Goal: Task Accomplishment & Management: Manage account settings

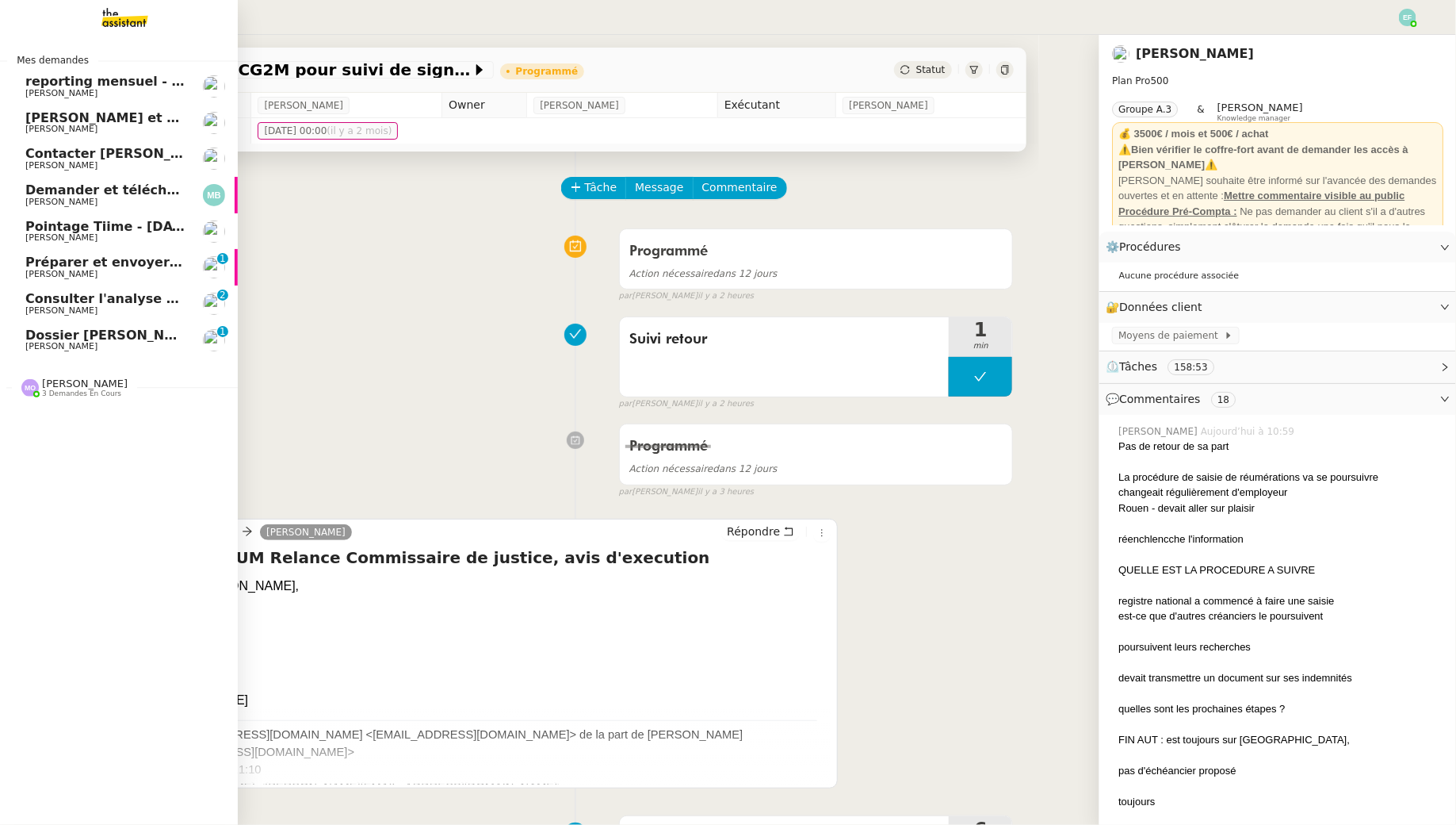
click at [134, 344] on span "[PERSON_NAME]" at bounding box center [105, 347] width 160 height 10
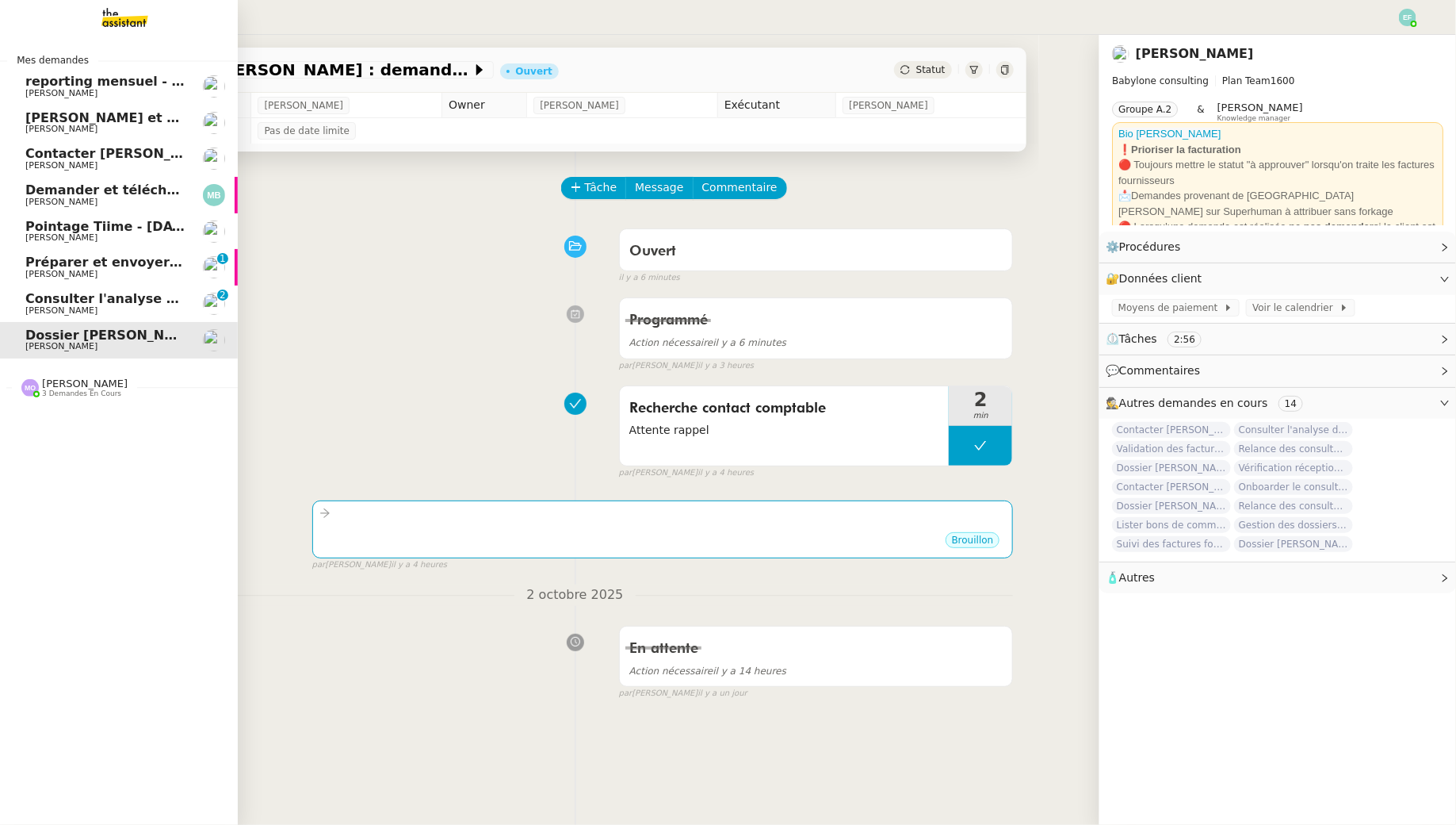
click at [35, 303] on span "Consulter l'analyse des contrats 2026" at bounding box center [159, 298] width 270 height 15
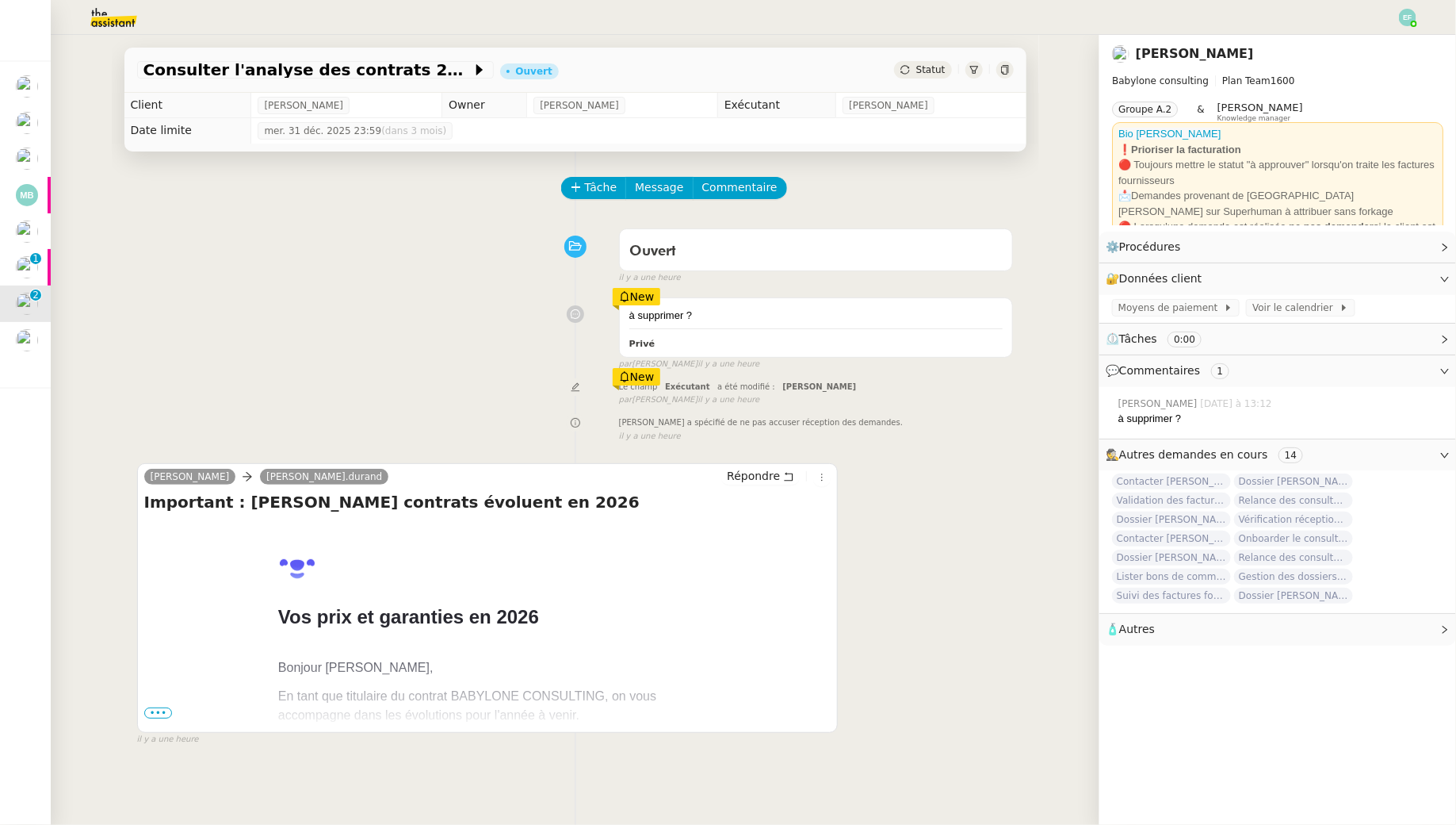
click at [161, 709] on span "•••" at bounding box center [158, 712] width 29 height 11
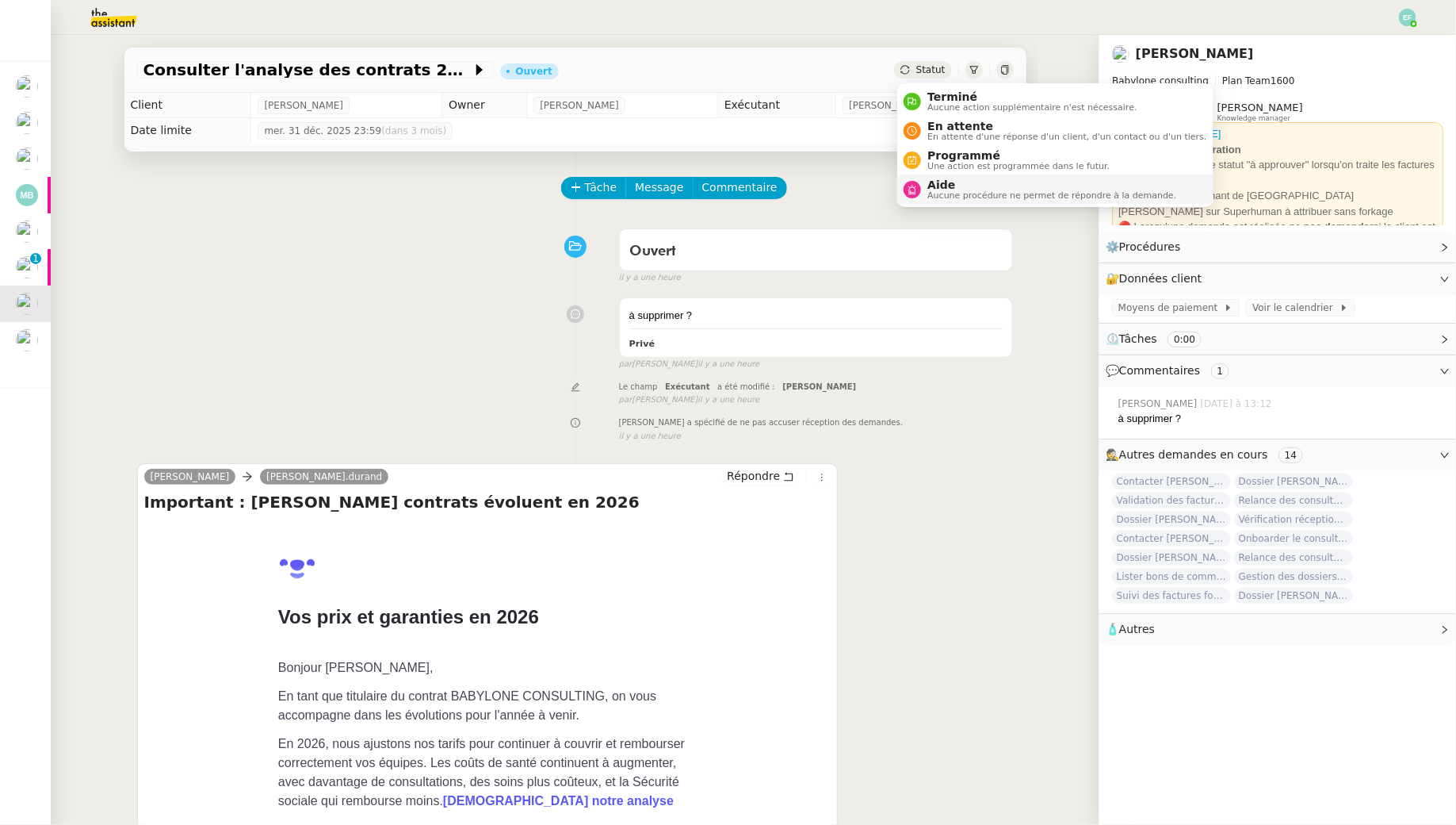
click at [932, 194] on span "Aucune procédure ne permet de répondre à la demande." at bounding box center [1052, 195] width 249 height 9
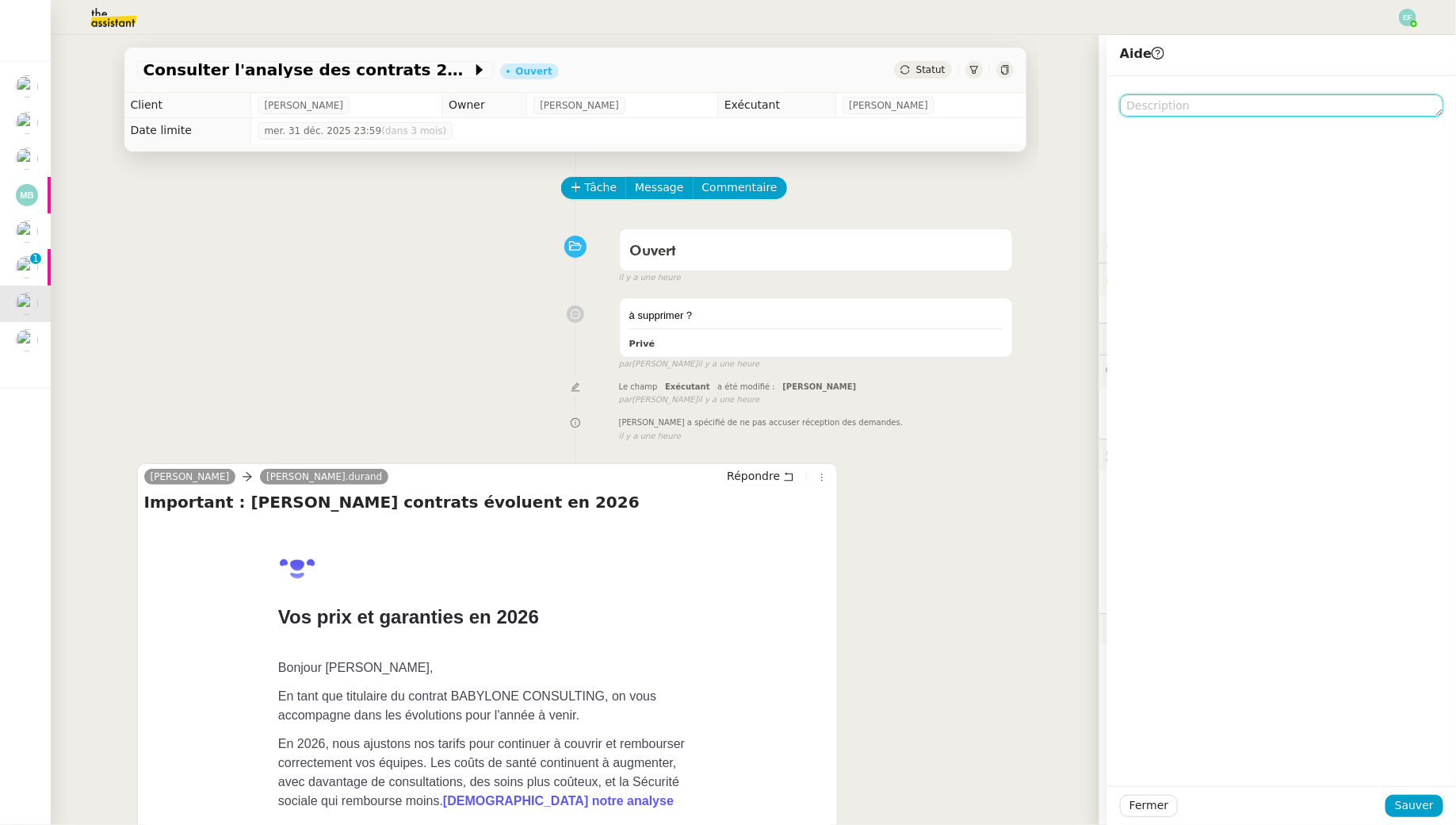
click at [1253, 103] on textarea at bounding box center [1282, 106] width 324 height 22
type textarea "à supp"
click at [1412, 799] on span "Sauver" at bounding box center [1414, 805] width 39 height 18
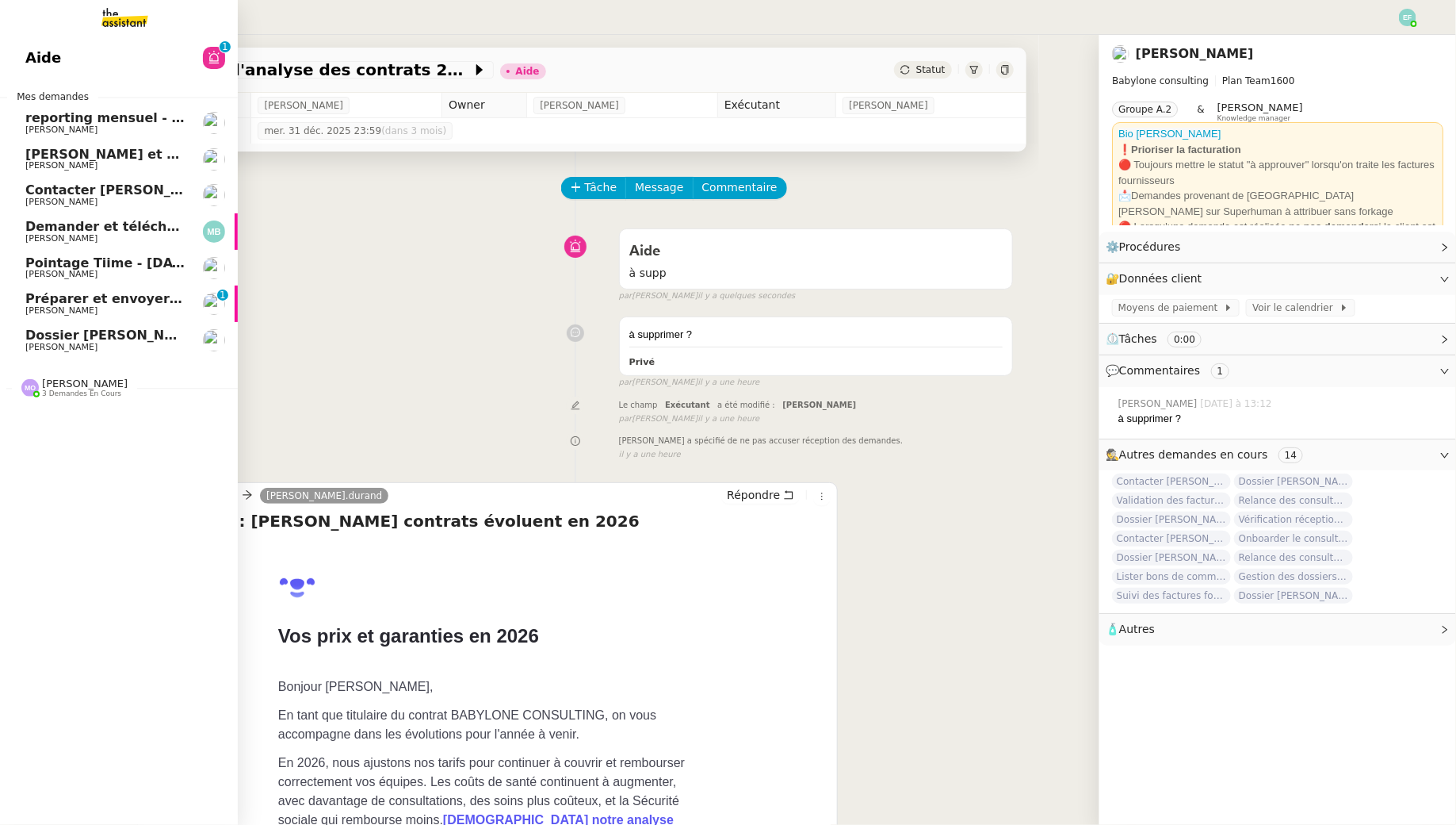
click at [35, 291] on link "Préparer et envoyer le courrier de résiliation [PERSON_NAME] 0 1 2 3 4 5 6 7 8 9" at bounding box center [119, 304] width 238 height 37
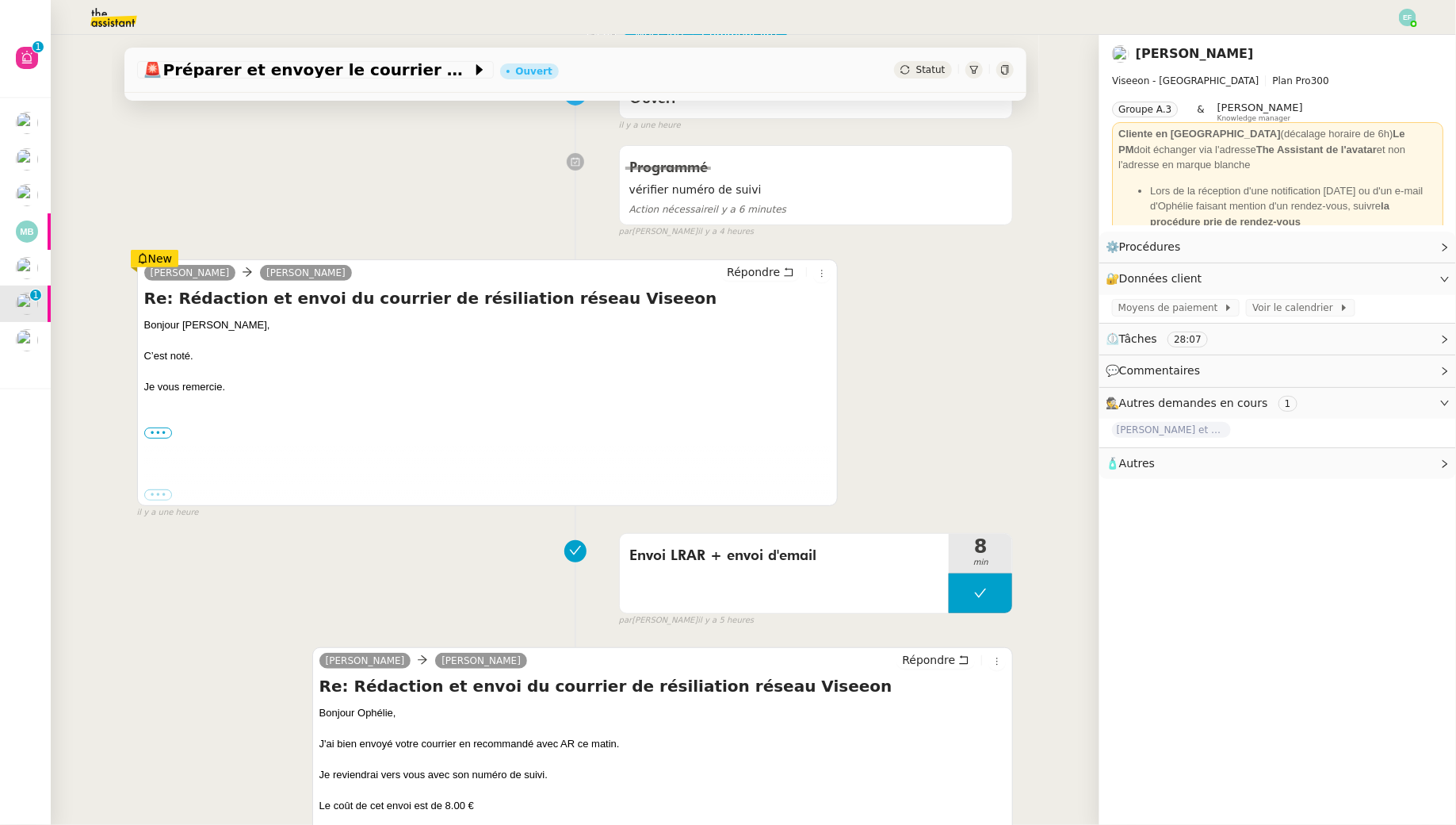
scroll to position [330, 0]
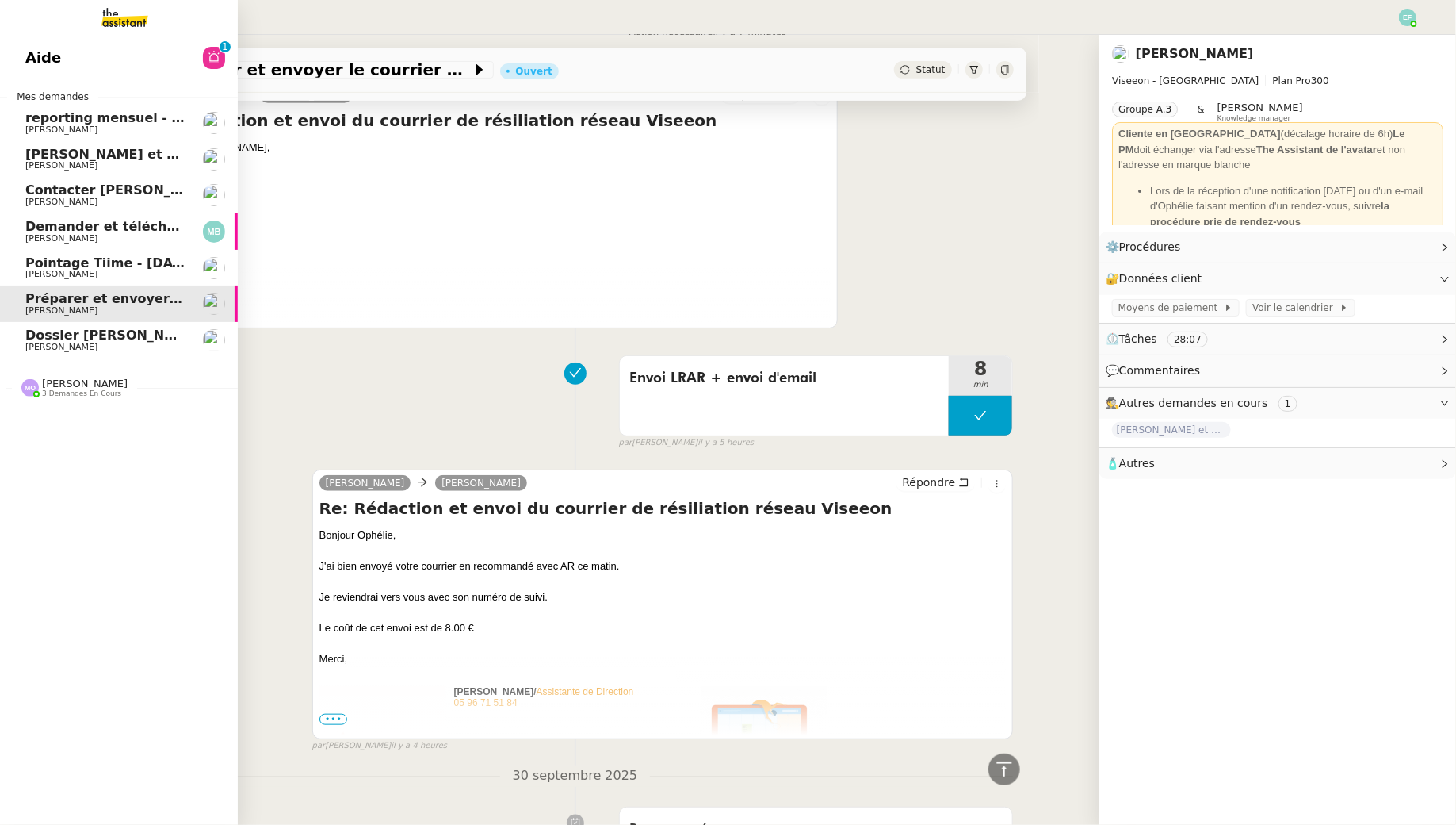
click at [55, 129] on span "[PERSON_NAME]" at bounding box center [61, 130] width 72 height 10
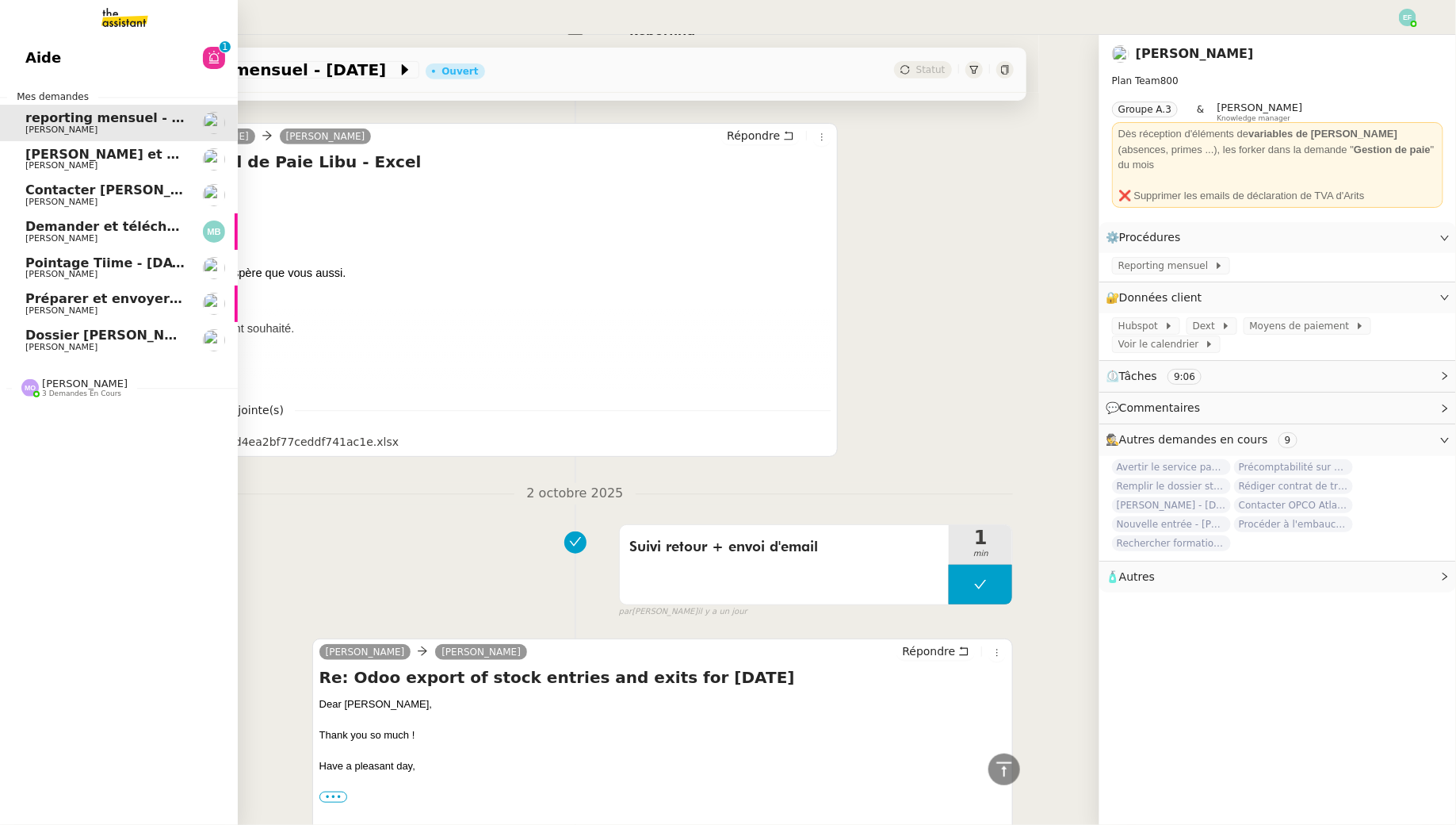
click at [29, 168] on span "[PERSON_NAME]" at bounding box center [61, 165] width 72 height 10
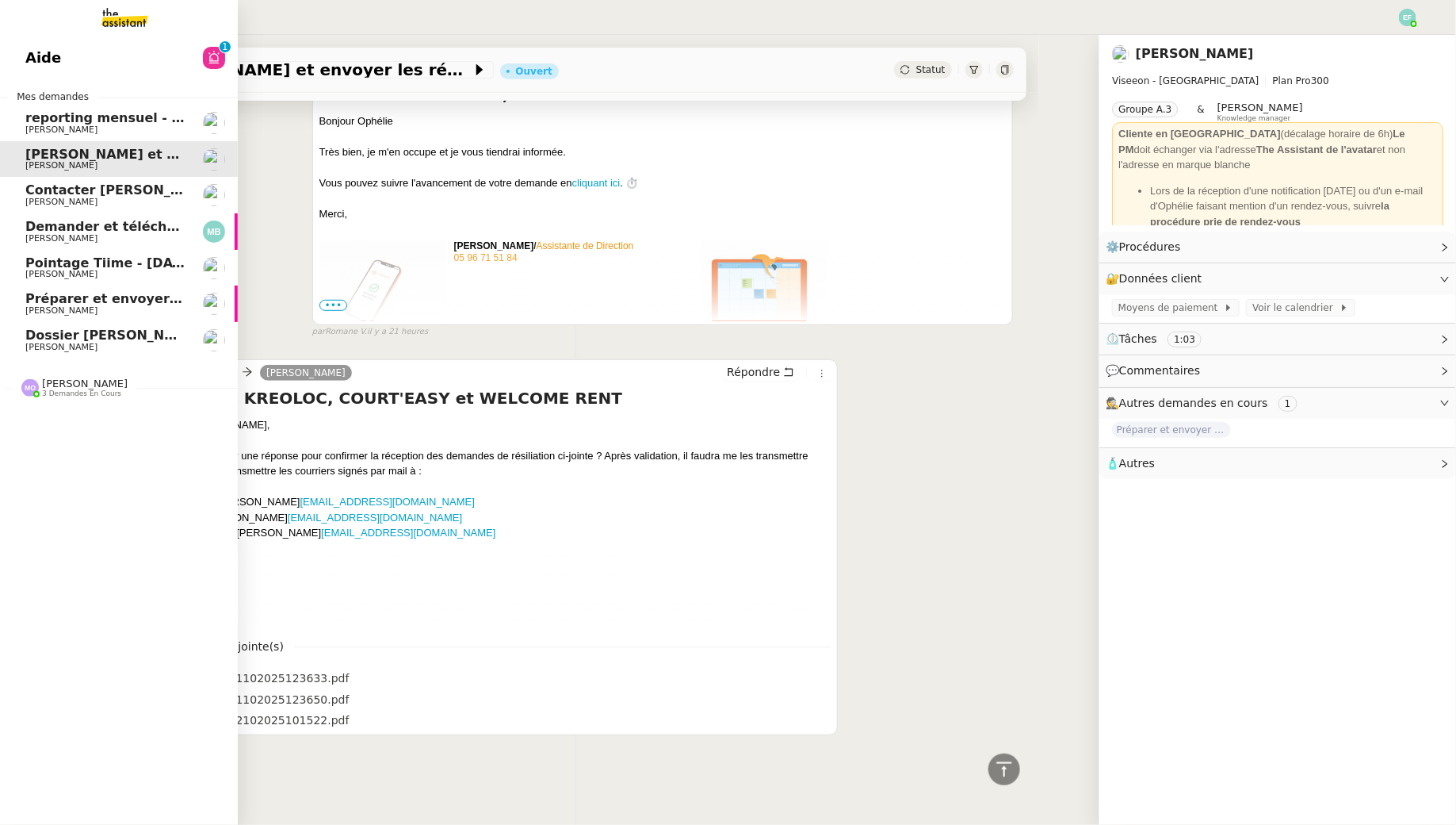
scroll to position [326, 0]
click at [61, 188] on span "Contacter [PERSON_NAME]" at bounding box center [121, 189] width 192 height 15
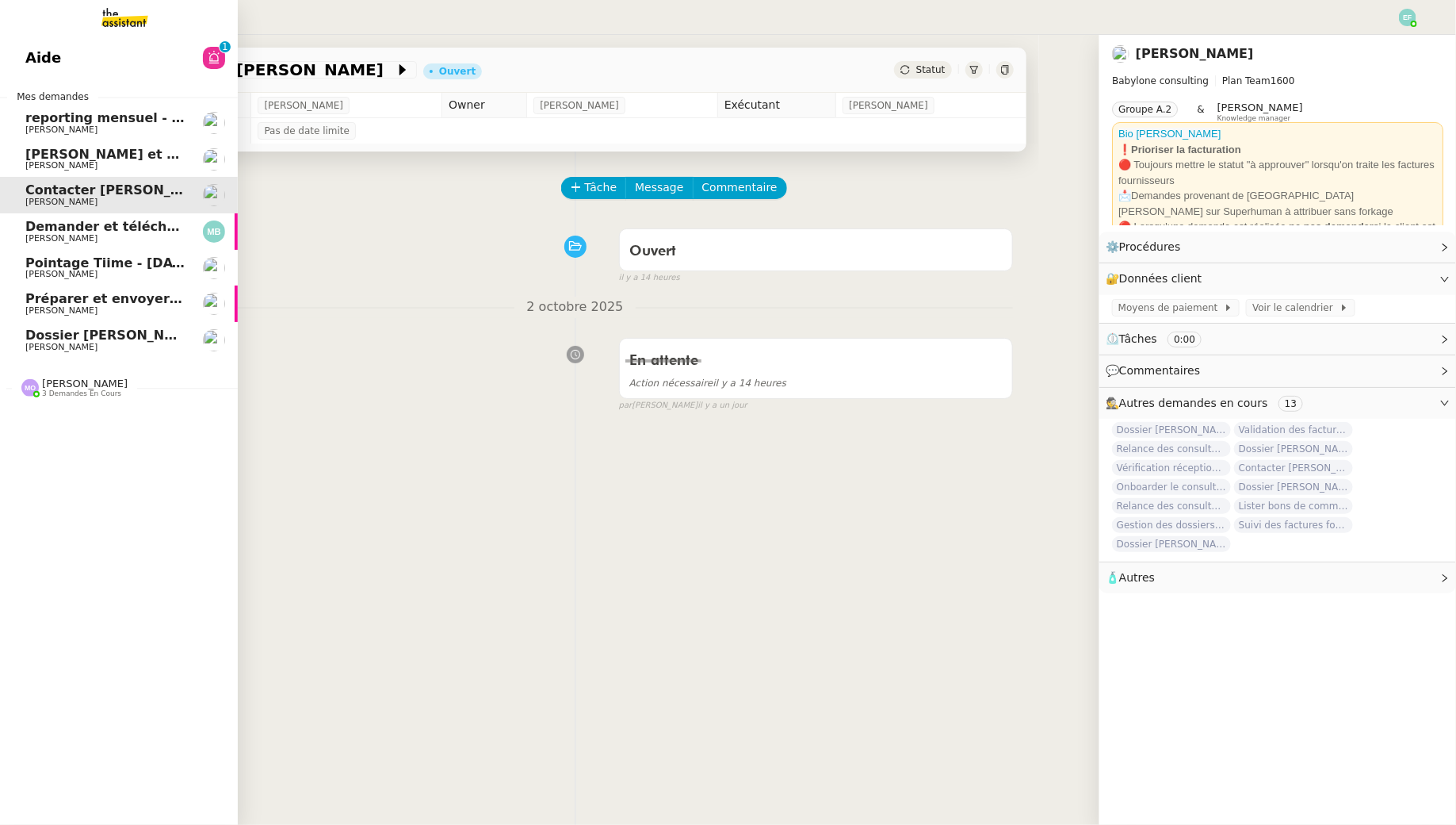
click at [60, 237] on span "[PERSON_NAME]" at bounding box center [61, 238] width 72 height 10
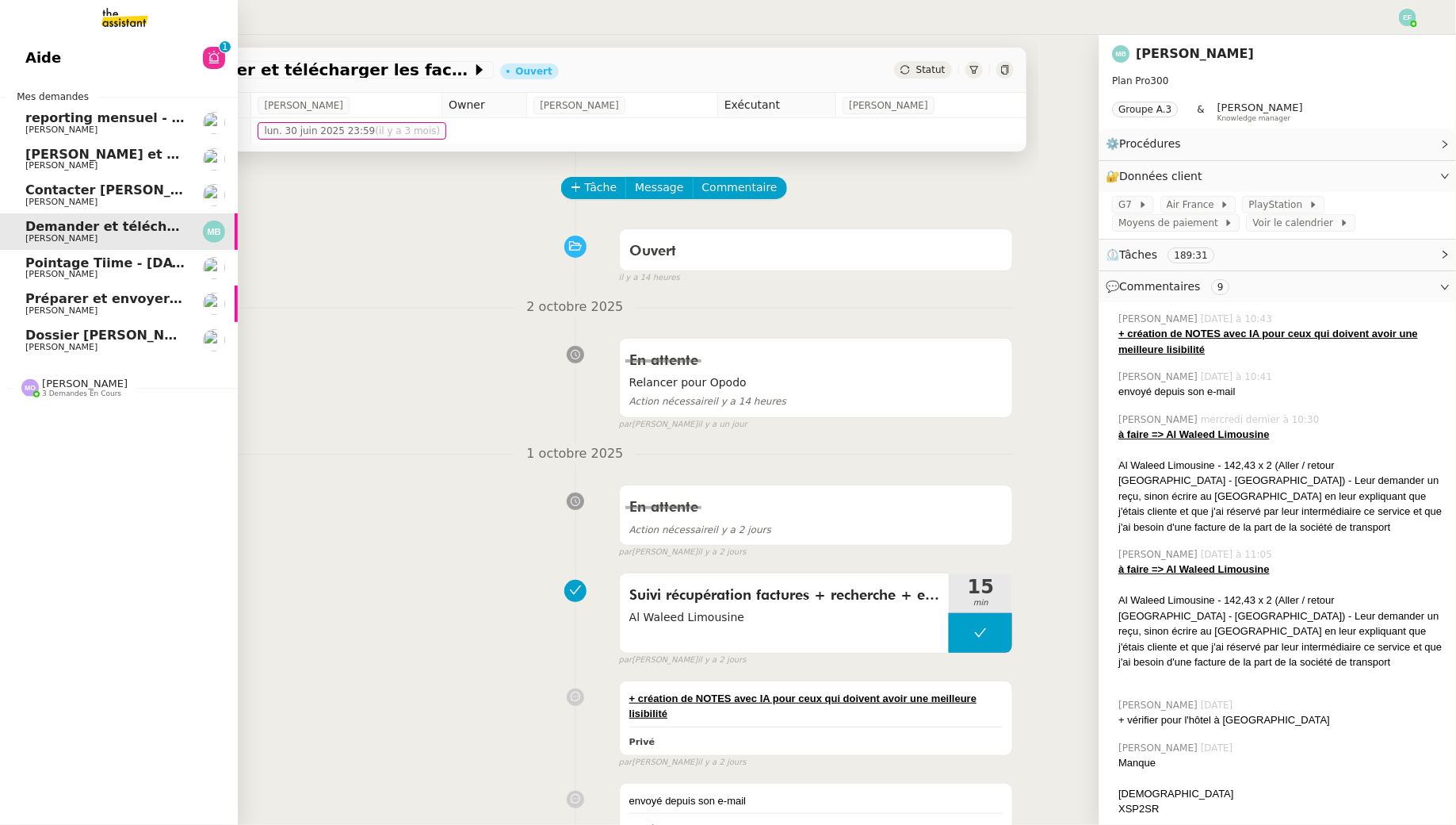
click at [110, 267] on span "Pointage Tiime - [DATE]" at bounding box center [110, 262] width 169 height 15
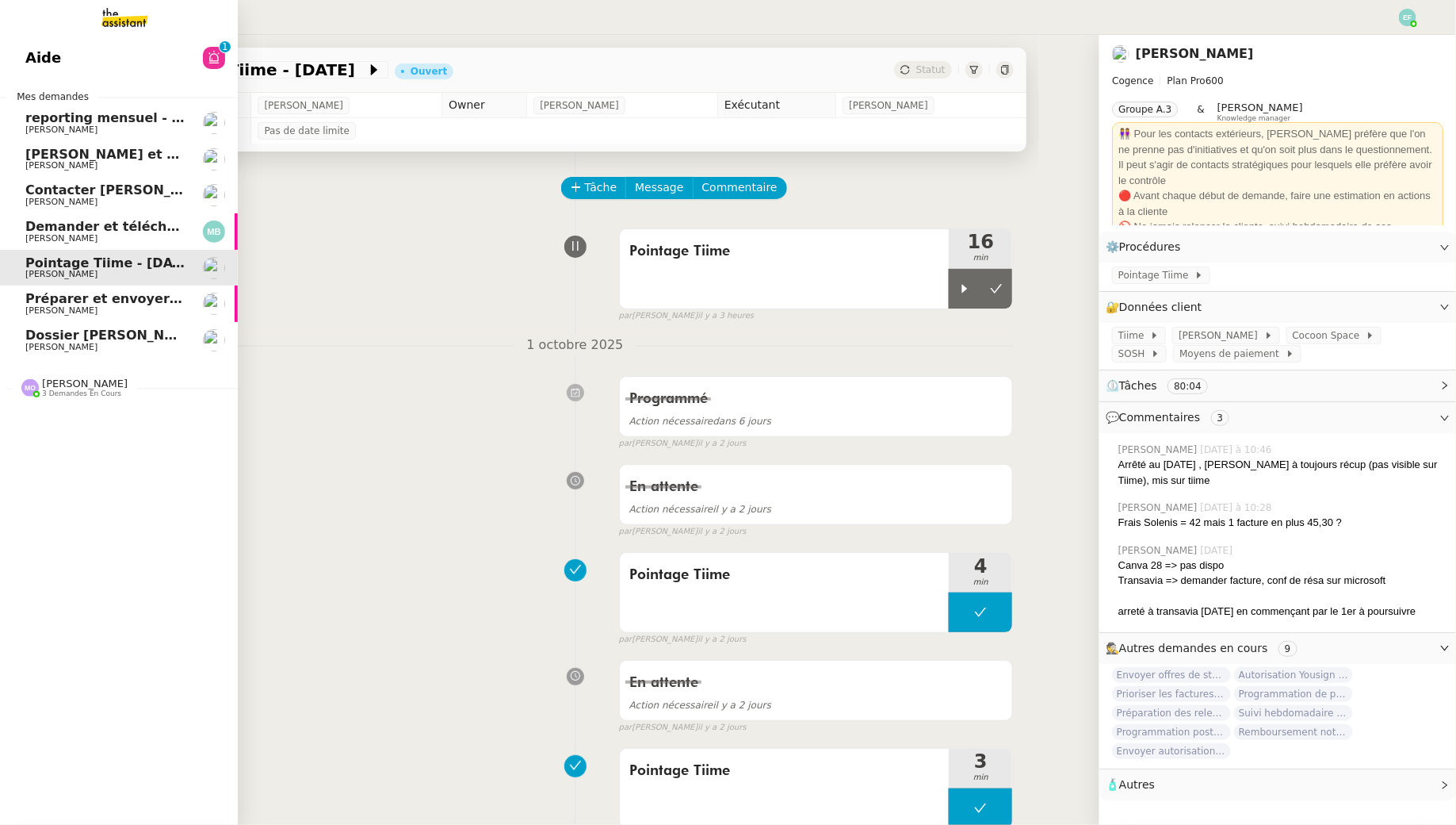
click at [142, 321] on link "Préparer et envoyer le courrier de résiliation [PERSON_NAME]" at bounding box center [119, 304] width 238 height 37
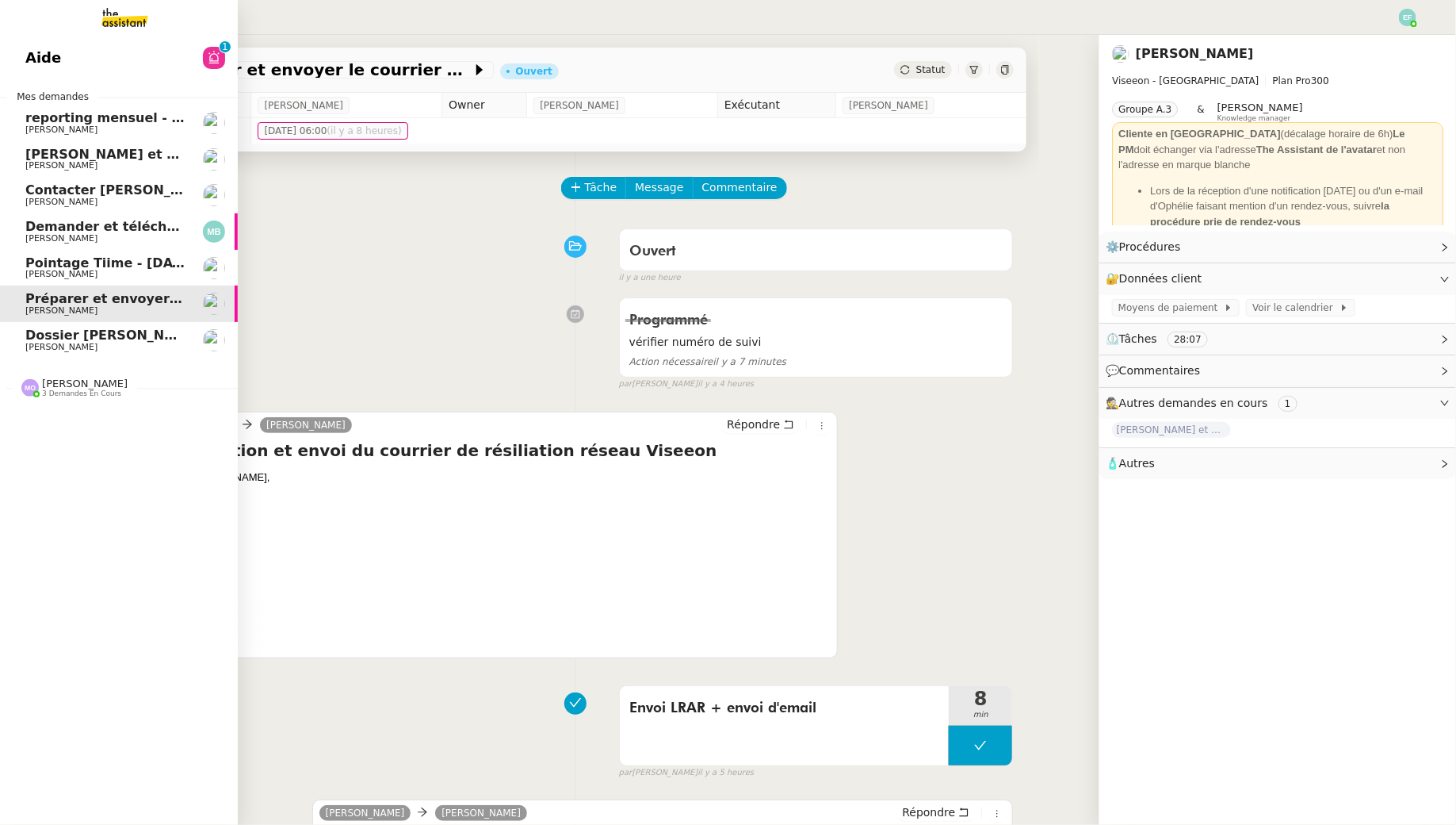
click at [147, 346] on span "[PERSON_NAME]" at bounding box center [105, 348] width 160 height 10
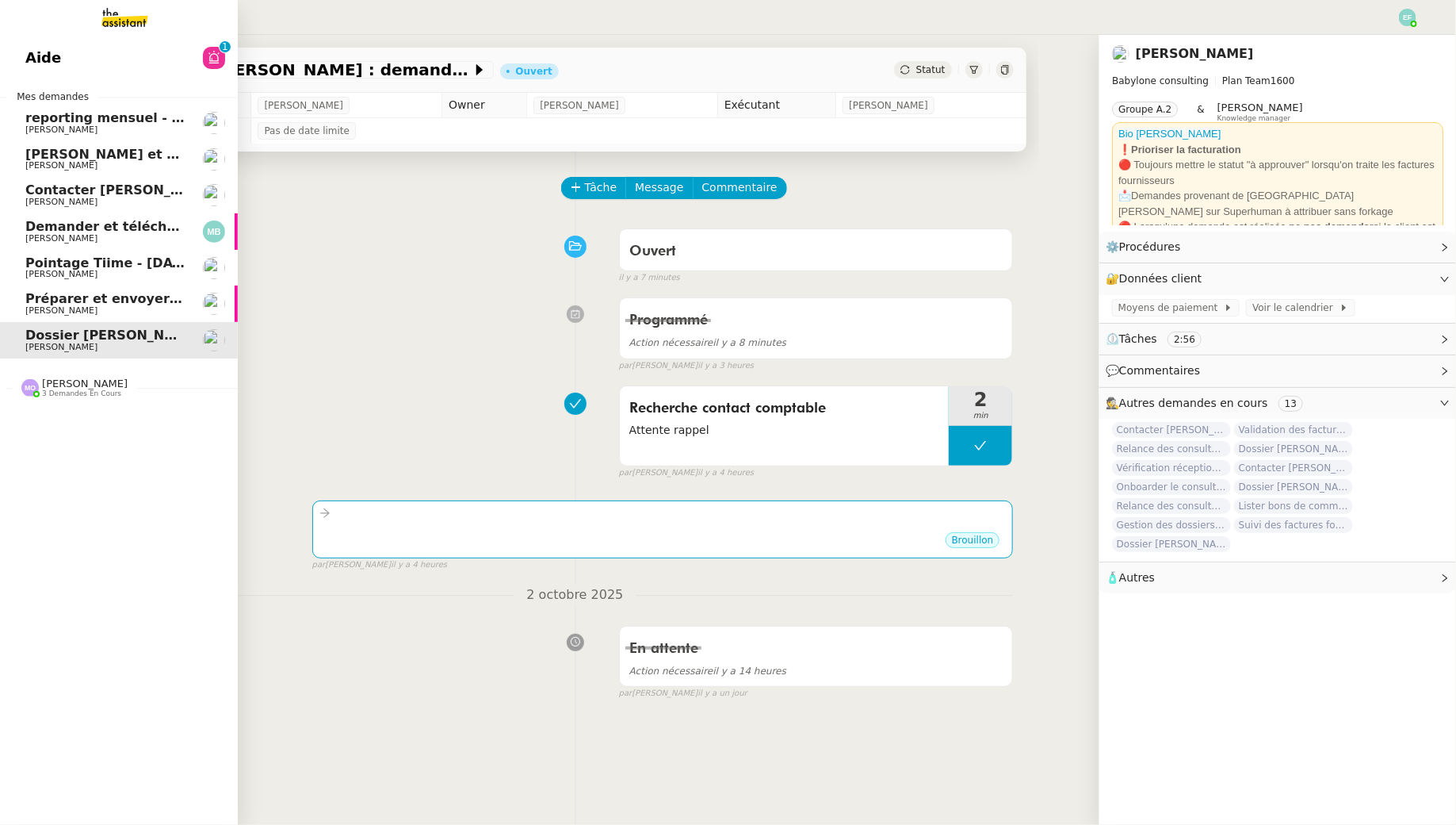
click at [145, 277] on span "[PERSON_NAME]" at bounding box center [105, 275] width 160 height 10
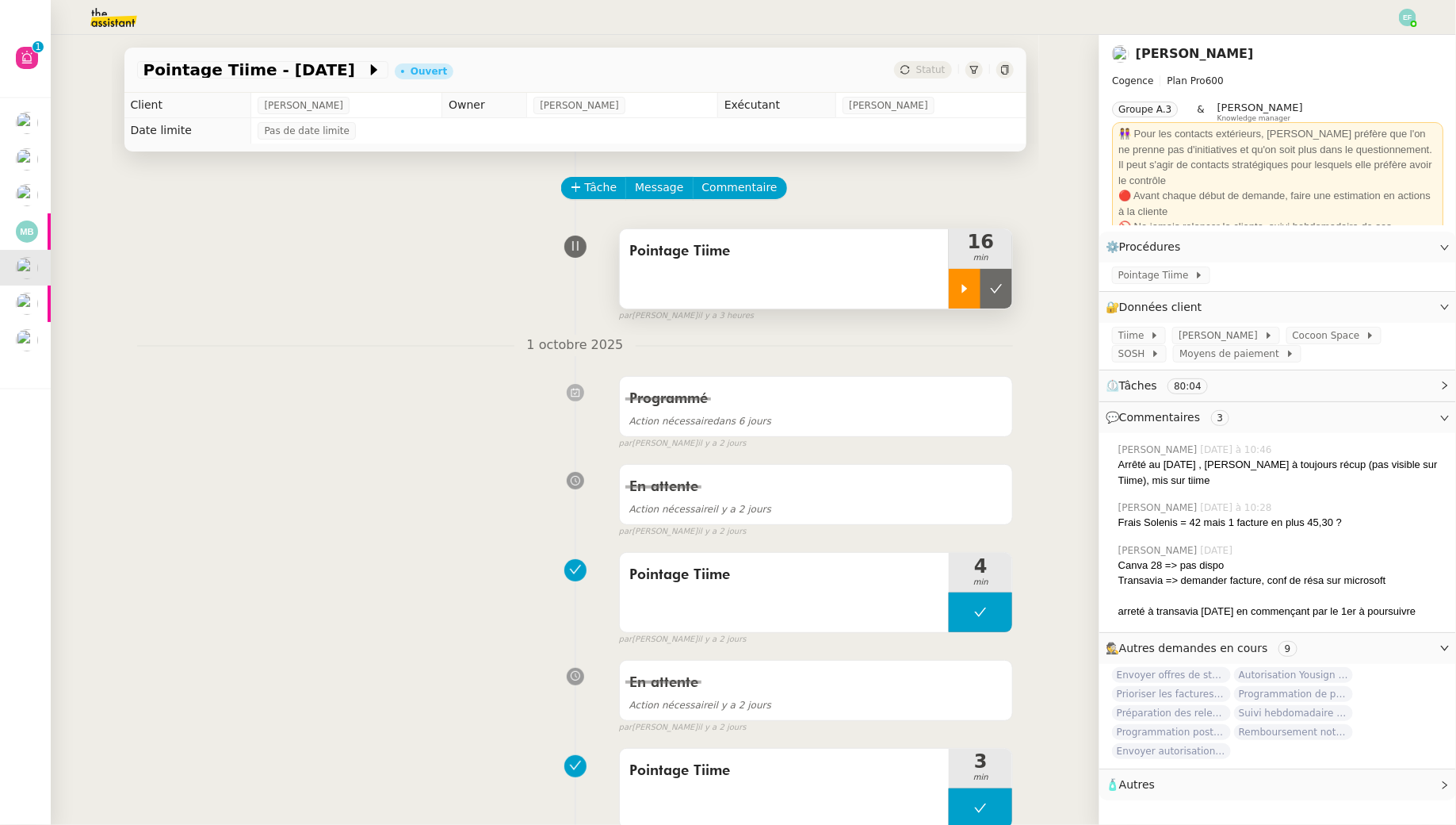
click at [966, 282] on icon at bounding box center [965, 288] width 13 height 13
click at [1407, 304] on link "Modifier" at bounding box center [1401, 307] width 45 height 18
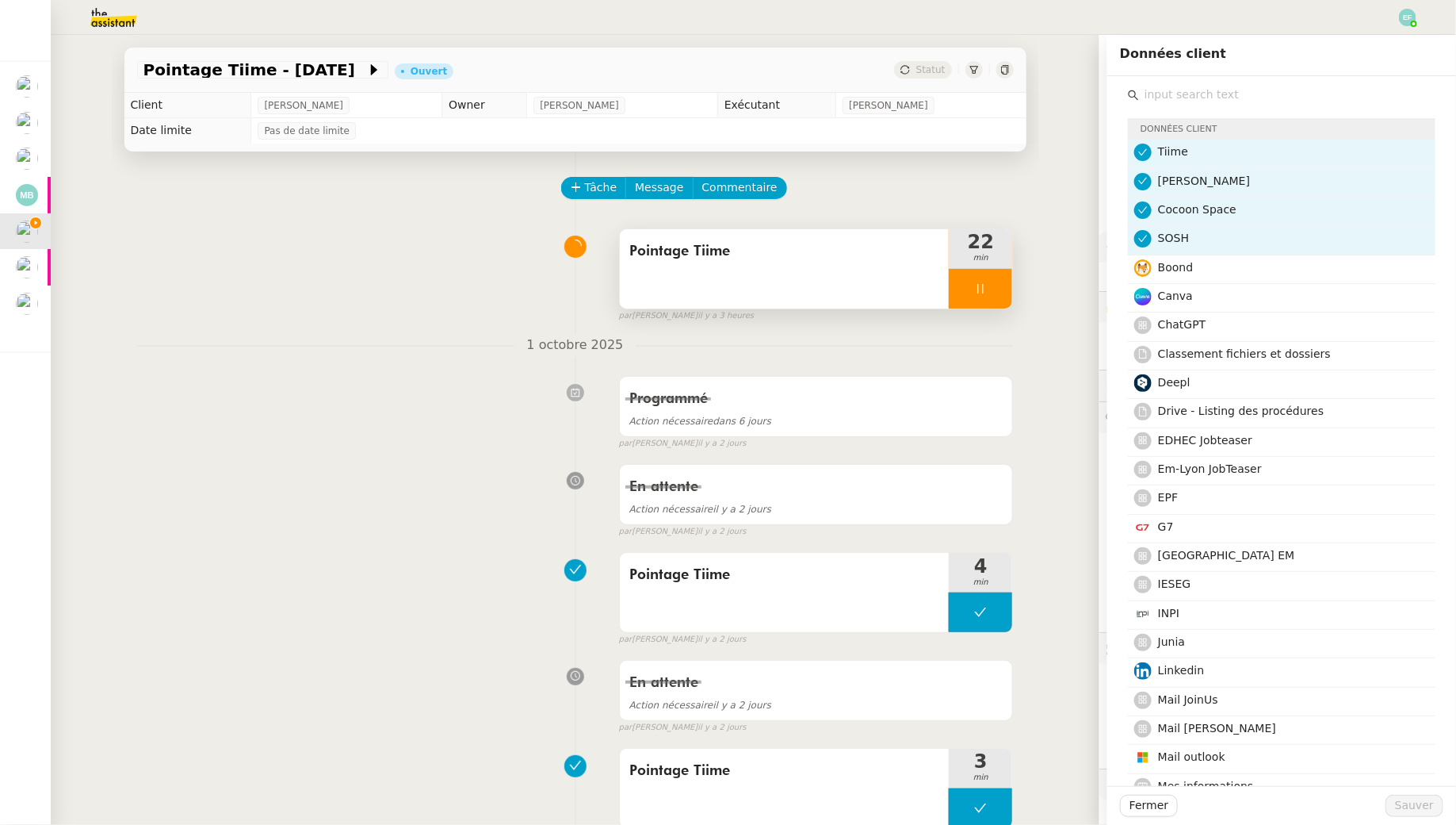
click at [1161, 97] on input "text" at bounding box center [1288, 94] width 297 height 21
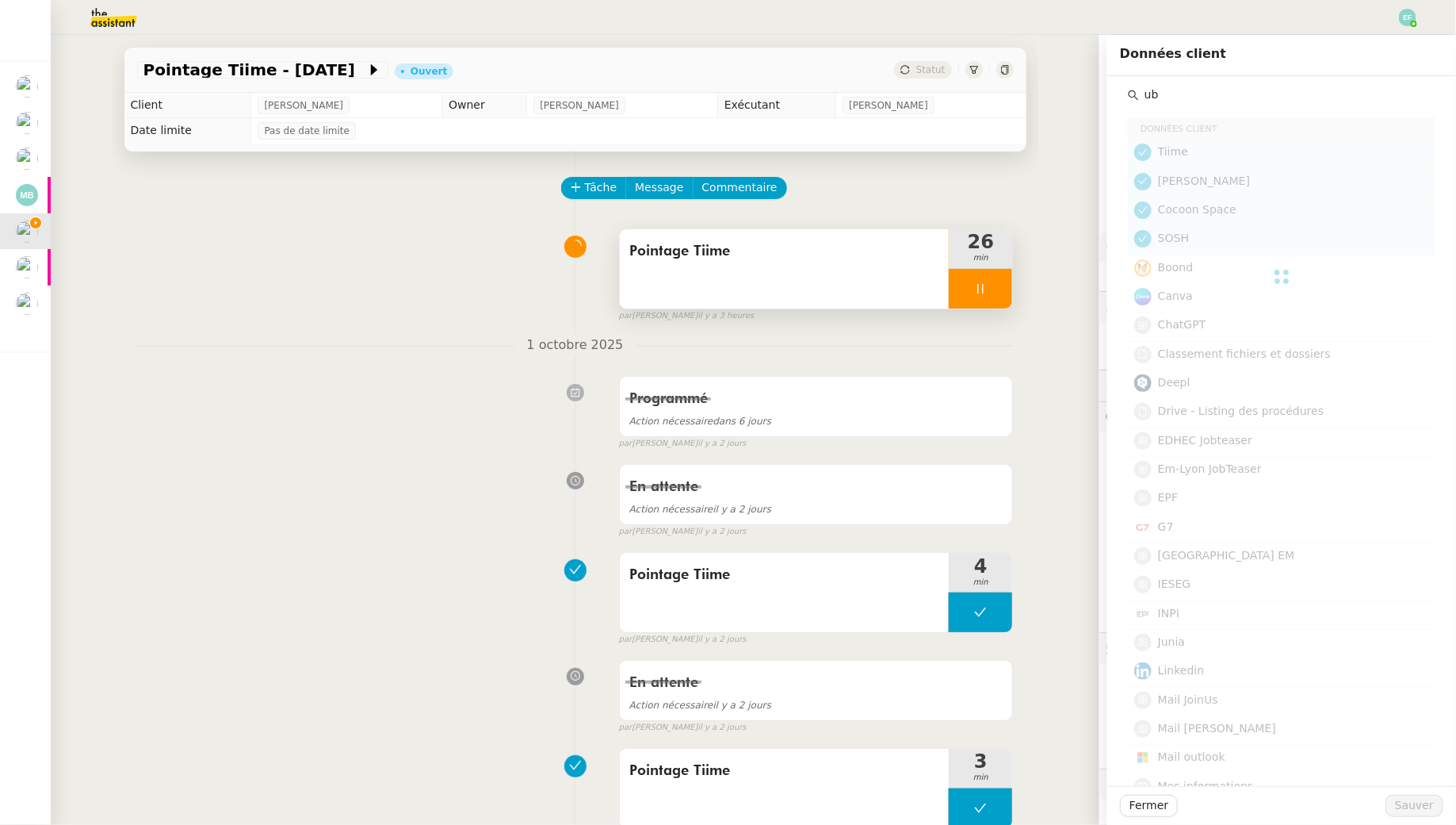
type input "u"
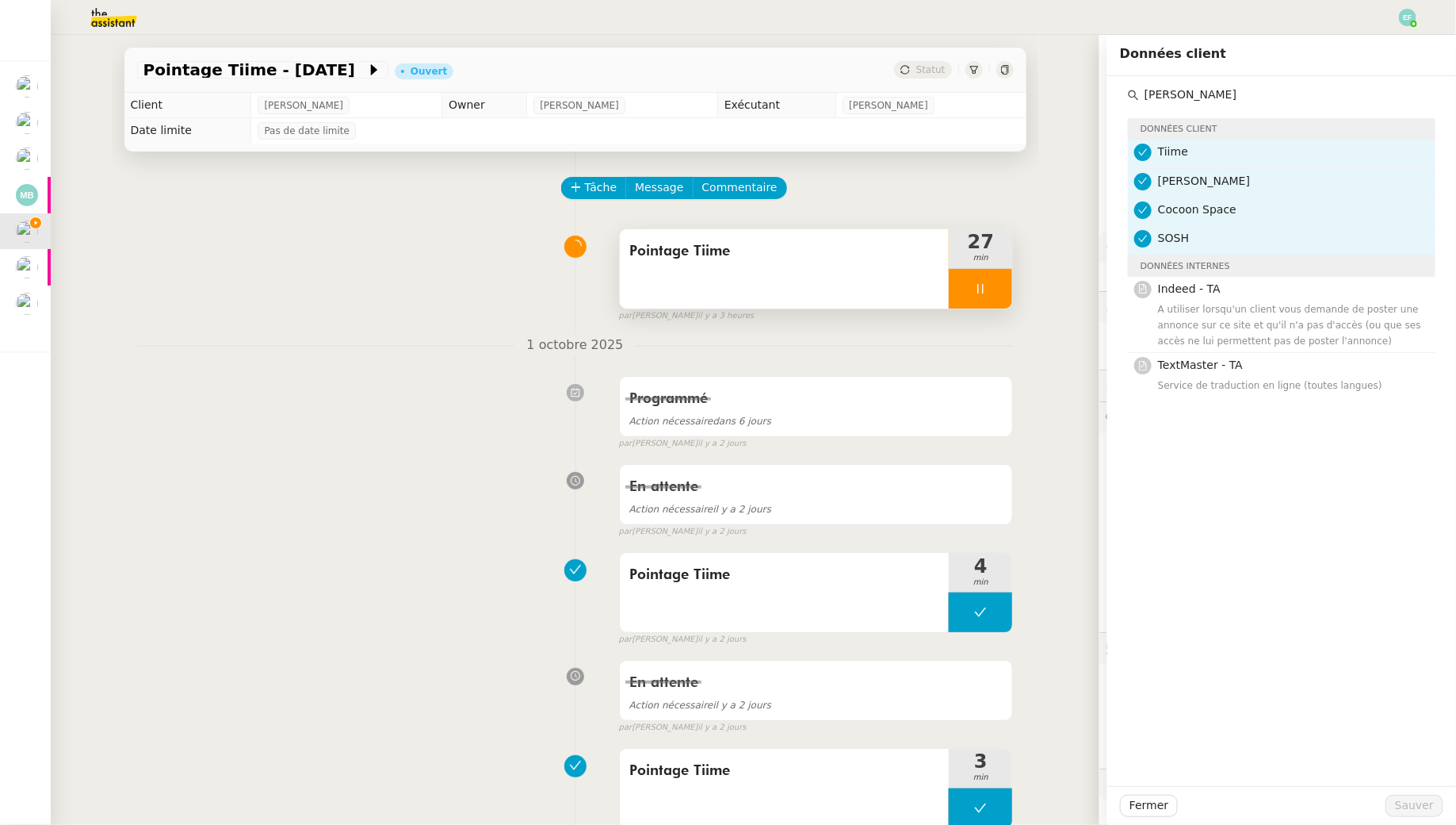
drag, startPoint x: 1252, startPoint y: 105, endPoint x: 1102, endPoint y: 72, distance: 153.6
click at [1102, 72] on app-ticket "Pointage Tiime - [DATE] Ouvert Statut Client [PERSON_NAME] Owner [PERSON_NAME] …" at bounding box center [754, 429] width 1406 height 790
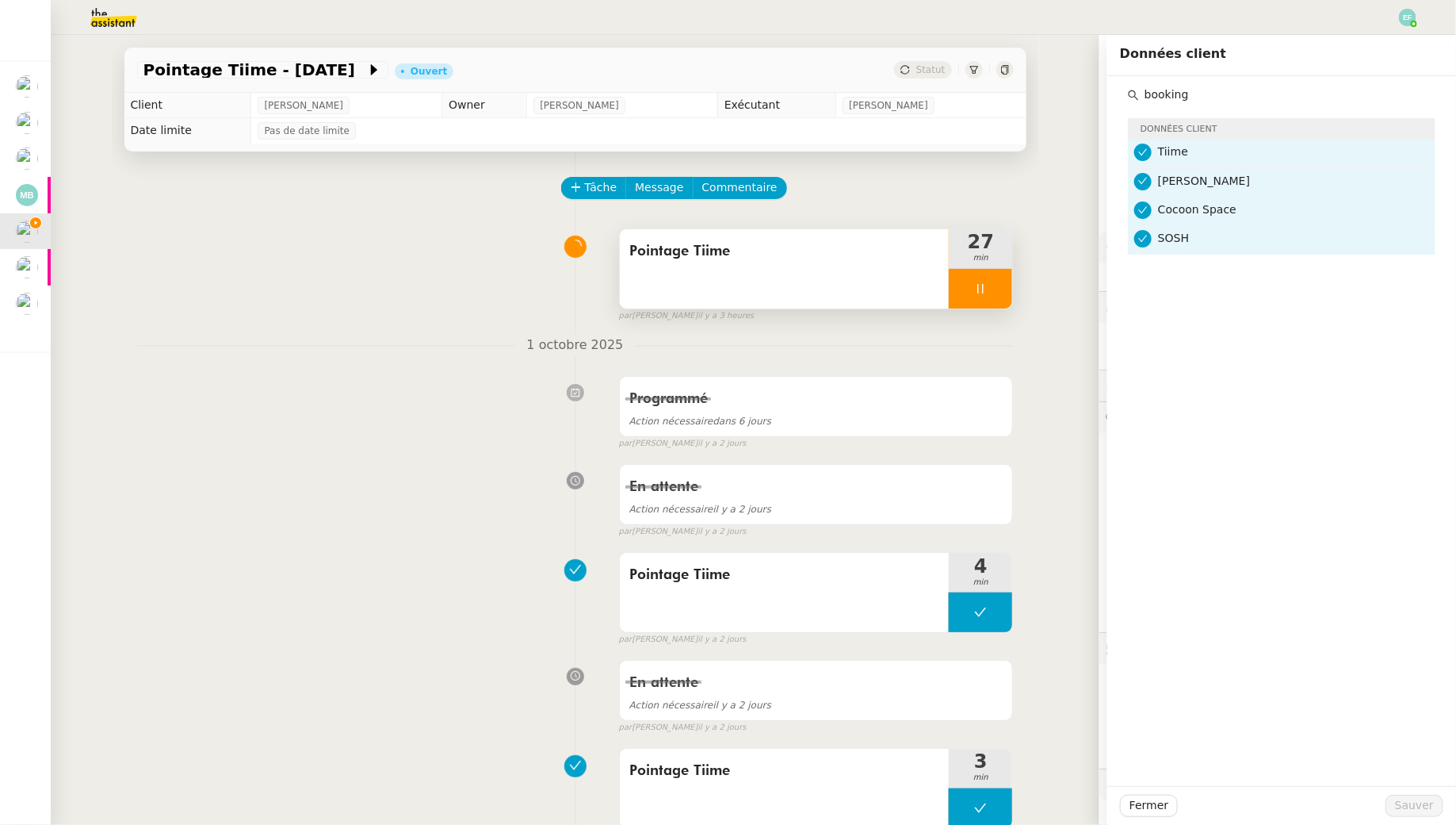
type input "booking"
click at [333, 213] on div "Tâche Message Commentaire" at bounding box center [576, 196] width 877 height 38
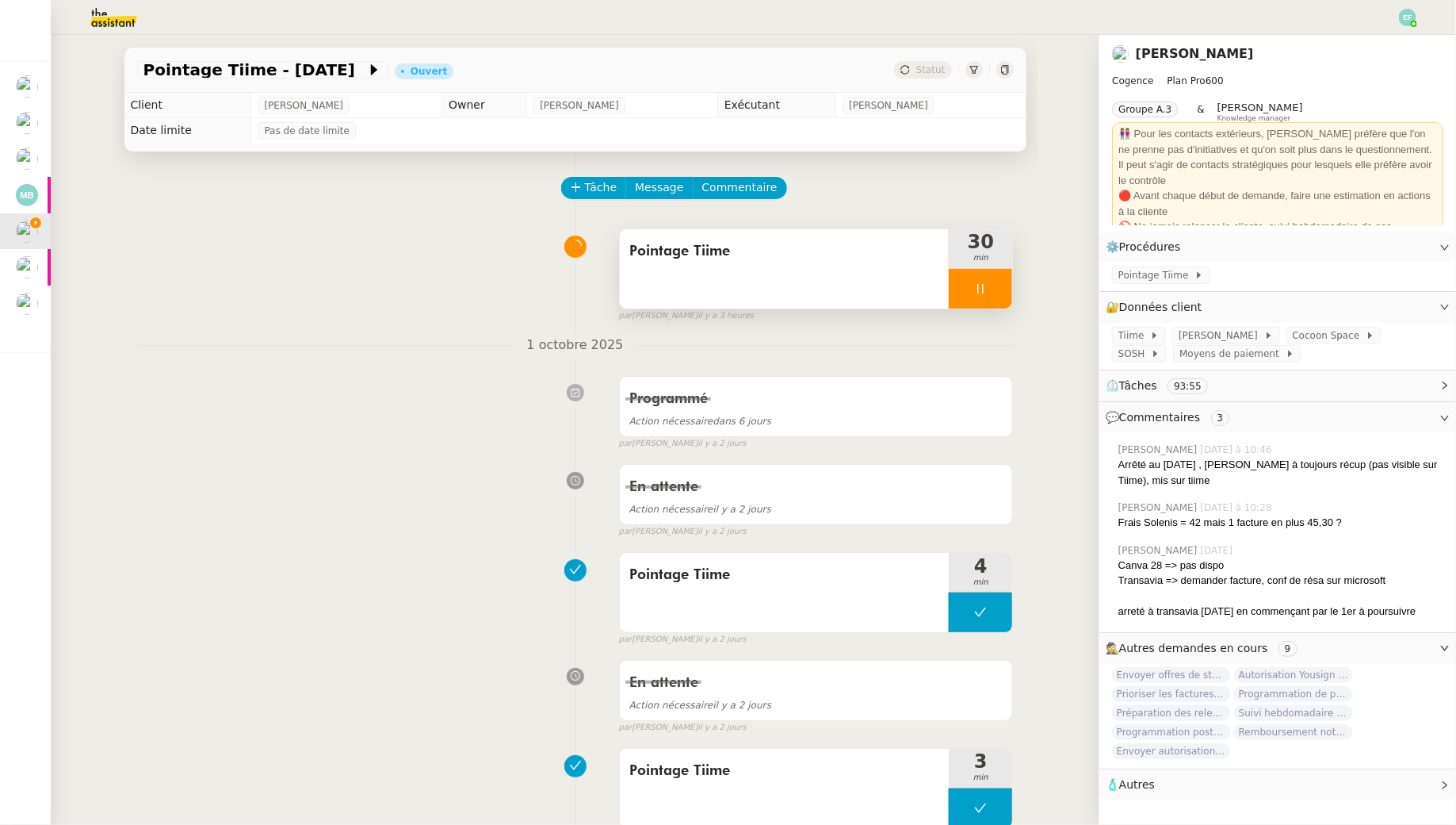
click at [118, 18] on img at bounding box center [101, 17] width 122 height 35
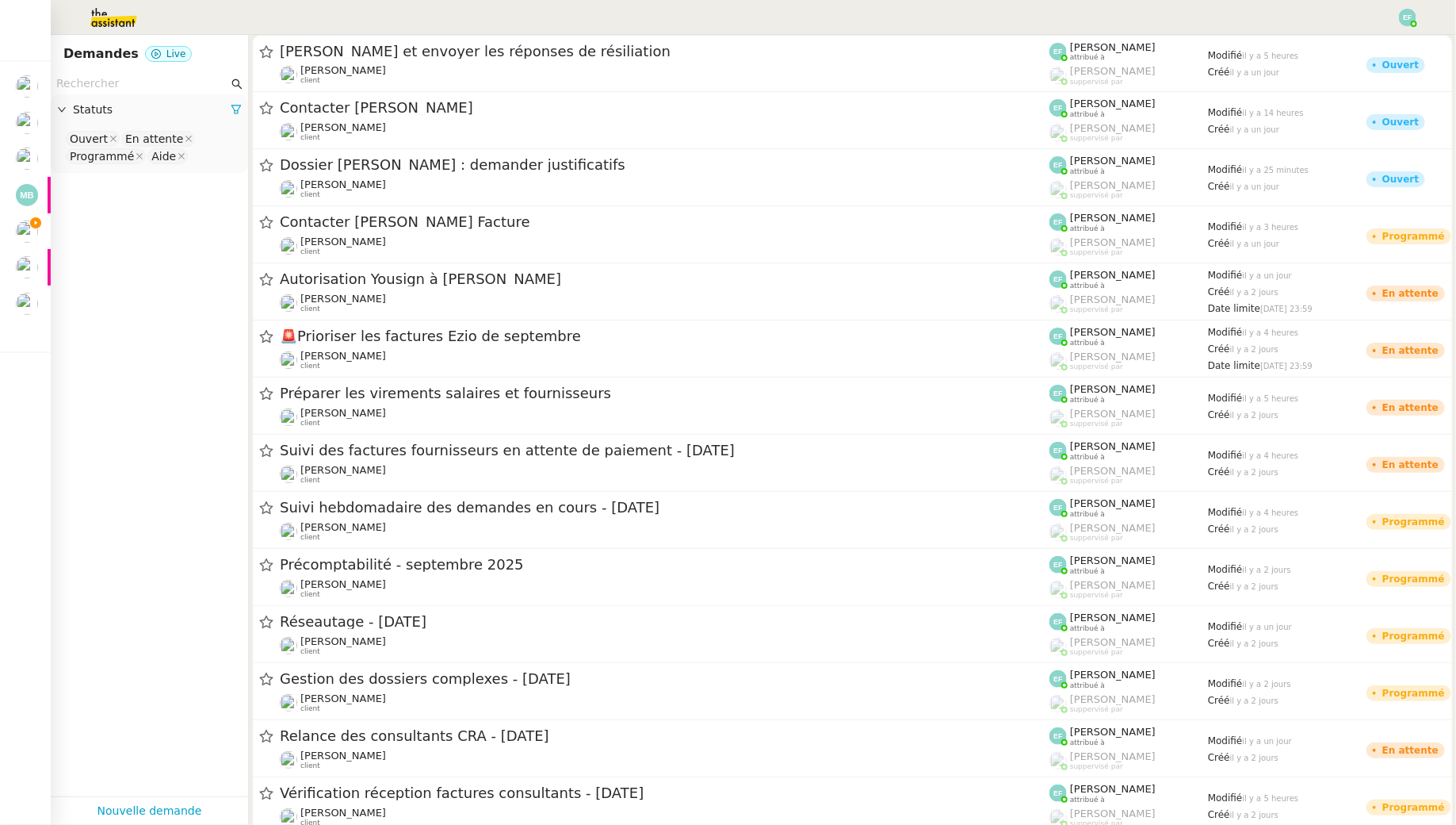
click at [179, 80] on input "text" at bounding box center [142, 84] width 172 height 18
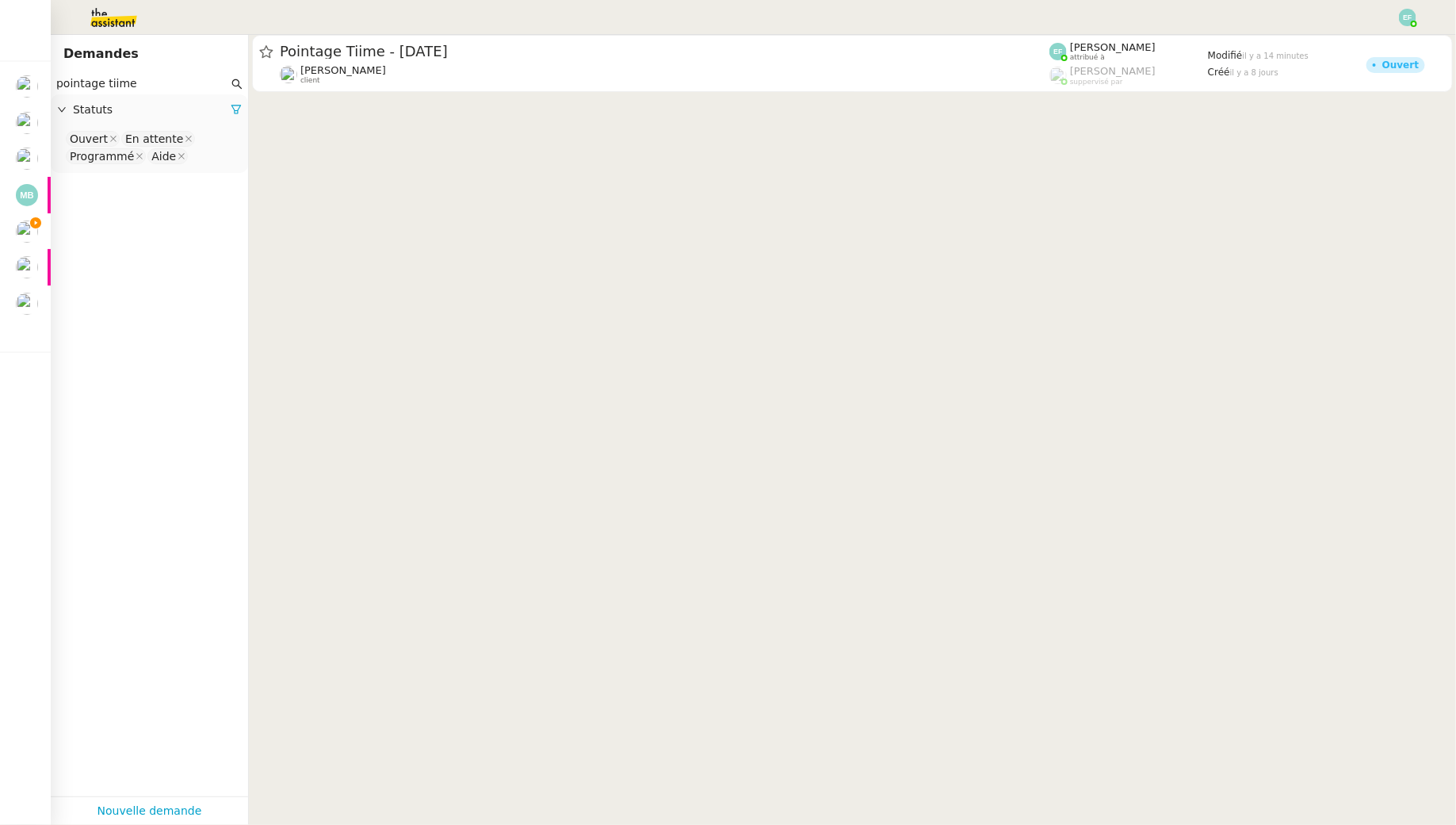
type input "pointage tiime"
click at [219, 150] on nz-select-top-control "Ouvert En attente Programmé Aide" at bounding box center [149, 147] width 172 height 37
type input "ter"
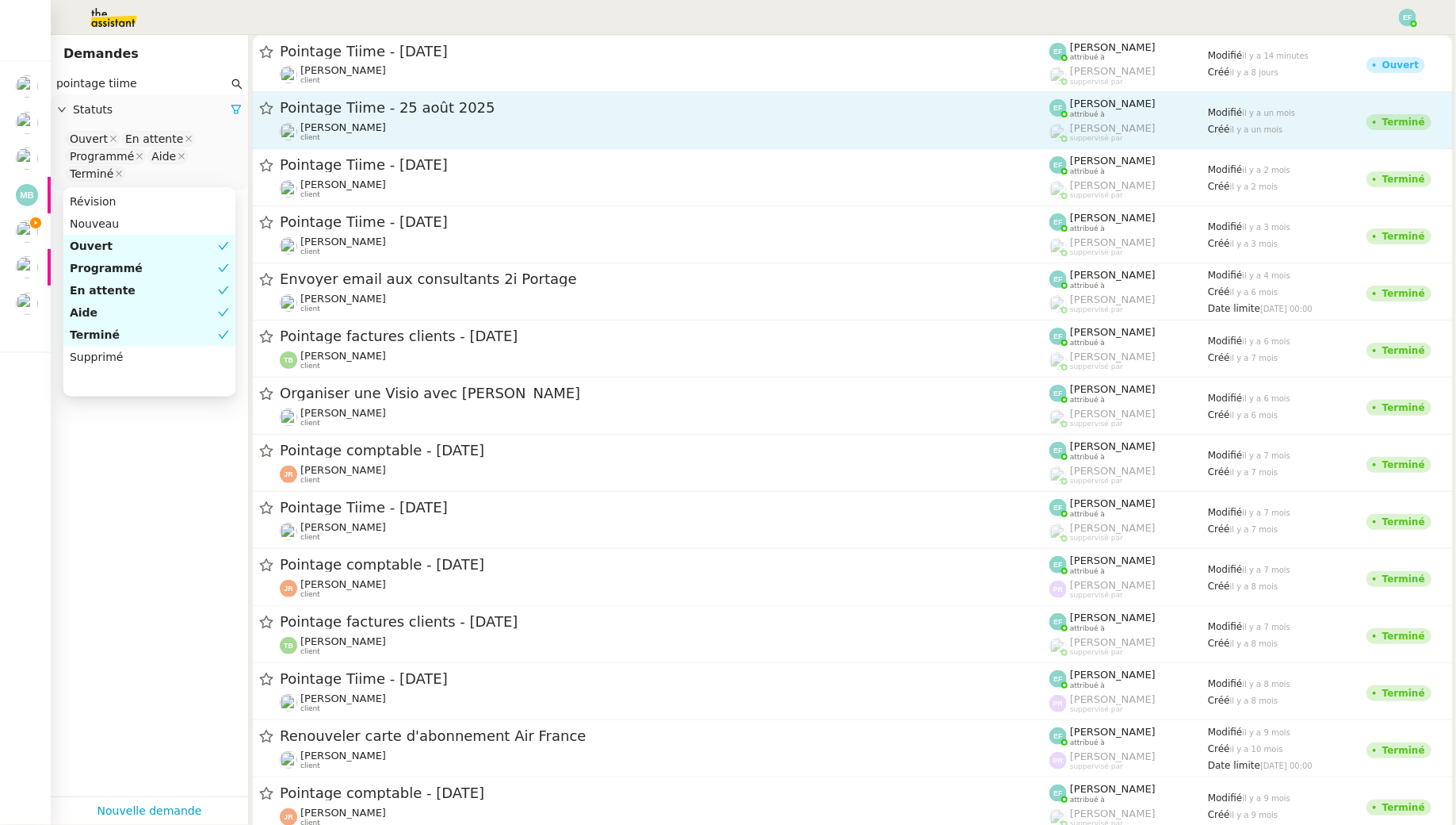
click at [479, 121] on div "Pointage Tiime - [DATE] [PERSON_NAME] client" at bounding box center [664, 121] width 770 height 44
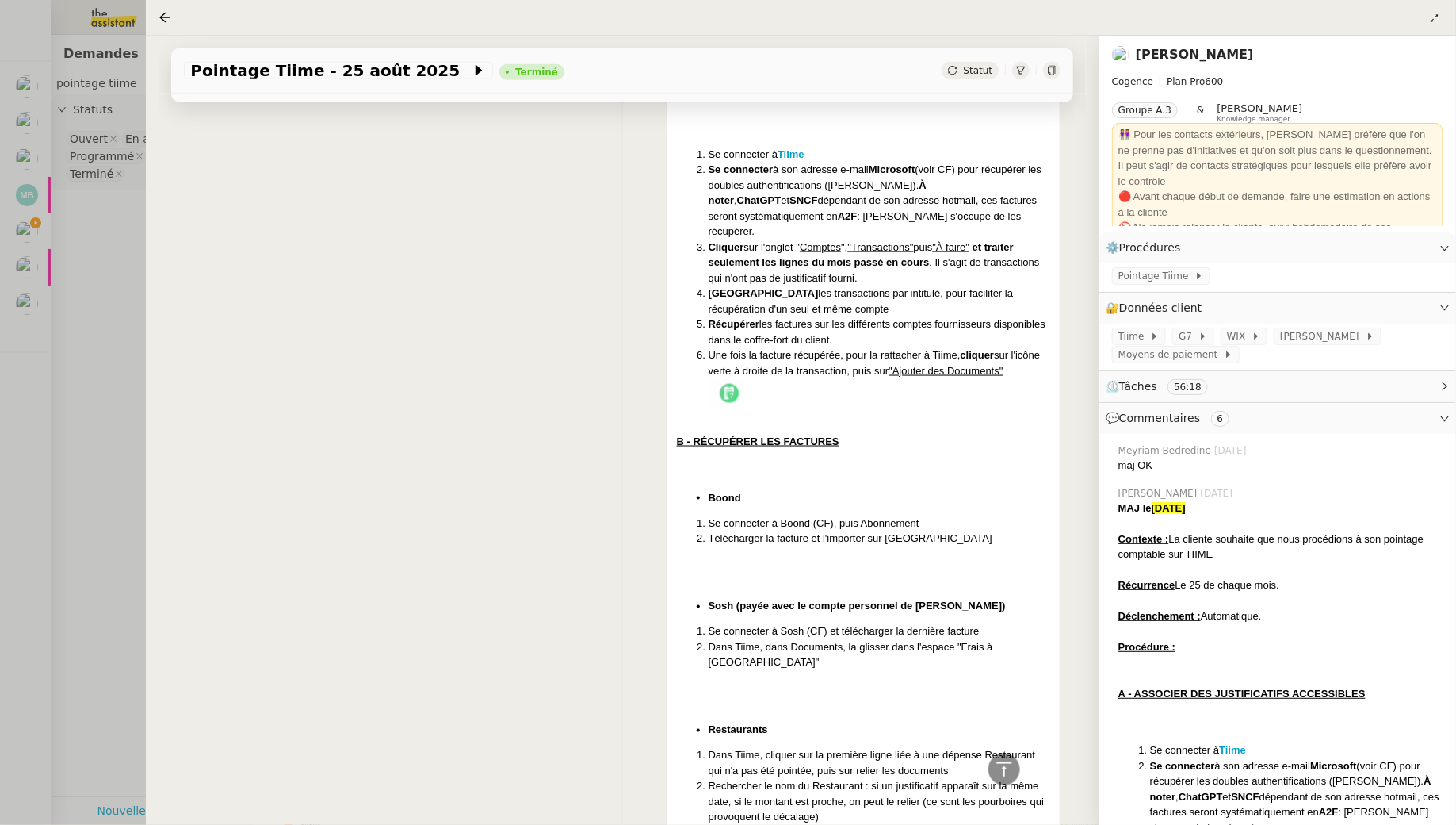
scroll to position [1138, 0]
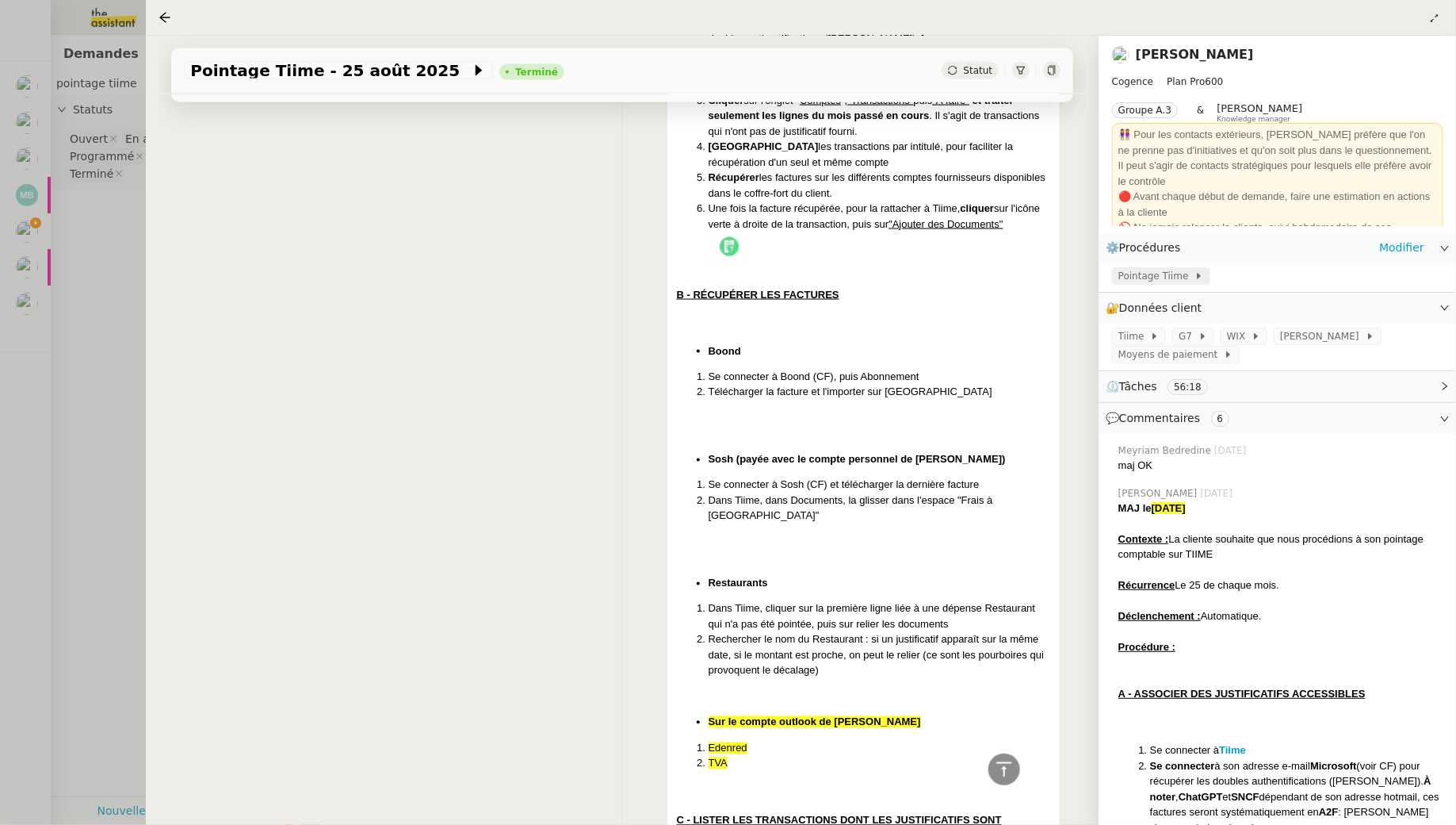
click at [1158, 271] on span "Pointage Tiime" at bounding box center [1156, 276] width 76 height 16
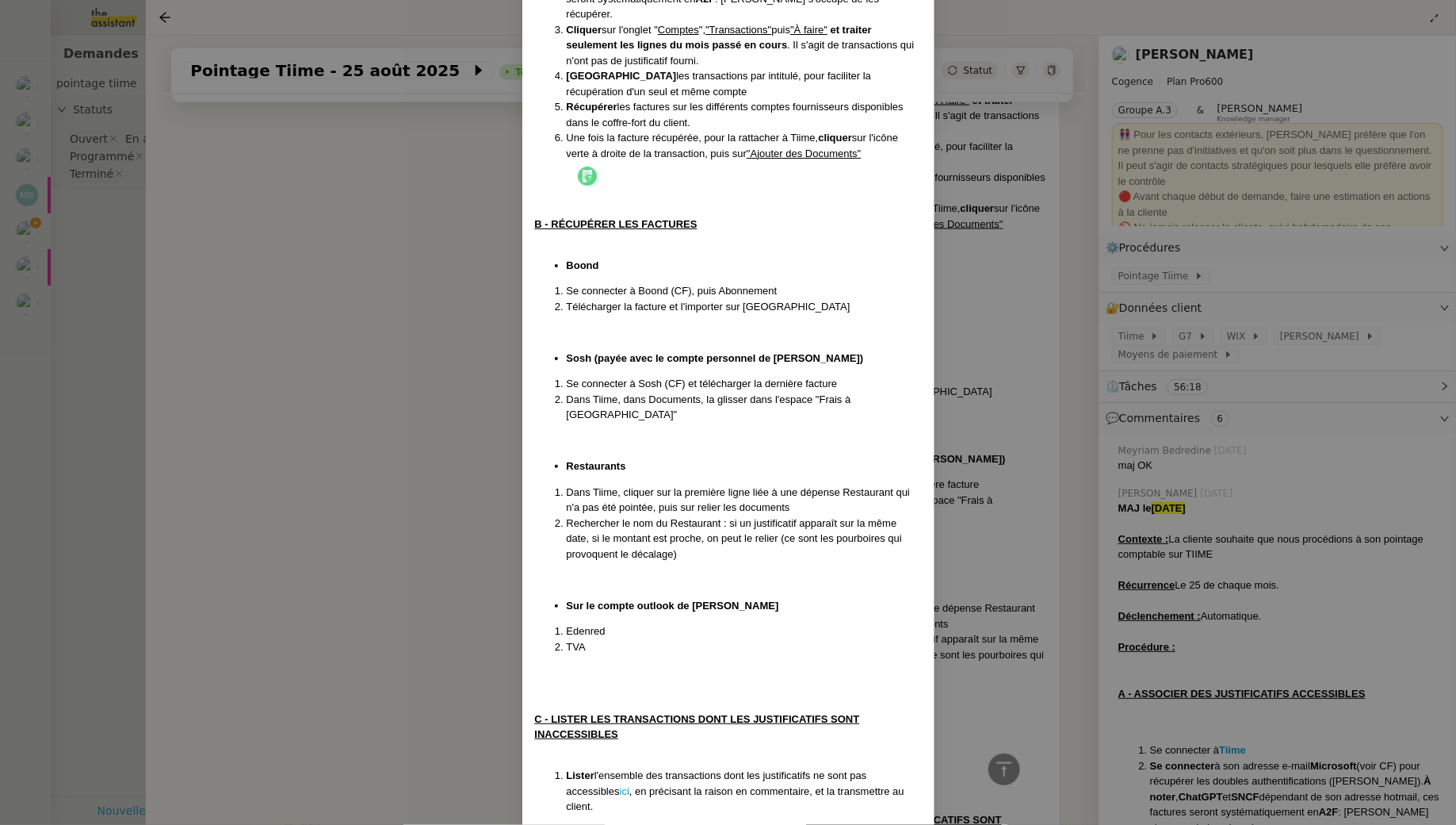
scroll to position [405, 0]
click at [116, 333] on nz-modal-container "Créé le [DATE] MAJ le [DATE] Contexte : La cliente souhaite que nous procédions…" at bounding box center [728, 412] width 1456 height 825
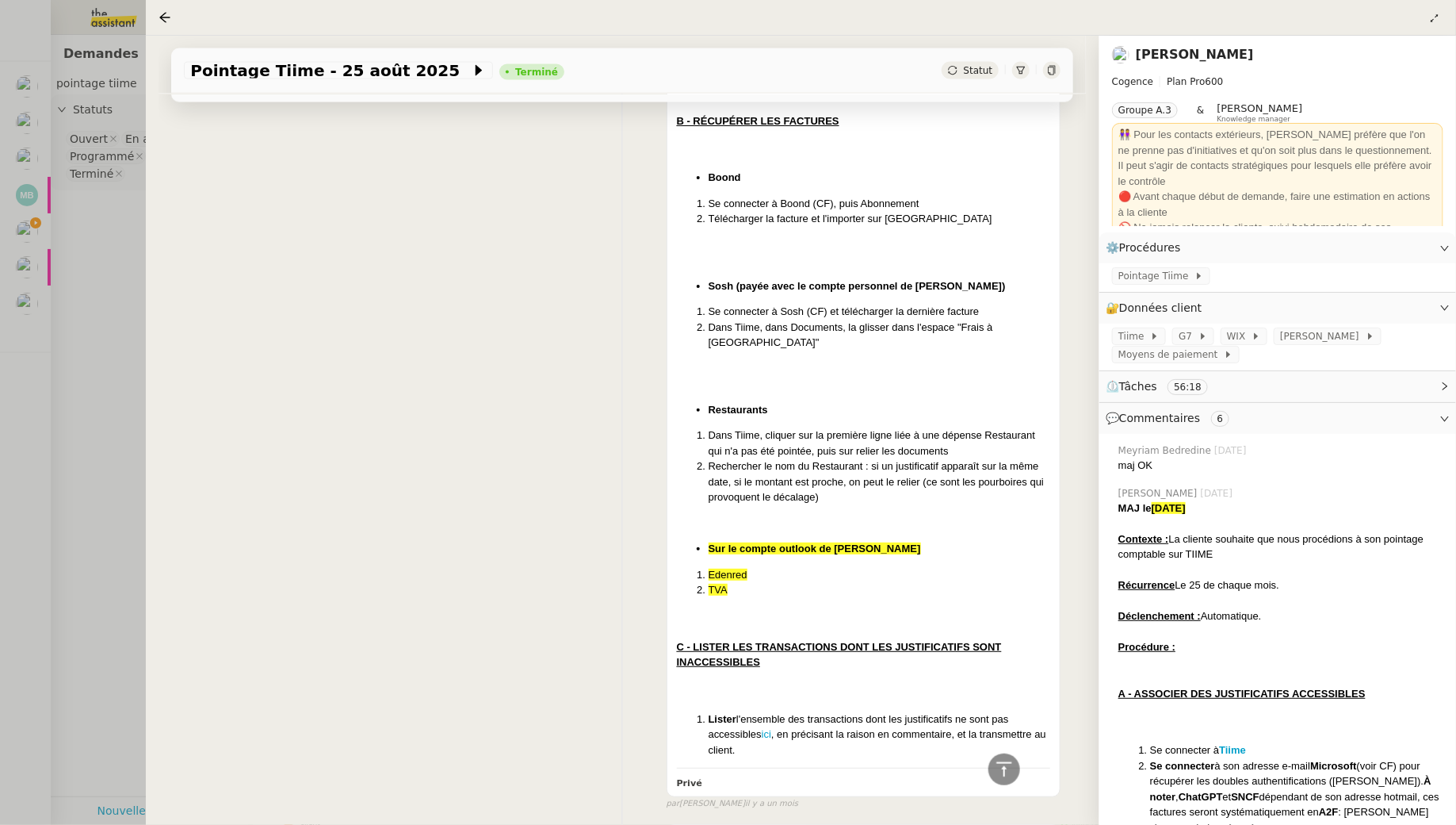
scroll to position [1420, 0]
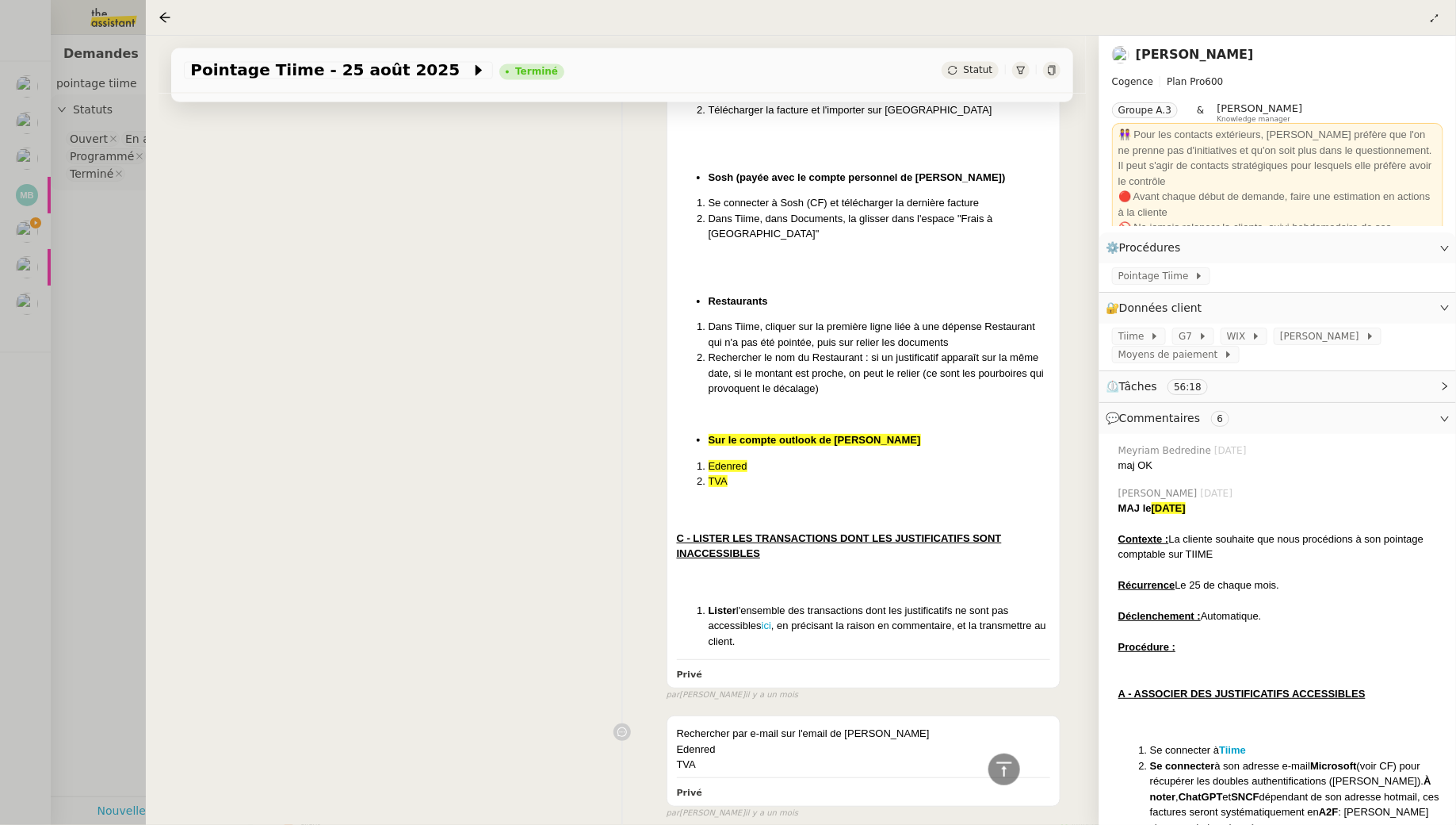
click at [107, 357] on div at bounding box center [728, 412] width 1456 height 825
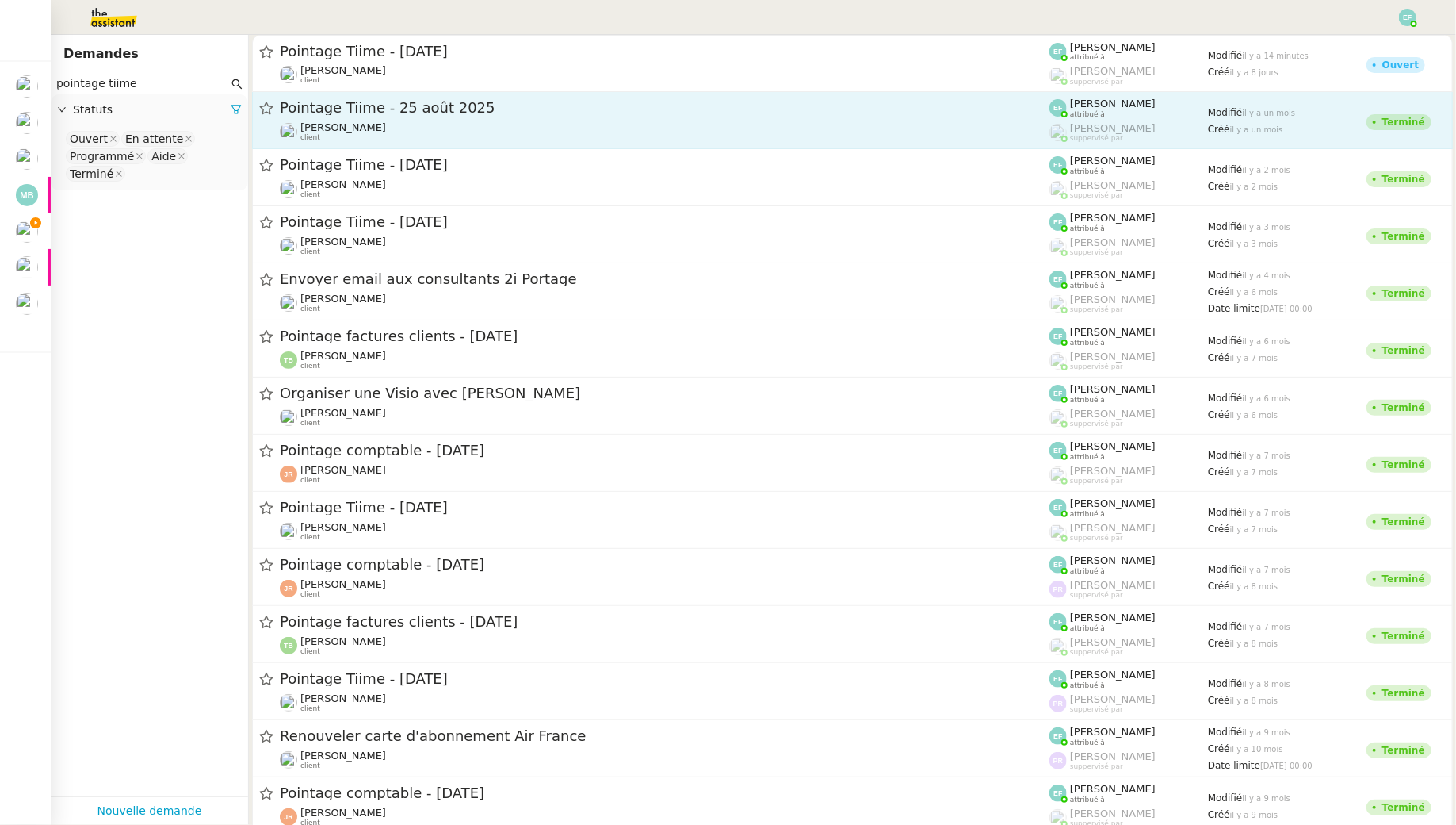
click at [427, 111] on span "Pointage Tiime - 25 août 2025" at bounding box center [664, 108] width 770 height 14
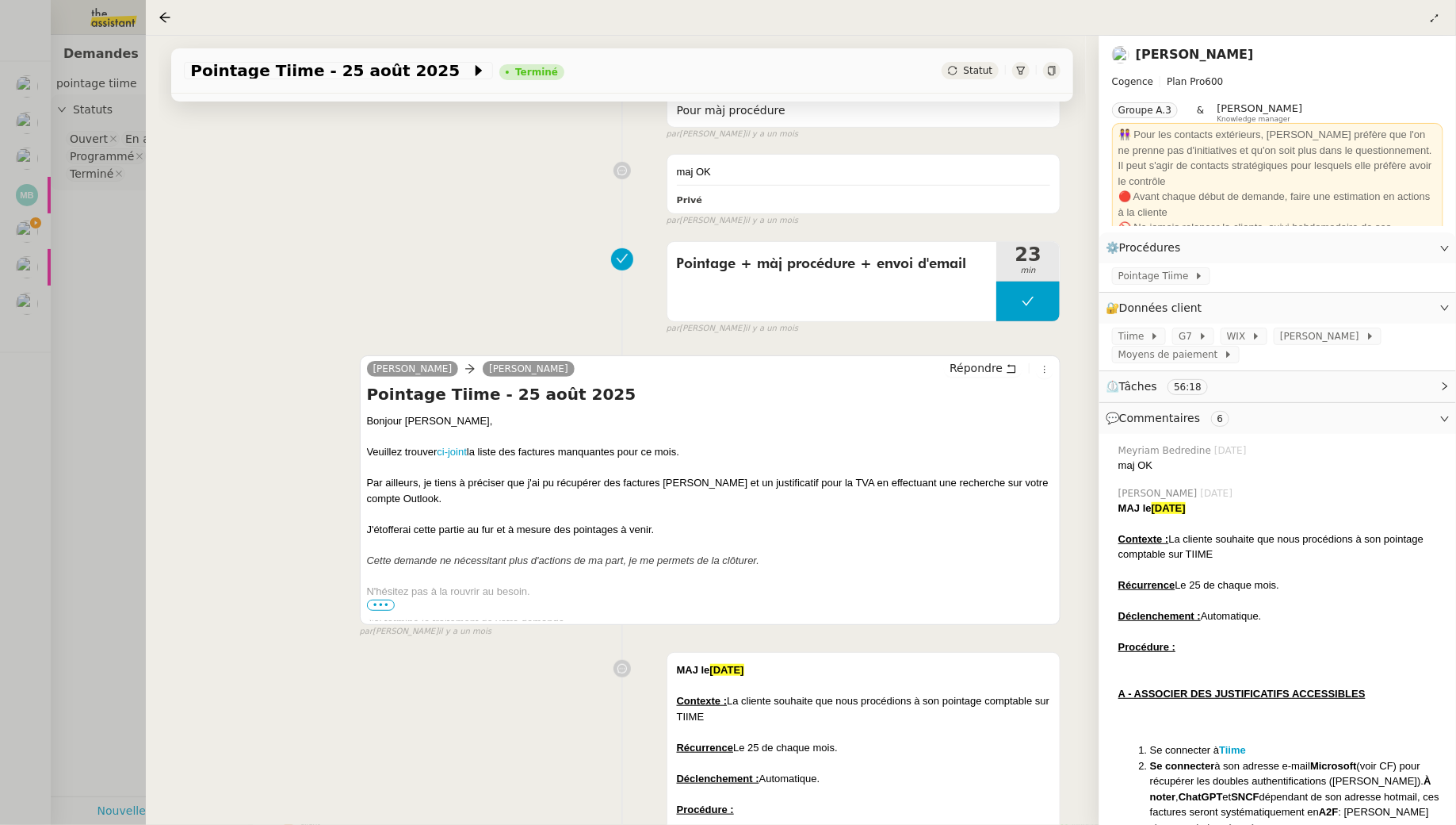
scroll to position [325, 0]
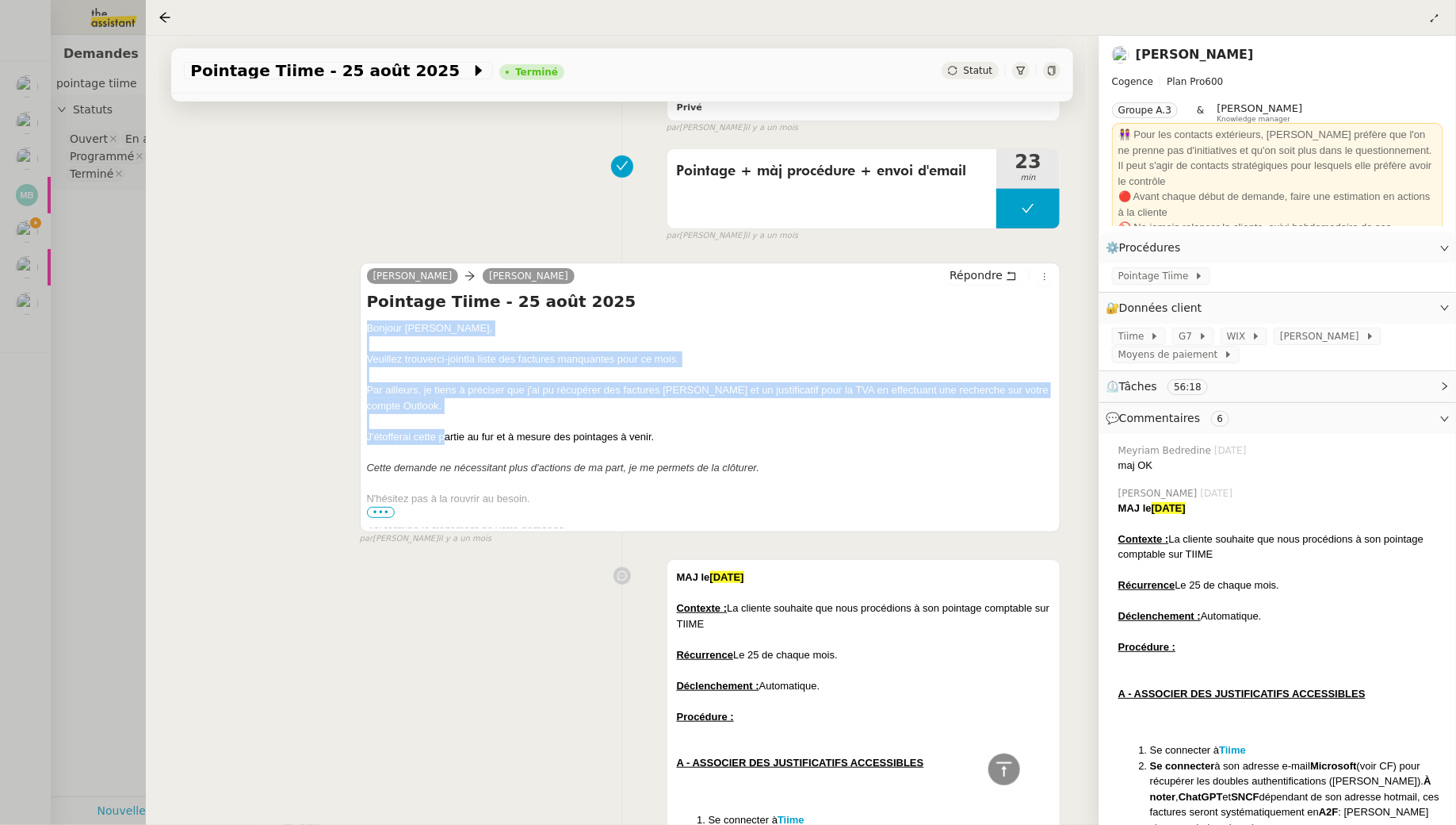
drag, startPoint x: 364, startPoint y: 325, endPoint x: 442, endPoint y: 441, distance: 139.8
click at [442, 441] on div "[PERSON_NAME] Pointage Tiime - [DATE] Bonjour [PERSON_NAME], [PERSON_NAME] trou…" at bounding box center [710, 398] width 702 height 270
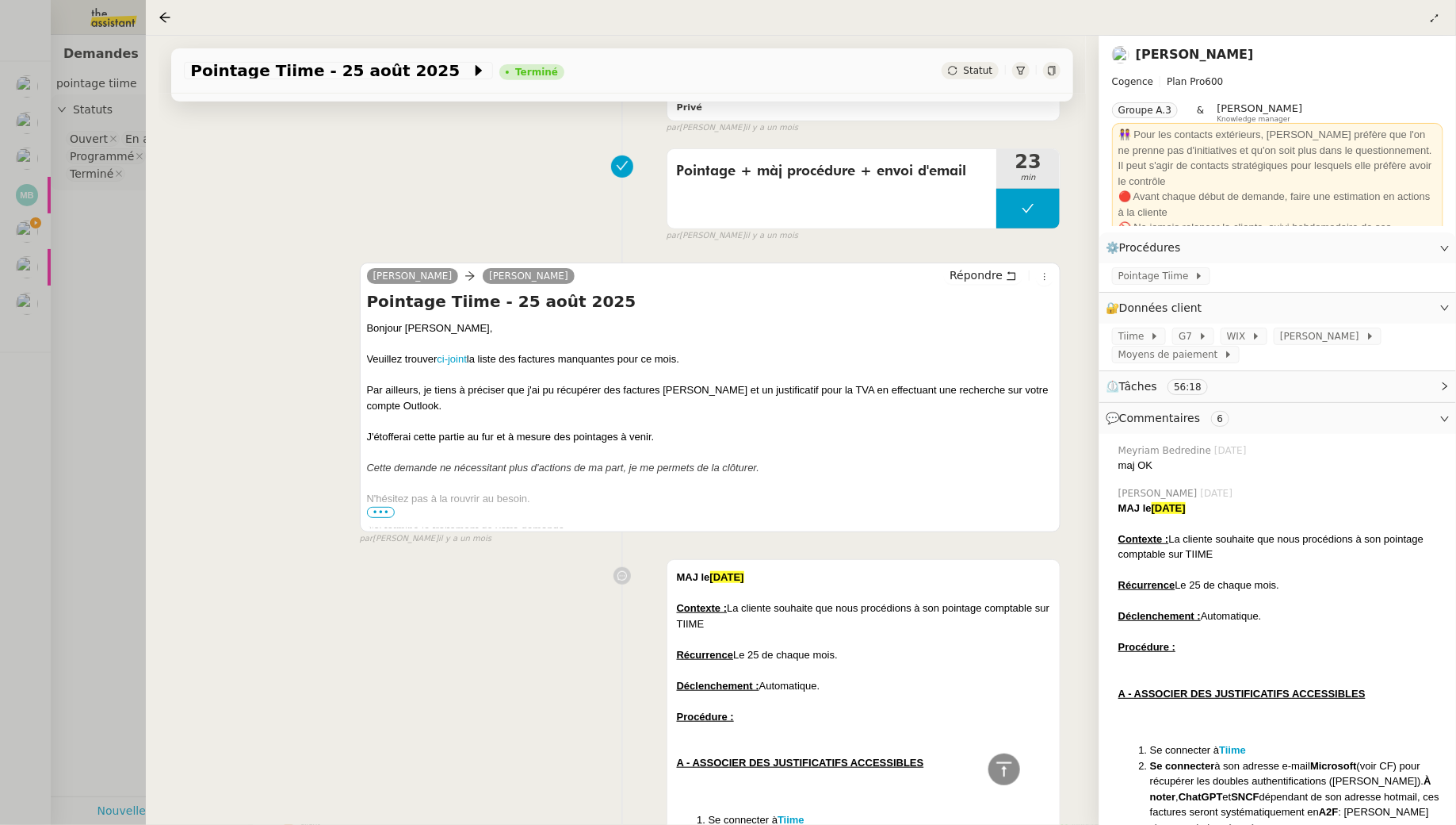
click at [391, 511] on span "•••" at bounding box center [381, 512] width 29 height 11
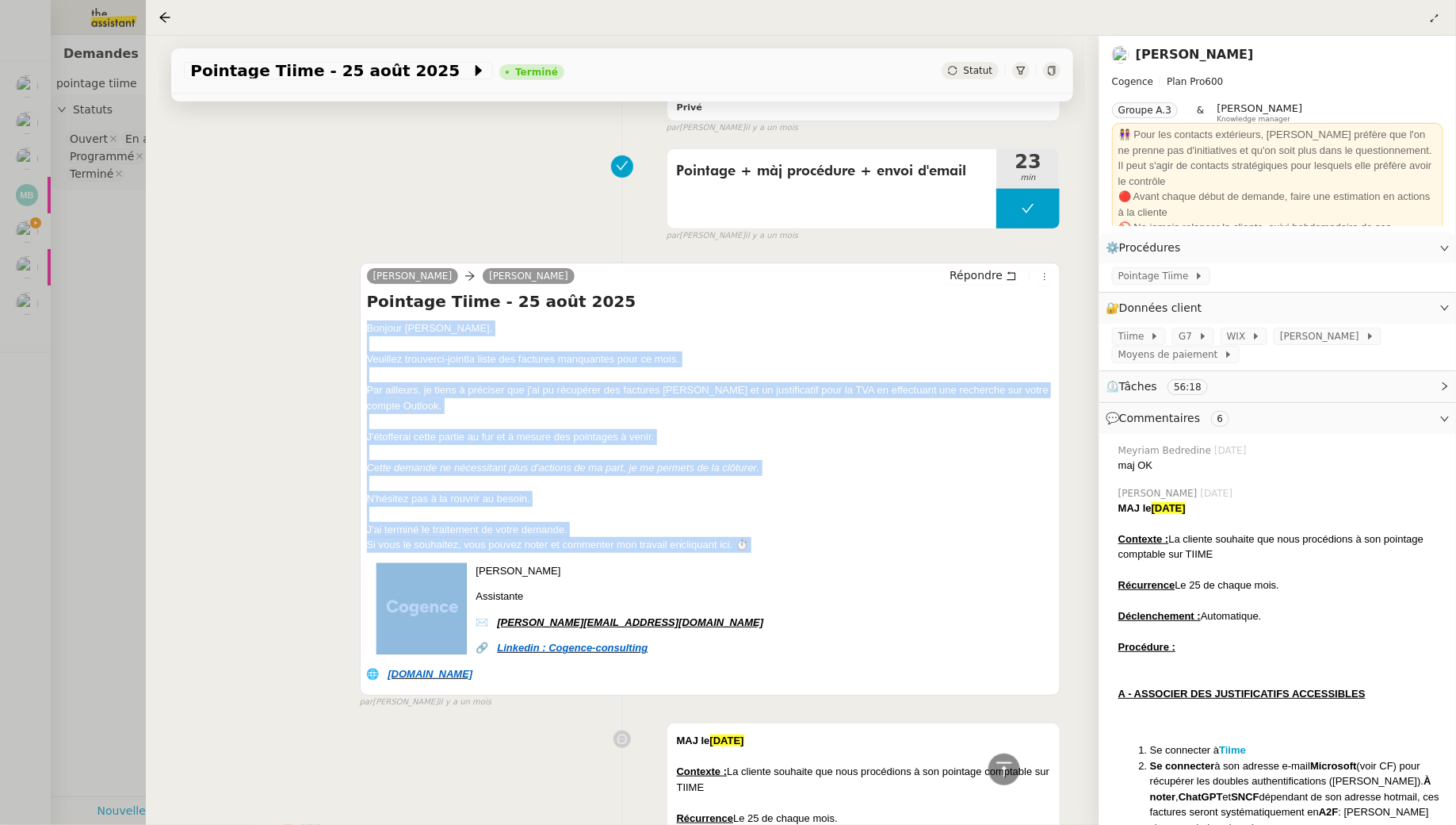
drag, startPoint x: 364, startPoint y: 325, endPoint x: 794, endPoint y: 552, distance: 486.2
click at [794, 552] on div "[PERSON_NAME] Pointage Tiime - [DATE] Bonjour [PERSON_NAME], [PERSON_NAME] trou…" at bounding box center [710, 479] width 702 height 433
copy div "Bonjour [PERSON_NAME], [PERSON_NAME] trouver ci-joint la liste des factures man…"
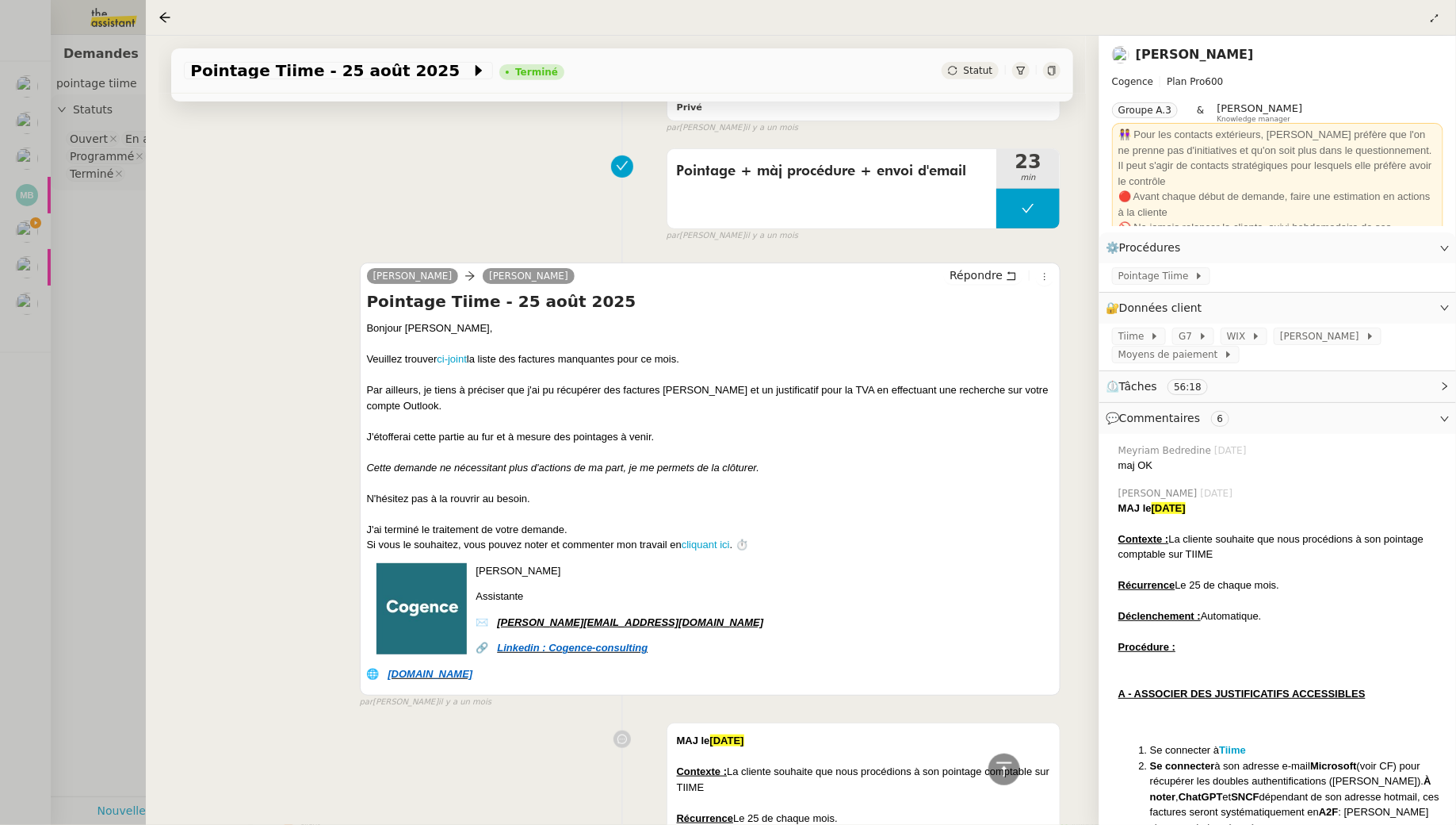
click at [42, 345] on div at bounding box center [728, 412] width 1456 height 825
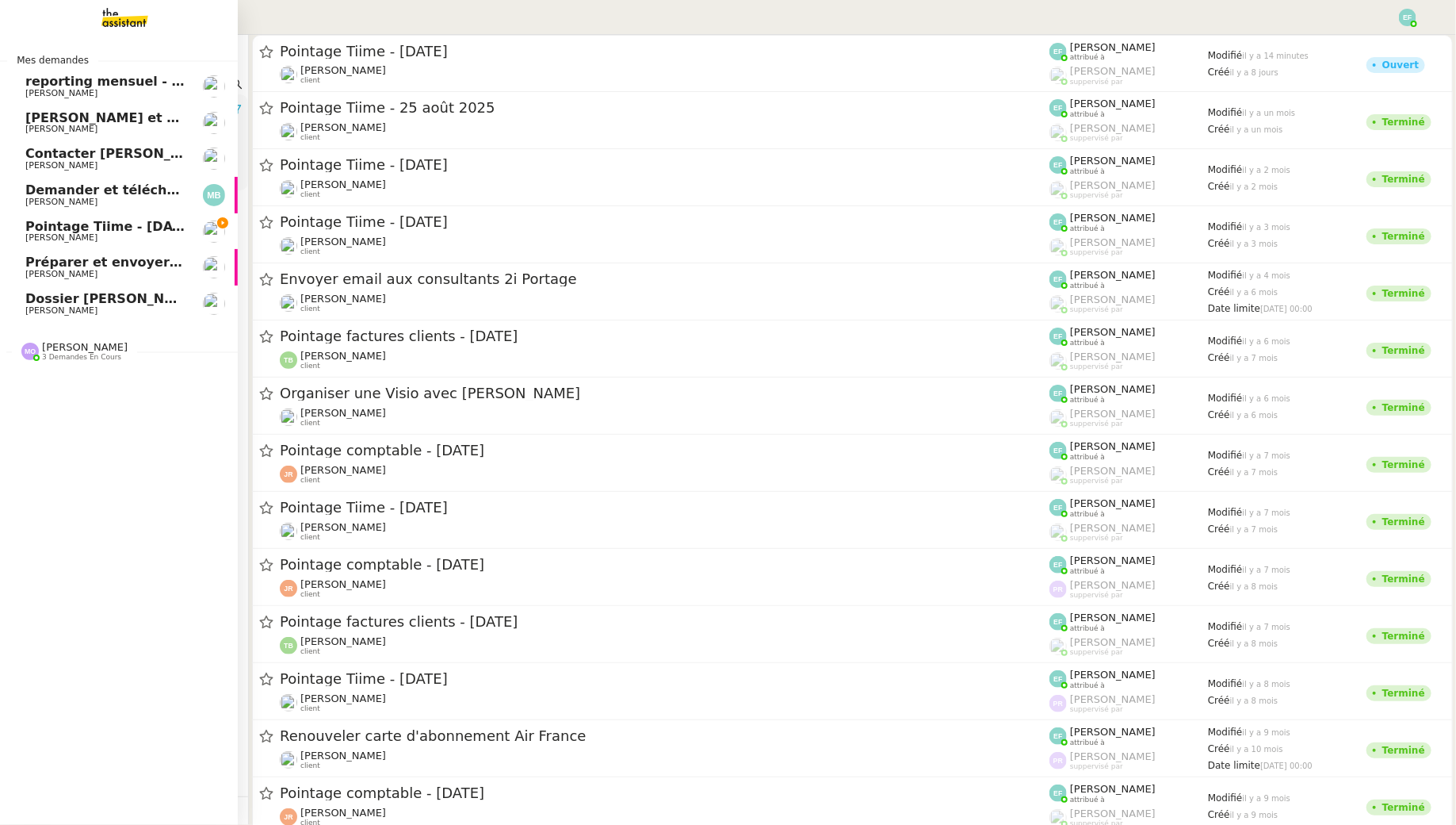
click at [39, 226] on span "Pointage Tiime - [DATE]" at bounding box center [110, 226] width 169 height 15
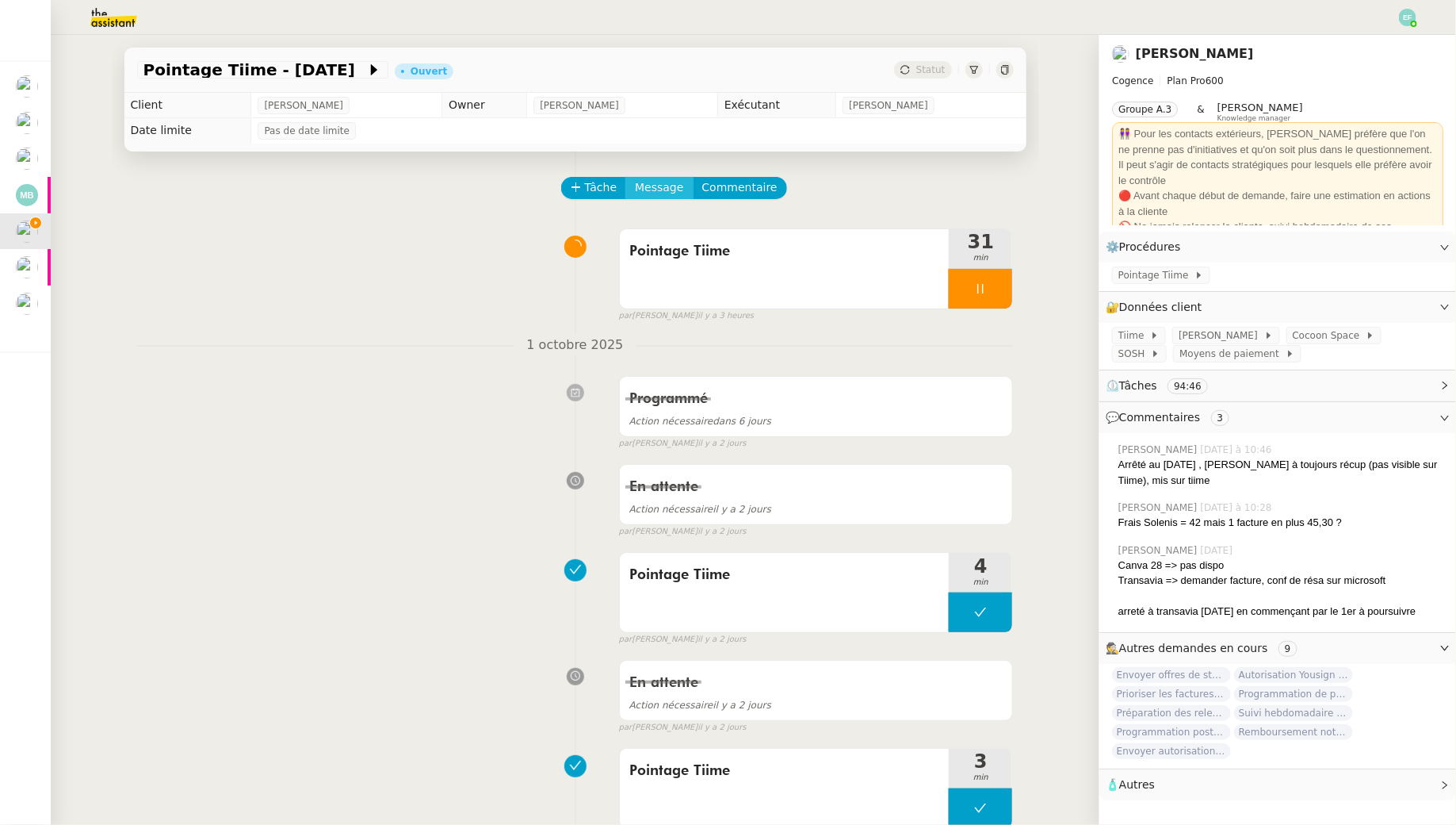
click at [669, 195] on span "Message" at bounding box center [659, 187] width 49 height 18
click at [678, 227] on span "Nouvelle conversation" at bounding box center [729, 233] width 139 height 13
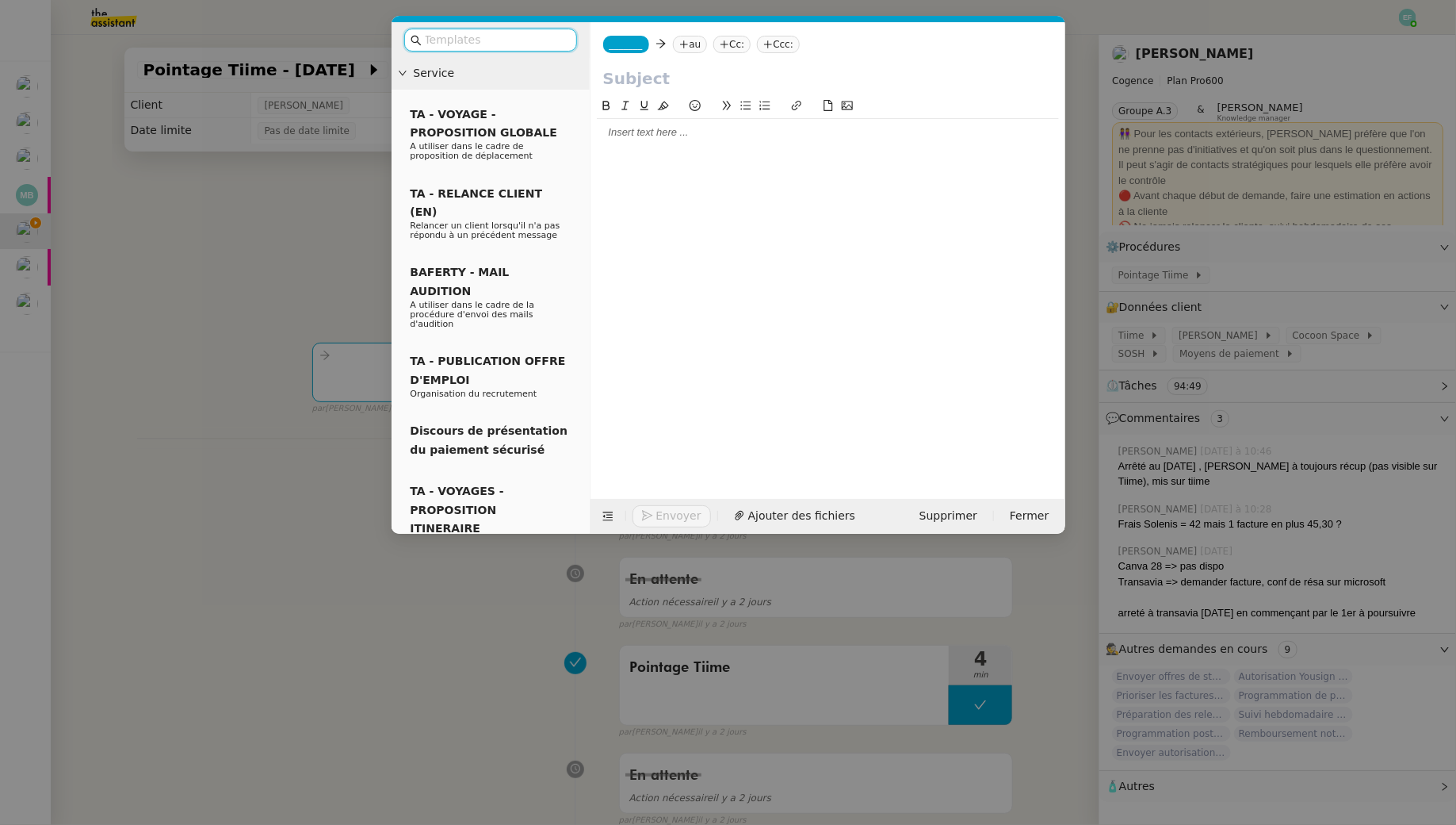
click at [643, 42] on span "_______" at bounding box center [625, 44] width 33 height 11
click at [651, 73] on span "[PERSON_NAME]" at bounding box center [721, 70] width 225 height 13
click at [719, 42] on nz-tag "au" at bounding box center [736, 45] width 34 height 18
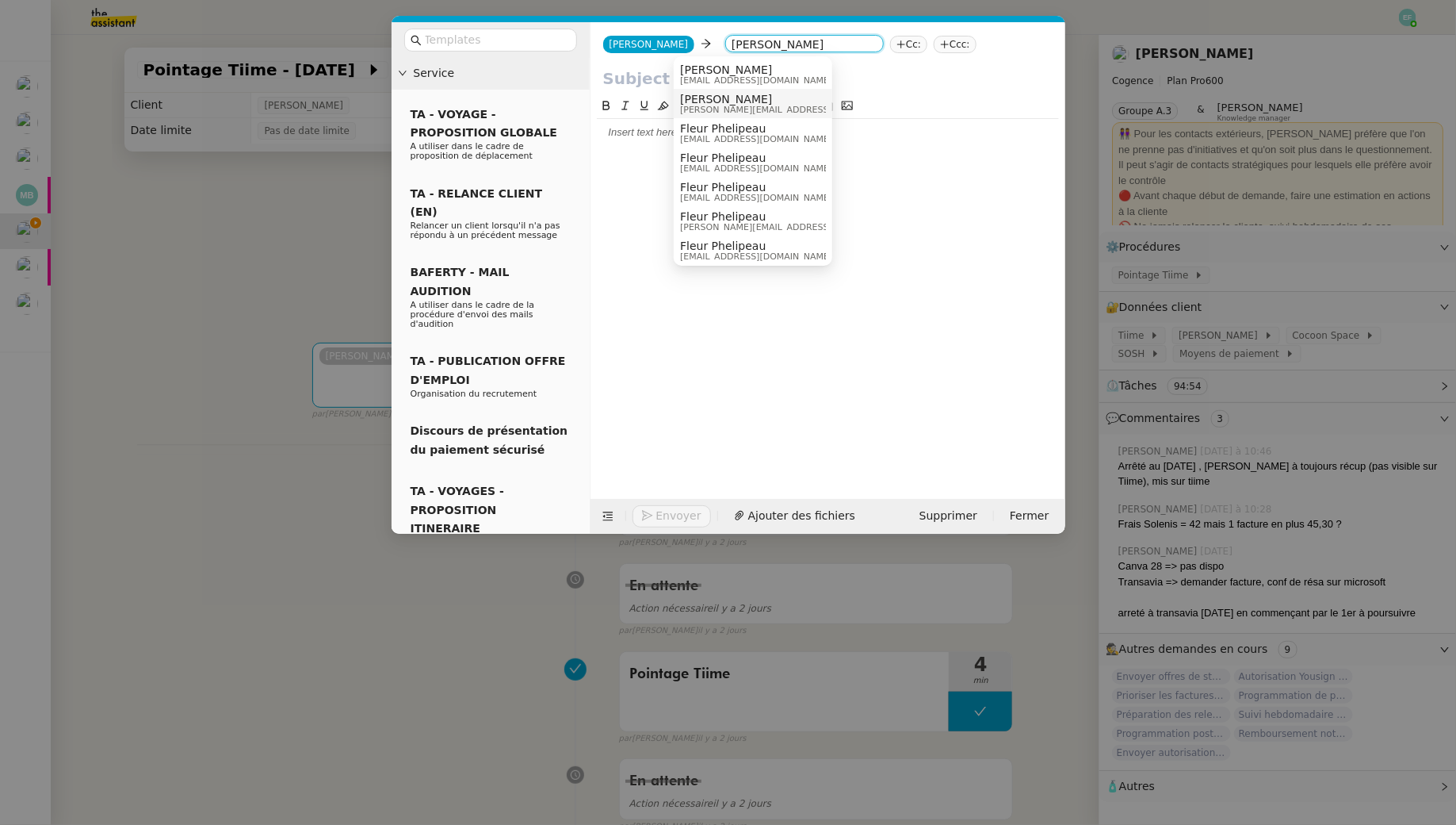
type input "[PERSON_NAME]"
click at [771, 109] on span "[PERSON_NAME][EMAIL_ADDRESS][DOMAIN_NAME]" at bounding box center [793, 110] width 225 height 9
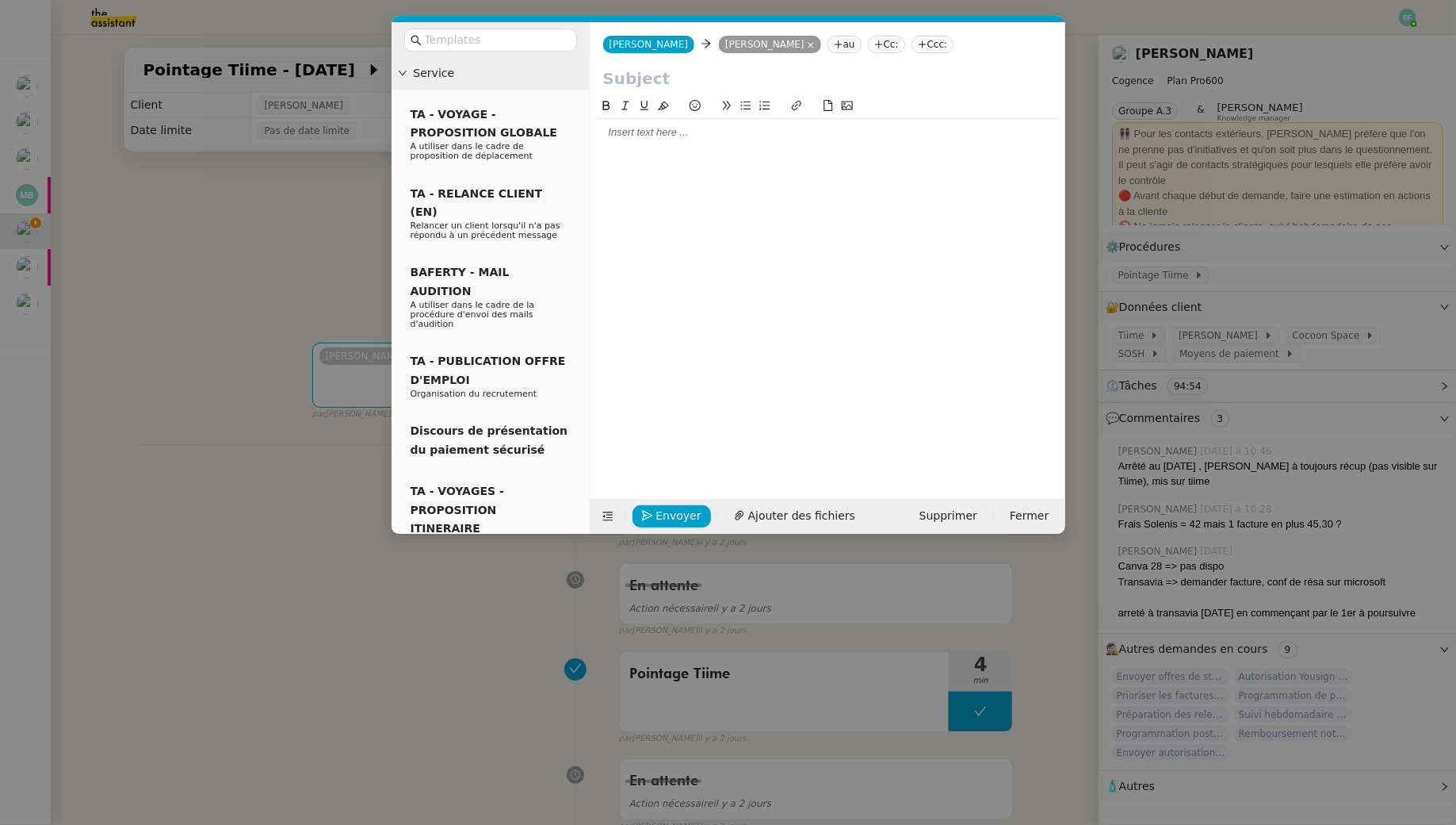
click at [710, 131] on div at bounding box center [828, 133] width 462 height 14
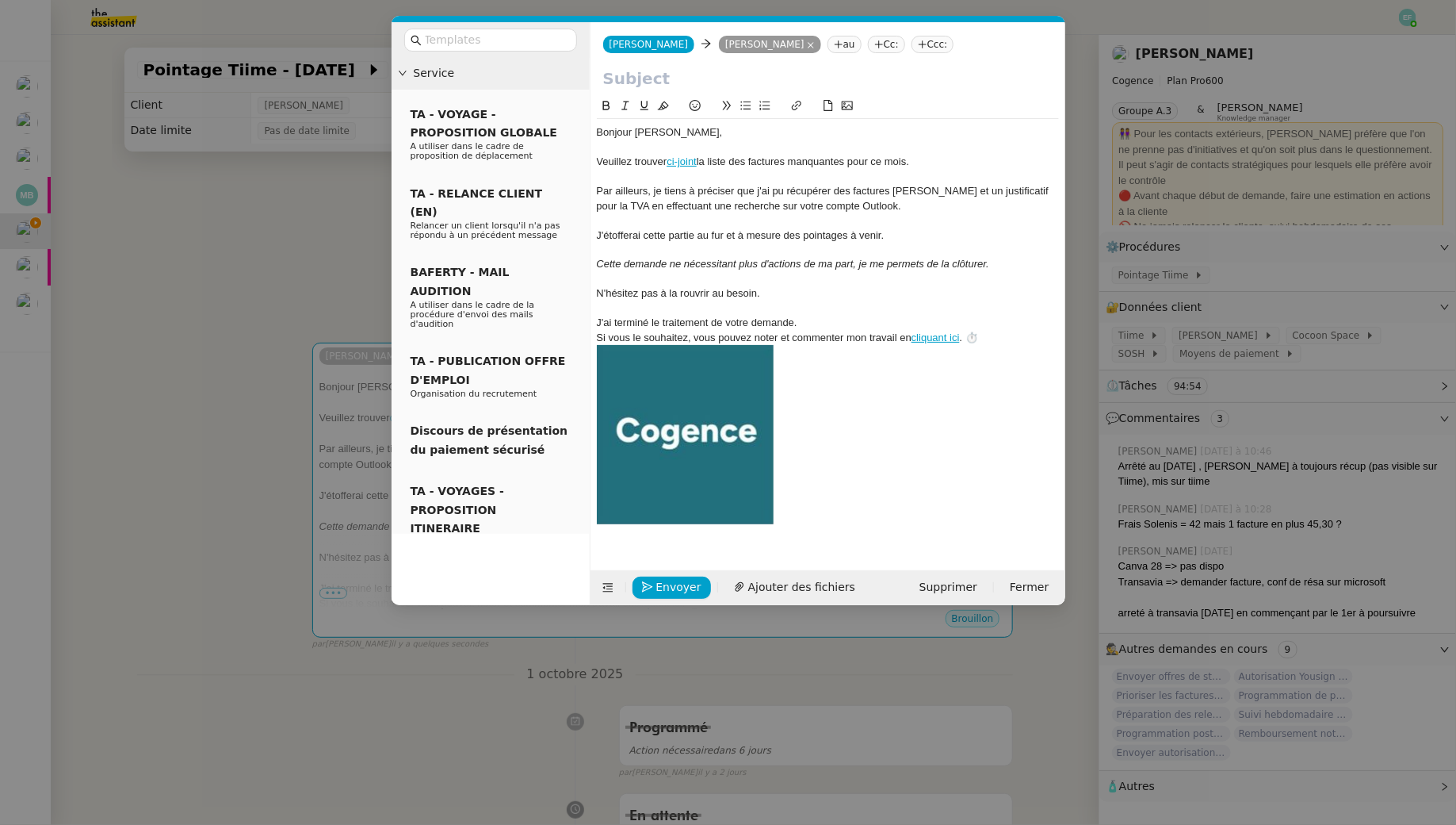
click at [992, 337] on div "Si vous le souhaitez, vous pouvez noter et commenter mon travail en cliquant ic…" at bounding box center [828, 338] width 462 height 14
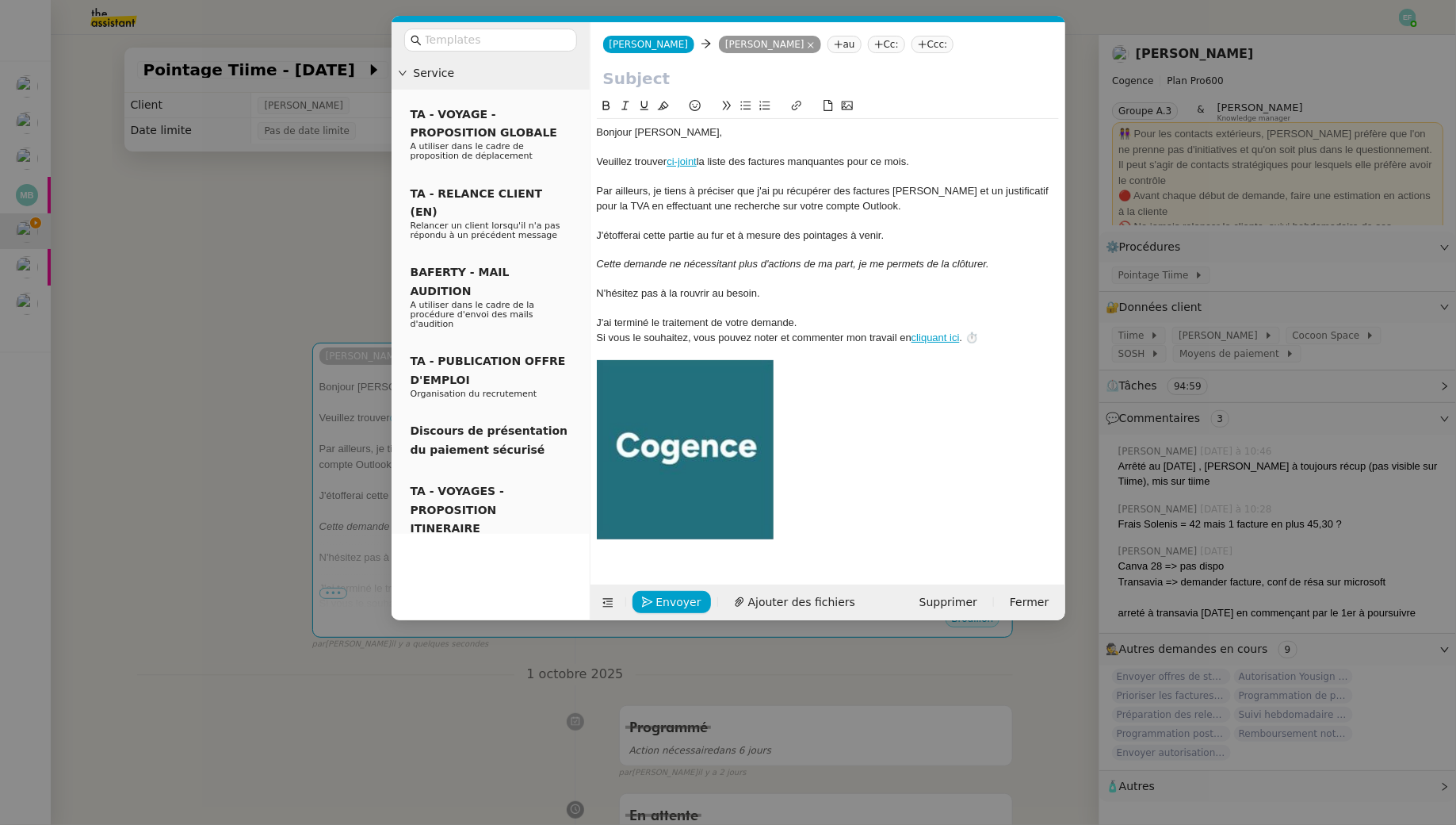
click at [304, 258] on nz-modal-container "Service TA - VOYAGE - PROPOSITION GLOBALE A utiliser dans le cadre de propositi…" at bounding box center [728, 412] width 1456 height 825
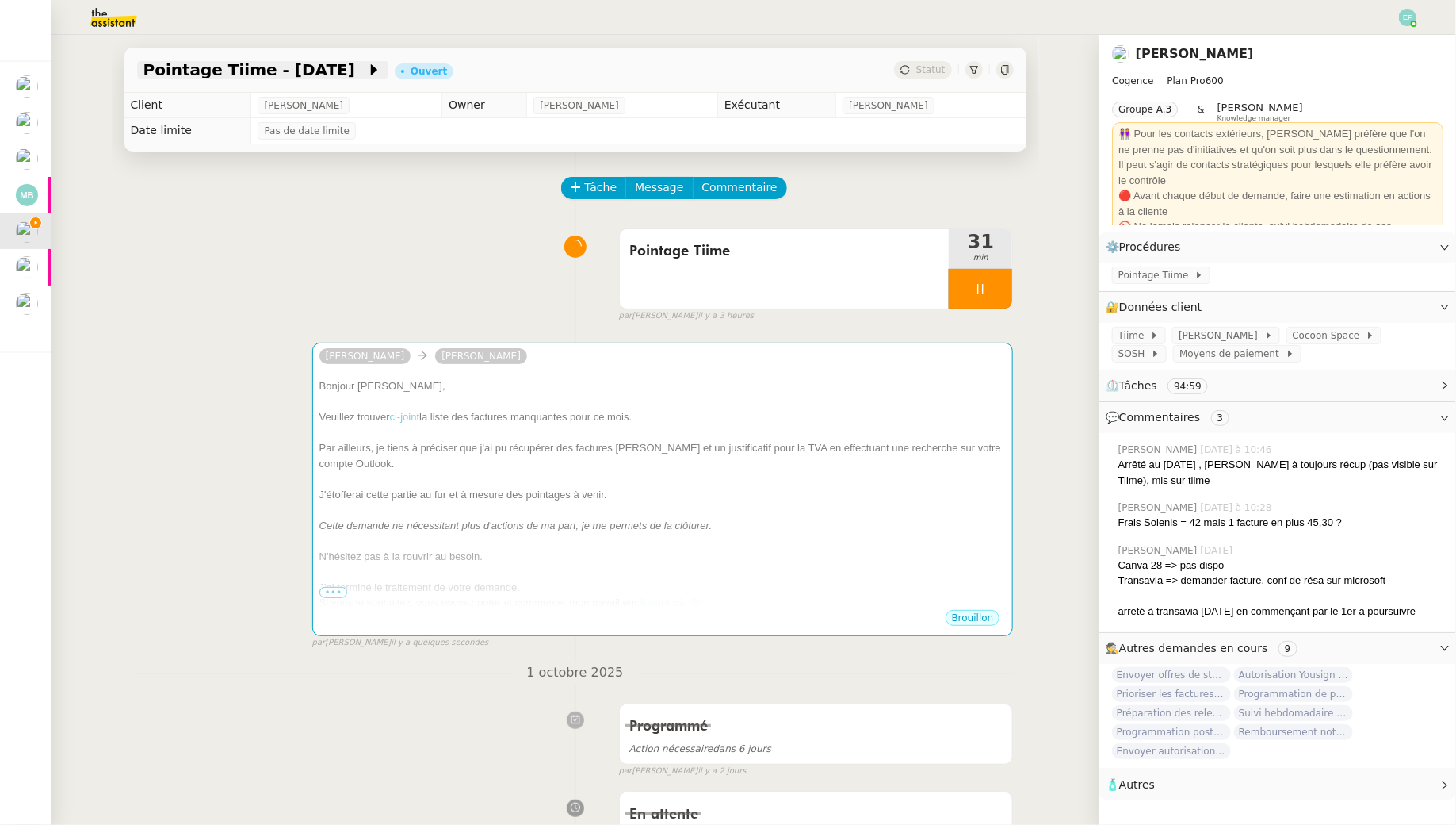
click at [365, 68] on span "Pointage Tiime - [DATE]" at bounding box center [255, 70] width 223 height 16
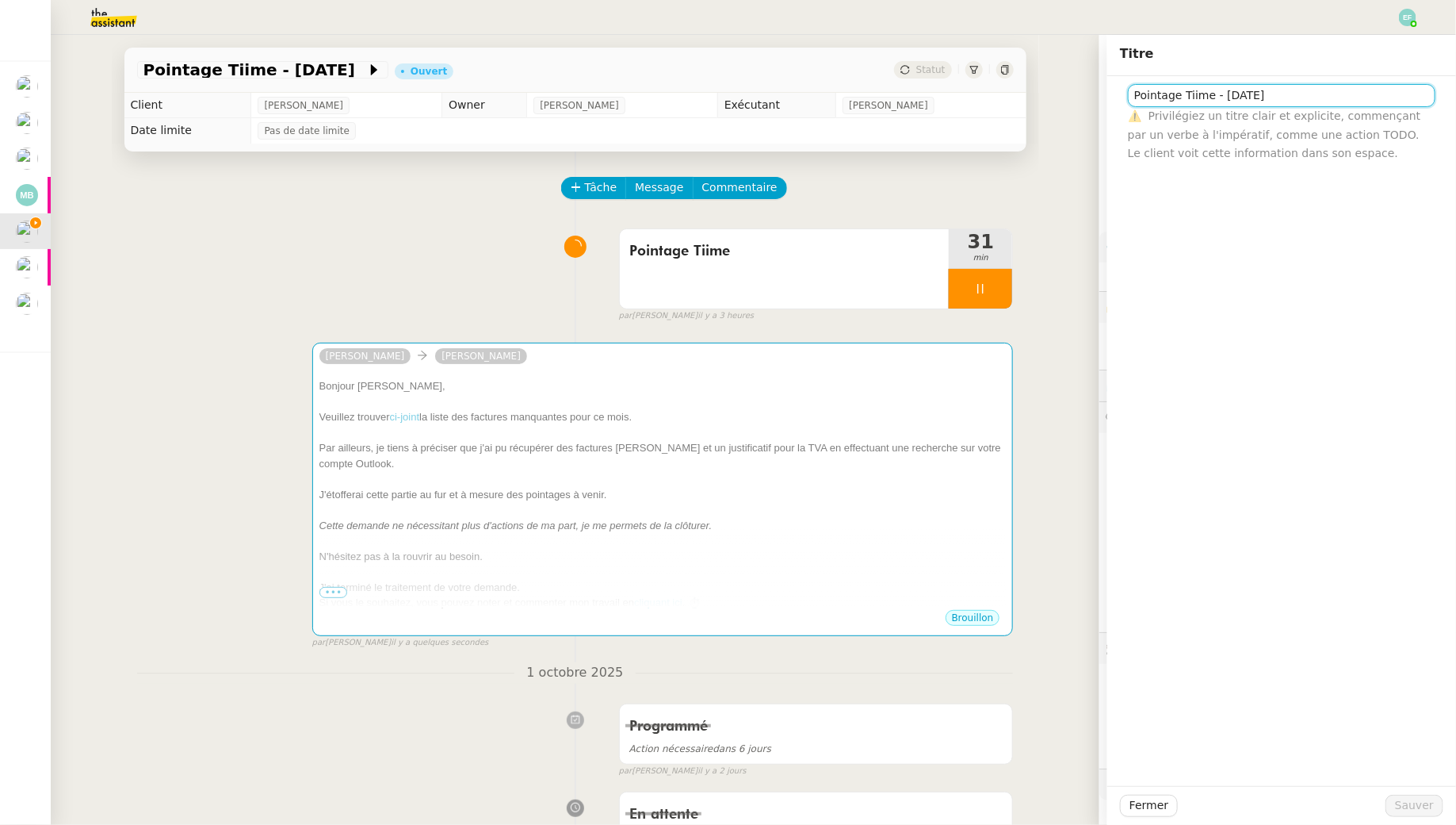
click at [1165, 93] on input "Pointage Tiime - [DATE]" at bounding box center [1282, 95] width 308 height 23
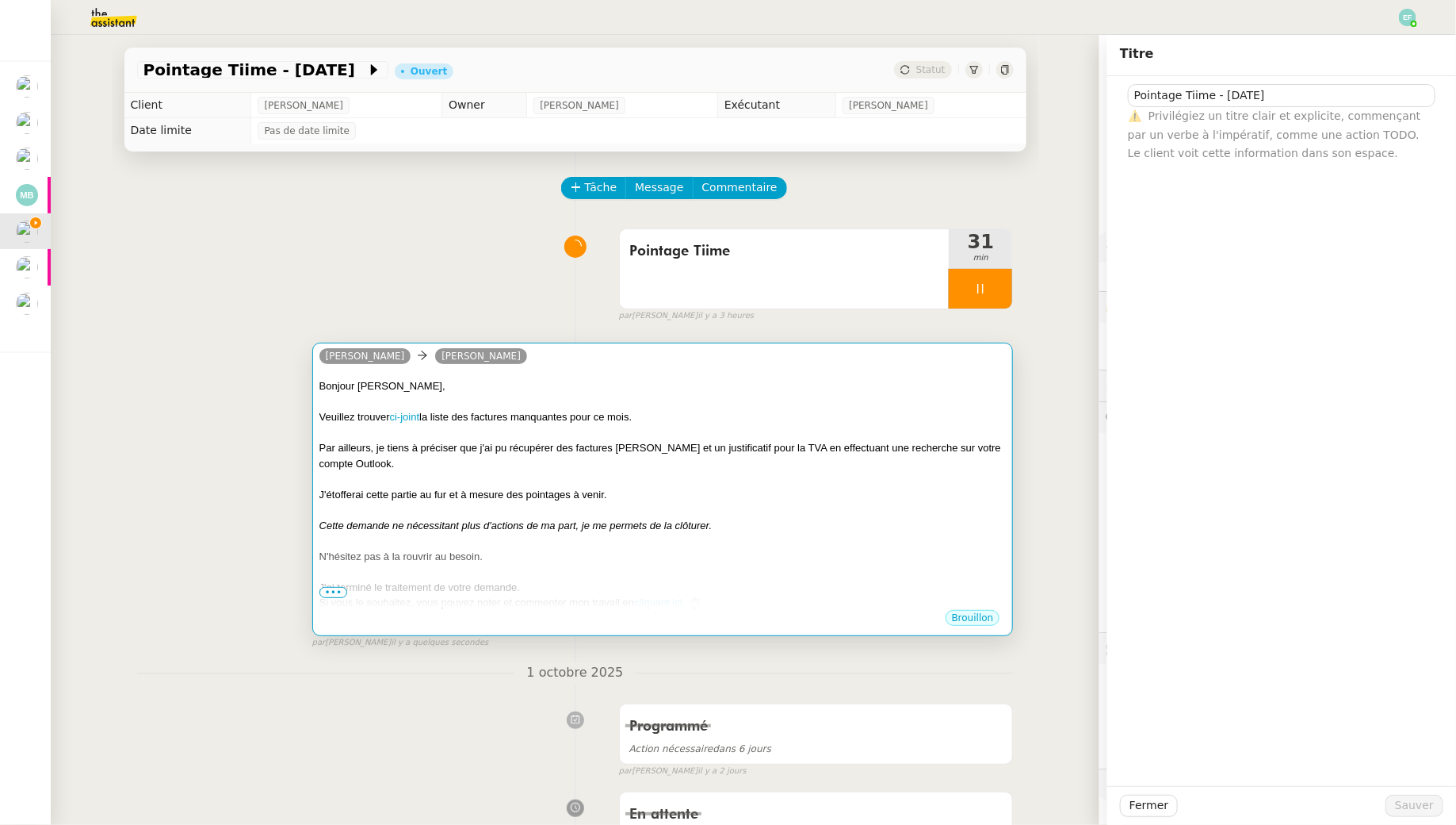
click at [764, 403] on div at bounding box center [663, 403] width 687 height 16
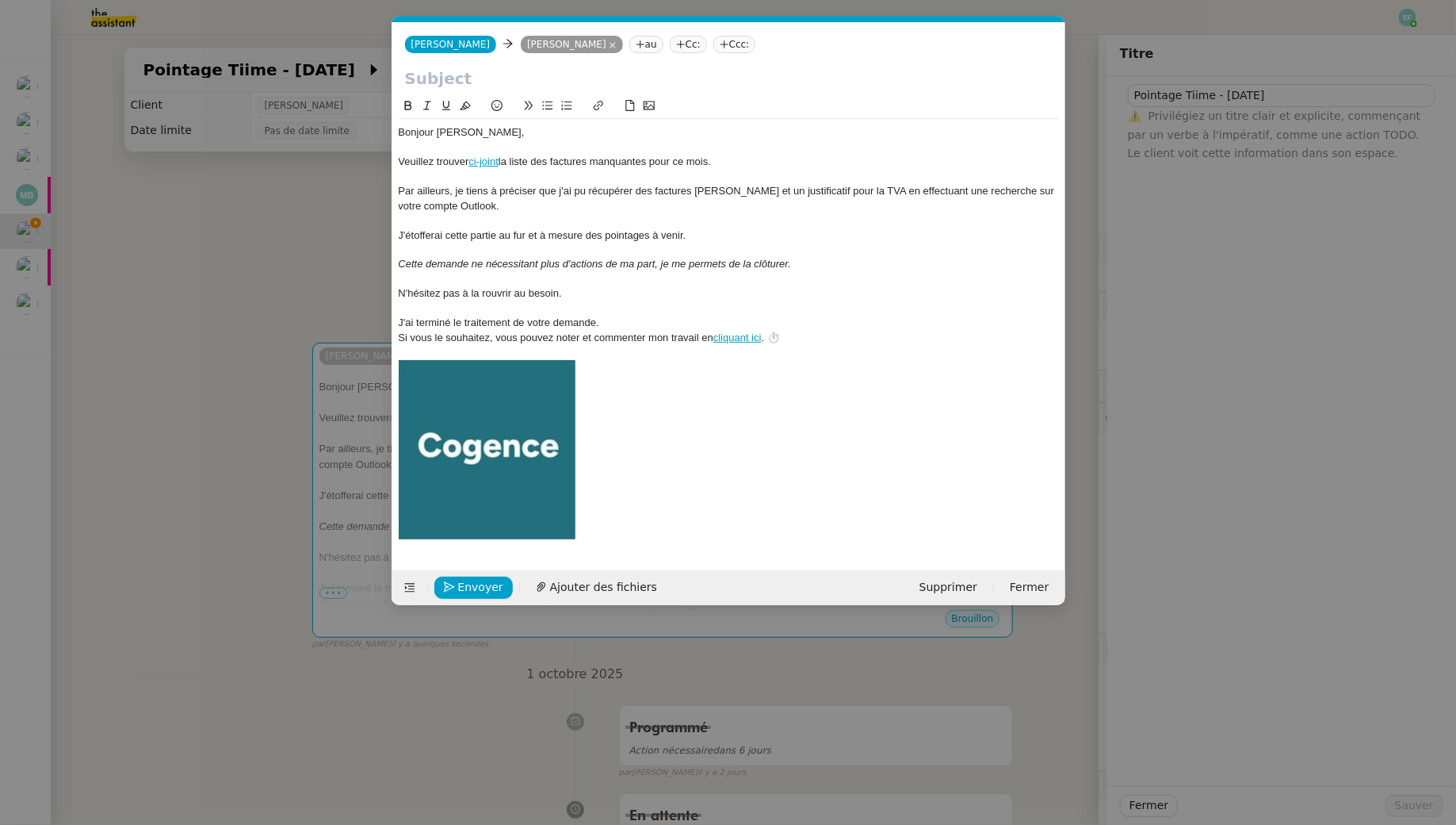
scroll to position [0, 33]
click at [523, 73] on input "text" at bounding box center [729, 79] width 647 height 24
paste input "Pointage Tiime - [DATE]"
click at [406, 81] on input "Pointage Tiime - [DATE]" at bounding box center [729, 79] width 647 height 24
type input "Pointage Tiime - [DATE]"
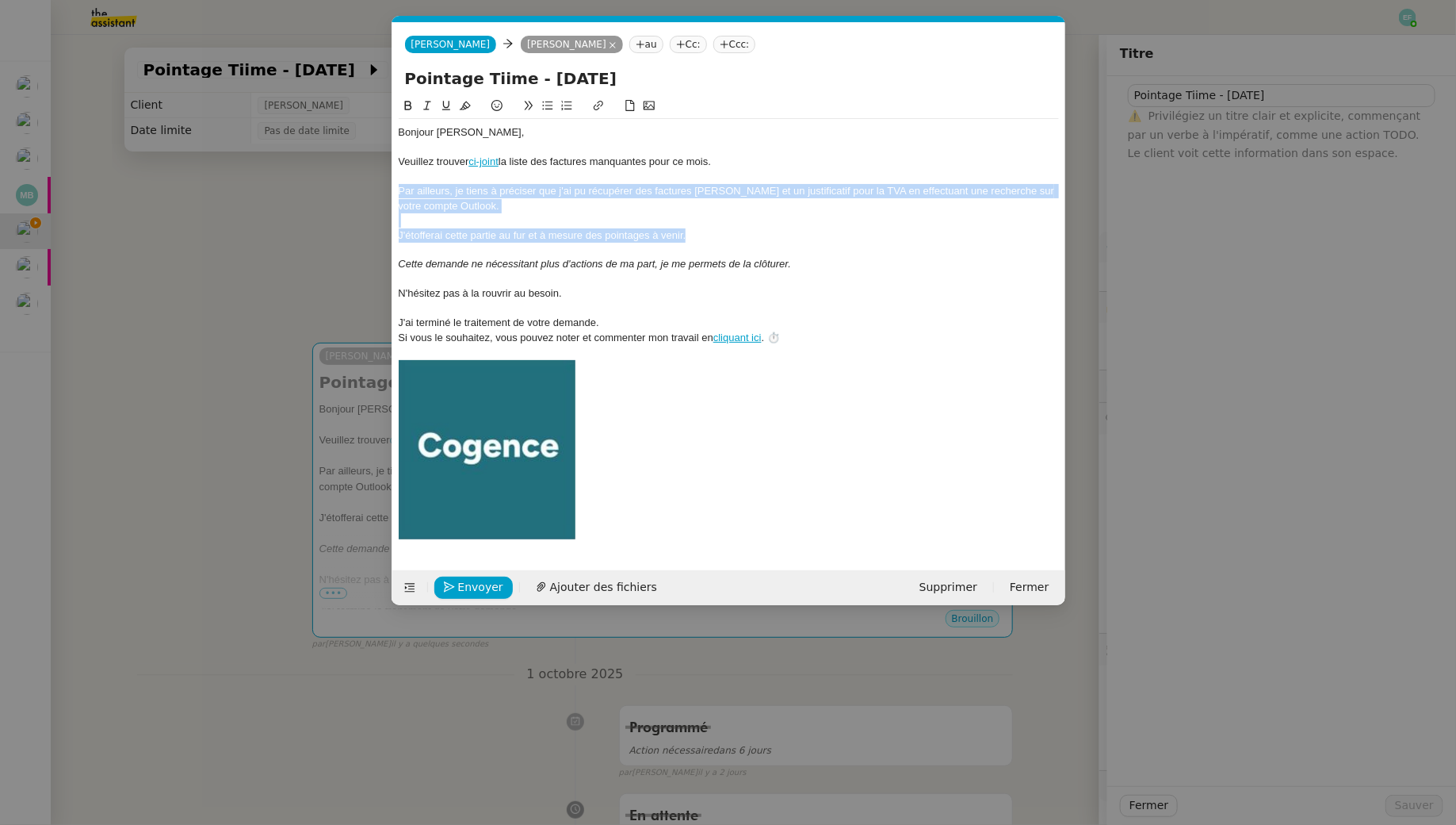
drag, startPoint x: 712, startPoint y: 234, endPoint x: 379, endPoint y: 184, distance: 336.7
click at [379, 184] on nz-modal-container "Service TA - VOYAGE - PROPOSITION GLOBALE A utiliser dans le cadre de propositi…" at bounding box center [728, 412] width 1456 height 825
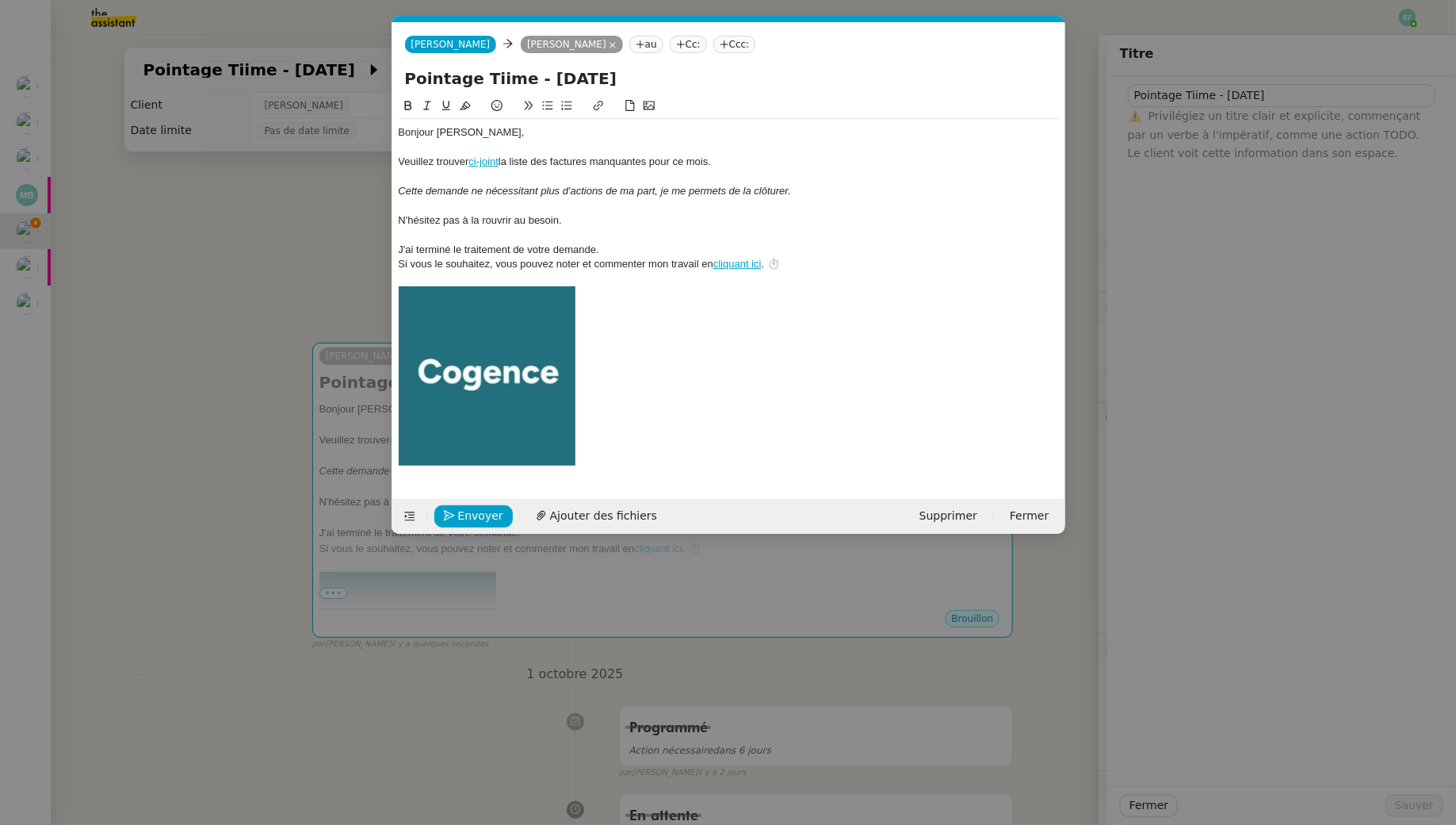
drag, startPoint x: 643, startPoint y: 398, endPoint x: 412, endPoint y: 331, distance: 240.5
click at [412, 331] on div at bounding box center [728, 376] width 660 height 179
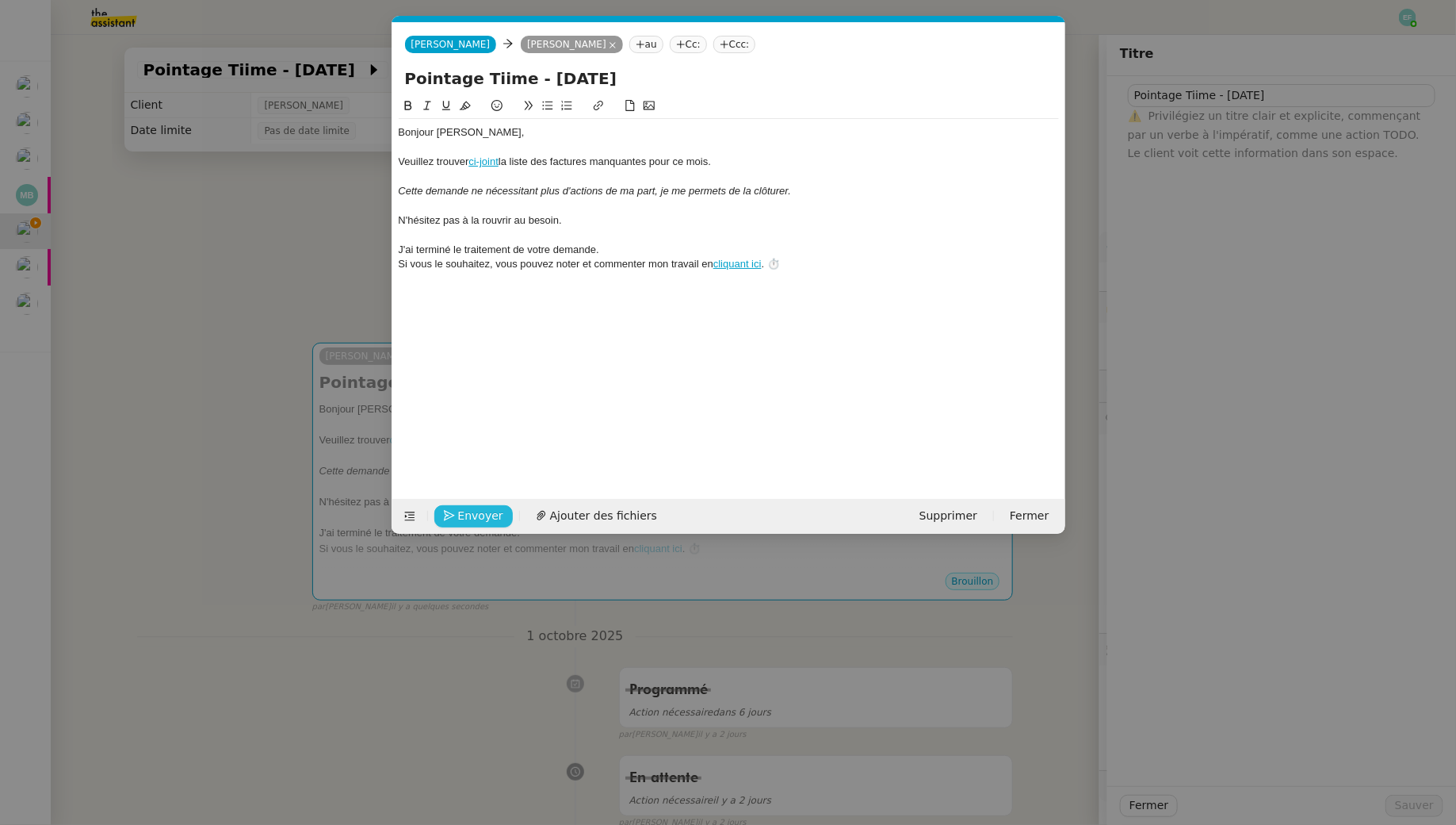
click at [479, 514] on span "Envoyer" at bounding box center [480, 516] width 45 height 18
click at [479, 514] on span "Confirmer l'envoi" at bounding box center [506, 516] width 96 height 18
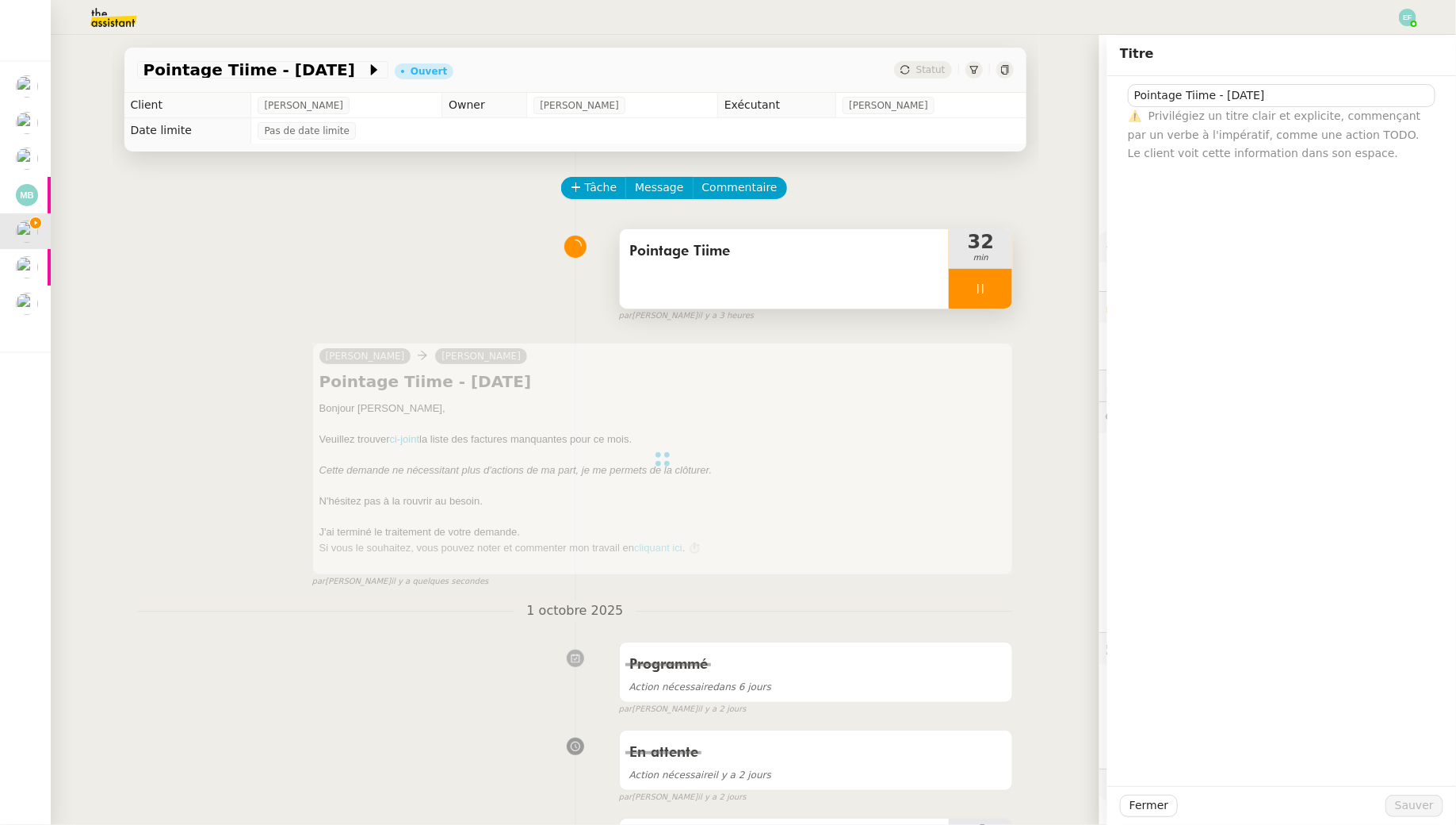
click at [988, 295] on div at bounding box center [981, 289] width 64 height 40
click at [995, 294] on icon at bounding box center [996, 288] width 13 height 13
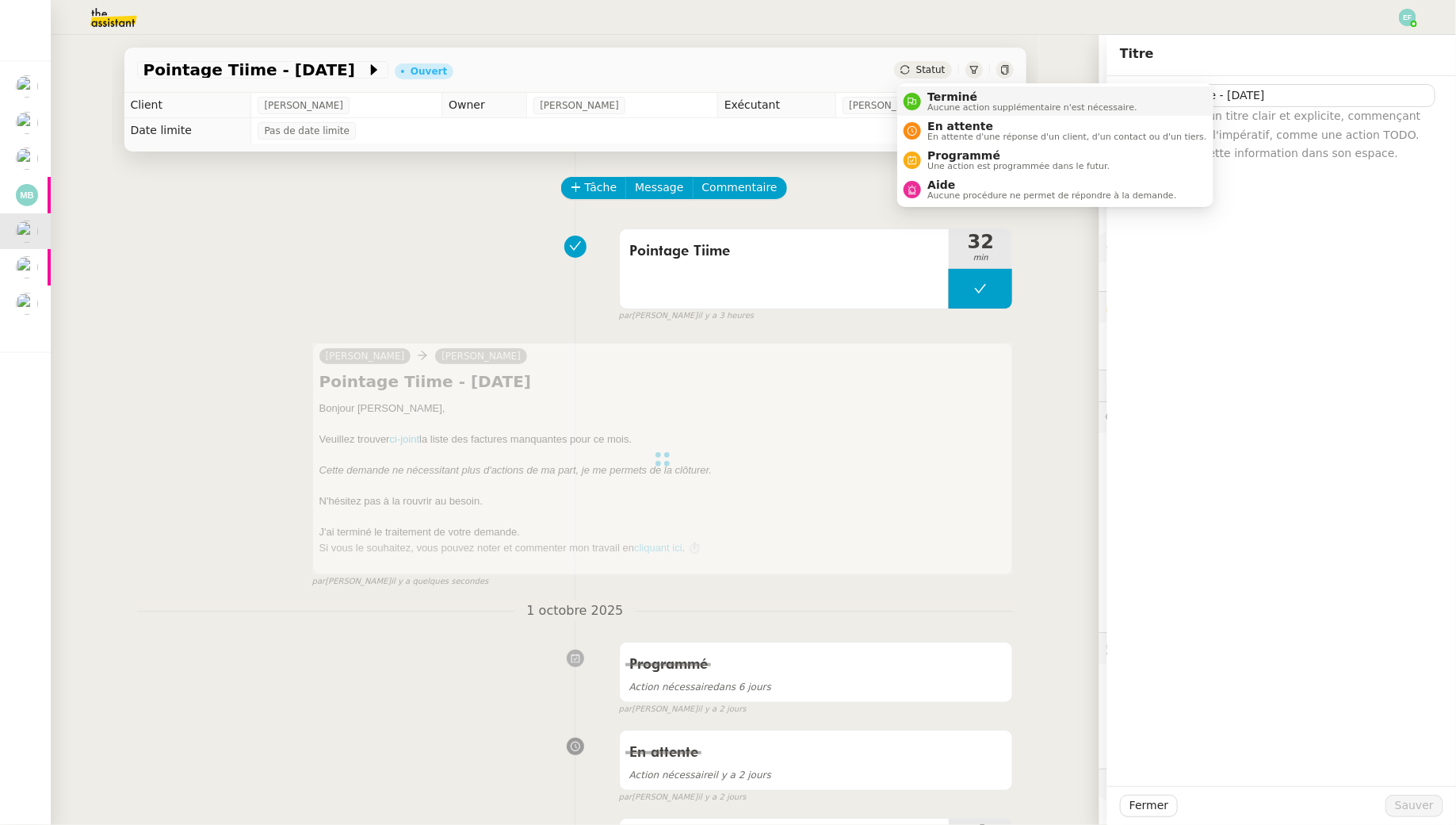
click at [940, 98] on span "Terminé" at bounding box center [1032, 97] width 209 height 13
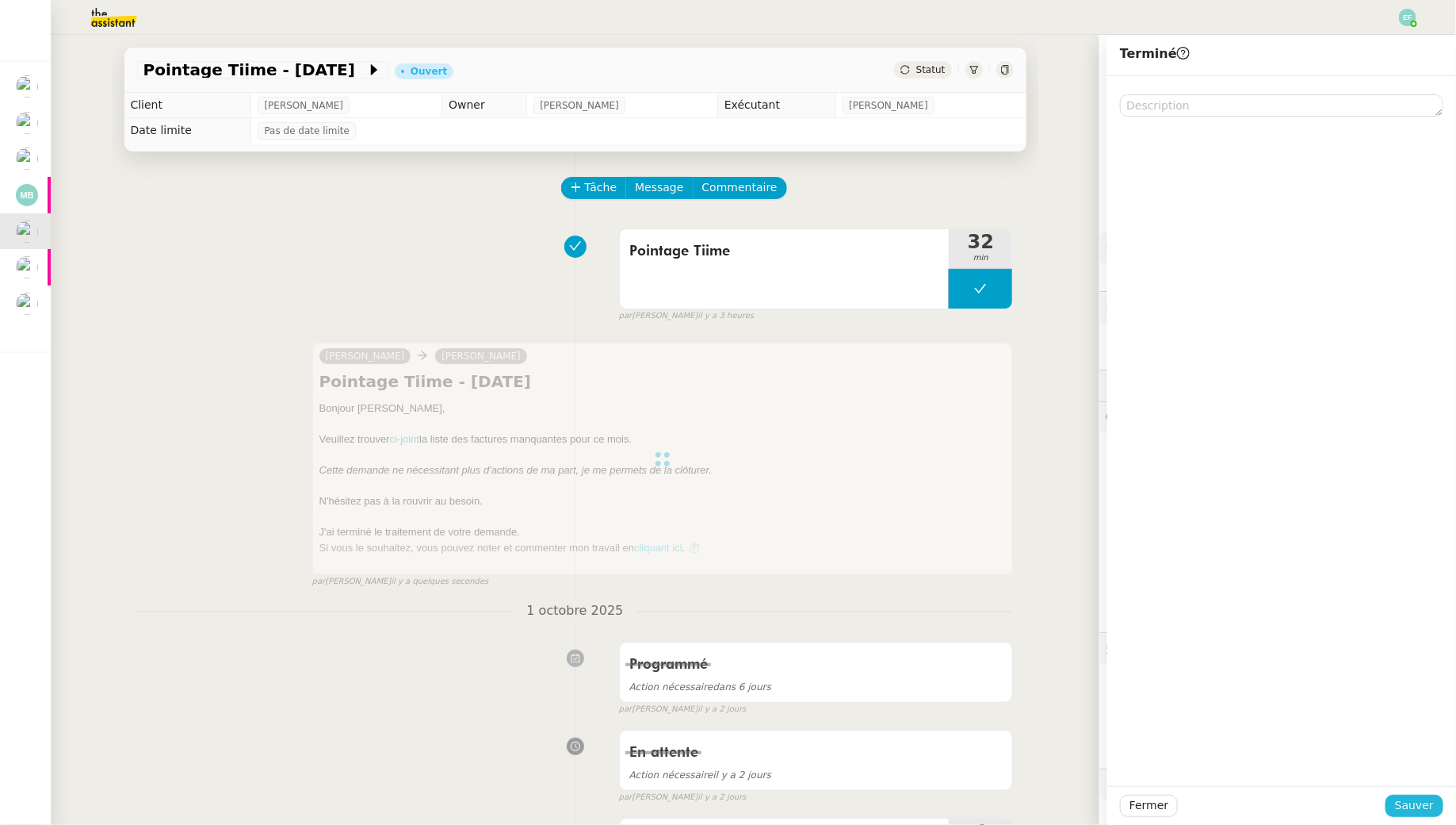
click at [1398, 796] on button "Sauver" at bounding box center [1415, 806] width 58 height 22
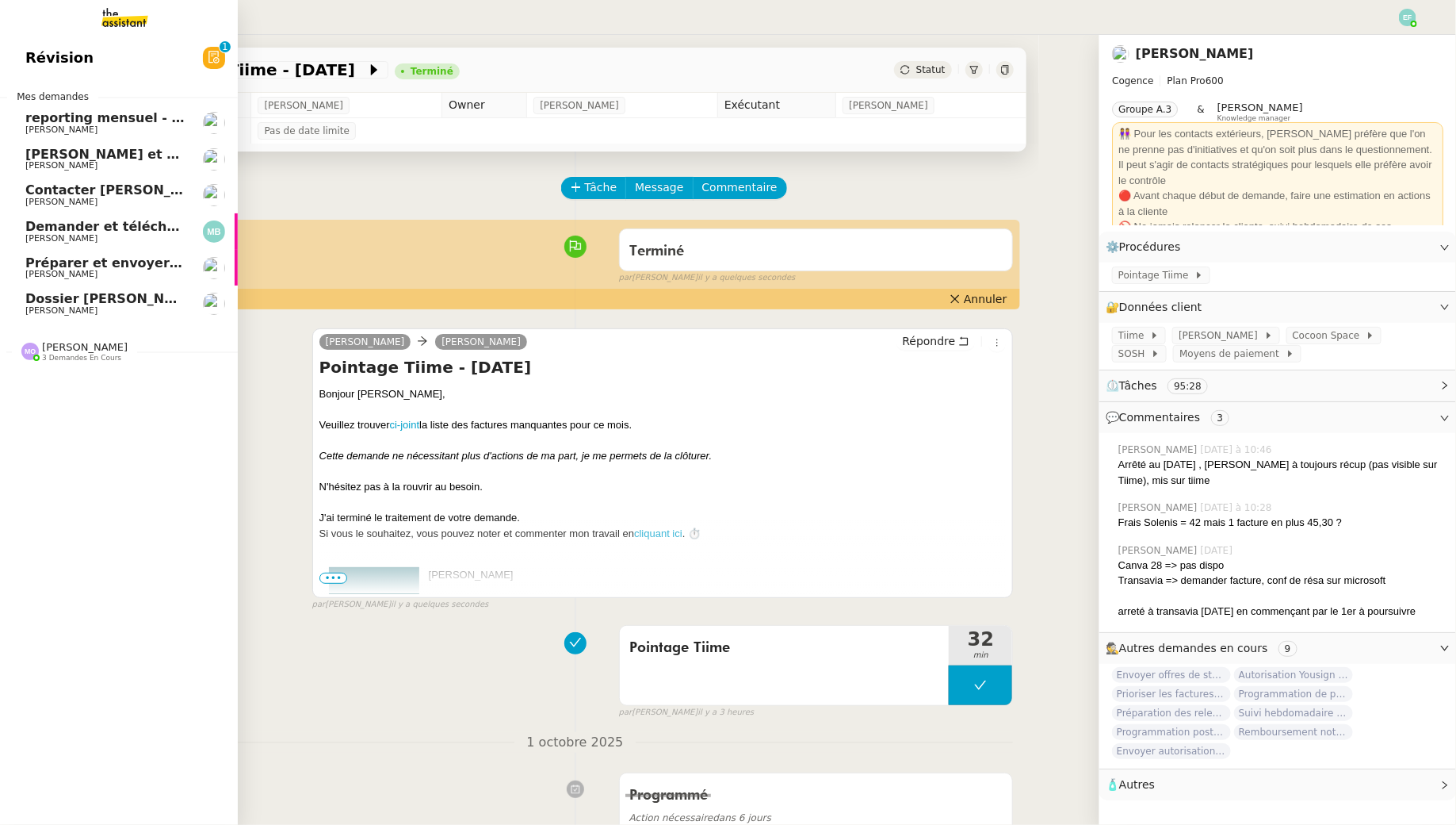
click at [74, 315] on span "[PERSON_NAME]" at bounding box center [61, 311] width 72 height 10
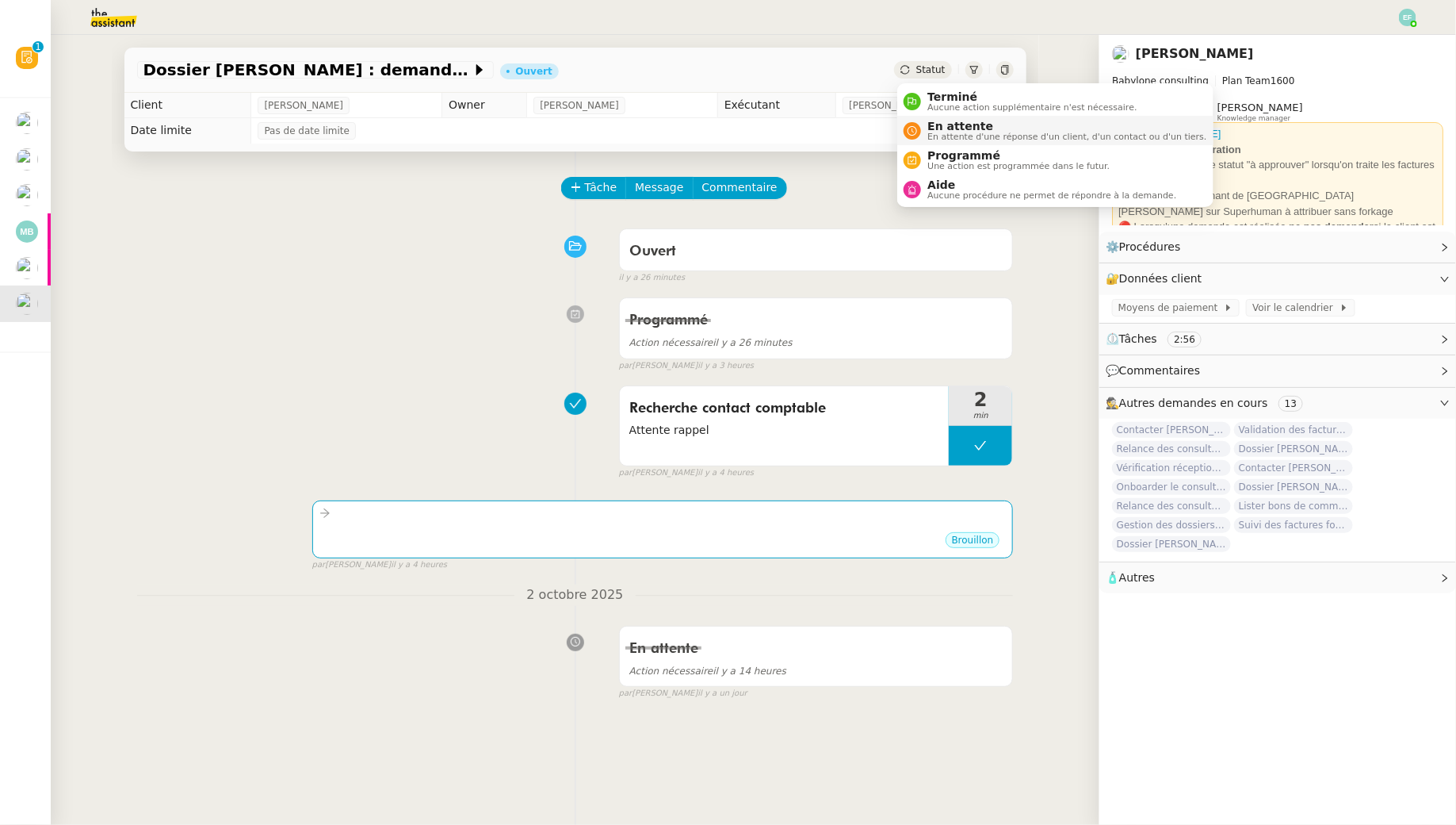
click at [930, 130] on span "En attente" at bounding box center [1067, 126] width 279 height 13
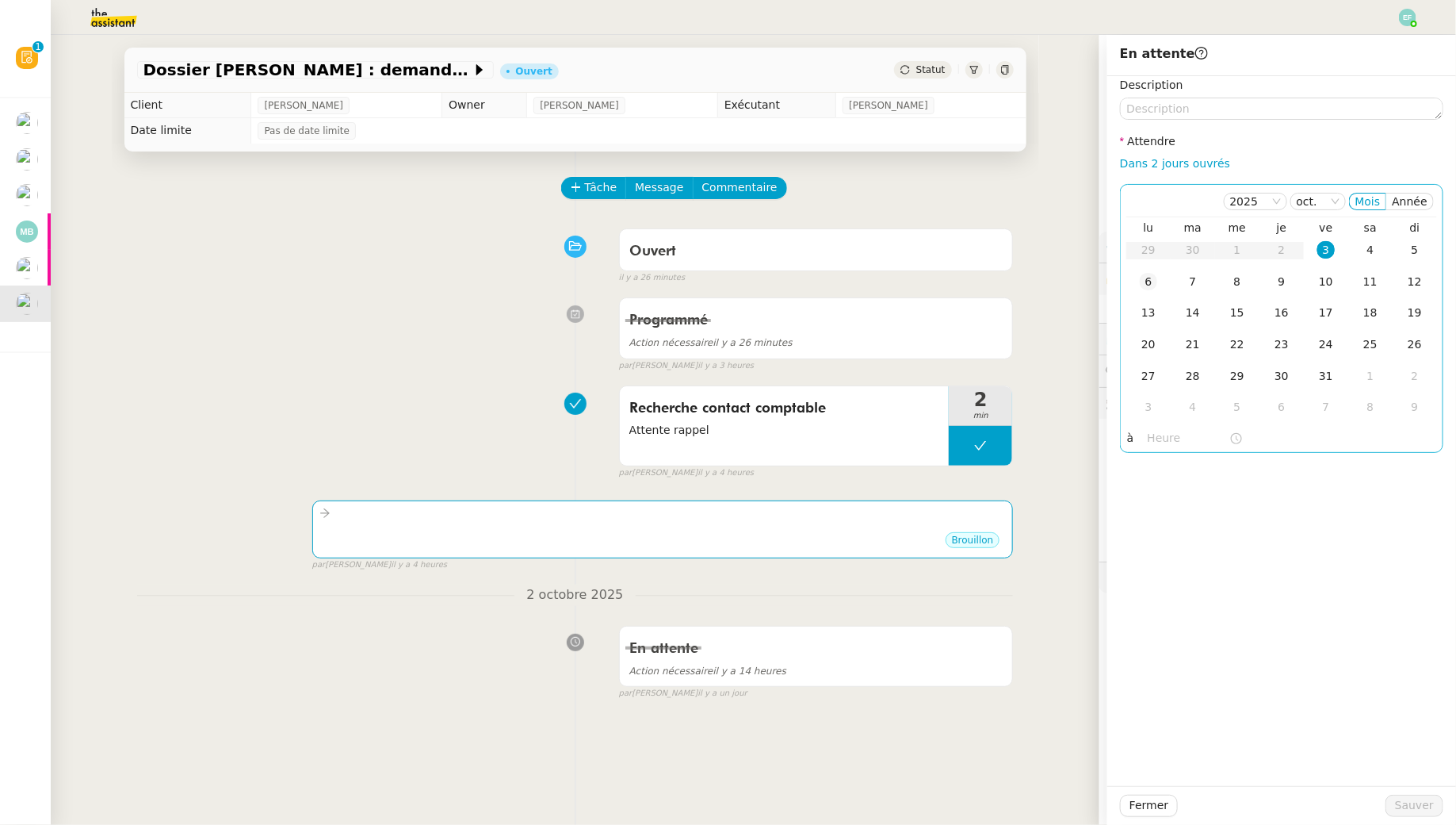
click at [1138, 290] on td "6" at bounding box center [1148, 282] width 45 height 32
click at [1419, 810] on span "Sauver" at bounding box center [1414, 805] width 39 height 18
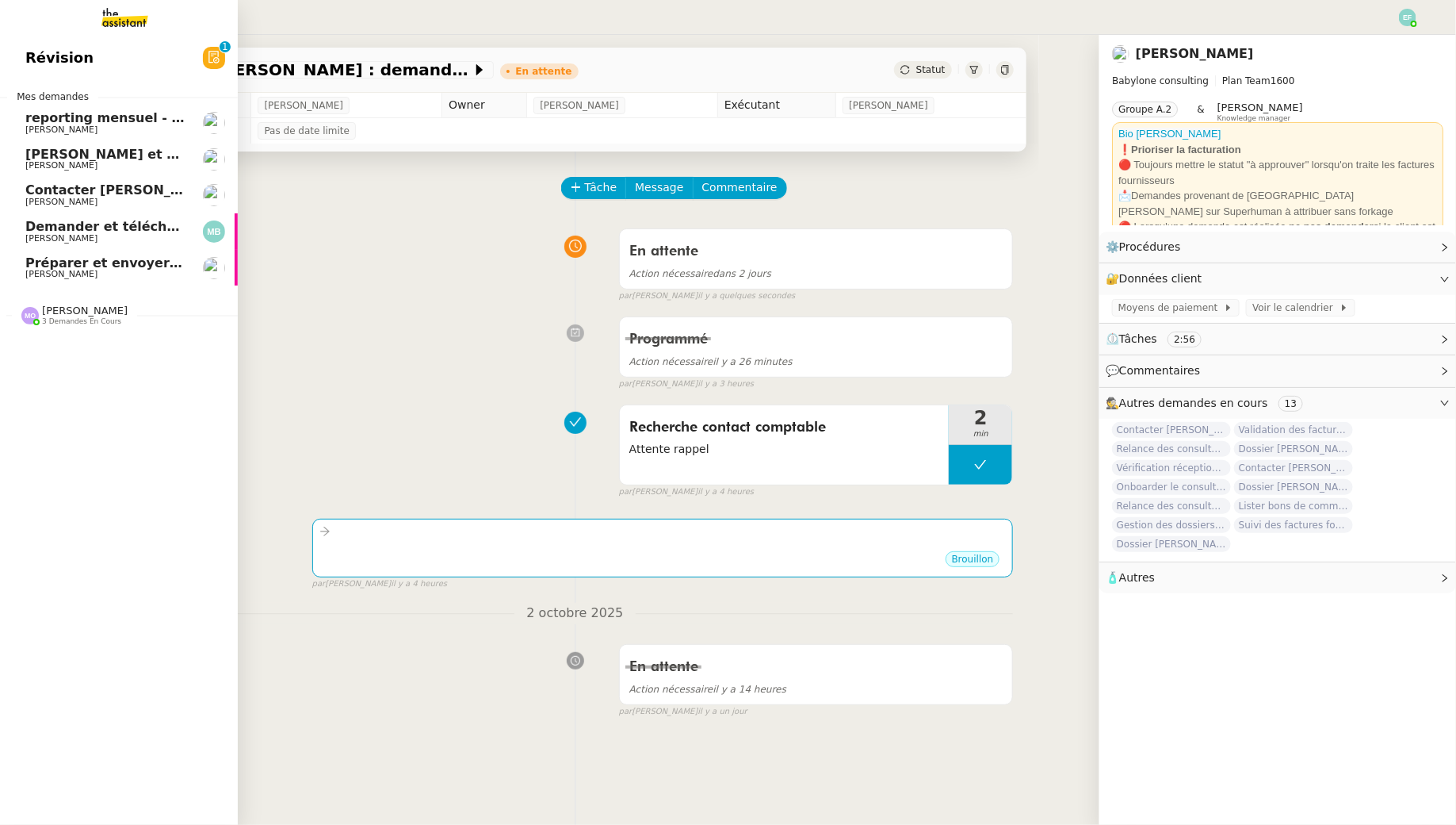
click at [65, 313] on span "[PERSON_NAME]" at bounding box center [85, 311] width 86 height 12
click at [88, 194] on span "Contacter [PERSON_NAME]" at bounding box center [121, 189] width 192 height 15
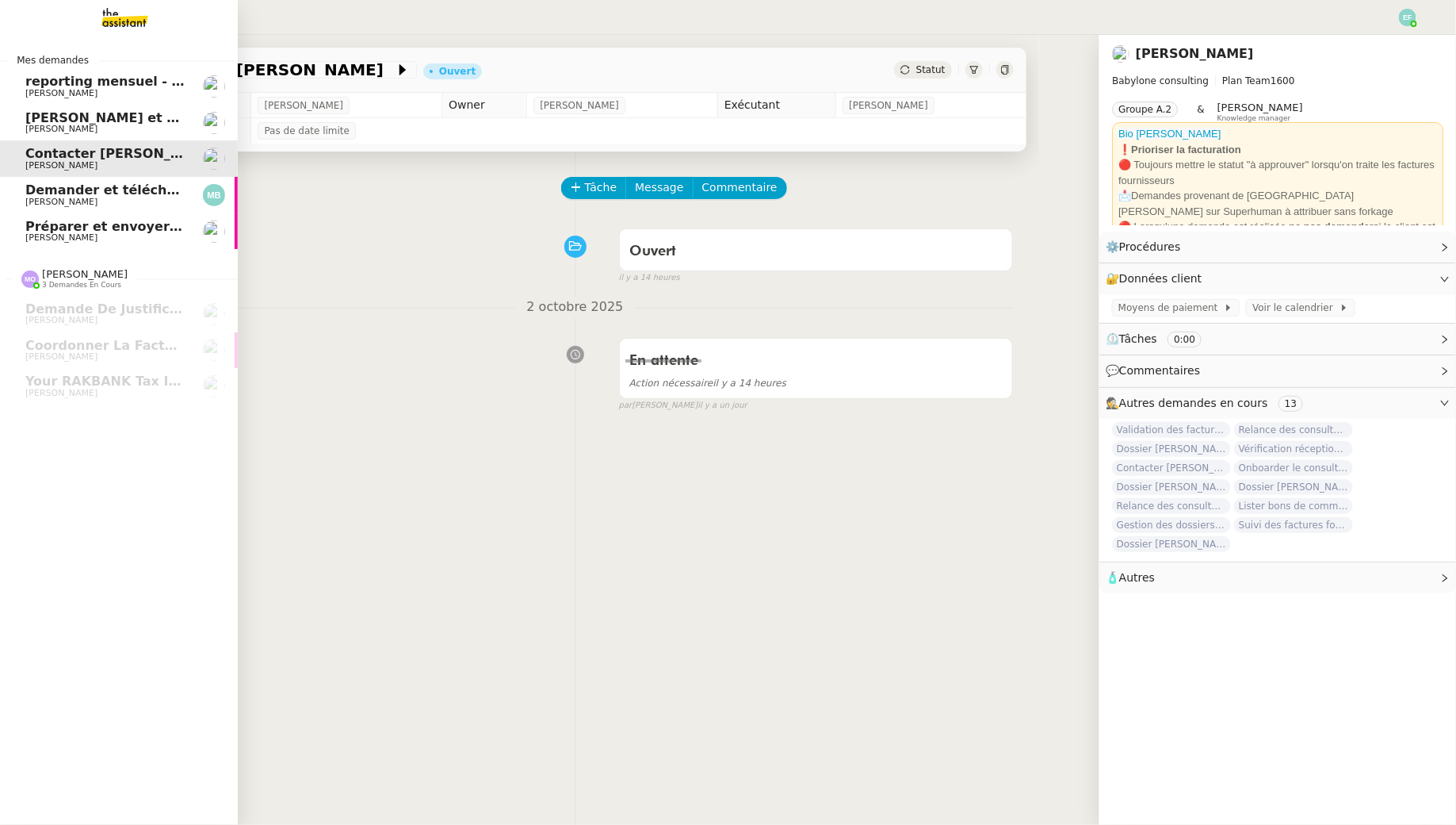
click at [104, 120] on span "[PERSON_NAME] et envoyer les réponses de résiliation" at bounding box center [221, 118] width 392 height 15
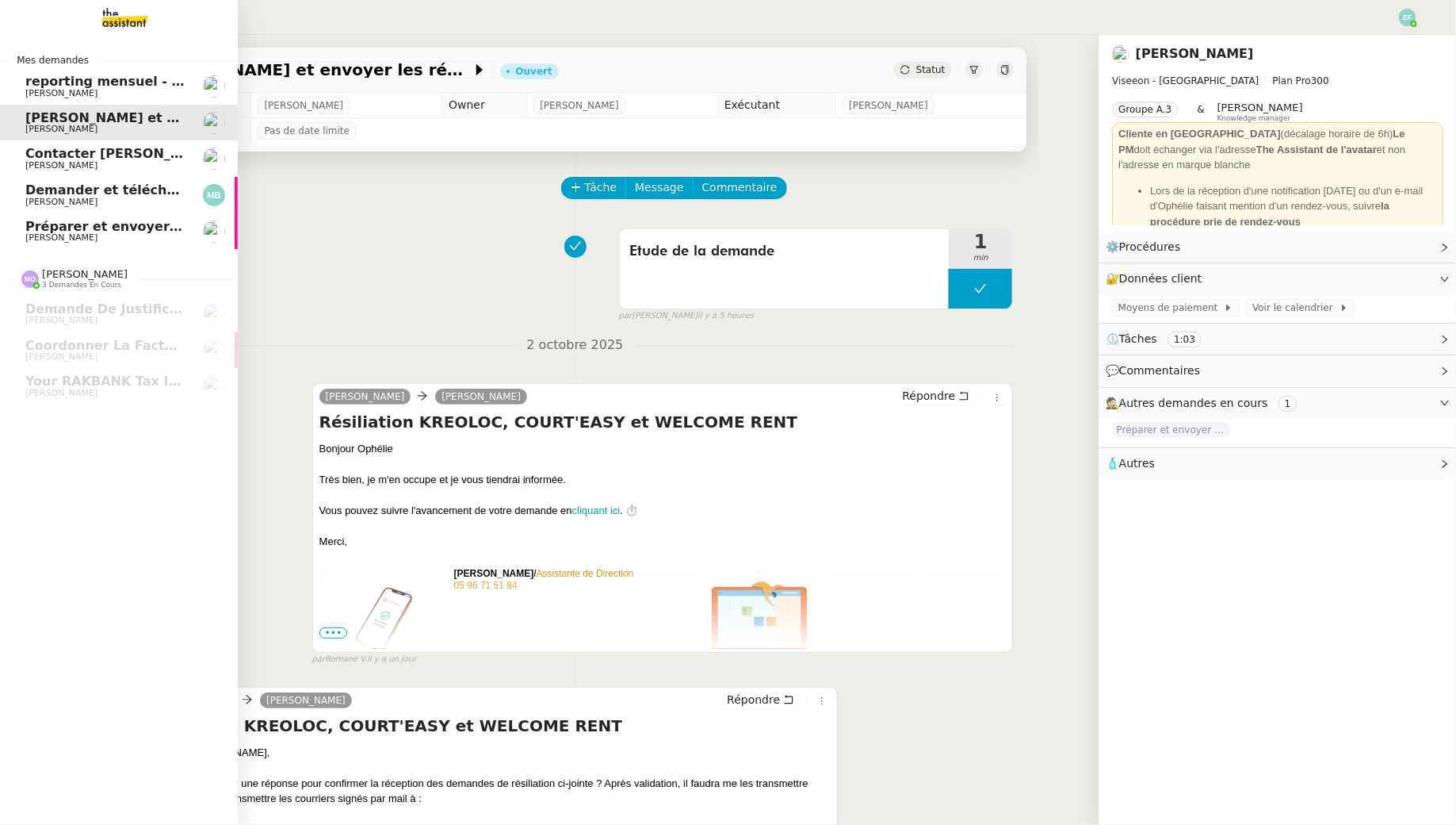
click at [64, 204] on span "[PERSON_NAME]" at bounding box center [61, 201] width 72 height 10
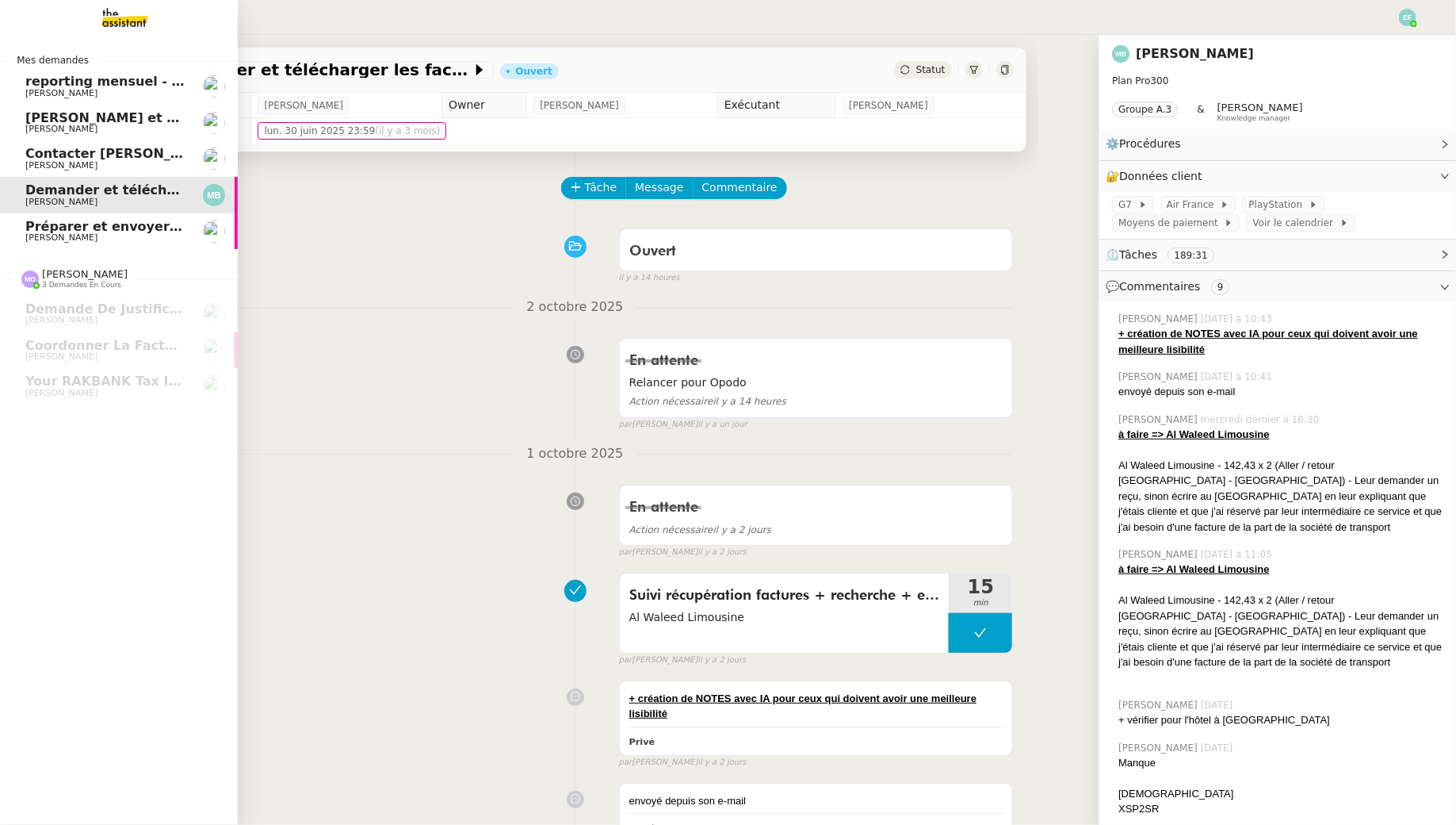
click at [91, 89] on span "[PERSON_NAME]" at bounding box center [105, 94] width 160 height 10
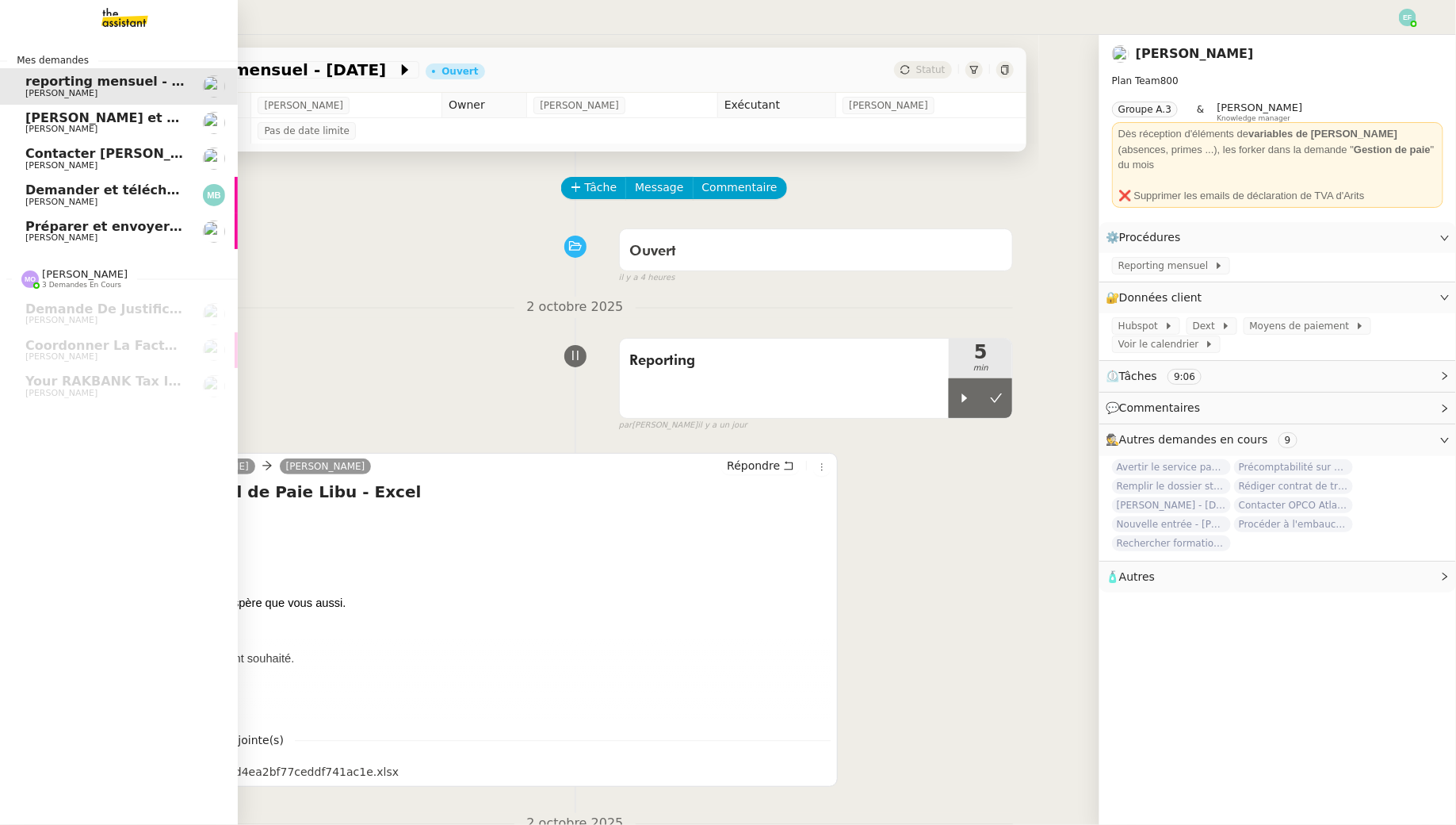
click at [111, 227] on span "Préparer et envoyer le courrier de résiliation" at bounding box center [185, 226] width 322 height 15
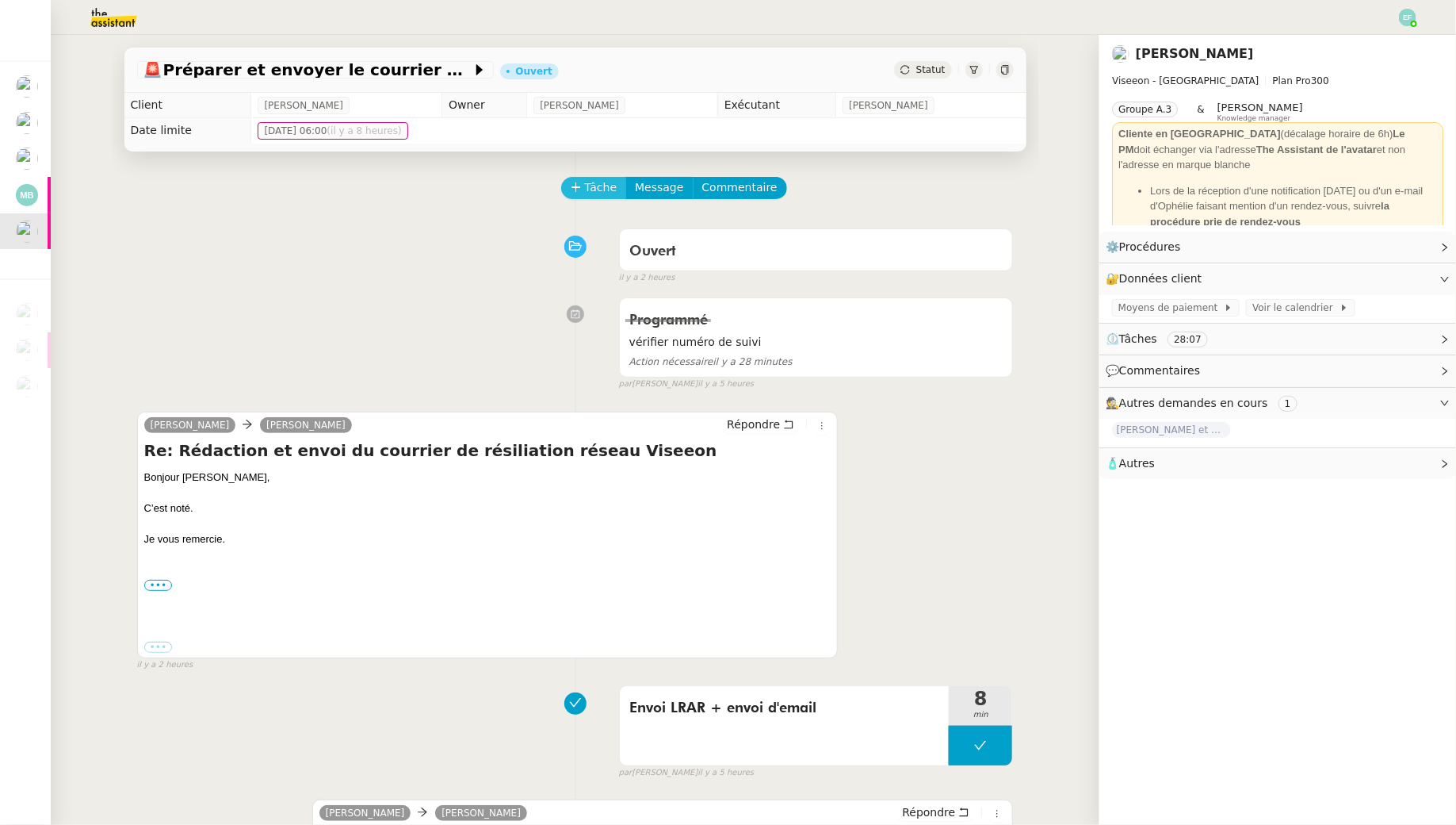
click at [595, 181] on span "Tâche" at bounding box center [602, 187] width 33 height 18
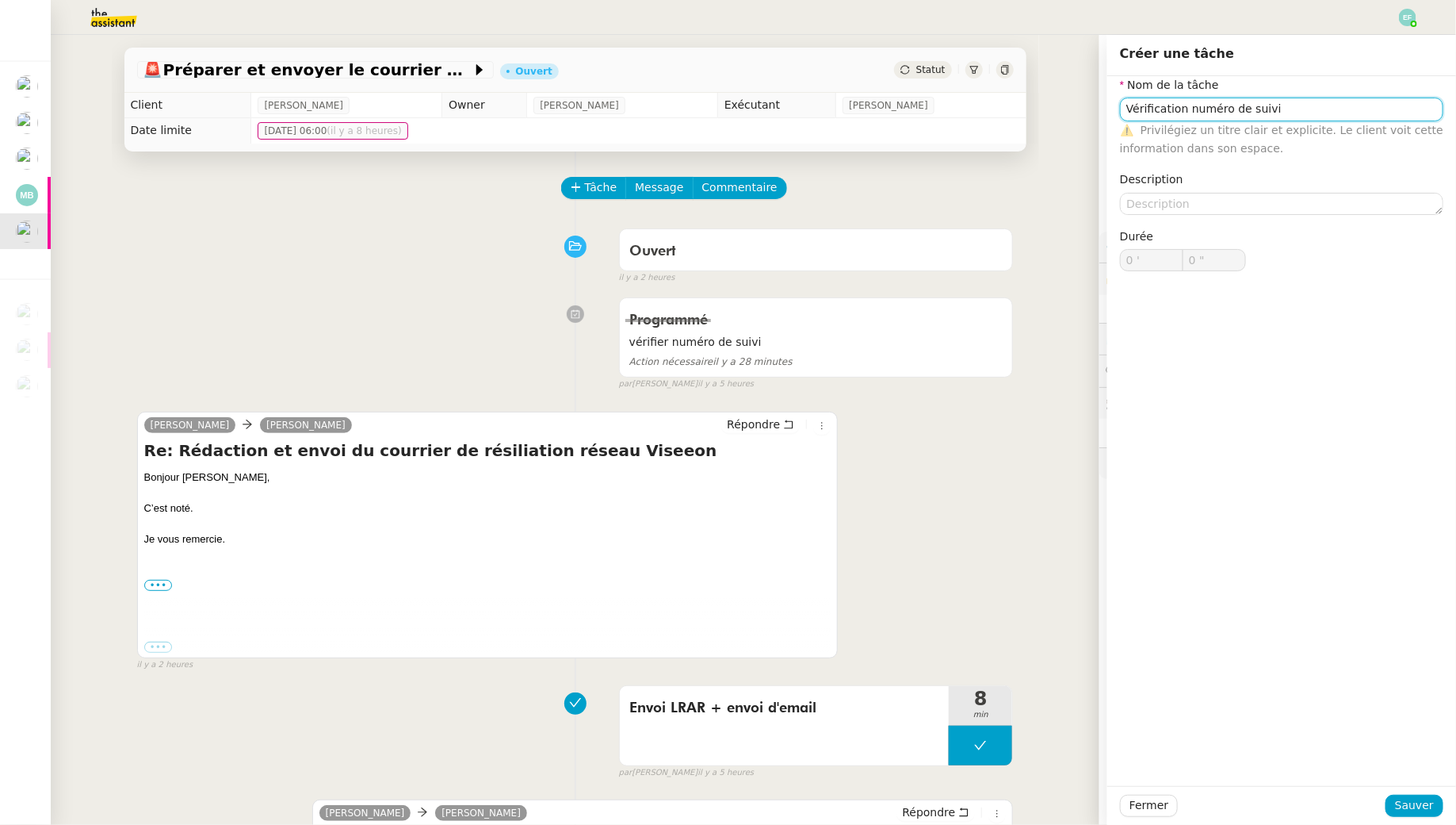
type input "Vérification numéro de suivi"
click at [1436, 797] on button "Sauver" at bounding box center [1415, 806] width 58 height 22
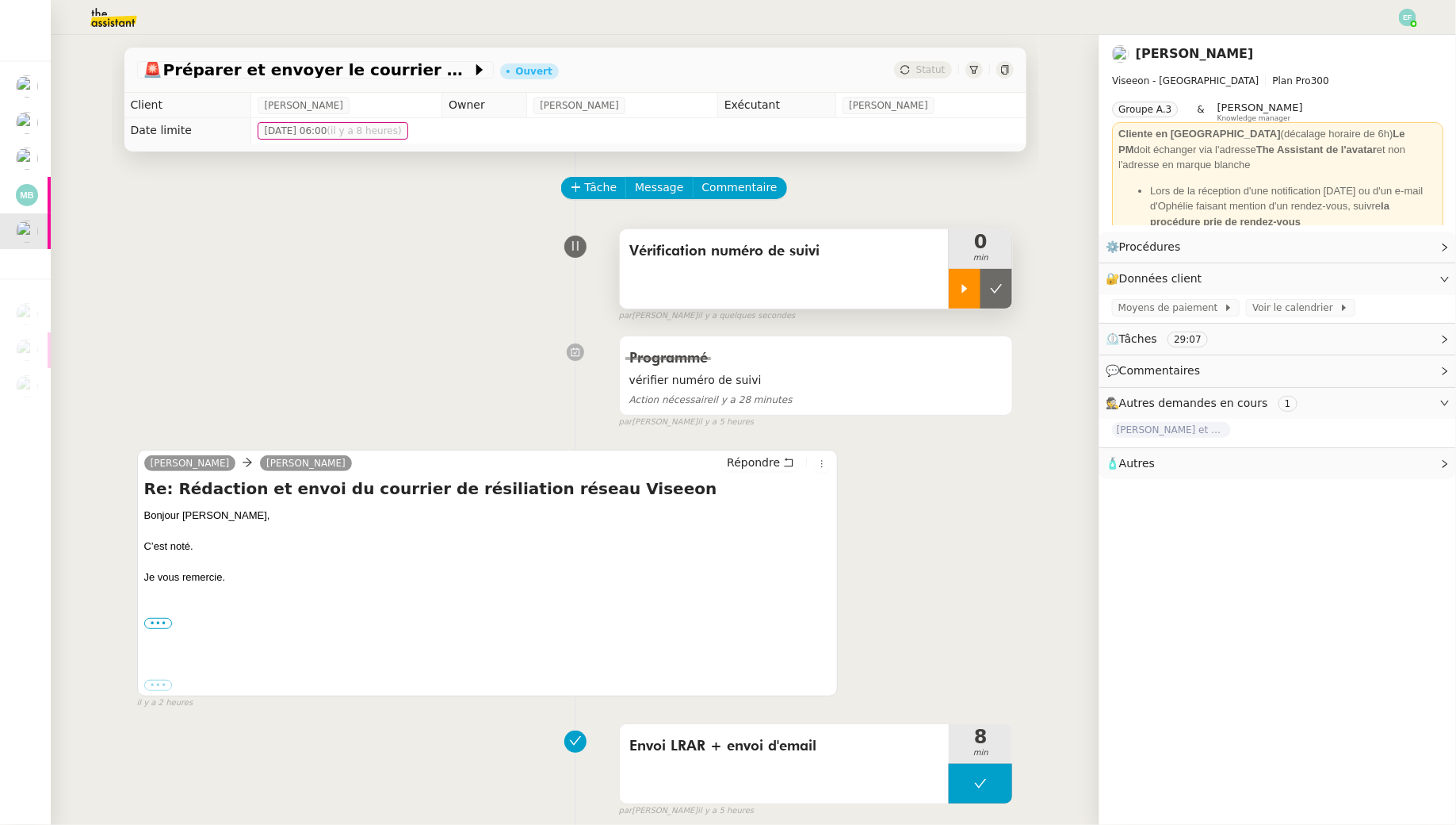
click at [965, 288] on icon at bounding box center [965, 288] width 6 height 9
click at [594, 185] on span "Tâche" at bounding box center [602, 187] width 33 height 18
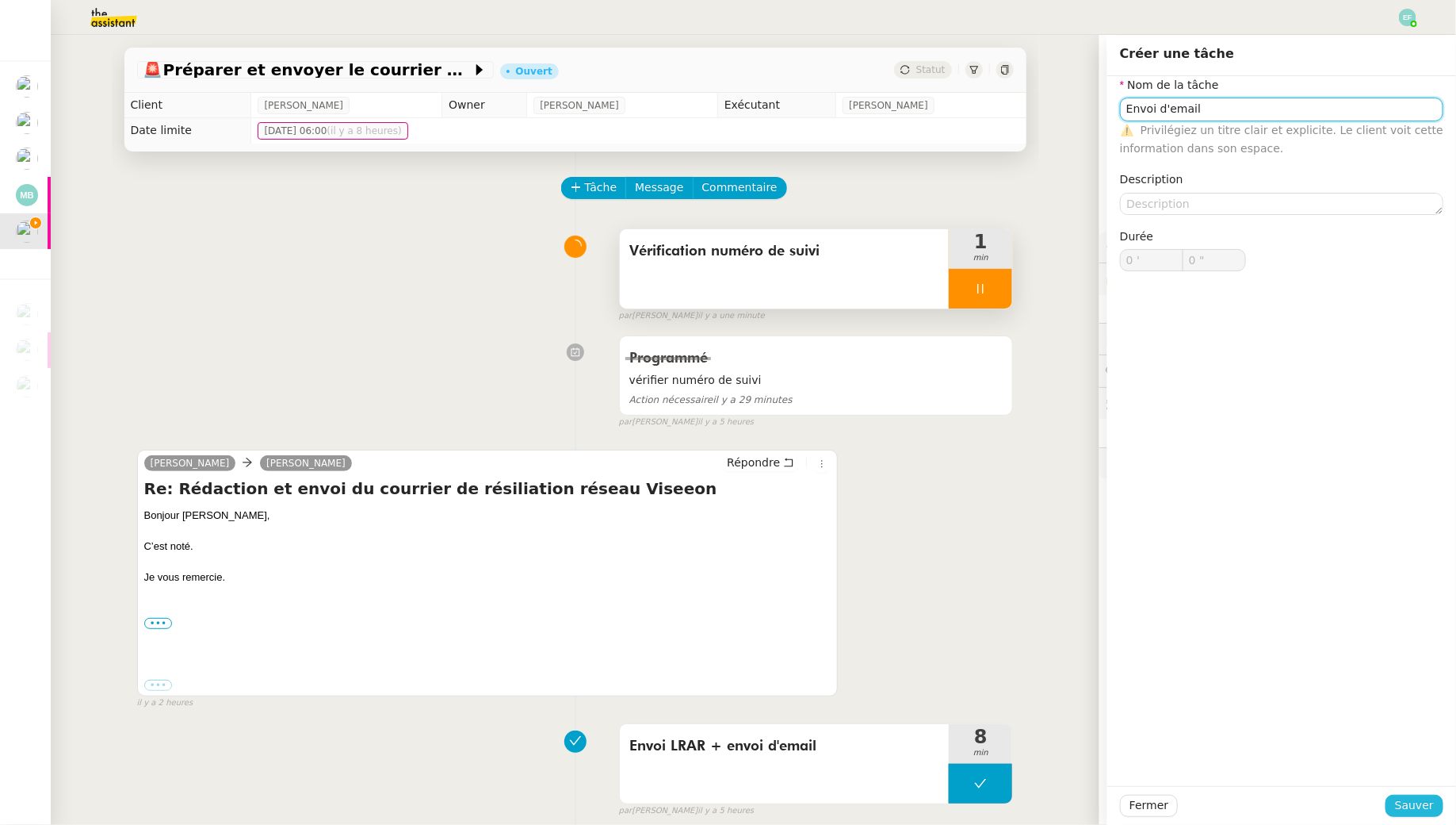
type input "Envoi d'email"
click at [1413, 805] on span "Sauver" at bounding box center [1414, 805] width 39 height 18
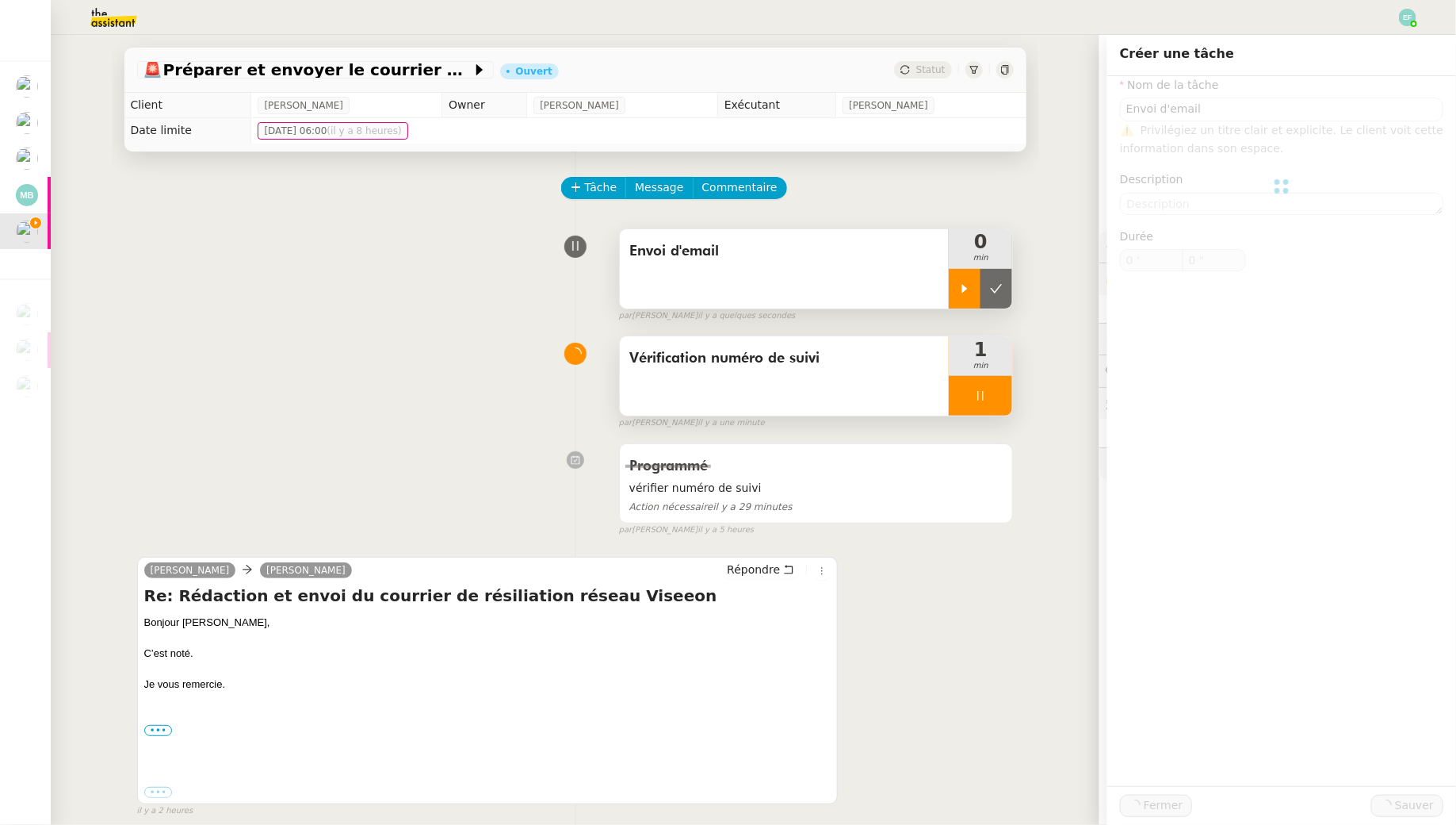
click at [974, 294] on div at bounding box center [965, 289] width 32 height 40
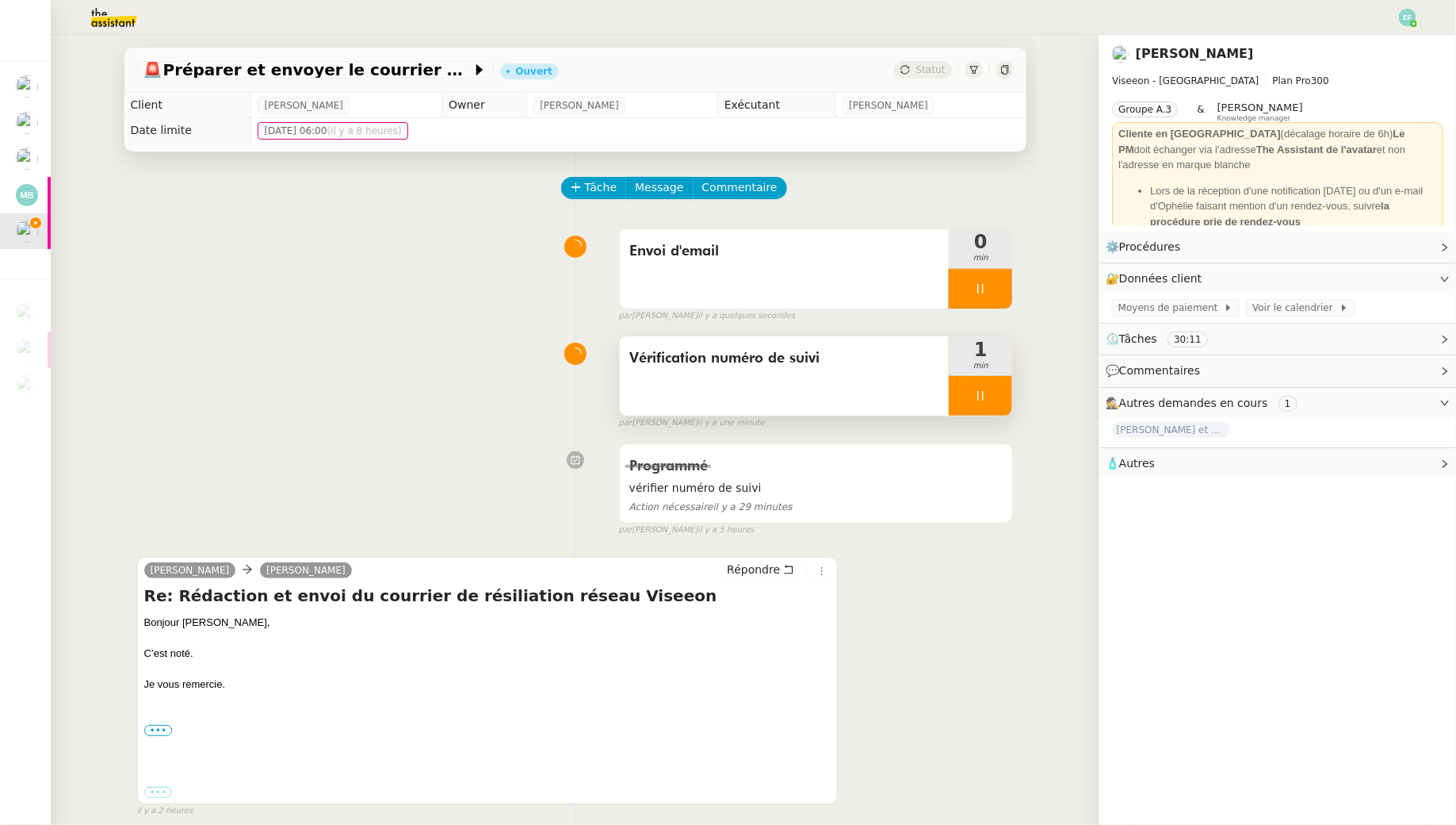
click at [990, 388] on div at bounding box center [981, 396] width 64 height 40
click at [1003, 391] on icon at bounding box center [996, 396] width 13 height 13
click at [793, 566] on icon at bounding box center [789, 570] width 9 height 9
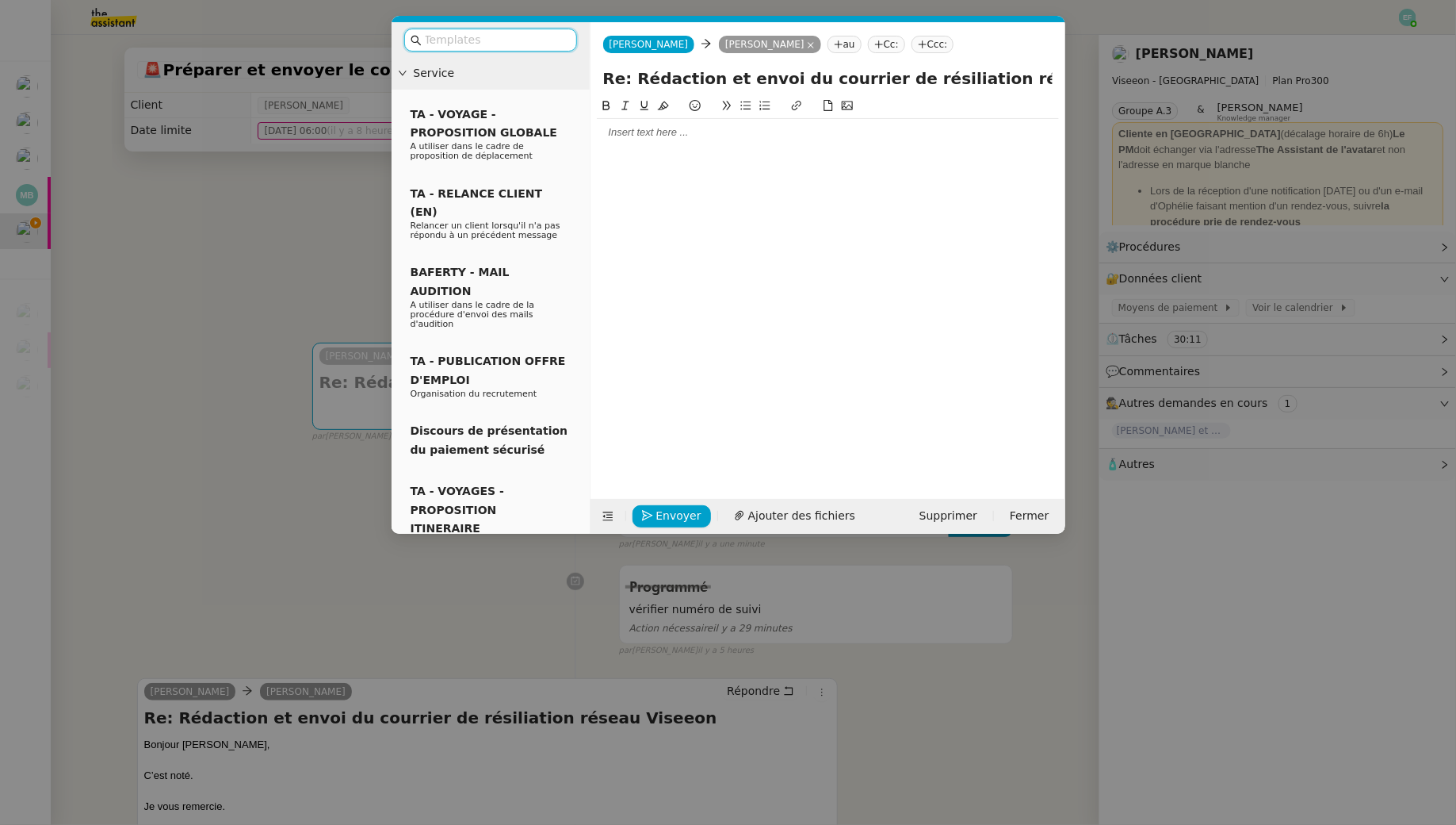
click at [730, 131] on div at bounding box center [828, 133] width 462 height 14
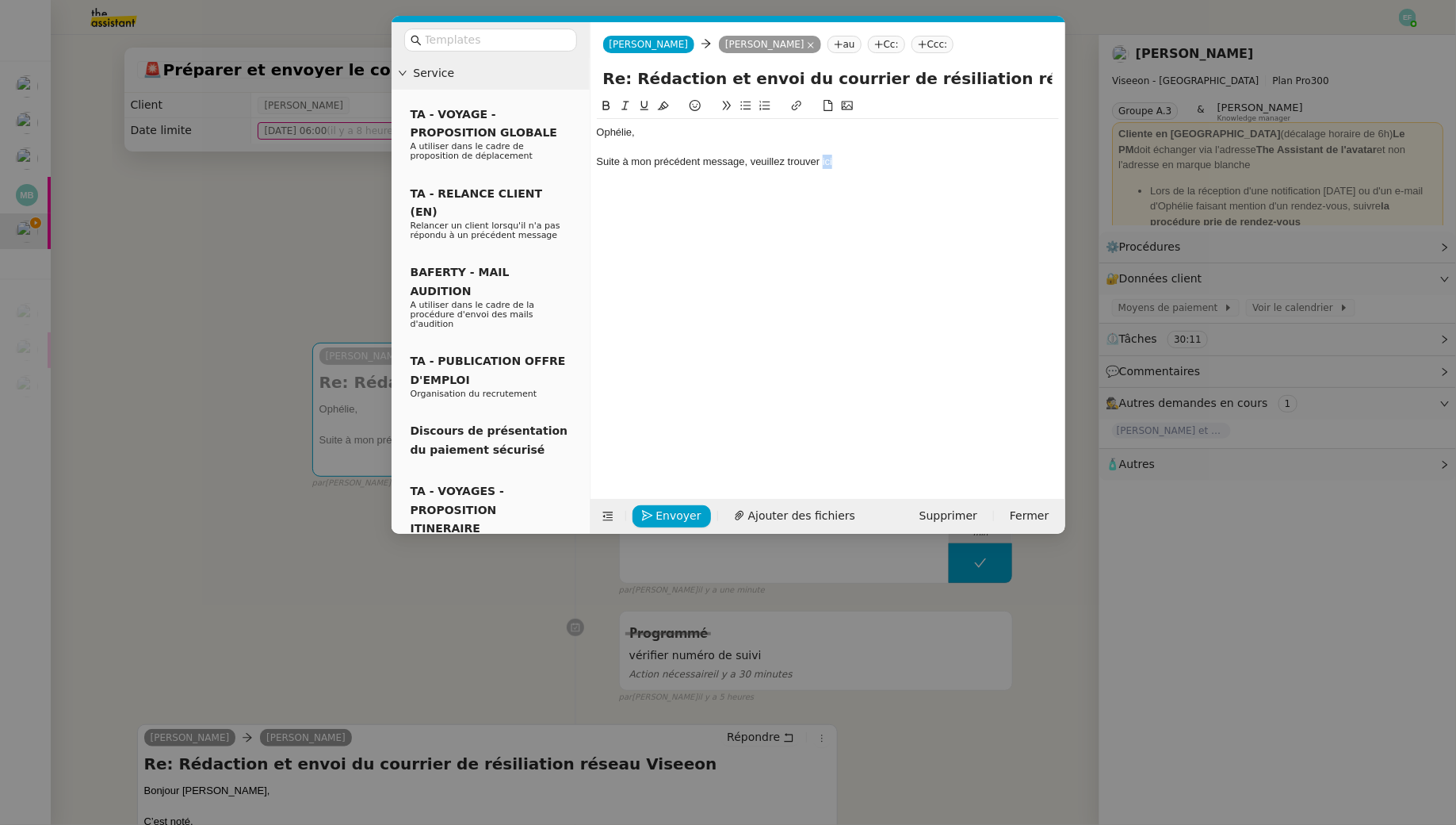
drag, startPoint x: 851, startPoint y: 165, endPoint x: 822, endPoint y: 161, distance: 29.3
click at [822, 161] on div "Suite à mon précédent message, veuillez trouver ici" at bounding box center [828, 161] width 462 height 14
click at [792, 107] on icon at bounding box center [797, 106] width 10 height 10
paste input "[URL][DOMAIN_NAME]"
type input "[URL][DOMAIN_NAME]"
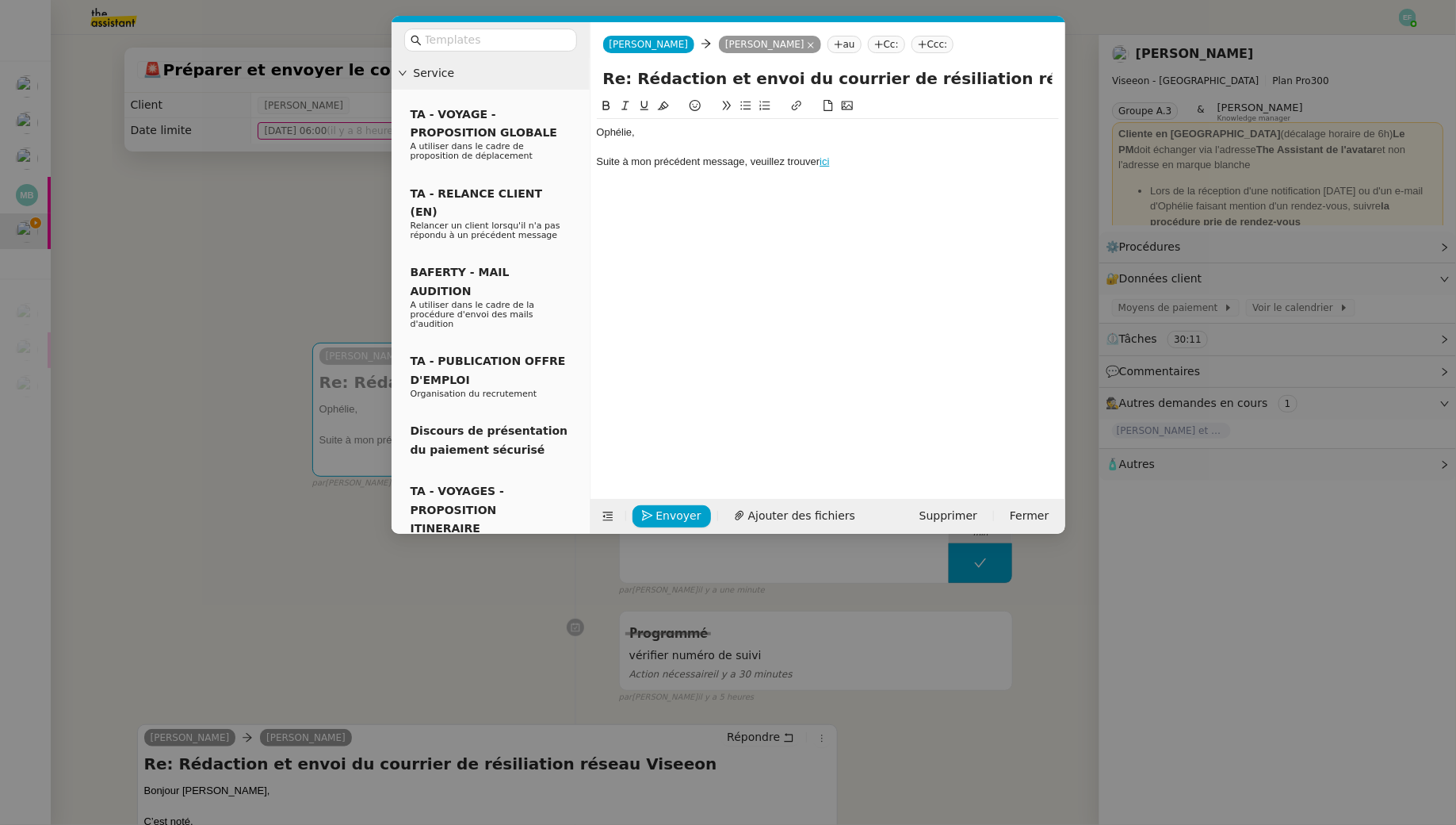
click at [854, 158] on div "Suite à mon précédent message, veuillez trouver ici" at bounding box center [828, 161] width 462 height 14
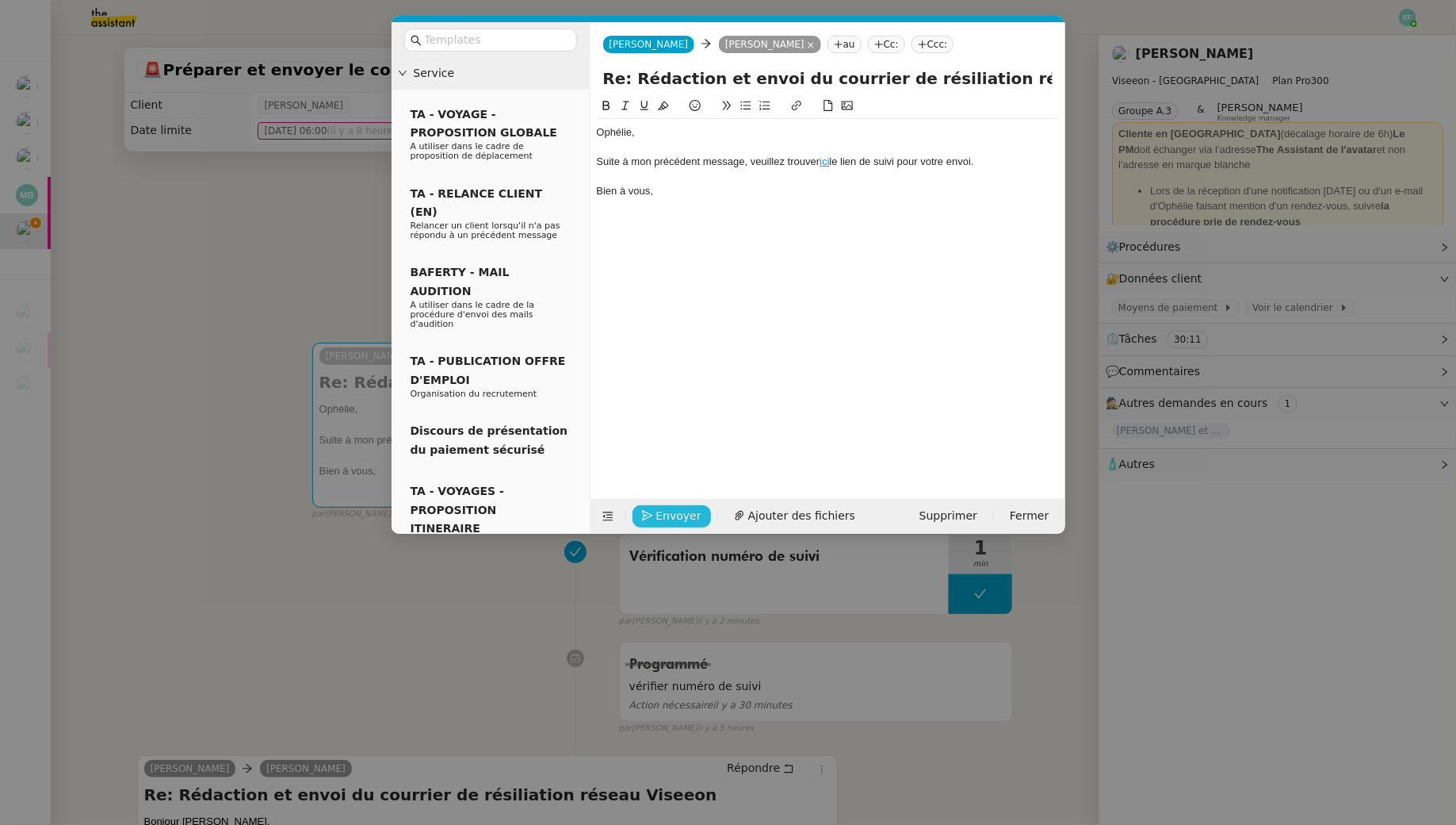
click at [683, 520] on span "Envoyer" at bounding box center [678, 516] width 45 height 18
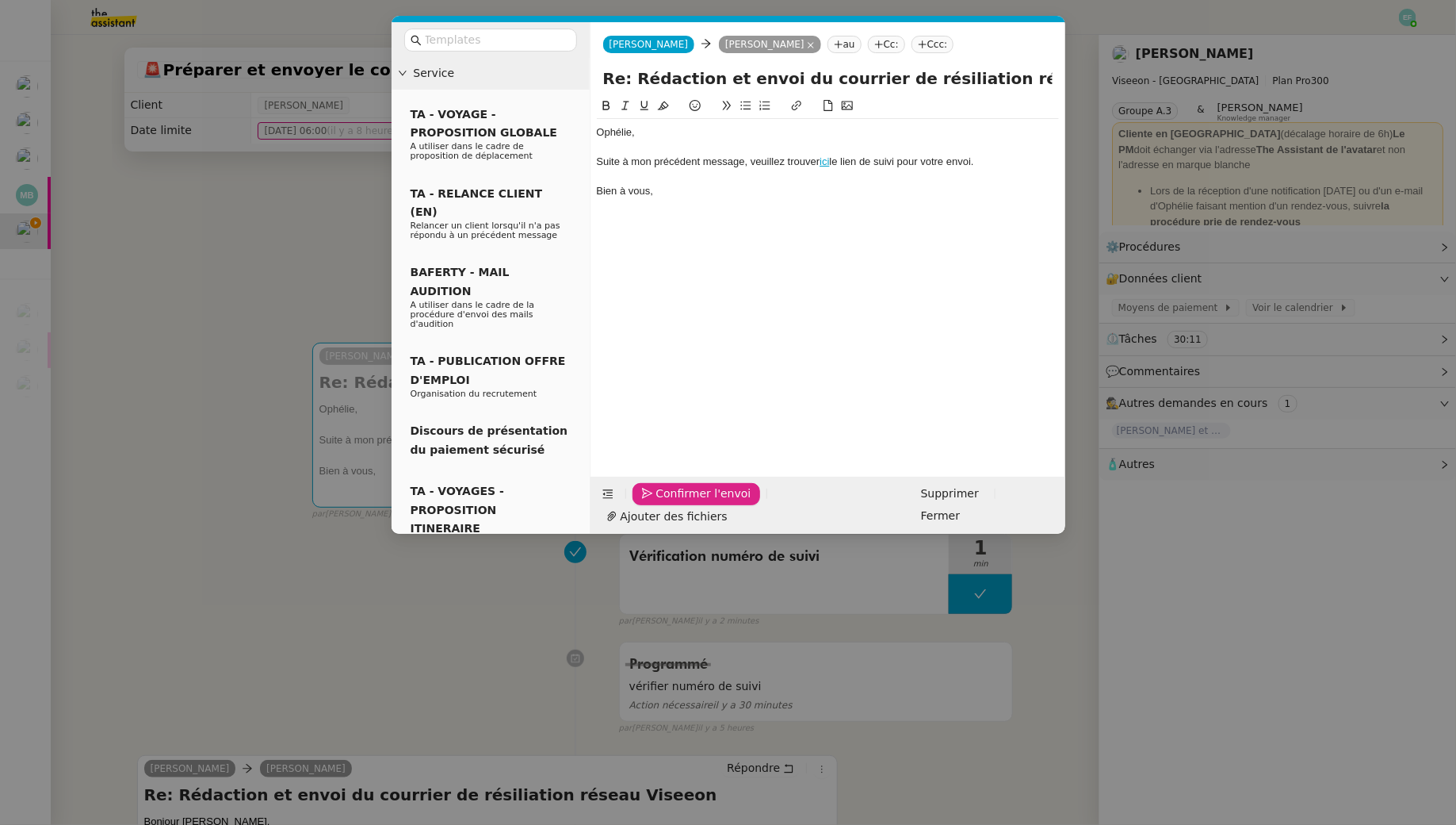
click at [683, 503] on span "Confirmer l'envoi" at bounding box center [704, 493] width 96 height 18
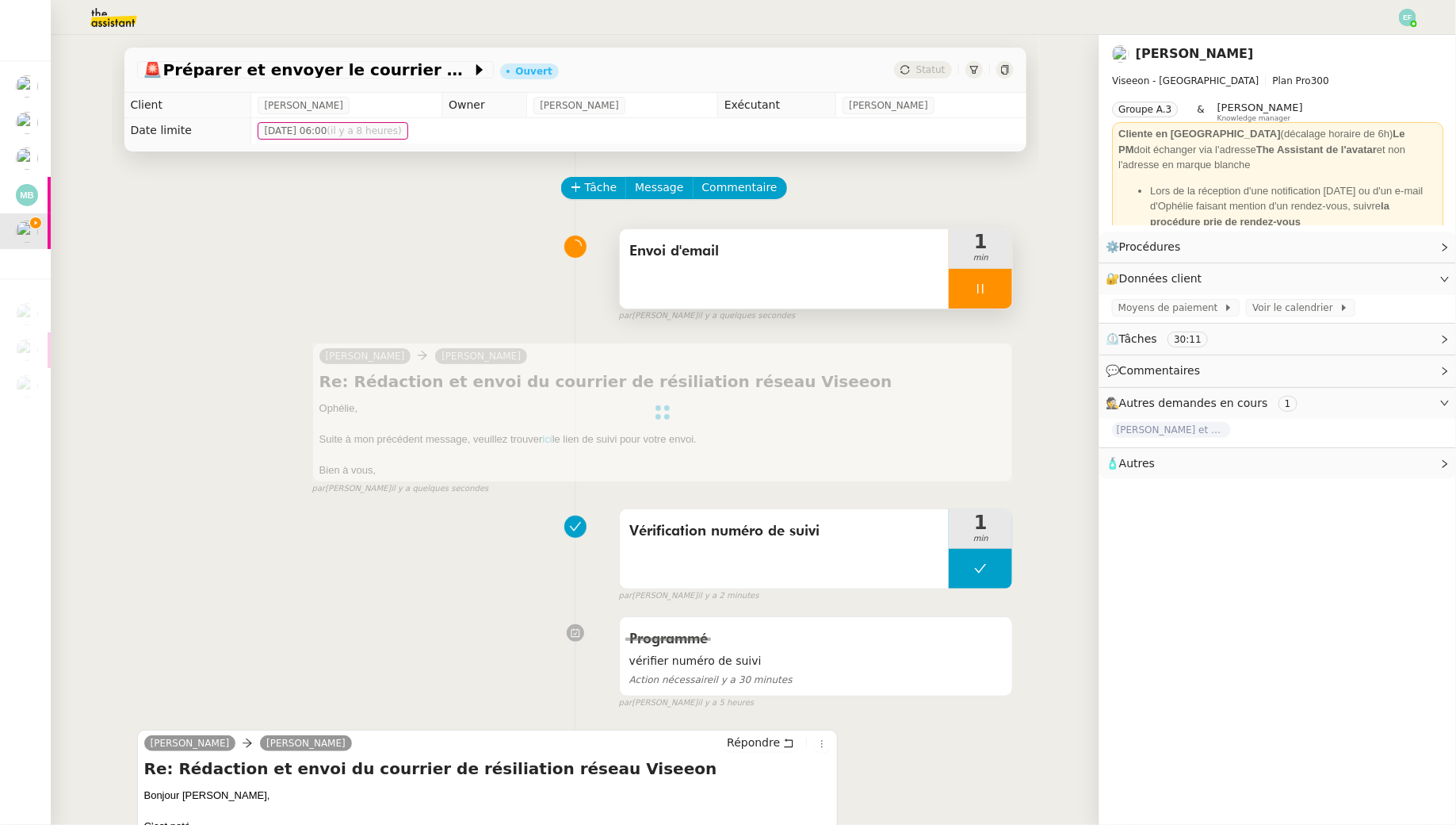
click at [1009, 293] on div at bounding box center [981, 289] width 64 height 40
click at [1009, 293] on button at bounding box center [997, 289] width 32 height 40
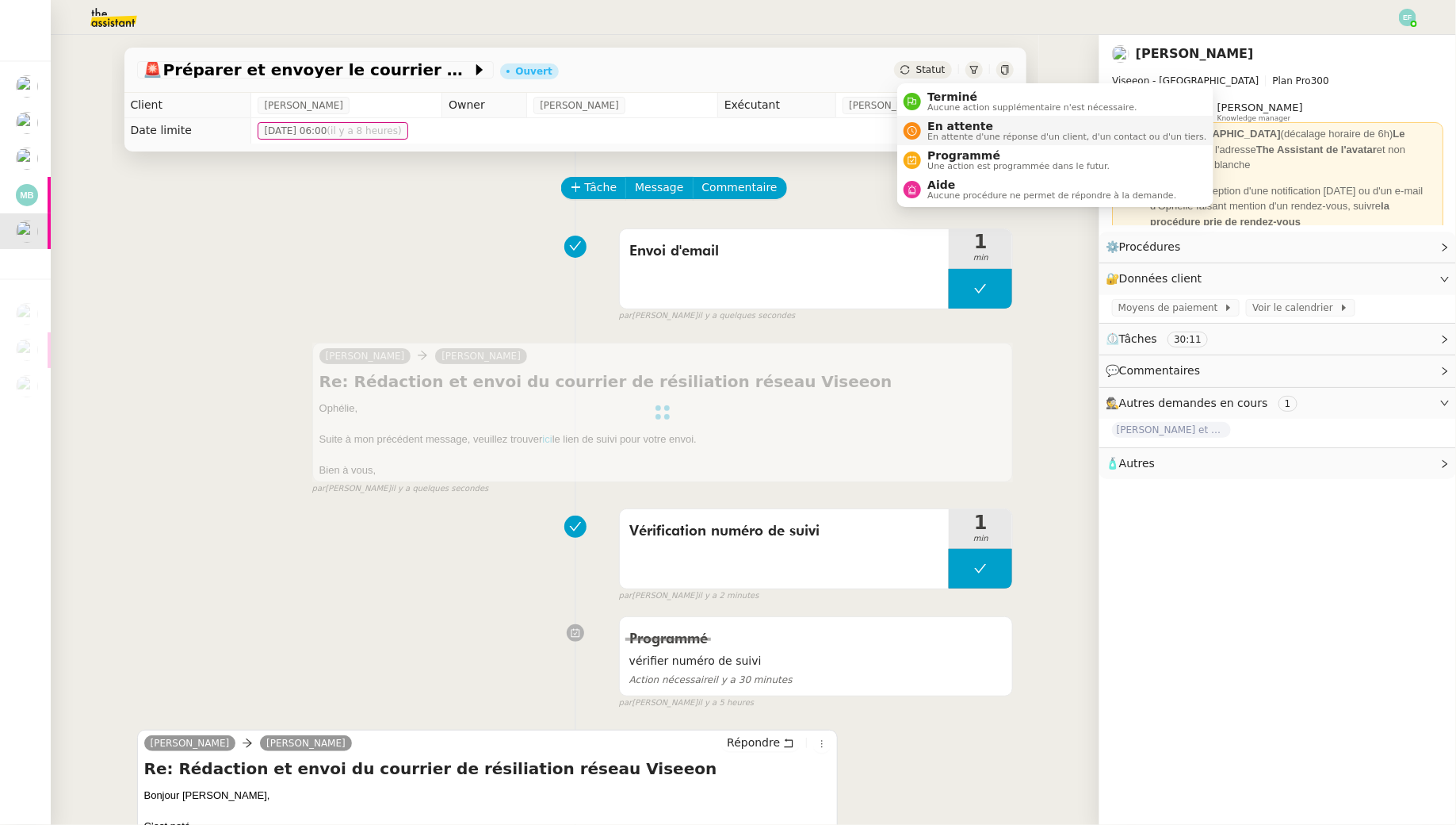
click at [935, 127] on span "En attente" at bounding box center [1067, 126] width 279 height 13
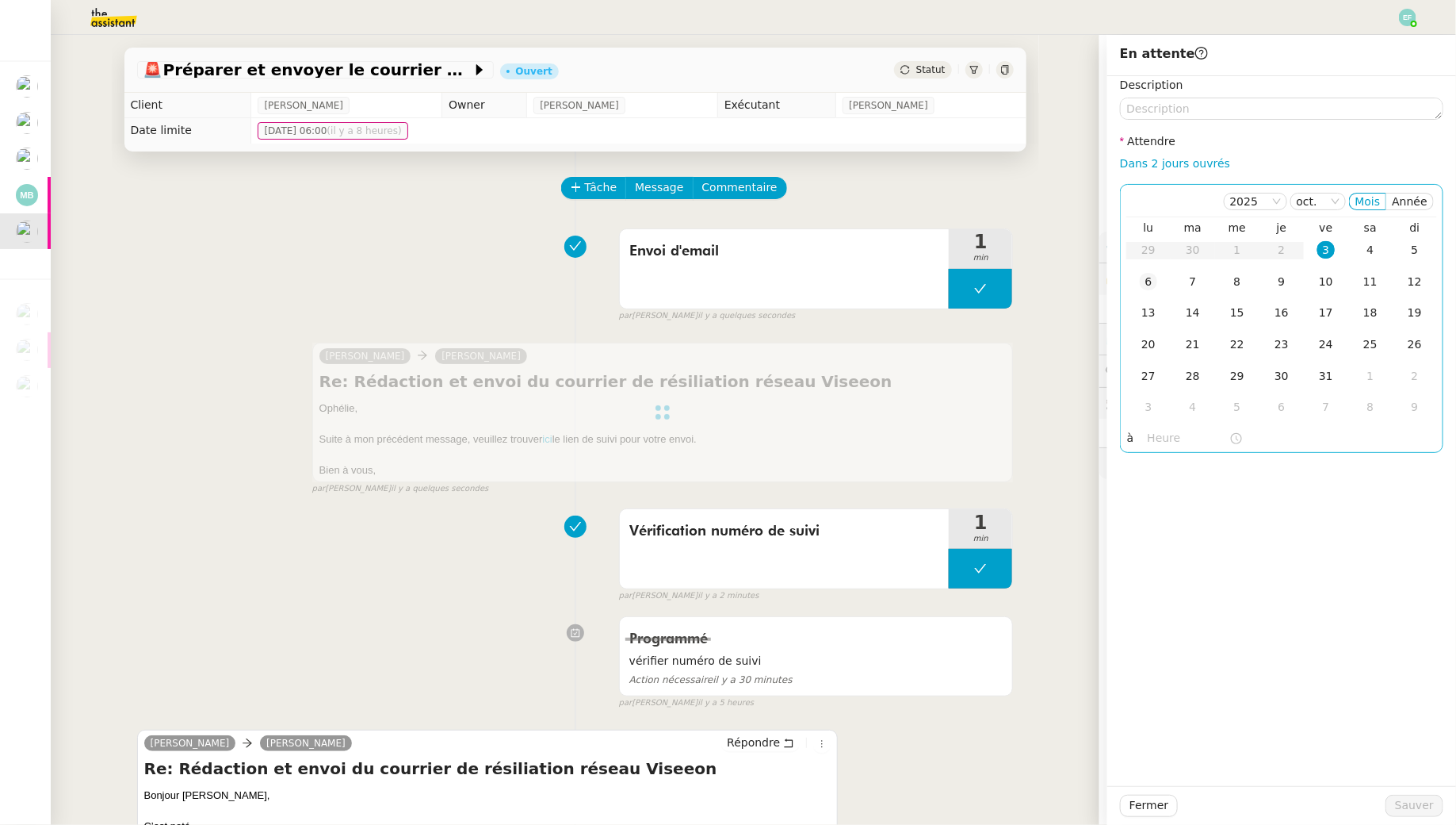
click at [1159, 281] on td "6" at bounding box center [1148, 282] width 45 height 32
click at [1195, 114] on textarea at bounding box center [1282, 109] width 324 height 22
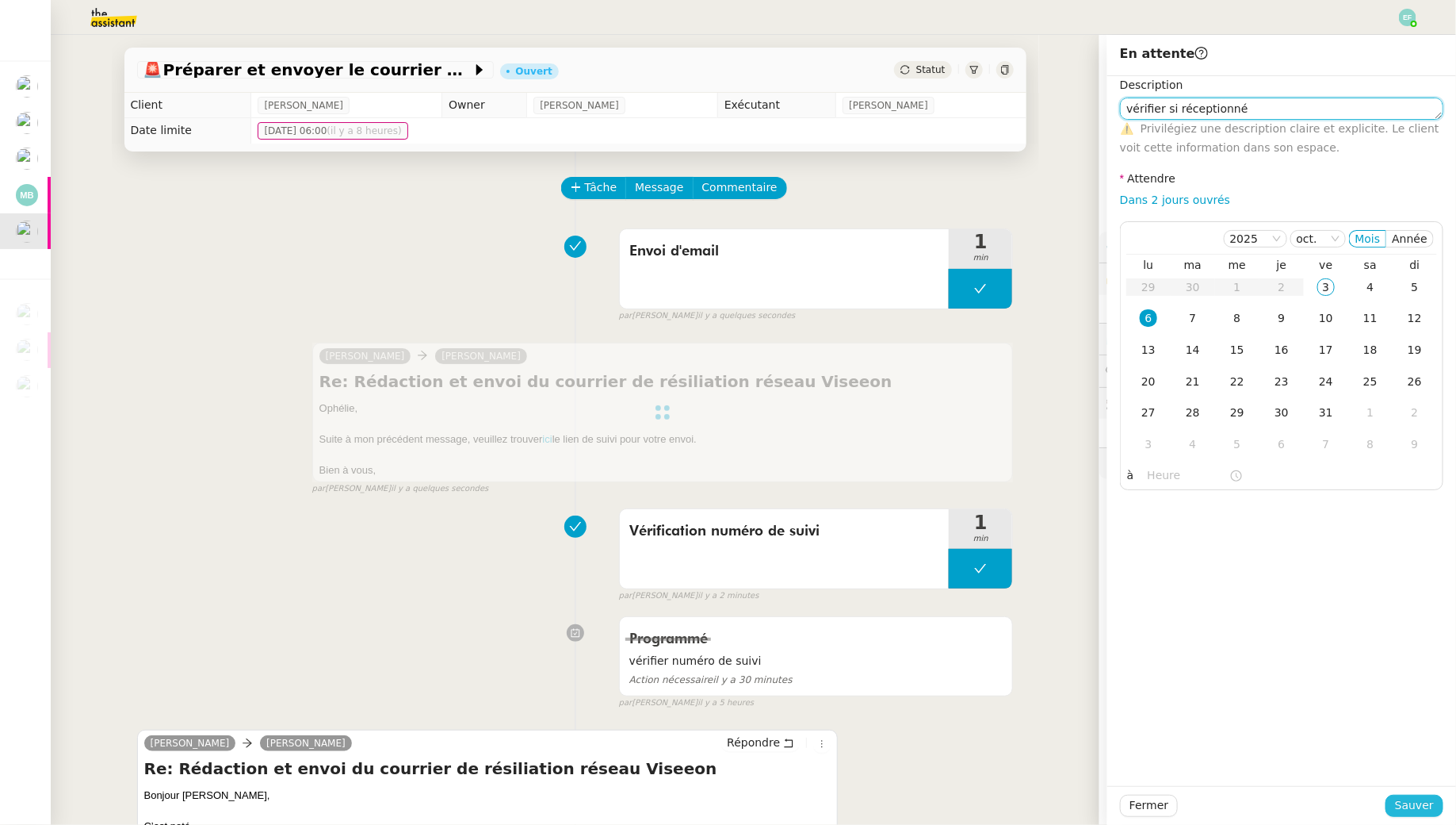
type textarea "vérifier si réceptionné"
click at [1415, 801] on span "Sauver" at bounding box center [1414, 805] width 39 height 18
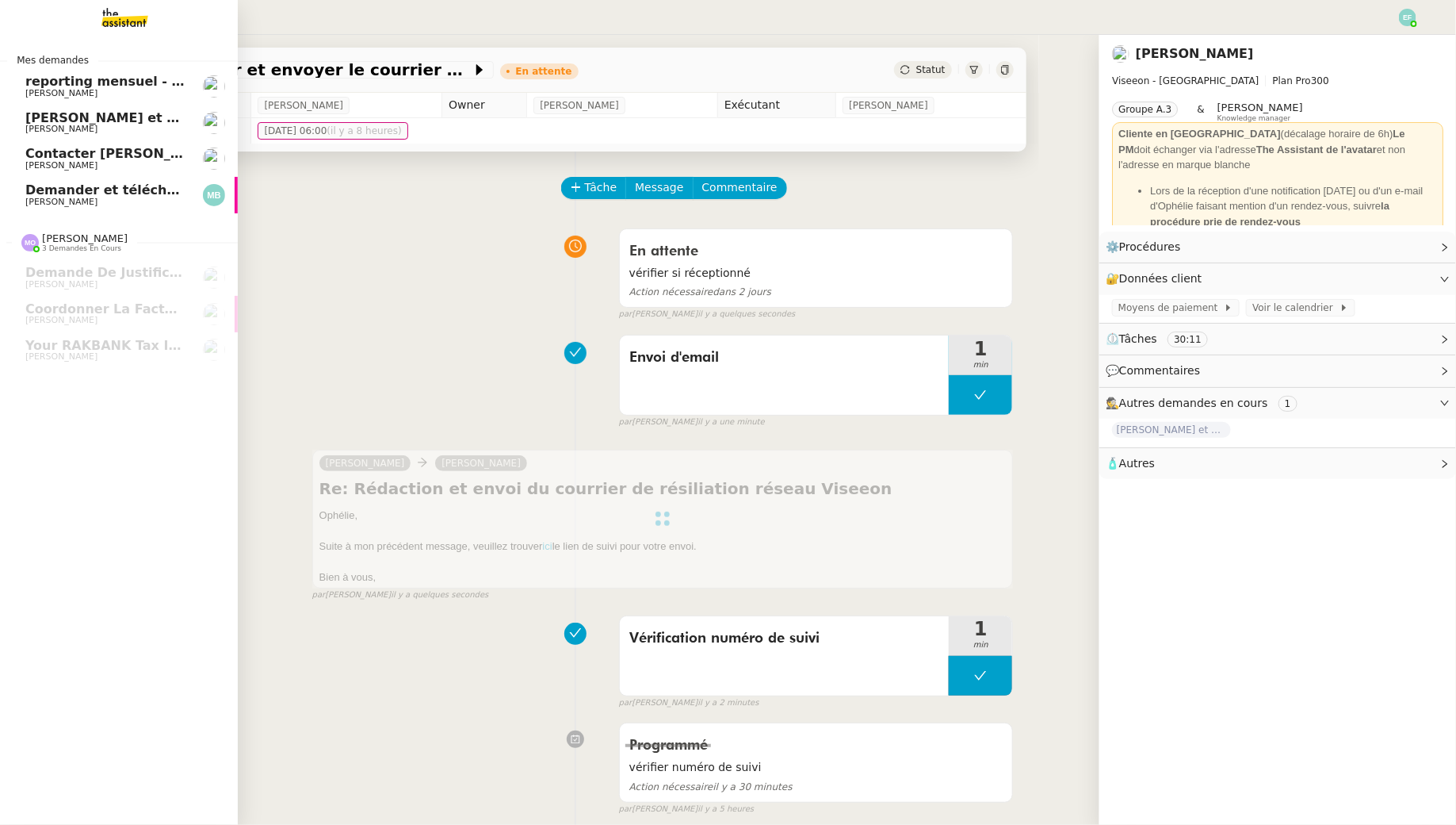
click at [33, 194] on span "Demander et télécharger les factures pour Qonto" at bounding box center [201, 189] width 354 height 15
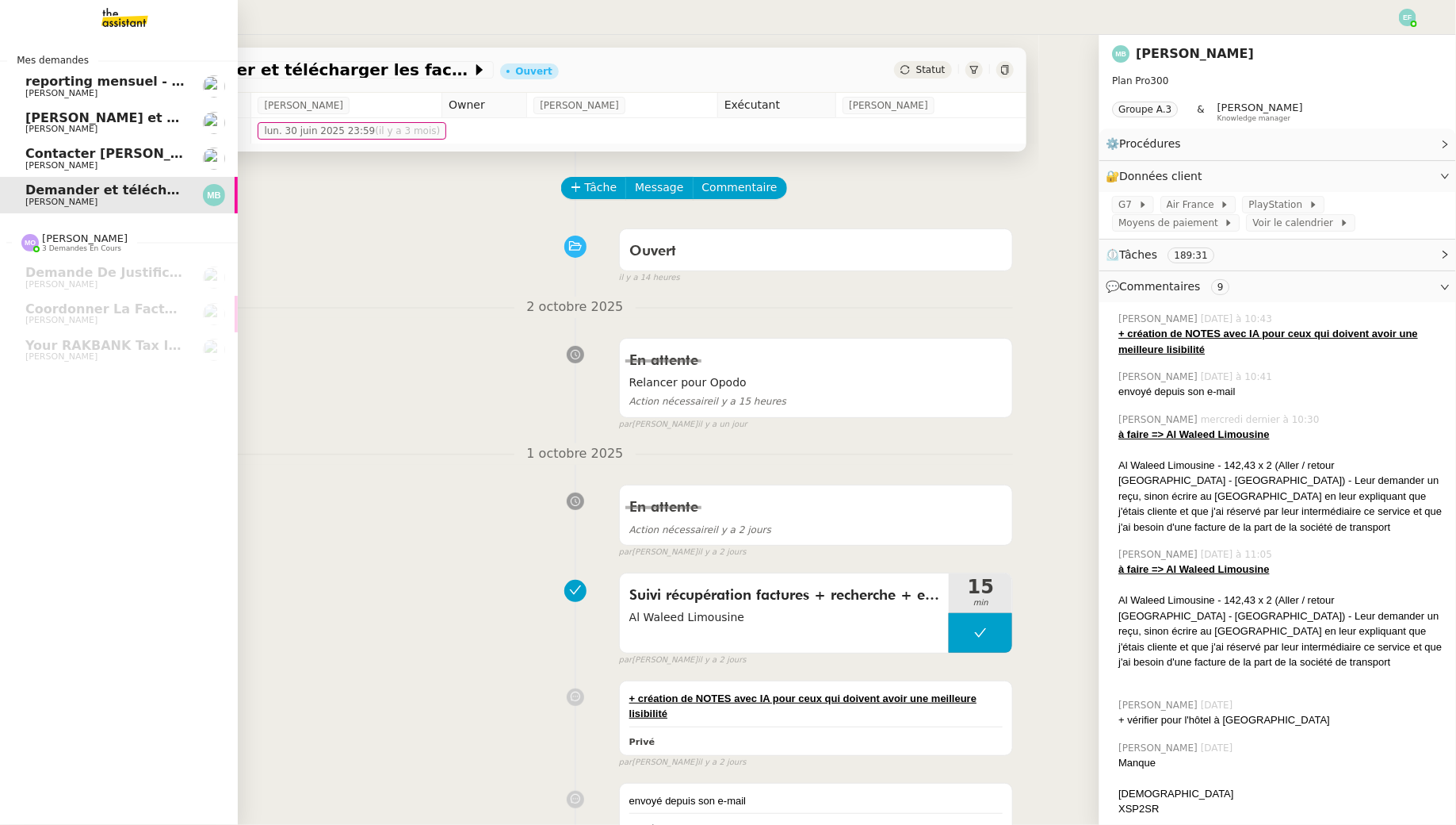
click at [36, 153] on span "Contacter [PERSON_NAME]" at bounding box center [121, 152] width 192 height 15
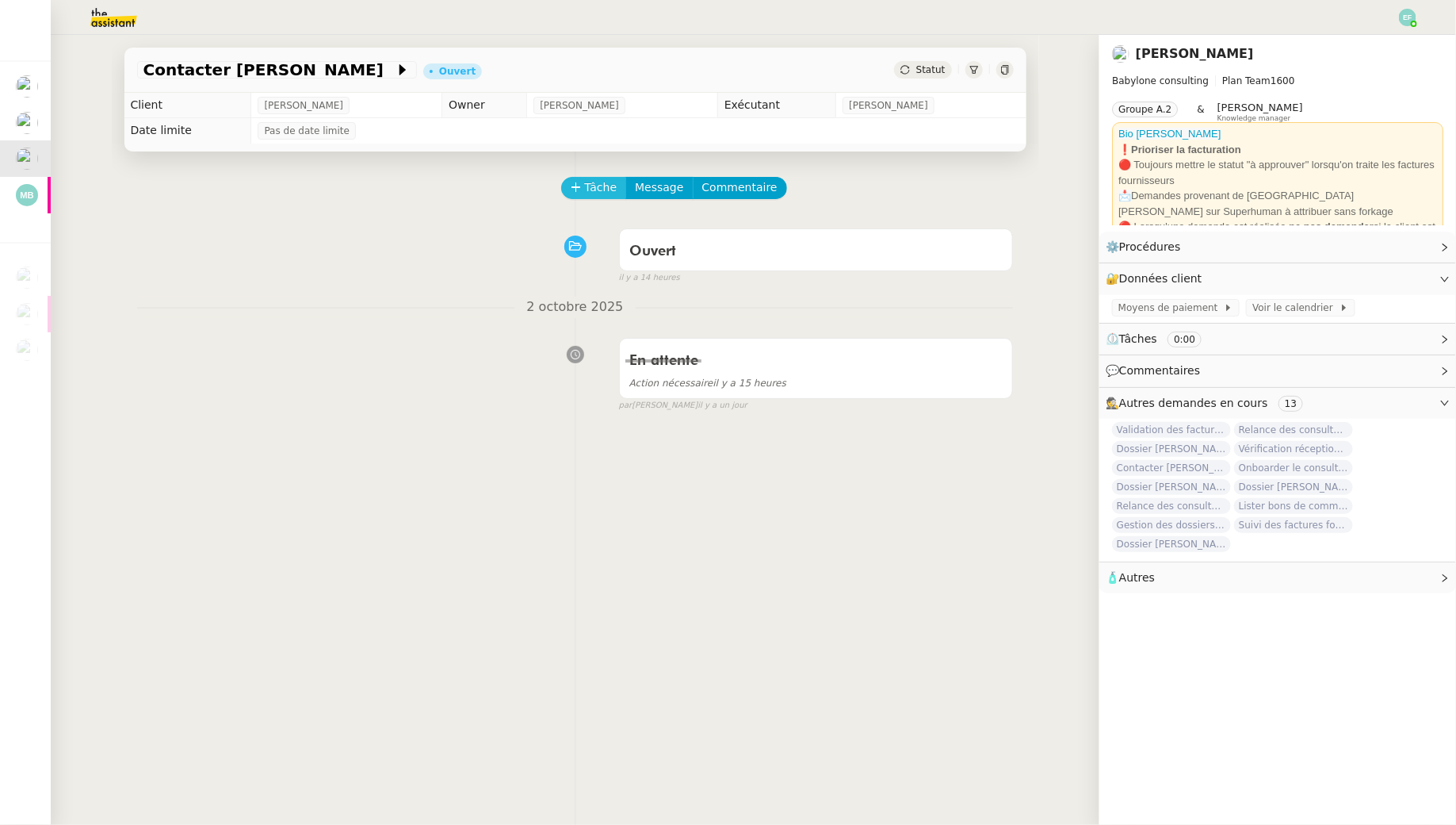
click at [601, 193] on span "Tâche" at bounding box center [602, 187] width 33 height 18
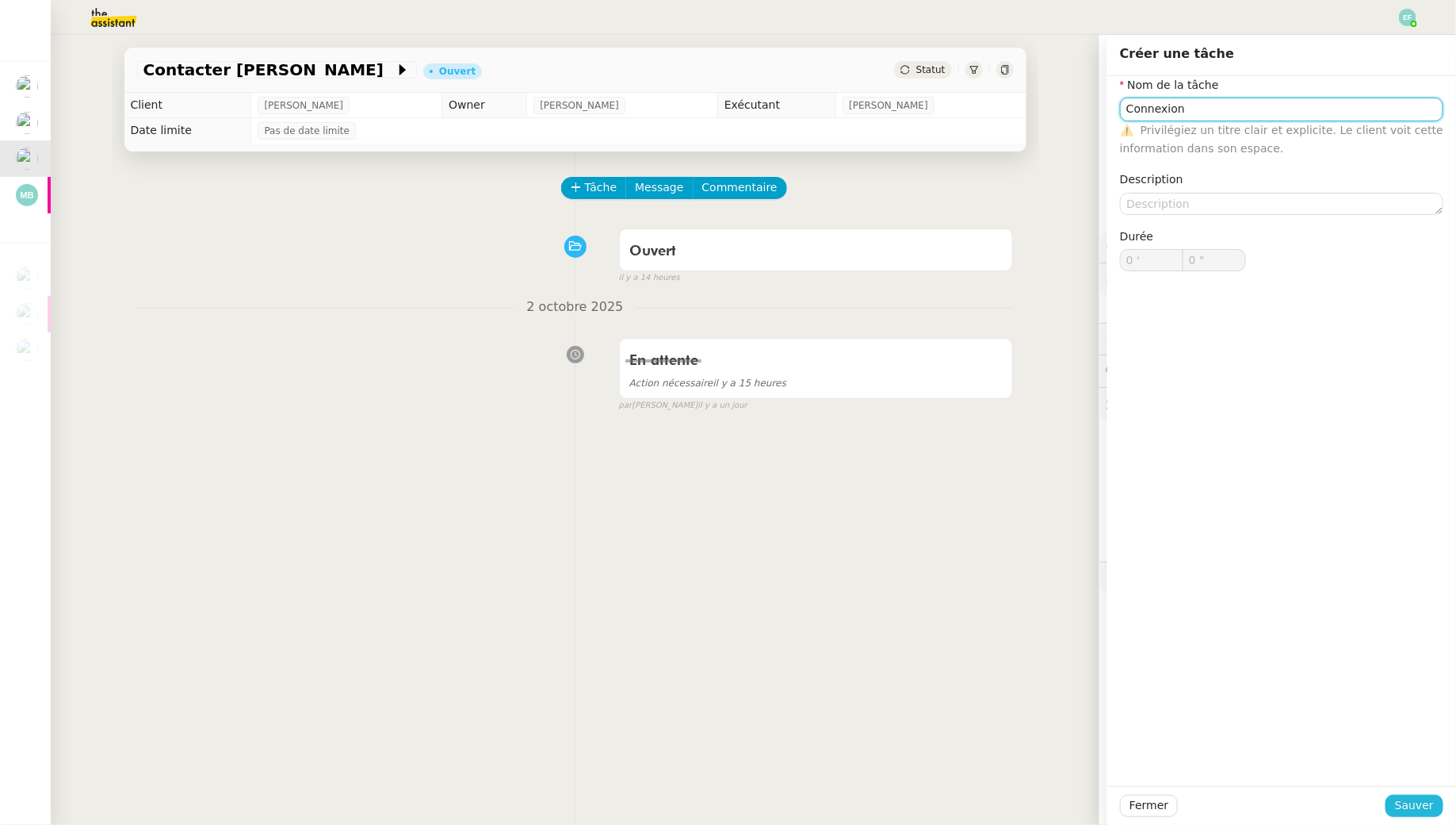
type input "Connexion"
click at [1410, 808] on span "Sauver" at bounding box center [1414, 805] width 39 height 18
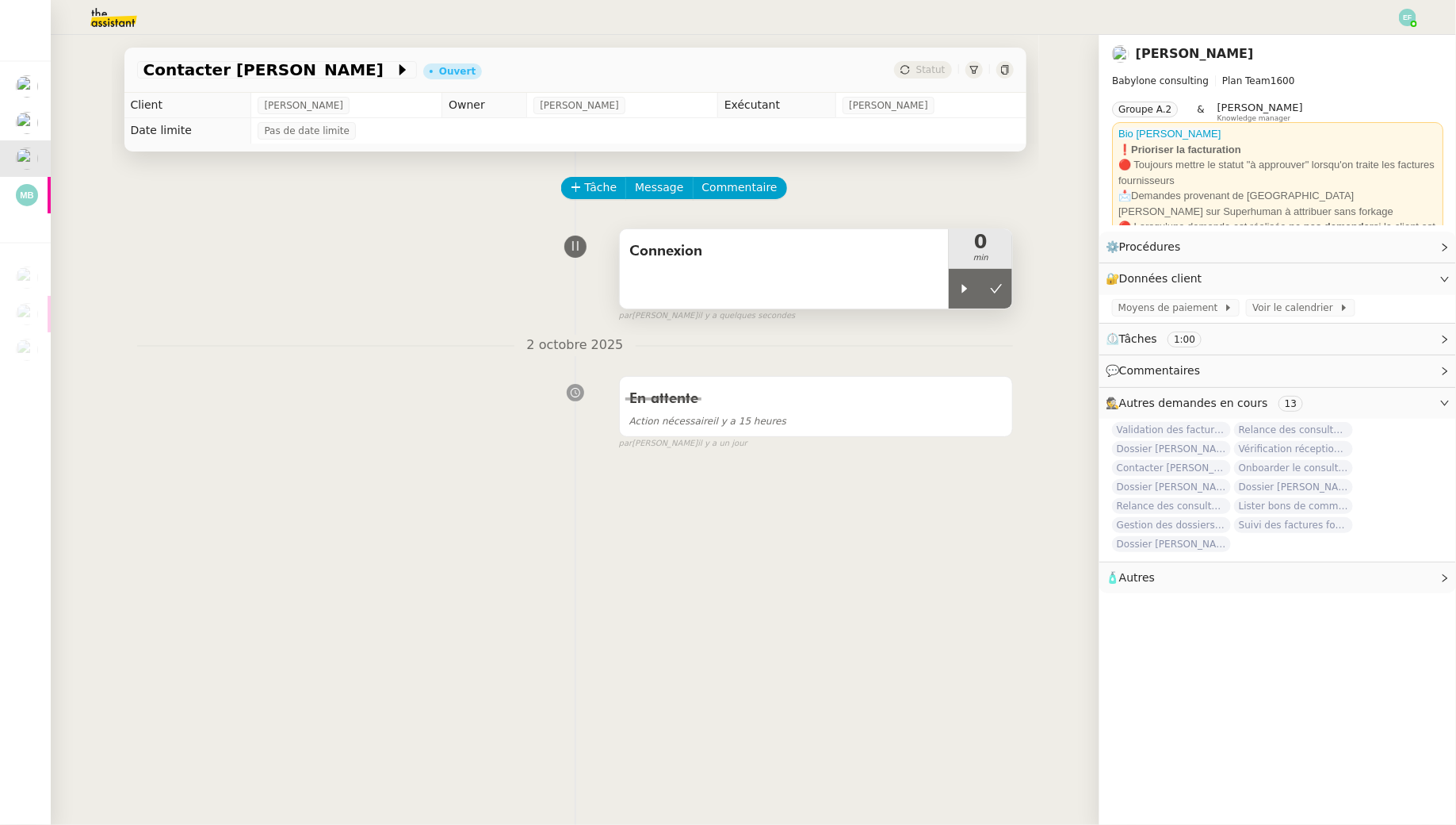
click at [884, 268] on div "Connexion" at bounding box center [785, 269] width 330 height 80
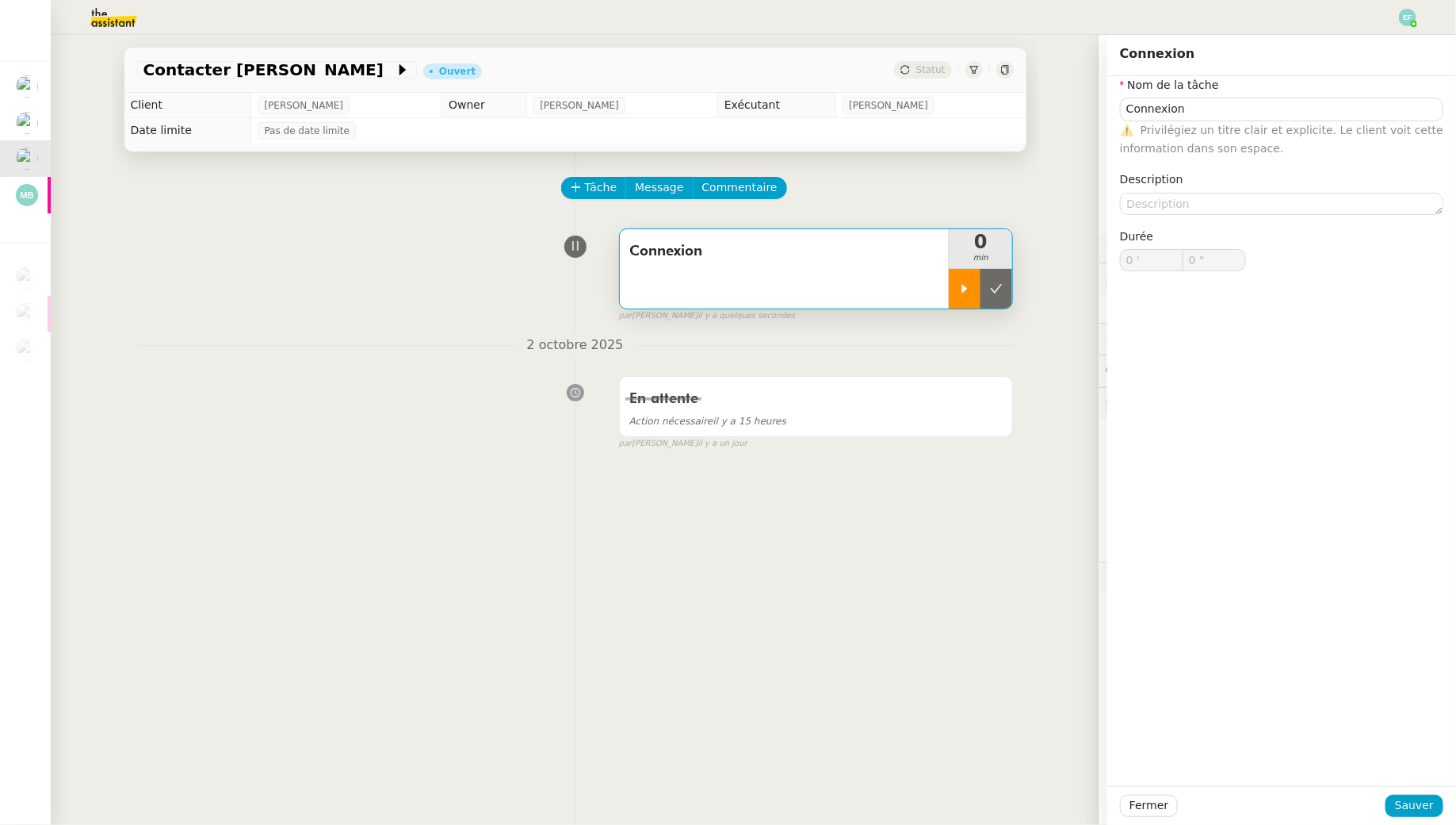
click at [969, 289] on icon at bounding box center [965, 288] width 13 height 13
type input "Connexion"
type input "0 '"
type input "0 ""
type input "Connexion"
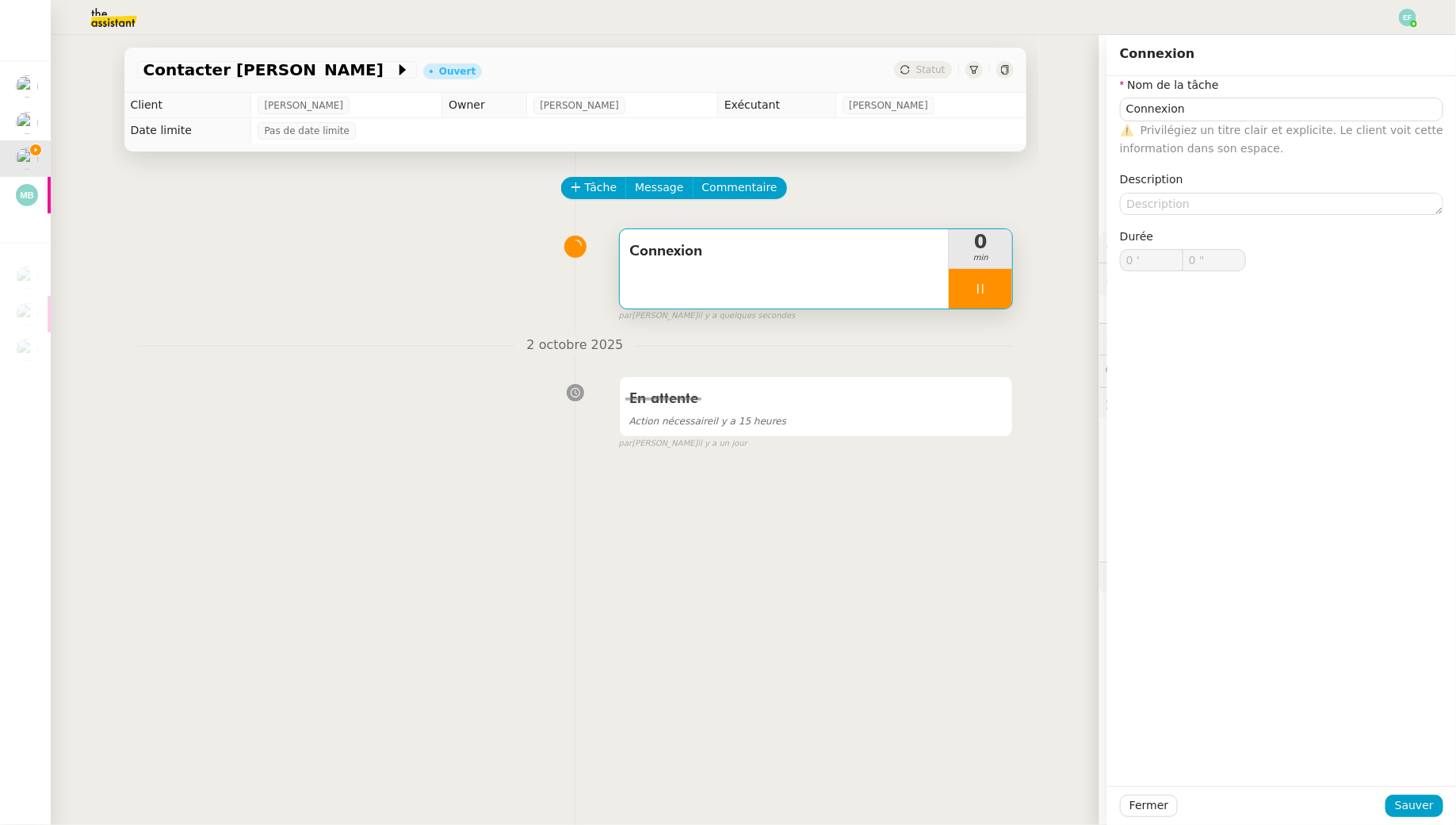
type input "0 '"
type input "5 ""
click at [1028, 497] on div "Tâche Message Commentaire Veuillez patienter une erreur s'est produite 👌👌👌 mess…" at bounding box center [575, 564] width 927 height 825
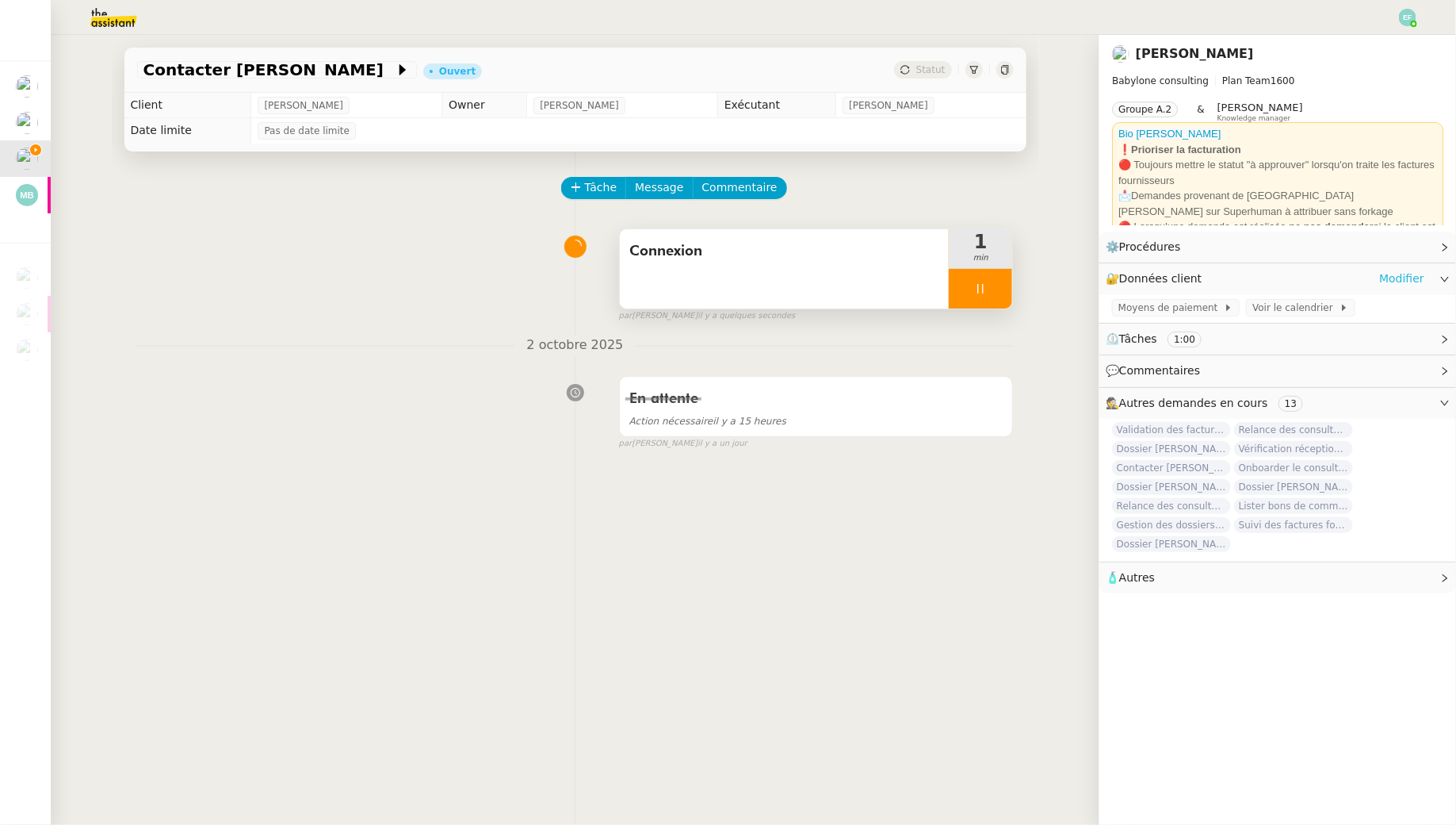
click at [1417, 276] on link "Modifier" at bounding box center [1401, 279] width 45 height 18
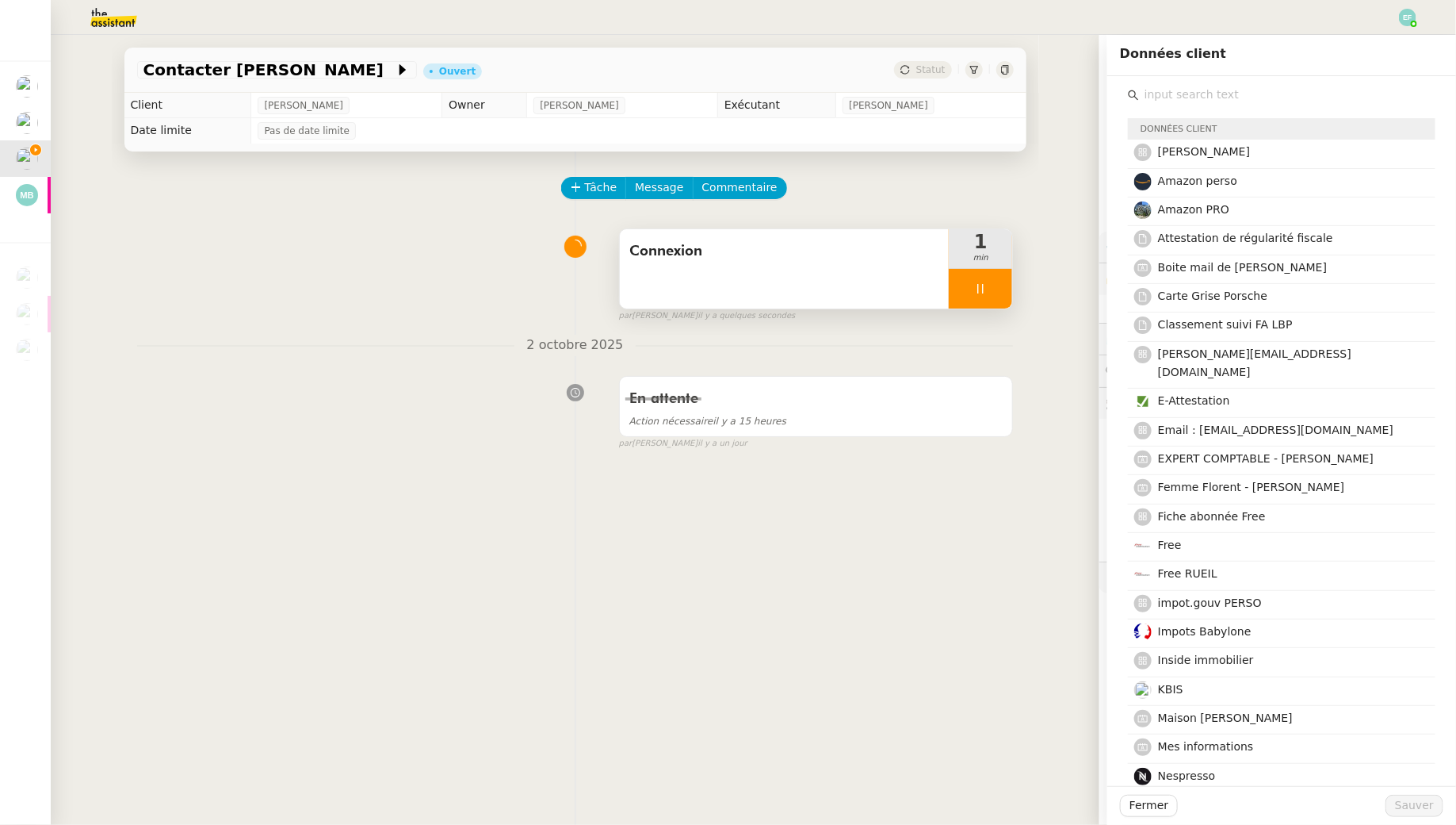
click at [1267, 90] on input "text" at bounding box center [1288, 94] width 297 height 21
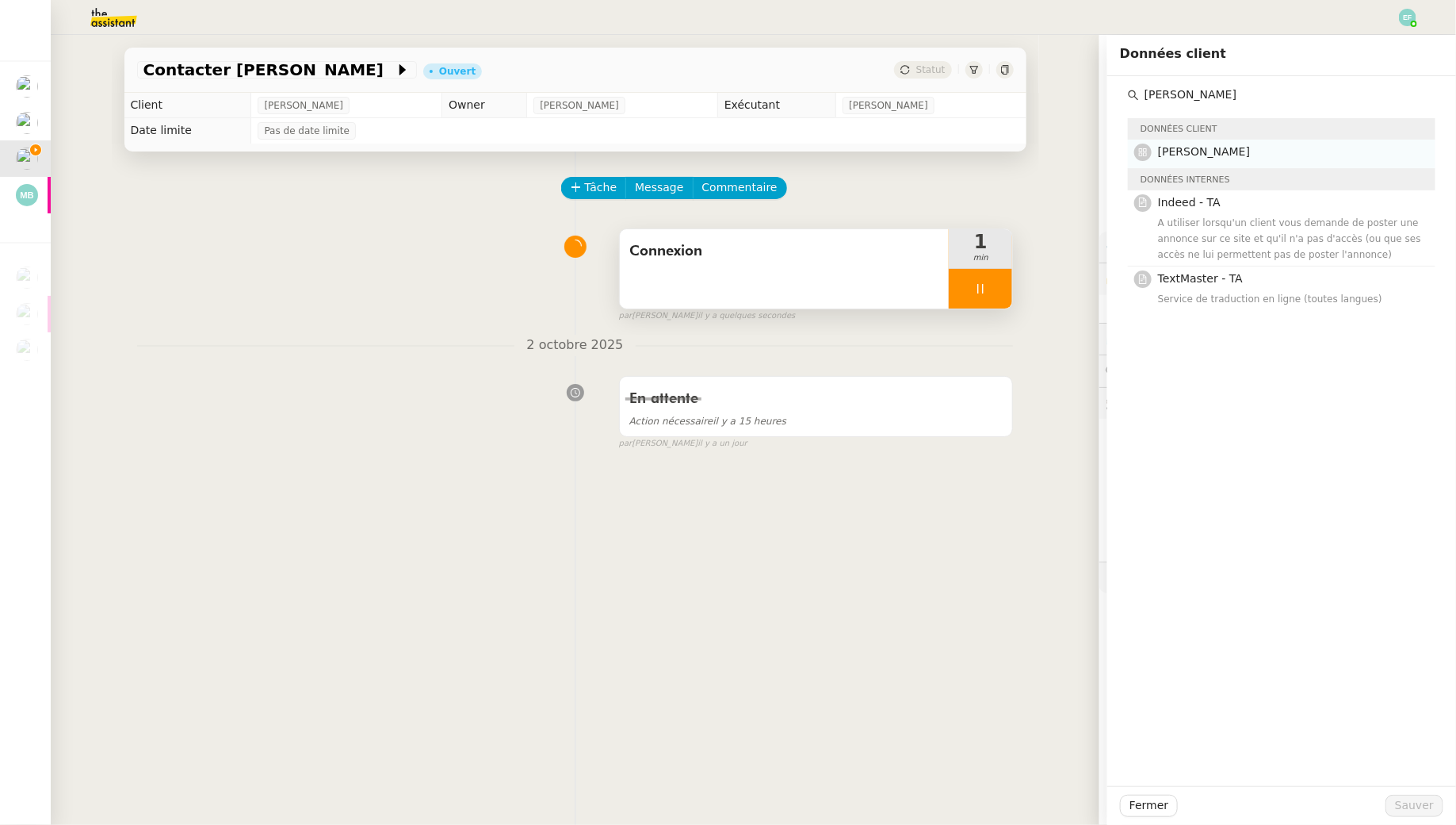
type input "[PERSON_NAME]"
click at [1245, 153] on h4 "[PERSON_NAME]" at bounding box center [1292, 151] width 268 height 18
click at [1425, 815] on button "Sauver" at bounding box center [1415, 806] width 58 height 22
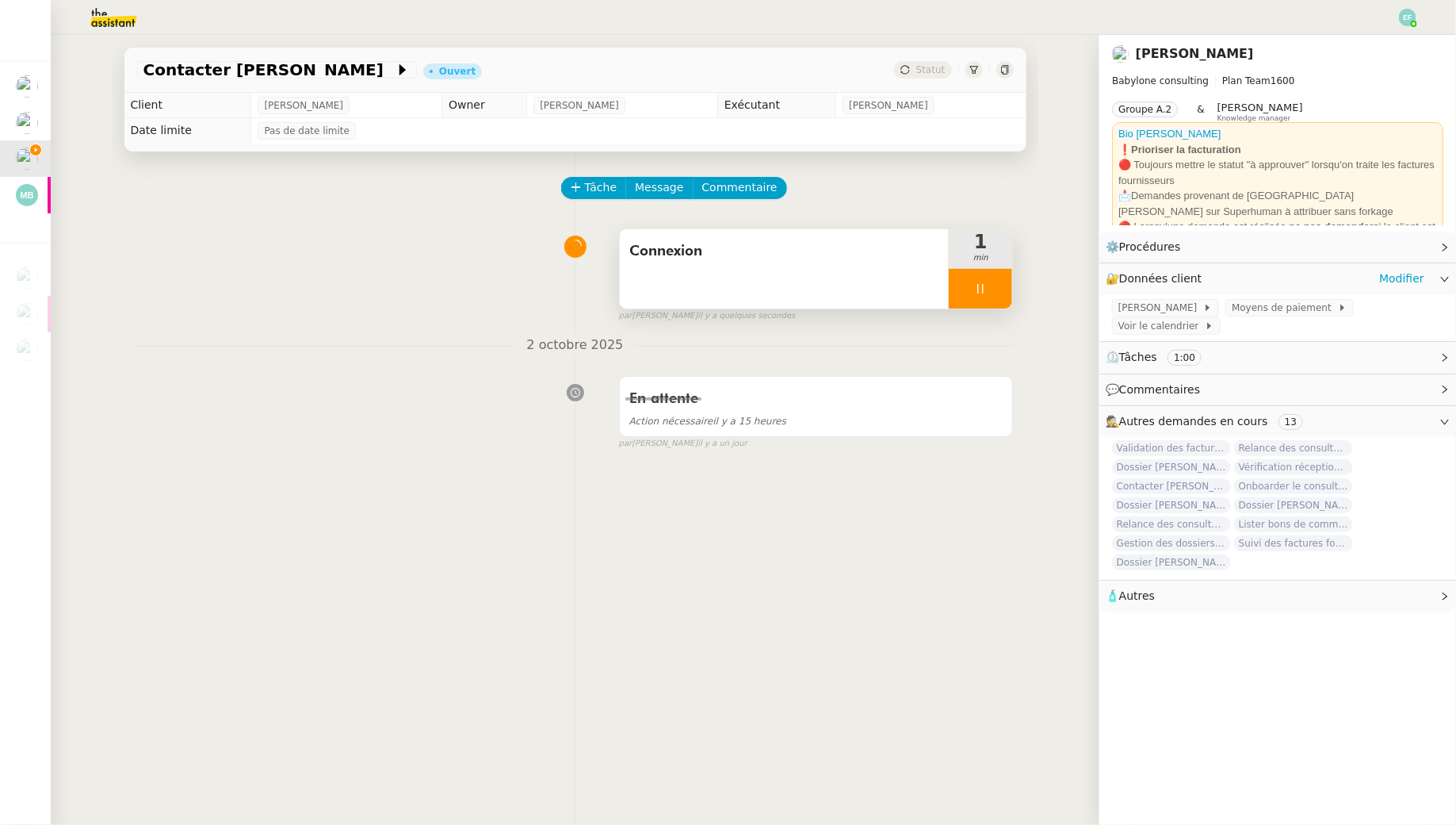
click at [1153, 321] on div "[PERSON_NAME] de paiement Voir le calendrier" at bounding box center [1278, 318] width 357 height 47
click at [1140, 302] on span "[PERSON_NAME]" at bounding box center [1160, 308] width 85 height 16
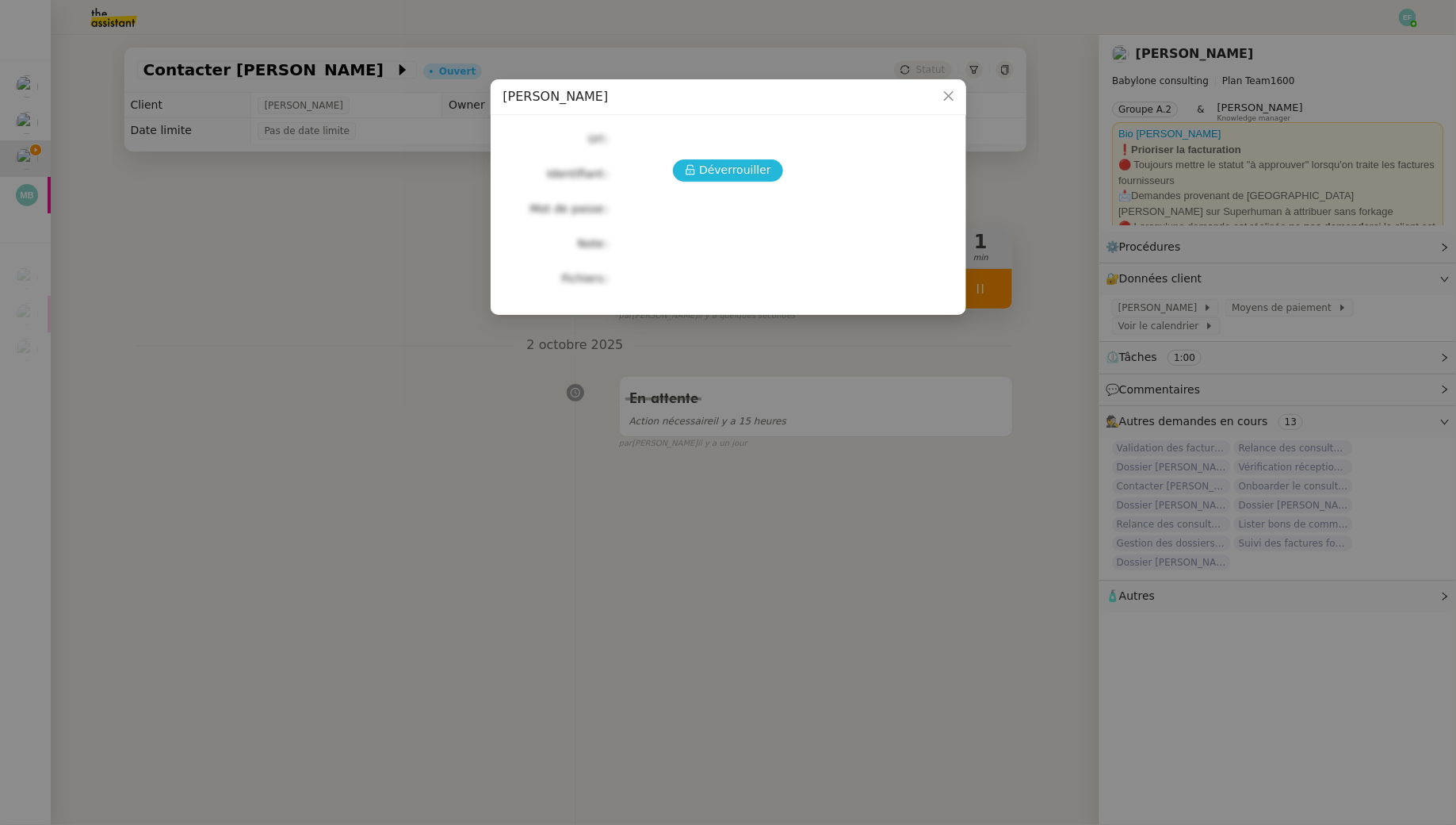
click at [761, 169] on span "Déverrouiller" at bounding box center [735, 170] width 72 height 18
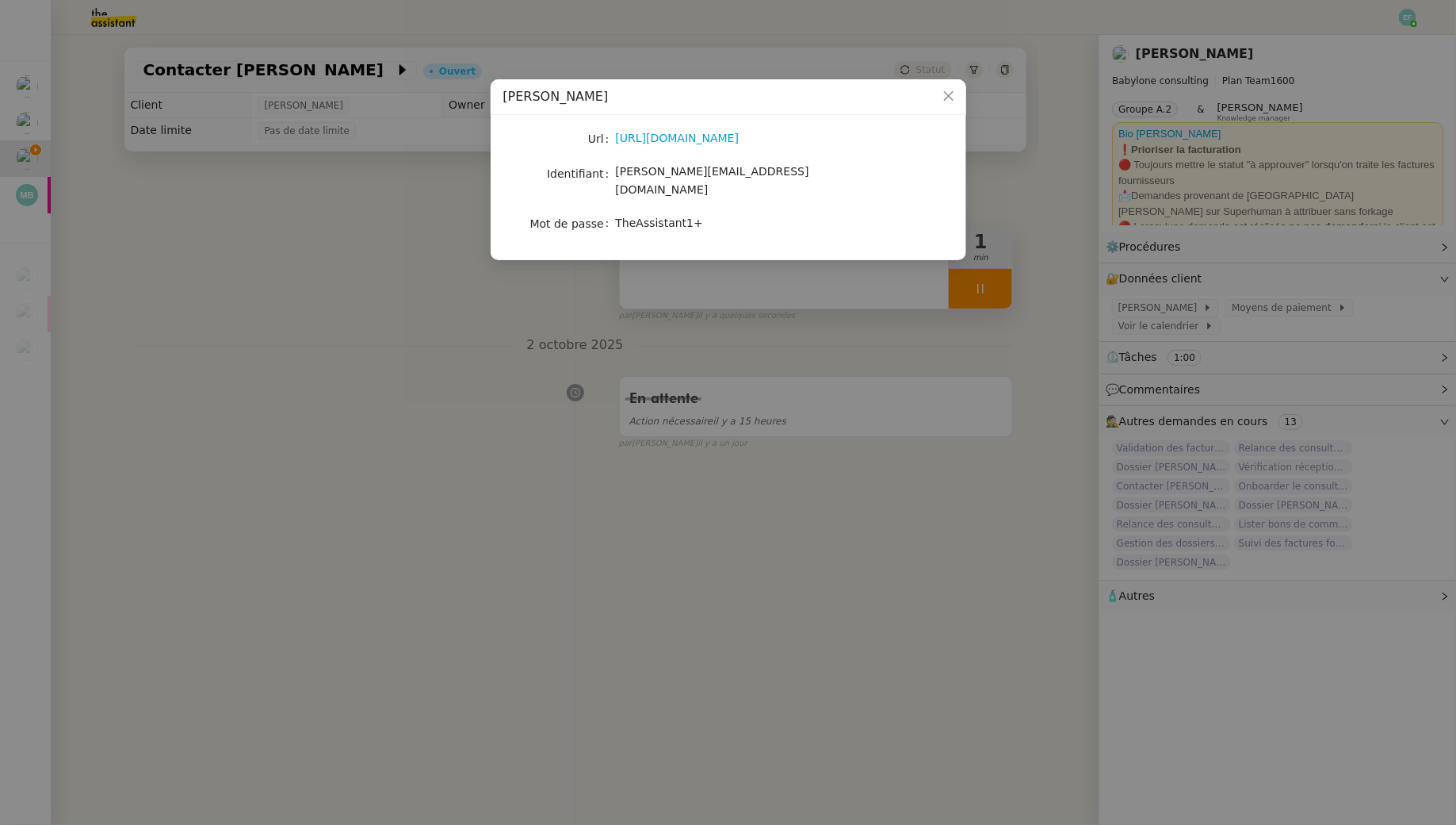
click at [687, 166] on span "[PERSON_NAME][EMAIL_ADDRESS][DOMAIN_NAME]" at bounding box center [713, 180] width 193 height 31
copy span "[PERSON_NAME][EMAIL_ADDRESS][DOMAIN_NAME]"
click at [669, 216] on span "TheAssistant1+" at bounding box center [660, 222] width 88 height 13
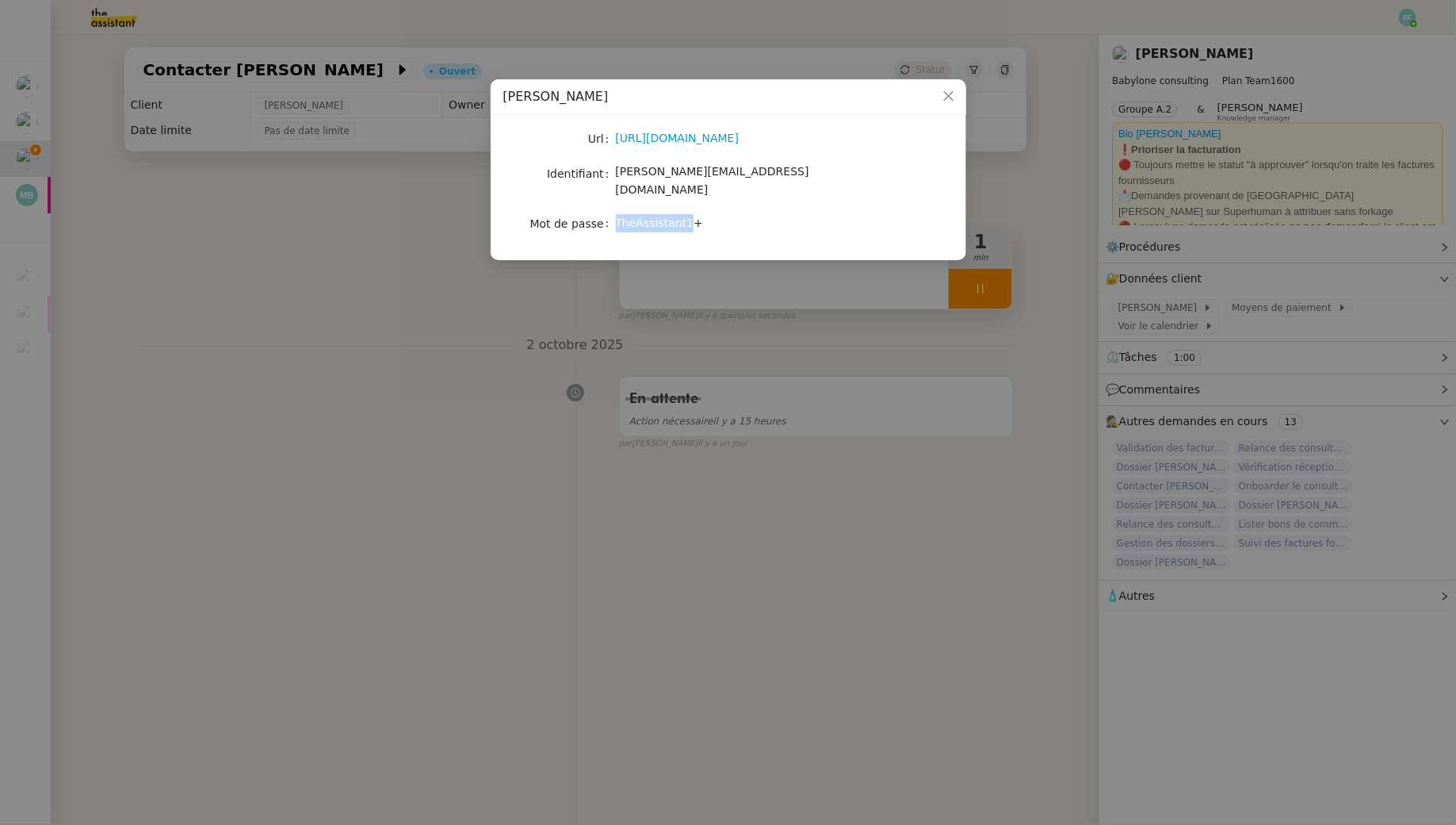
click at [669, 216] on span "TheAssistant1+" at bounding box center [660, 222] width 88 height 13
copy span "TheAssistant1+"
click at [939, 544] on nz-modal-container "[PERSON_NAME] [URL][DOMAIN_NAME] Identifiant [PERSON_NAME][EMAIL_ADDRESS][DOMAI…" at bounding box center [728, 412] width 1456 height 825
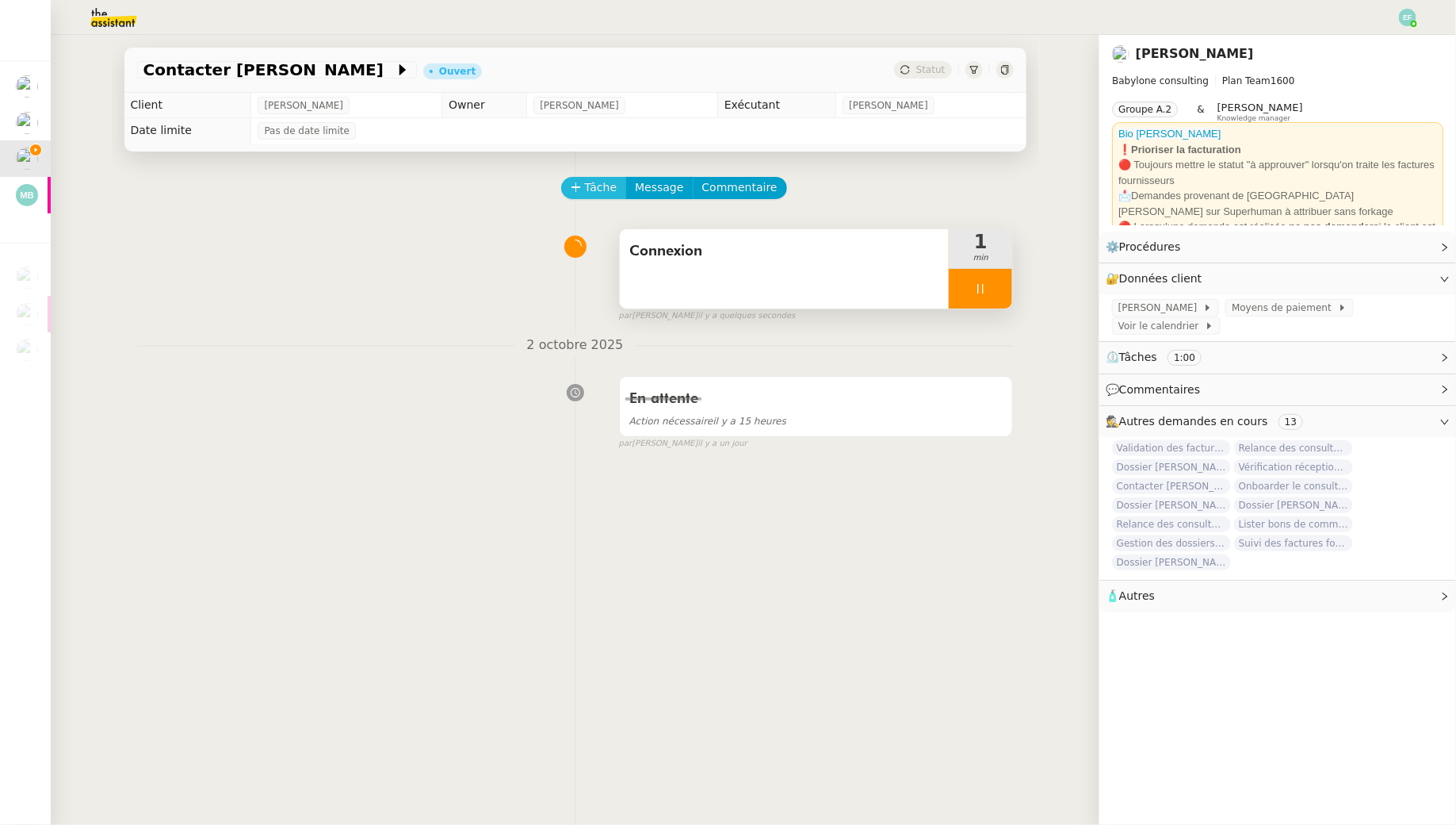
click at [595, 193] on span "Tâche" at bounding box center [602, 187] width 33 height 18
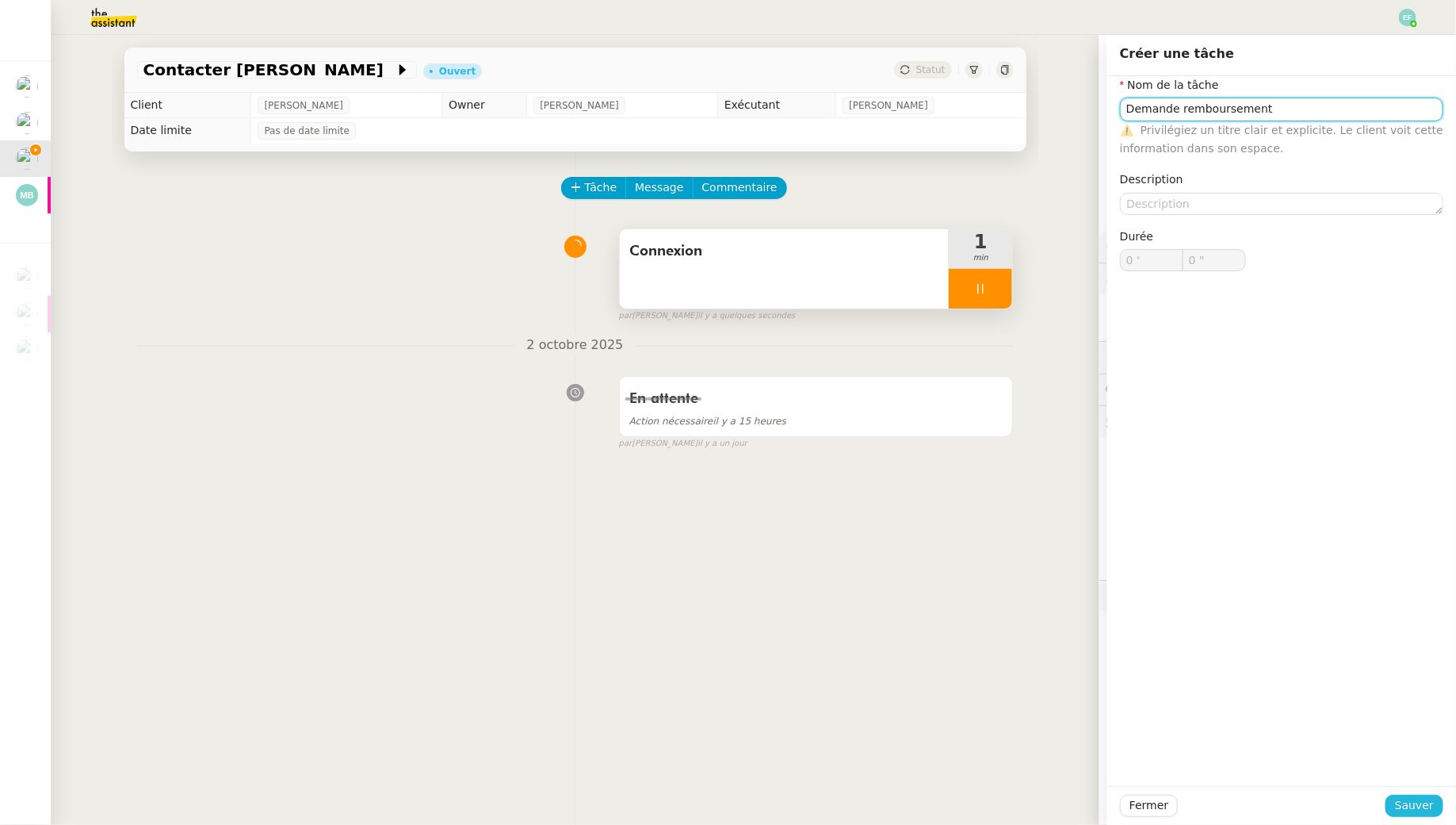
type input "Demande remboursement"
click at [1413, 811] on span "Sauver" at bounding box center [1414, 805] width 39 height 18
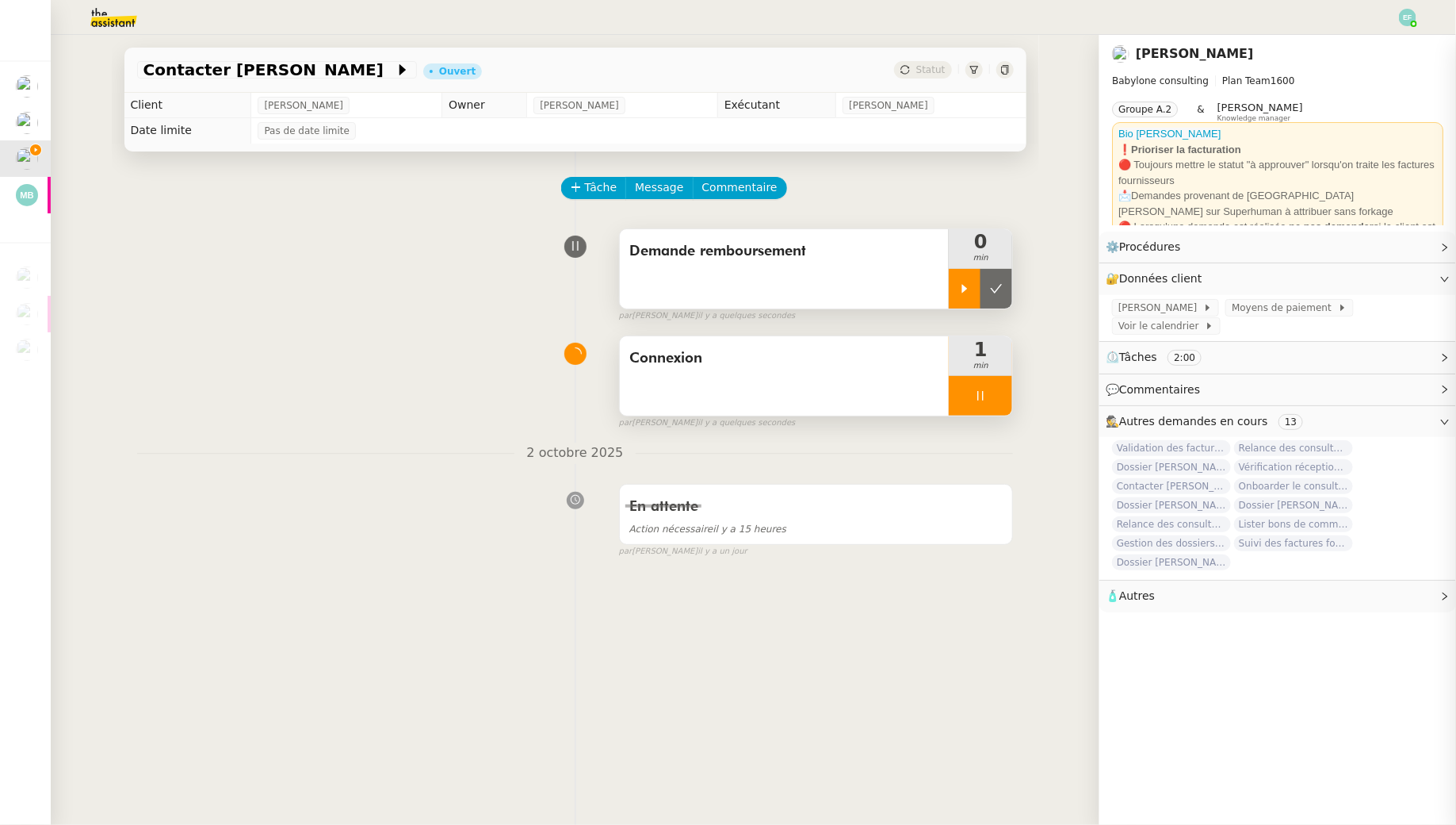
click at [970, 284] on icon at bounding box center [965, 288] width 13 height 13
click at [984, 393] on icon at bounding box center [981, 396] width 6 height 10
click at [1002, 395] on icon at bounding box center [996, 396] width 13 height 13
click at [734, 394] on div "Connexion" at bounding box center [785, 377] width 330 height 80
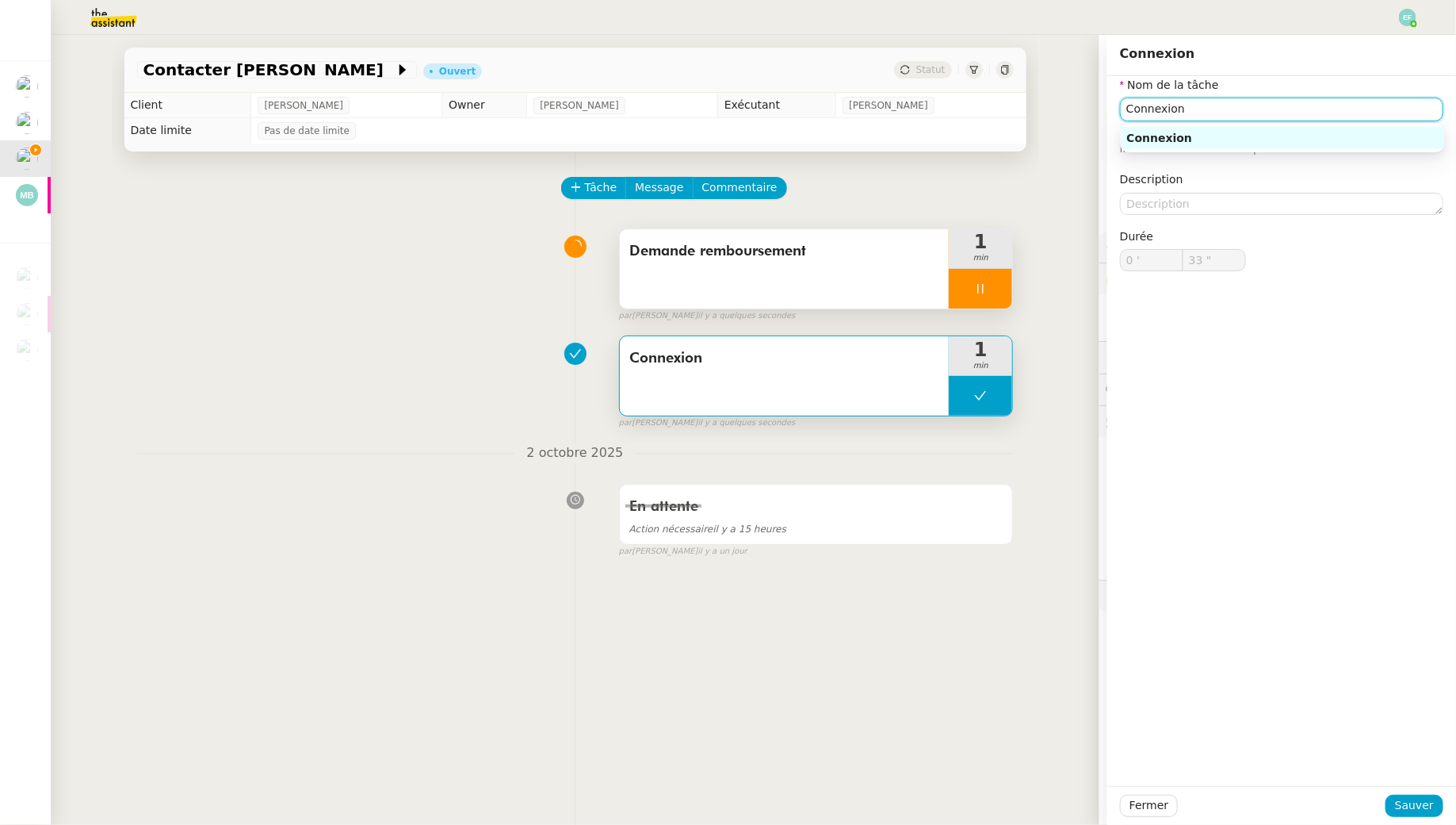
click at [1285, 114] on input "Connexion" at bounding box center [1282, 109] width 324 height 23
type input "Connexion Alan"
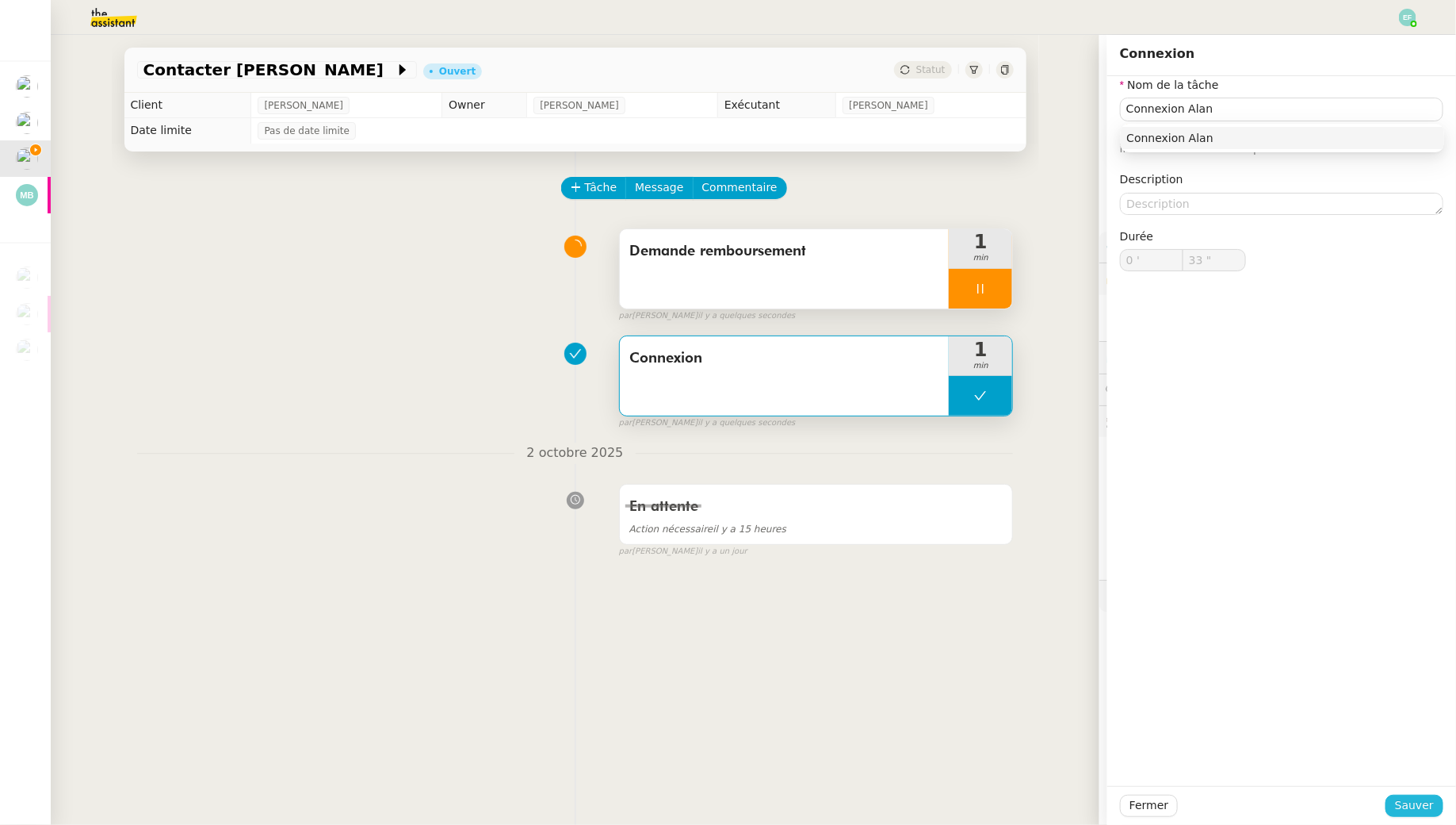
click at [1424, 807] on span "Sauver" at bounding box center [1414, 805] width 39 height 18
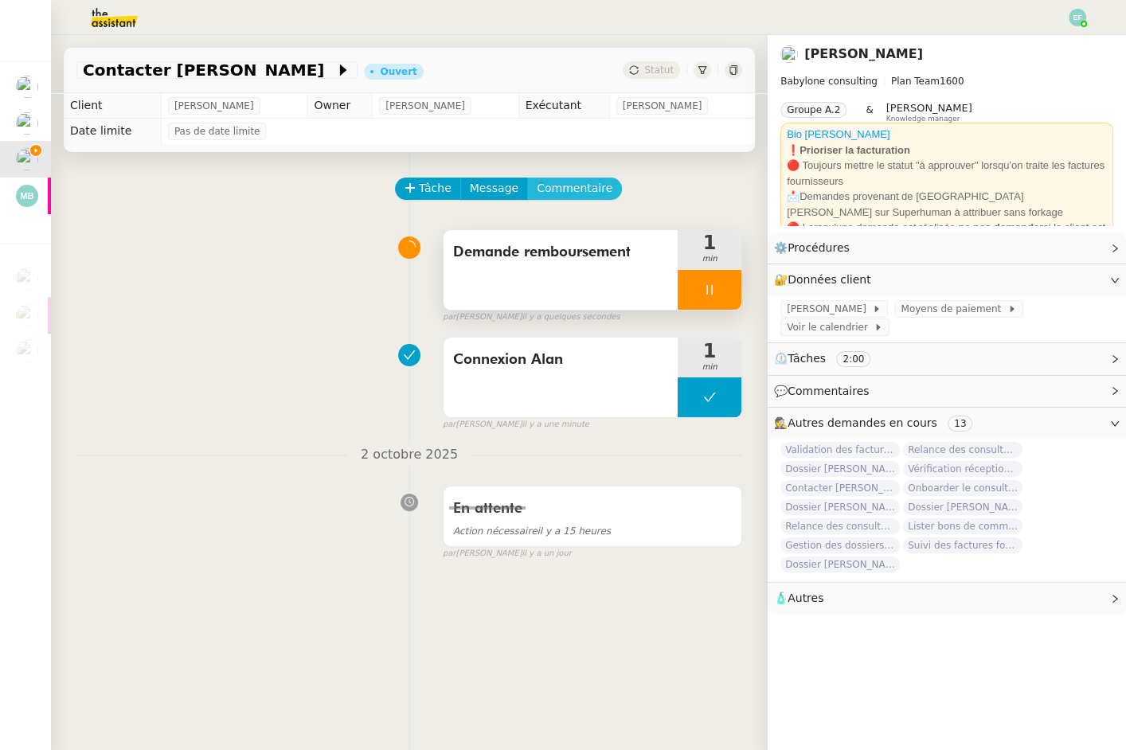
click at [577, 188] on span "Commentaire" at bounding box center [575, 188] width 76 height 18
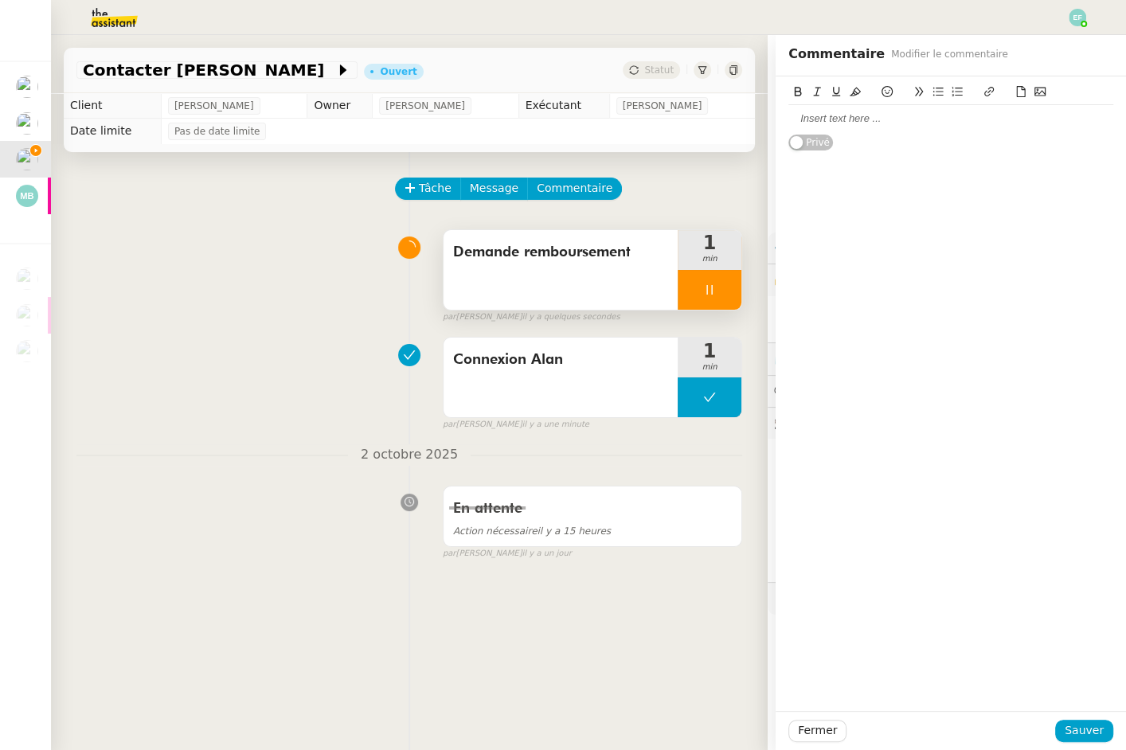
click at [1021, 88] on icon at bounding box center [1020, 91] width 11 height 11
click at [616, 283] on div "Demande remboursement" at bounding box center [560, 270] width 234 height 80
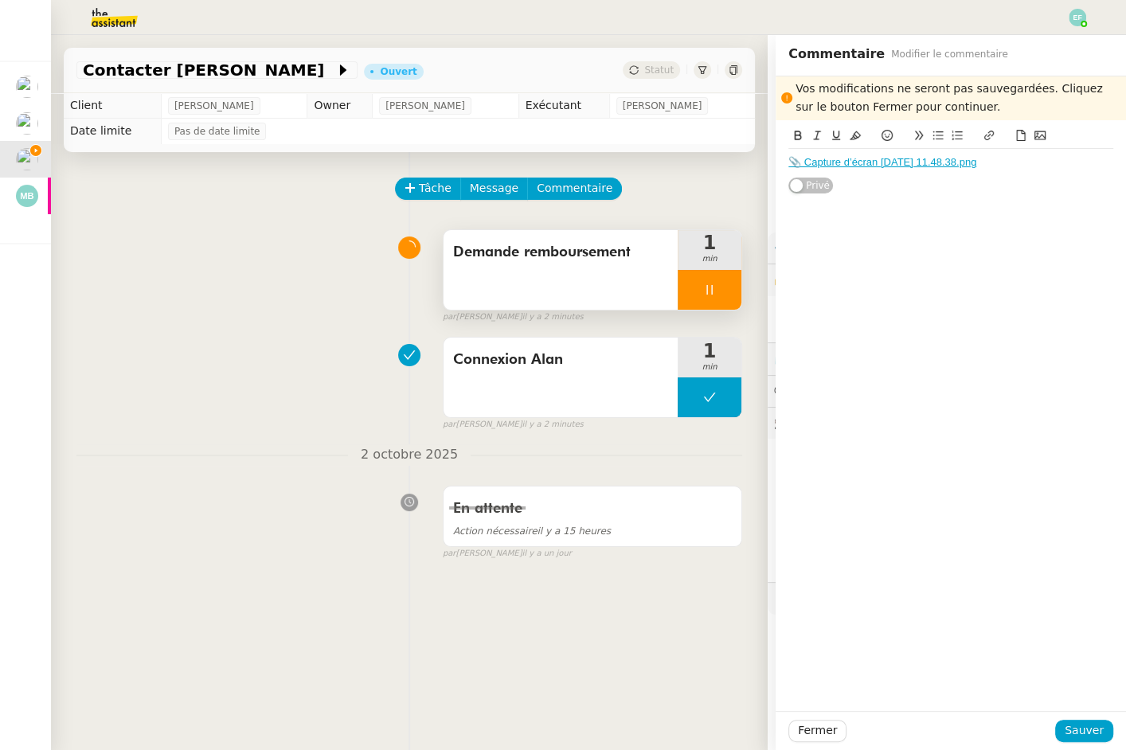
click at [593, 280] on div "Demande remboursement" at bounding box center [560, 270] width 234 height 80
click at [1081, 726] on span "Sauver" at bounding box center [1083, 730] width 39 height 18
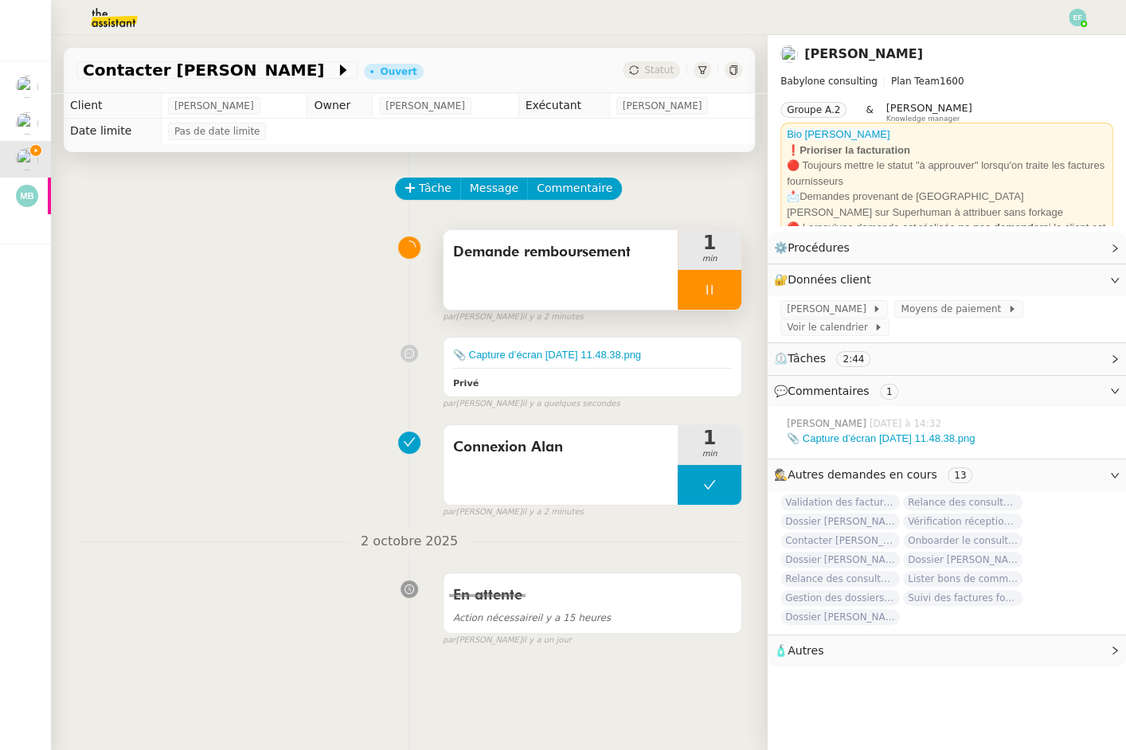
click at [605, 276] on div "Demande remboursement" at bounding box center [560, 270] width 234 height 80
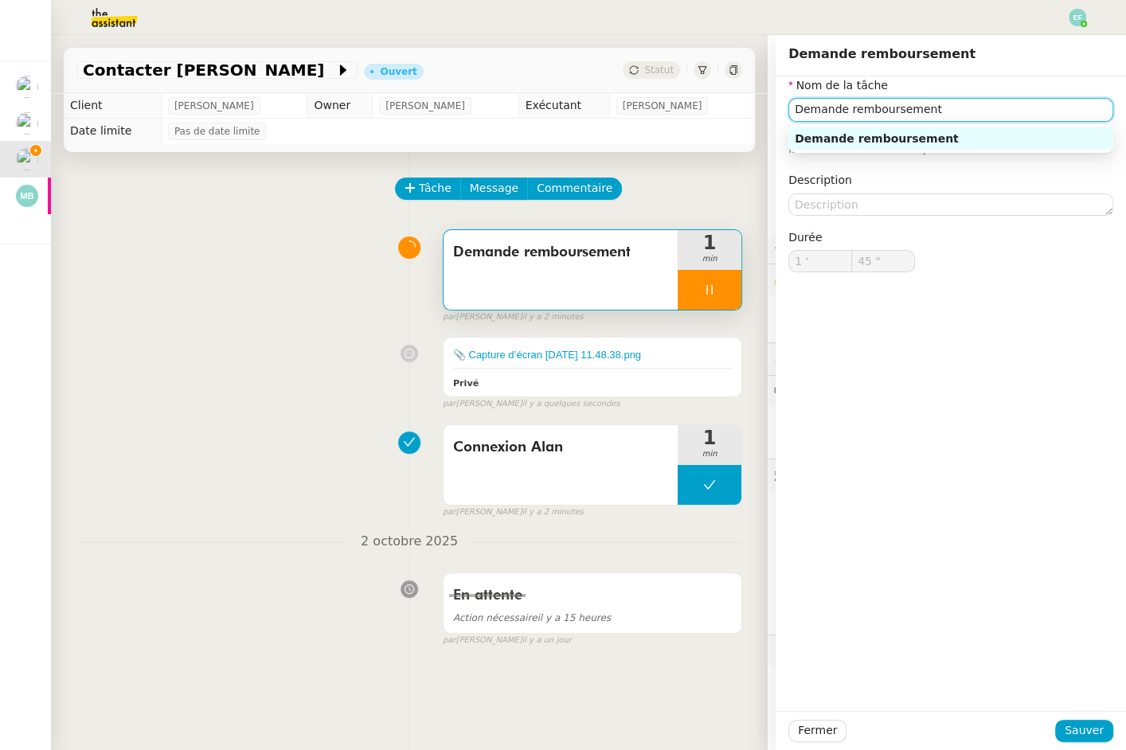
click at [988, 103] on input "Demande remboursement" at bounding box center [950, 109] width 325 height 23
type input "46 ""
type input "Demande remboursement via [PERSON_NAME]"
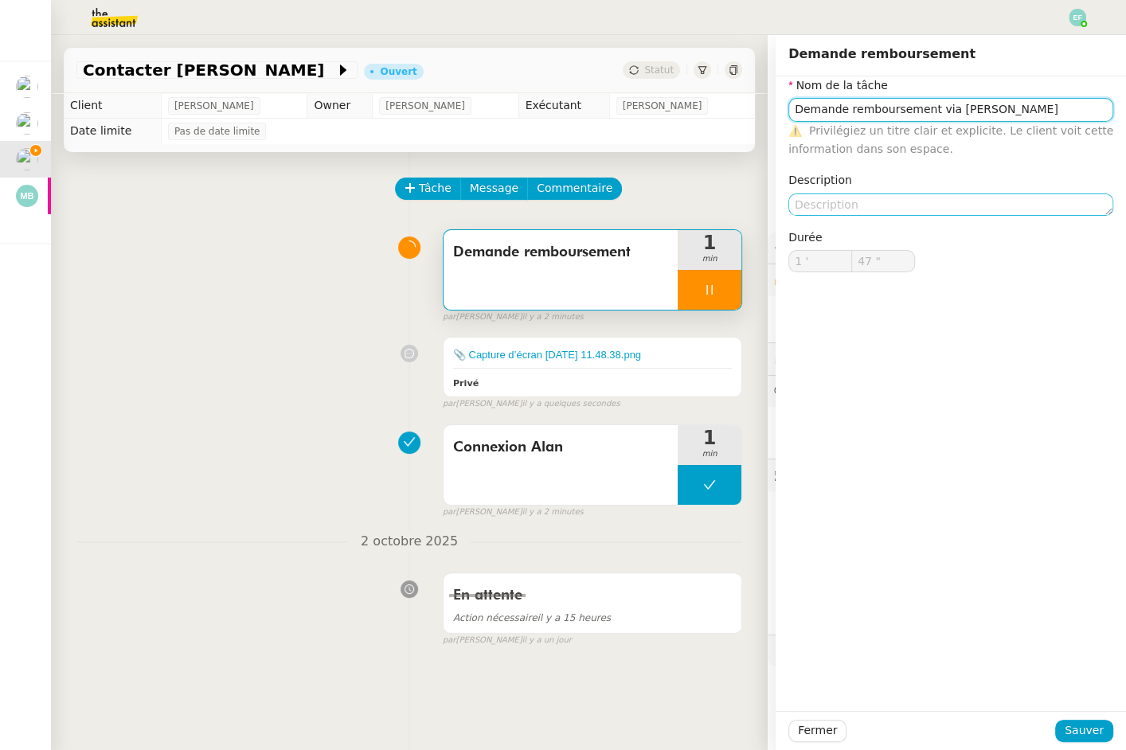
type input "48 ""
type input "Demande remboursement via [PERSON_NAME]"
click at [985, 207] on textarea at bounding box center [950, 204] width 325 height 22
type textarea "R"
type input "49 ""
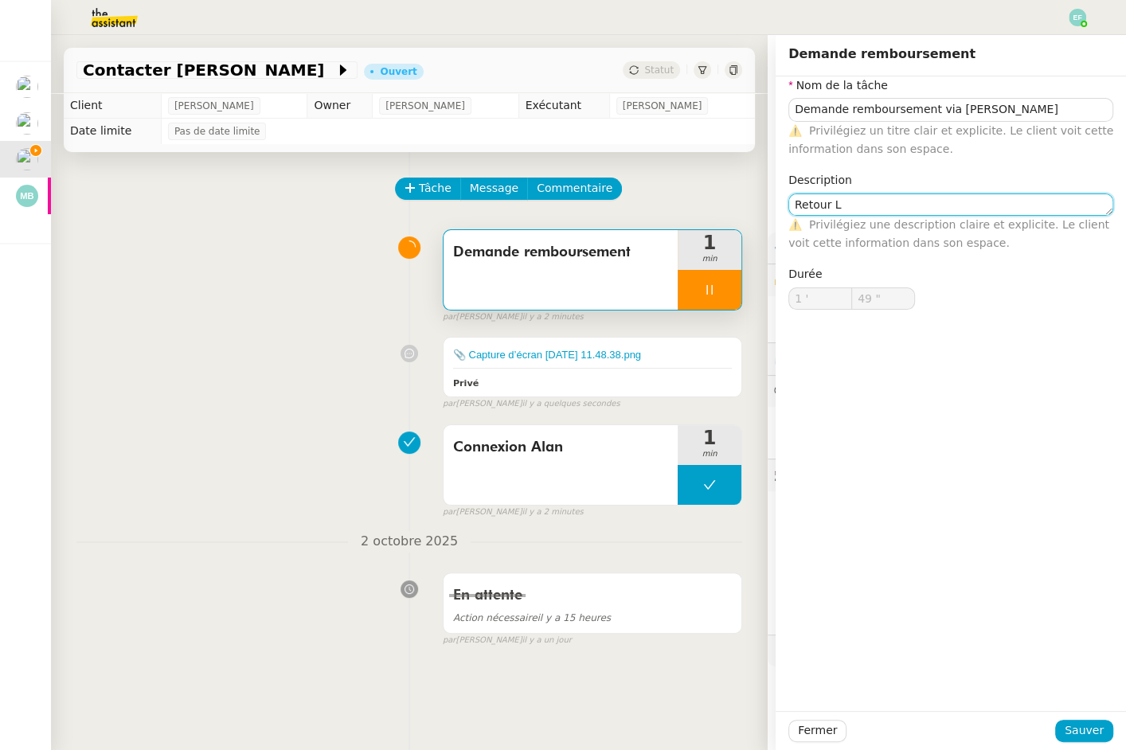
type textarea "Retour Lu"
type input "50 ""
type textarea "Retour [DATE]"
type input "51 ""
type textarea "Retour [DATE], à vé"
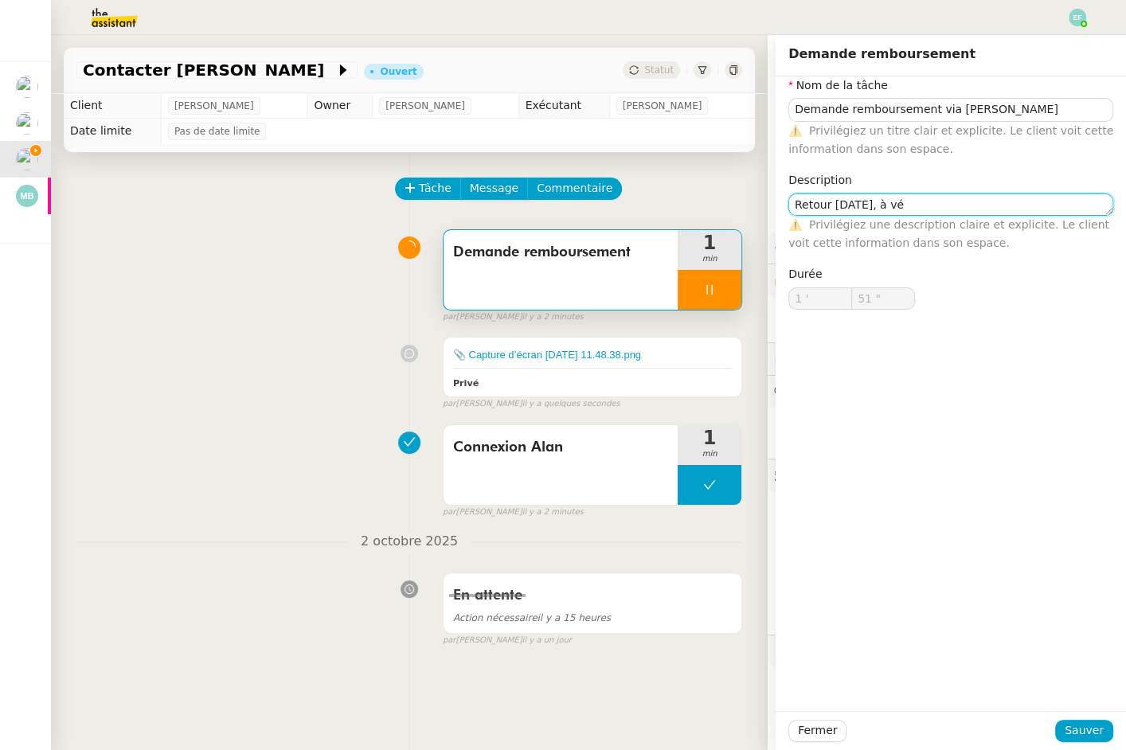
type input "52 ""
type textarea "Retour [DATE], à vérifier"
type input "54 ""
drag, startPoint x: 1037, startPoint y: 205, endPoint x: 827, endPoint y: 210, distance: 209.5
click at [827, 210] on textarea "Retour [DATE], à vérifier" at bounding box center [950, 204] width 325 height 22
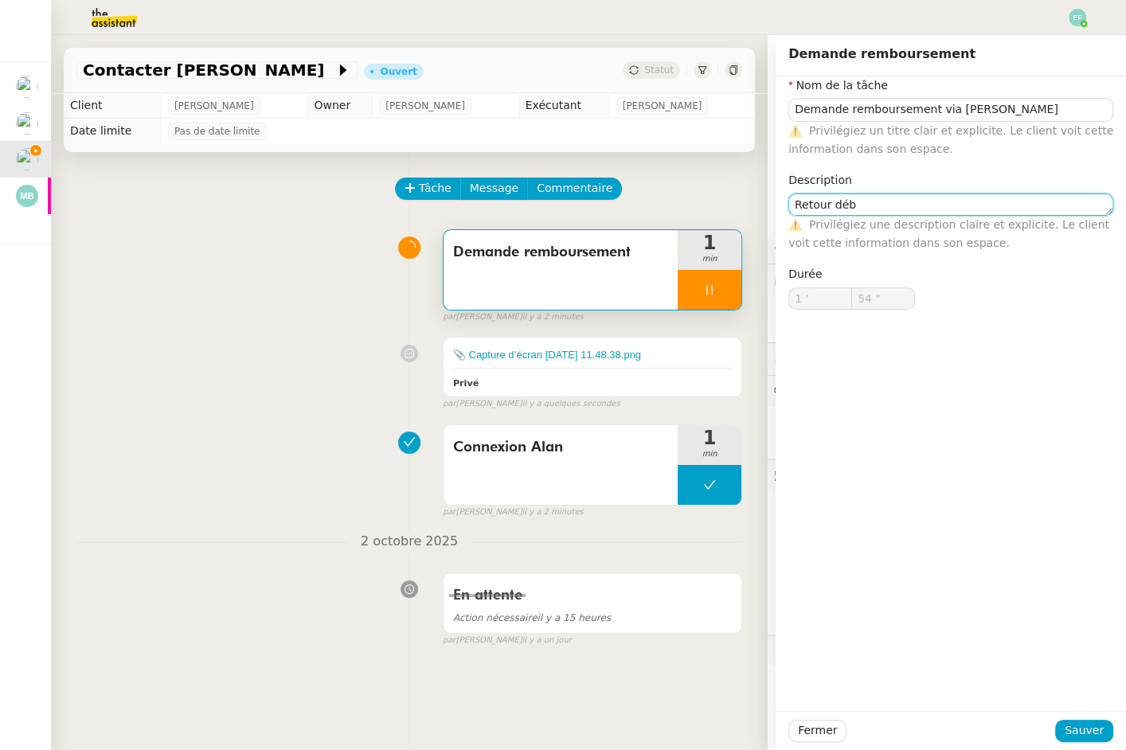
type textarea "Retour débu"
type input "55 ""
type textarea "Retour début de se"
type input "56 ""
type textarea "Retour début de semaine pr"
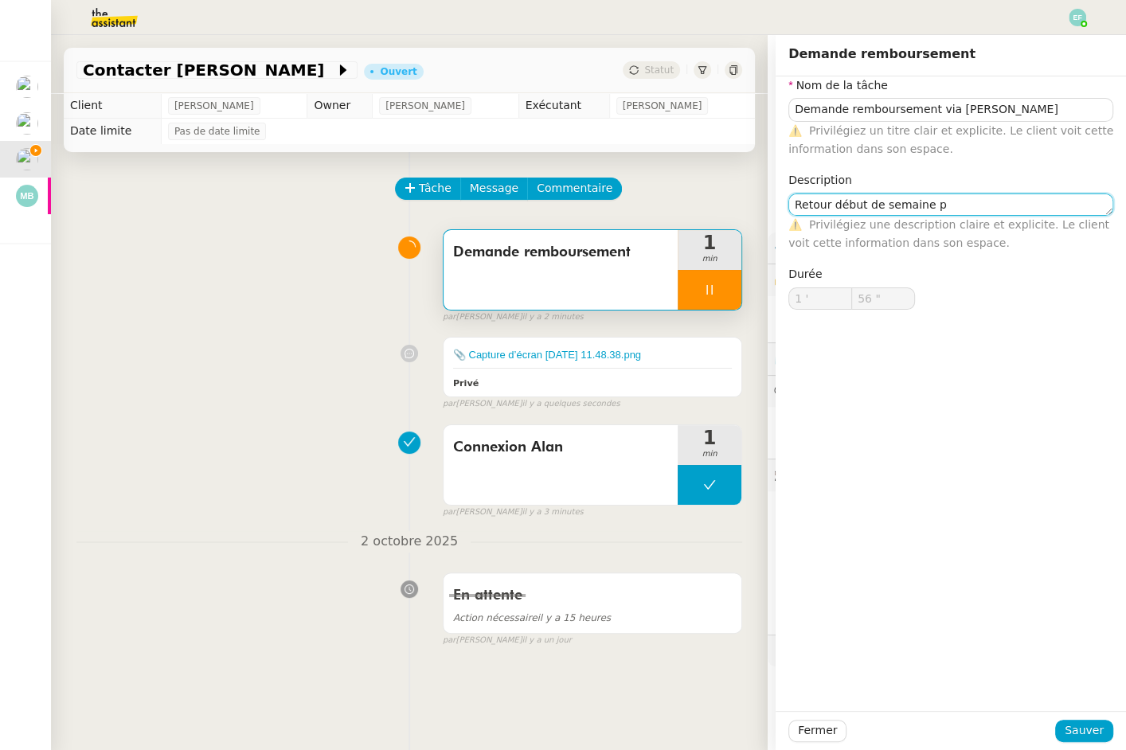
type input "57 ""
type textarea "Retour début de semaine prochaine"
type input "58 ""
type textarea "Retour début de semaine prochaine"
click at [1066, 722] on button "Sauver" at bounding box center [1084, 731] width 58 height 22
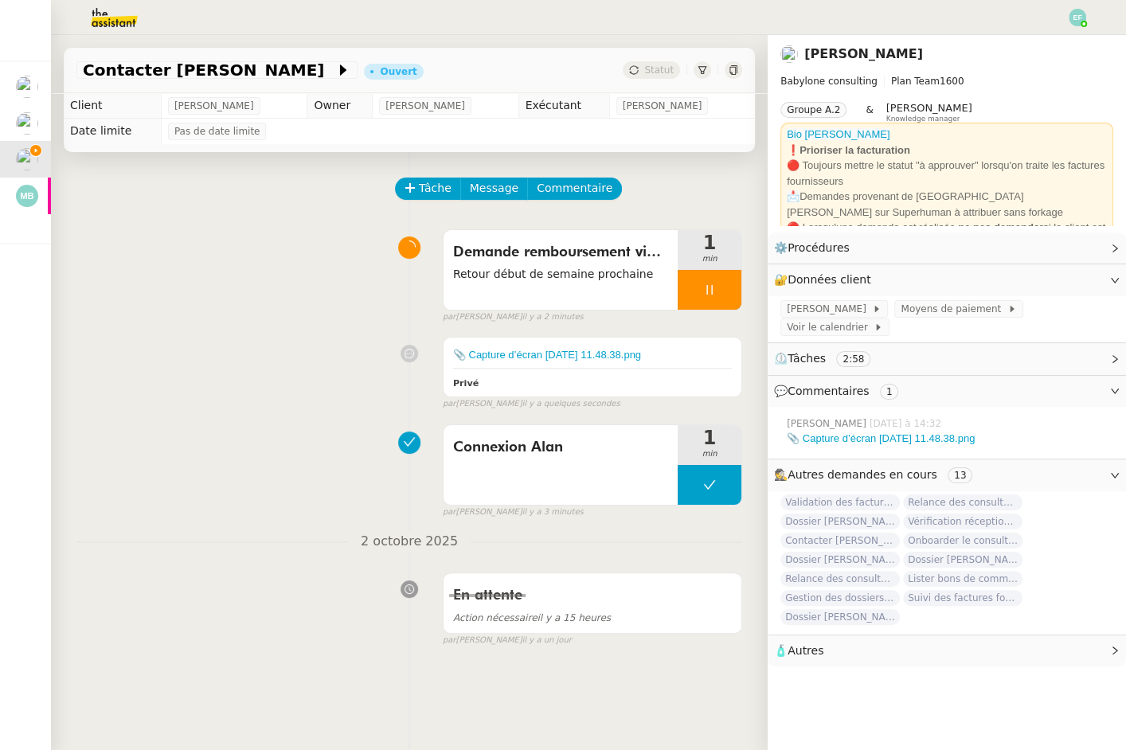
click at [1076, 15] on img at bounding box center [1077, 18] width 18 height 18
click at [1059, 45] on li "Suivi" at bounding box center [1033, 45] width 103 height 22
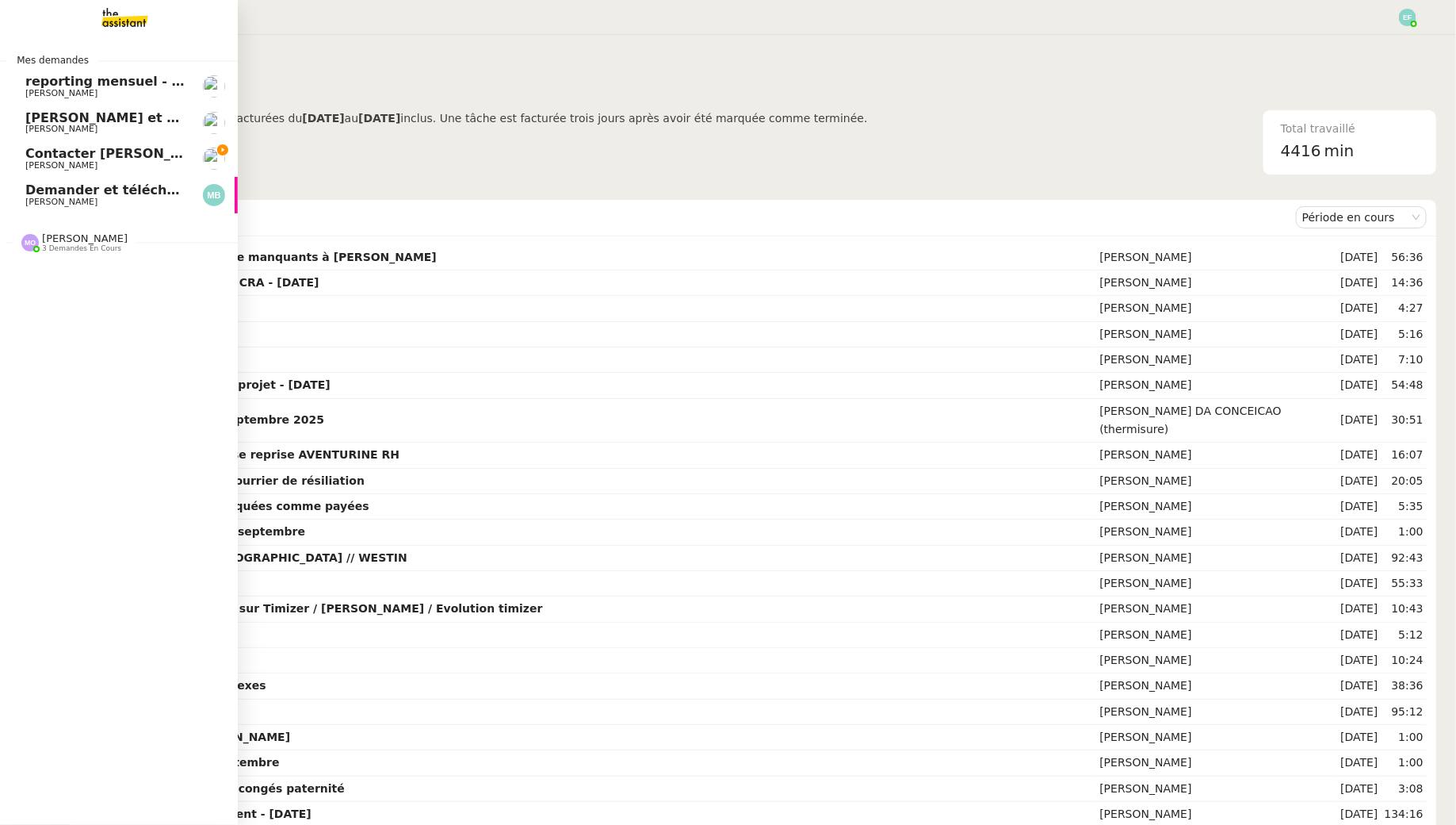
click at [41, 202] on span "[PERSON_NAME]" at bounding box center [61, 201] width 72 height 10
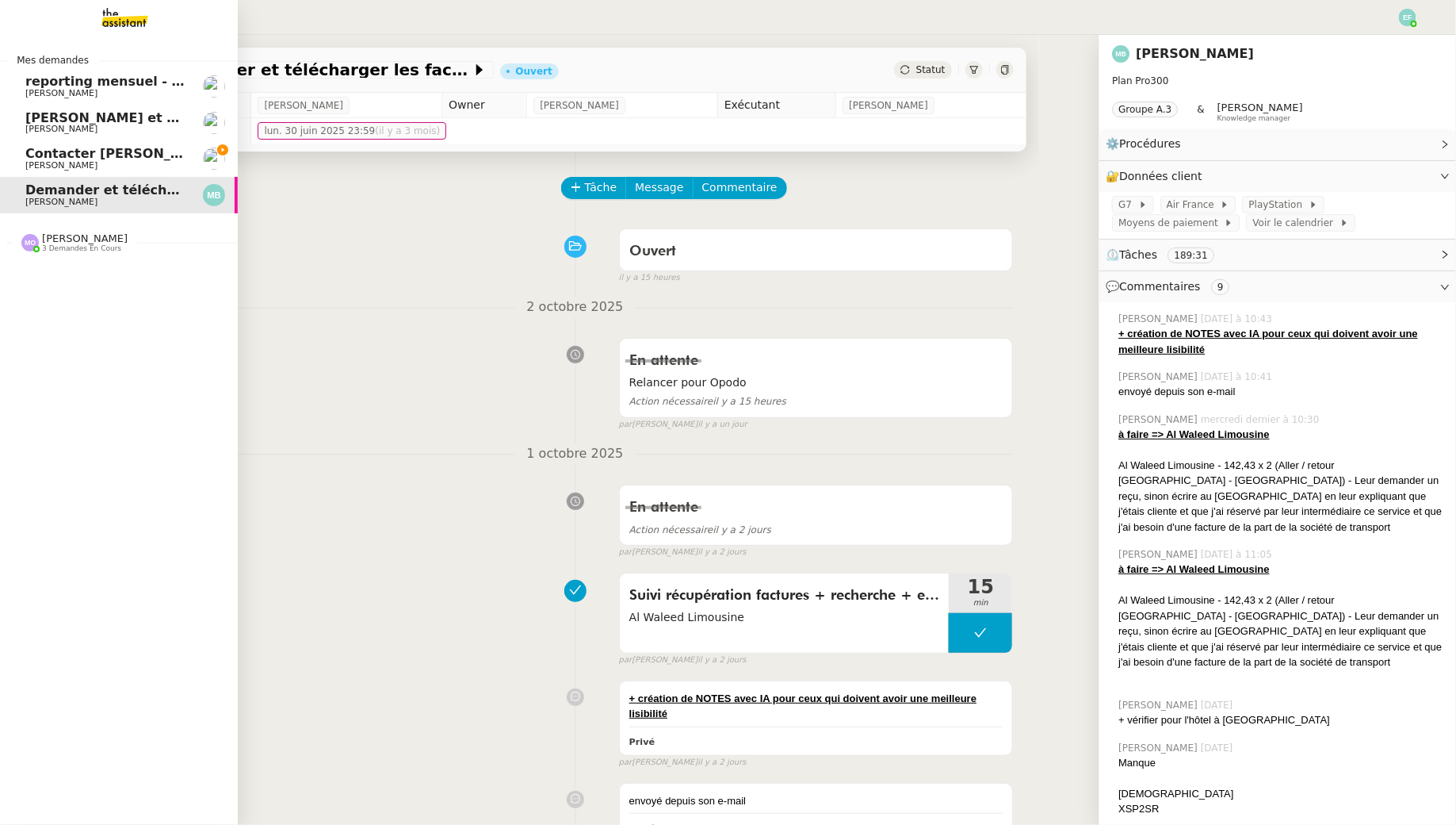
click at [119, 123] on span "[PERSON_NAME] et envoyer les réponses de résiliation" at bounding box center [221, 118] width 392 height 15
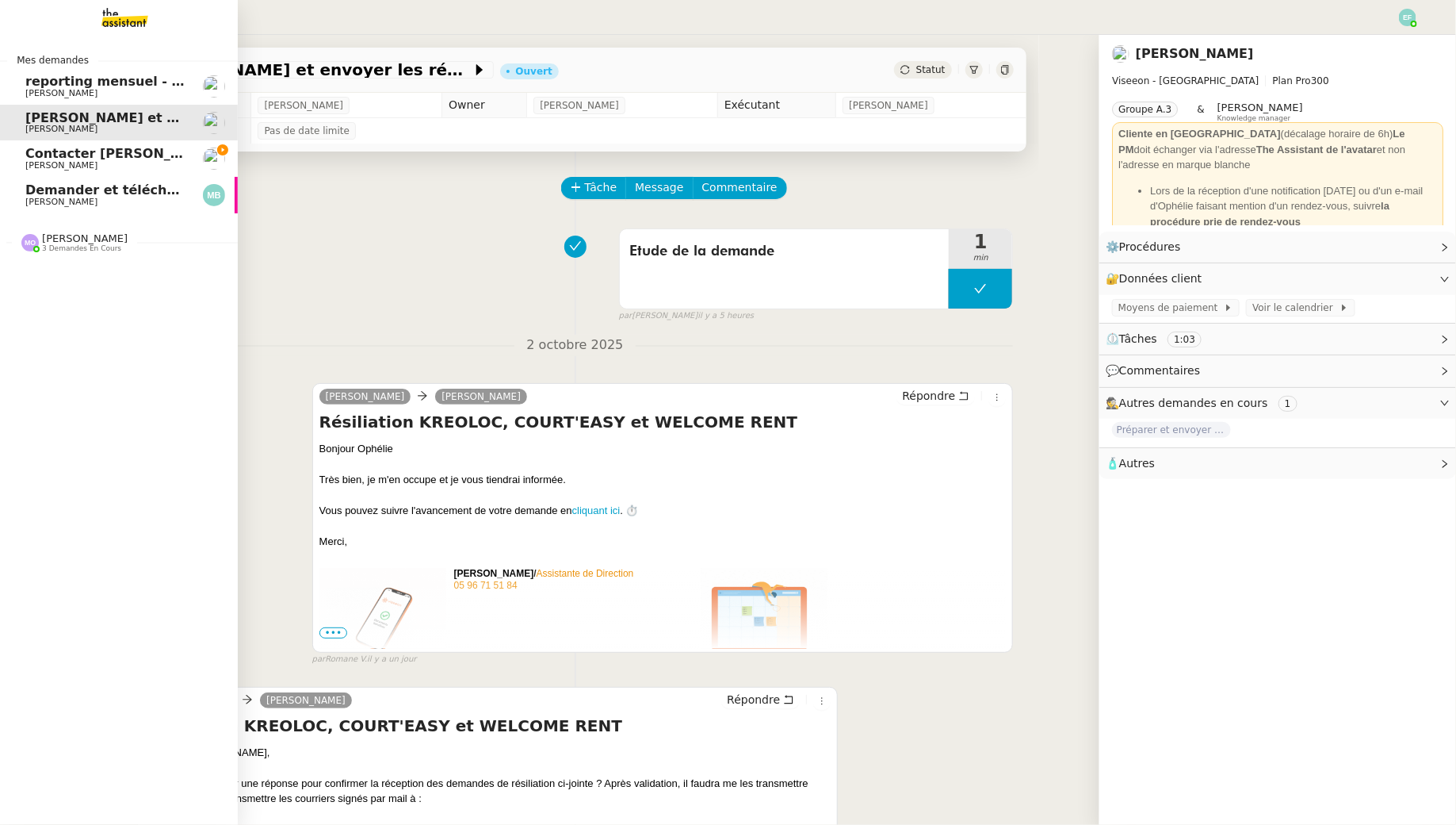
click at [44, 88] on span "reporting mensuel - [DATE]" at bounding box center [121, 81] width 194 height 15
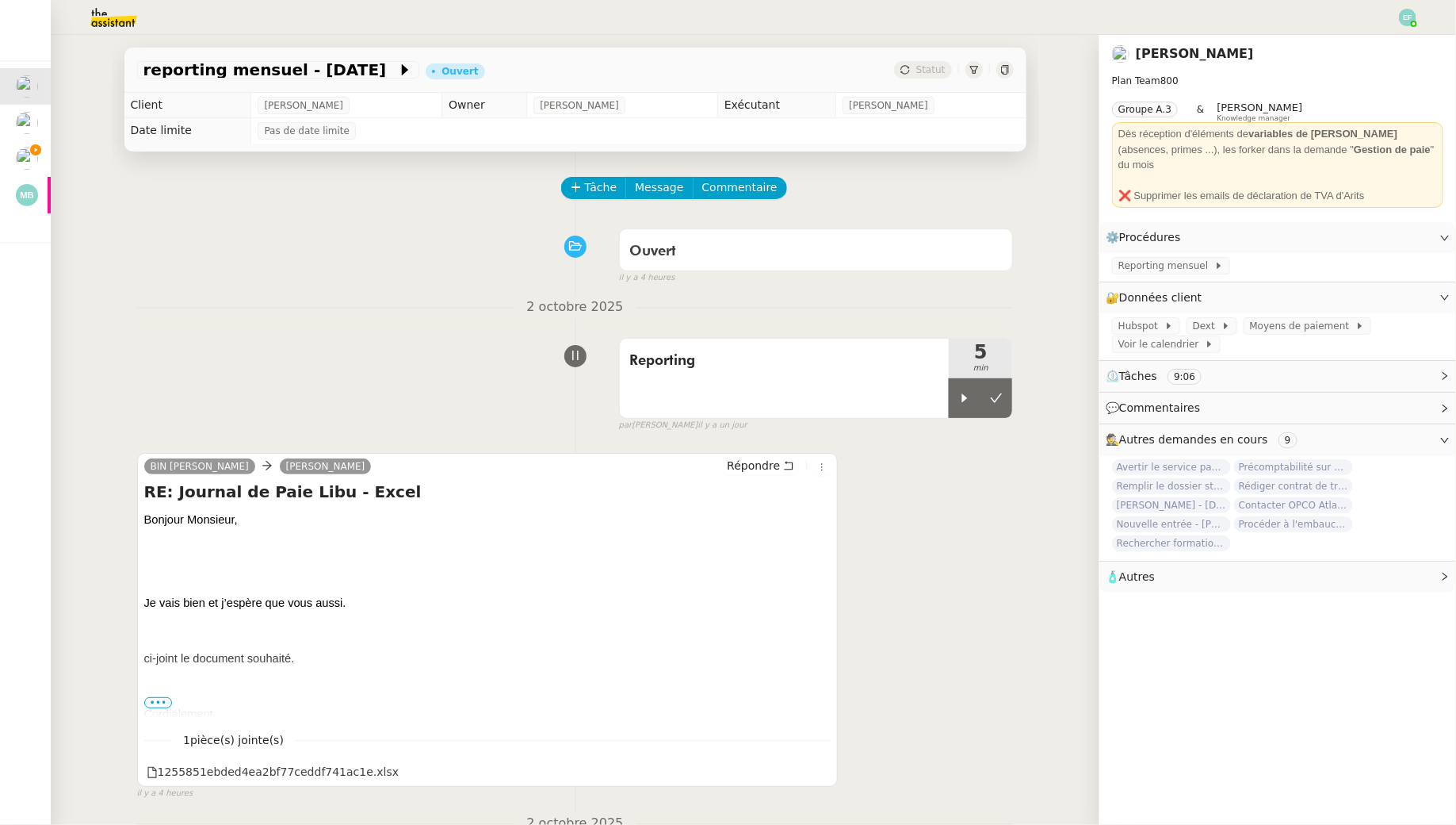
click at [966, 422] on div "par [PERSON_NAME] [DATE]" at bounding box center [817, 425] width 394 height 14
click at [957, 400] on div at bounding box center [965, 399] width 32 height 40
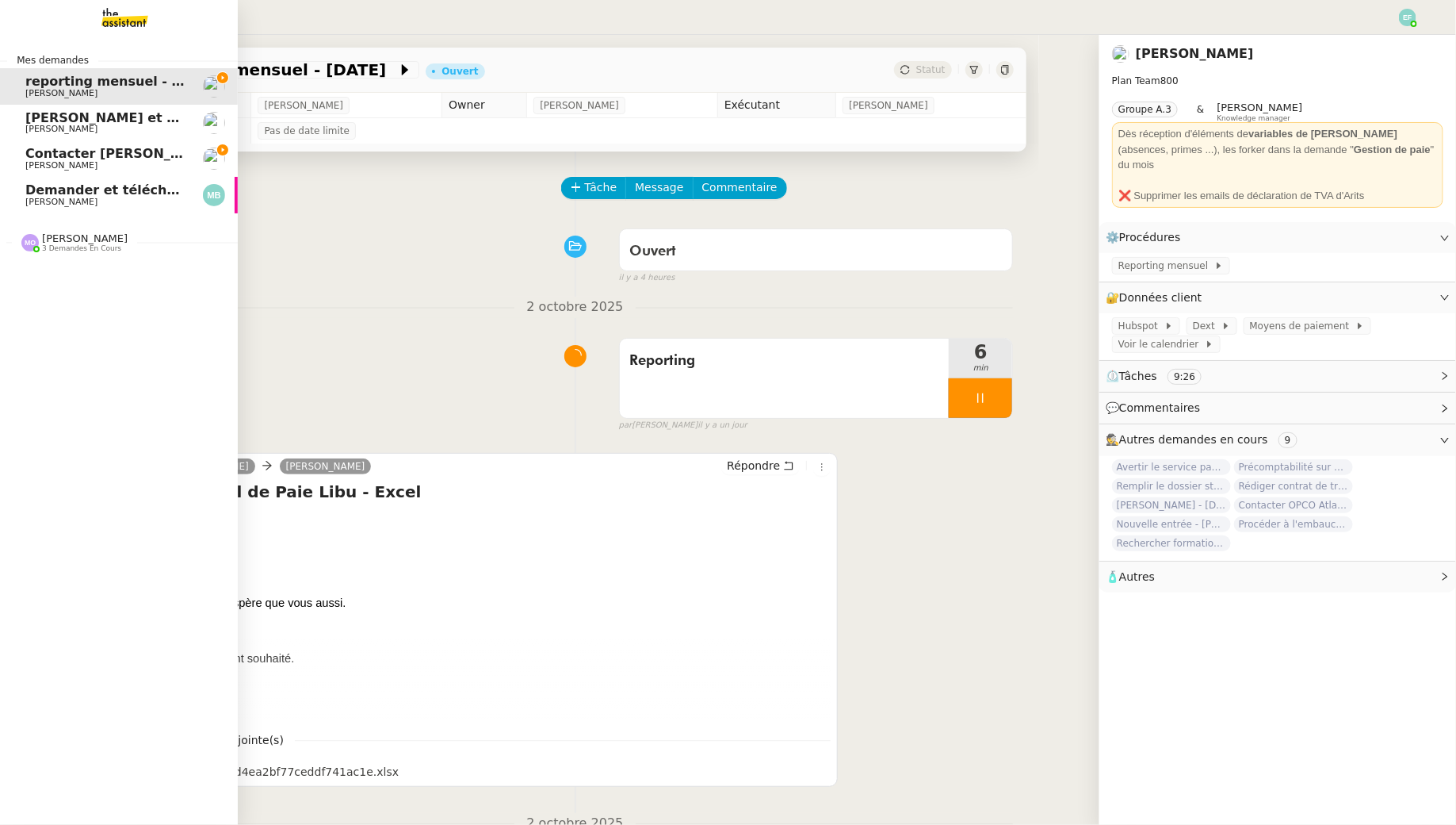
click at [93, 239] on span "[PERSON_NAME]" at bounding box center [85, 238] width 86 height 12
click at [152, 157] on span "Contacter [PERSON_NAME]" at bounding box center [105, 153] width 160 height 14
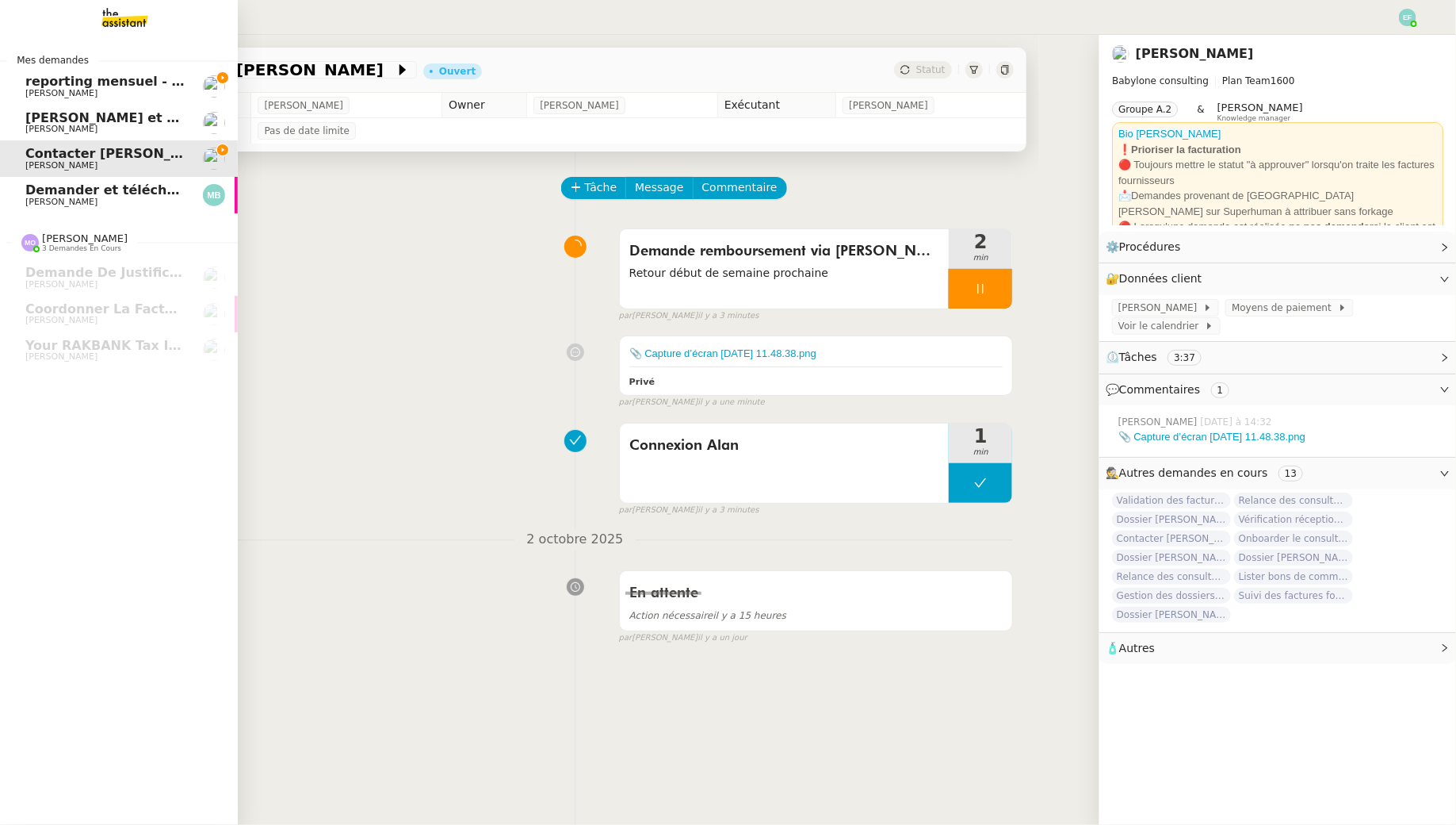
click at [74, 92] on span "[PERSON_NAME]" at bounding box center [61, 93] width 72 height 10
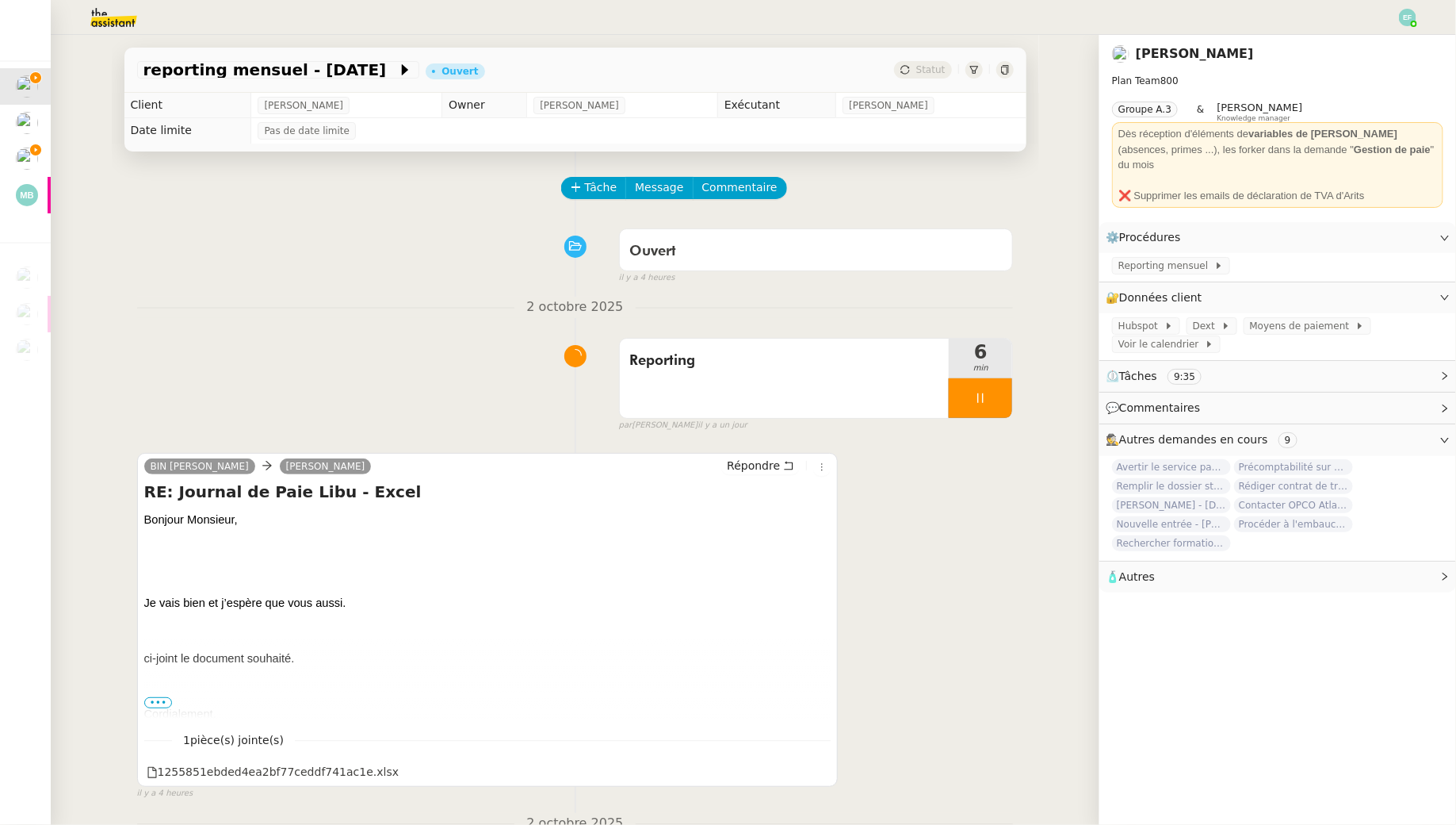
click at [991, 395] on div at bounding box center [981, 399] width 64 height 40
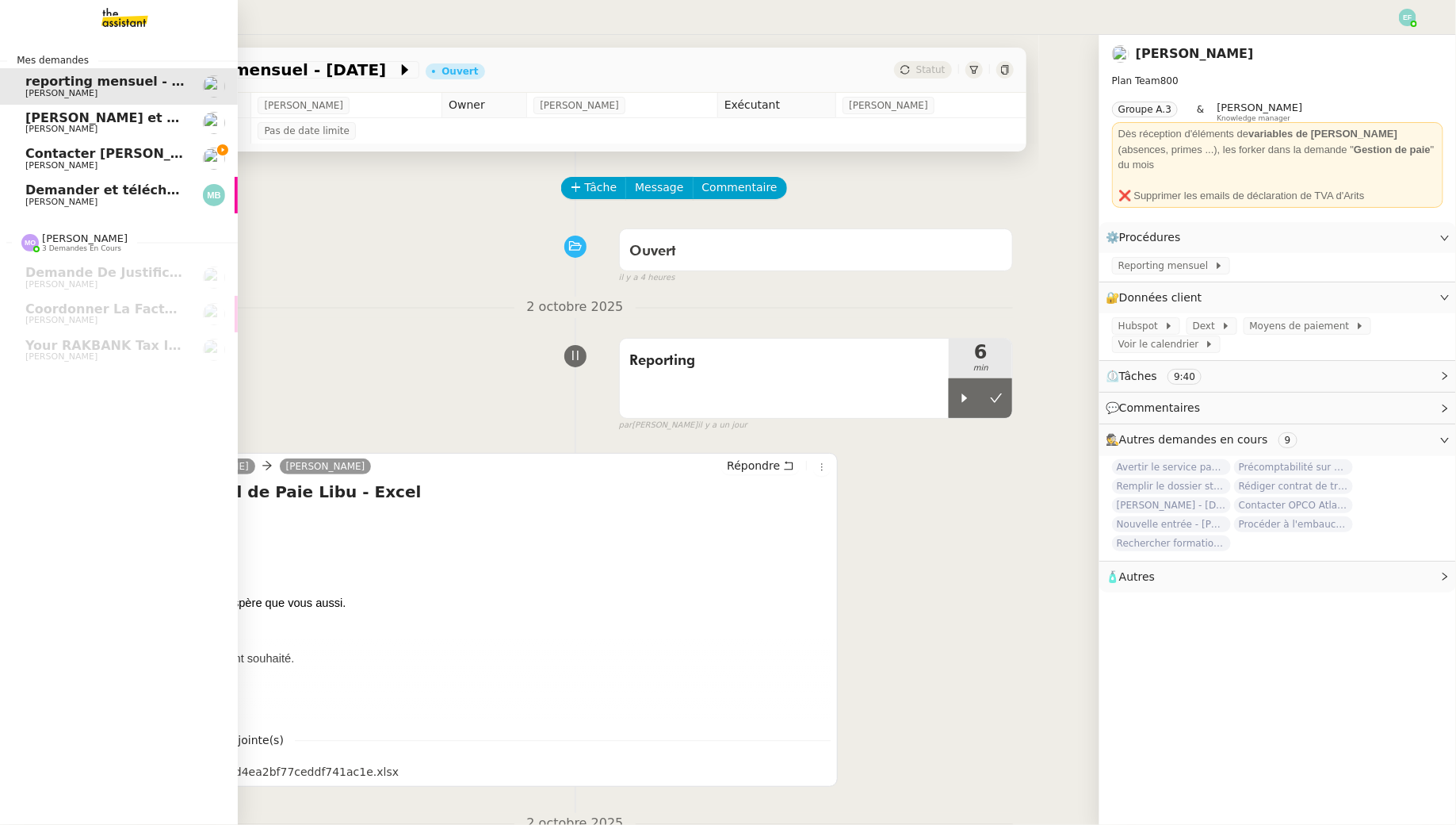
click at [29, 160] on span "Contacter [PERSON_NAME]" at bounding box center [121, 152] width 192 height 15
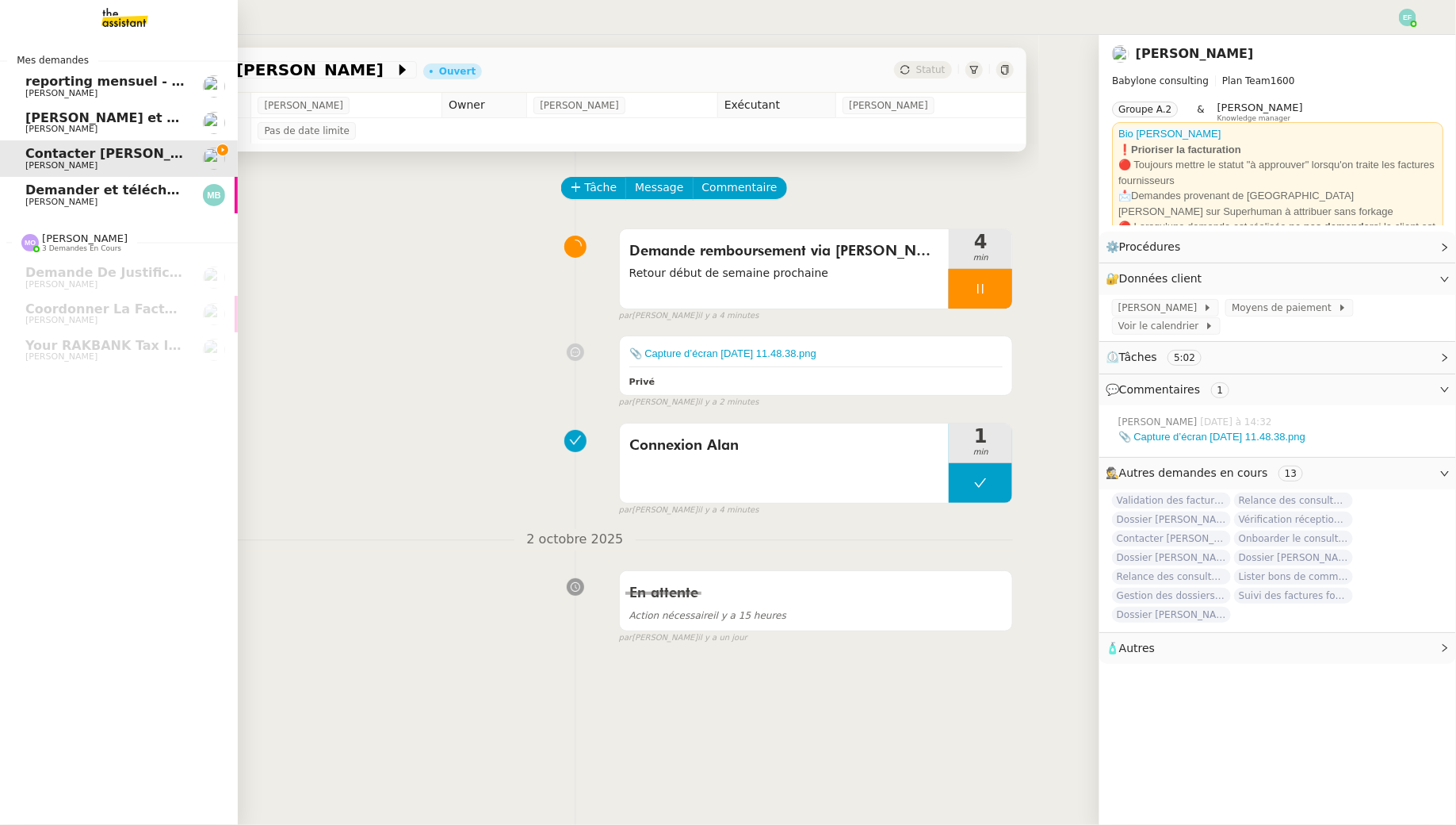
click at [44, 82] on span "reporting mensuel - [DATE]" at bounding box center [121, 81] width 194 height 15
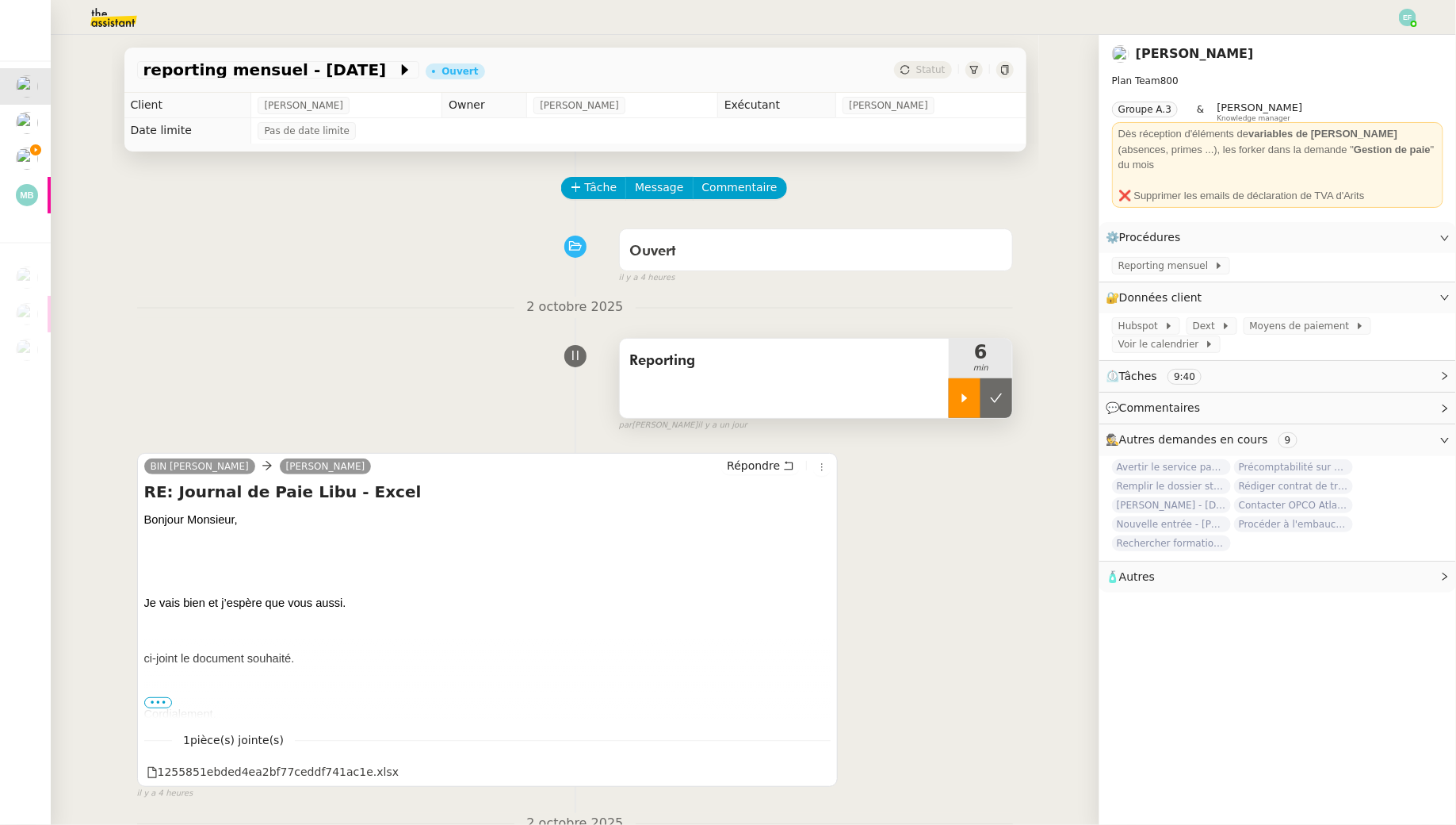
click at [960, 392] on icon at bounding box center [965, 398] width 13 height 13
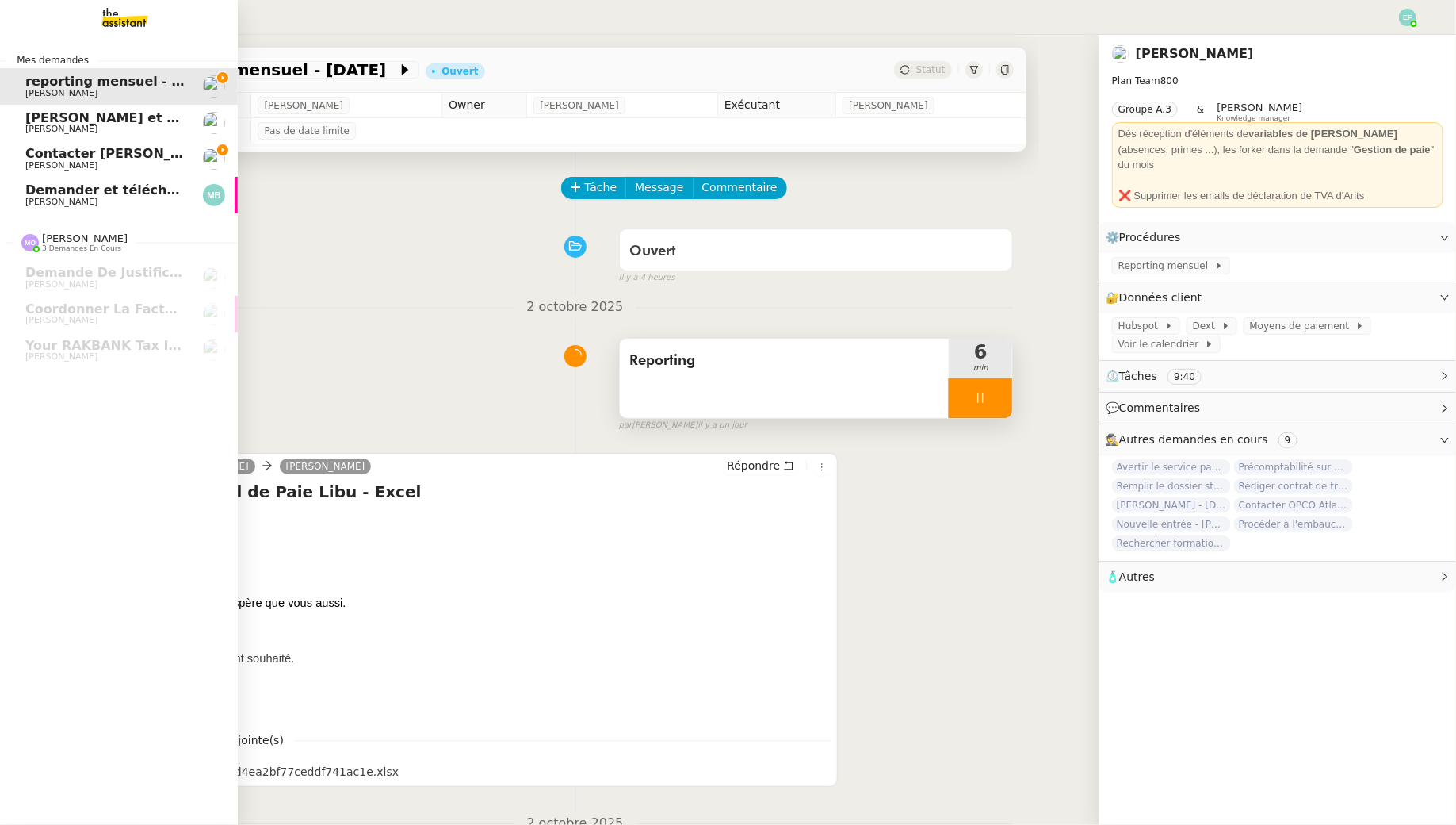
click at [72, 161] on span "[PERSON_NAME]" at bounding box center [61, 165] width 72 height 10
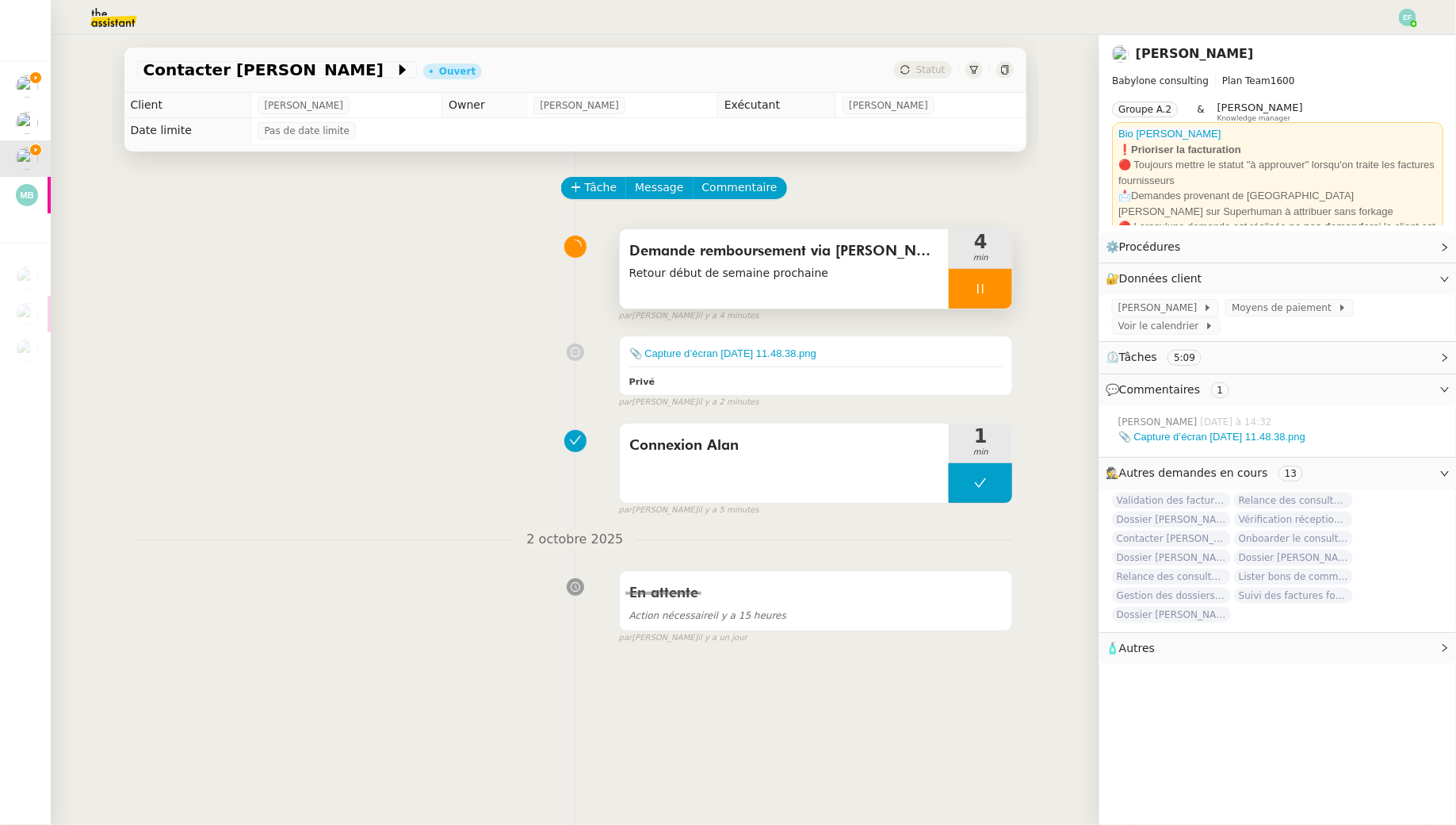
click at [988, 289] on div at bounding box center [981, 289] width 64 height 40
click at [988, 289] on button at bounding box center [997, 289] width 32 height 40
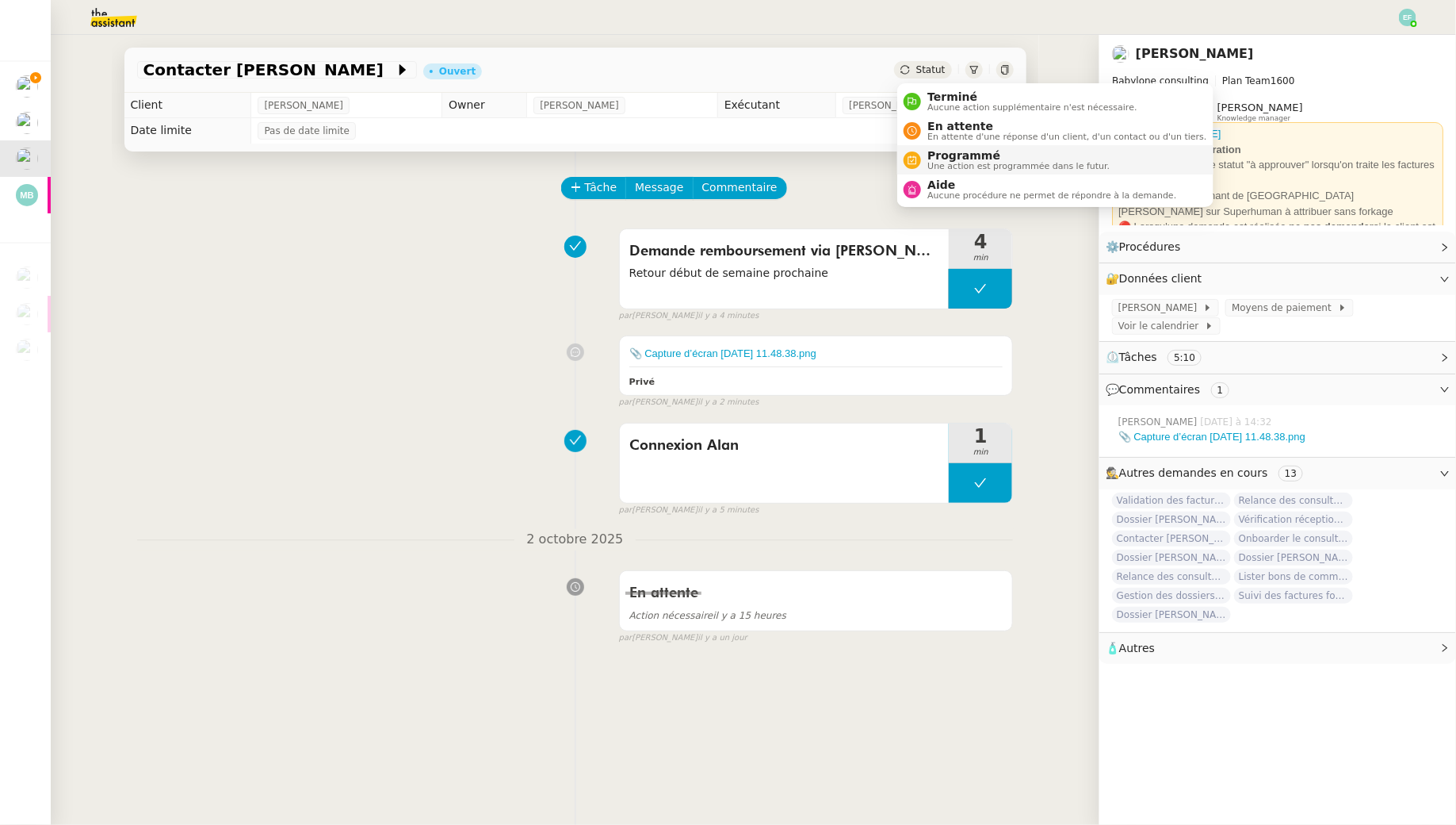
click at [932, 157] on span "Programmé" at bounding box center [1018, 155] width 182 height 13
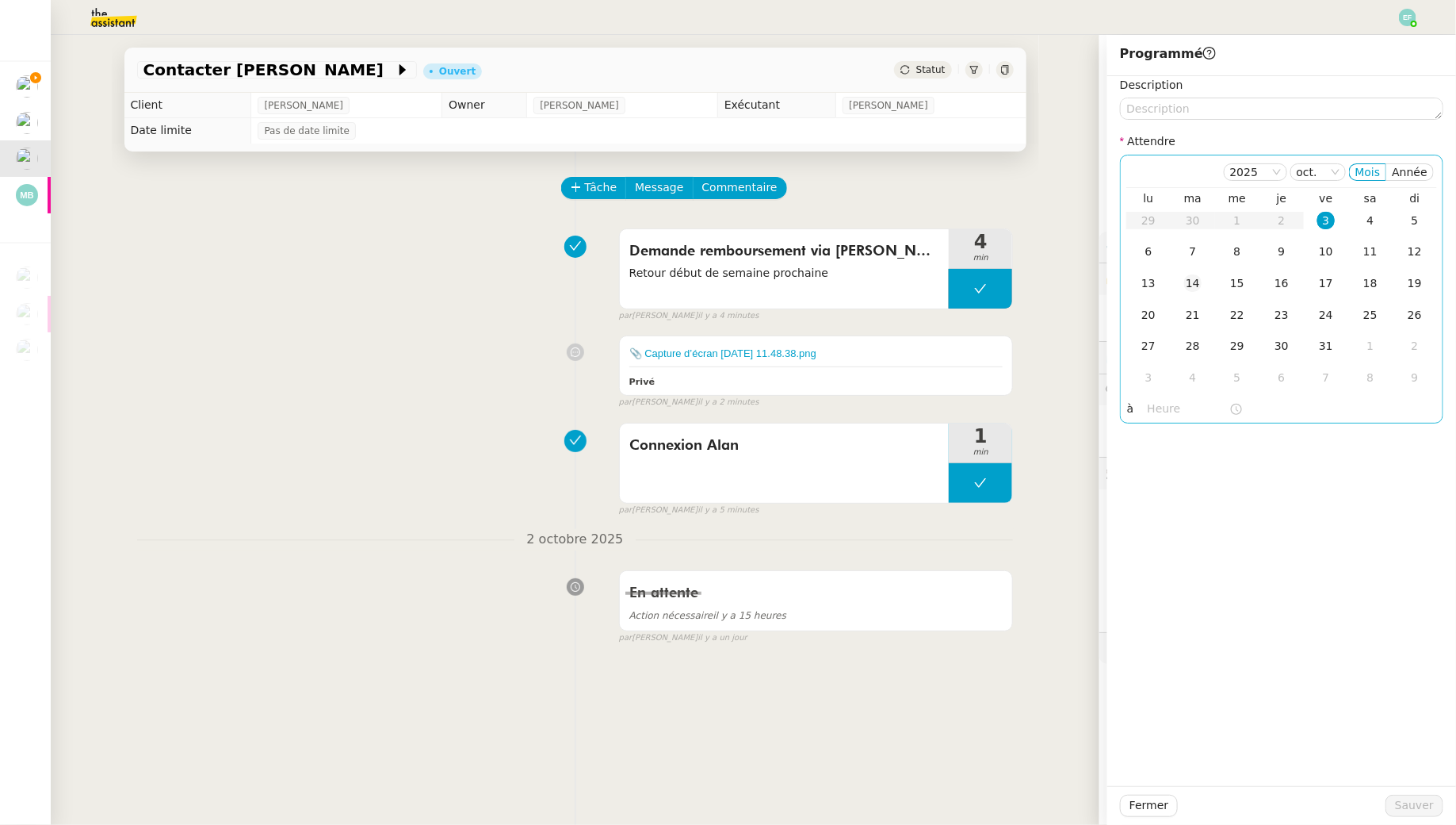
click at [1178, 290] on td "14" at bounding box center [1193, 284] width 45 height 32
click at [1205, 251] on td "7" at bounding box center [1193, 252] width 45 height 32
click at [1407, 804] on span "Sauver" at bounding box center [1414, 805] width 39 height 18
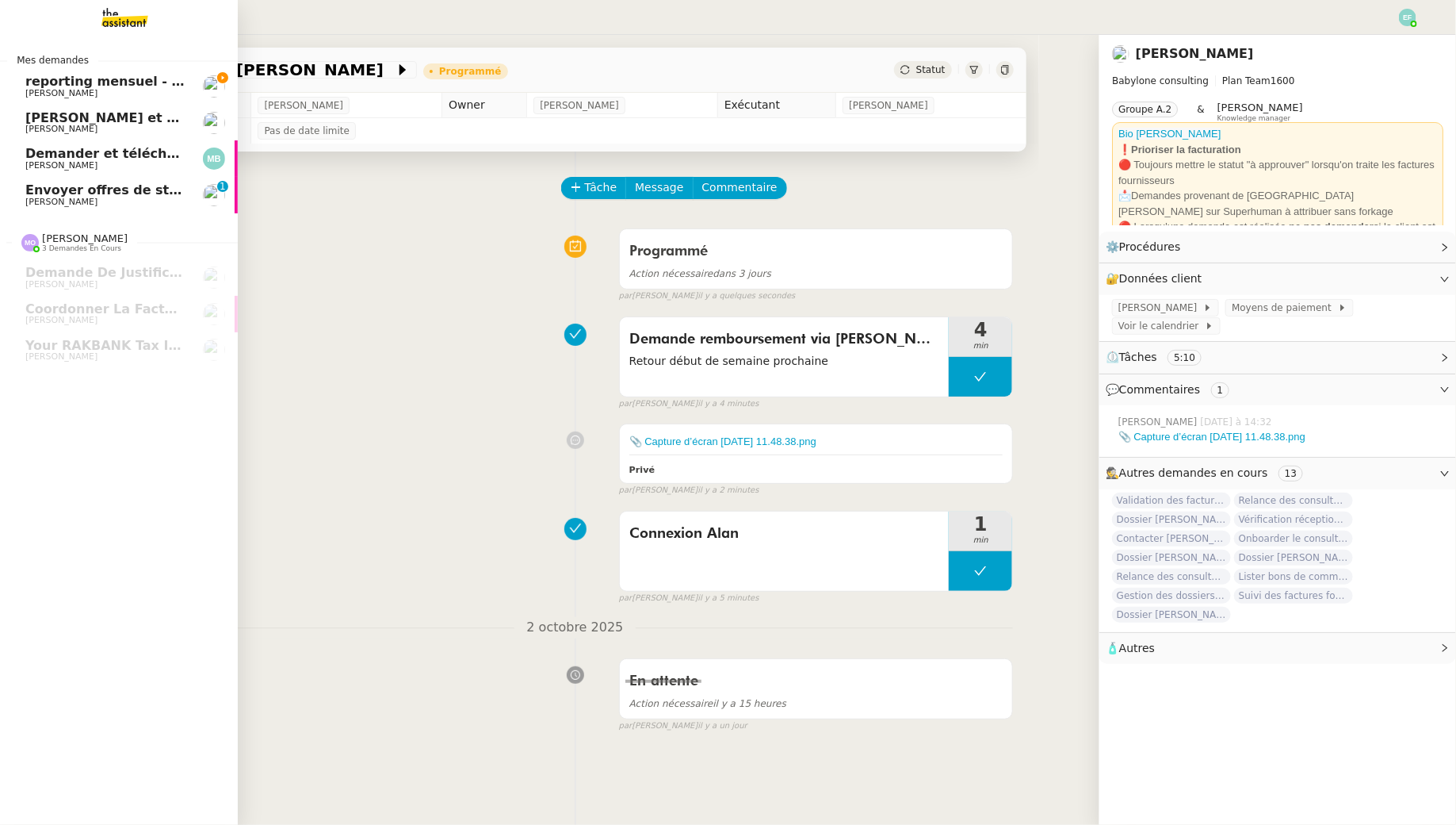
click at [100, 197] on span "[PERSON_NAME]" at bounding box center [105, 202] width 160 height 10
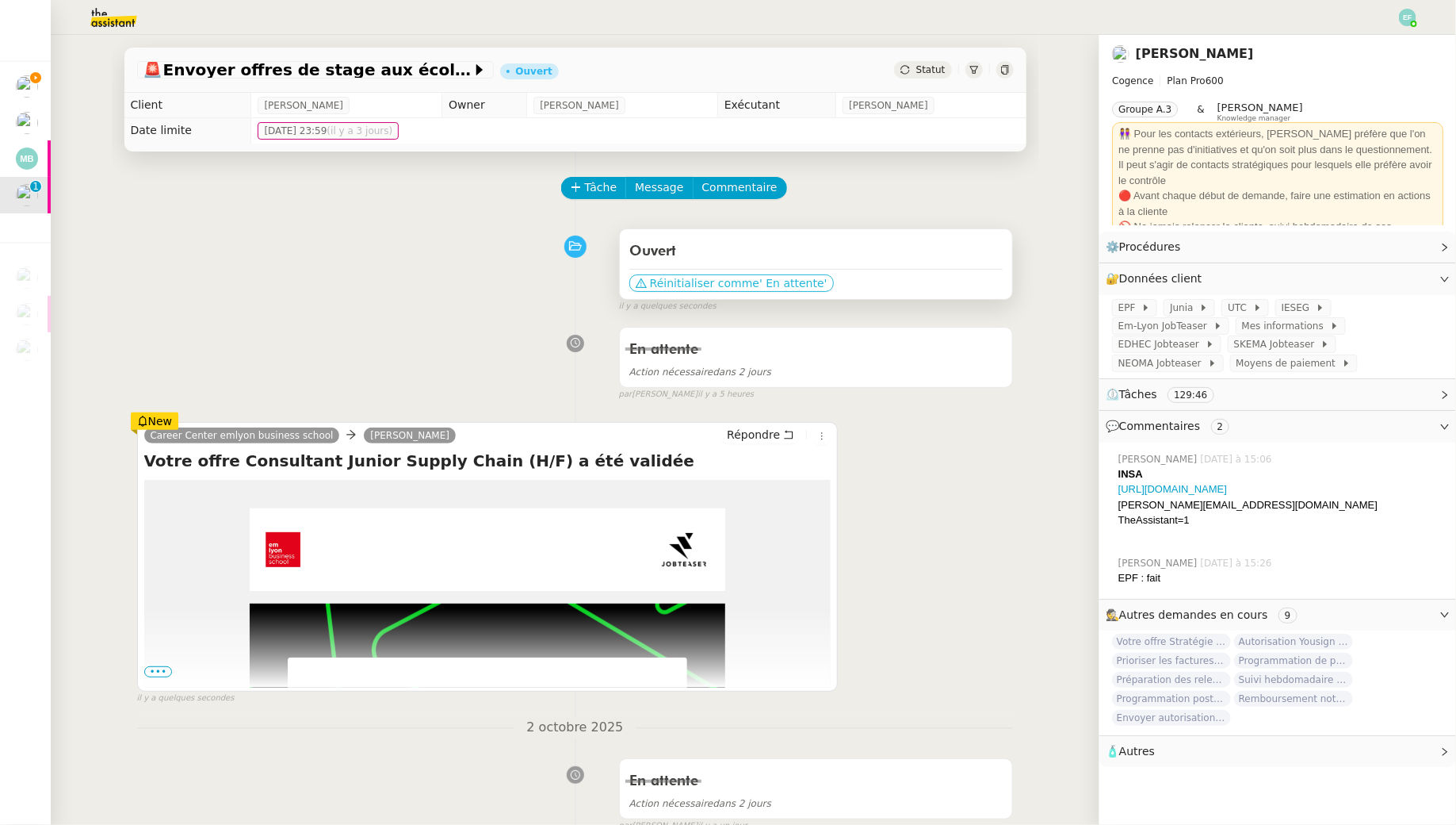
click at [665, 278] on span "Réinitialiser comme" at bounding box center [705, 283] width 110 height 16
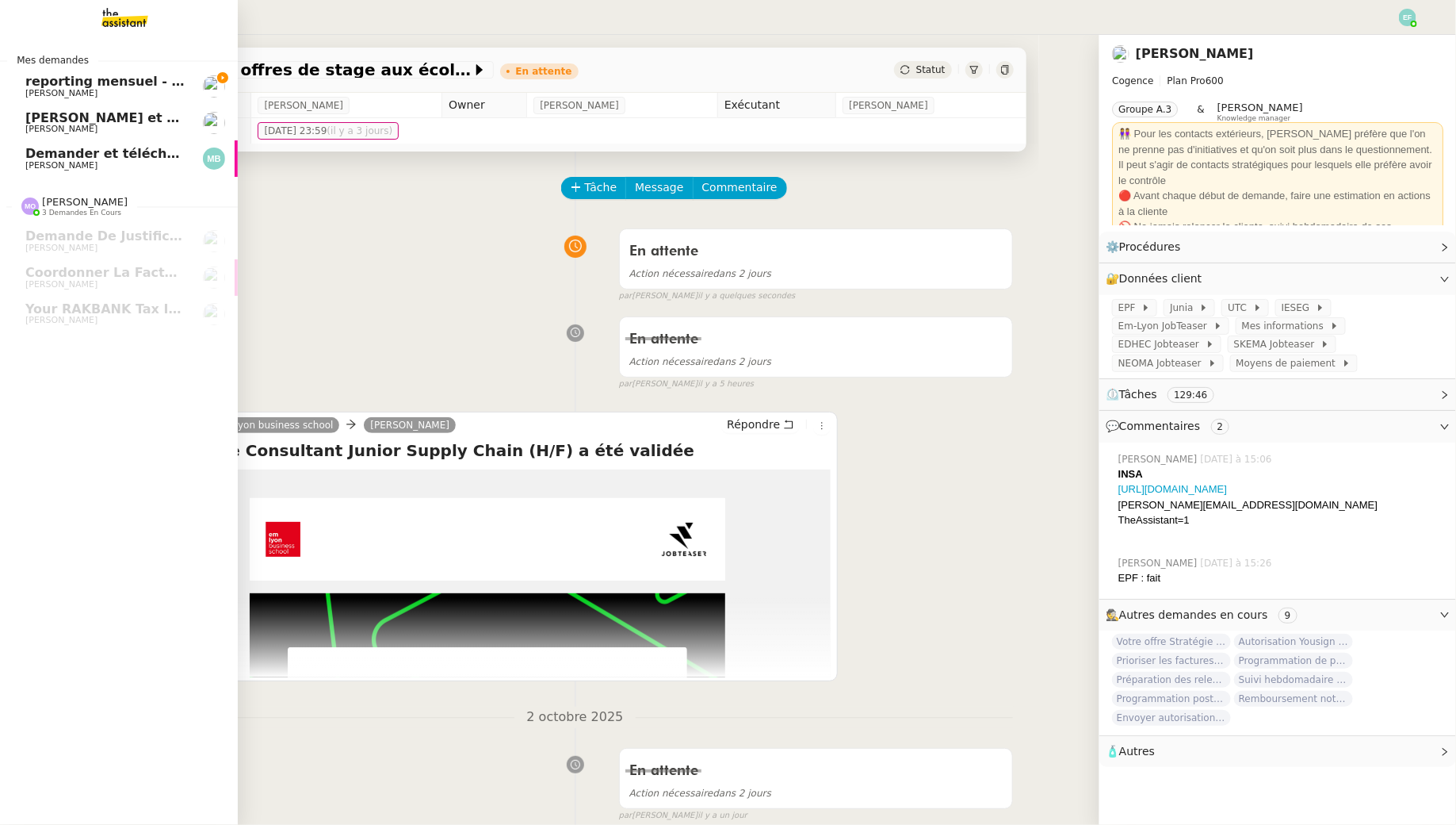
click at [40, 160] on span "[PERSON_NAME]" at bounding box center [61, 165] width 72 height 10
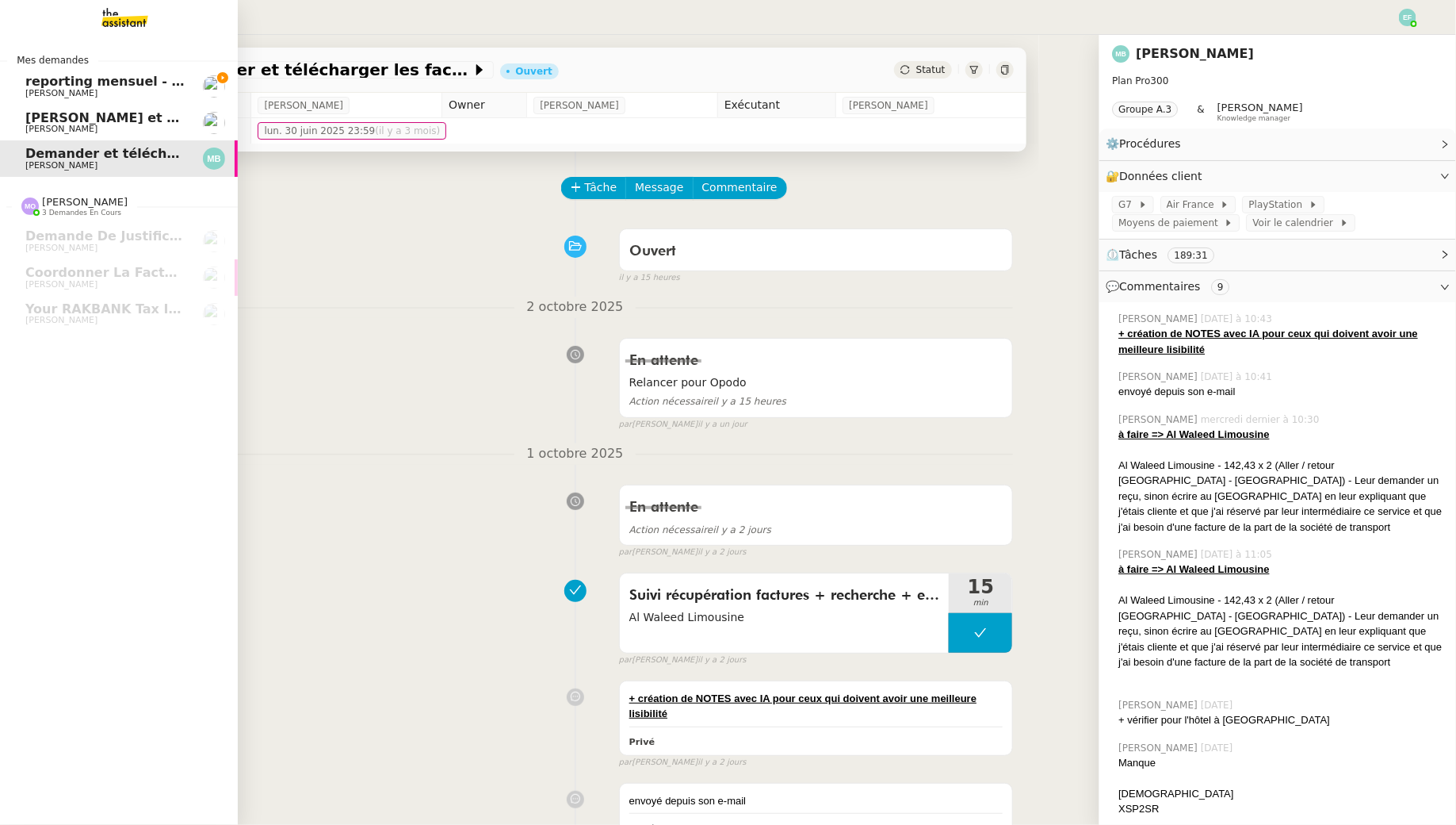
click at [61, 88] on span "reporting mensuel - [DATE]" at bounding box center [121, 81] width 194 height 15
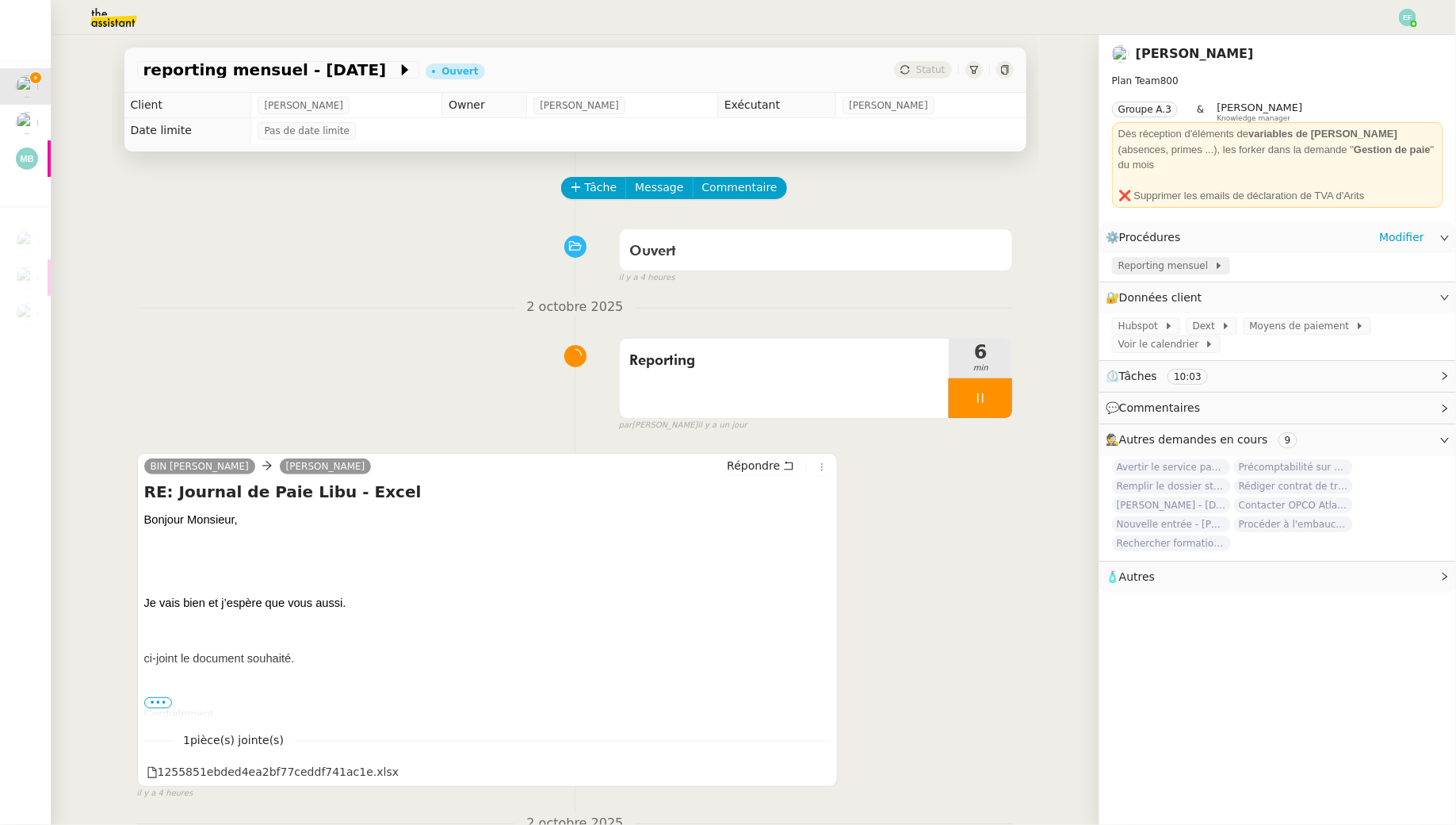
click at [1149, 258] on span "Reporting mensuel" at bounding box center [1166, 266] width 96 height 16
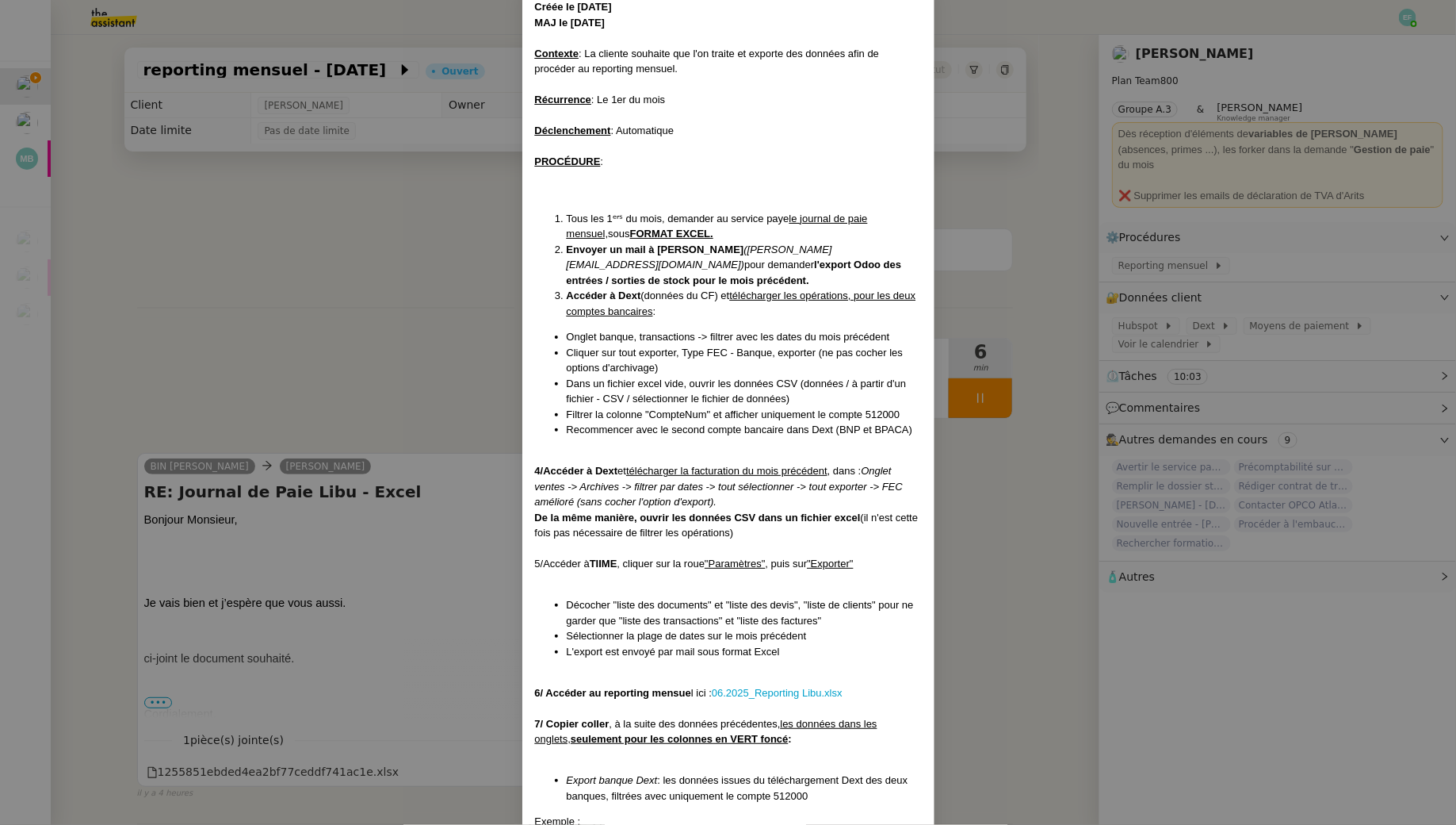
scroll to position [96, 0]
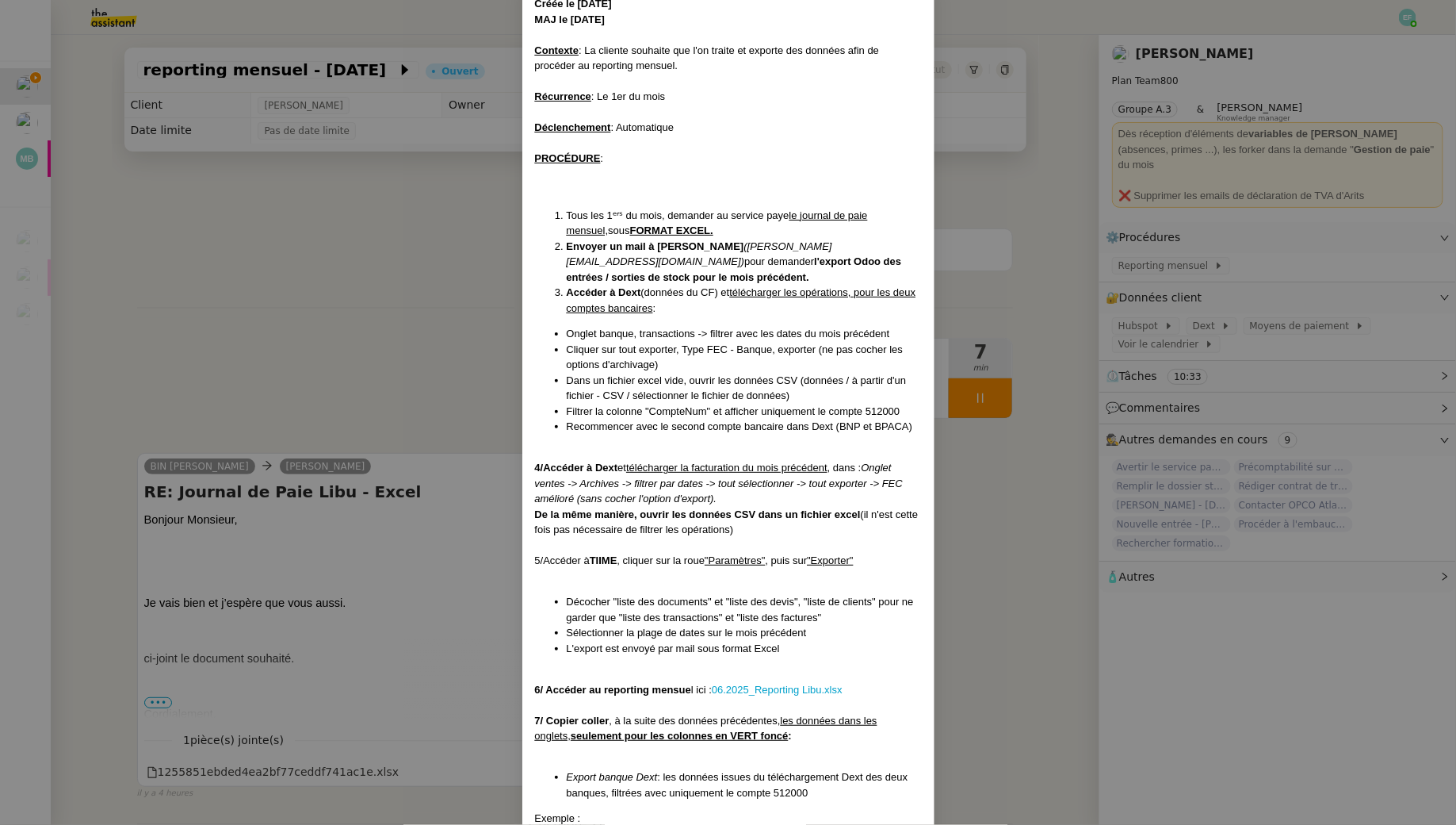
click at [306, 283] on nz-modal-container "Créée le [DATE] MAJ le [DATE] Contexte : La cliente souhaite que l'on traite et…" at bounding box center [728, 412] width 1456 height 825
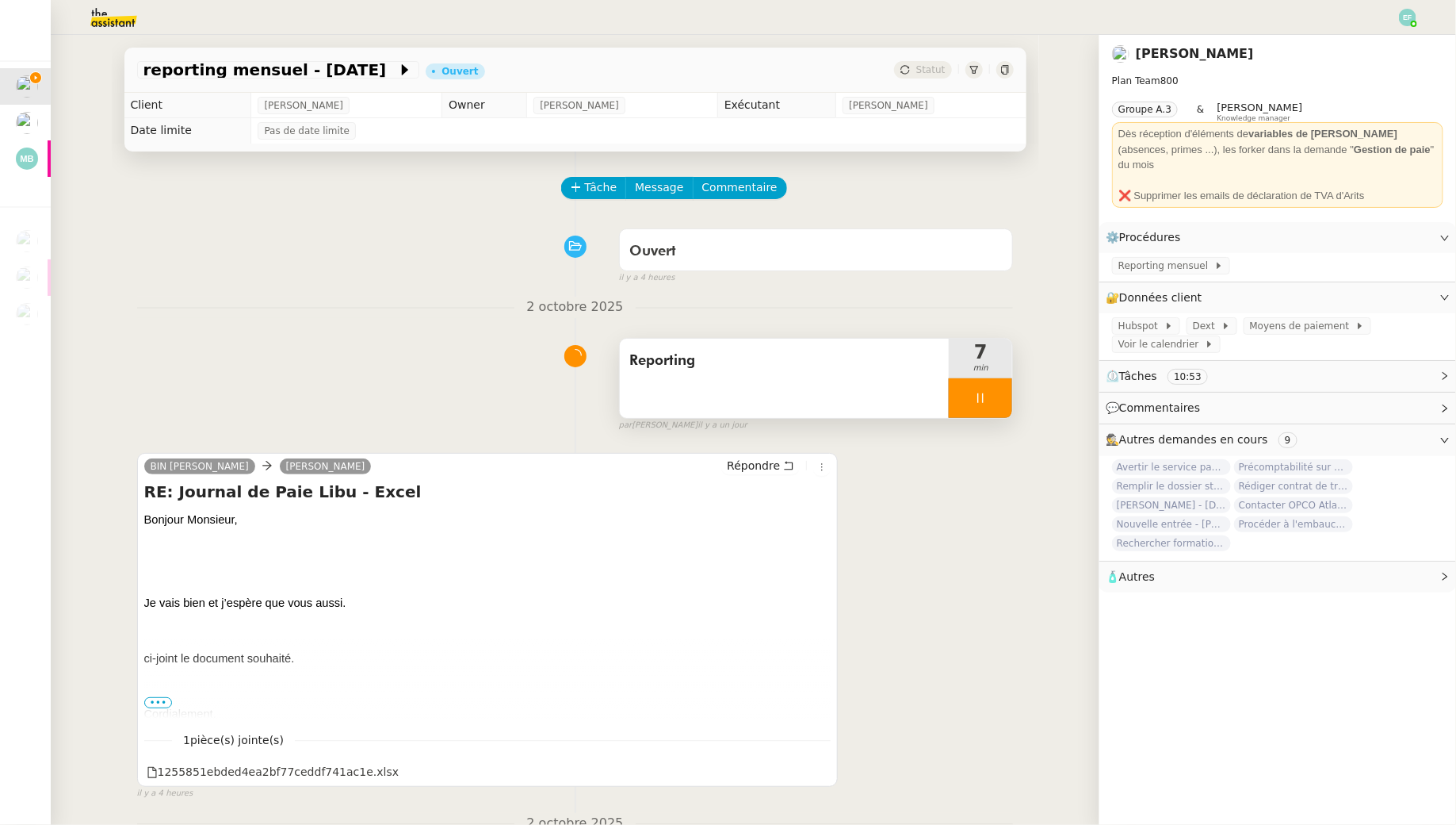
click at [996, 395] on div at bounding box center [981, 399] width 64 height 40
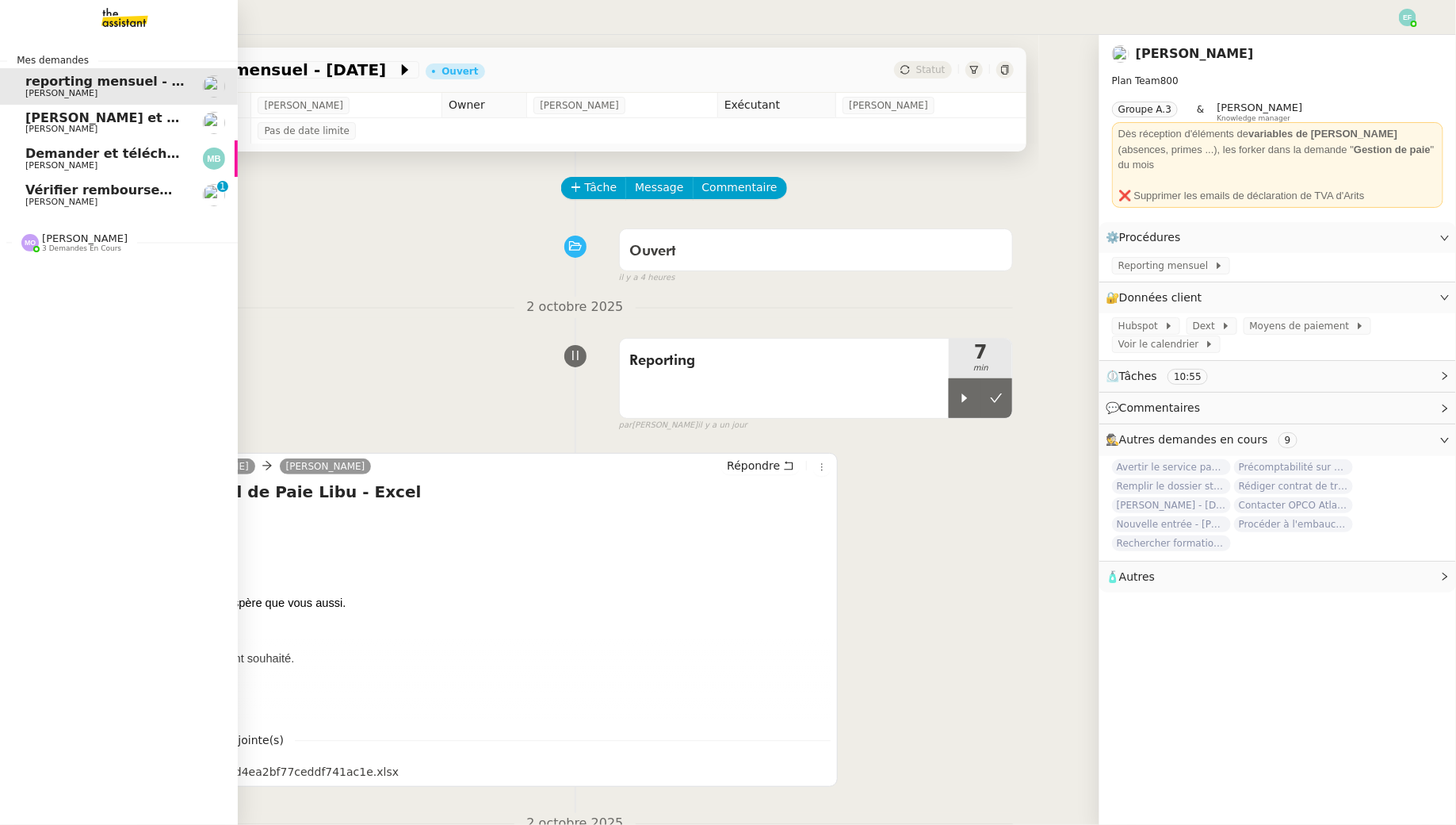
click at [41, 195] on span "Vérifier remboursement facture juillet" at bounding box center [161, 189] width 273 height 15
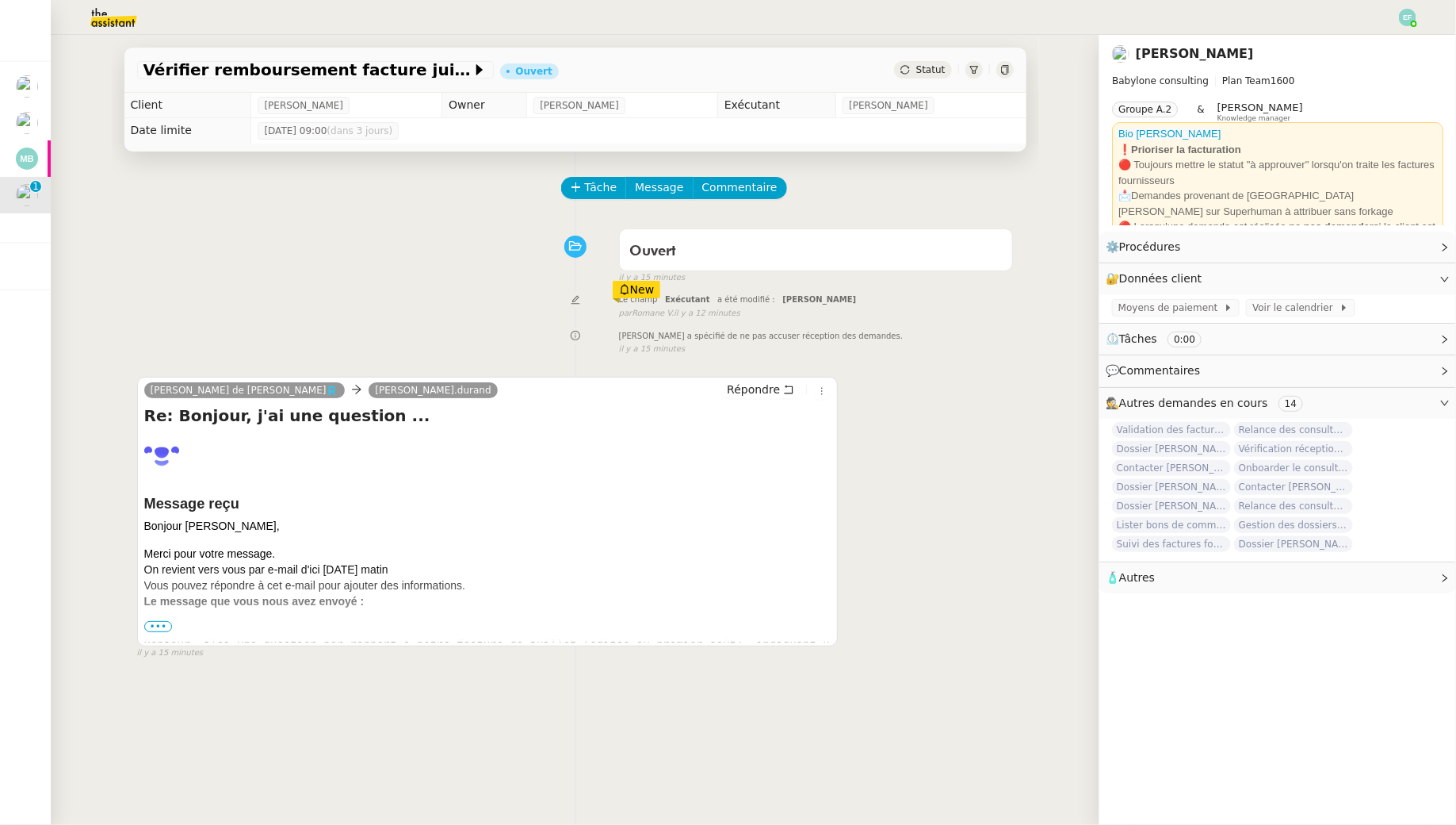
scroll to position [40, 0]
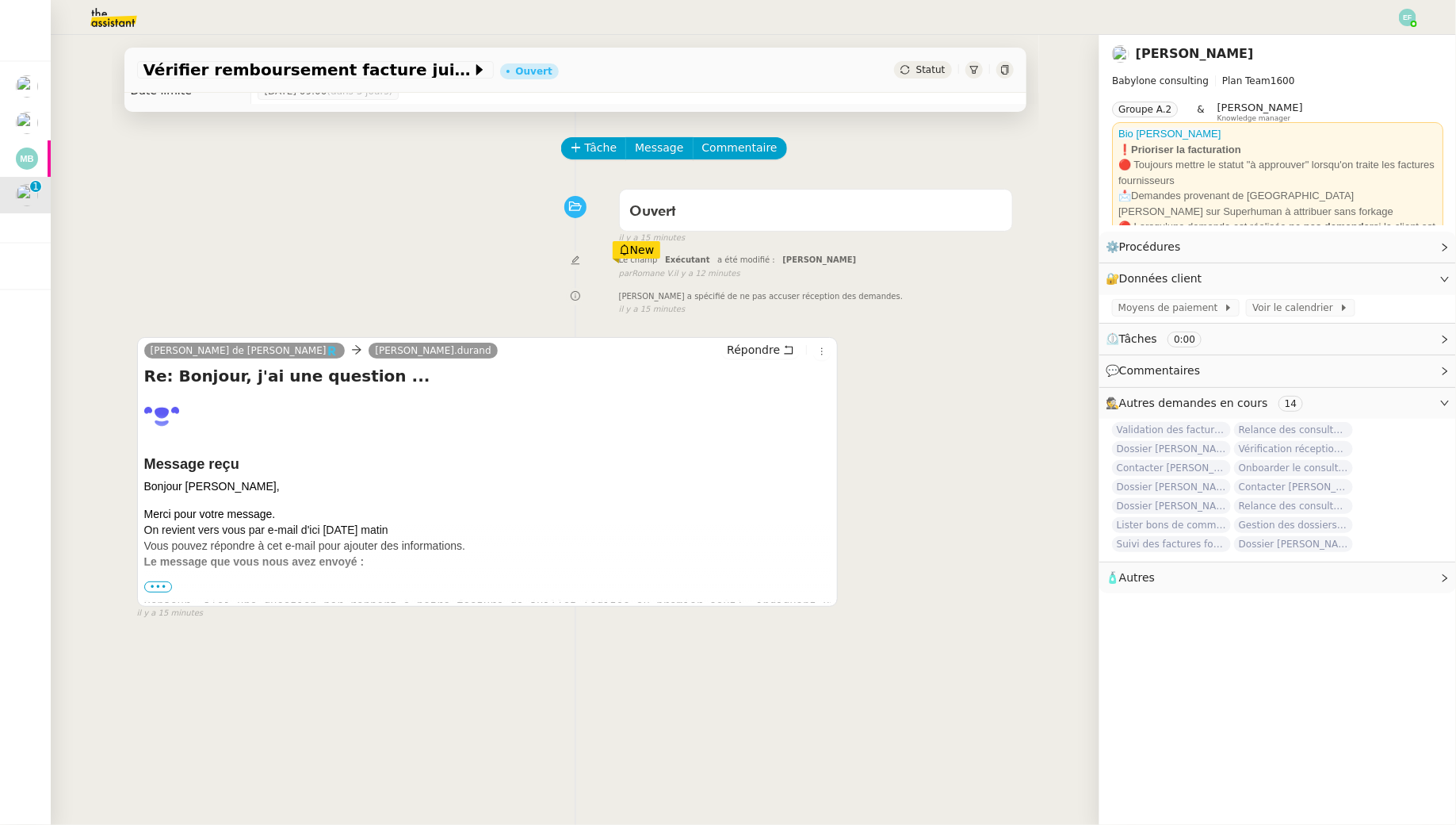
click at [156, 582] on span "•••" at bounding box center [158, 587] width 29 height 11
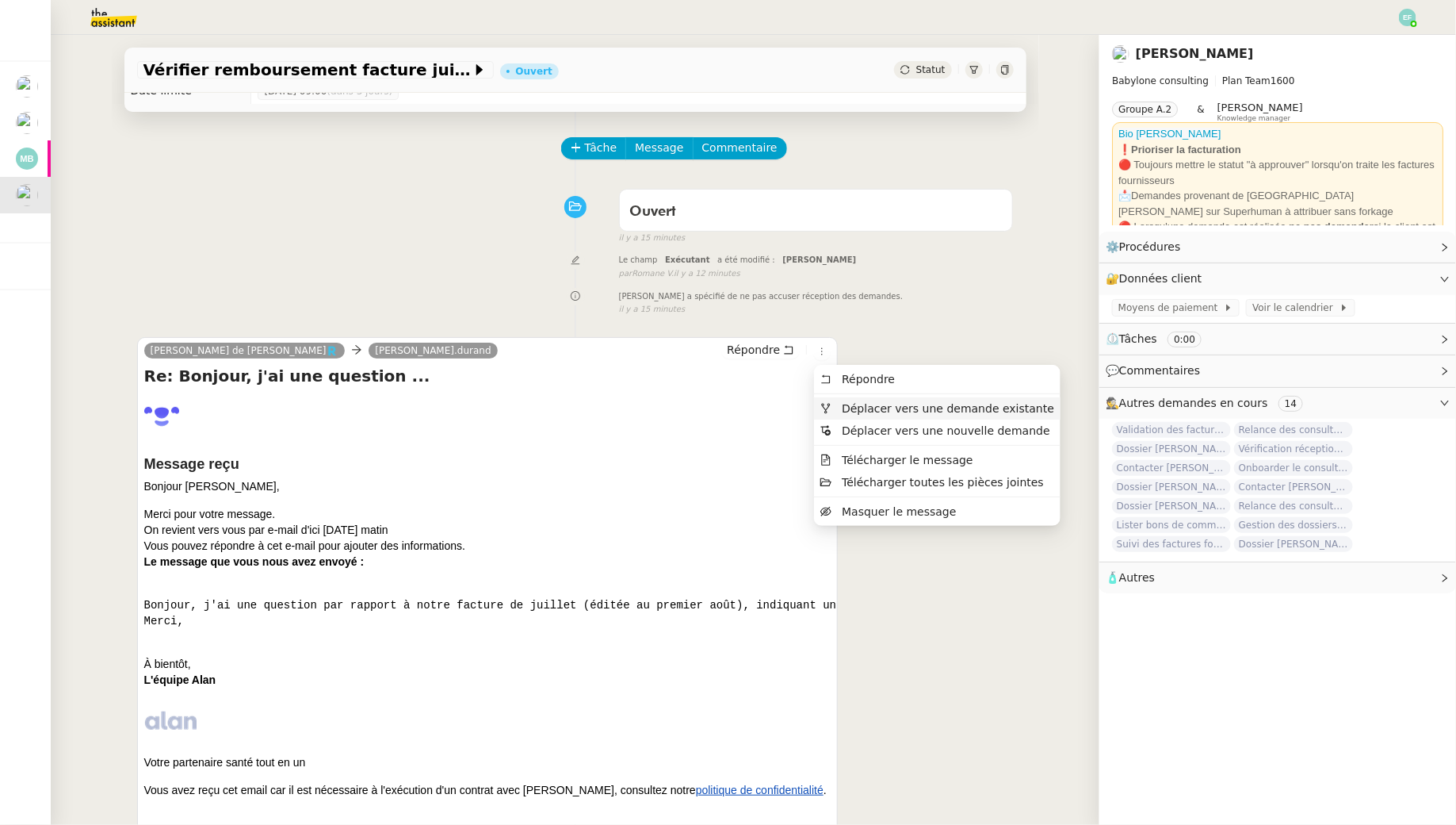
click at [849, 407] on span "Déplacer vers une demande existante" at bounding box center [947, 409] width 212 height 13
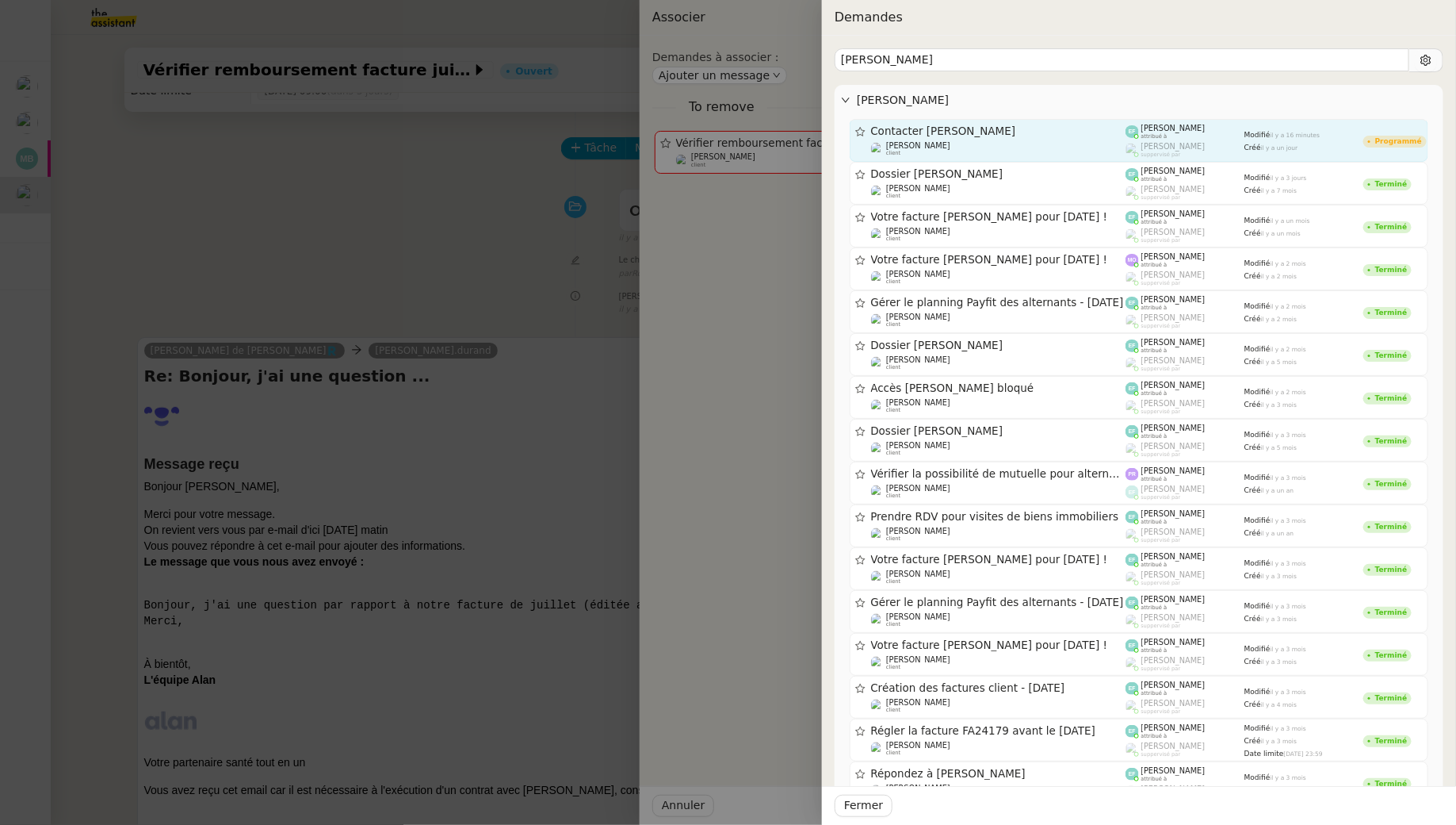
type input "[PERSON_NAME]"
click at [974, 127] on span "Contacter [PERSON_NAME]" at bounding box center [999, 132] width 255 height 11
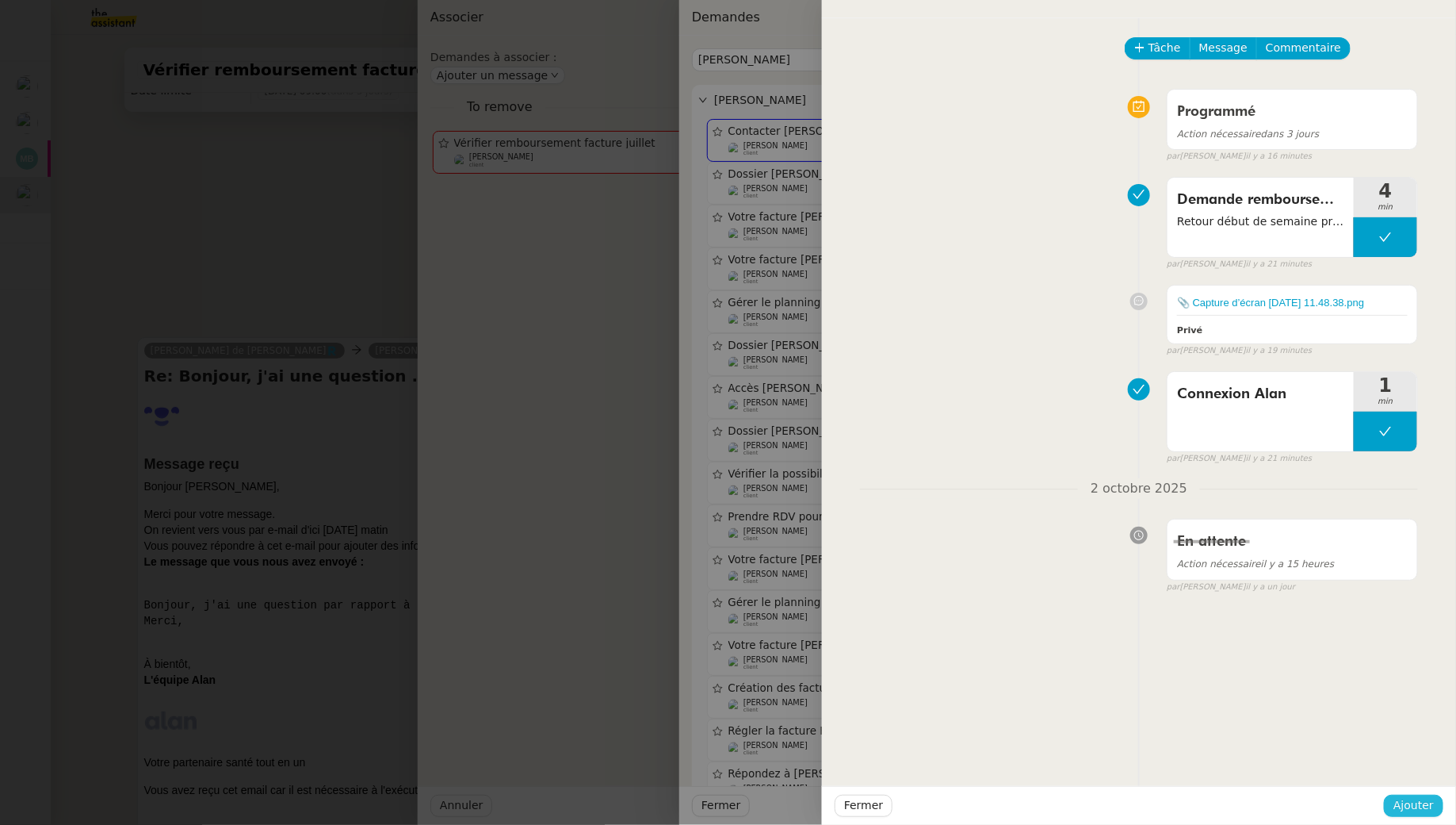
click at [1410, 796] on span "Ajouter" at bounding box center [1414, 805] width 41 height 18
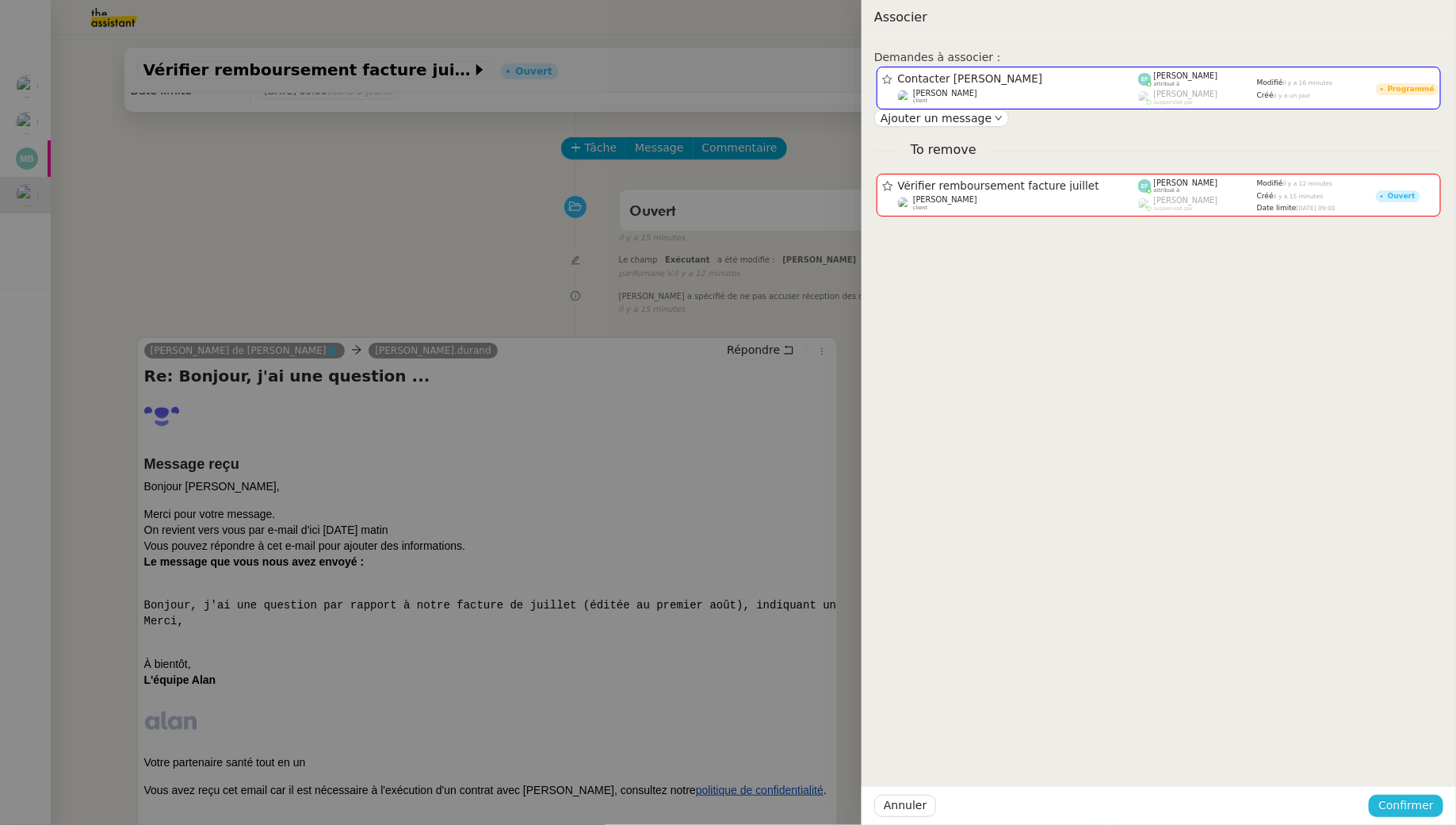
click at [1396, 807] on span "Confirmer" at bounding box center [1406, 805] width 56 height 18
click at [1403, 760] on span "Ajouter" at bounding box center [1408, 763] width 41 height 16
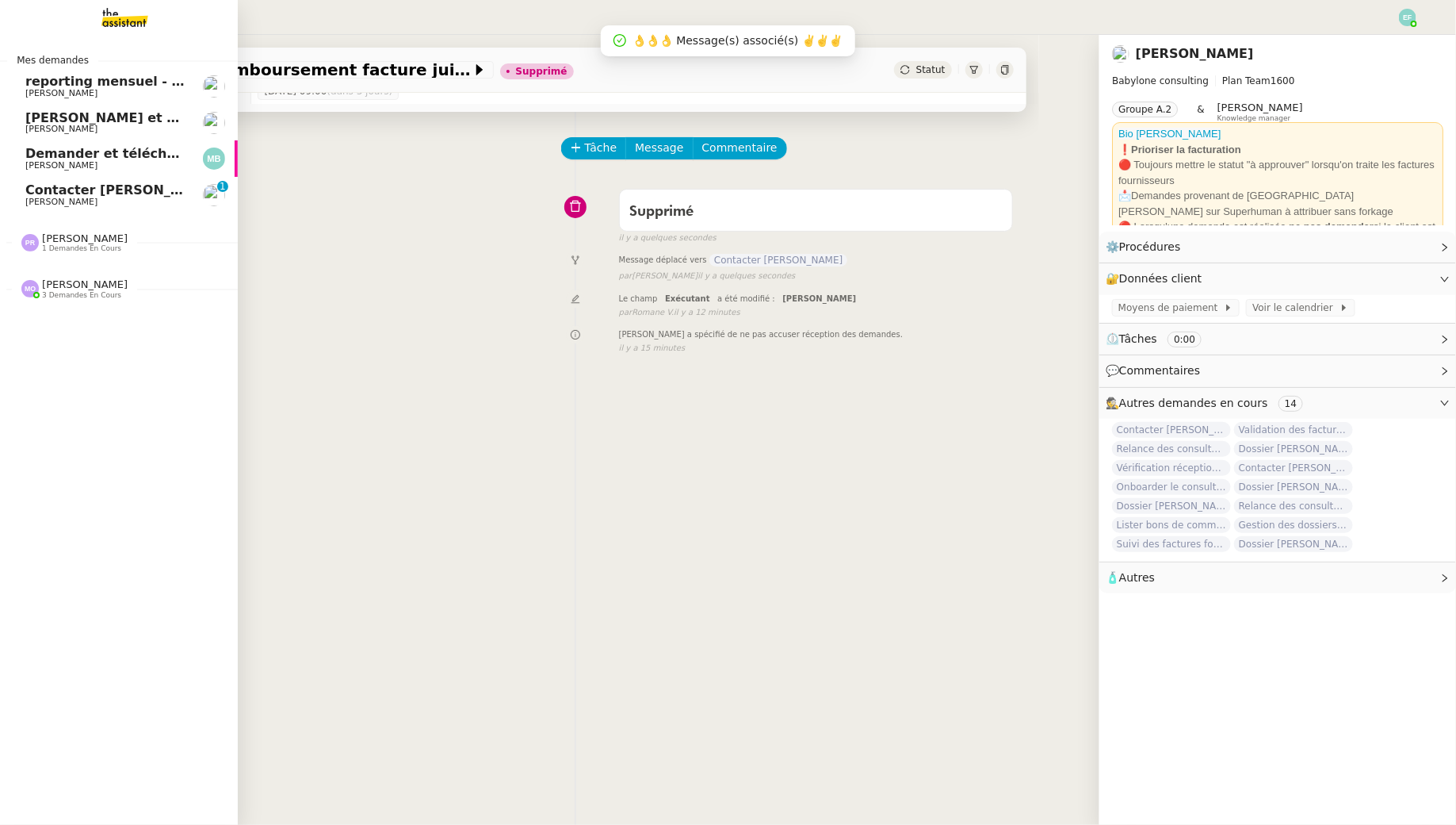
click at [80, 206] on span "[PERSON_NAME]" at bounding box center [61, 201] width 72 height 10
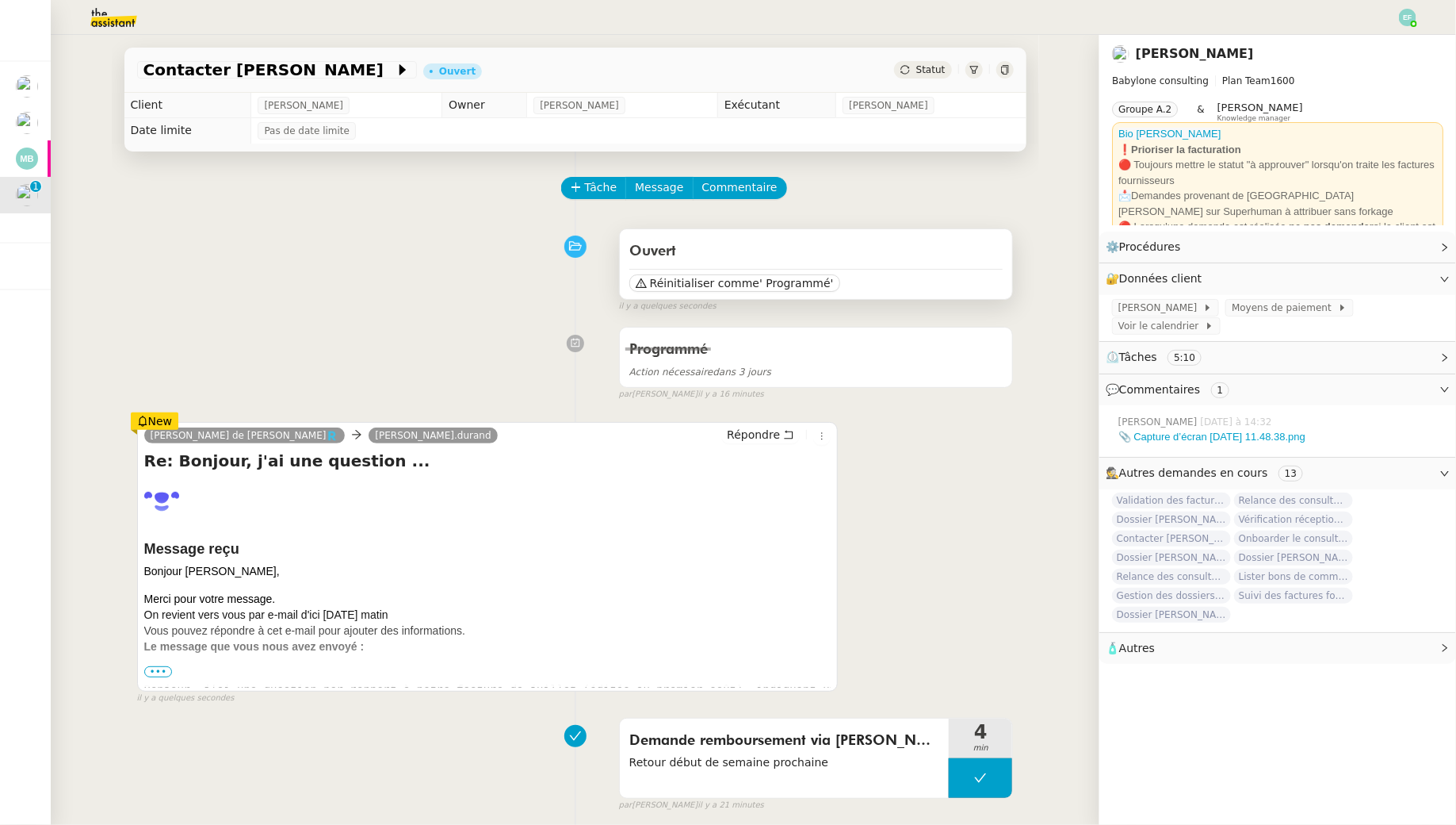
click at [815, 273] on div "Réinitialiser comme ' Programmé'" at bounding box center [817, 281] width 374 height 24
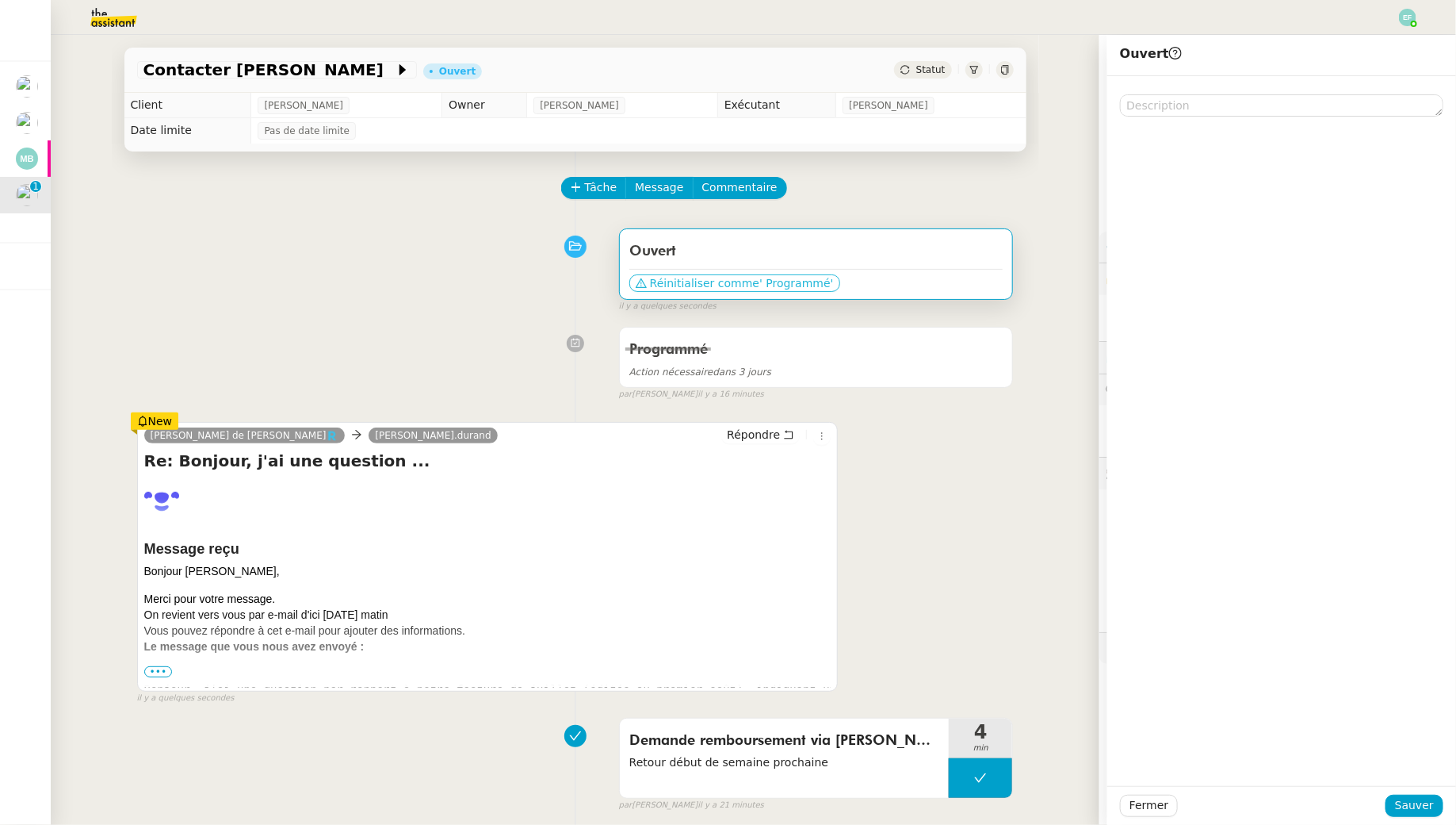
click at [788, 287] on span "' Programmé'" at bounding box center [797, 283] width 74 height 16
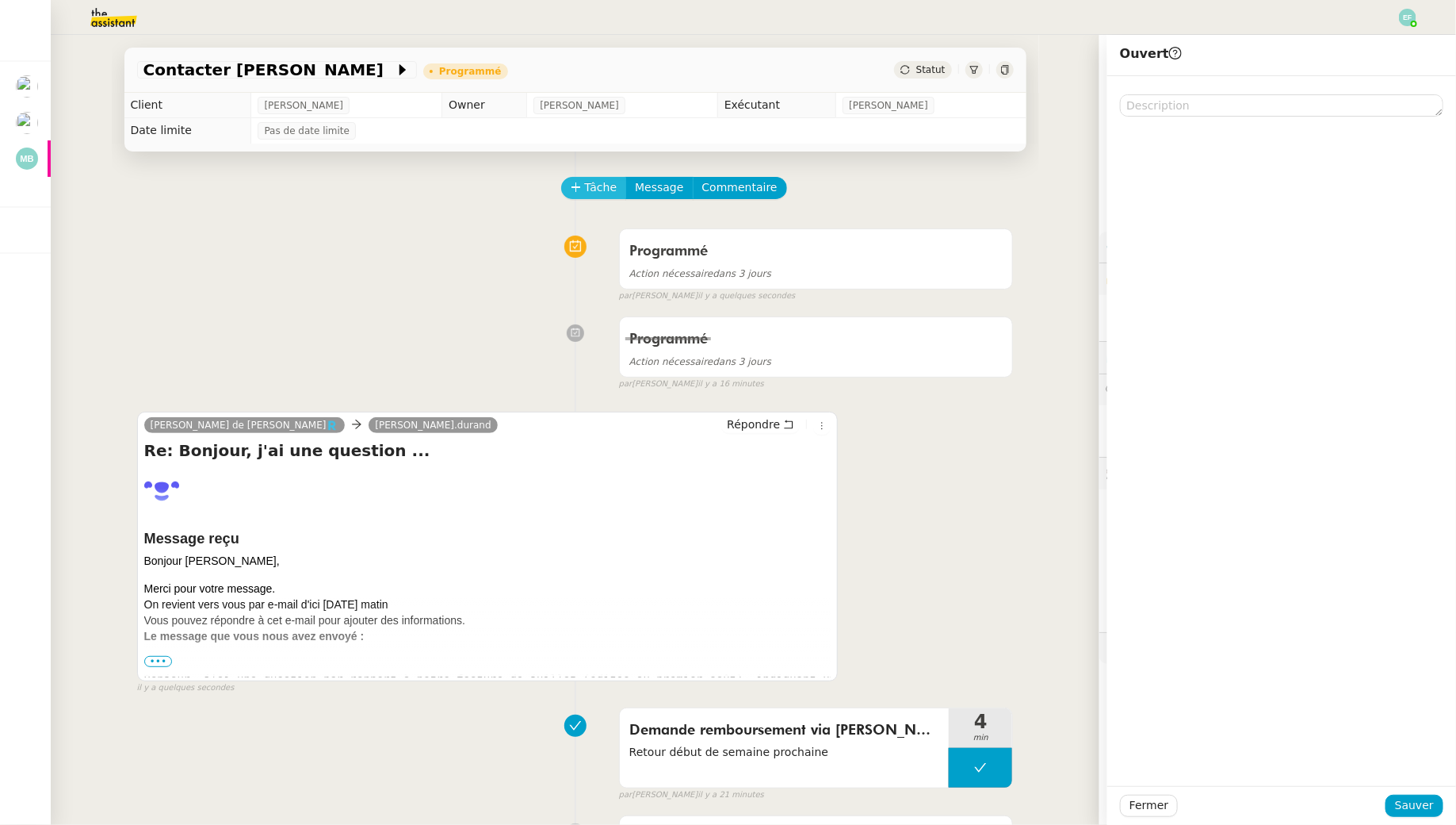
click at [608, 187] on span "Tâche" at bounding box center [602, 187] width 33 height 18
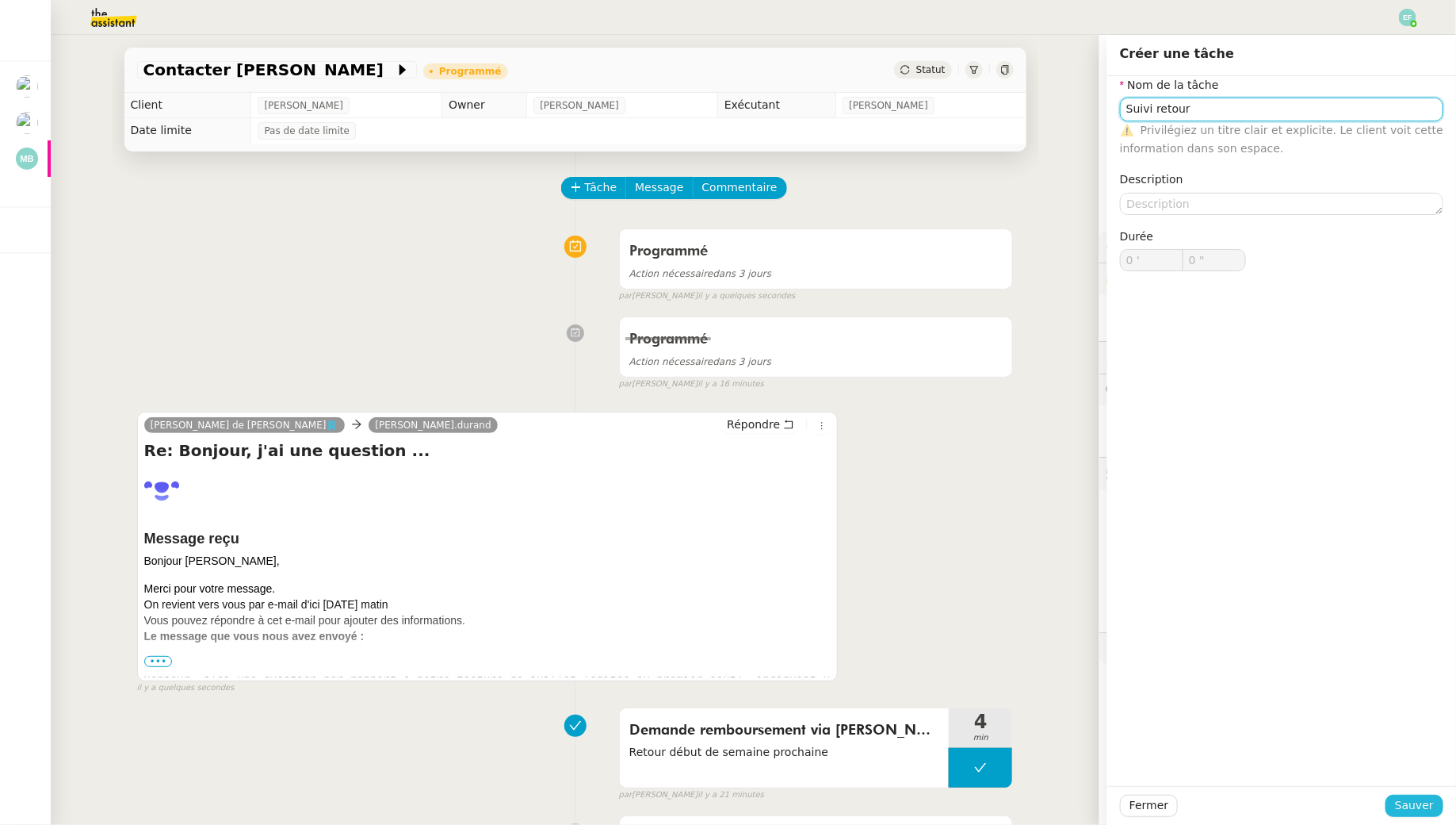
type input "Suivi retour"
click at [1422, 806] on span "Sauver" at bounding box center [1414, 805] width 39 height 18
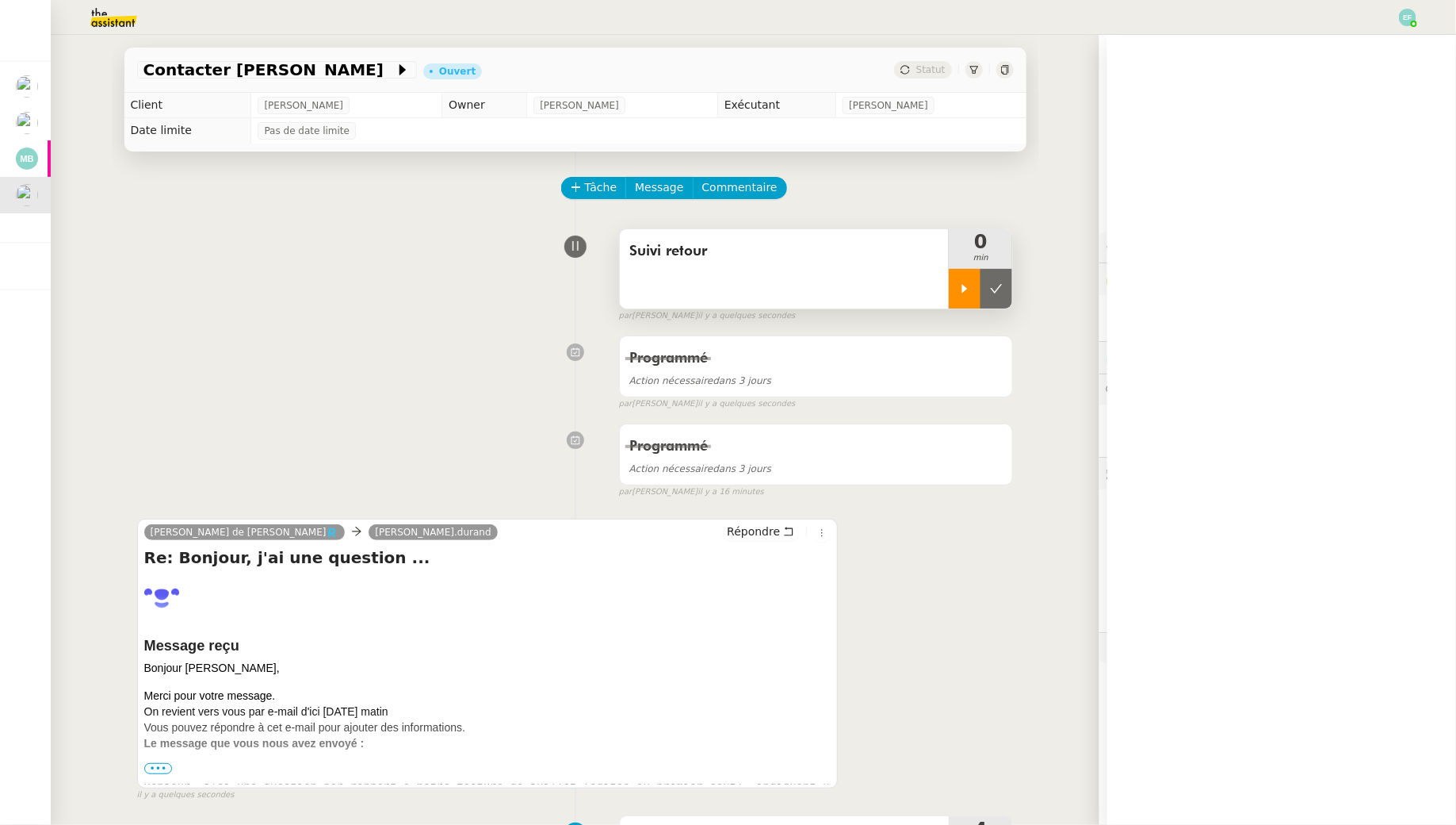
click at [979, 296] on div at bounding box center [965, 289] width 32 height 40
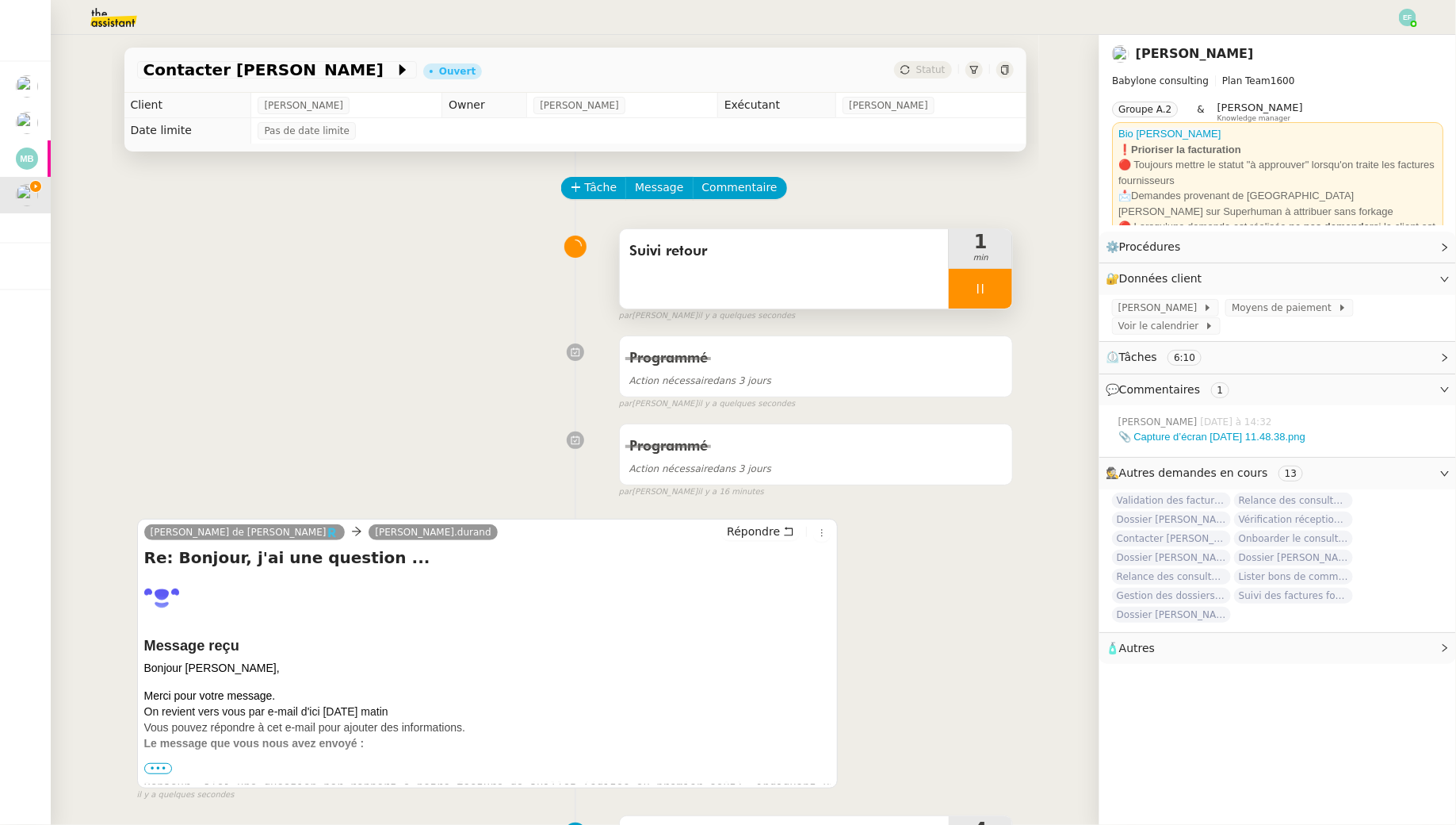
click at [1000, 298] on div at bounding box center [981, 289] width 64 height 40
click at [1000, 298] on button at bounding box center [997, 289] width 32 height 40
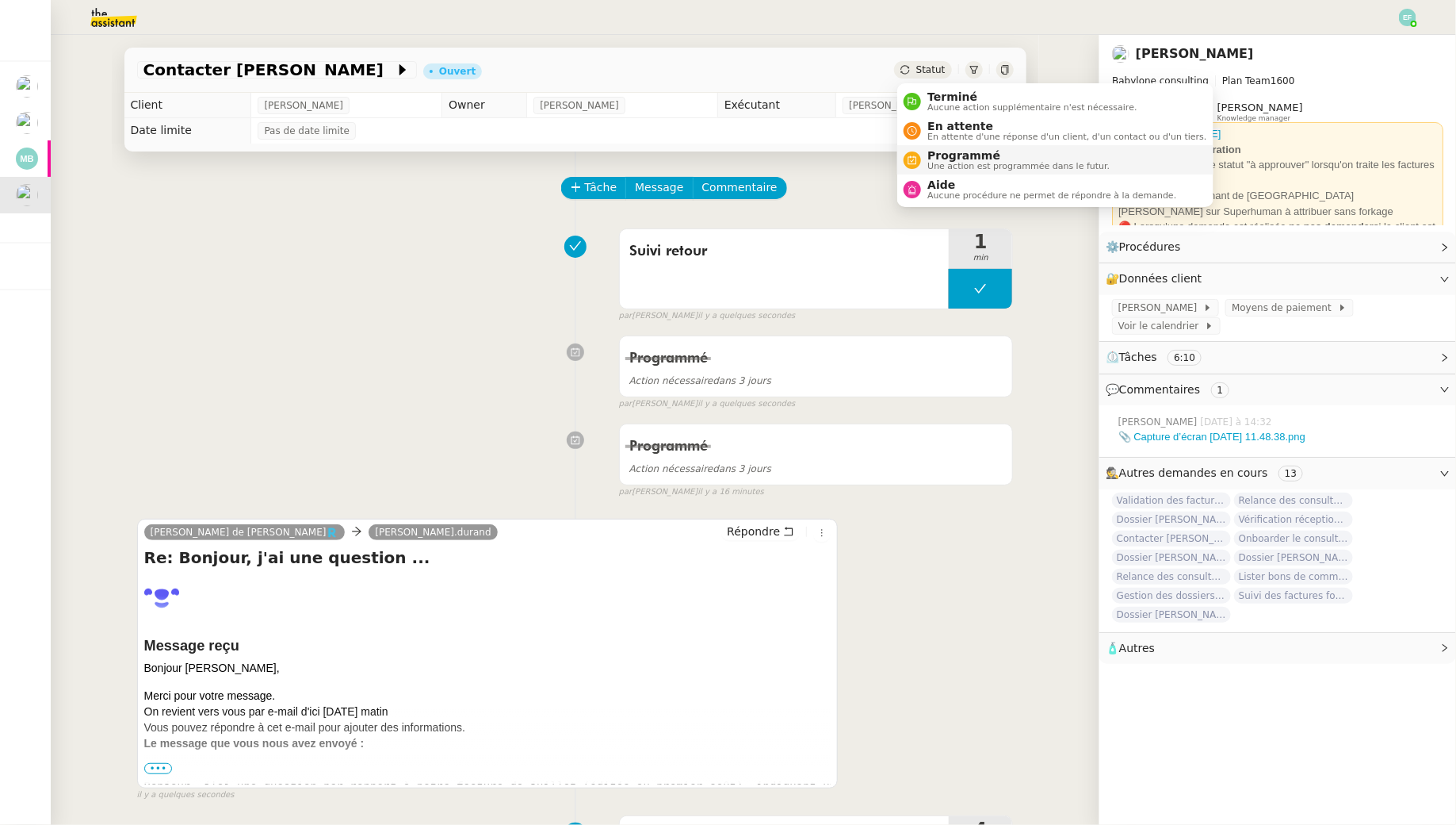
click at [932, 159] on span "Programmé" at bounding box center [1018, 155] width 182 height 13
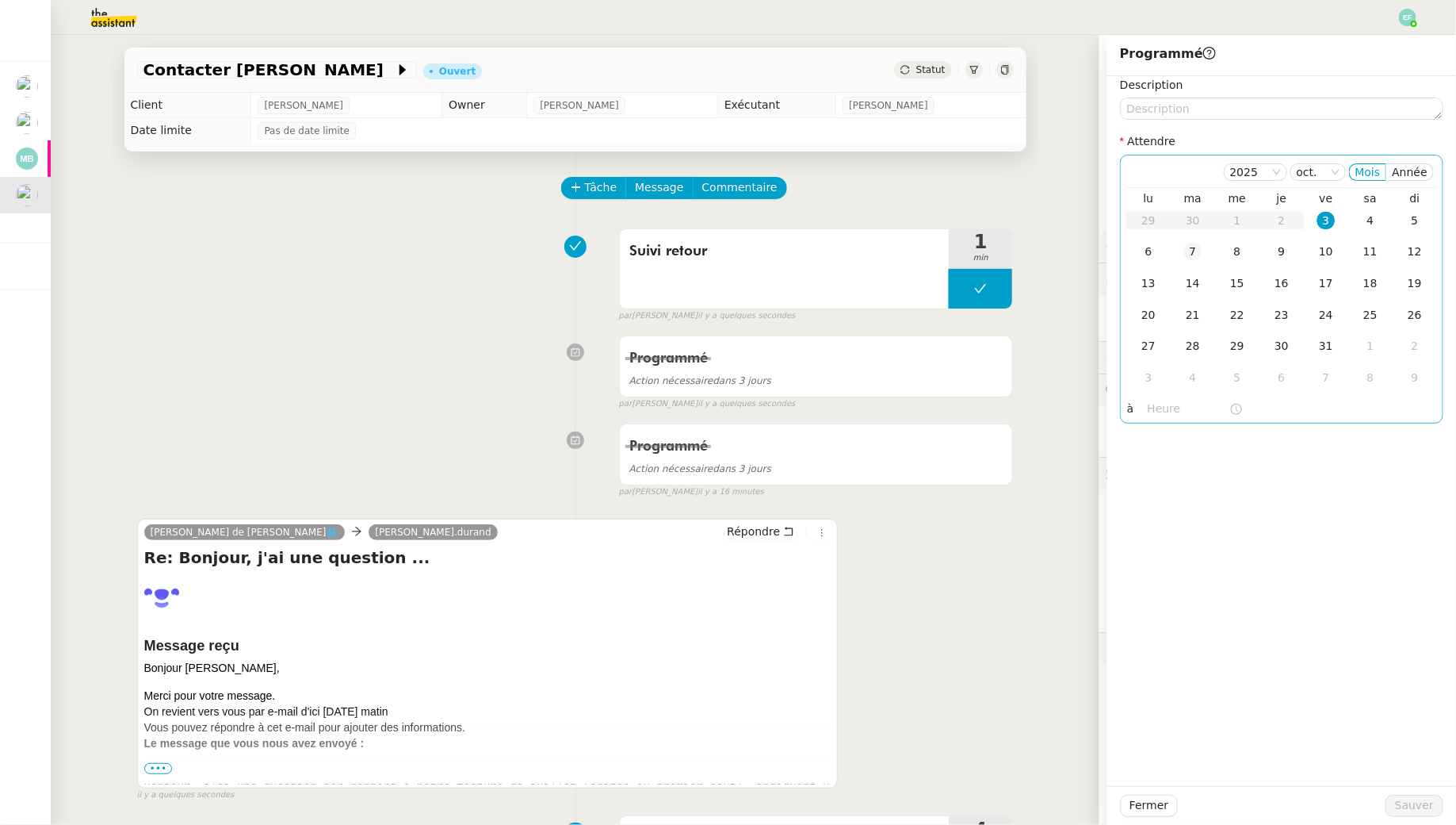
click at [1192, 251] on div "7" at bounding box center [1193, 252] width 18 height 18
click at [1411, 800] on span "Sauver" at bounding box center [1414, 805] width 39 height 18
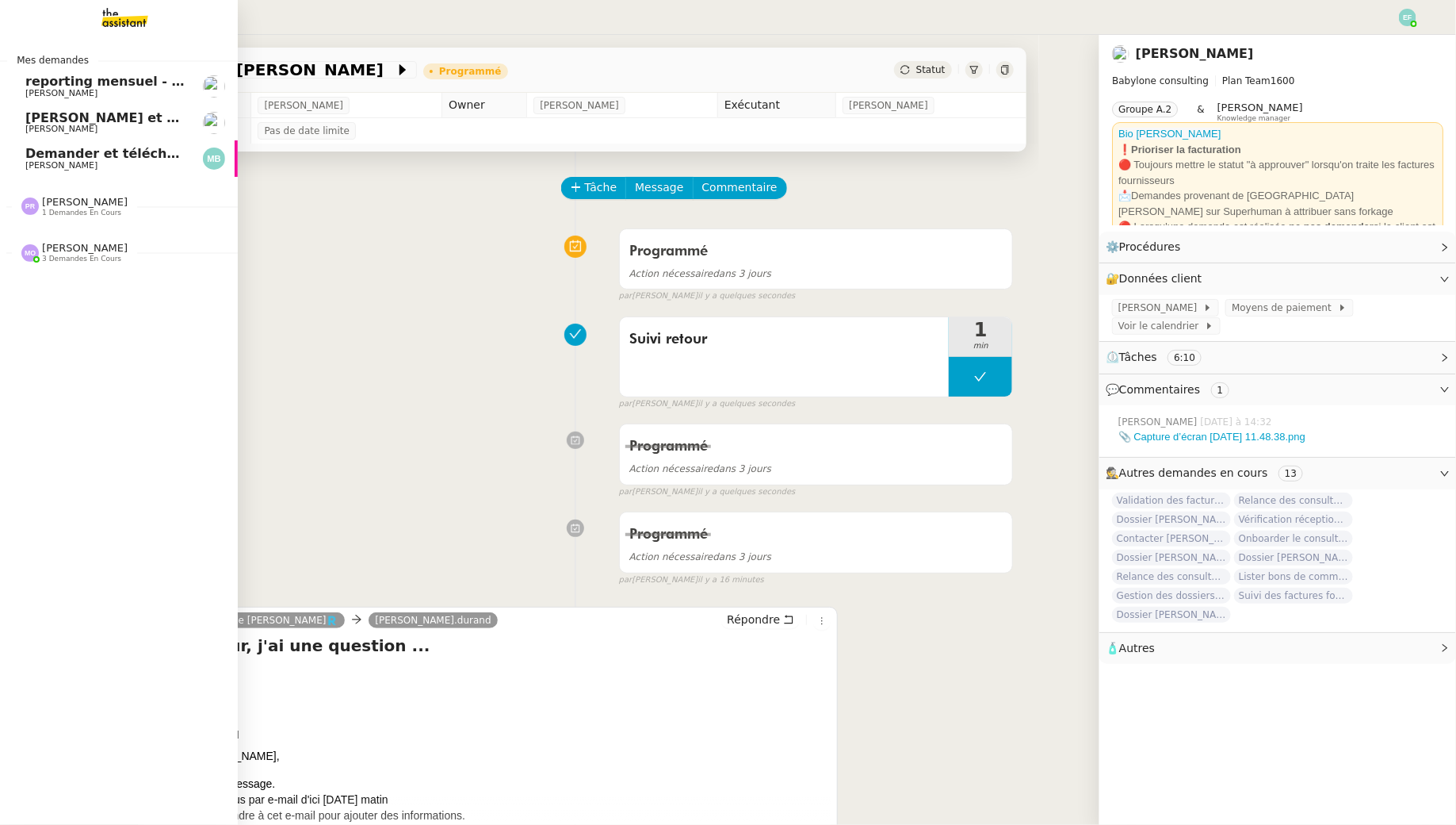
click at [82, 161] on span "[PERSON_NAME]" at bounding box center [61, 165] width 72 height 10
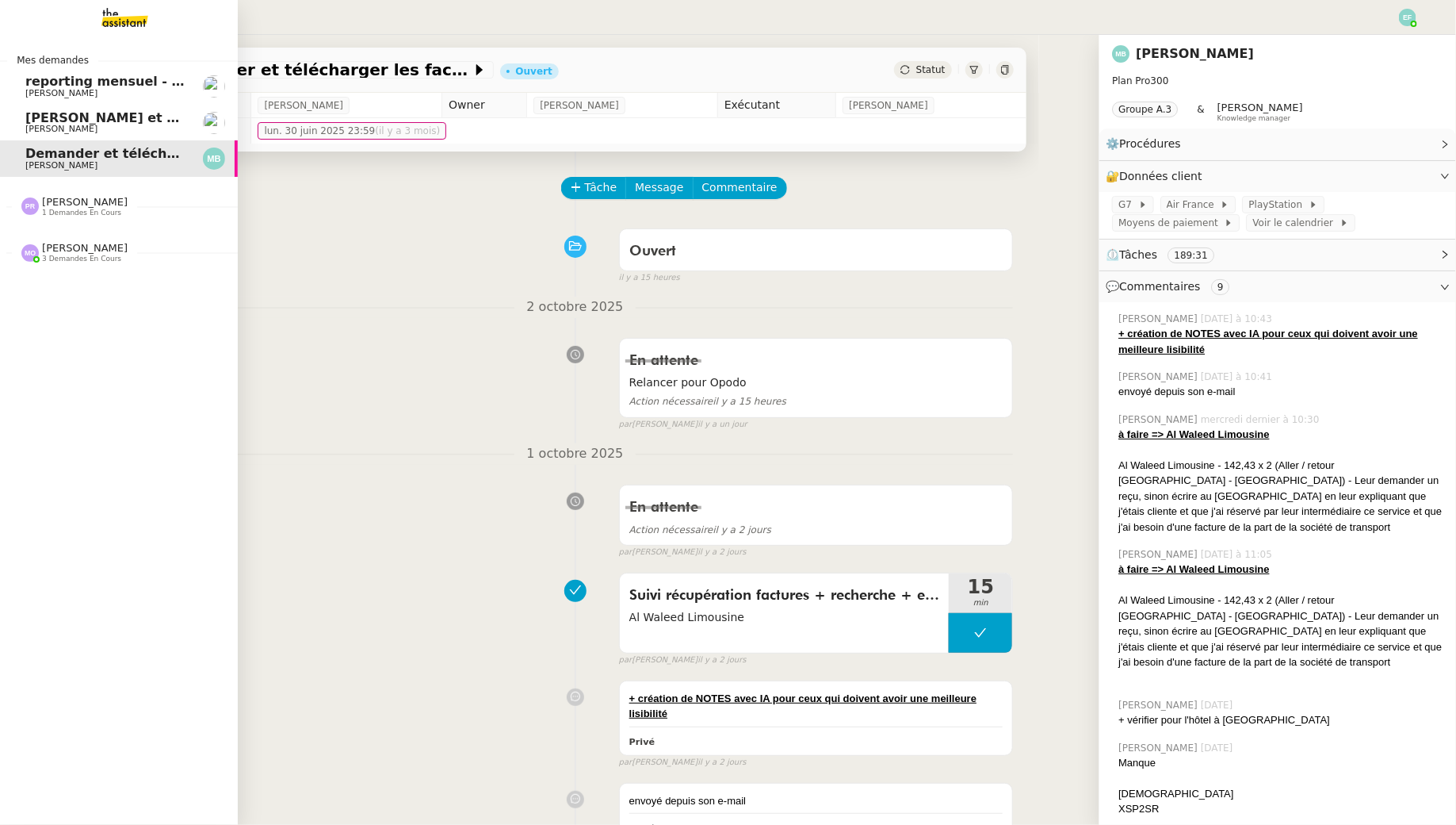
click at [42, 85] on span "reporting mensuel - [DATE]" at bounding box center [121, 81] width 194 height 15
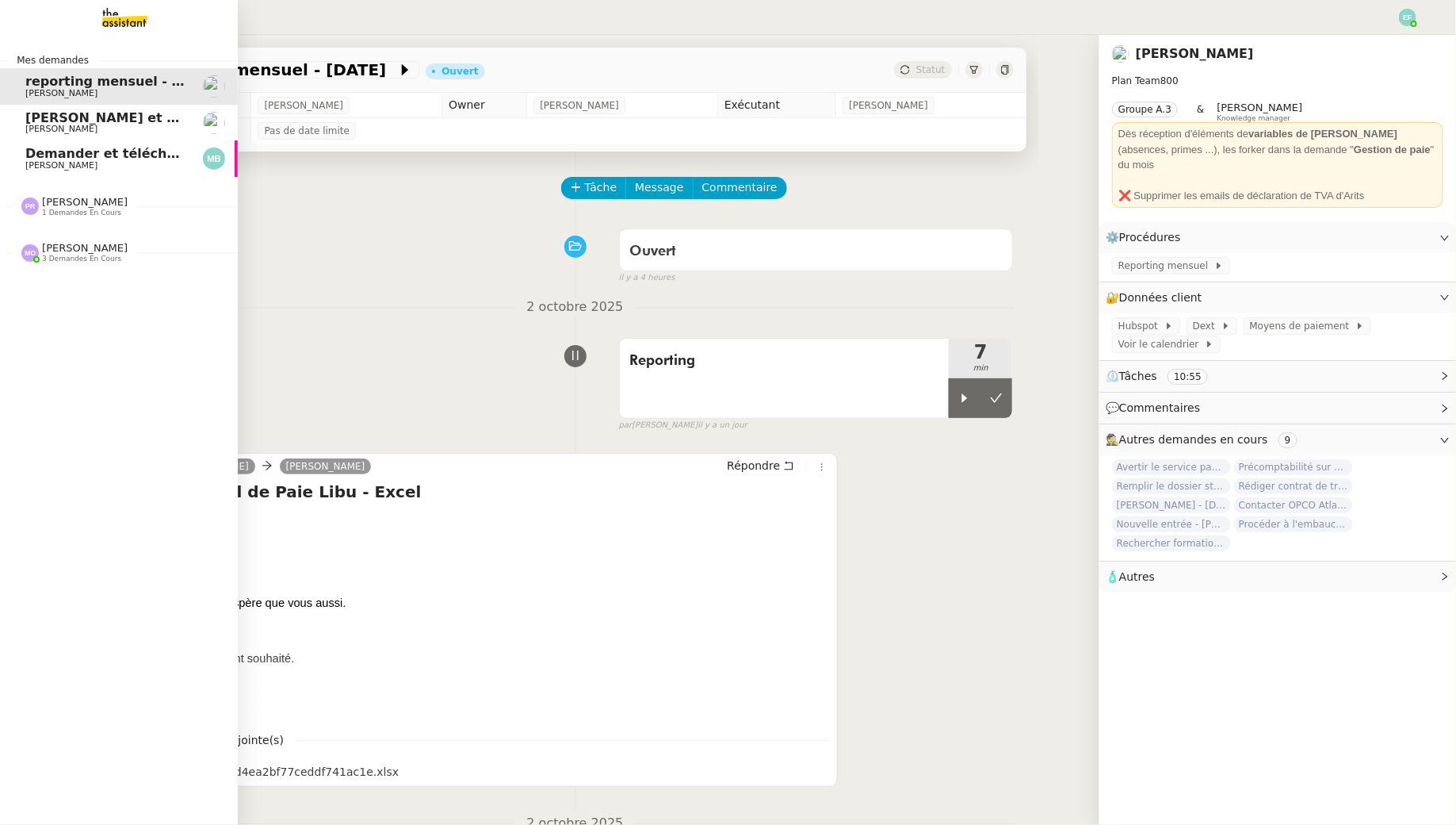
click at [82, 130] on span "[PERSON_NAME]" at bounding box center [61, 129] width 72 height 10
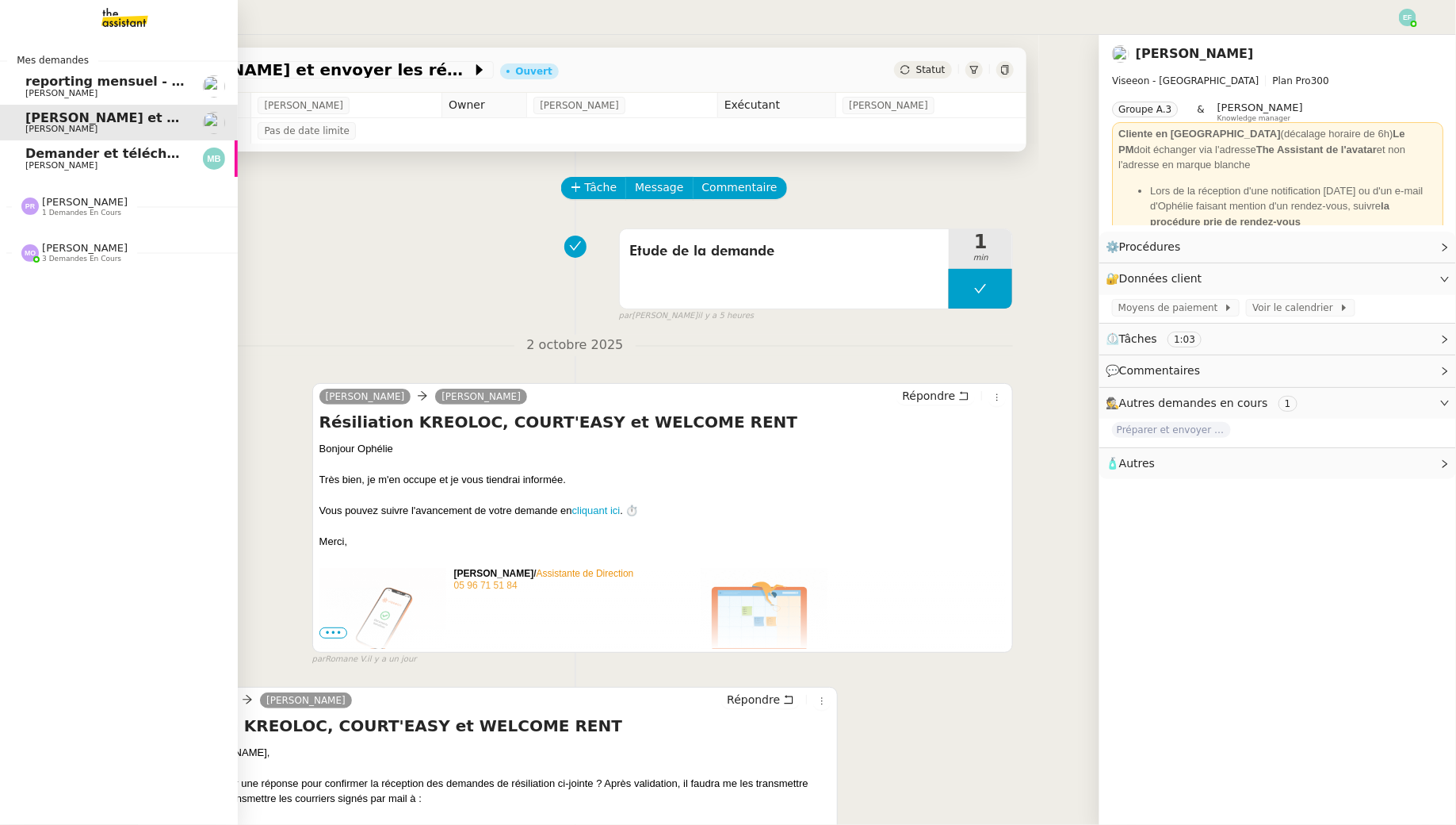
click at [31, 81] on span "reporting mensuel - [DATE]" at bounding box center [121, 81] width 194 height 15
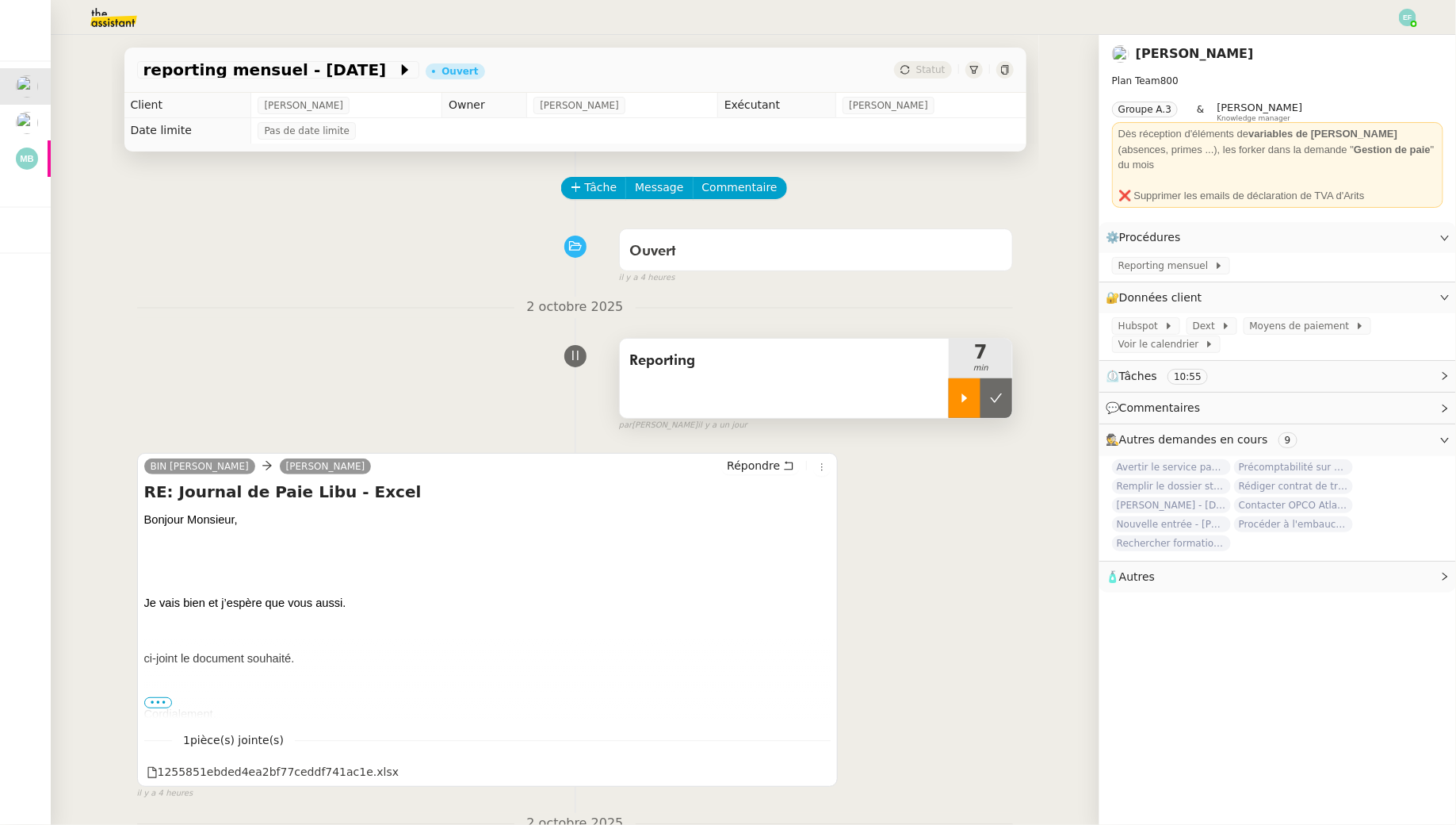
click at [959, 408] on div at bounding box center [965, 399] width 32 height 40
click at [1156, 258] on span "Reporting mensuel" at bounding box center [1166, 266] width 96 height 16
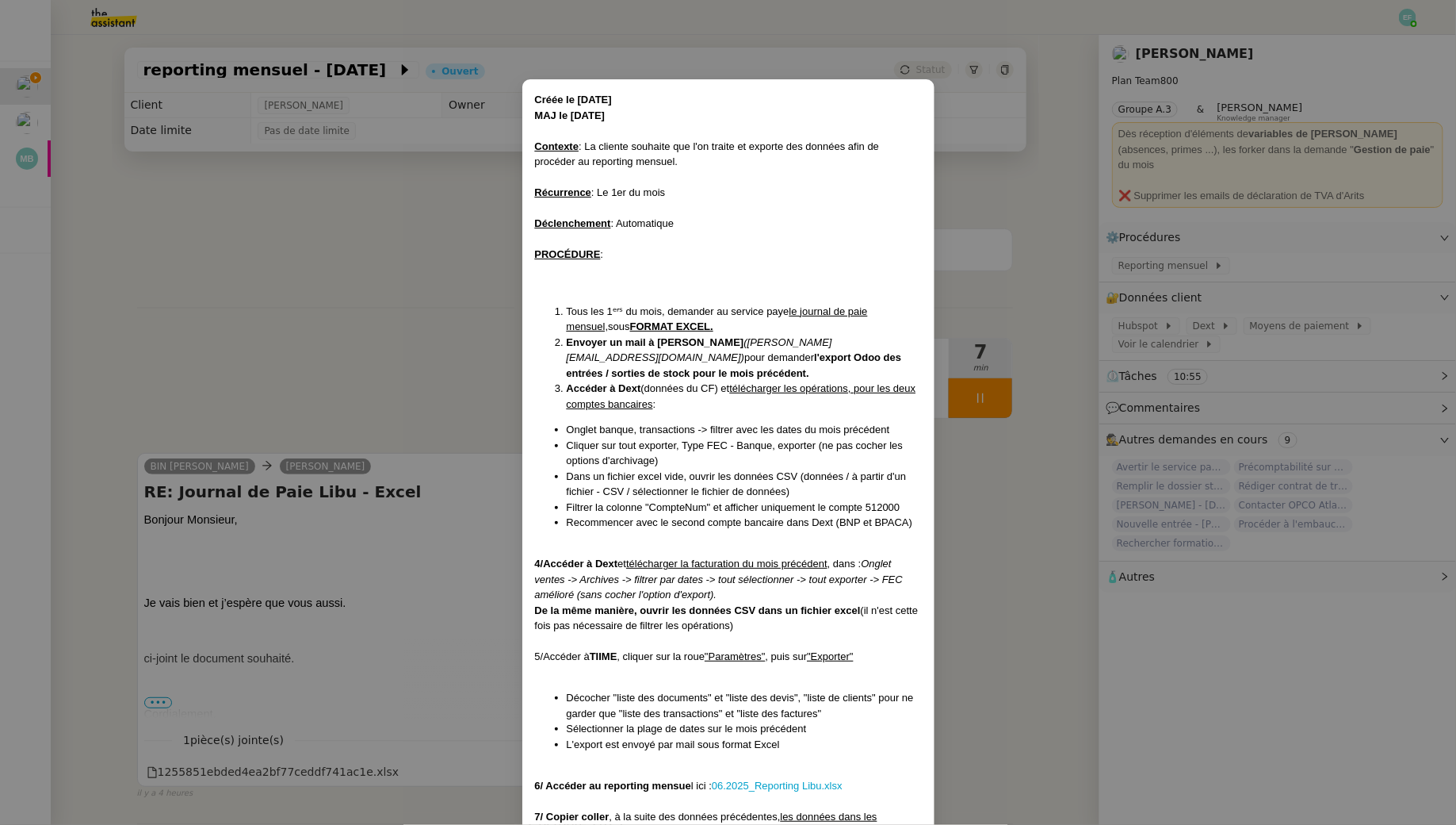
click at [374, 251] on nz-modal-container "Créée le [DATE] MAJ le [DATE] Contexte : La cliente souhaite que l'on traite et…" at bounding box center [728, 412] width 1456 height 825
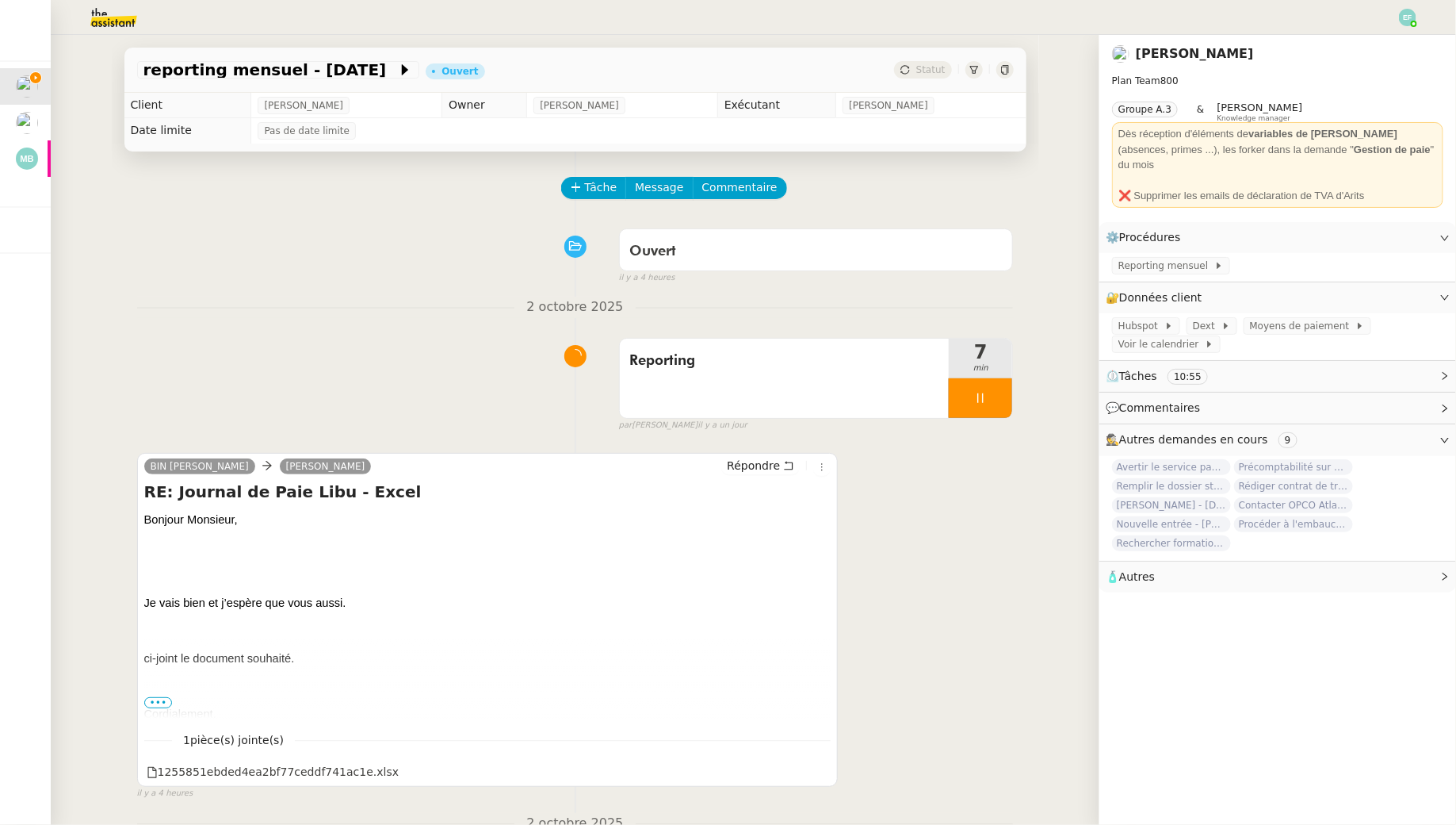
click at [110, 2] on img at bounding box center [101, 17] width 122 height 35
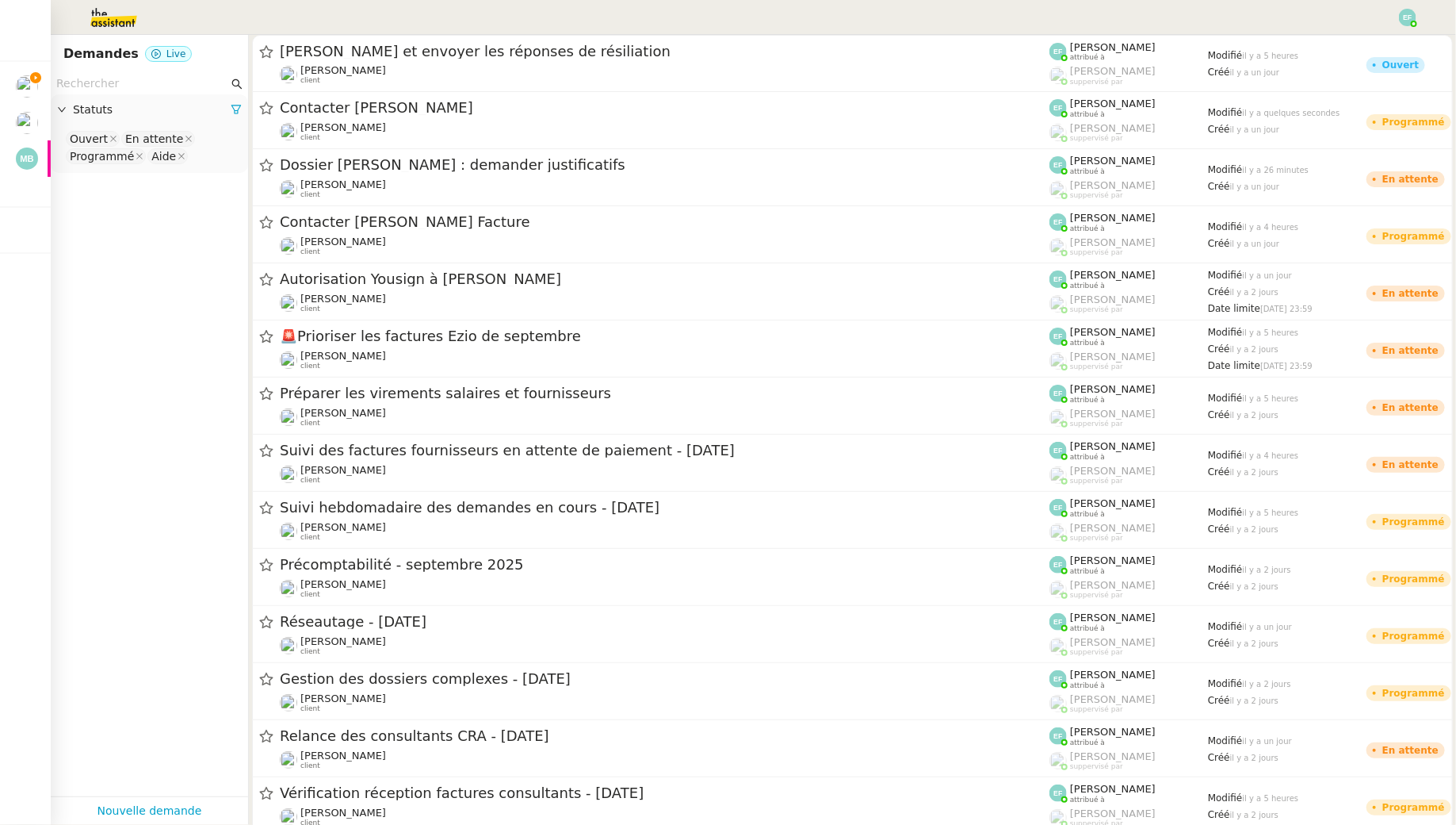
click at [115, 75] on input "text" at bounding box center [142, 84] width 172 height 18
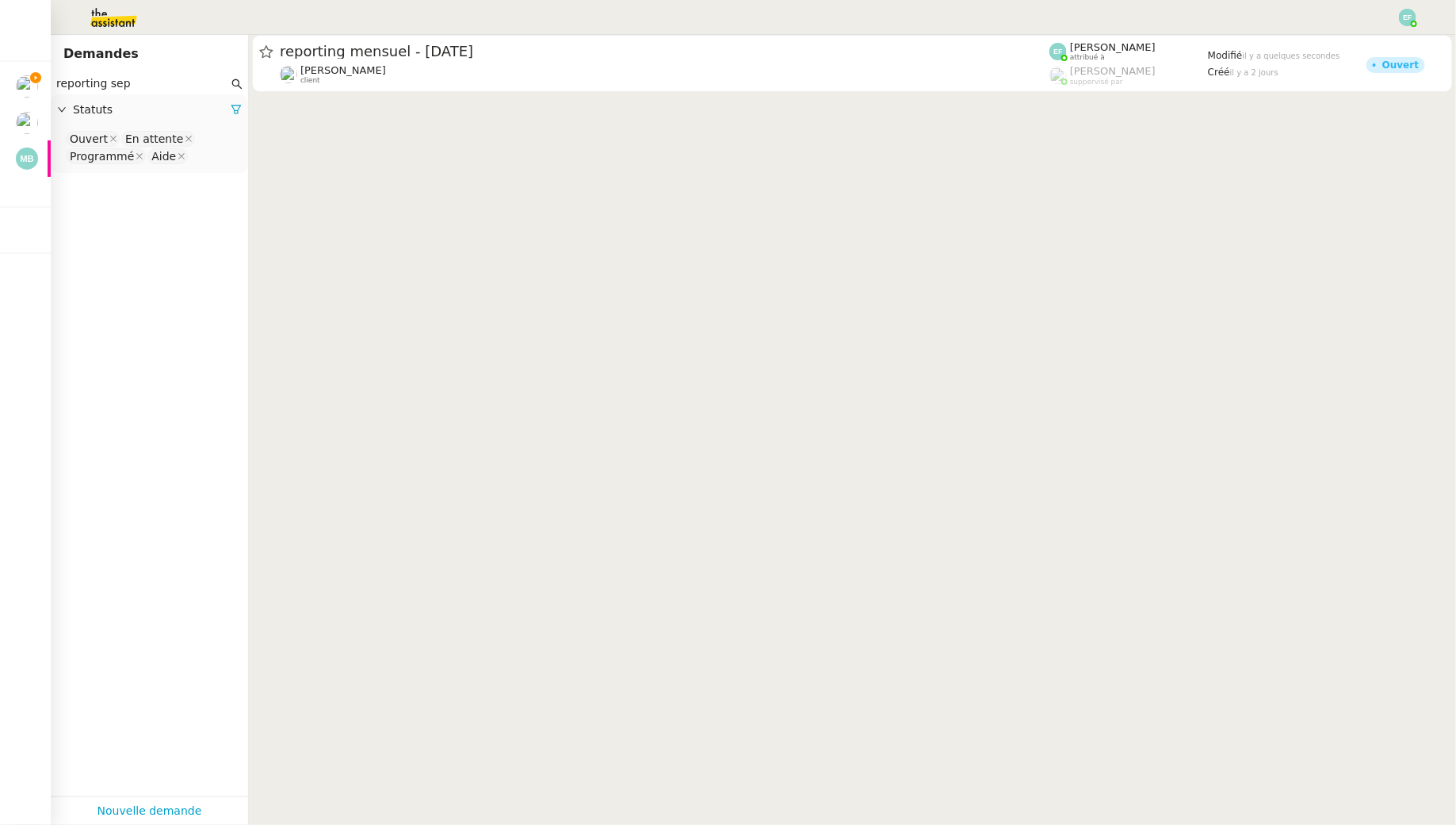
type input "reporting sep"
click at [208, 147] on nz-select-top-control "Ouvert En attente Programmé Aide" at bounding box center [149, 147] width 172 height 37
type input "ter"
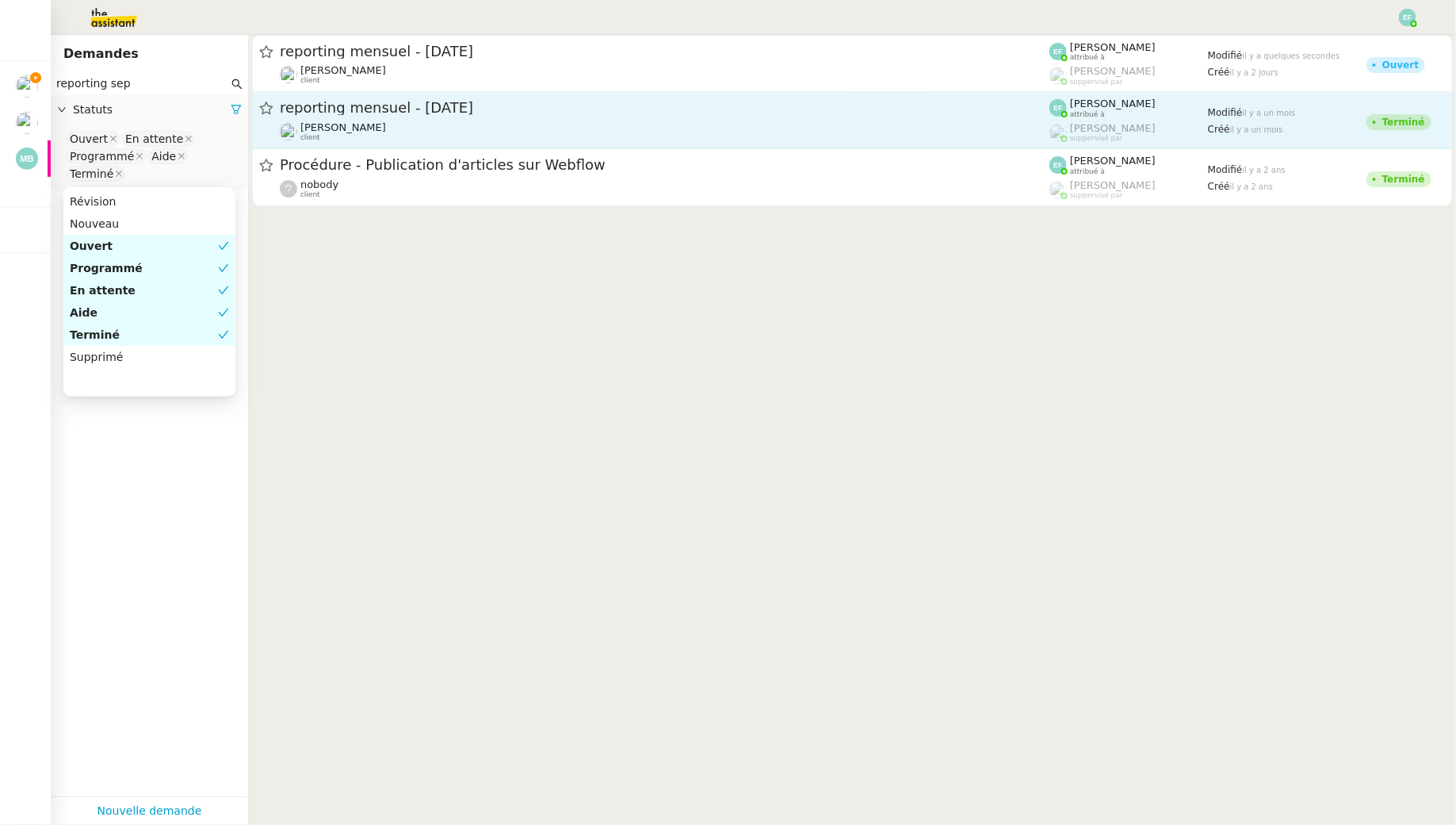
click at [430, 96] on link "reporting mensuel - [DATE] [PERSON_NAME] client [PERSON_NAME] attribué à [PERSO…" at bounding box center [852, 120] width 1201 height 57
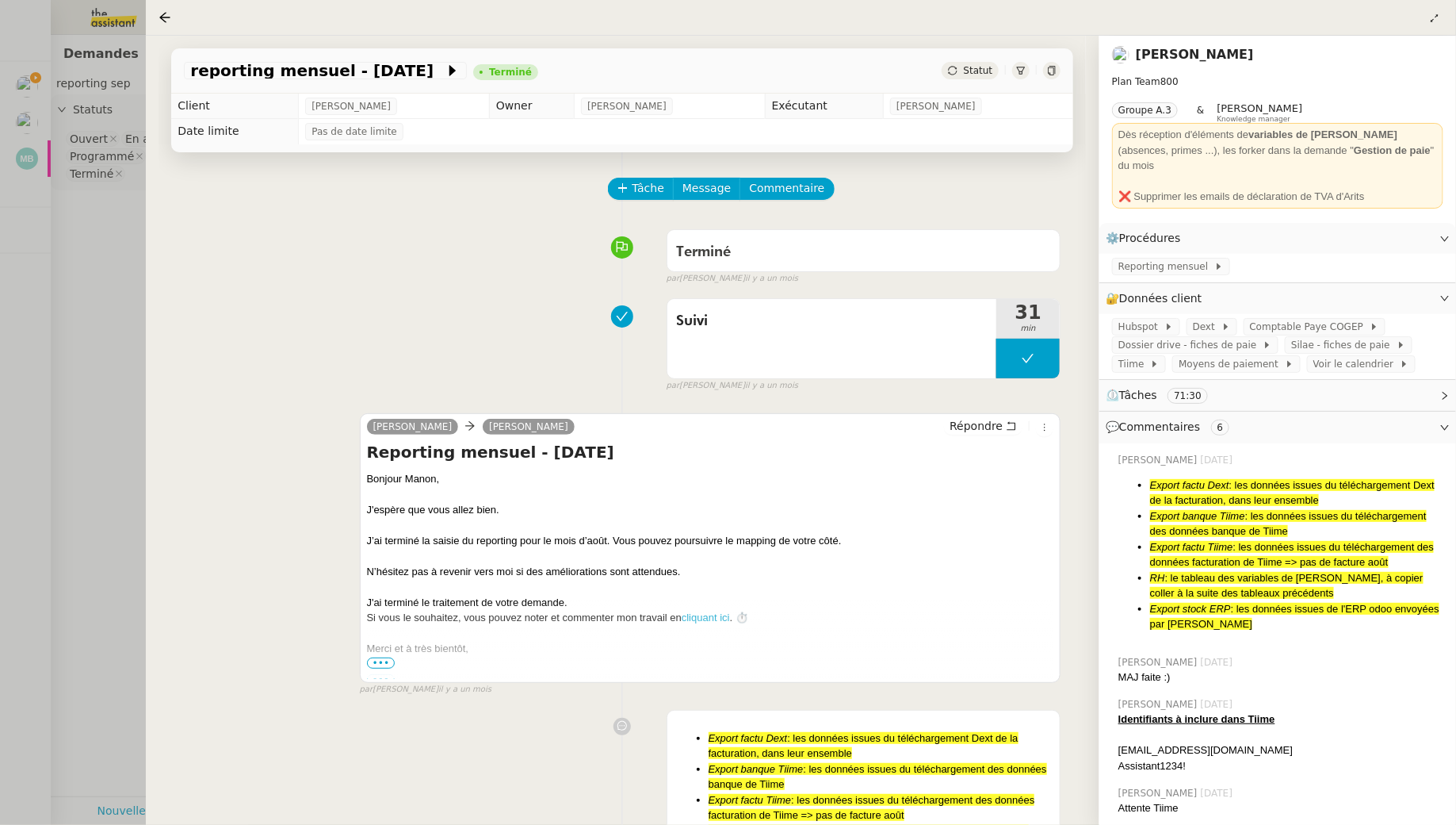
click at [27, 80] on div at bounding box center [728, 412] width 1456 height 825
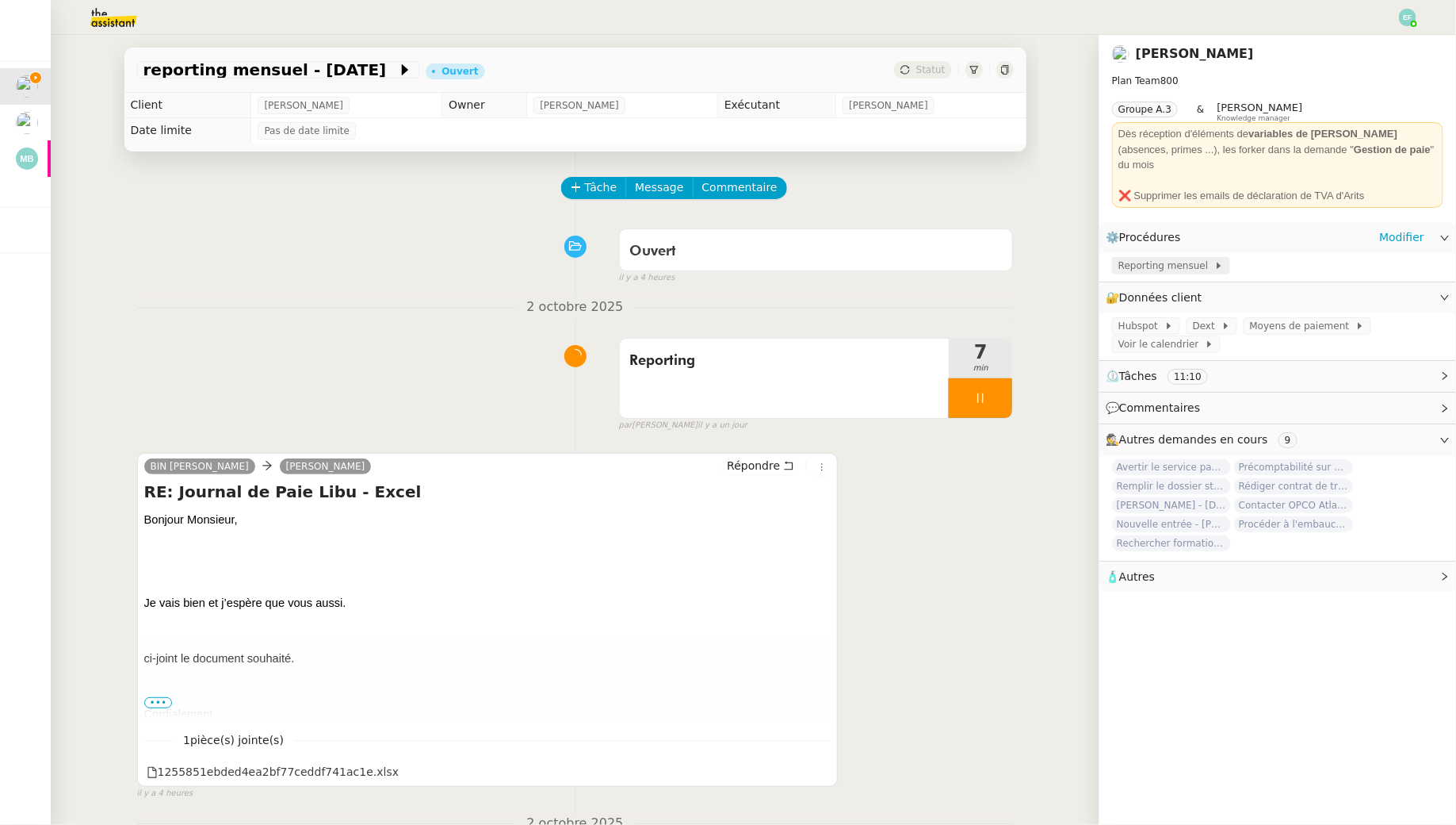
click at [1169, 258] on span "Reporting mensuel" at bounding box center [1166, 266] width 96 height 16
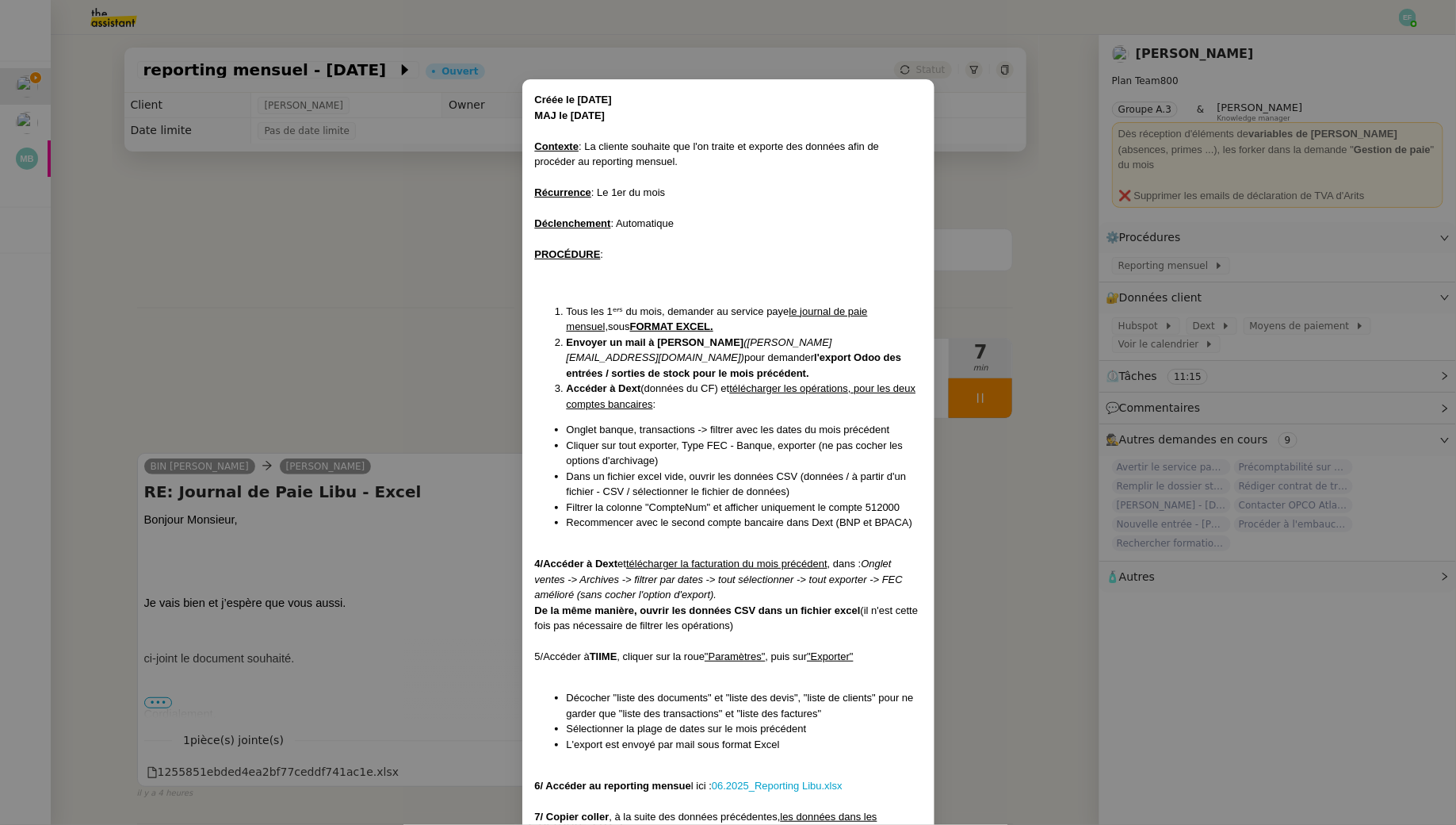
click at [208, 295] on nz-modal-container "Créée le [DATE] MAJ le [DATE] Contexte : La cliente souhaite que l'on traite et…" at bounding box center [728, 412] width 1456 height 825
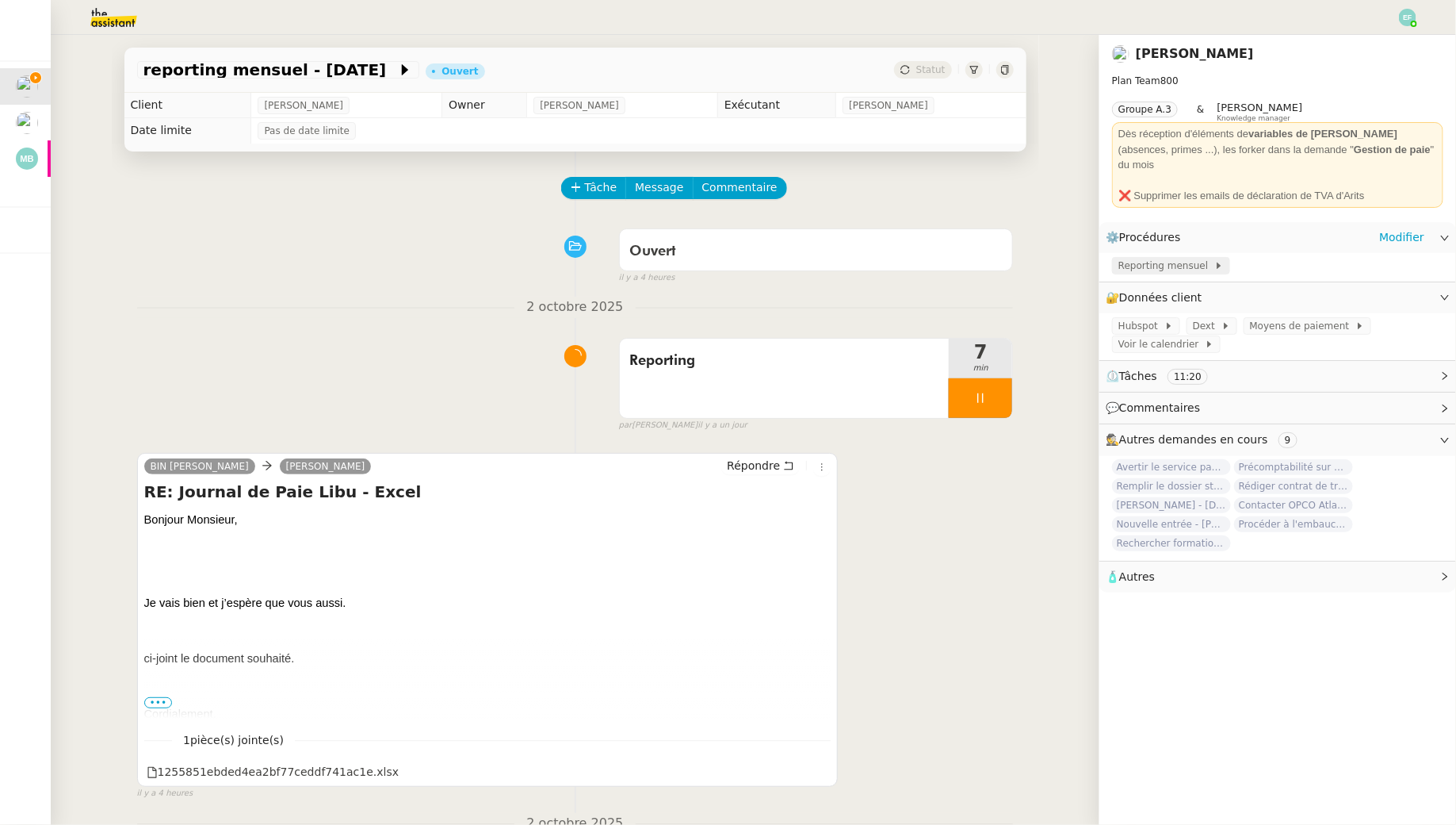
click at [1155, 258] on span "Reporting mensuel" at bounding box center [1166, 266] width 96 height 16
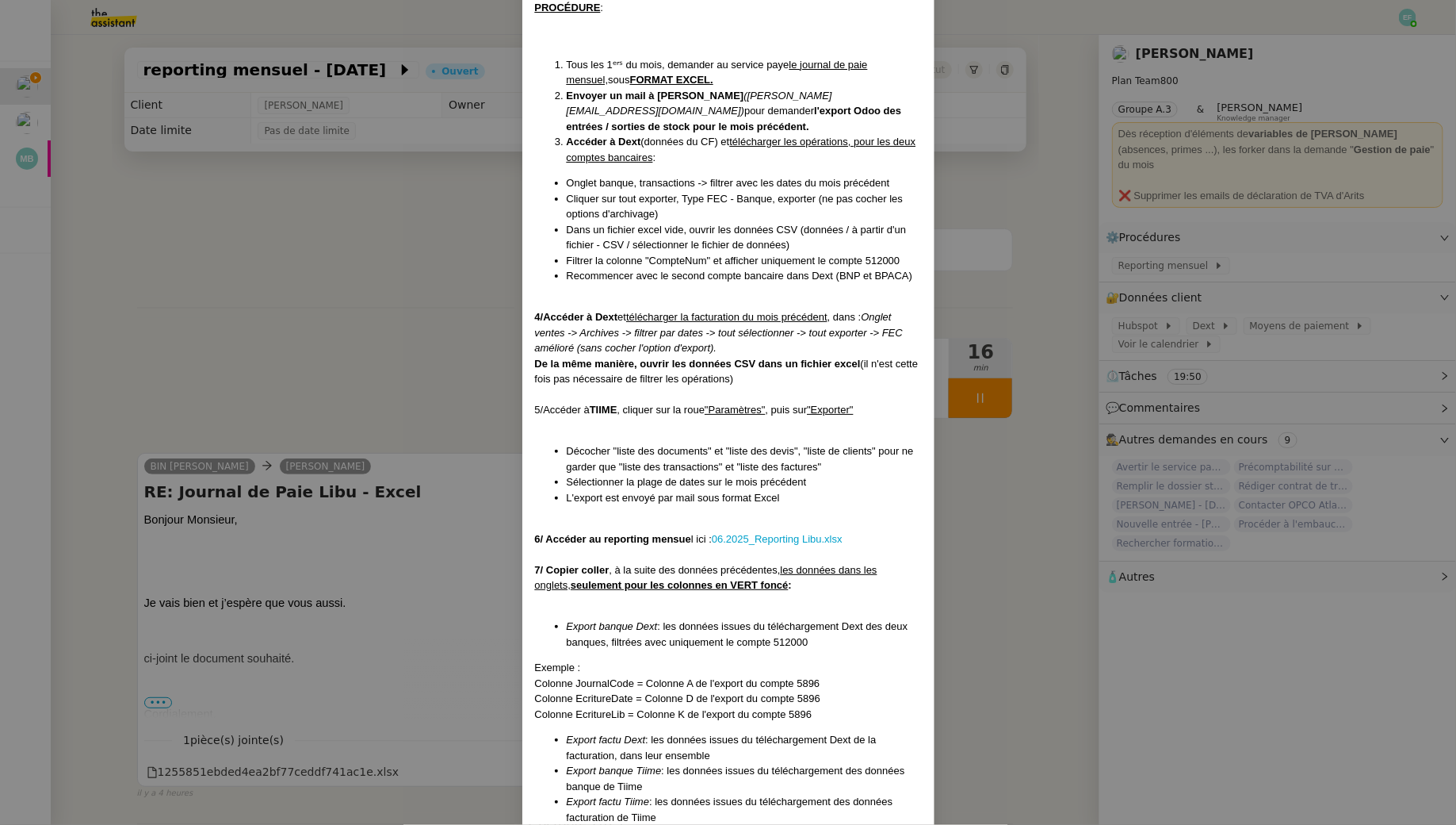
scroll to position [259, 0]
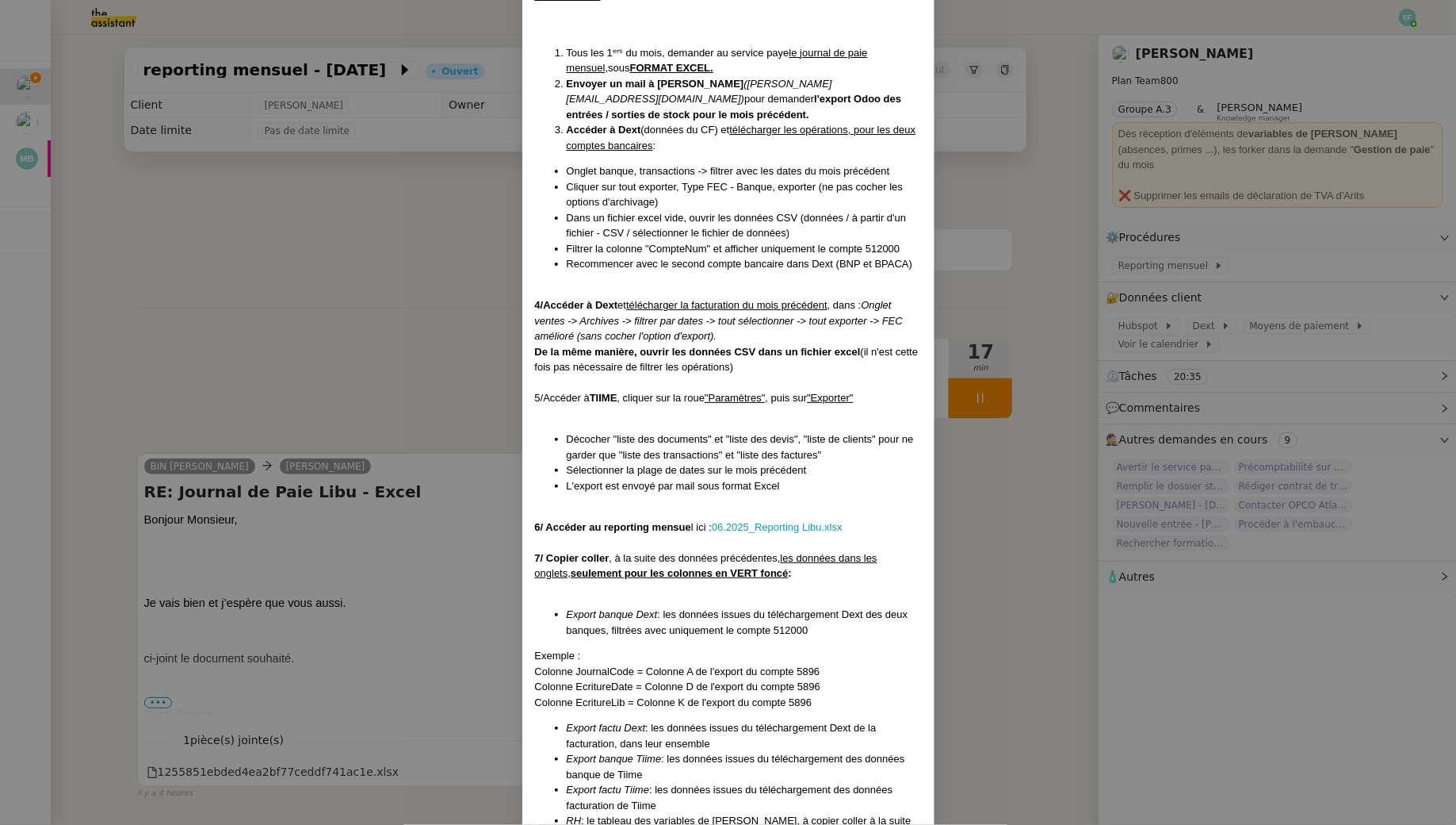
click at [1045, 461] on nz-modal-container "Créée le [DATE] MAJ le [DATE] Contexte : La cliente souhaite que l'on traite et…" at bounding box center [728, 412] width 1456 height 825
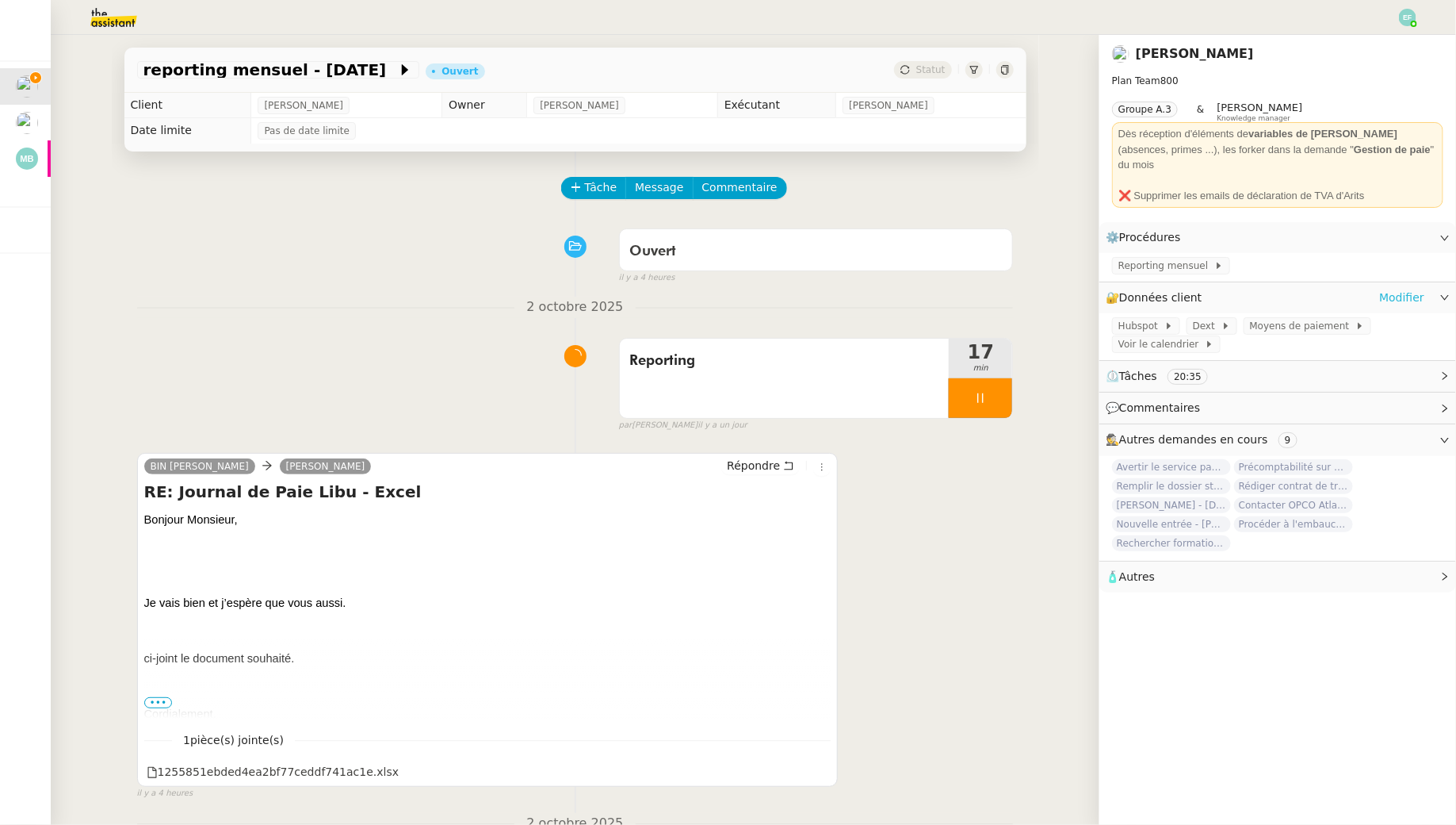
click at [1404, 289] on link "Modifier" at bounding box center [1401, 298] width 45 height 18
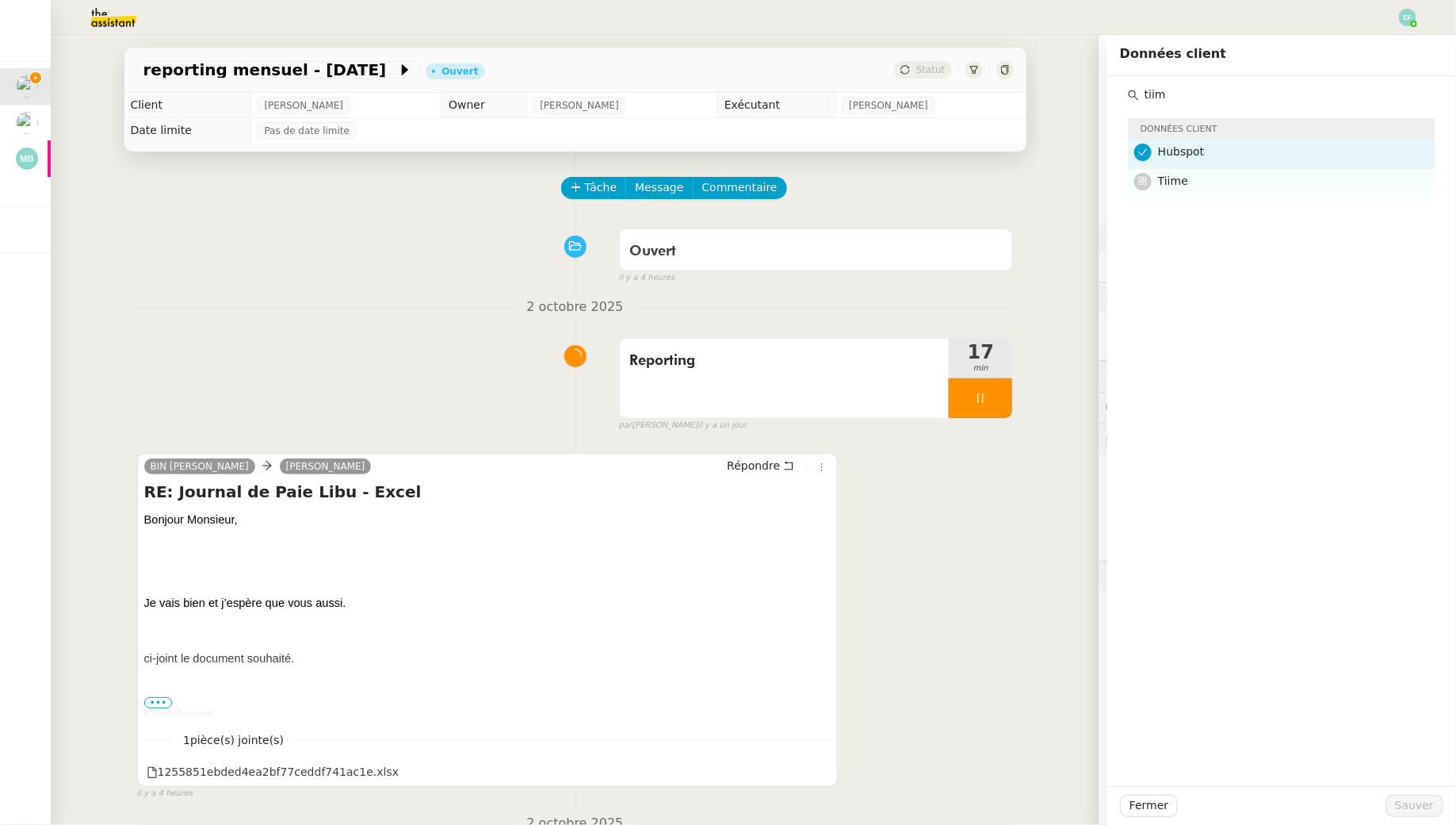
type input "tiim"
click at [1305, 185] on h4 "Tiime" at bounding box center [1292, 181] width 268 height 18
click at [1441, 804] on button "Sauver" at bounding box center [1415, 806] width 58 height 22
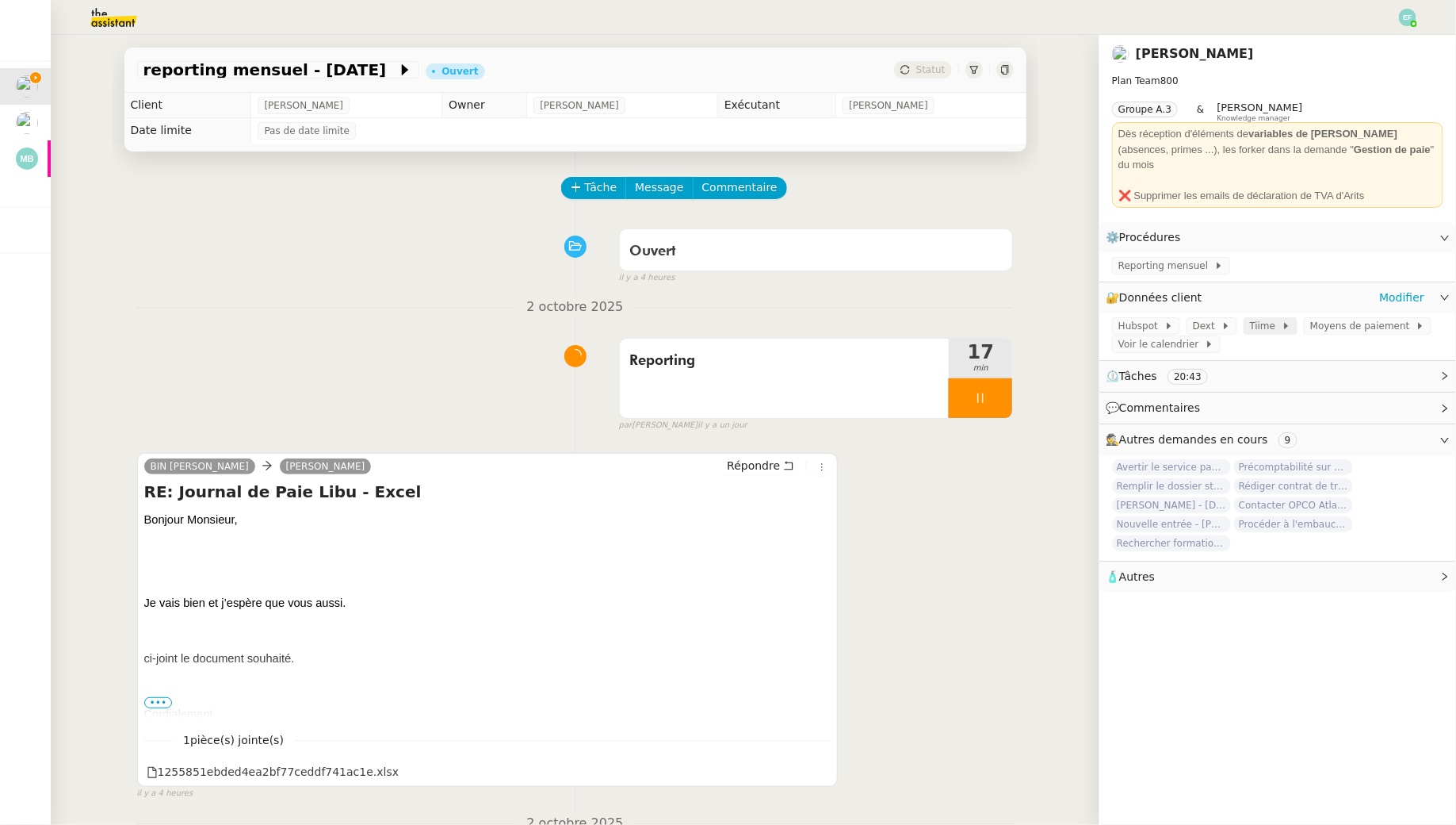
click at [1257, 318] on span "Tiime" at bounding box center [1266, 326] width 32 height 16
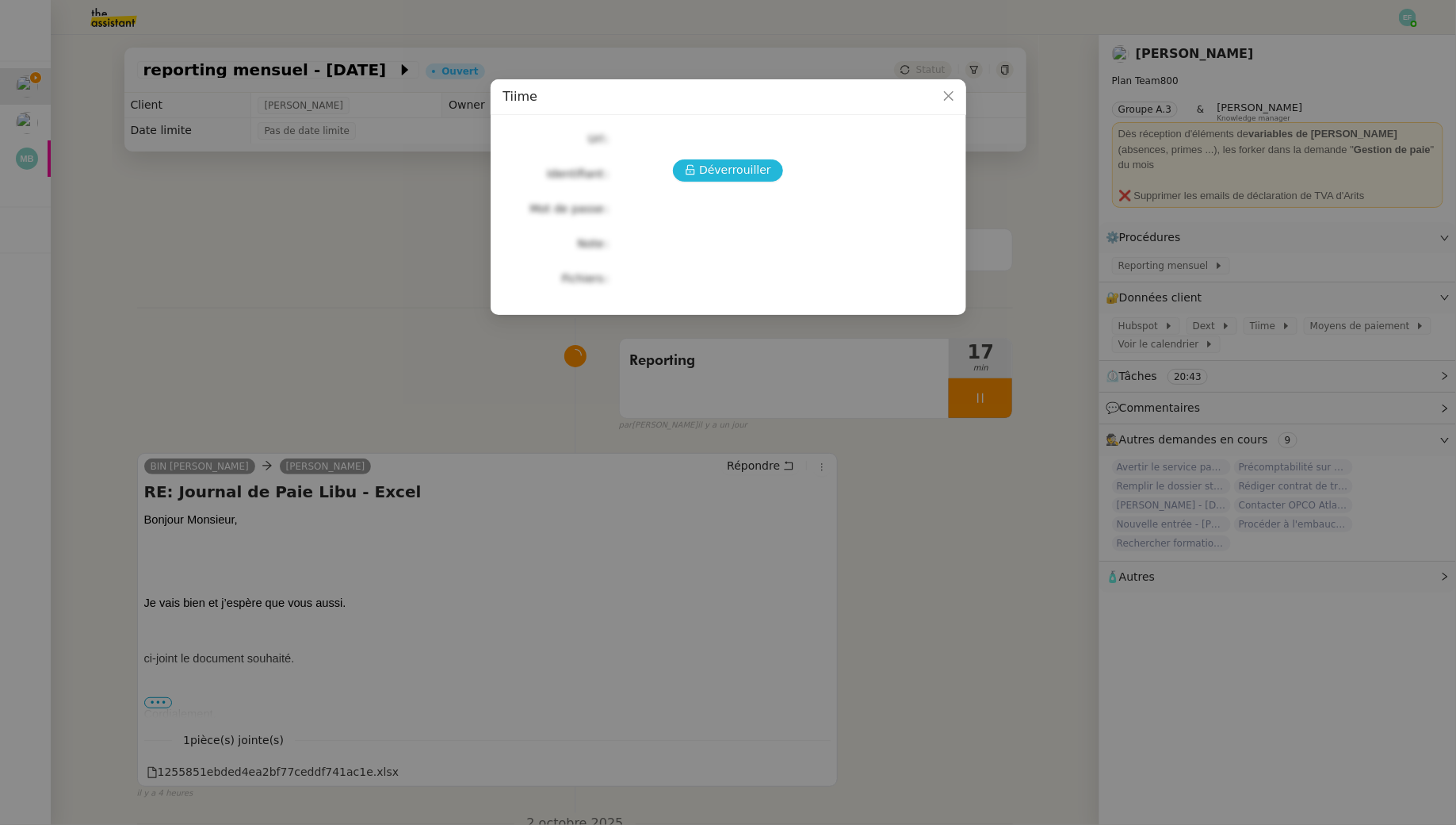
click at [748, 170] on span "Déverrouiller" at bounding box center [735, 170] width 72 height 18
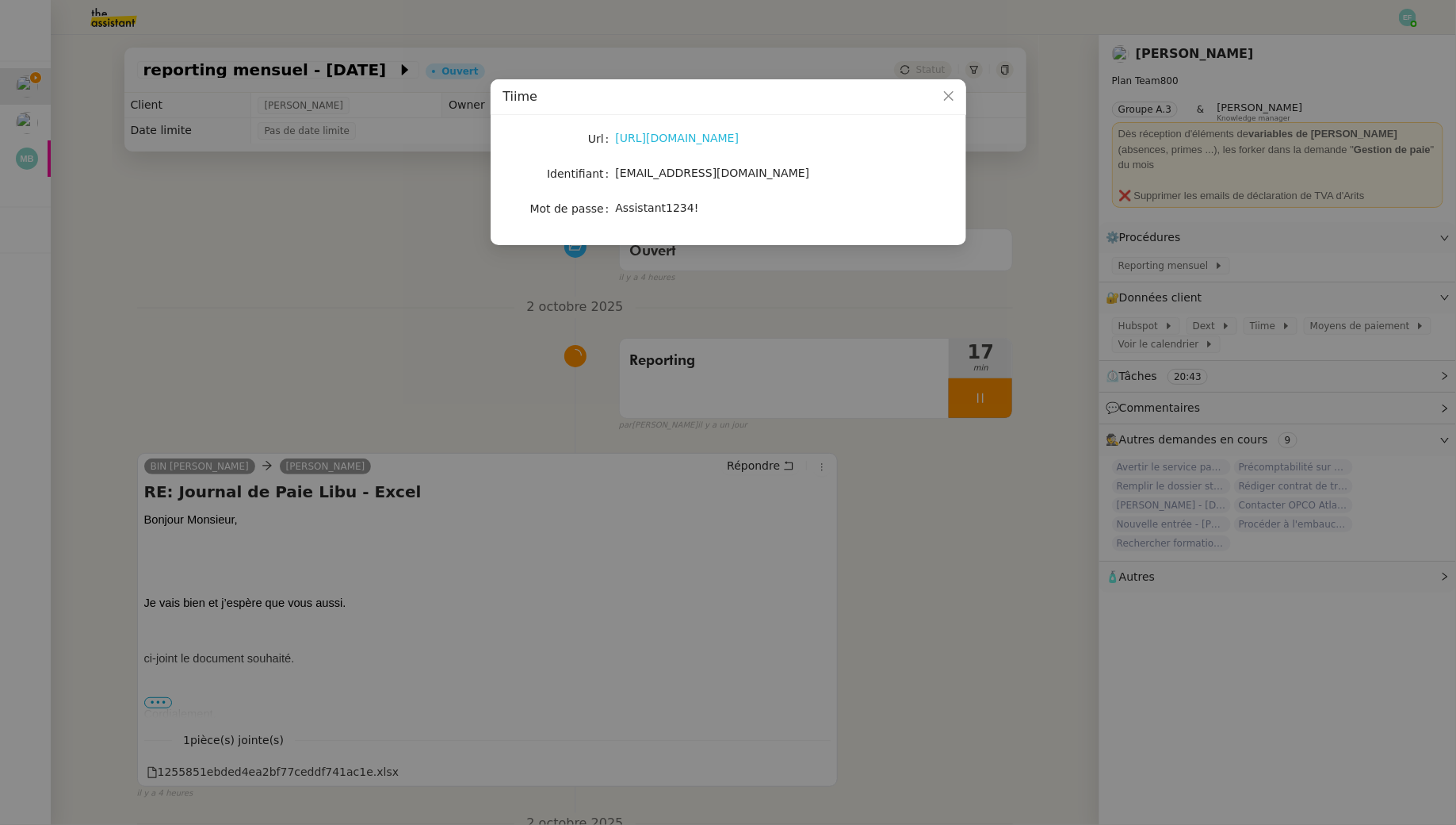
click at [740, 138] on link "[URL][DOMAIN_NAME]" at bounding box center [678, 138] width 123 height 13
click at [307, 254] on nz-modal-container "Tiime Url [URL][DOMAIN_NAME] Identifiant [EMAIL_ADDRESS][DOMAIN_NAME] Mot de pa…" at bounding box center [728, 412] width 1456 height 825
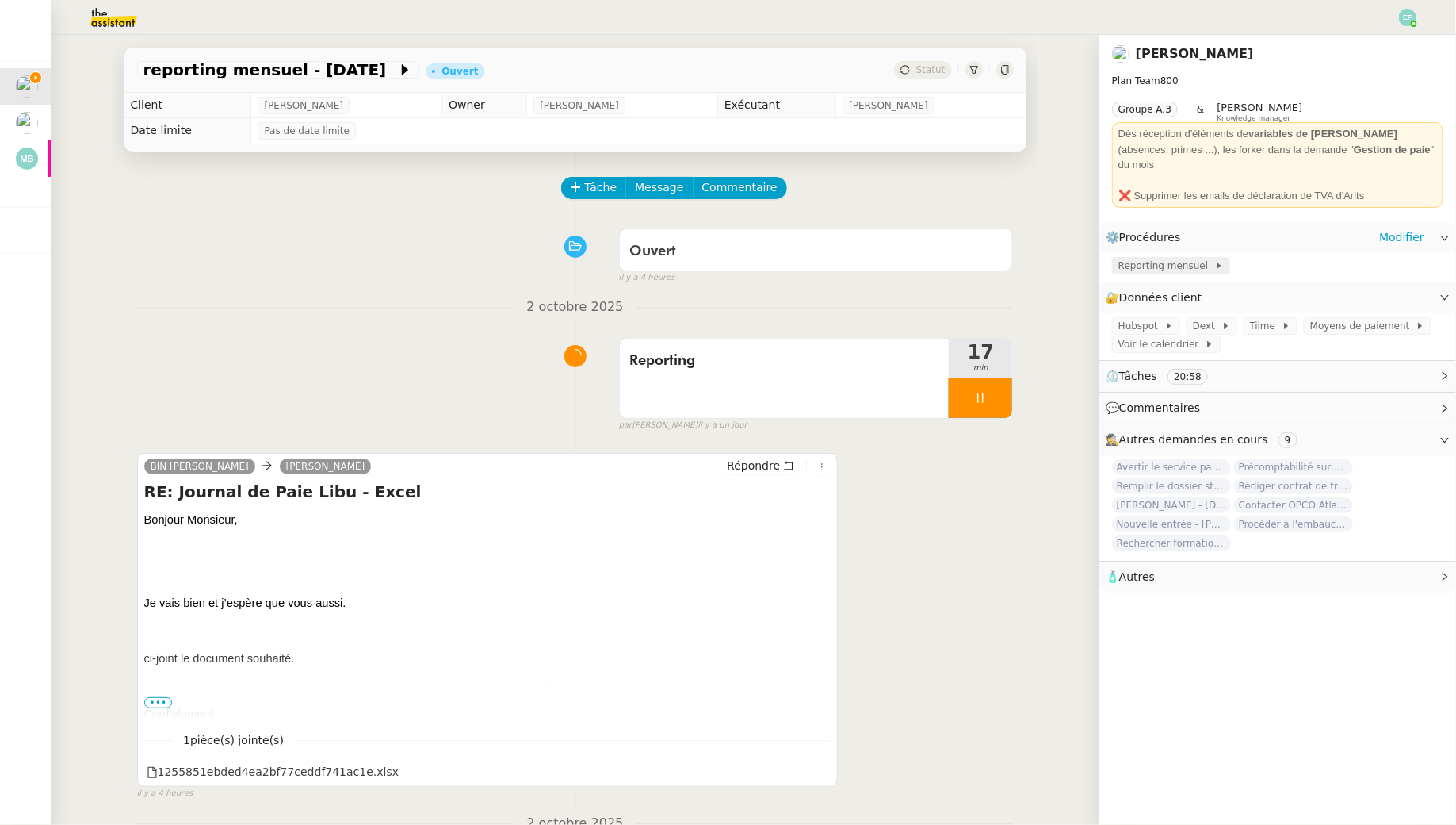
click at [1177, 258] on span "Reporting mensuel" at bounding box center [1166, 266] width 96 height 16
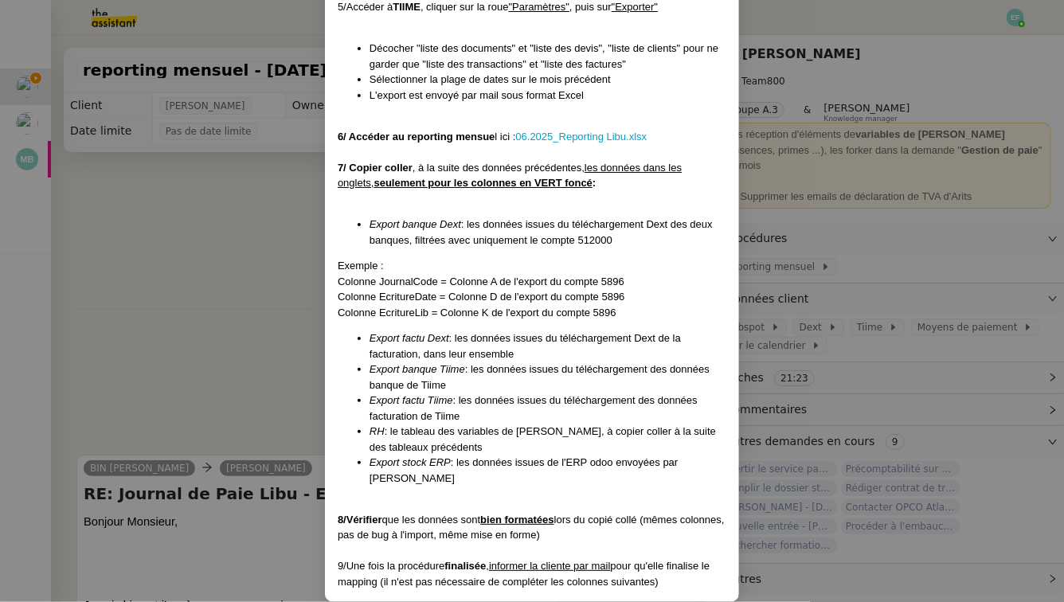
scroll to position [668, 0]
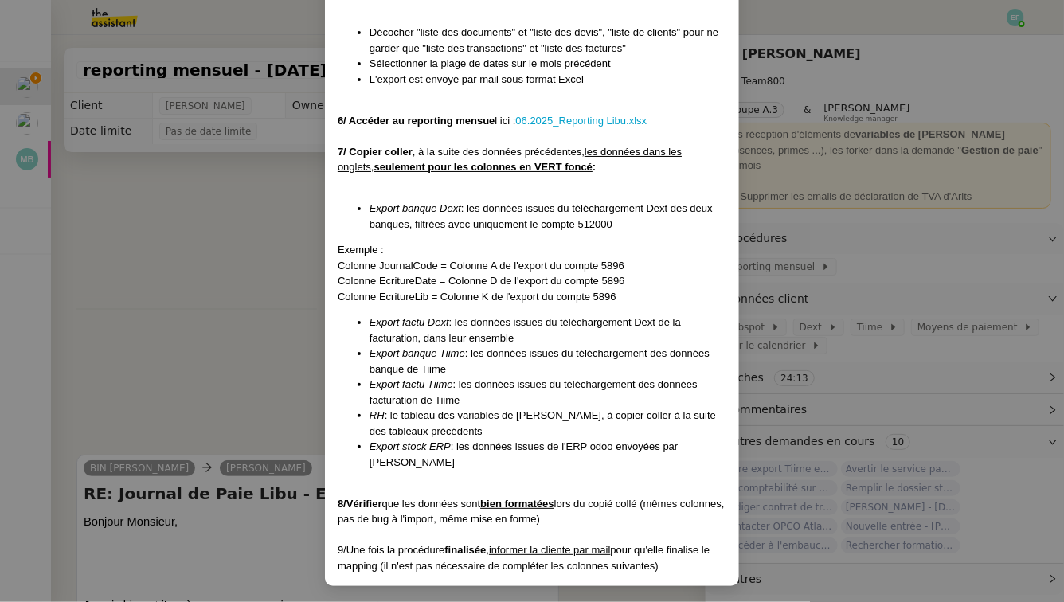
click at [119, 334] on nz-modal-container "Créée le [DATE] MAJ le [DATE] Contexte : La cliente souhaite que l'on traite et…" at bounding box center [532, 301] width 1064 height 602
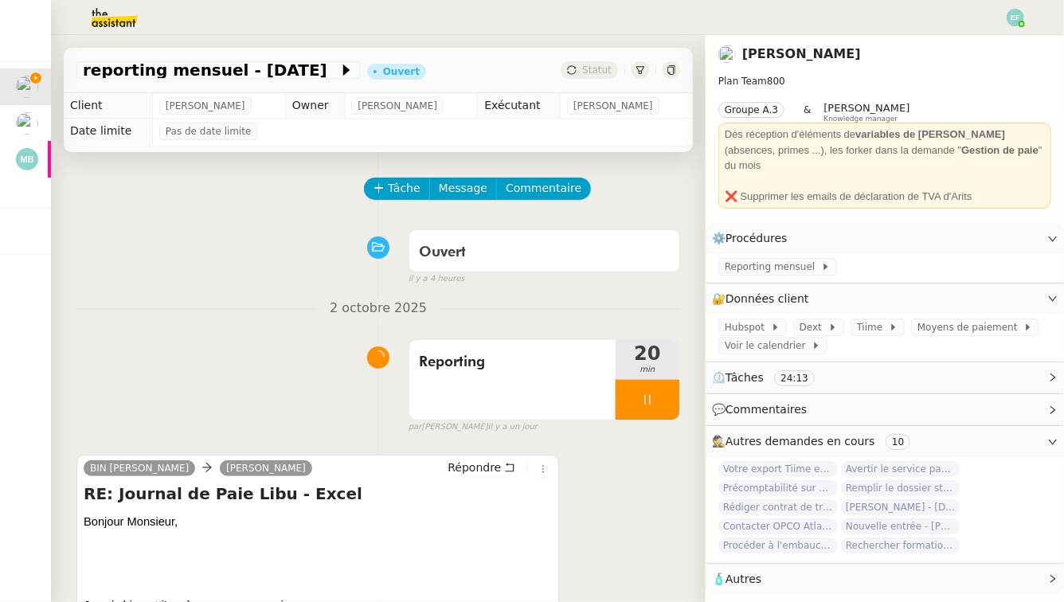
click at [119, 334] on nz-modal-container "Créée le [DATE] MAJ le [DATE] Contexte : La cliente souhaite que l'on traite et…" at bounding box center [532, 301] width 1064 height 602
click at [795, 259] on span "Reporting mensuel" at bounding box center [772, 267] width 96 height 16
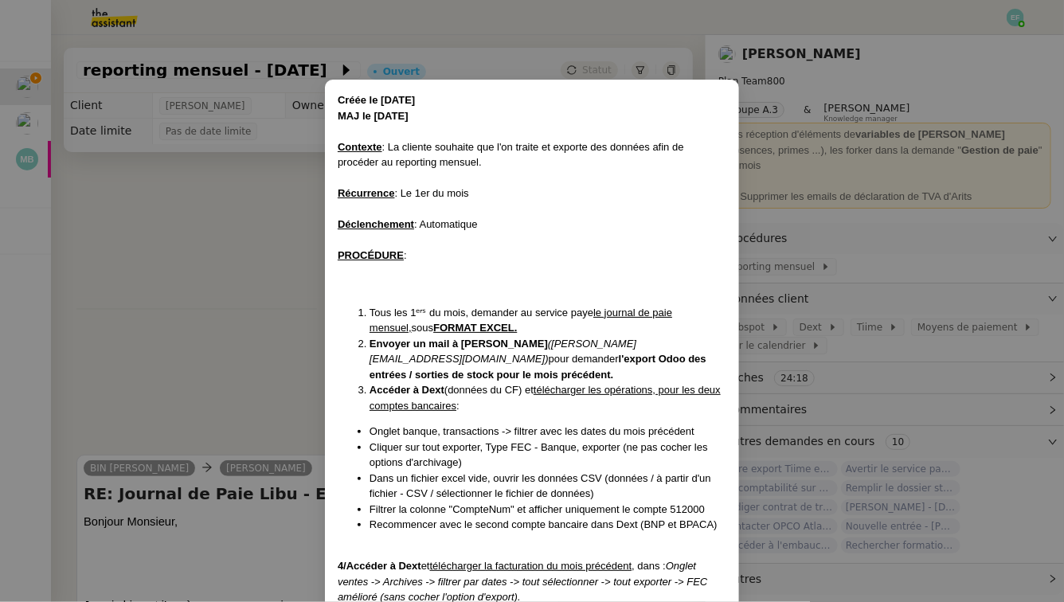
scroll to position [486, 0]
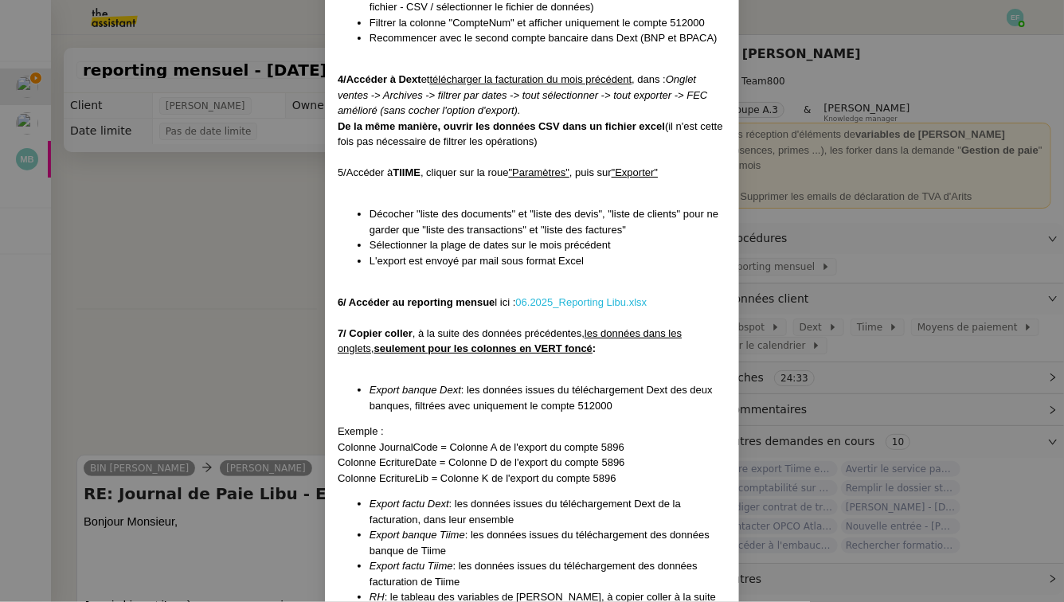
click at [600, 297] on link "06.2025_Reporting Libu.xlsx" at bounding box center [580, 302] width 131 height 12
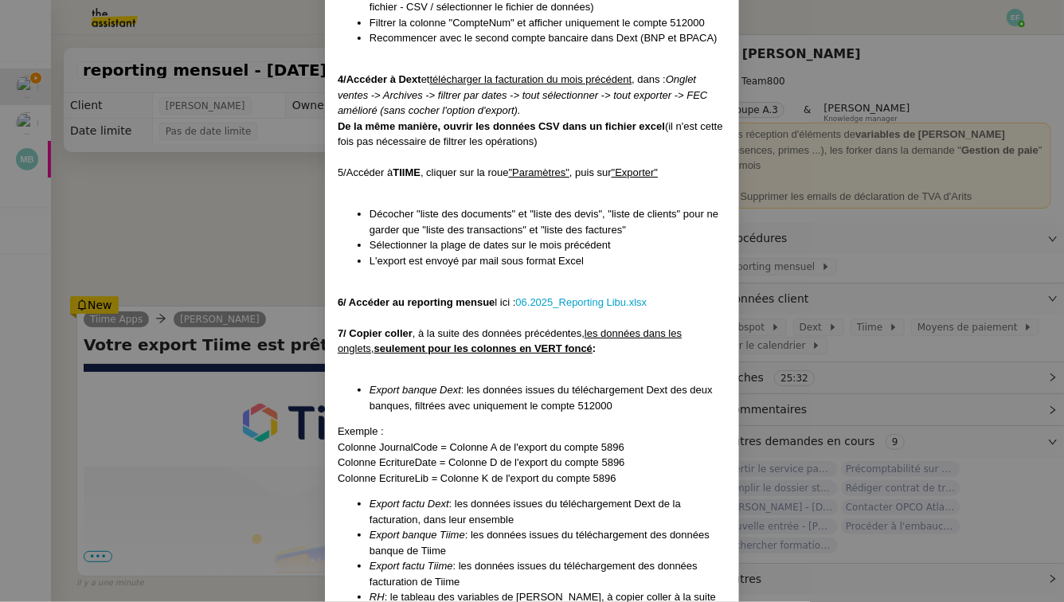
click at [225, 137] on nz-modal-container "Créée le [DATE] MAJ le [DATE] Contexte : La cliente souhaite que l'on traite et…" at bounding box center [532, 301] width 1064 height 602
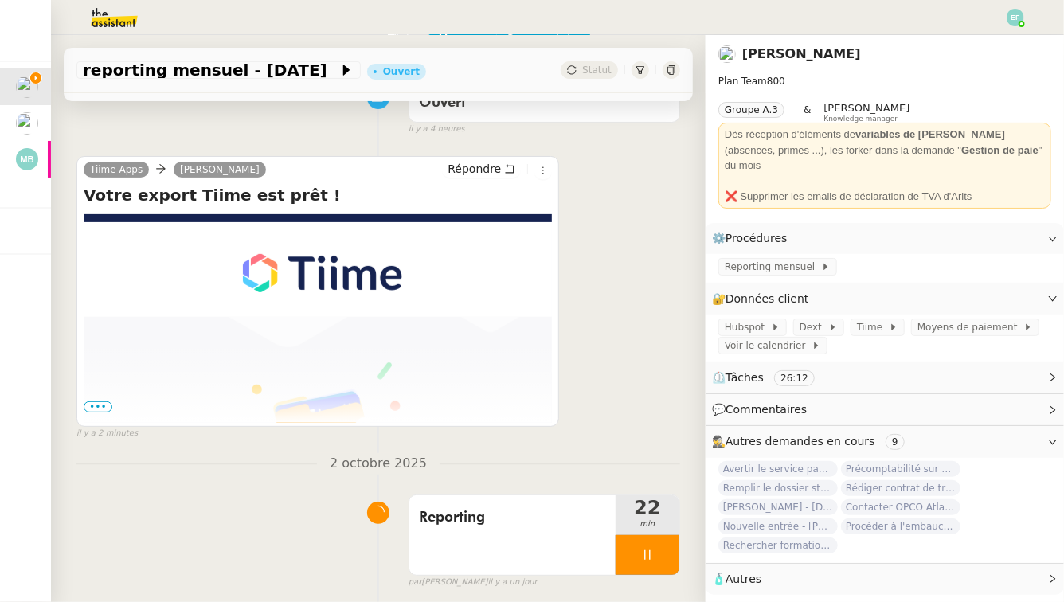
scroll to position [176, 0]
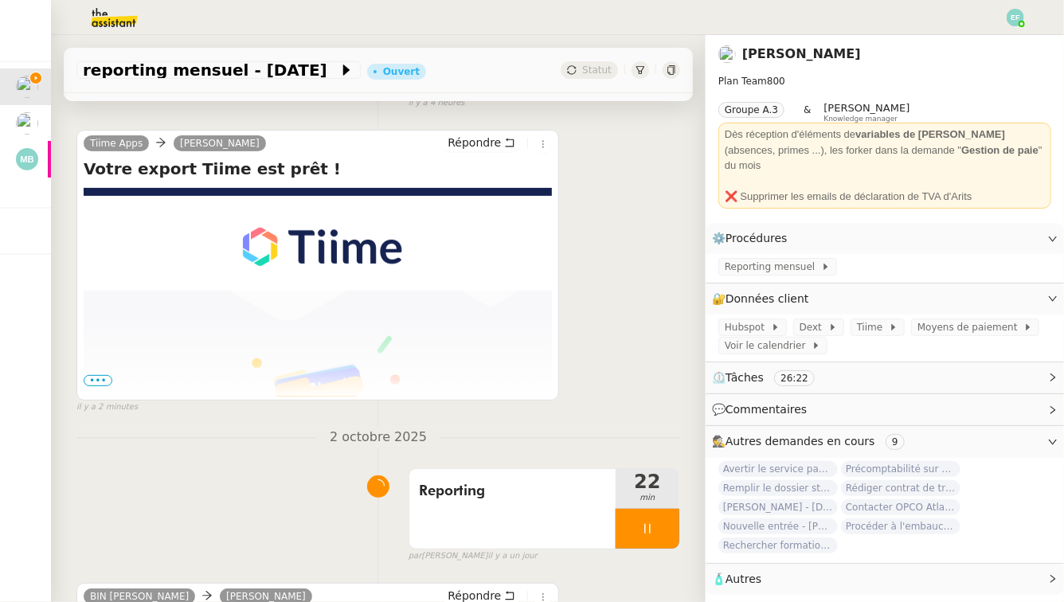
click at [102, 377] on span "•••" at bounding box center [98, 380] width 29 height 11
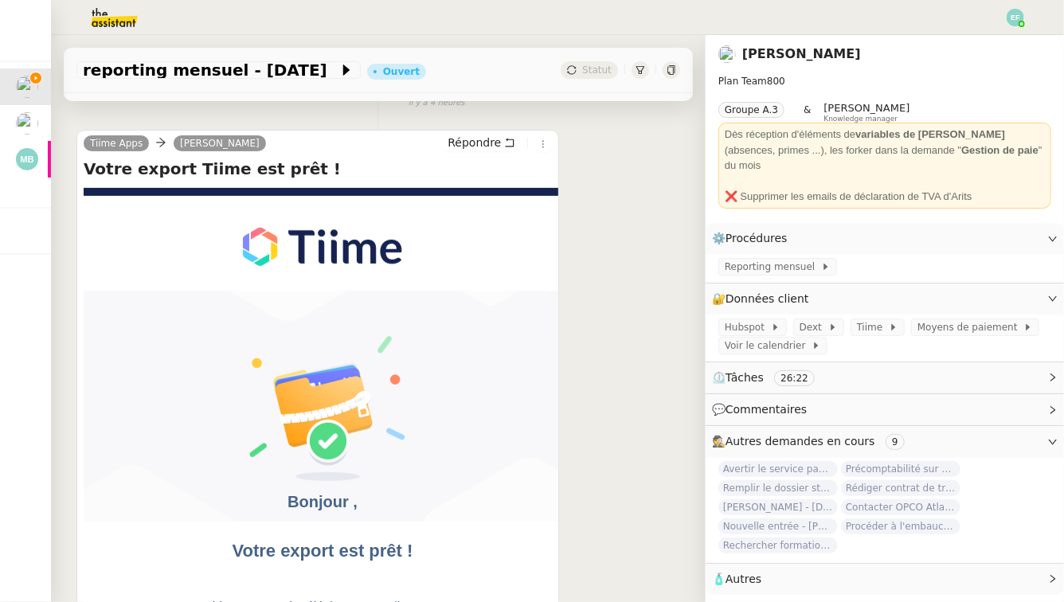
scroll to position [653, 0]
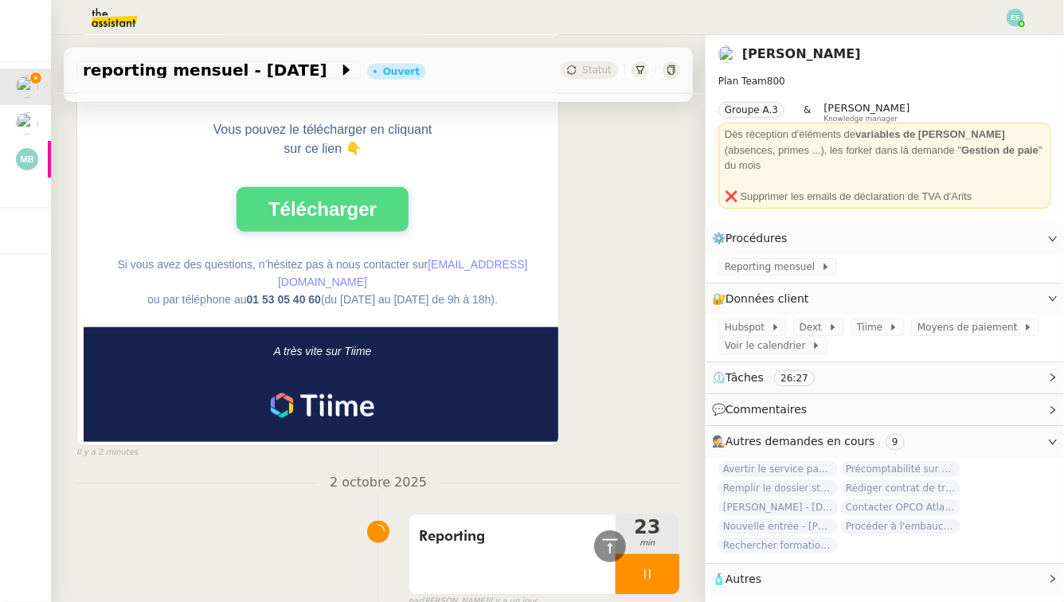
click at [336, 221] on link "Télécharger" at bounding box center [322, 209] width 172 height 45
click at [753, 259] on span "Reporting mensuel" at bounding box center [772, 267] width 96 height 16
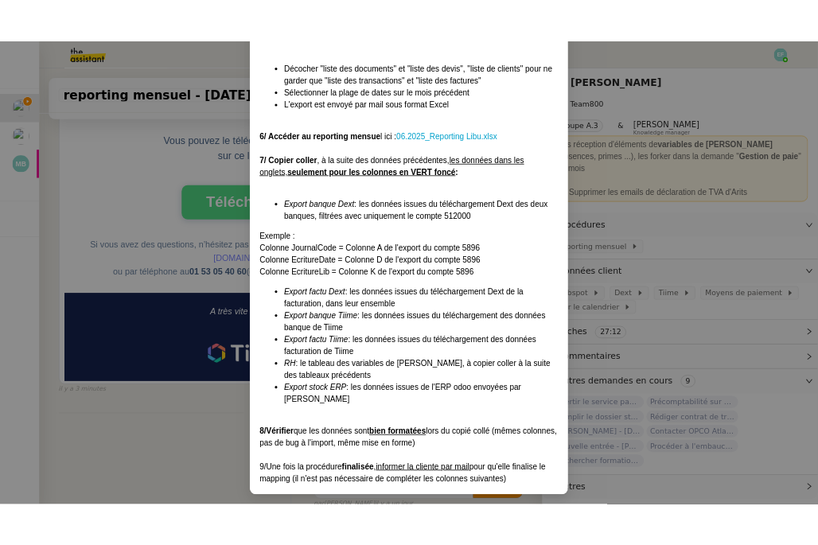
scroll to position [670, 0]
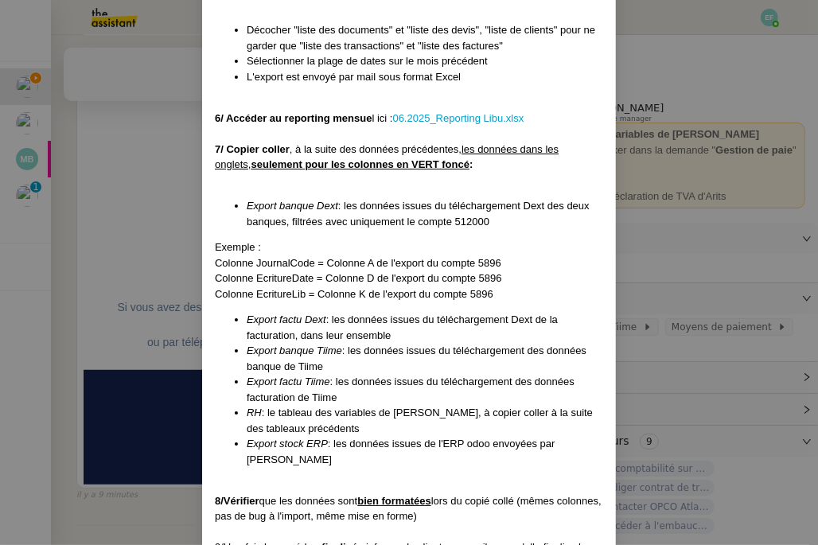
click at [147, 168] on nz-modal-container "Créée le [DATE] MAJ le [DATE] Contexte : La cliente souhaite que l'on traite et…" at bounding box center [409, 272] width 818 height 545
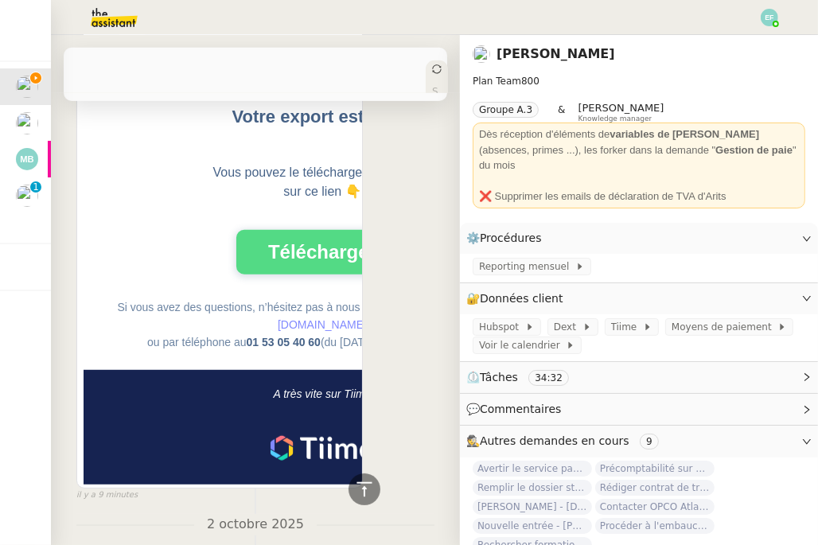
scroll to position [647, 0]
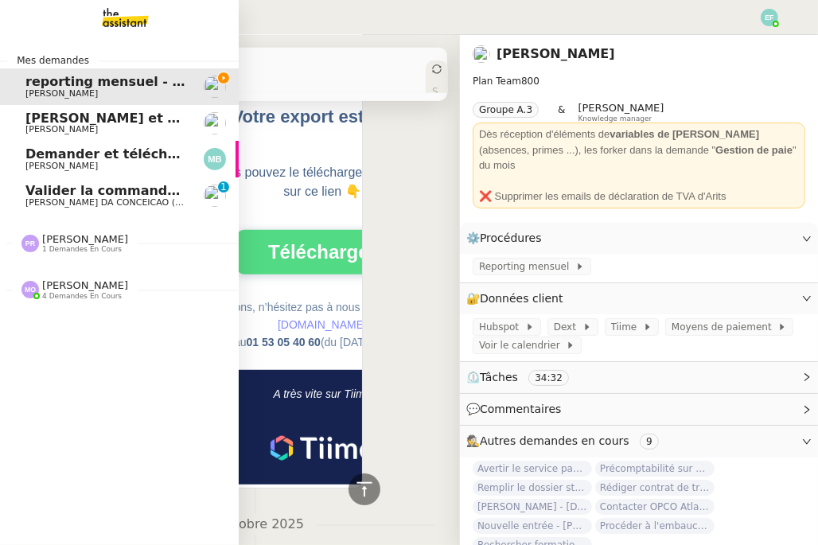
click at [43, 200] on span "[PERSON_NAME] DA CONCEICAO (thermisure)" at bounding box center [125, 202] width 201 height 10
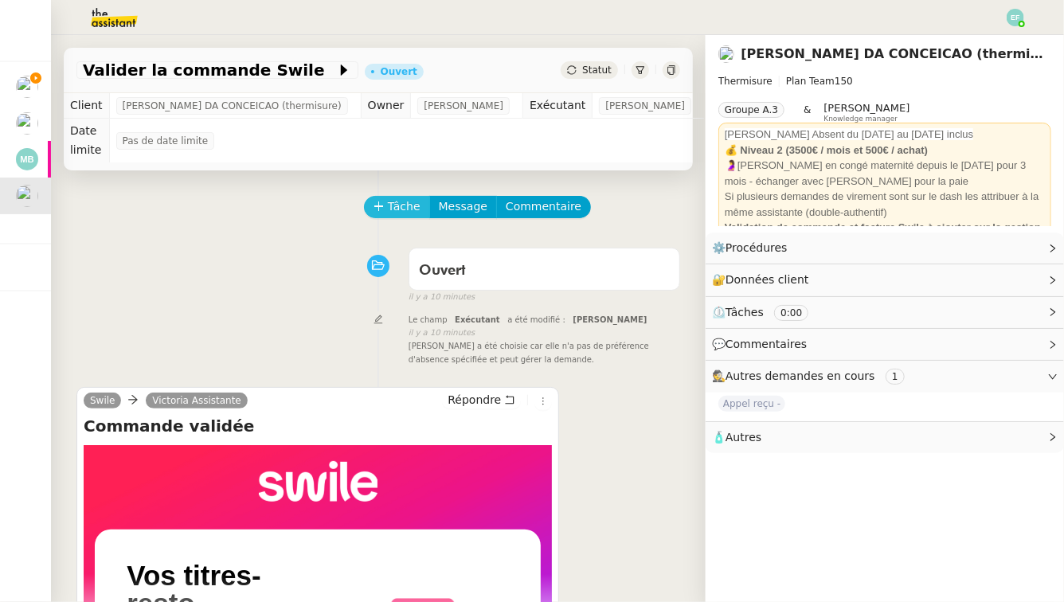
click at [404, 197] on span "Tâche" at bounding box center [404, 206] width 33 height 18
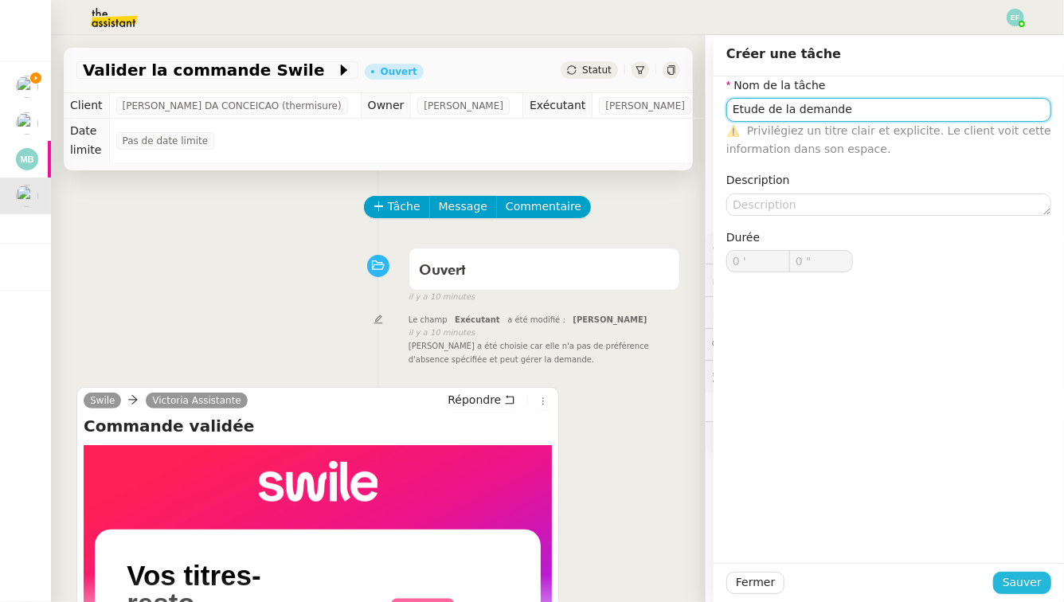
type input "Etude de la demande"
click at [1023, 580] on span "Sauver" at bounding box center [1021, 582] width 39 height 18
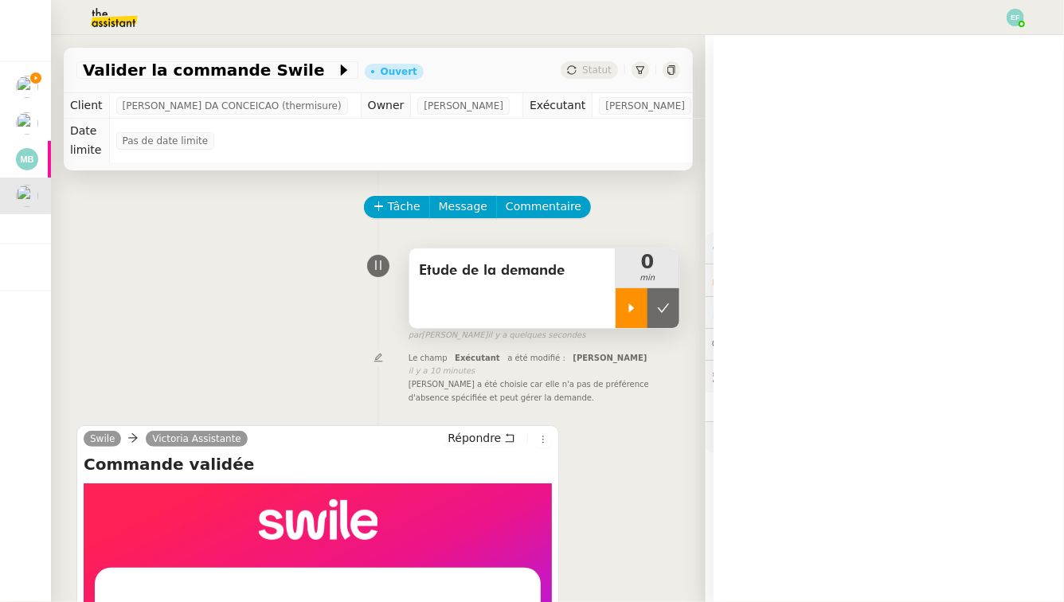
click at [645, 288] on div at bounding box center [631, 308] width 32 height 40
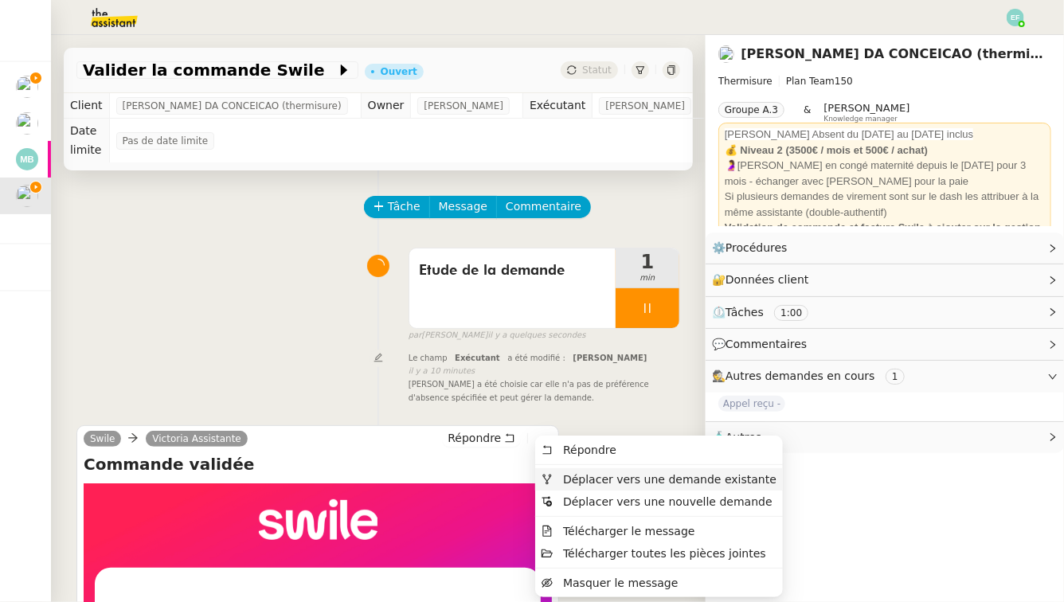
click at [574, 475] on span "Déplacer vers une demande existante" at bounding box center [669, 479] width 213 height 13
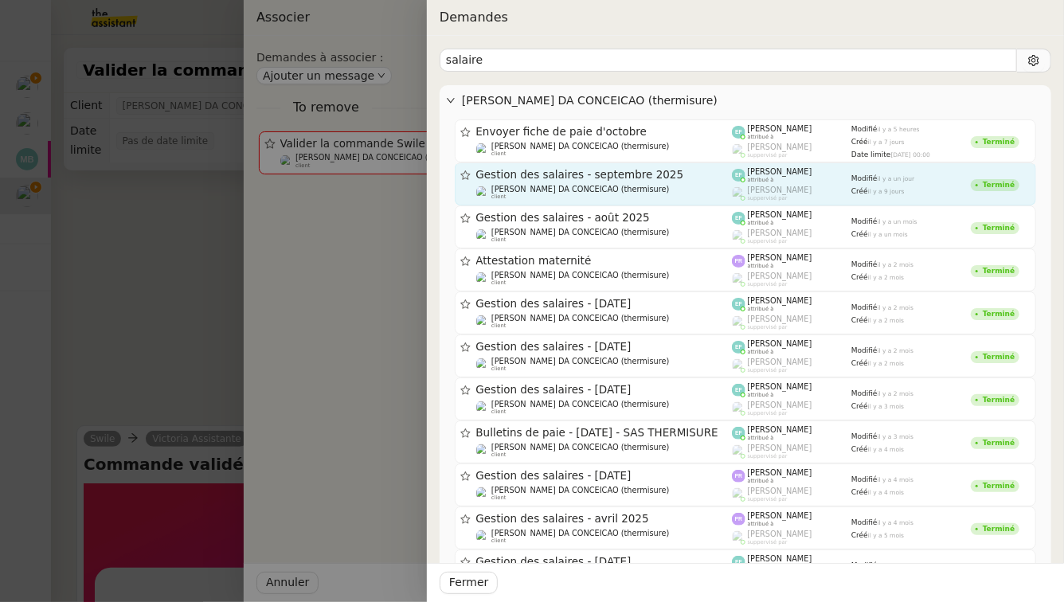
type input "salaire"
click at [676, 182] on div "Gestion des salaires - [DATE] [PERSON_NAME] (thermisure) client" at bounding box center [604, 184] width 256 height 32
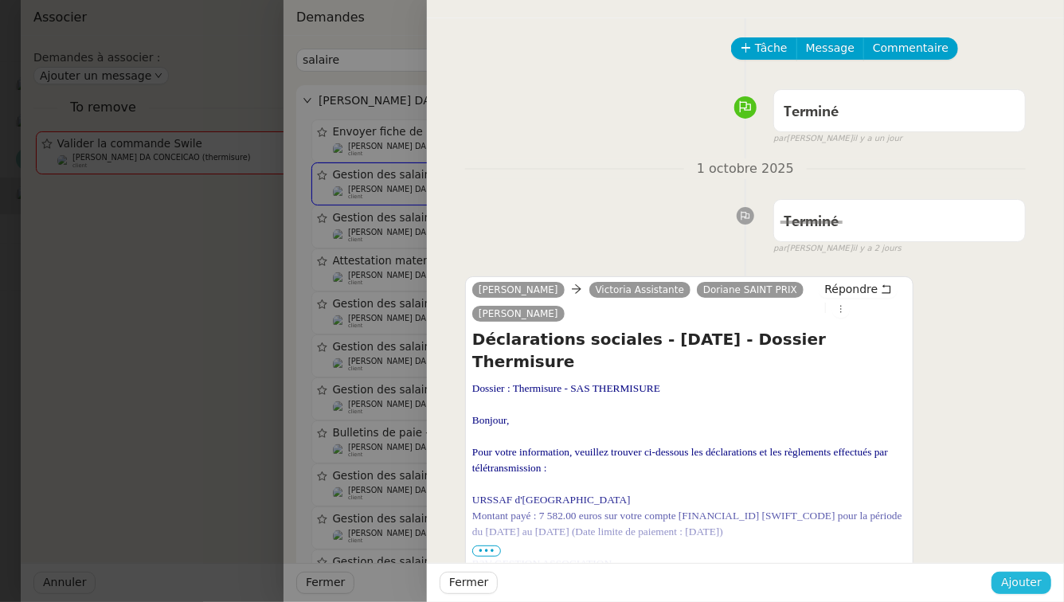
click at [1021, 584] on span "Ajouter" at bounding box center [1021, 582] width 41 height 18
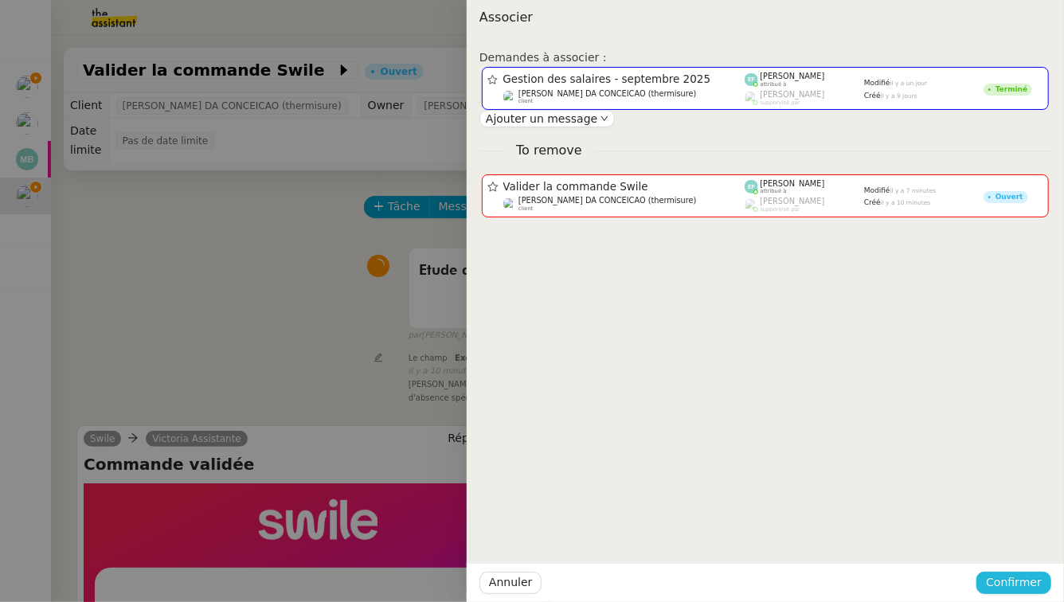
click at [1021, 584] on span "Confirmer" at bounding box center [1014, 582] width 56 height 18
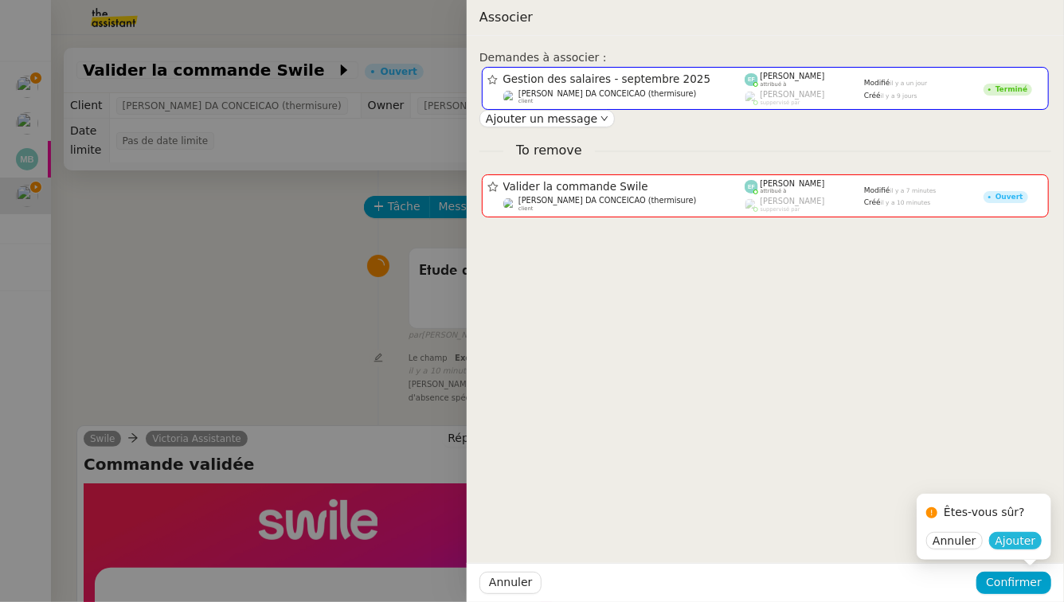
click at [1018, 546] on span "Ajouter" at bounding box center [1015, 541] width 41 height 16
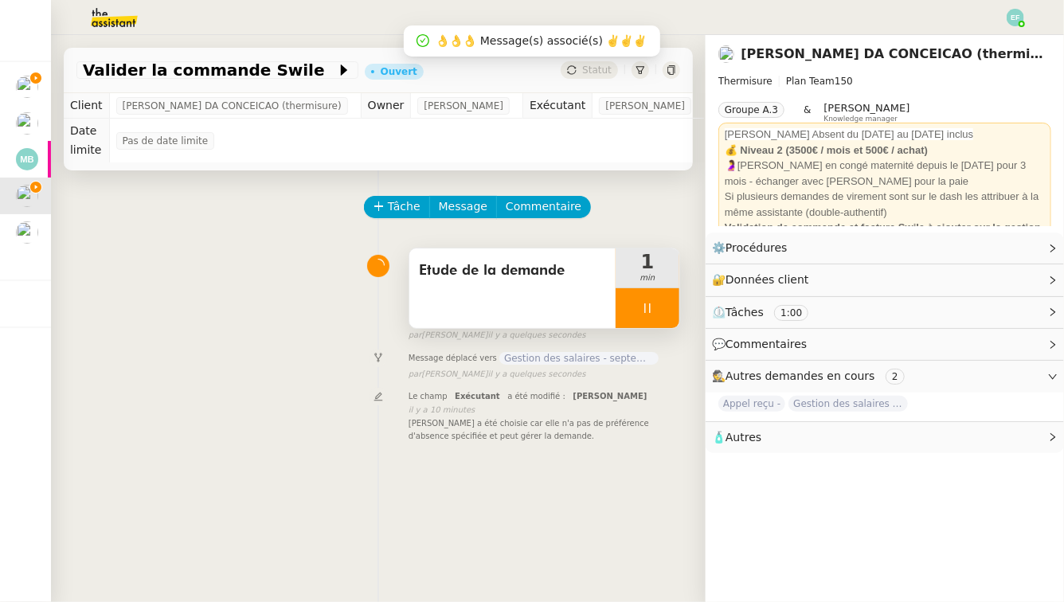
click at [657, 291] on div at bounding box center [647, 308] width 64 height 40
click at [657, 302] on icon at bounding box center [663, 308] width 13 height 13
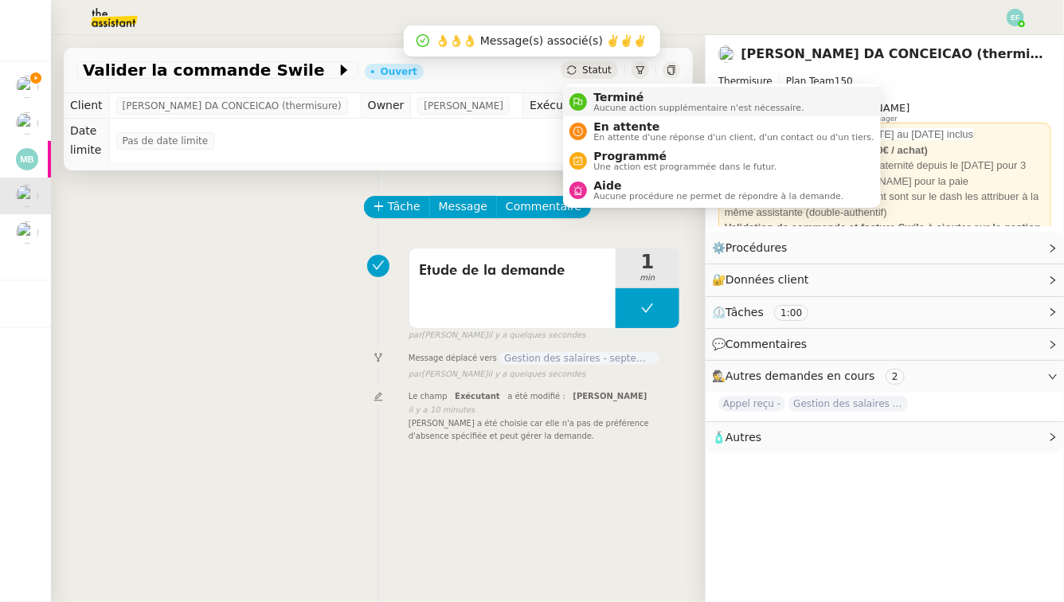
click at [599, 96] on span "Terminé" at bounding box center [698, 97] width 210 height 13
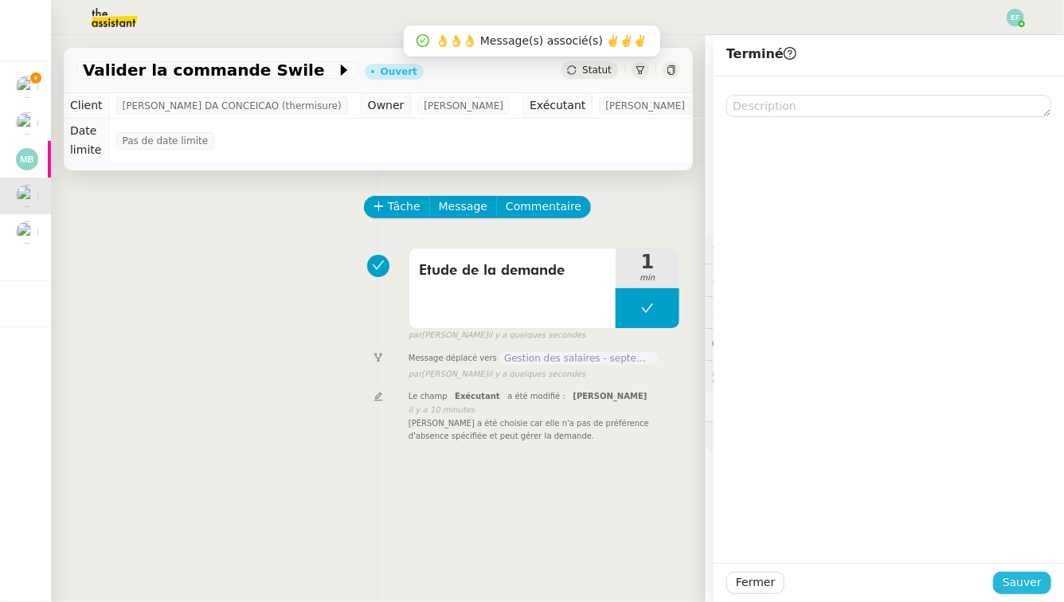
click at [1033, 580] on span "Sauver" at bounding box center [1021, 582] width 39 height 18
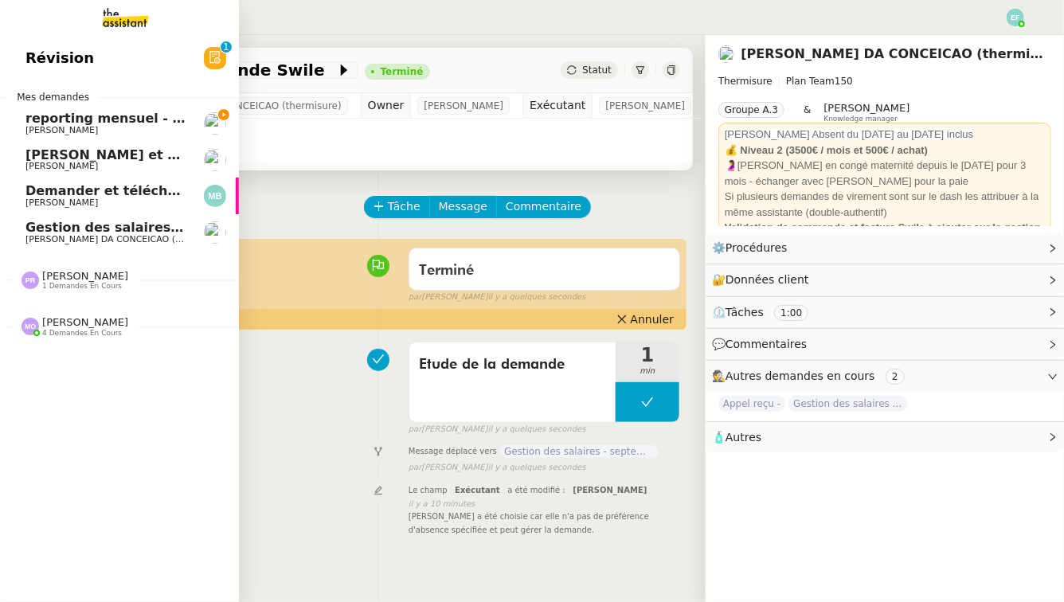
click at [53, 244] on span "[PERSON_NAME] DA CONCEICAO (thermisure)" at bounding box center [125, 239] width 201 height 10
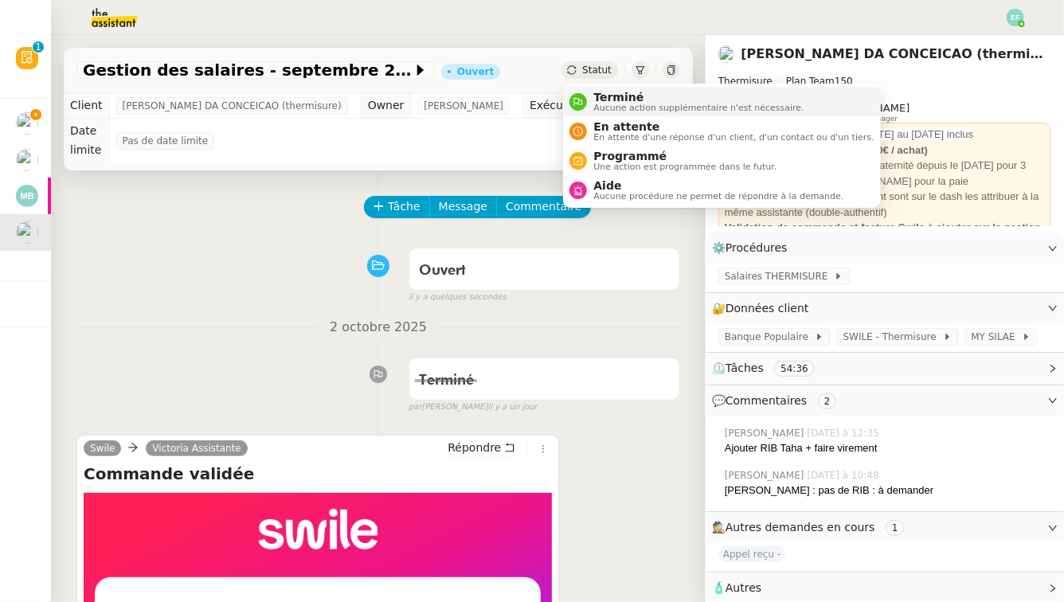
click at [594, 102] on span "Terminé" at bounding box center [698, 97] width 210 height 13
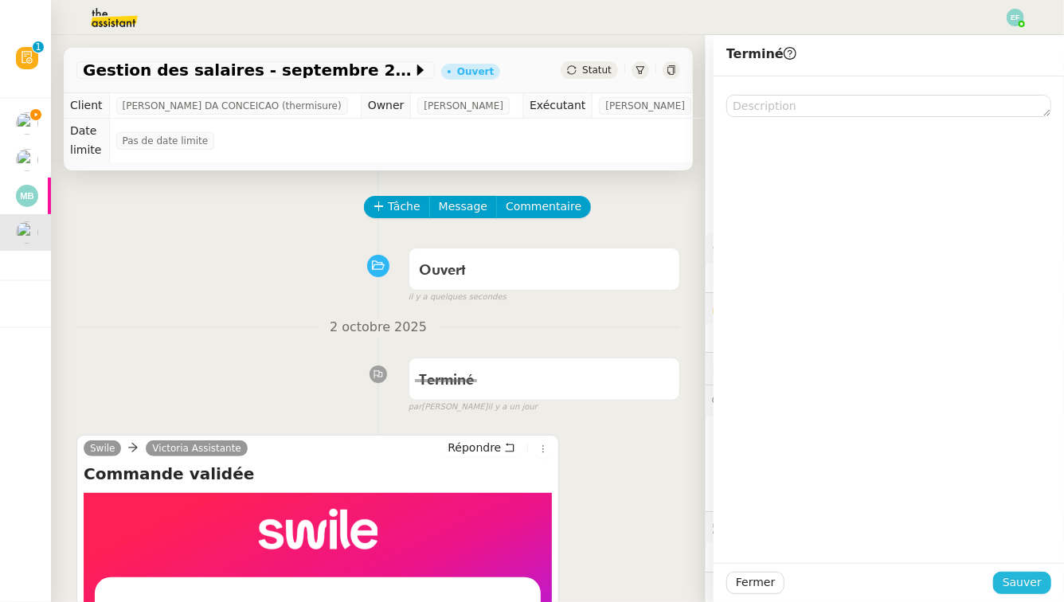
click at [1028, 591] on span "Sauver" at bounding box center [1021, 582] width 39 height 18
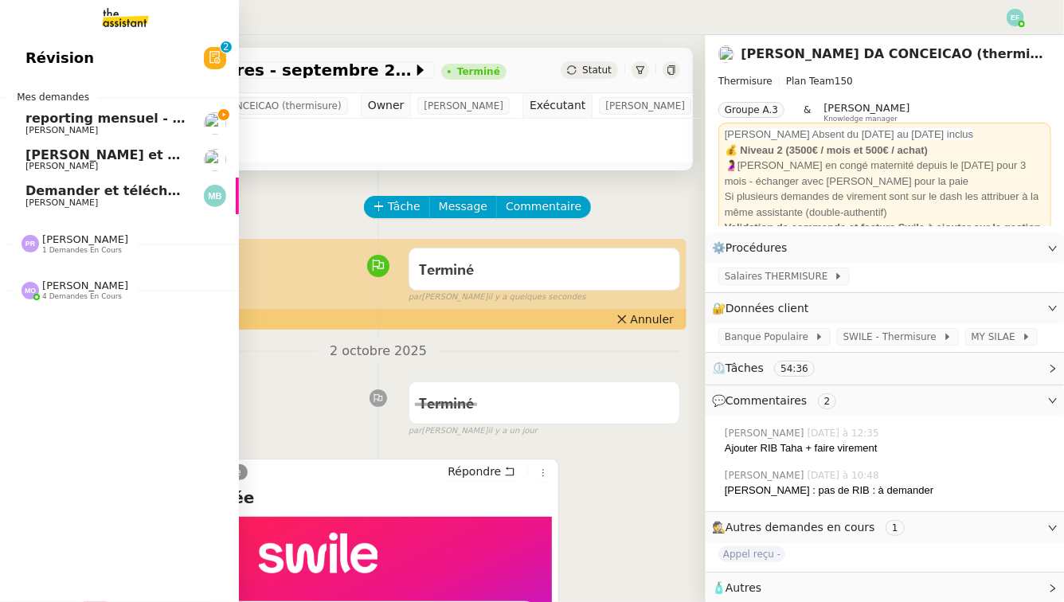
click at [76, 125] on span "[PERSON_NAME]" at bounding box center [61, 130] width 72 height 10
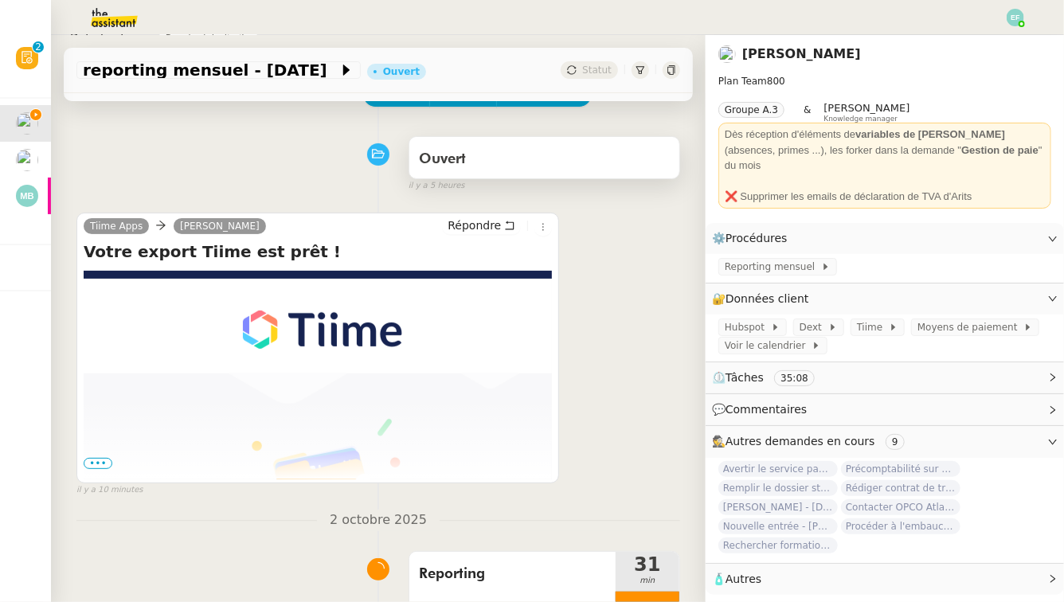
scroll to position [94, 0]
click at [100, 463] on span "•••" at bounding box center [98, 462] width 29 height 11
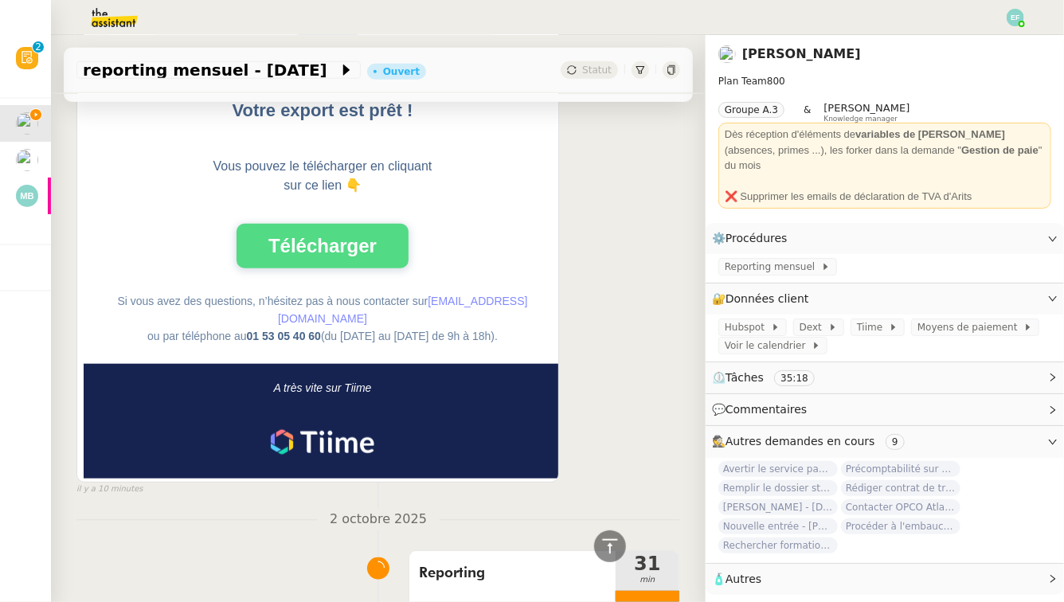
scroll to position [614, 0]
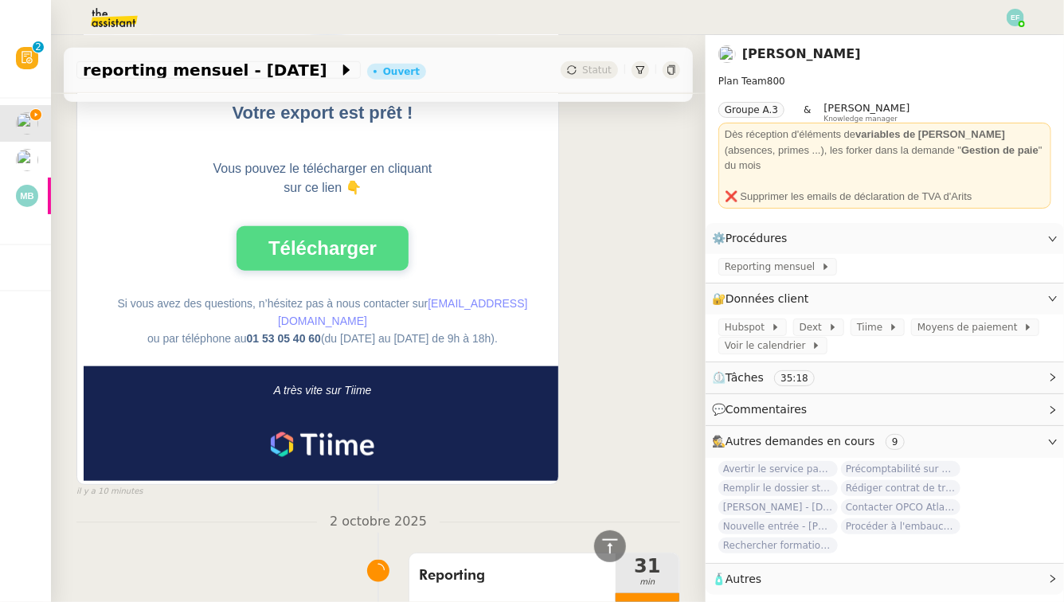
click at [420, 235] on td "Télécharger" at bounding box center [323, 248] width 478 height 45
click at [631, 520] on div "[DATE] Reporting 31 min false par [PERSON_NAME] [DATE] 👌👌👌 message envoyé ✌️✌️✌…" at bounding box center [377, 578] width 603 height 135
click at [778, 259] on span "Reporting mensuel" at bounding box center [772, 267] width 96 height 16
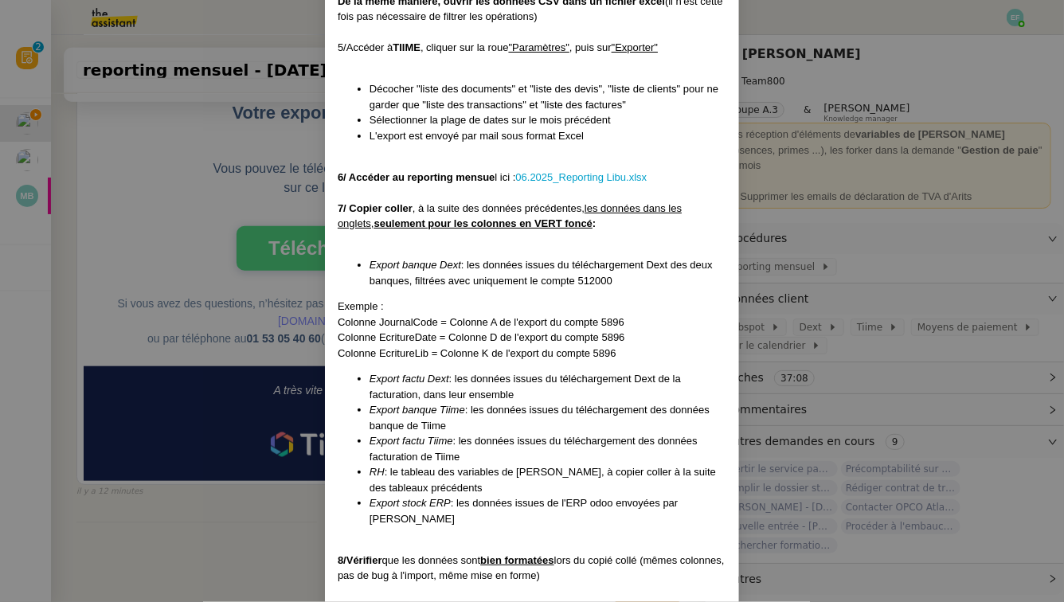
scroll to position [670, 0]
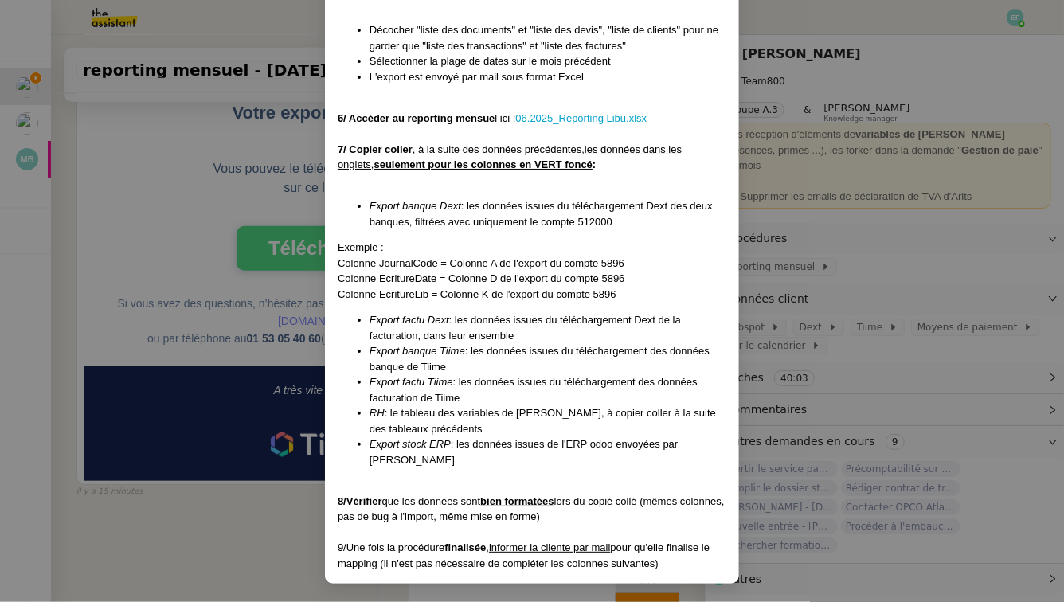
click at [260, 140] on nz-modal-container "Créée le [DATE] MAJ le [DATE] Contexte : La cliente souhaite que l'on traite et…" at bounding box center [532, 301] width 1064 height 602
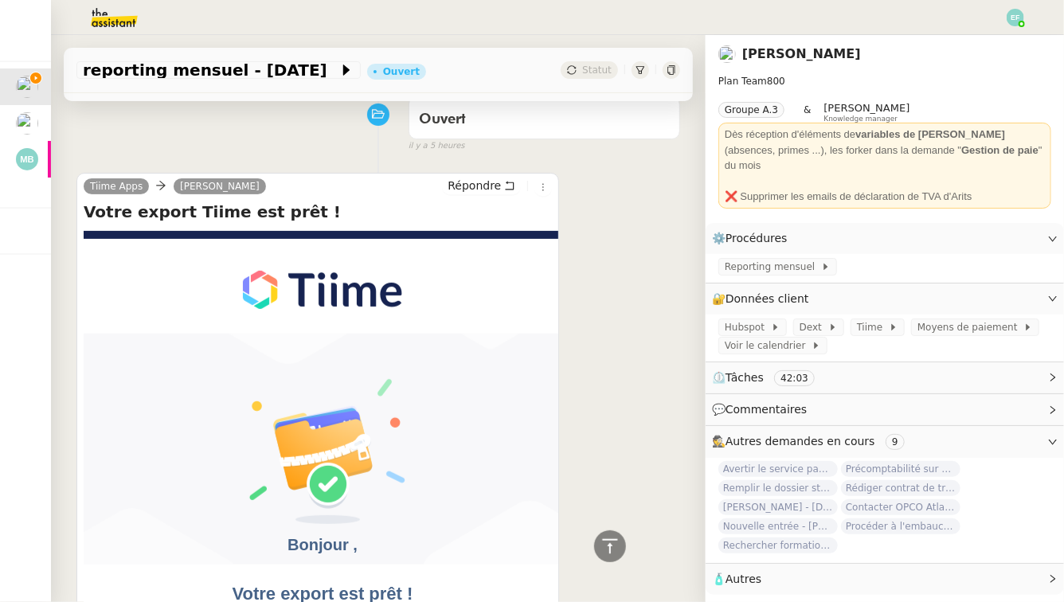
scroll to position [0, 0]
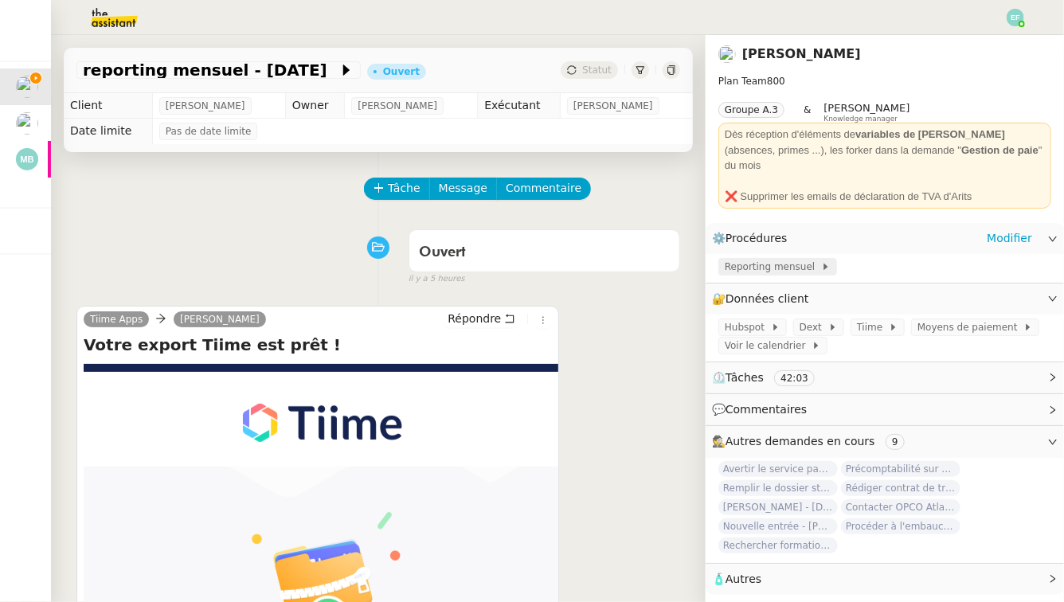
click at [740, 259] on span "Reporting mensuel" at bounding box center [772, 267] width 96 height 16
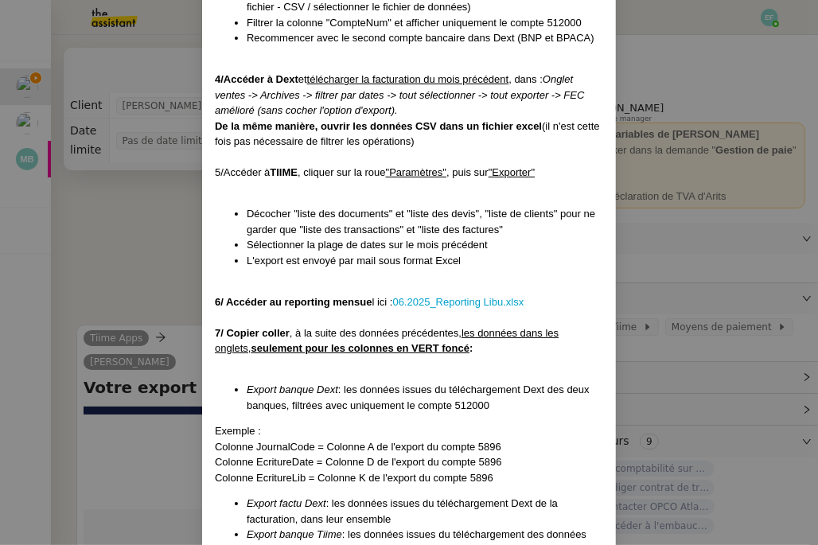
scroll to position [521, 0]
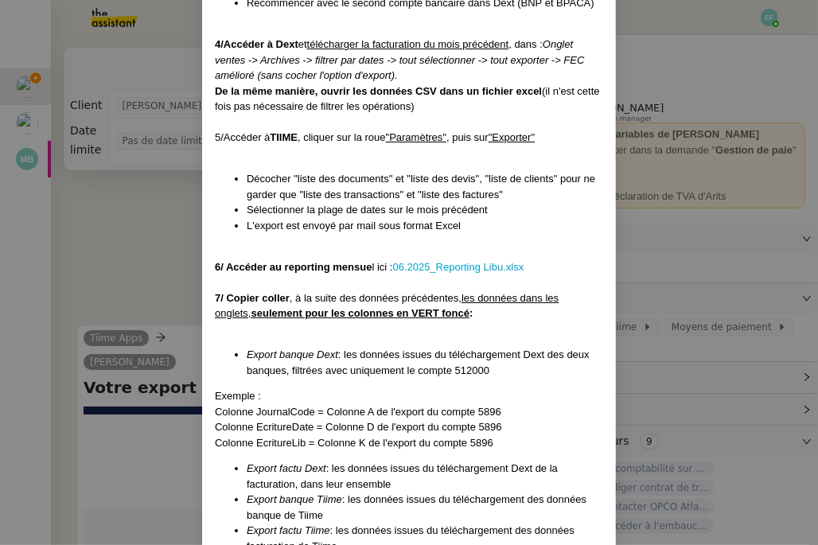
click at [139, 278] on nz-modal-container "Créée le [DATE] MAJ le [DATE] Contexte : La cliente souhaite que l'on traite et…" at bounding box center [409, 272] width 818 height 545
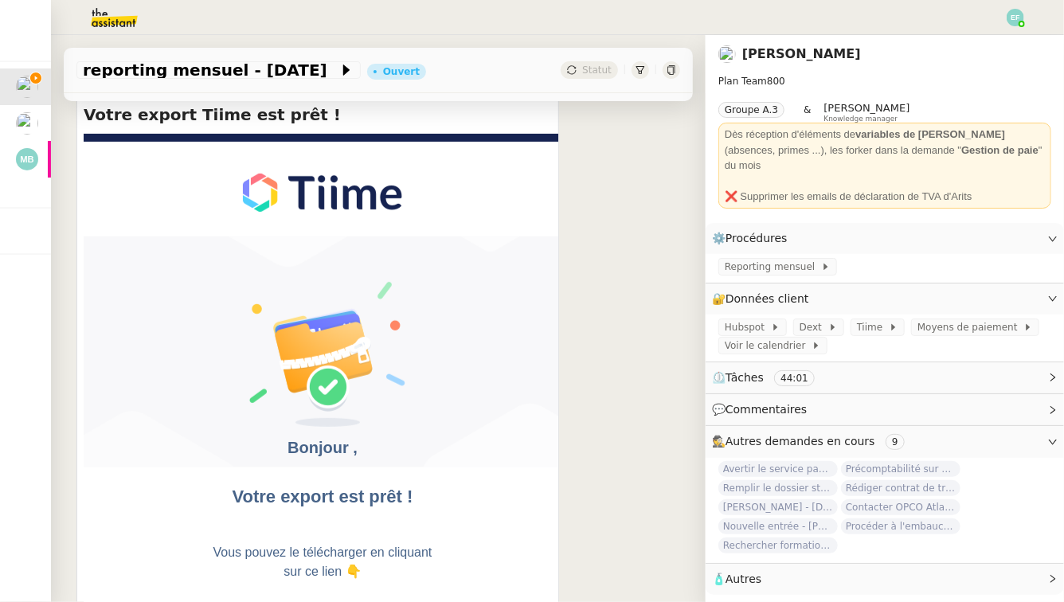
scroll to position [0, 0]
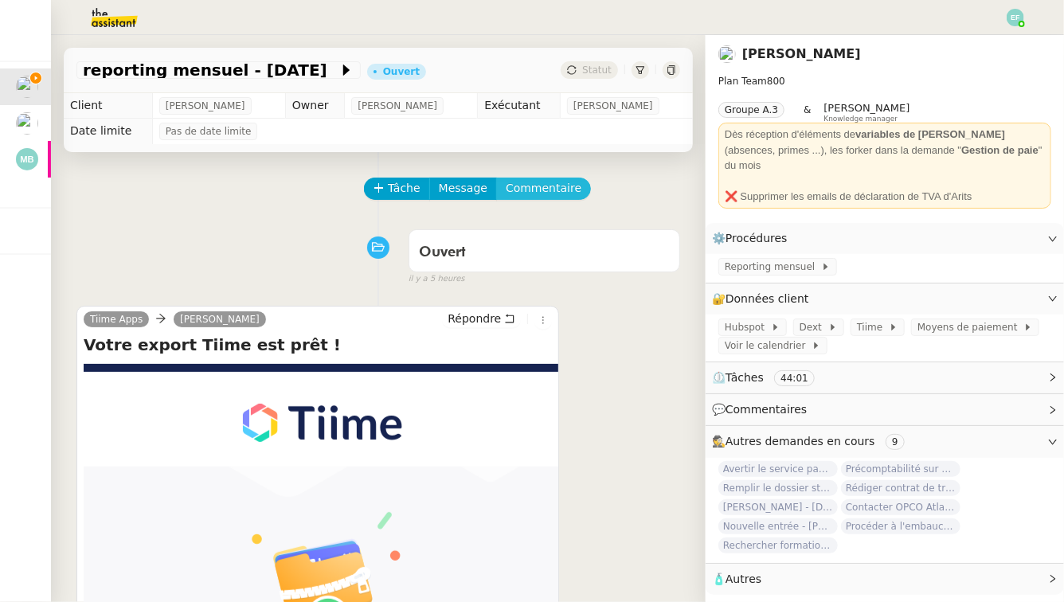
click at [542, 186] on span "Commentaire" at bounding box center [544, 188] width 76 height 18
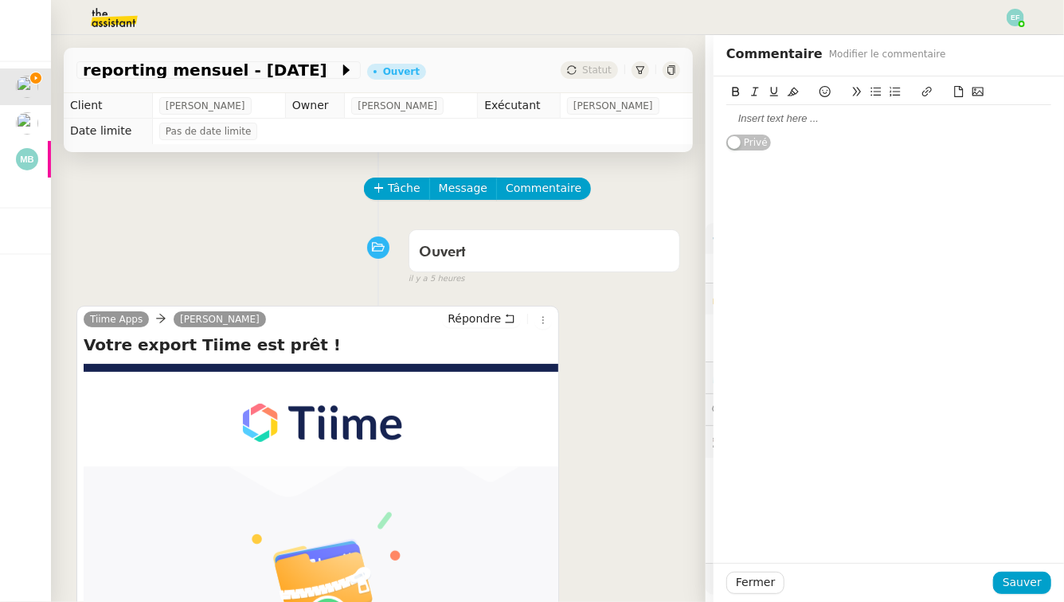
click at [820, 115] on div at bounding box center [888, 118] width 325 height 14
click at [1018, 588] on span "Sauver" at bounding box center [1021, 582] width 39 height 18
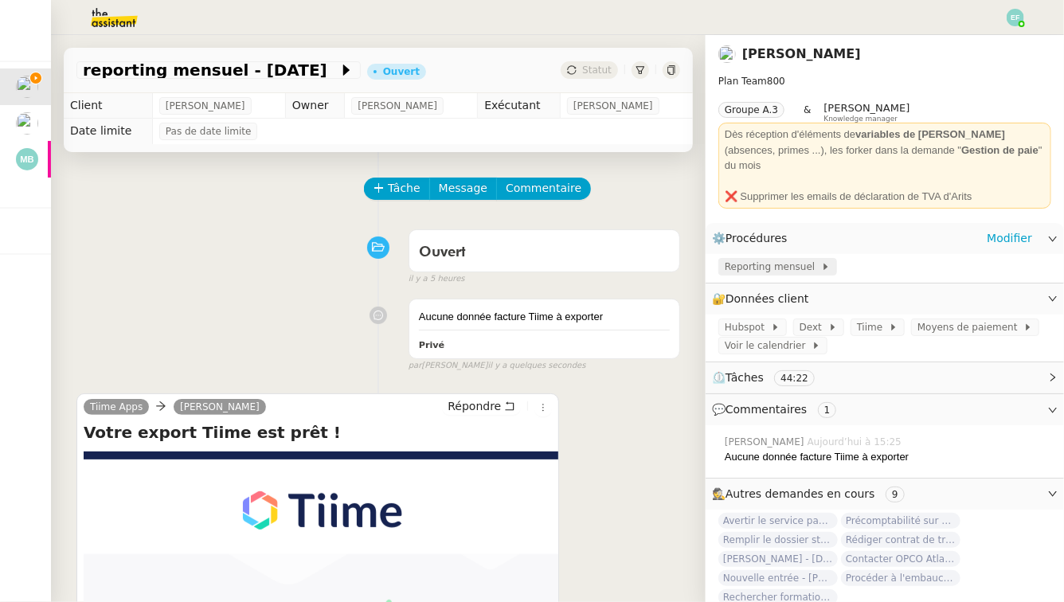
click at [748, 259] on span "Reporting mensuel" at bounding box center [772, 267] width 96 height 16
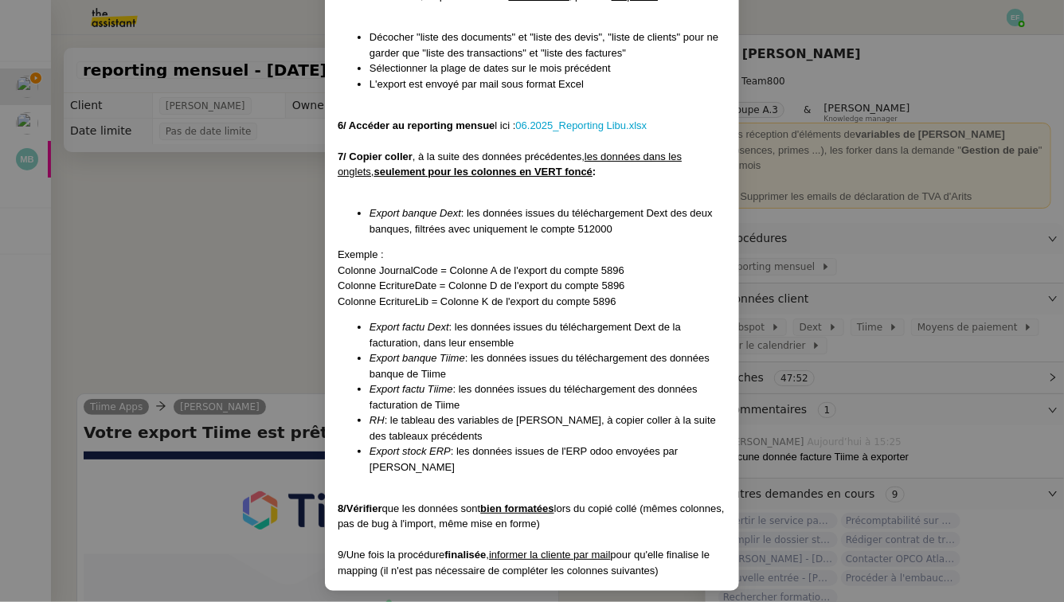
scroll to position [670, 0]
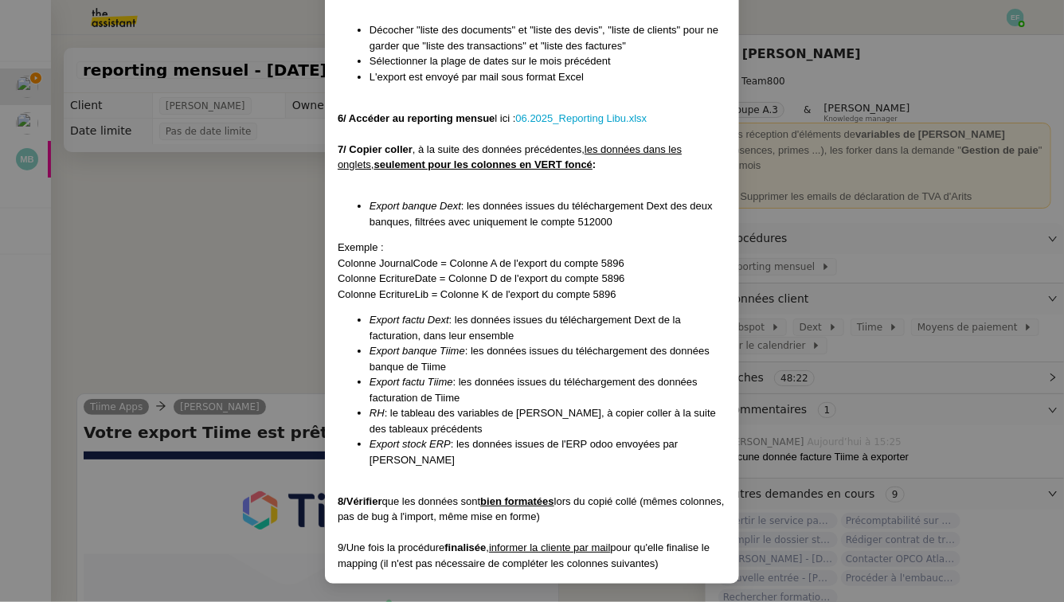
click at [197, 297] on nz-modal-container "Créée le [DATE] MAJ le [DATE] Contexte : La cliente souhaite que l'on traite et…" at bounding box center [532, 301] width 1064 height 602
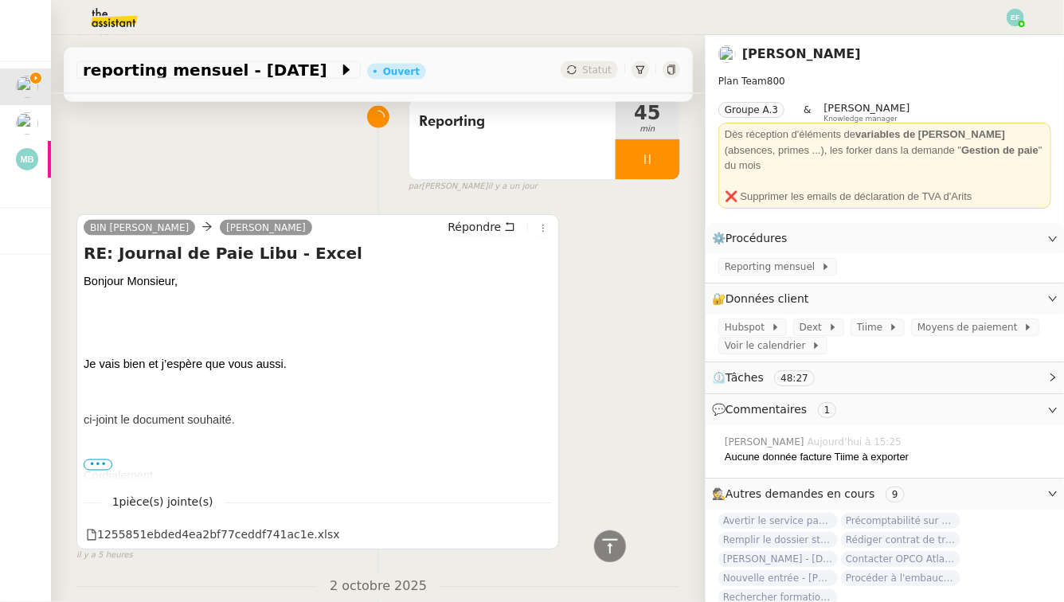
scroll to position [1155, 0]
click at [545, 527] on icon at bounding box center [541, 532] width 11 height 11
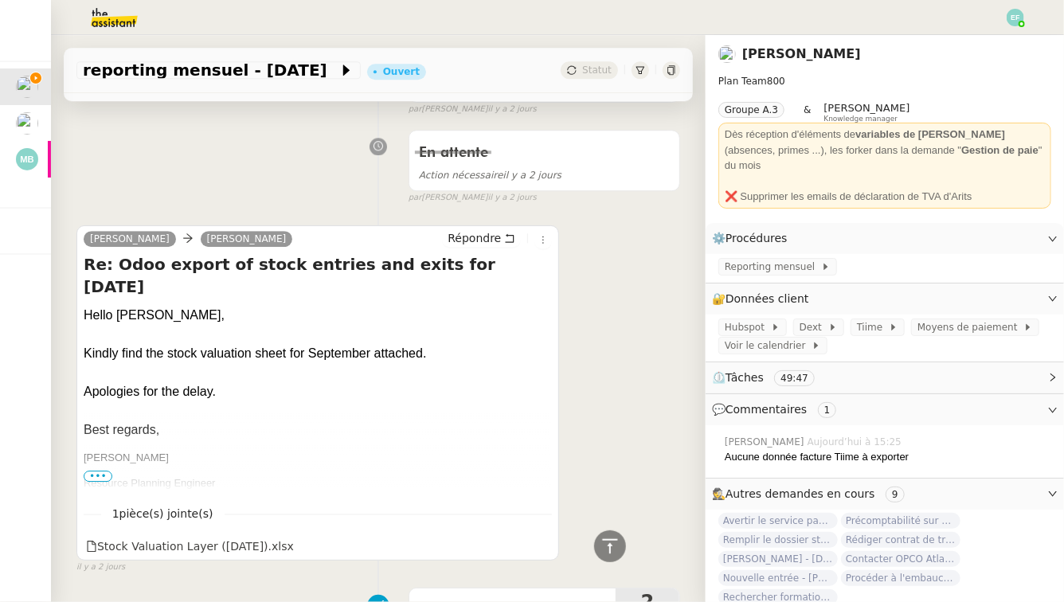
scroll to position [2244, 0]
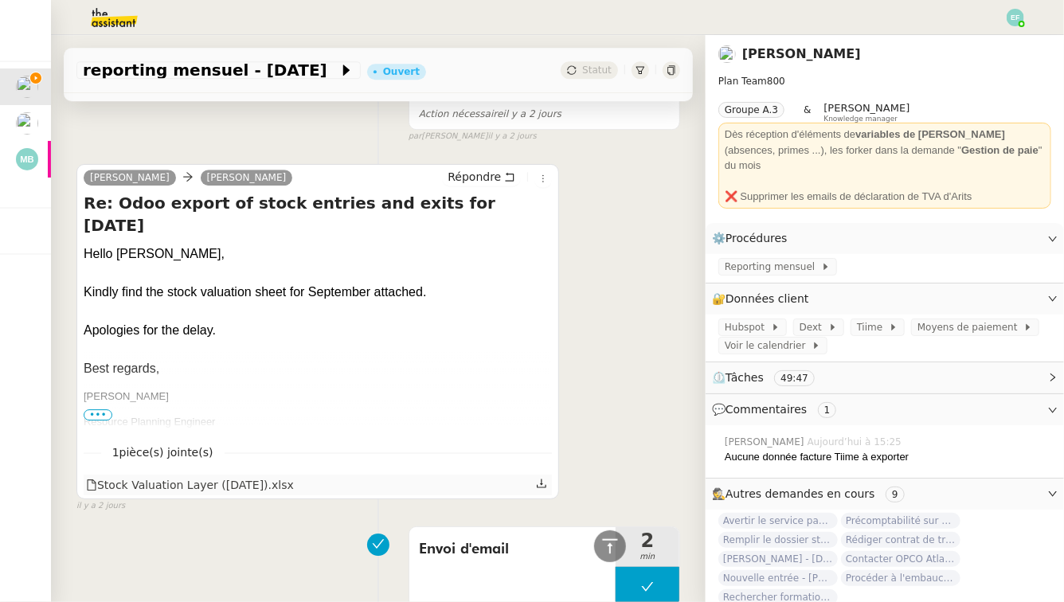
click at [545, 479] on icon at bounding box center [542, 483] width 10 height 9
click at [795, 259] on span "Reporting mensuel" at bounding box center [772, 267] width 96 height 16
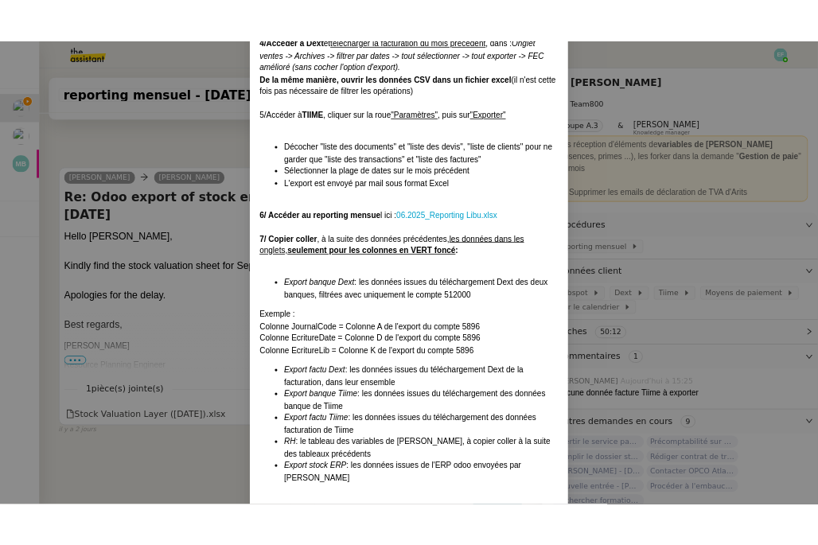
scroll to position [605, 0]
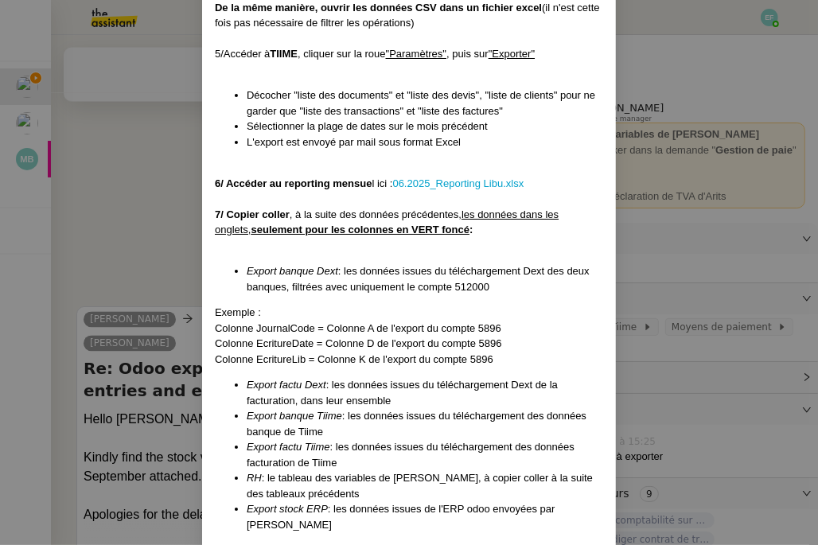
click at [160, 135] on nz-modal-container "Créée le [DATE] MAJ le [DATE] Contexte : La cliente souhaite que l'on traite et…" at bounding box center [409, 272] width 818 height 545
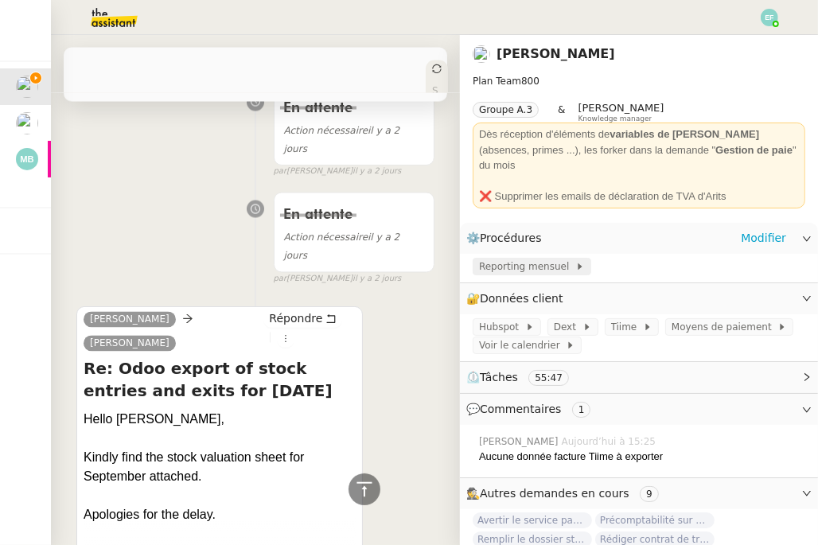
click at [515, 259] on span "Reporting mensuel" at bounding box center [527, 267] width 96 height 16
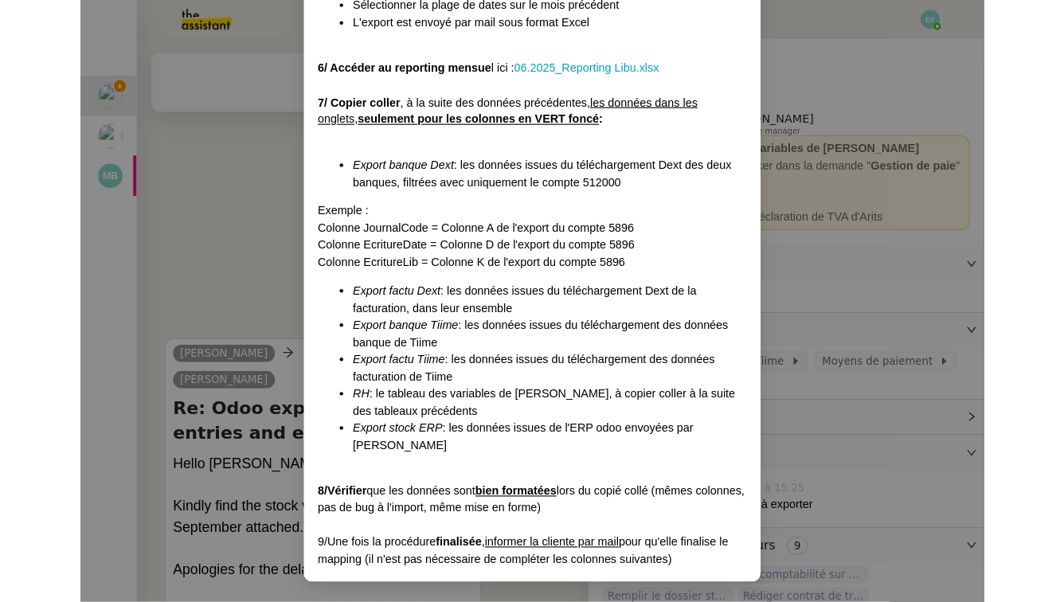
scroll to position [607, 0]
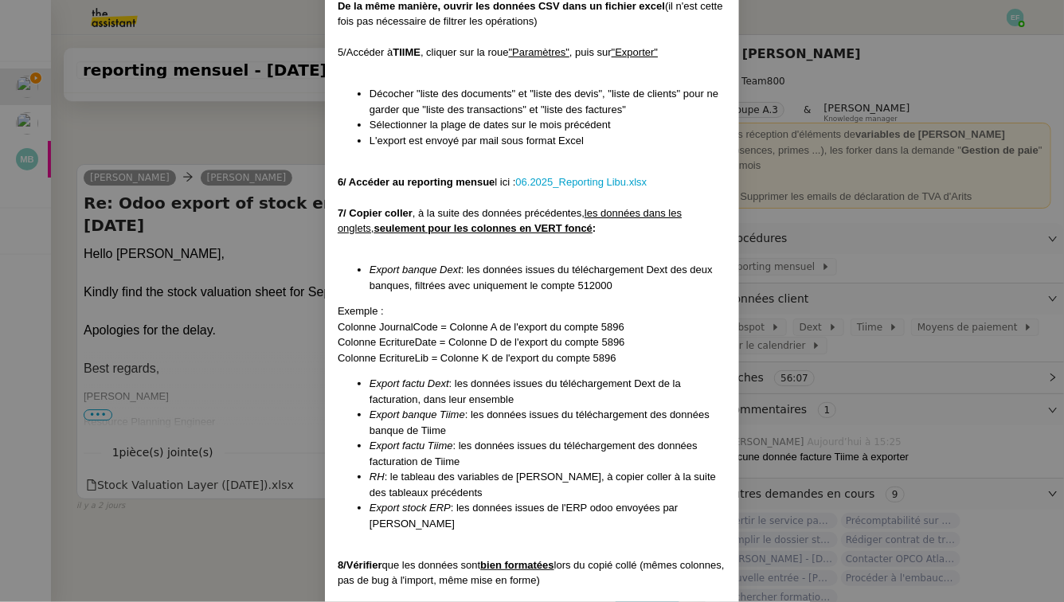
click at [177, 280] on nz-modal-container "Créée le [DATE] MAJ le [DATE] Contexte : La cliente souhaite que l'on traite et…" at bounding box center [532, 301] width 1064 height 602
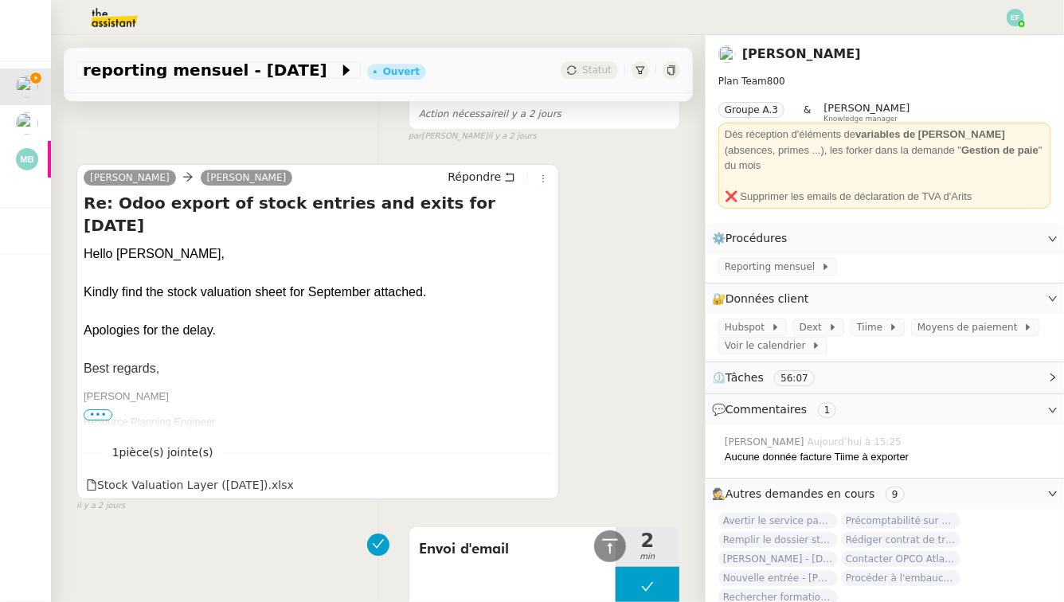
scroll to position [591, 0]
click at [117, 37] on div "reporting mensuel - [DATE] Ouvert Statut" at bounding box center [378, 64] width 654 height 58
click at [107, 2] on img at bounding box center [101, 17] width 123 height 35
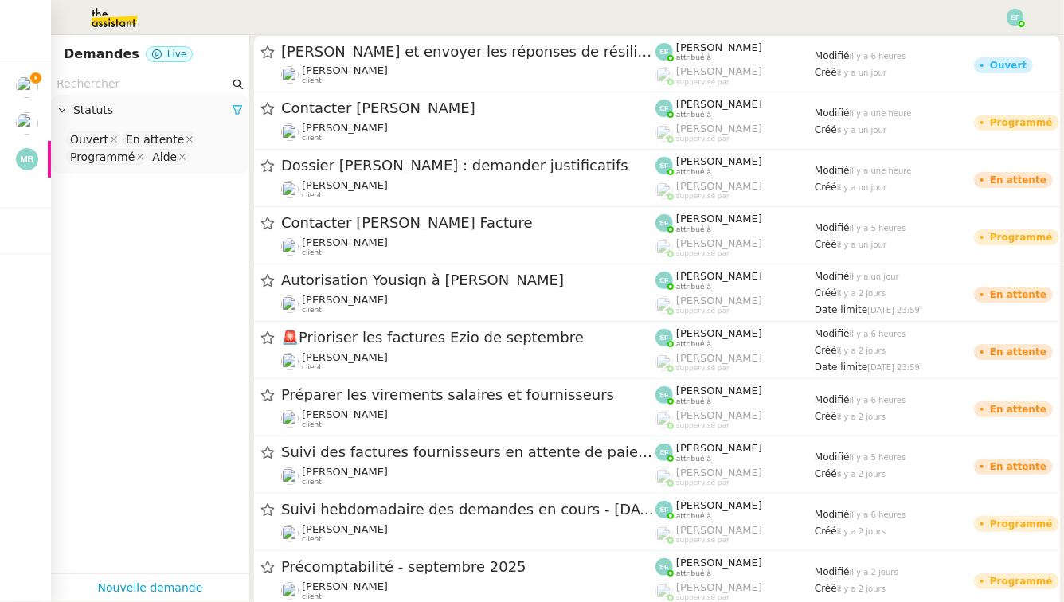
click at [142, 77] on input "text" at bounding box center [143, 84] width 173 height 18
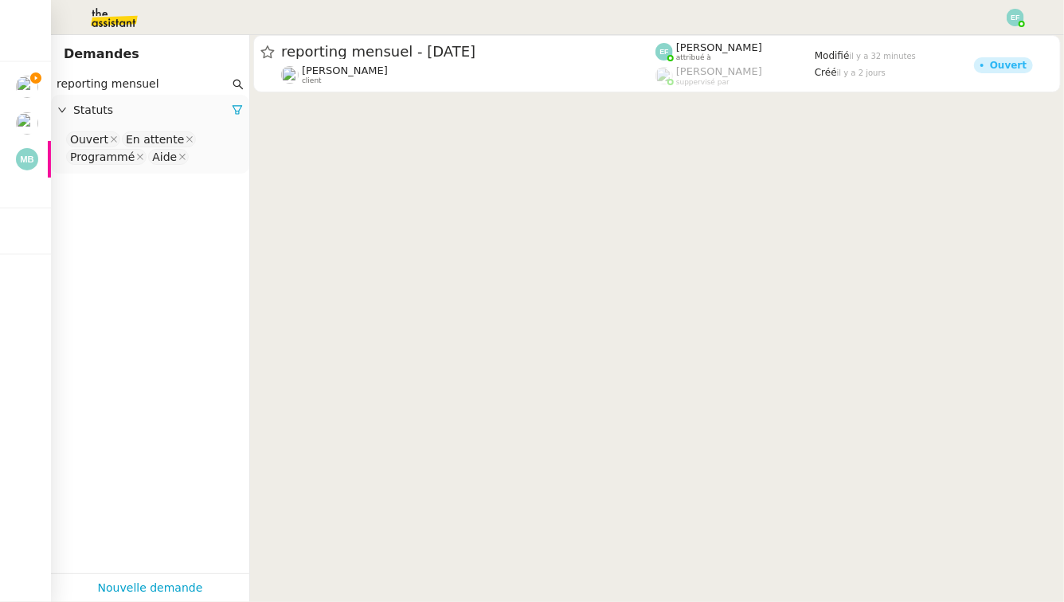
type input "reporting mensuel"
click at [207, 157] on nz-select-top-control "Ouvert En attente Programmé Aide" at bounding box center [150, 148] width 173 height 37
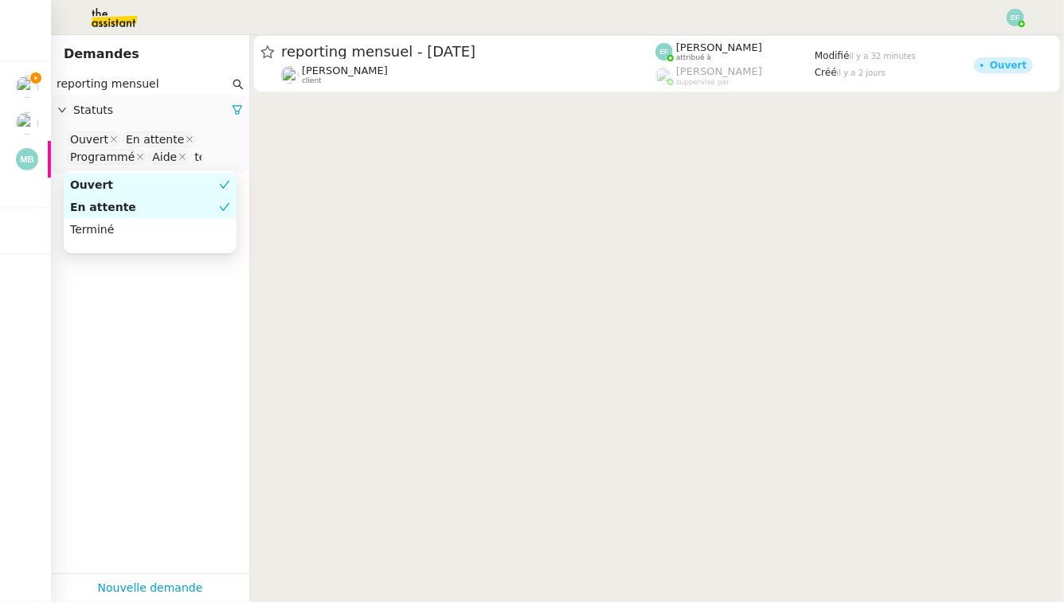
type input "ter"
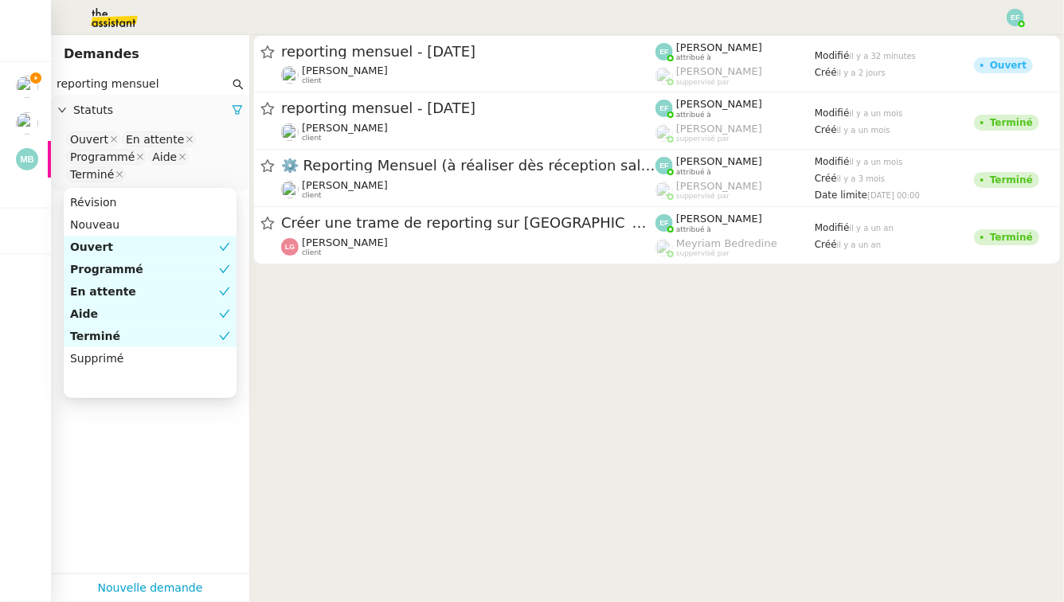
click at [169, 76] on input "reporting mensuel" at bounding box center [143, 84] width 173 height 18
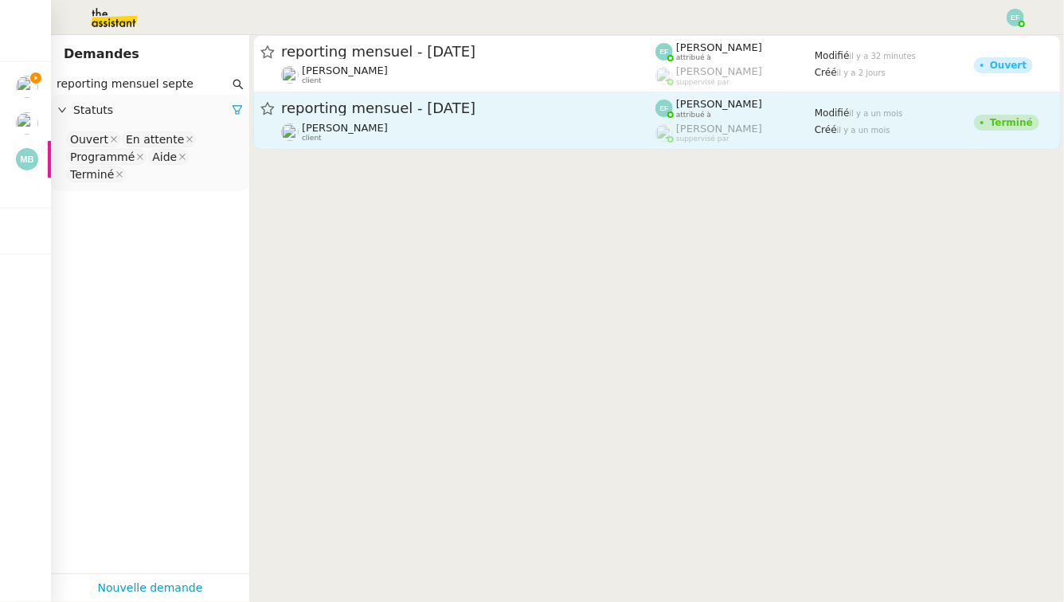
type input "reporting mensuel septe"
click at [367, 122] on span "[PERSON_NAME]" at bounding box center [345, 128] width 86 height 12
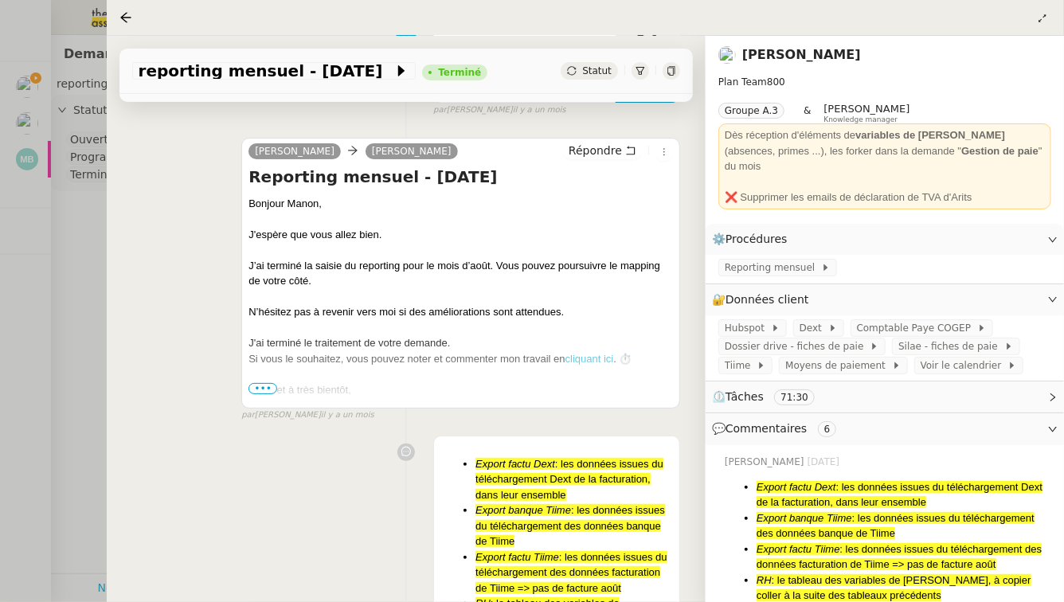
scroll to position [268, 0]
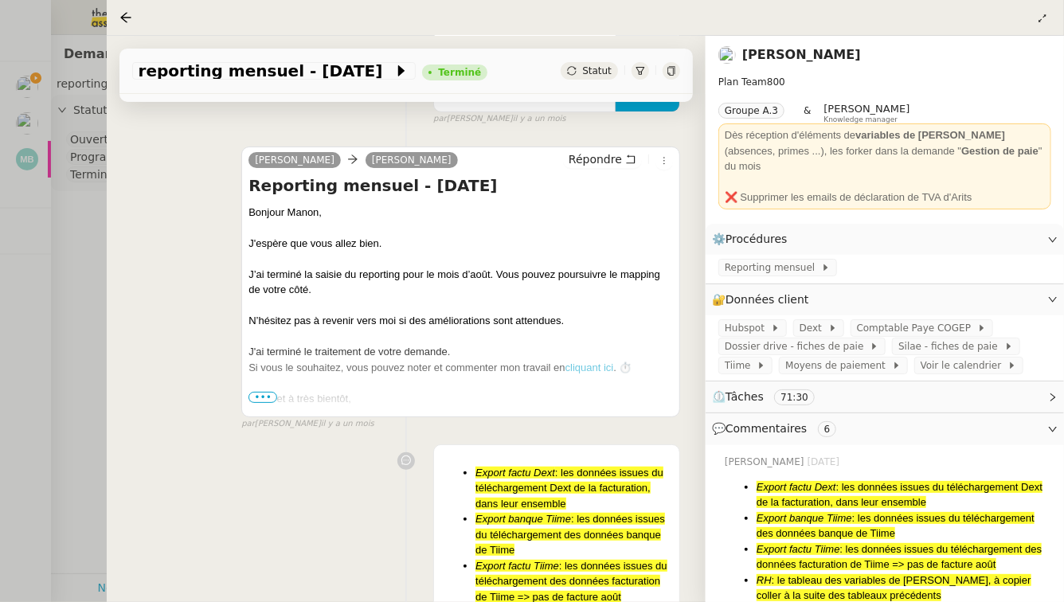
click at [267, 397] on span "•••" at bounding box center [262, 397] width 29 height 11
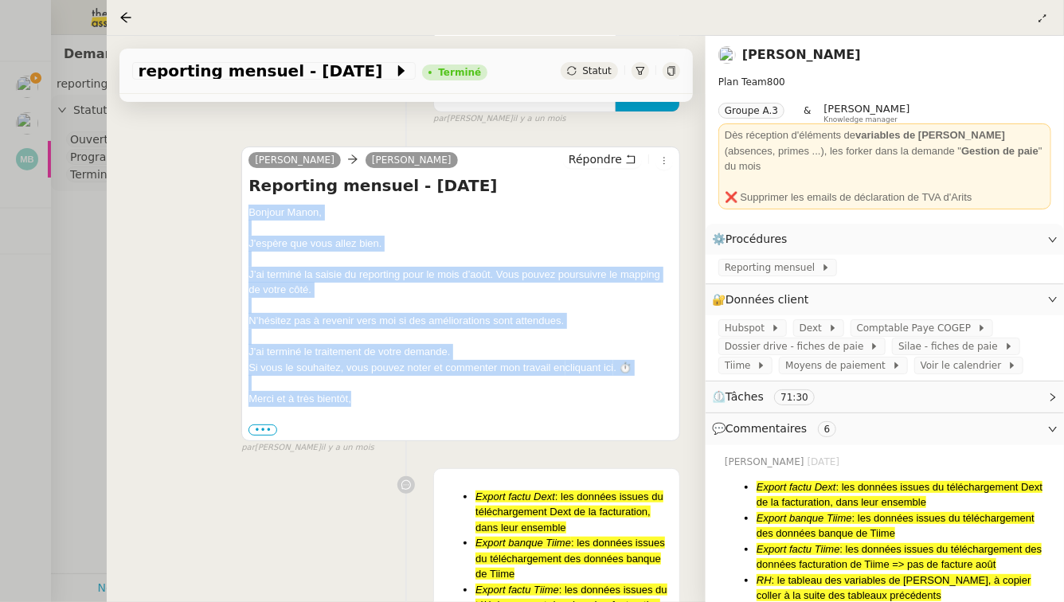
drag, startPoint x: 250, startPoint y: 210, endPoint x: 372, endPoint y: 404, distance: 228.6
click at [372, 404] on div "Bonjour Manon, J'espère que vous allez bien. J’ai terminé la saisie du reportin…" at bounding box center [460, 321] width 424 height 232
copy div "Bonjour Manon, J'espère que vous allez bien. J’ai terminé la saisie du reportin…"
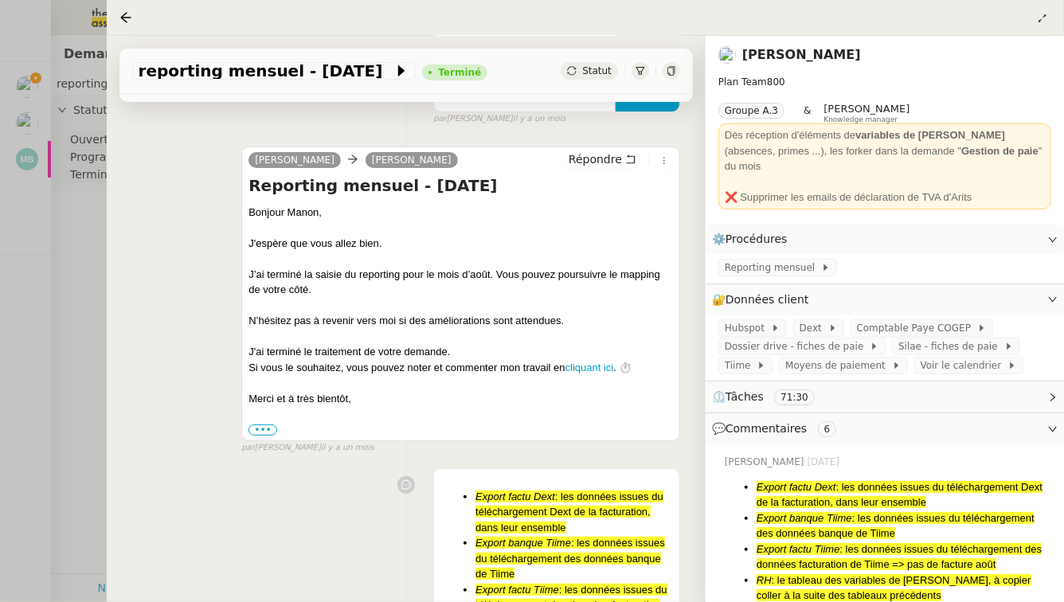
click at [77, 256] on div at bounding box center [532, 301] width 1064 height 602
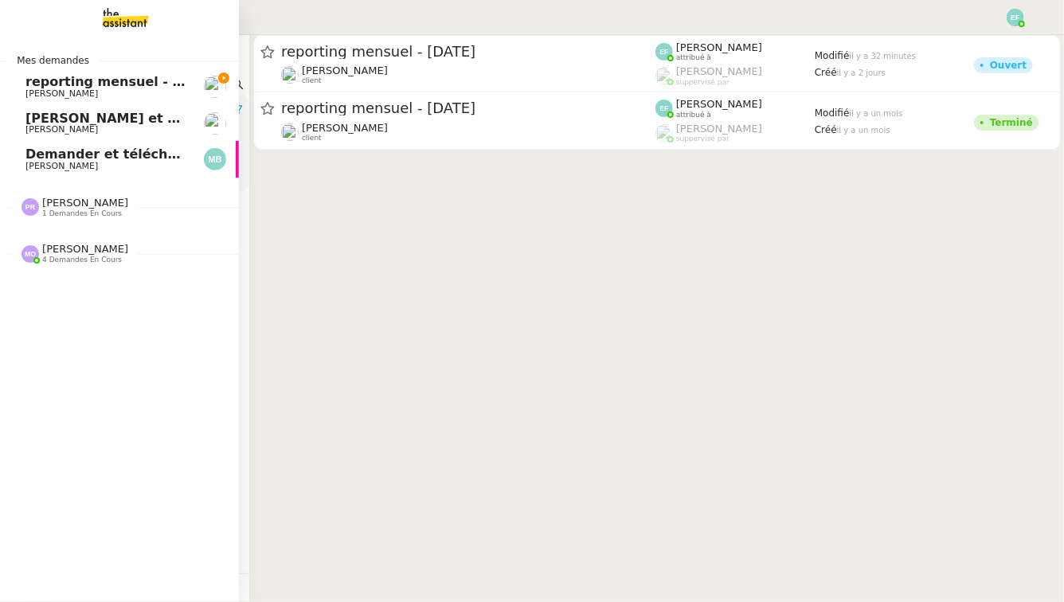
click at [77, 87] on span "reporting mensuel - [DATE]" at bounding box center [122, 81] width 195 height 15
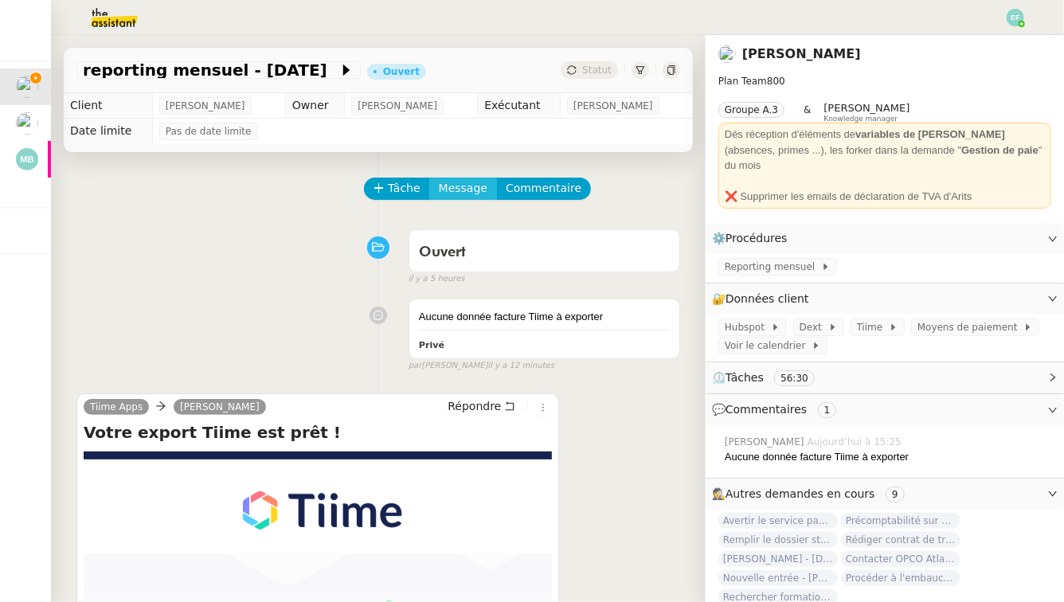
click at [475, 185] on span "Message" at bounding box center [463, 188] width 49 height 18
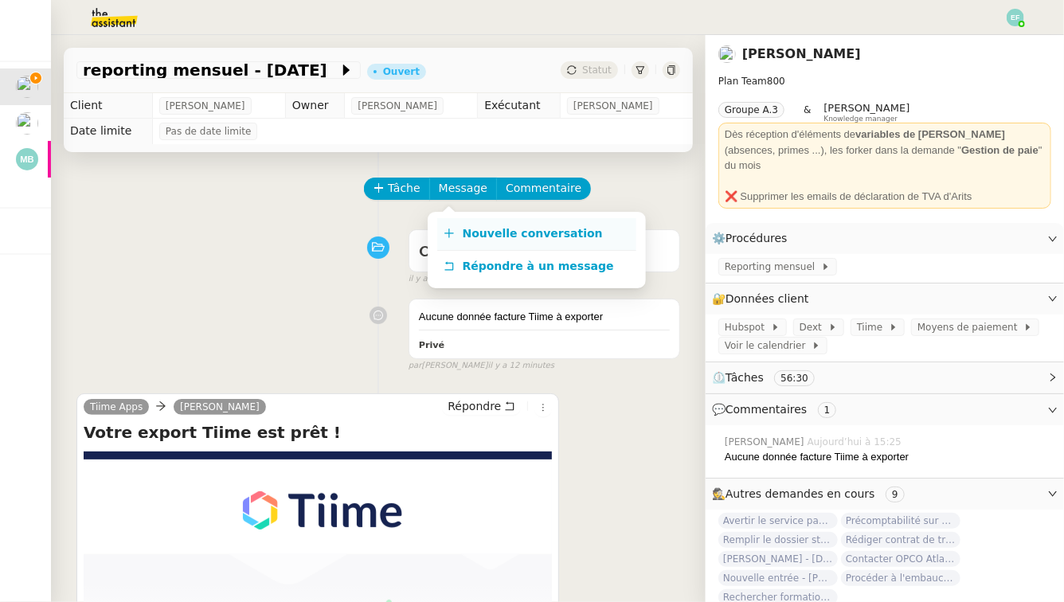
click at [495, 222] on link "Nouvelle conversation" at bounding box center [536, 234] width 199 height 32
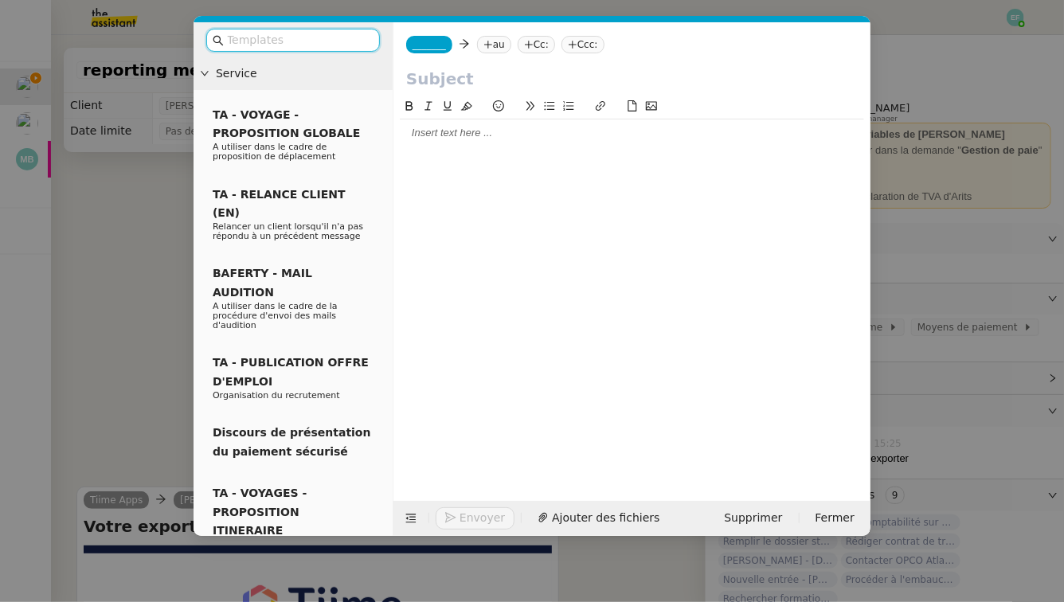
click at [653, 135] on div at bounding box center [632, 133] width 464 height 14
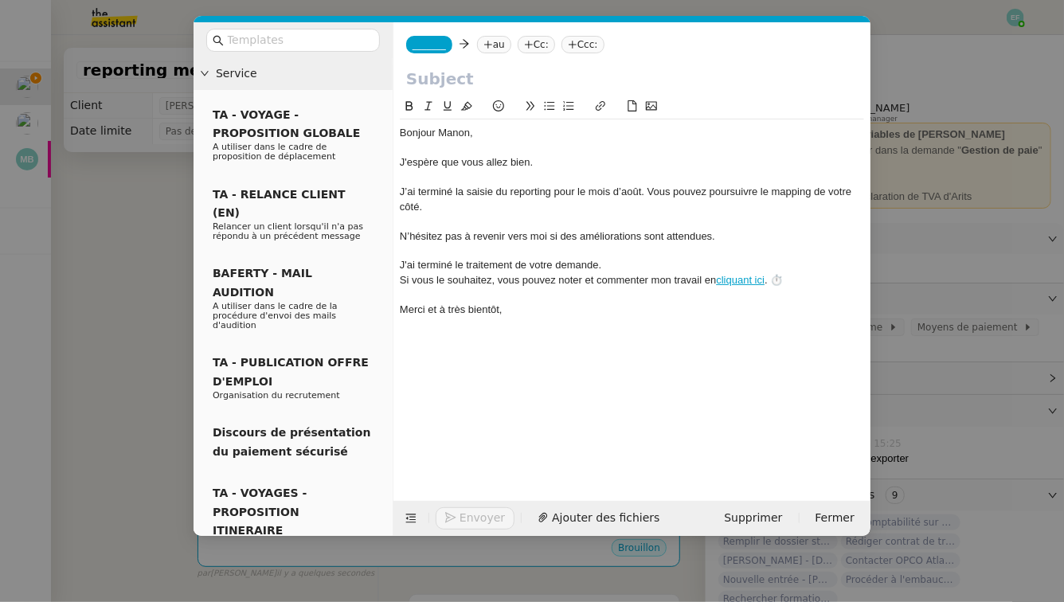
click at [443, 45] on span "_______" at bounding box center [428, 44] width 33 height 11
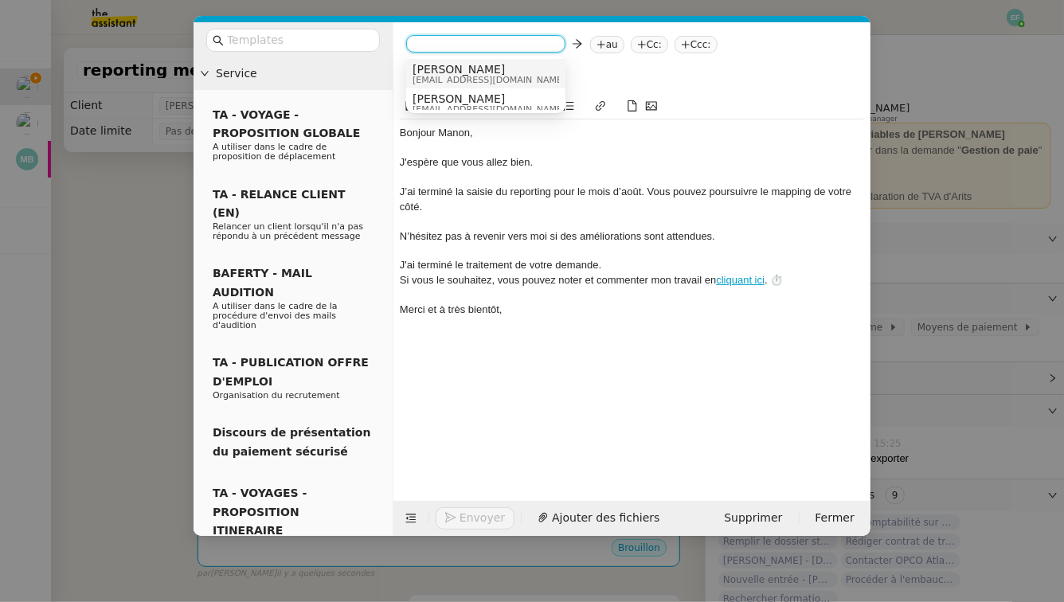
click at [483, 68] on div "Sam sam@libu.fr" at bounding box center [485, 73] width 146 height 21
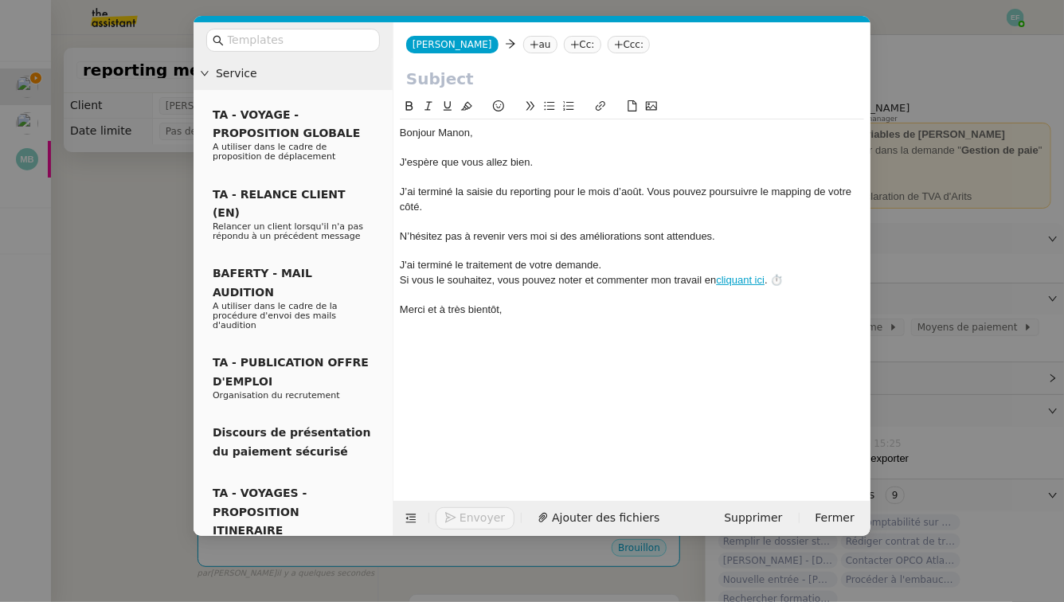
click at [523, 45] on nz-tag "au" at bounding box center [540, 45] width 34 height 18
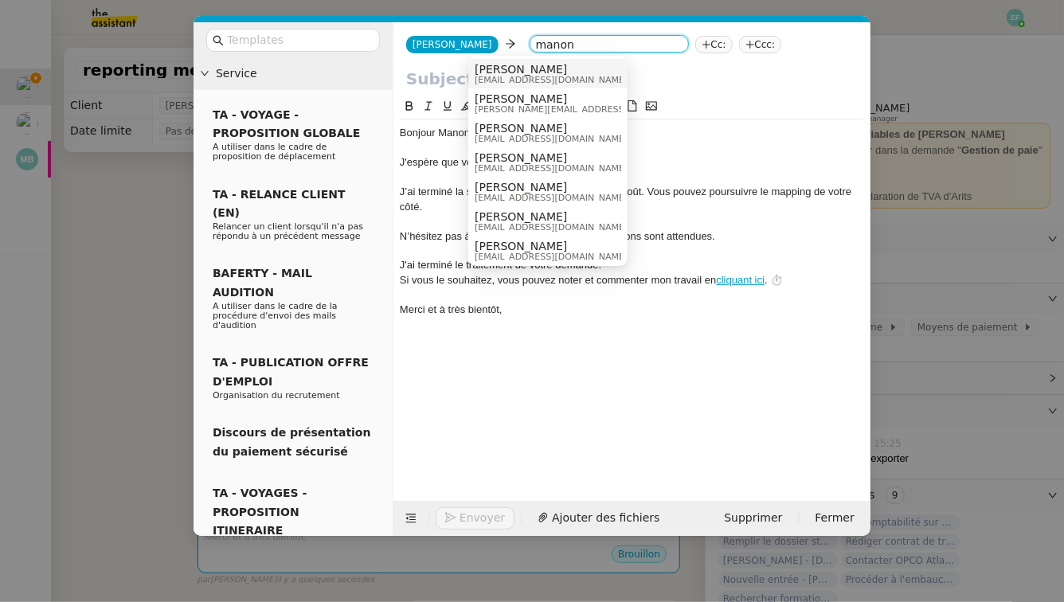
type input "manon"
click at [525, 73] on span "[PERSON_NAME]" at bounding box center [550, 69] width 153 height 13
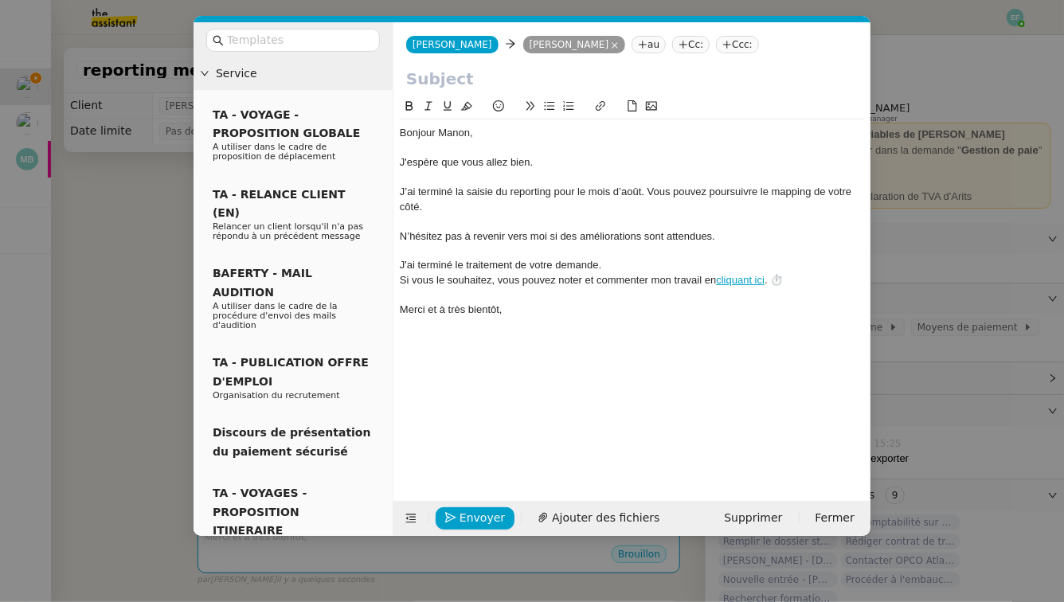
click at [106, 201] on nz-modal-container "Service TA - VOYAGE - PROPOSITION GLOBALE A utiliser dans le cadre de propositi…" at bounding box center [532, 301] width 1064 height 602
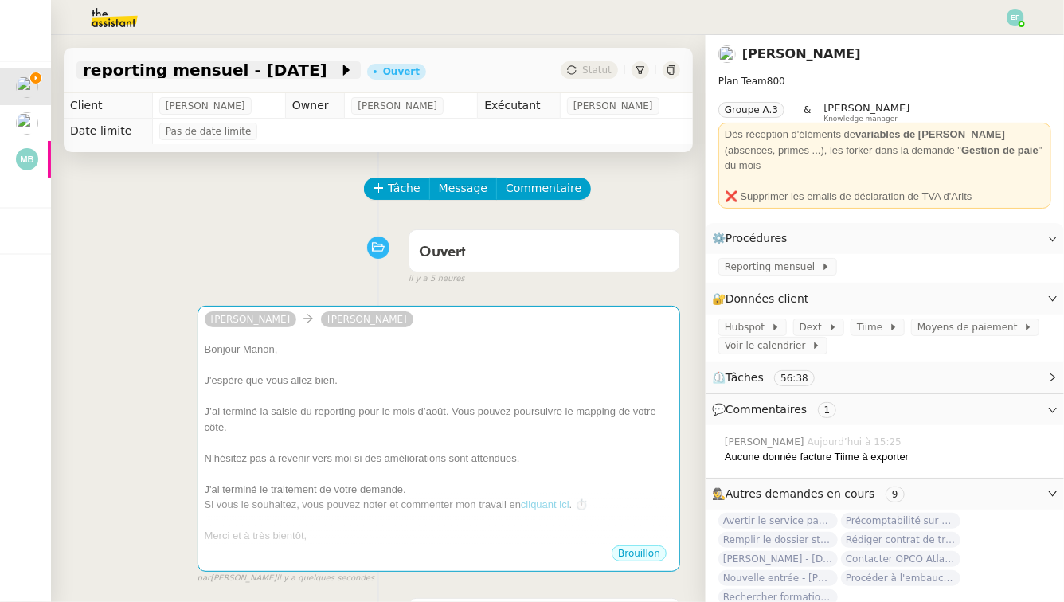
click at [200, 76] on span "reporting mensuel - [DATE]" at bounding box center [211, 70] width 256 height 16
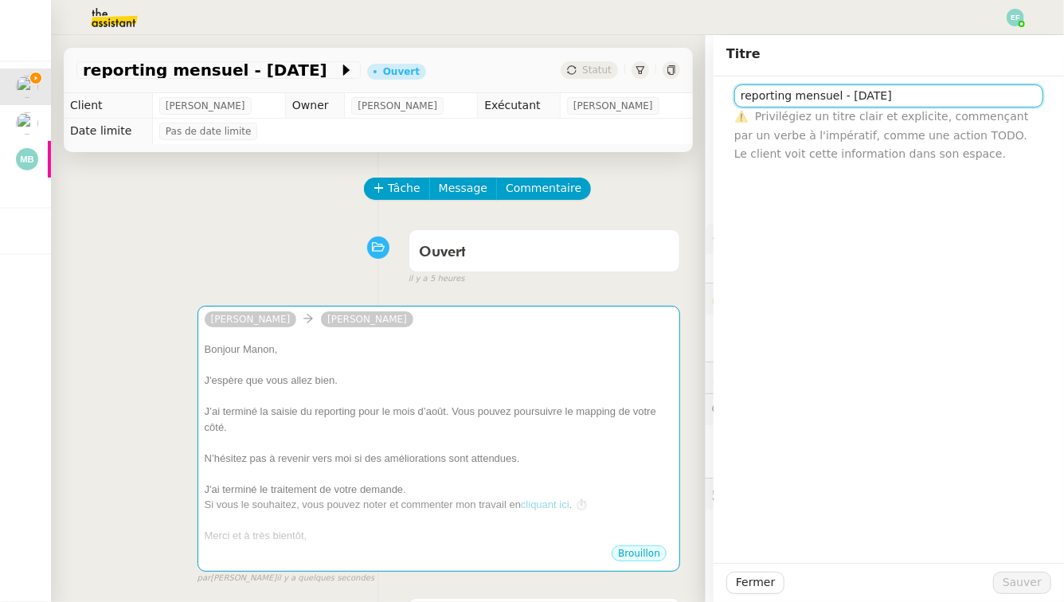
click at [830, 102] on input "reporting mensuel - [DATE]" at bounding box center [888, 95] width 309 height 23
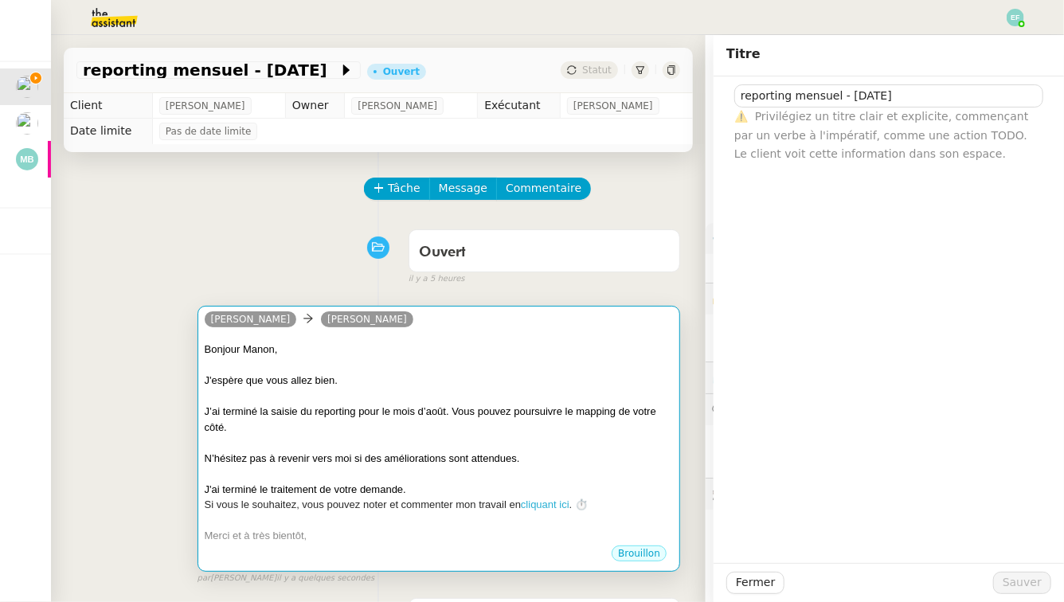
click at [412, 373] on div "J'espère que vous allez bien." at bounding box center [439, 381] width 468 height 16
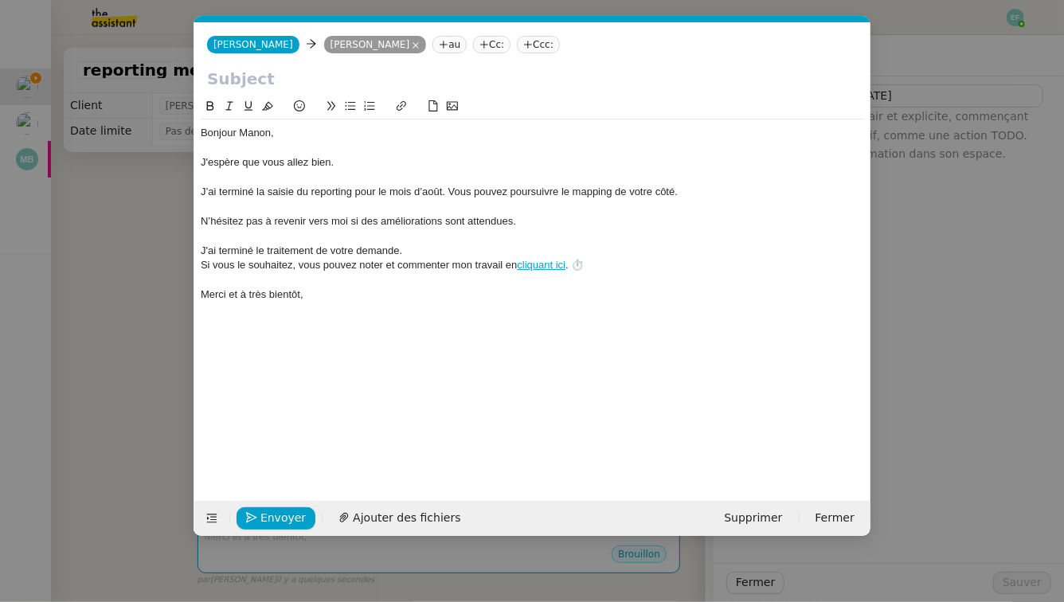
scroll to position [0, 33]
click at [330, 74] on input "text" at bounding box center [532, 79] width 650 height 24
paste input "reporting mensuel - [DATE]"
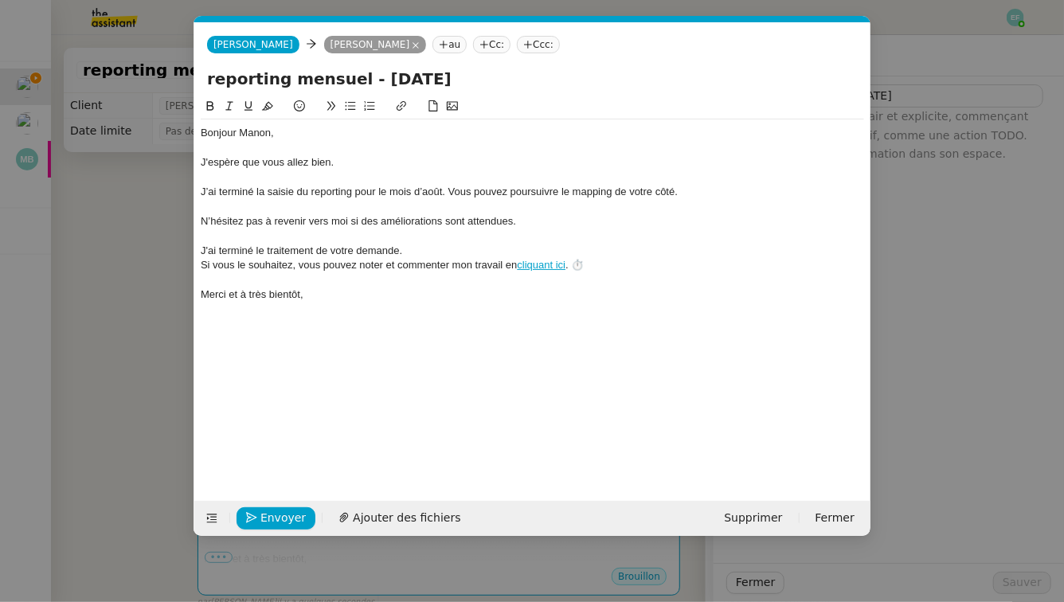
drag, startPoint x: 431, startPoint y: 77, endPoint x: 359, endPoint y: 77, distance: 71.7
click at [359, 77] on input "reporting mensuel - [DATE]" at bounding box center [532, 79] width 650 height 24
type input "reporting mensuel - septembre 2025"
click at [120, 205] on nz-modal-container "Service TA - VOYAGE - PROPOSITION GLOBALE A utiliser dans le cadre de propositi…" at bounding box center [532, 301] width 1064 height 602
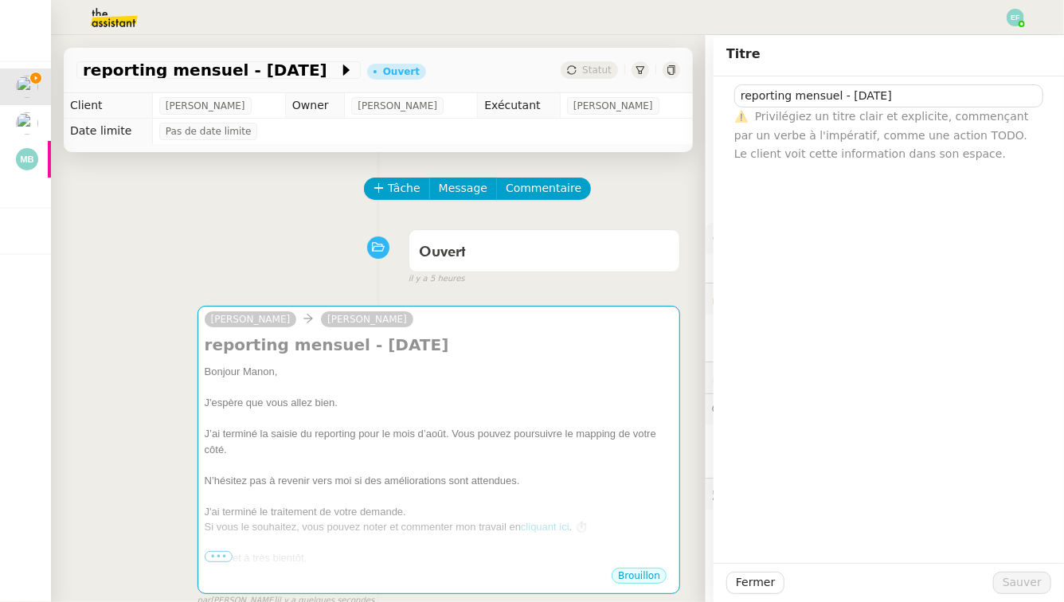
click at [277, 199] on div "Tâche Message Commentaire" at bounding box center [377, 197] width 603 height 38
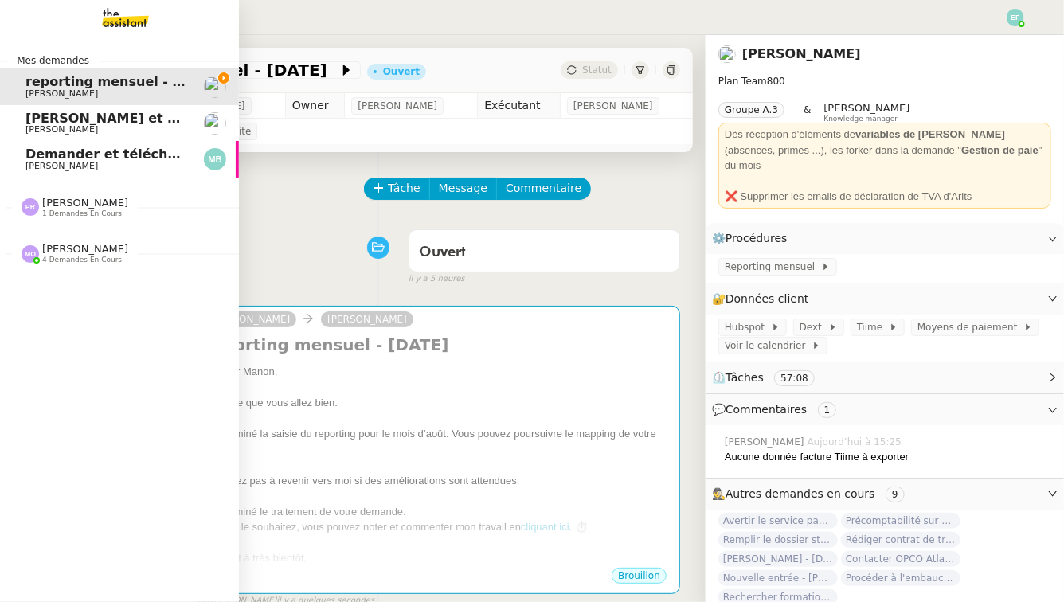
click at [32, 127] on span "[PERSON_NAME]" at bounding box center [61, 129] width 72 height 10
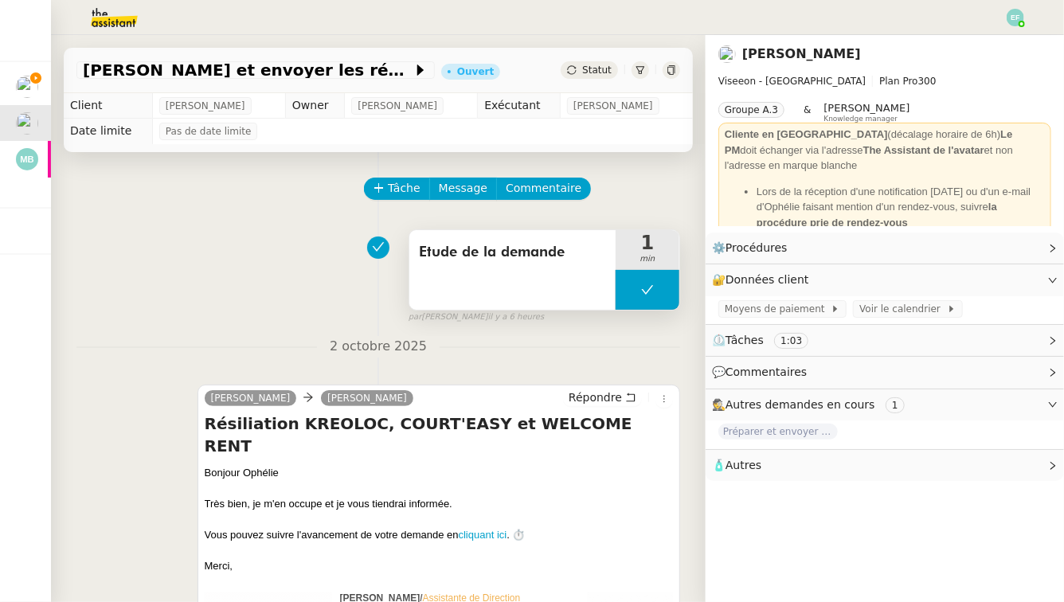
click at [642, 295] on icon at bounding box center [647, 289] width 13 height 13
click at [631, 295] on icon at bounding box center [631, 289] width 13 height 13
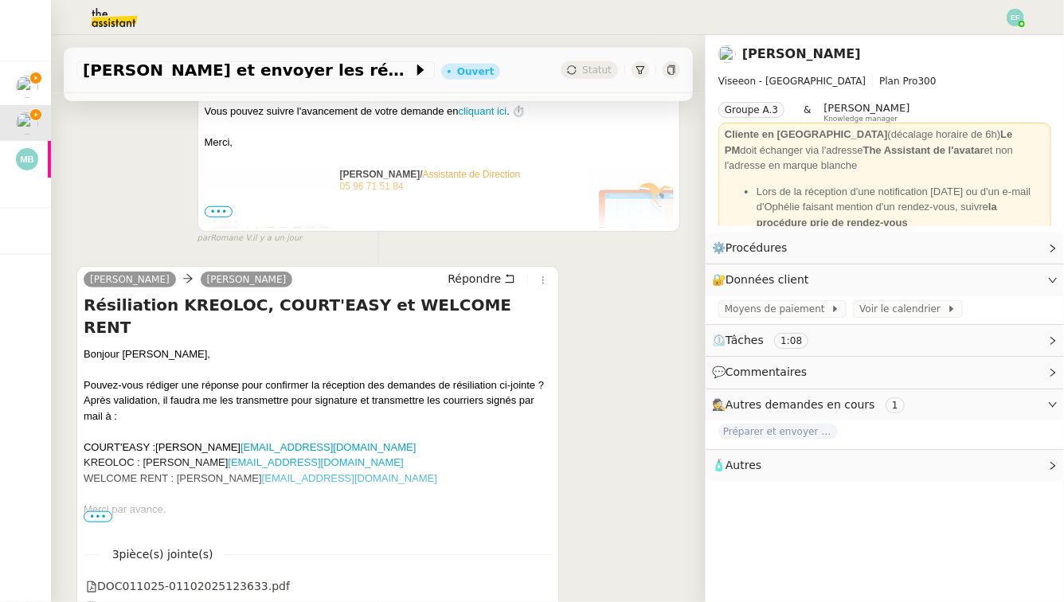
scroll to position [555, 0]
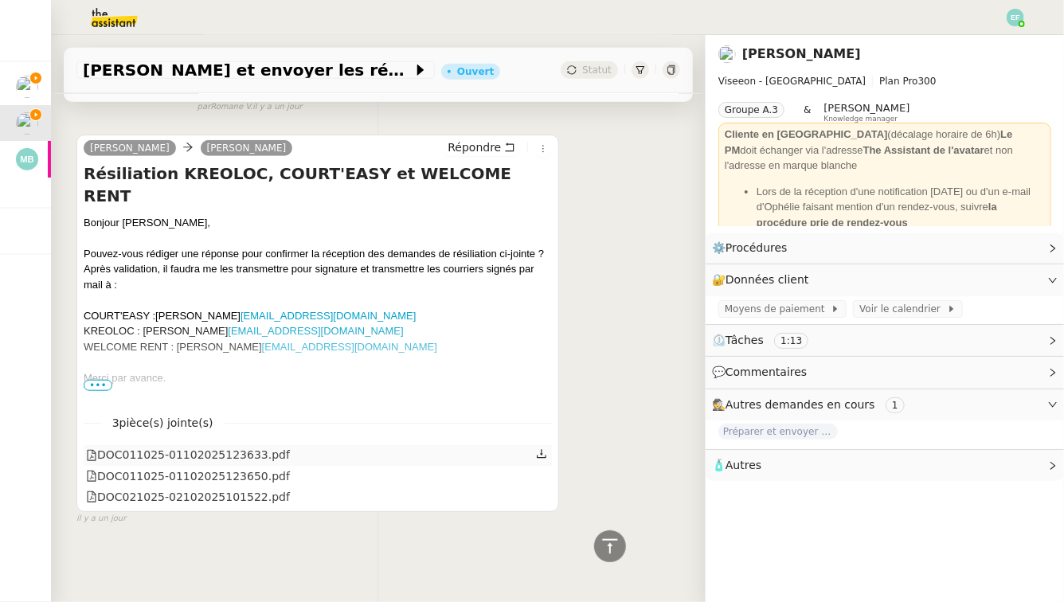
click at [549, 455] on div at bounding box center [543, 455] width 14 height 21
click at [542, 455] on icon at bounding box center [542, 454] width 10 height 9
click at [544, 476] on icon at bounding box center [541, 474] width 11 height 11
click at [545, 458] on icon at bounding box center [541, 453] width 11 height 11
click at [545, 502] on icon at bounding box center [541, 495] width 11 height 11
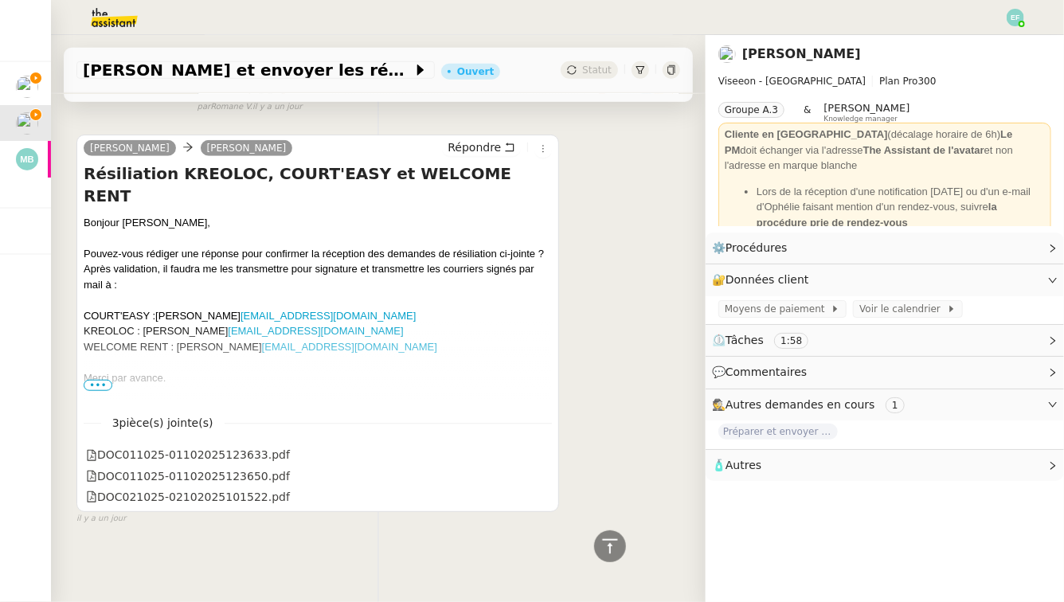
click at [103, 389] on span "•••" at bounding box center [98, 385] width 29 height 11
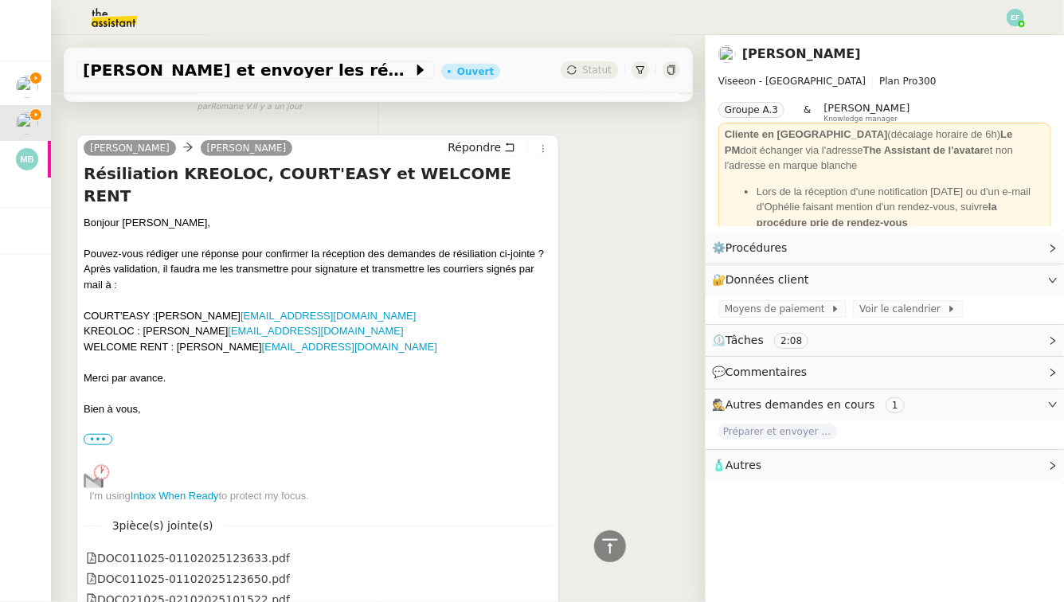
click at [110, 20] on img at bounding box center [101, 17] width 123 height 35
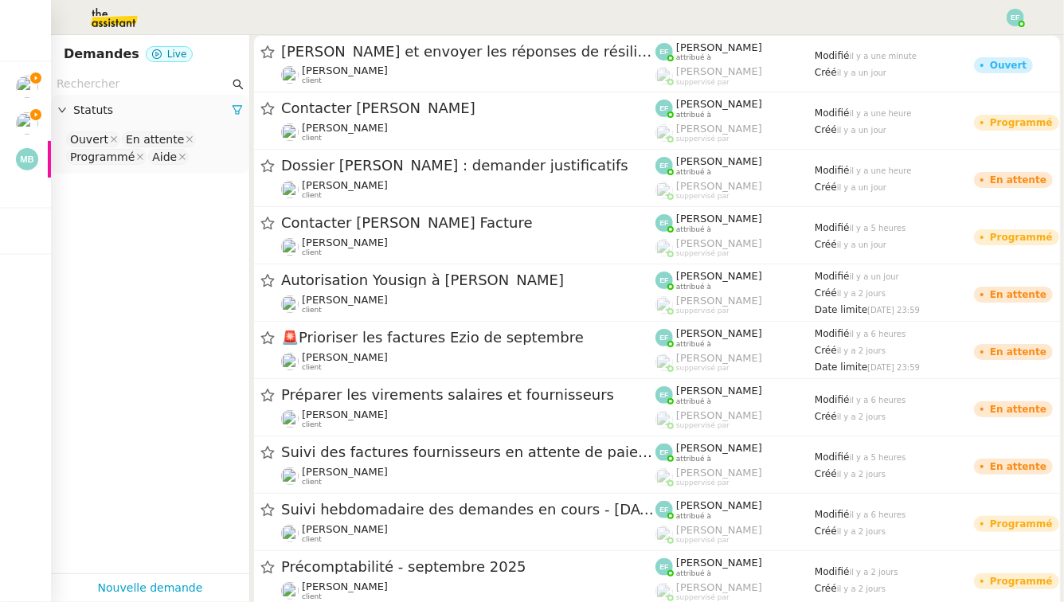
click at [139, 81] on input "text" at bounding box center [143, 84] width 173 height 18
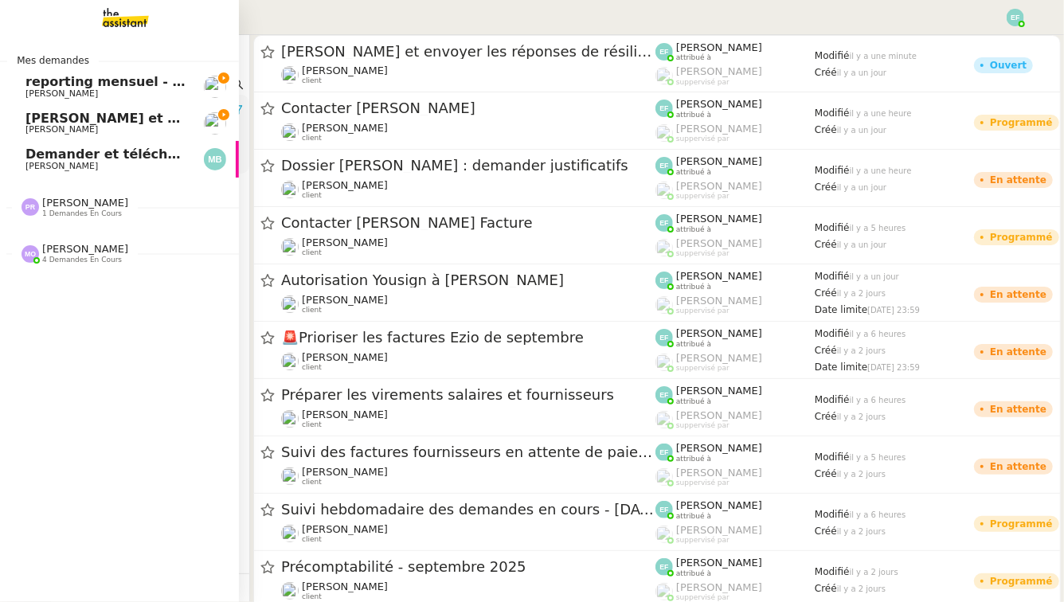
click at [34, 118] on span "[PERSON_NAME] et envoyer les réponses de résiliation" at bounding box center [222, 118] width 394 height 15
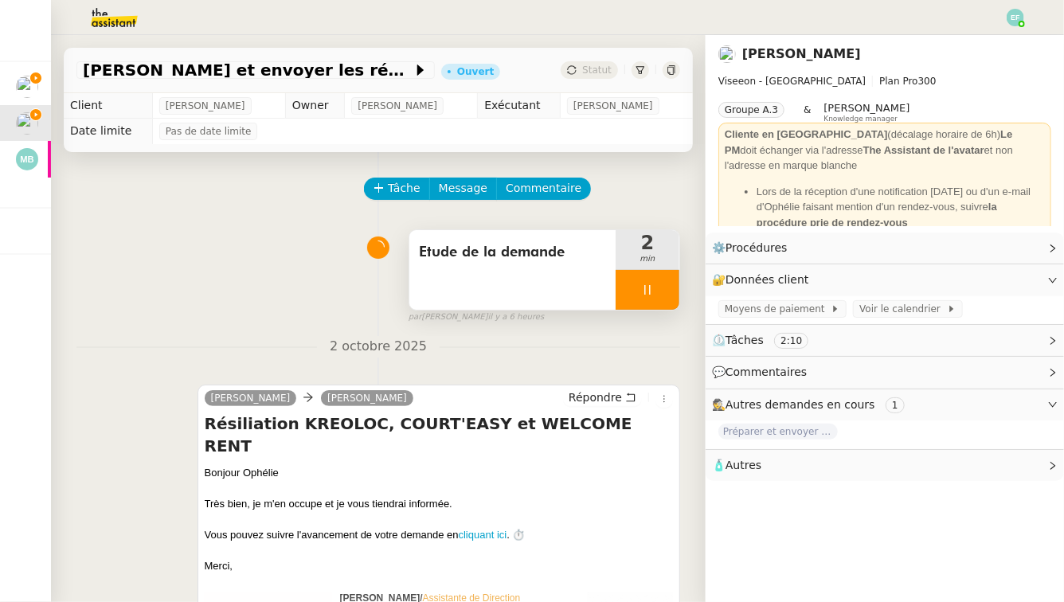
click at [648, 299] on div at bounding box center [647, 290] width 64 height 40
click at [658, 299] on button at bounding box center [663, 290] width 32 height 40
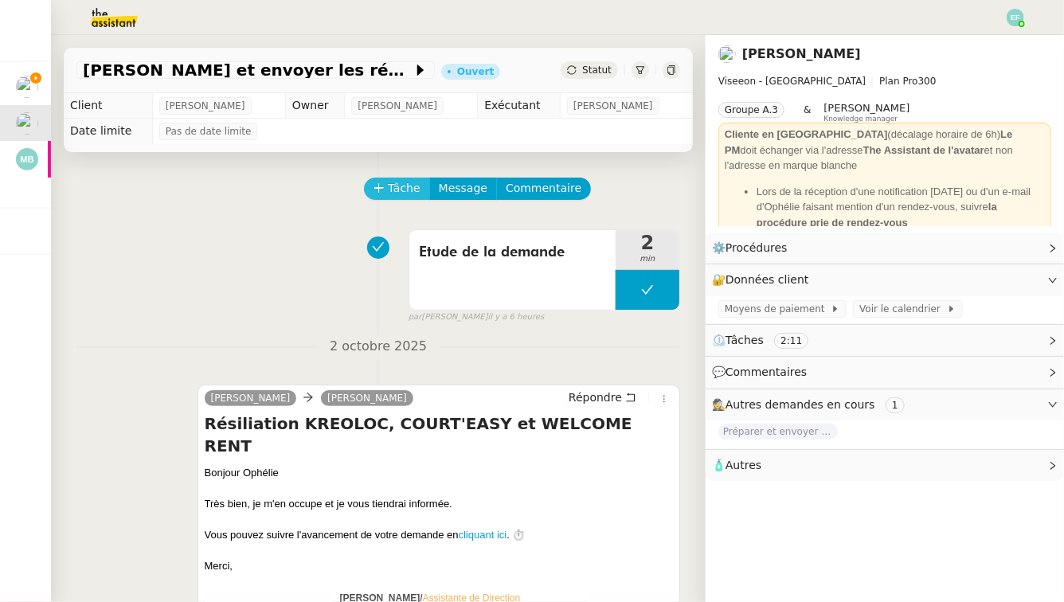
click at [411, 187] on span "Tâche" at bounding box center [404, 188] width 33 height 18
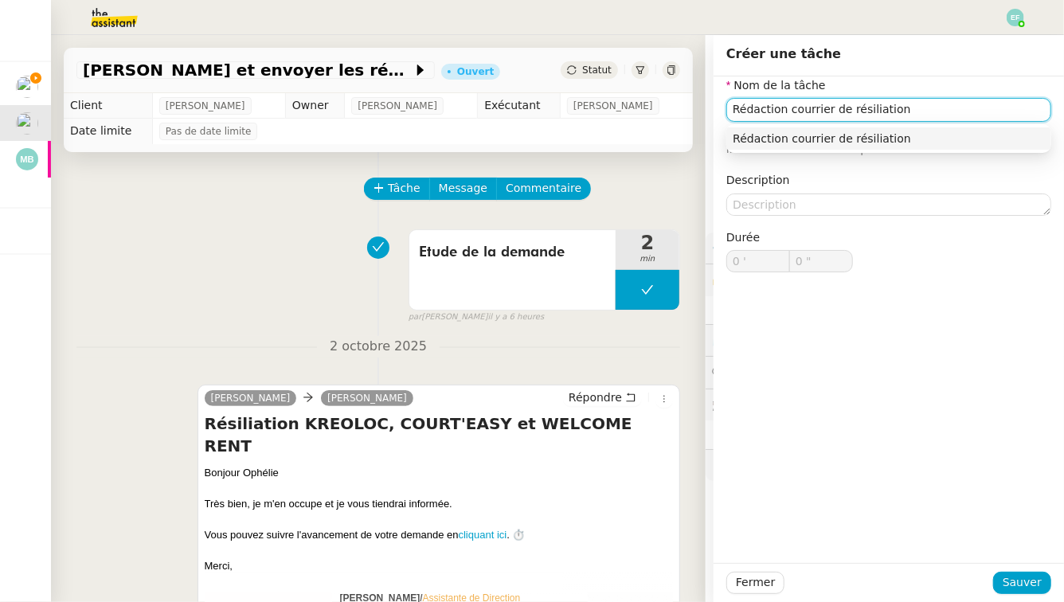
click at [870, 107] on input "Rédaction courrier de résiliation" at bounding box center [888, 109] width 325 height 23
type input "Rédaction courrier réponse"
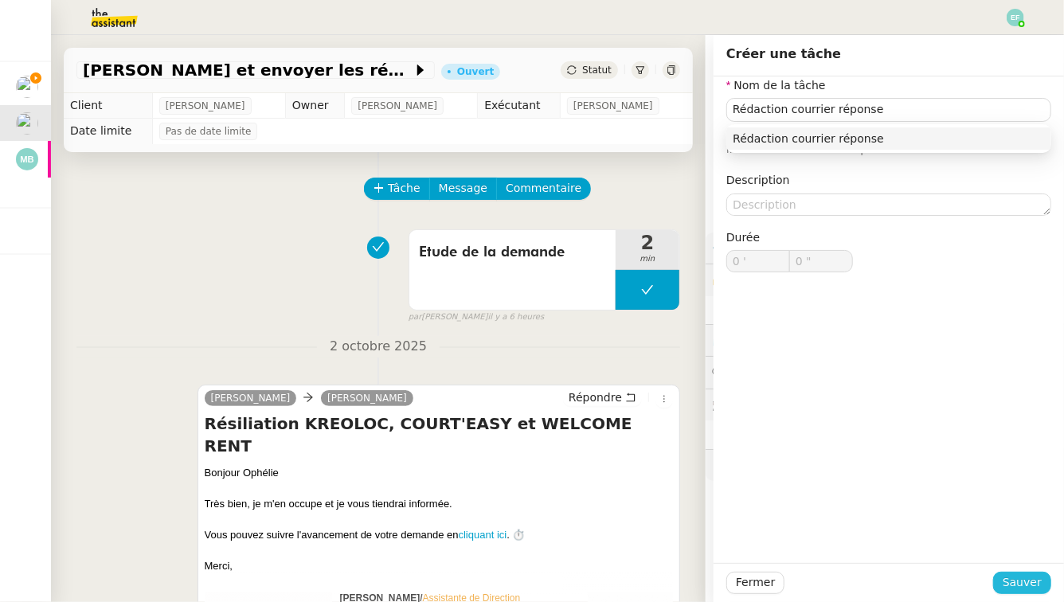
click at [1025, 582] on span "Sauver" at bounding box center [1021, 582] width 39 height 18
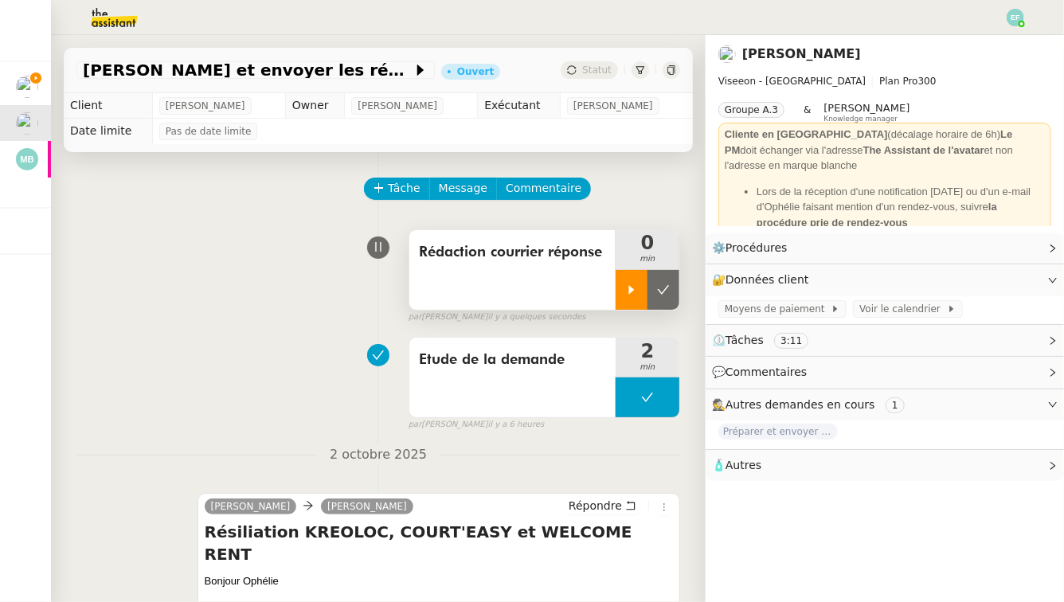
click at [627, 287] on icon at bounding box center [631, 289] width 13 height 13
click at [118, 18] on img at bounding box center [101, 17] width 123 height 35
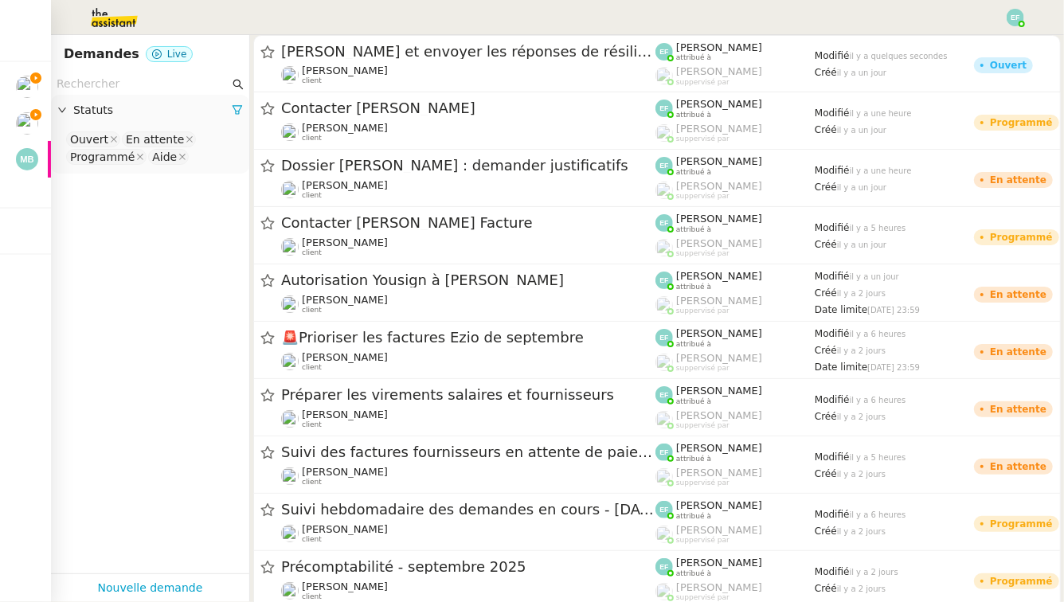
click at [121, 82] on input "text" at bounding box center [143, 84] width 173 height 18
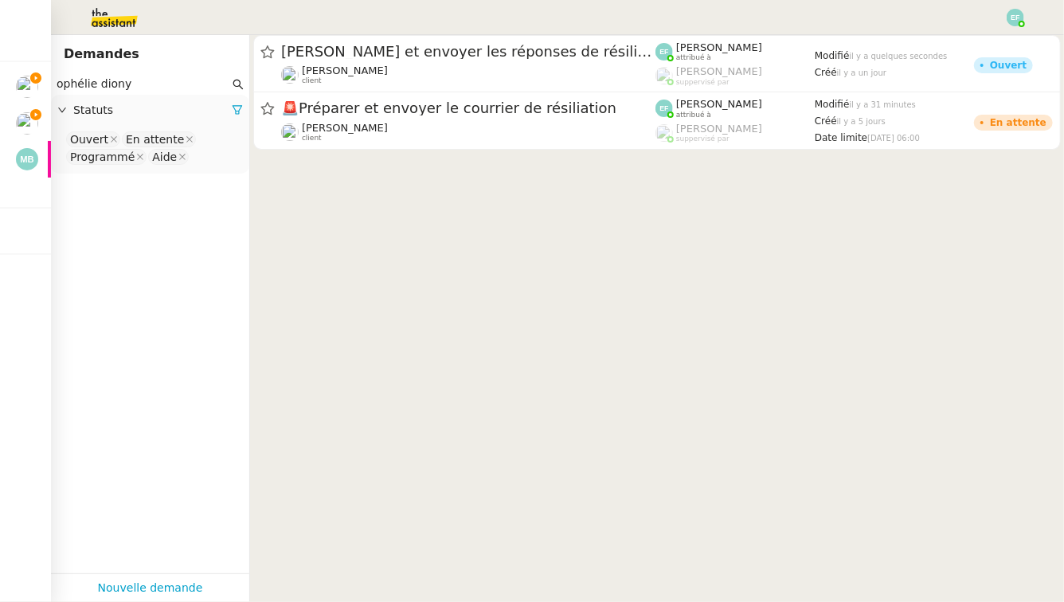
type input "ophélie diony"
click at [197, 158] on nz-select-top-control "Ouvert En attente Programmé Aide" at bounding box center [150, 148] width 173 height 37
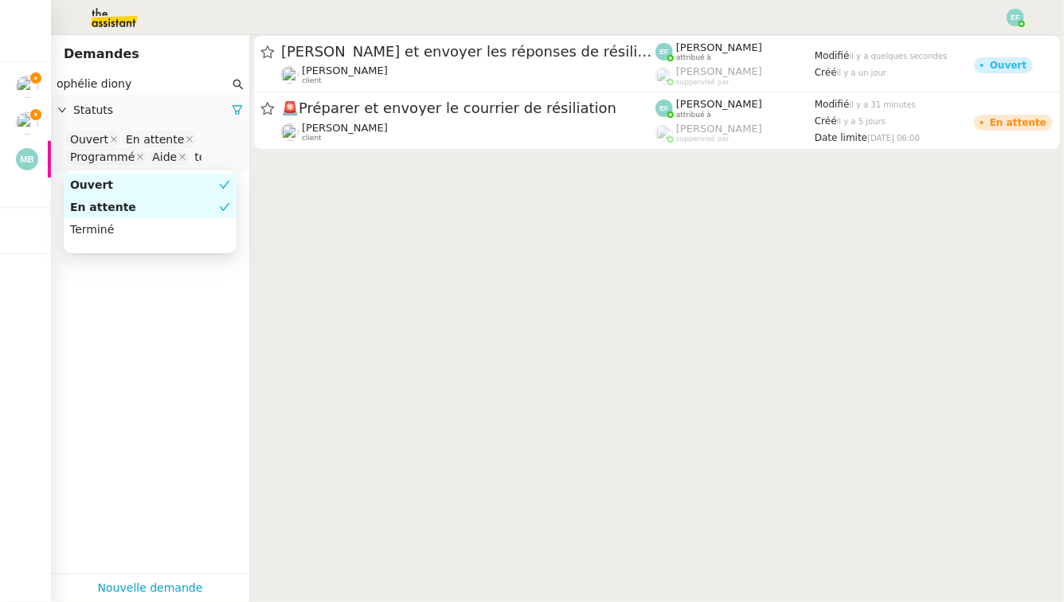
type input "ter"
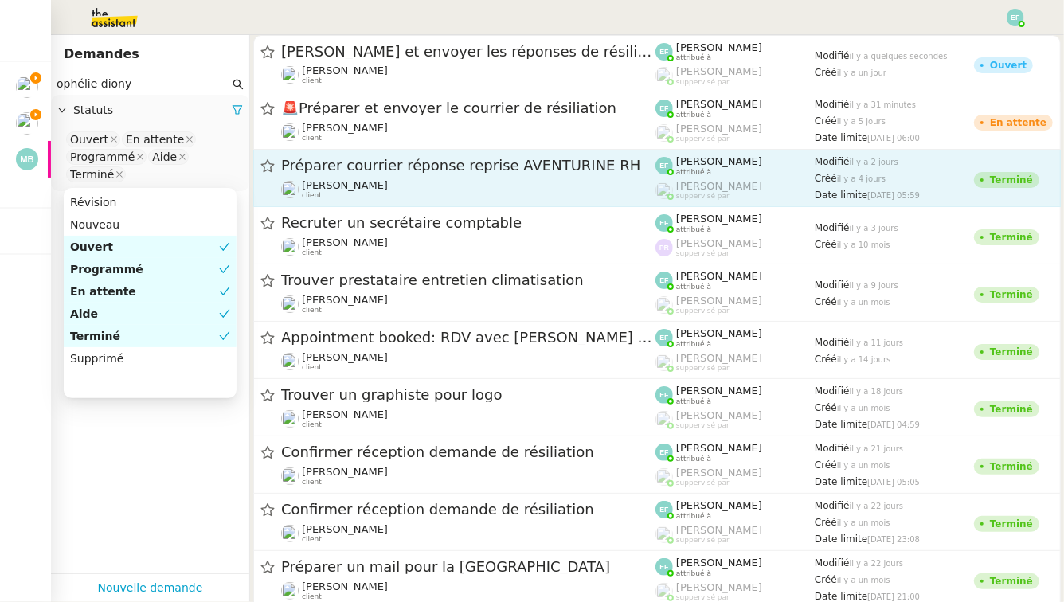
click at [461, 170] on span "Préparer courrier réponse reprise AVENTURINE RH" at bounding box center [468, 165] width 374 height 14
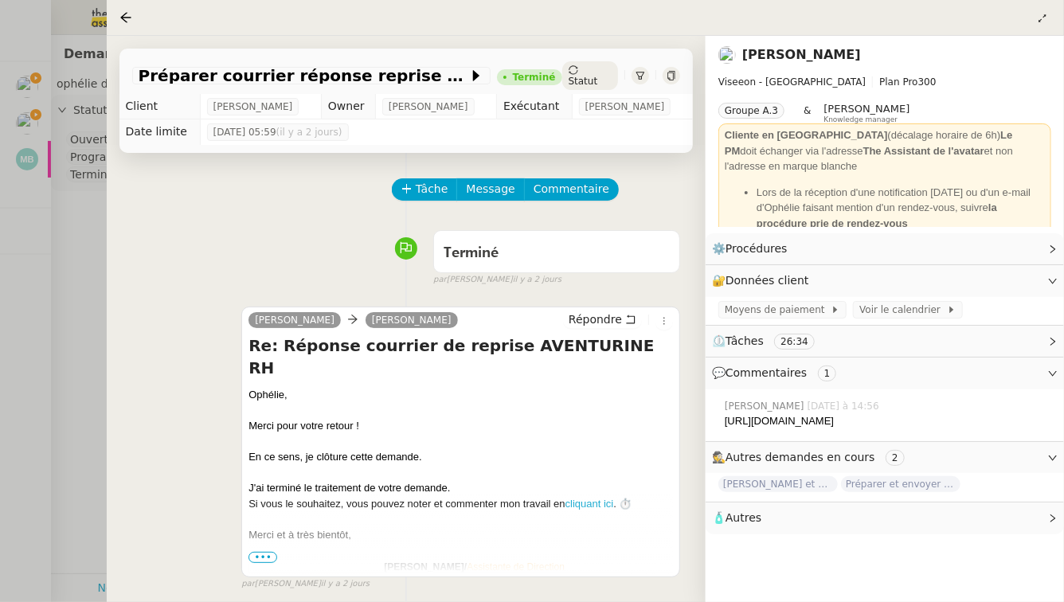
click at [55, 220] on div at bounding box center [532, 301] width 1064 height 602
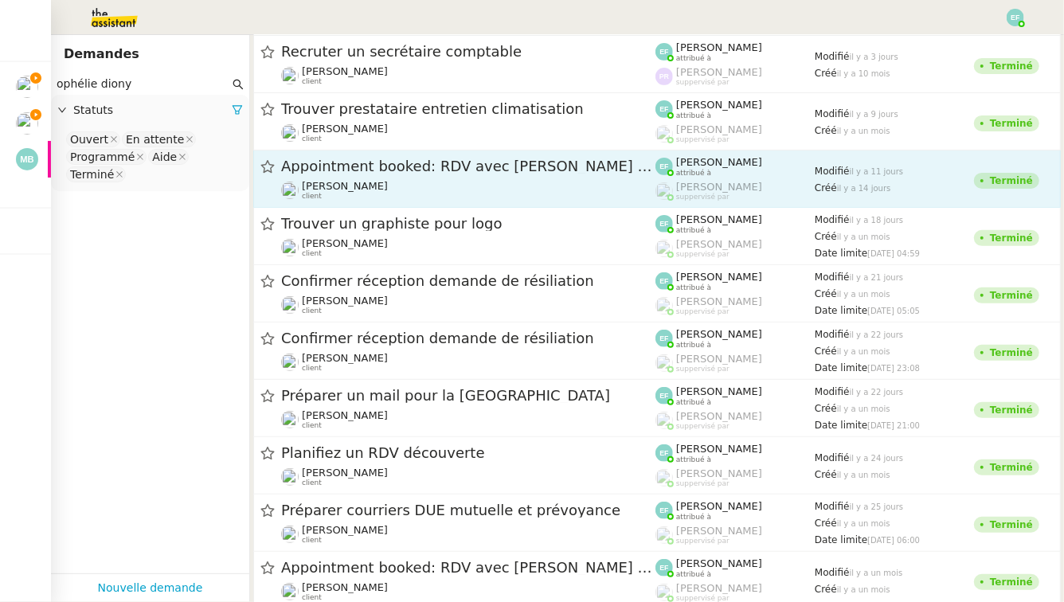
scroll to position [176, 0]
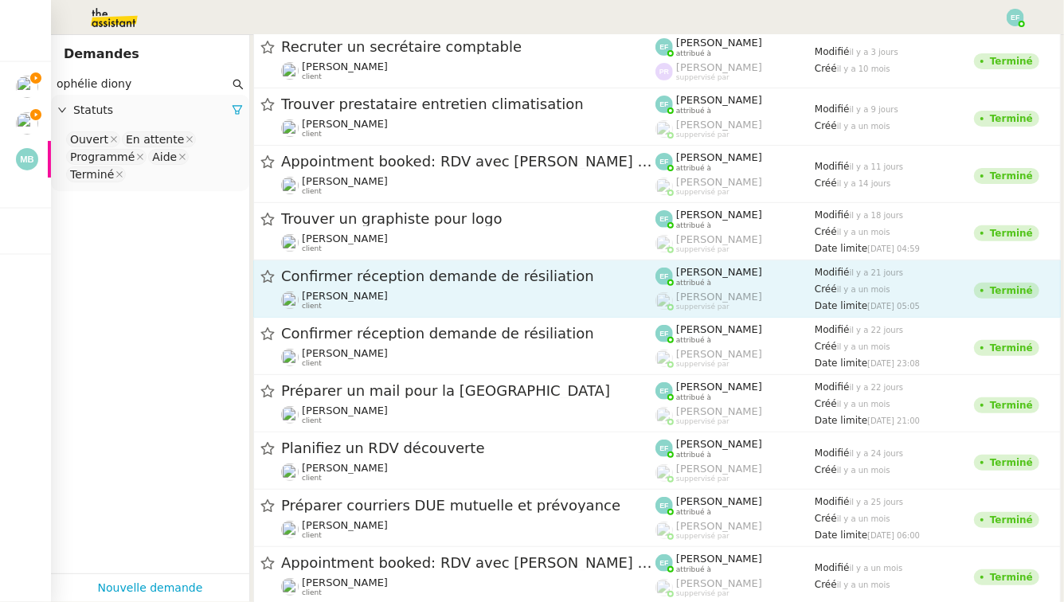
click at [450, 308] on div "Ophélie DIONY client" at bounding box center [468, 300] width 374 height 21
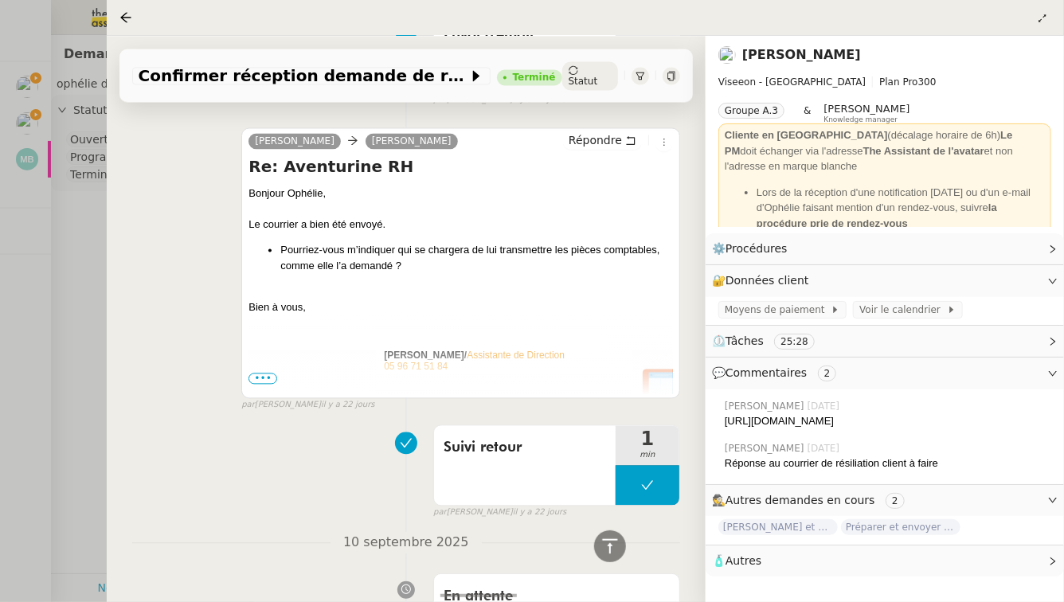
scroll to position [1224, 0]
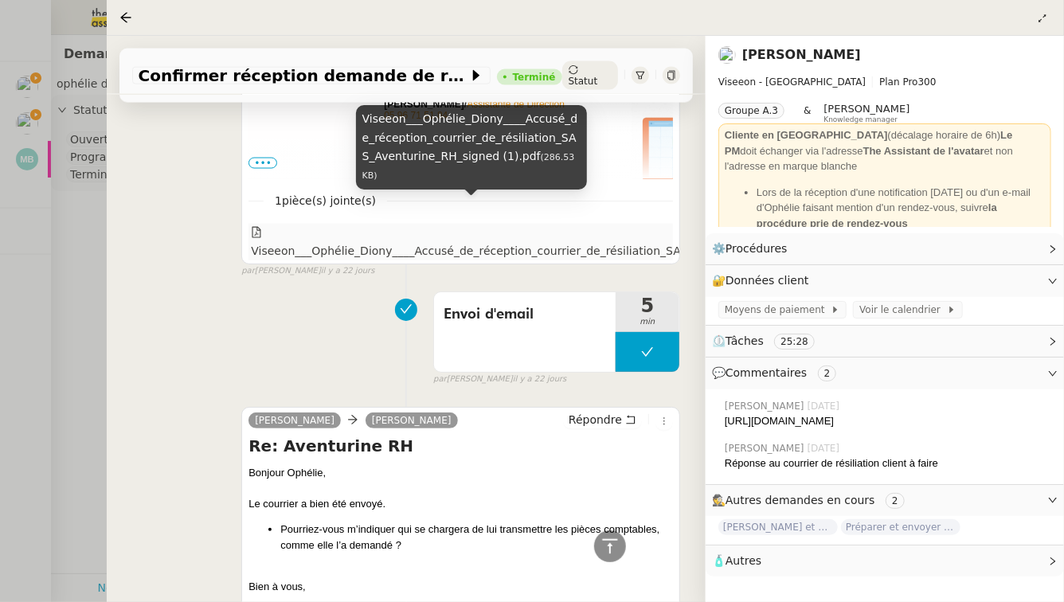
click at [643, 226] on div "Viseeon___Ophélie_Diony____Accusé_de_réception_courrier_de_résiliation_SAS_…" at bounding box center [481, 242] width 460 height 37
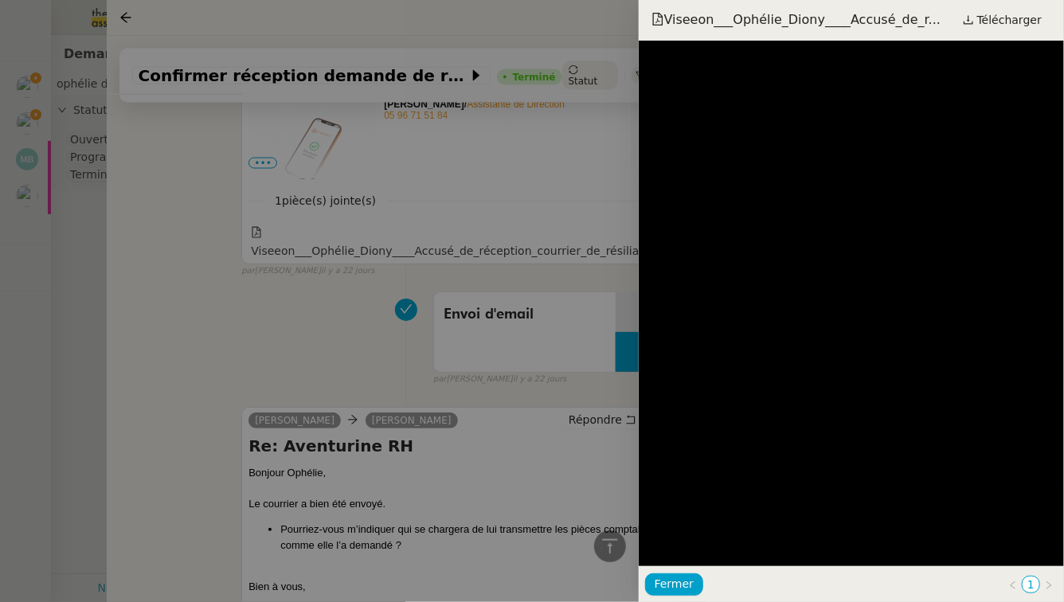
click at [350, 297] on div at bounding box center [532, 301] width 1064 height 602
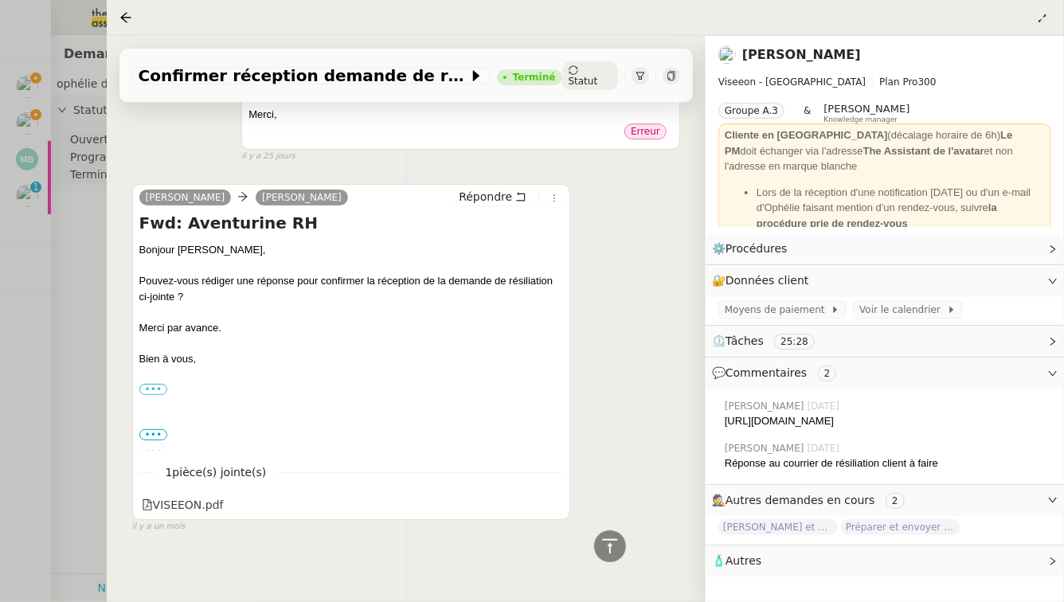
scroll to position [4362, 0]
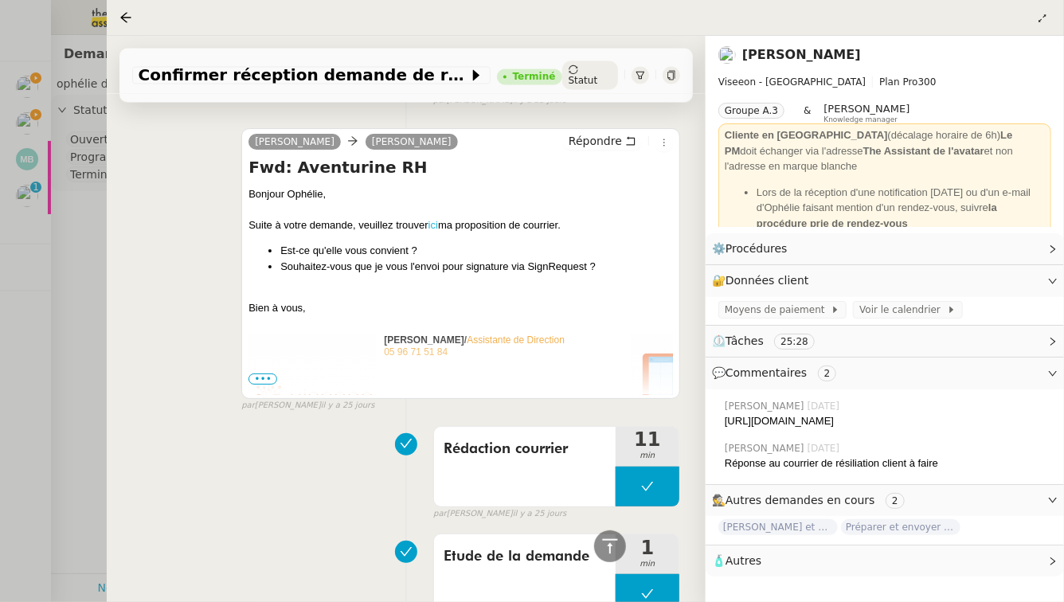
click at [436, 219] on link "ici" at bounding box center [433, 225] width 10 height 12
click at [66, 205] on div at bounding box center [532, 301] width 1064 height 602
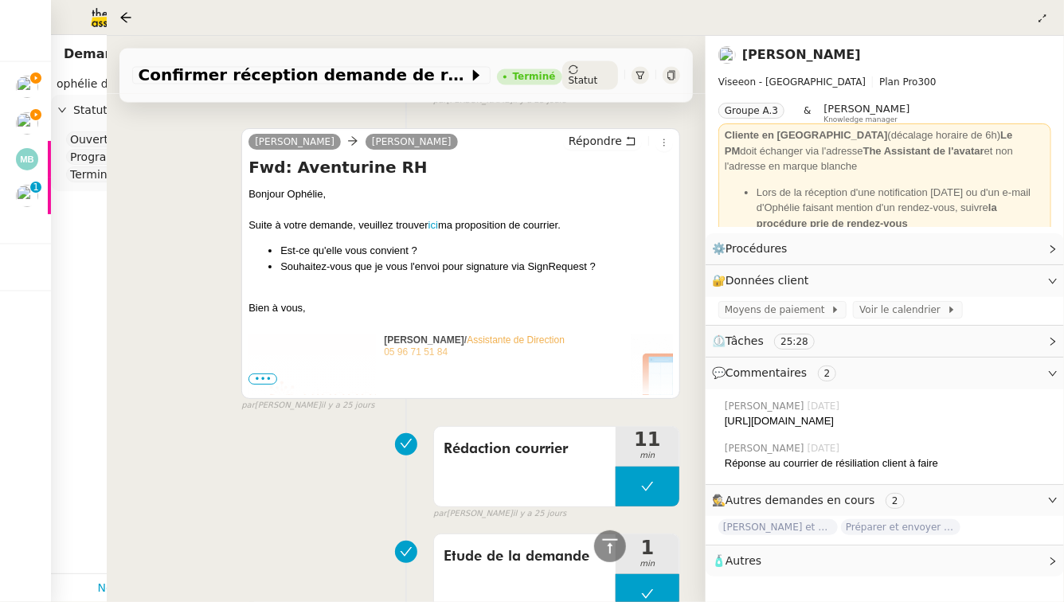
click at [66, 205] on div at bounding box center [532, 301] width 1064 height 602
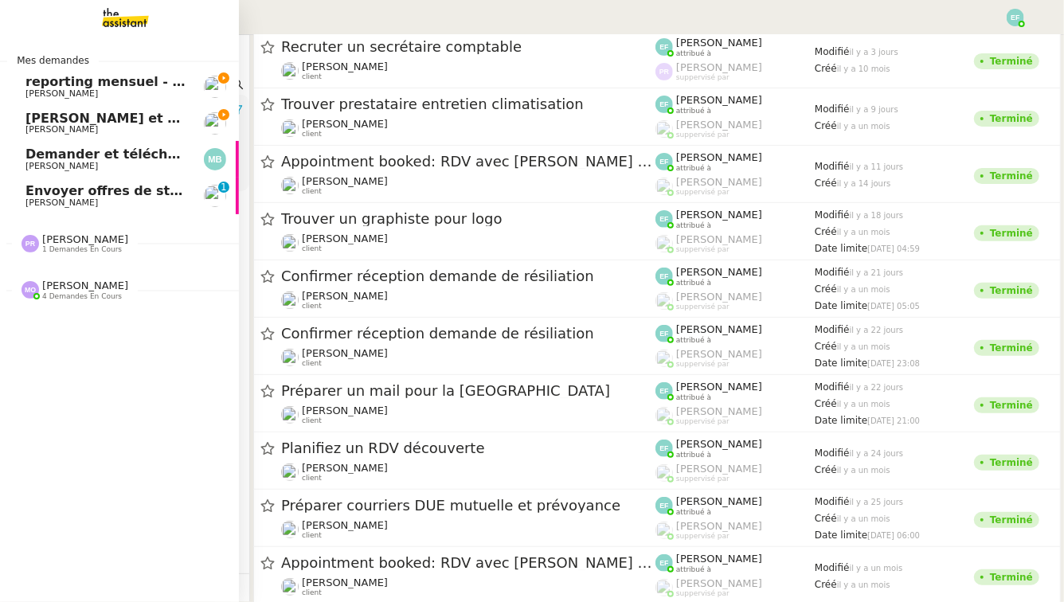
click at [41, 199] on span "[PERSON_NAME]" at bounding box center [61, 202] width 72 height 10
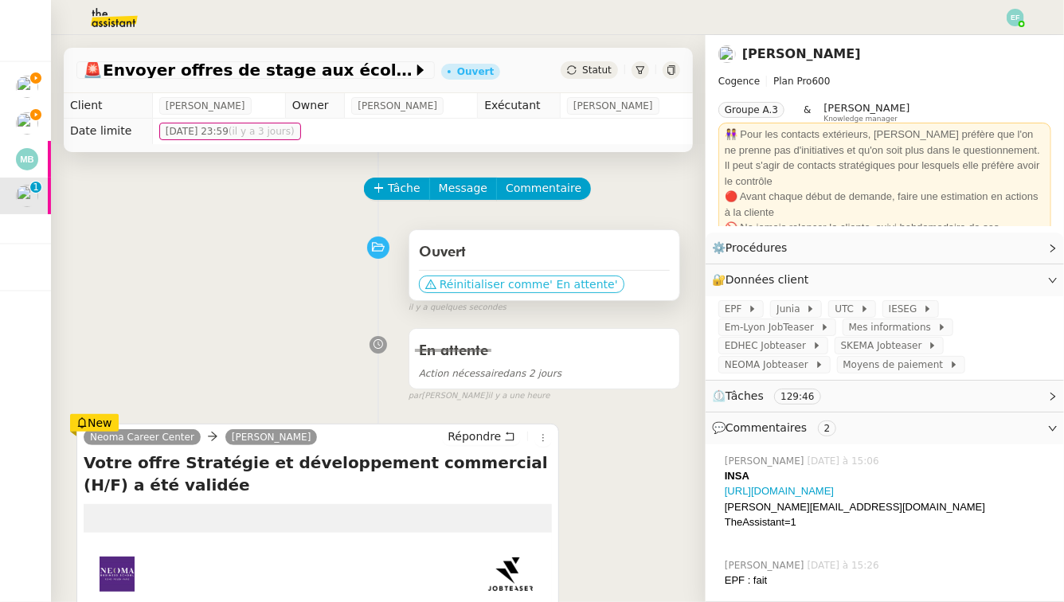
click at [472, 283] on span "Réinitialiser comme" at bounding box center [494, 284] width 110 height 16
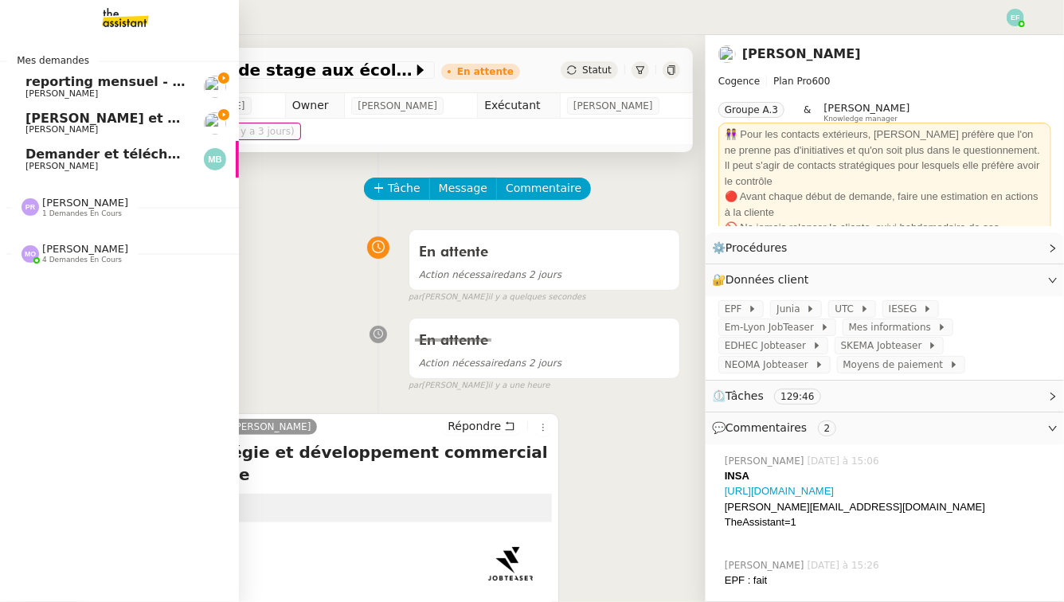
click at [48, 124] on span "[PERSON_NAME] et envoyer les réponses de résiliation" at bounding box center [222, 118] width 394 height 15
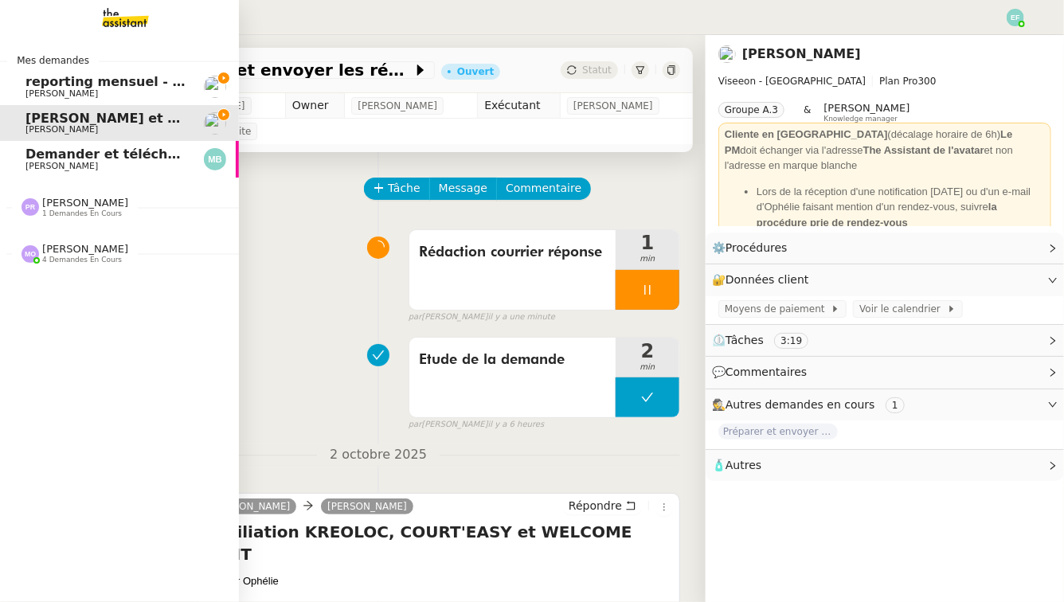
click at [38, 85] on span "reporting mensuel - [DATE]" at bounding box center [122, 81] width 195 height 15
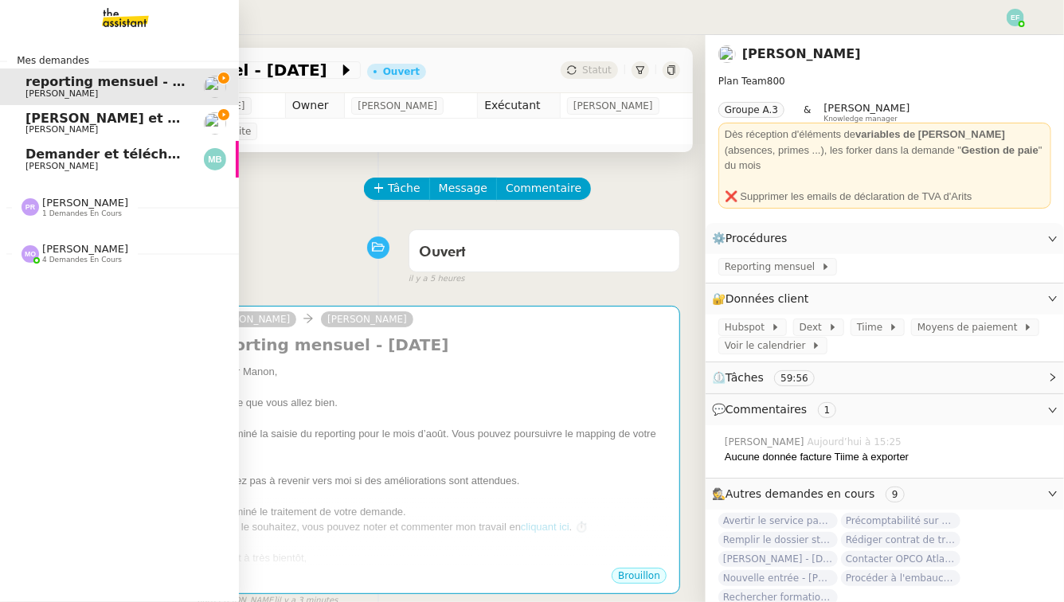
click at [71, 127] on span "[PERSON_NAME]" at bounding box center [61, 129] width 72 height 10
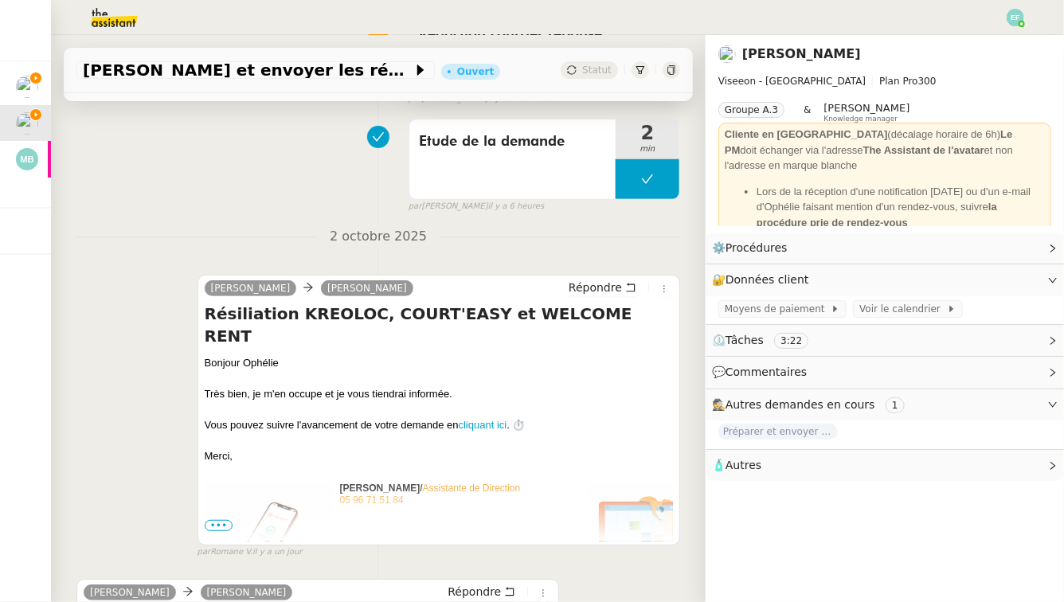
scroll to position [580, 0]
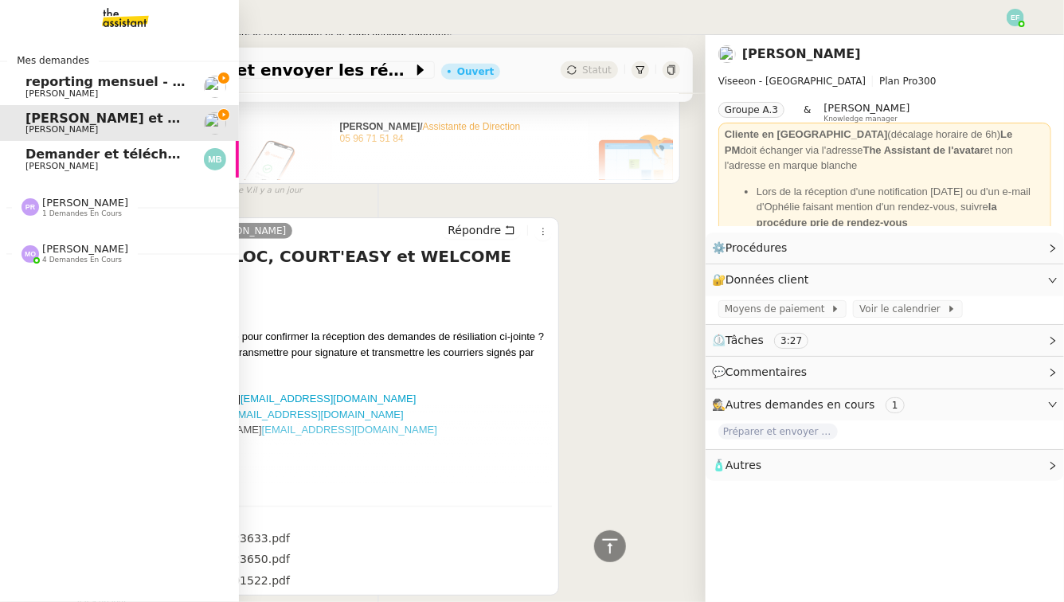
click at [37, 88] on span "reporting mensuel - [DATE]" at bounding box center [122, 81] width 195 height 15
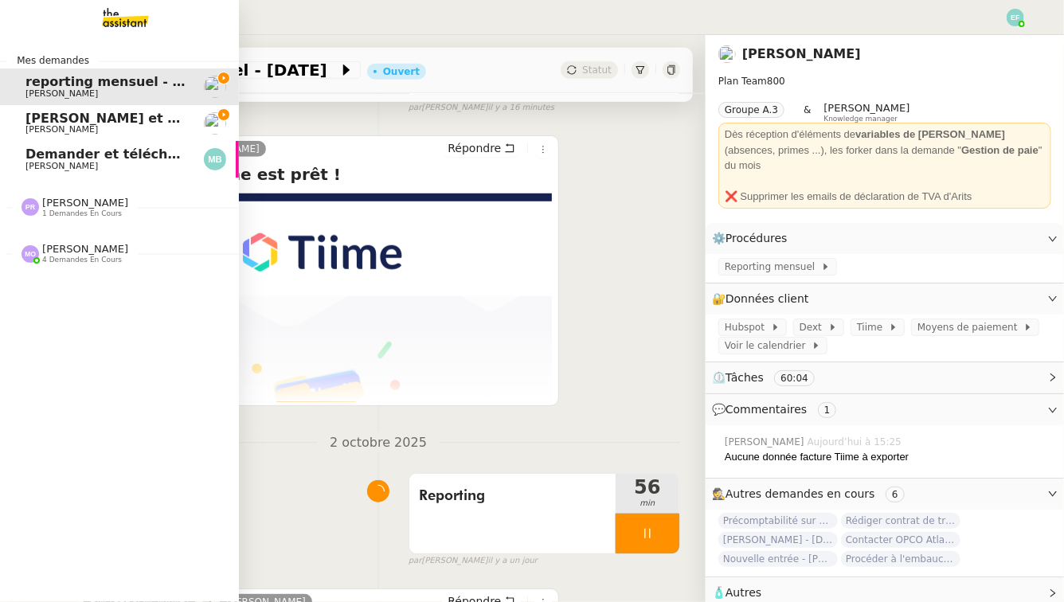
scroll to position [203, 0]
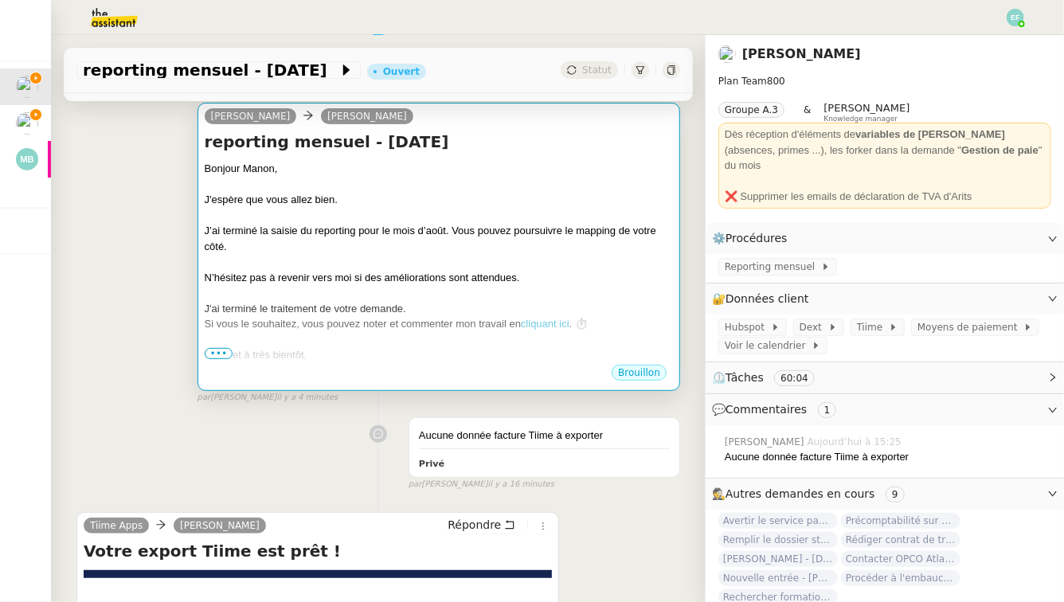
click at [408, 248] on div "J’ai terminé la saisie du reporting pour le mois d’août. Vous pouvez poursuivre…" at bounding box center [439, 238] width 468 height 31
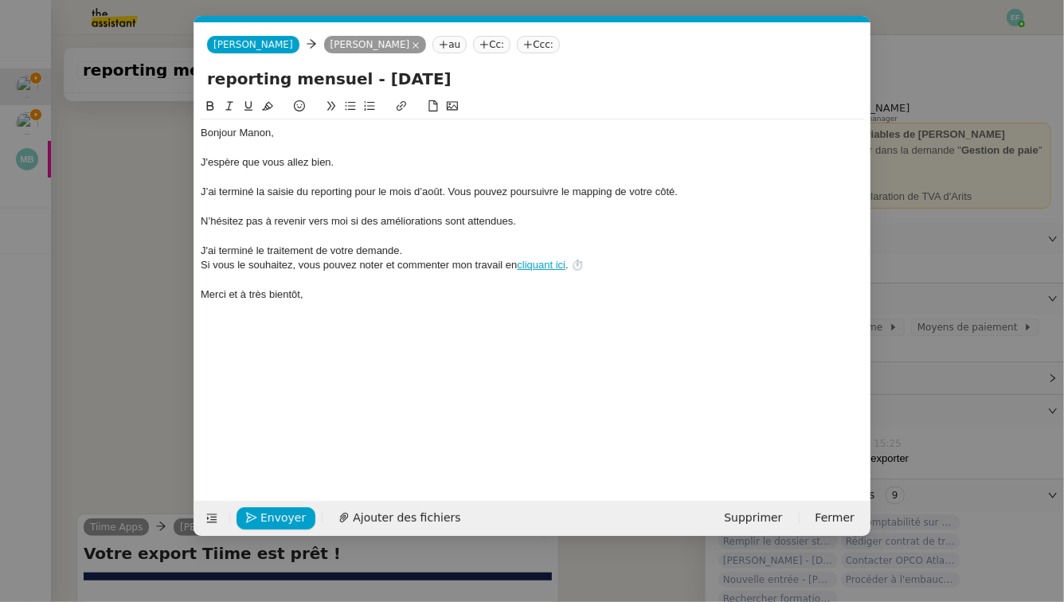
scroll to position [0, 33]
click at [431, 192] on div "J’ai terminé la saisie du reporting pour le mois d’août. Vous pouvez poursuivre…" at bounding box center [532, 192] width 663 height 14
click at [243, 218] on div "N’hésitez pas à revenir vers moi si des améliorations sont attendues." at bounding box center [532, 221] width 663 height 14
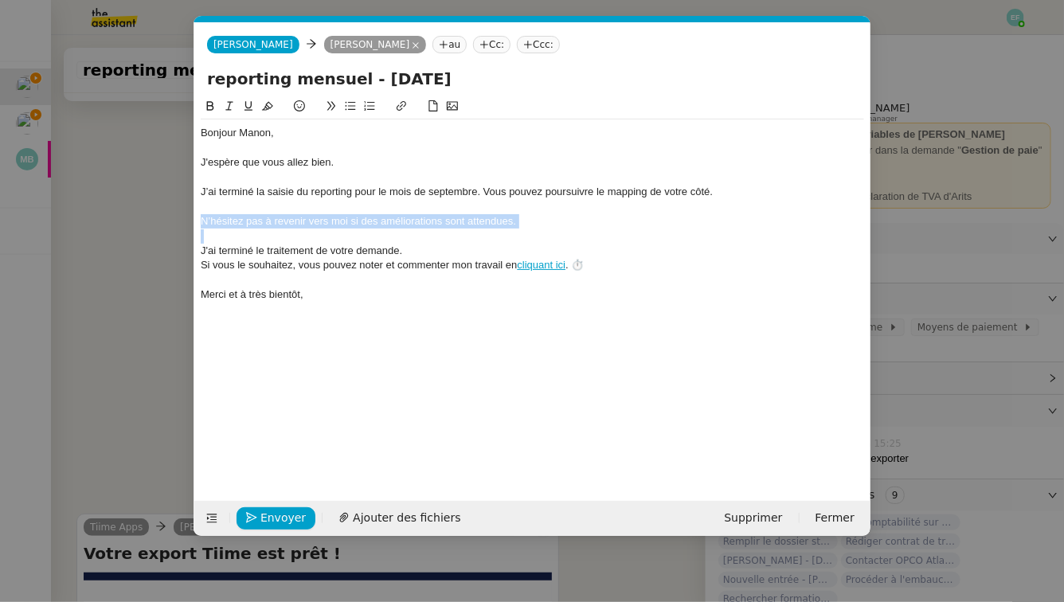
click at [243, 218] on div "N’hésitez pas à revenir vers moi si des améliorations sont attendues." at bounding box center [532, 221] width 663 height 14
click at [226, 105] on icon at bounding box center [229, 105] width 11 height 11
click at [245, 228] on div "N’hésitez pas à revenir vers moi si des améliorations sont attendues." at bounding box center [532, 221] width 663 height 14
click at [145, 245] on nz-modal-container "Service TA - VOYAGE - PROPOSITION GLOBALE A utiliser dans le cadre de propositi…" at bounding box center [532, 301] width 1064 height 602
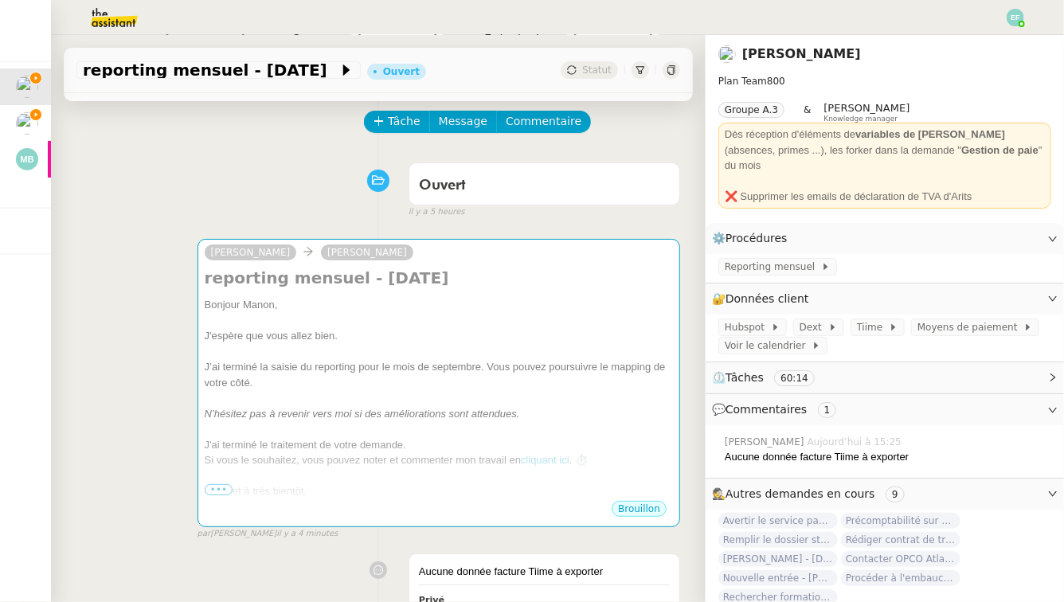
scroll to position [0, 0]
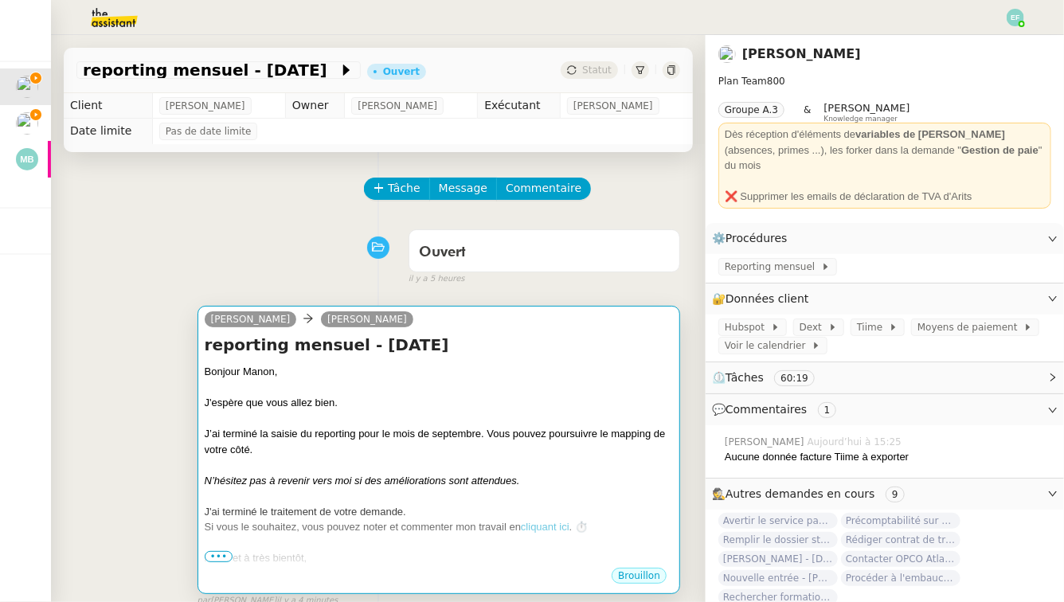
click at [357, 357] on div "reporting mensuel - septembre 2025 Bonjour Manon, J'espère que vous allez bien.…" at bounding box center [439, 450] width 468 height 232
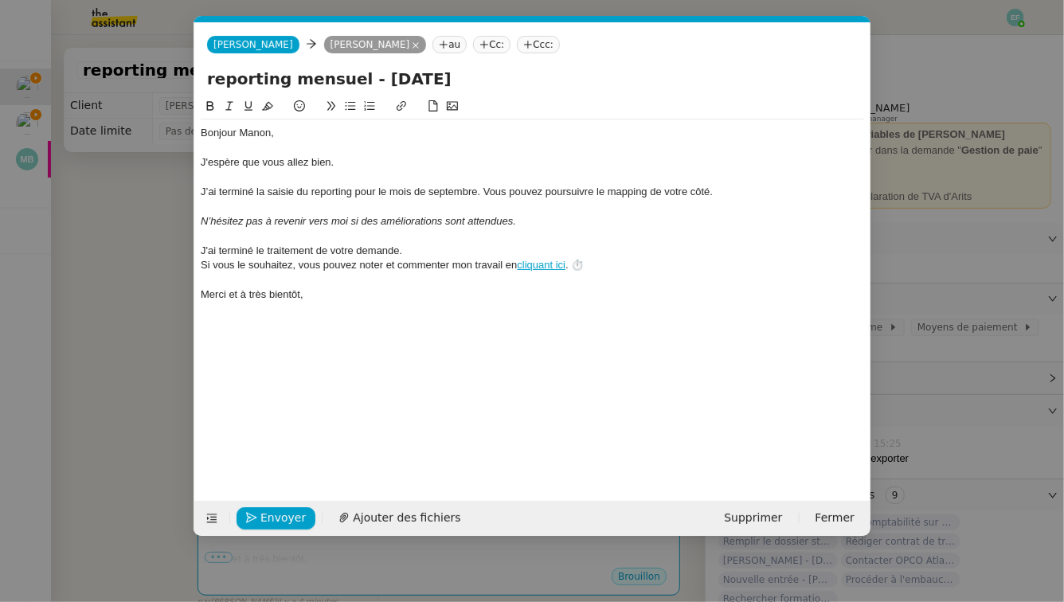
scroll to position [0, 33]
click at [138, 419] on nz-modal-container "Service TA - VOYAGE - PROPOSITION GLOBALE A utiliser dans le cadre de propositi…" at bounding box center [532, 301] width 1064 height 602
click at [76, 209] on nz-modal-container "Service TA - VOYAGE - PROPOSITION GLOBALE A utiliser dans le cadre de propositi…" at bounding box center [532, 301] width 1064 height 602
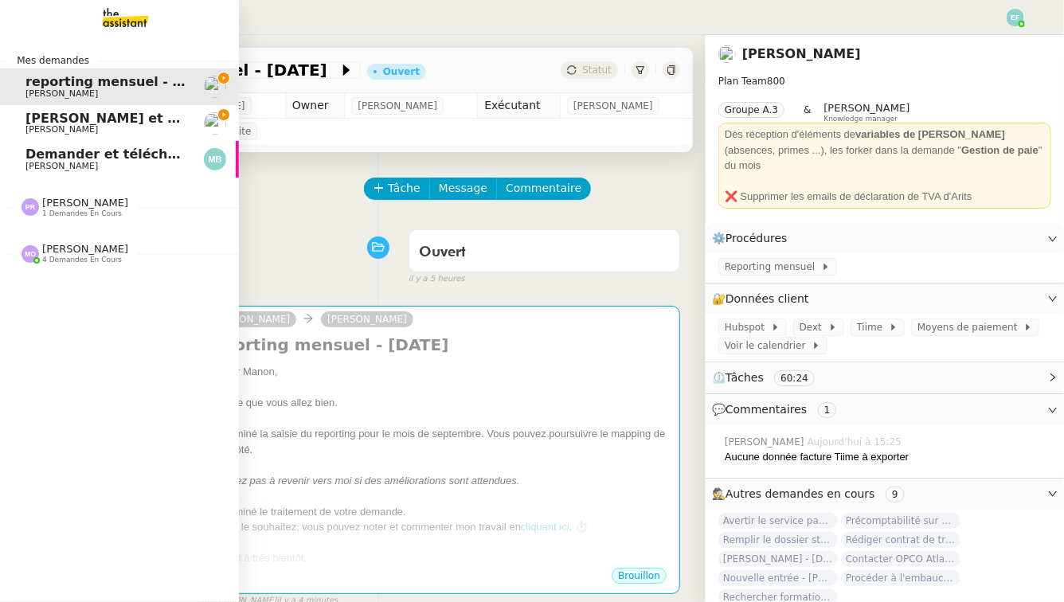
click at [40, 128] on span "[PERSON_NAME]" at bounding box center [61, 129] width 72 height 10
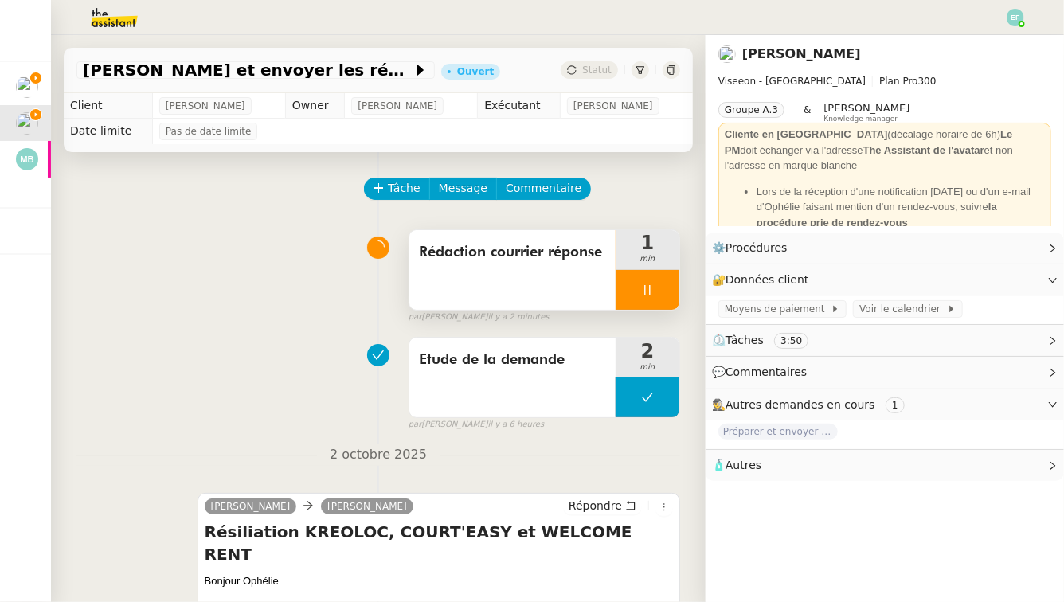
click at [677, 281] on div at bounding box center [647, 290] width 64 height 40
click at [634, 292] on icon at bounding box center [631, 289] width 13 height 13
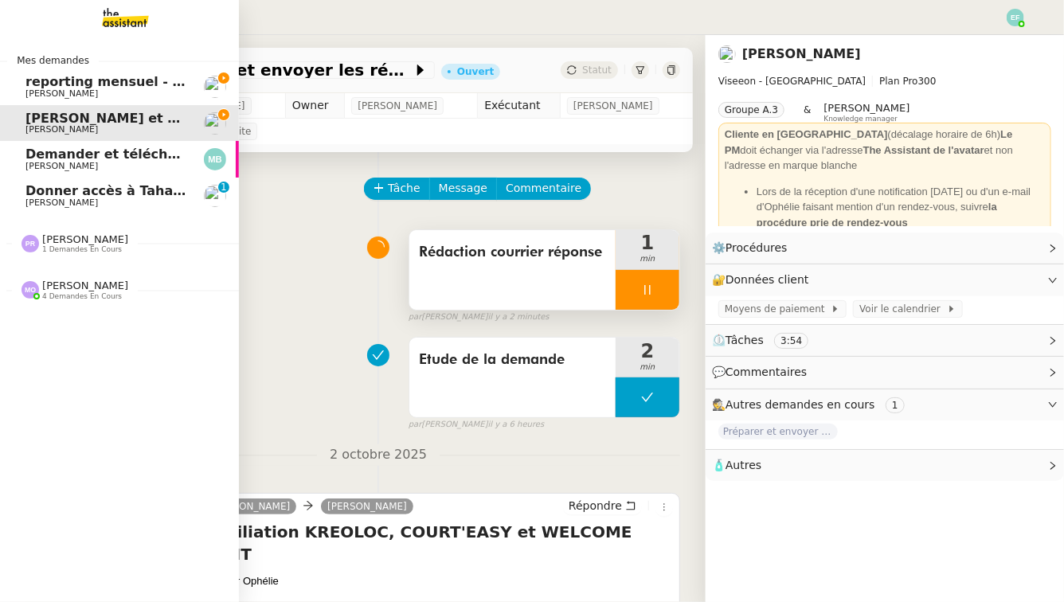
click at [41, 193] on span "Donner accès à Taha à ses fiches de paie" at bounding box center [171, 190] width 293 height 15
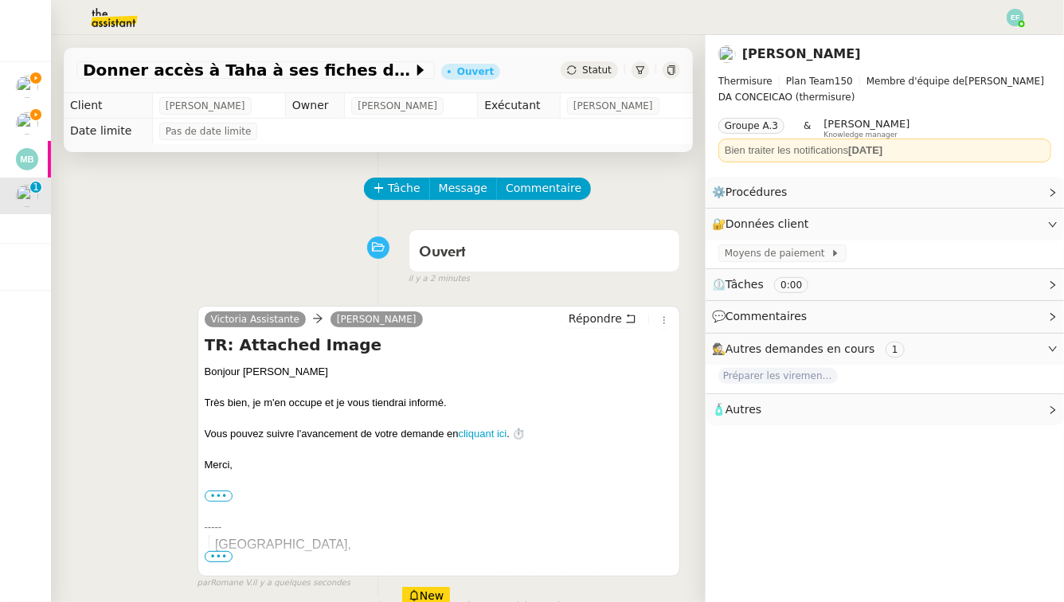
scroll to position [431, 0]
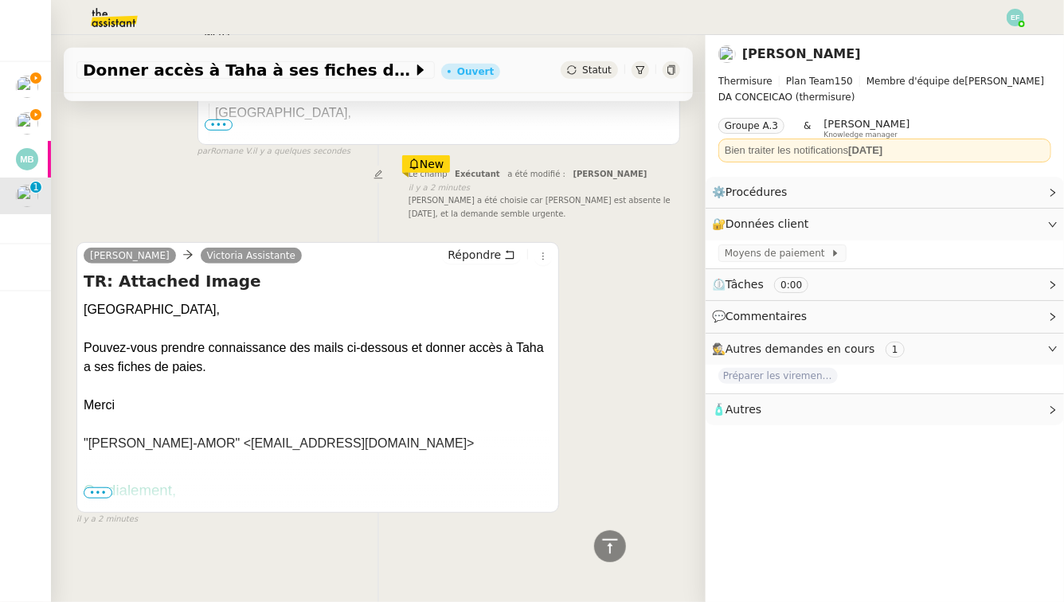
click at [105, 494] on span "•••" at bounding box center [98, 492] width 29 height 11
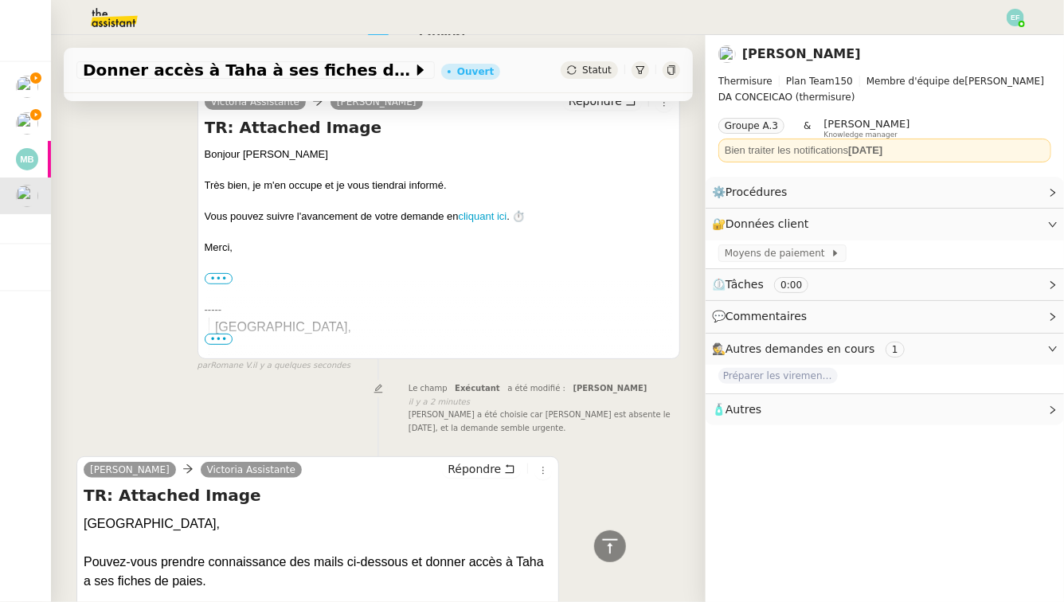
scroll to position [0, 0]
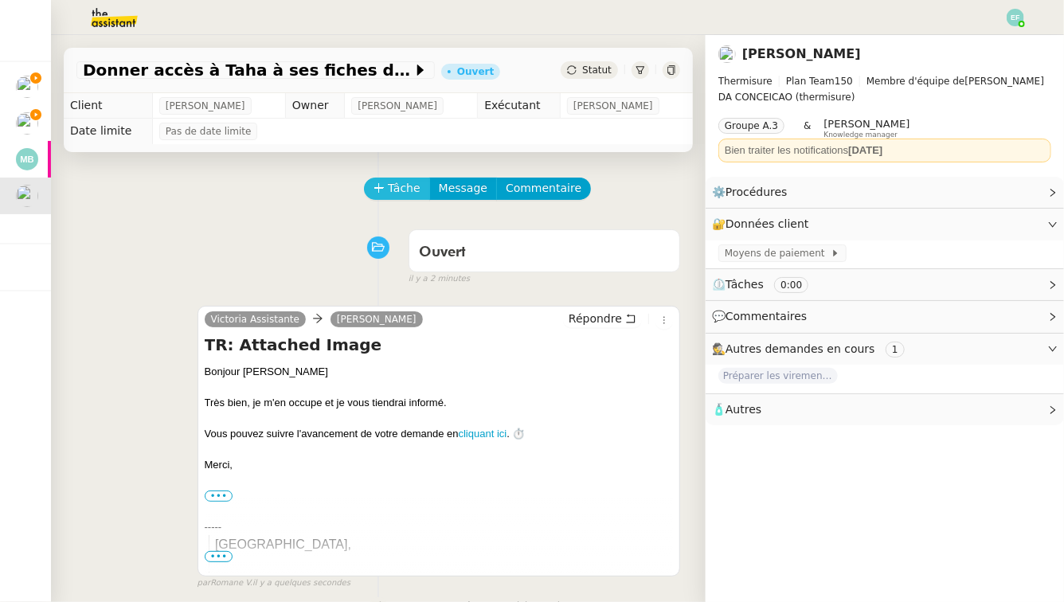
click at [385, 190] on button "Tâche" at bounding box center [397, 189] width 66 height 22
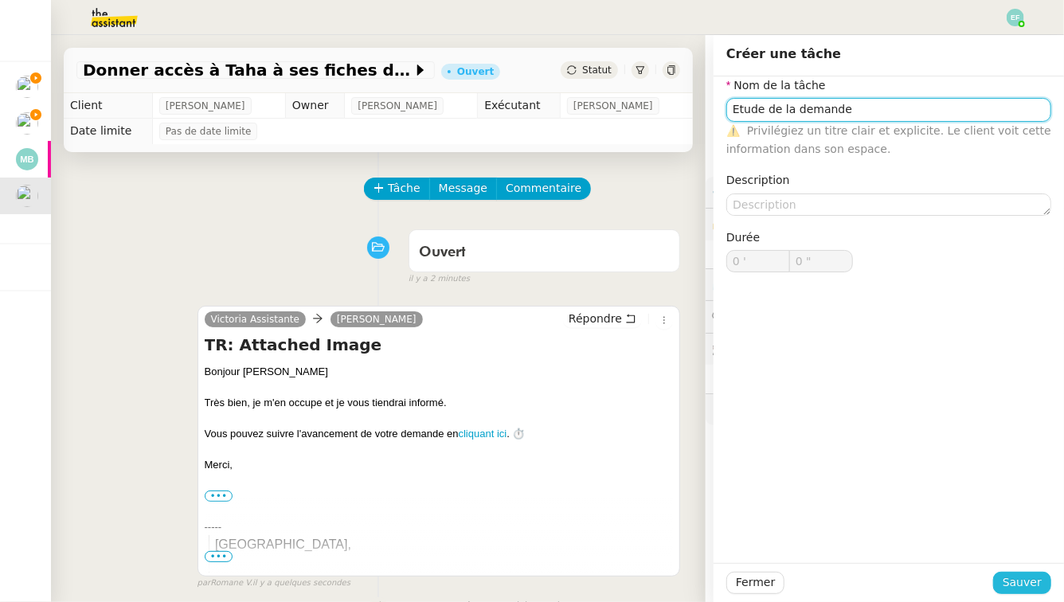
type input "Etude de la demande"
click at [1013, 582] on span "Sauver" at bounding box center [1021, 582] width 39 height 18
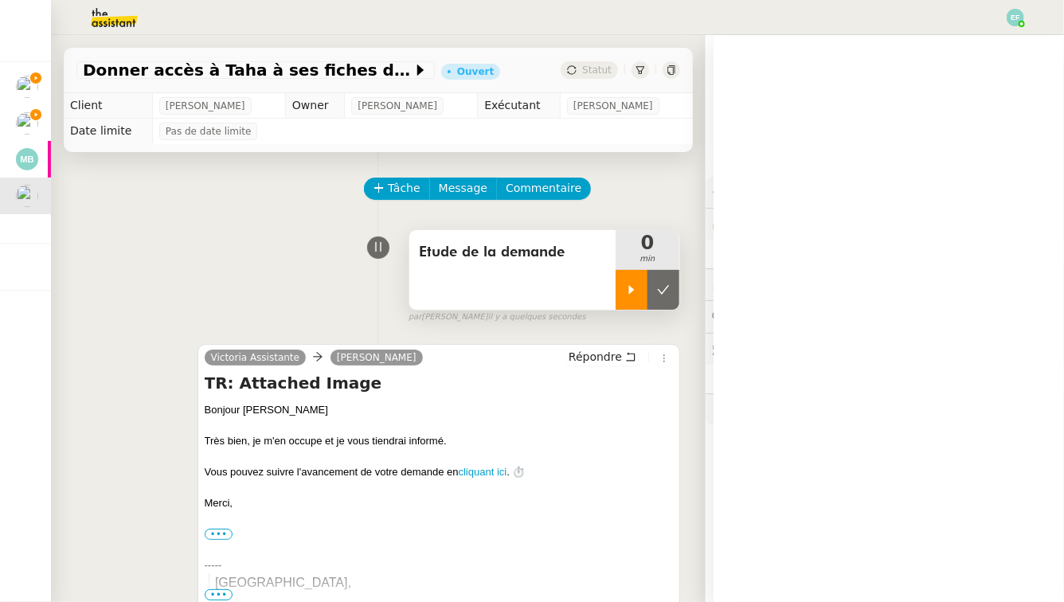
click at [635, 287] on icon at bounding box center [631, 289] width 13 height 13
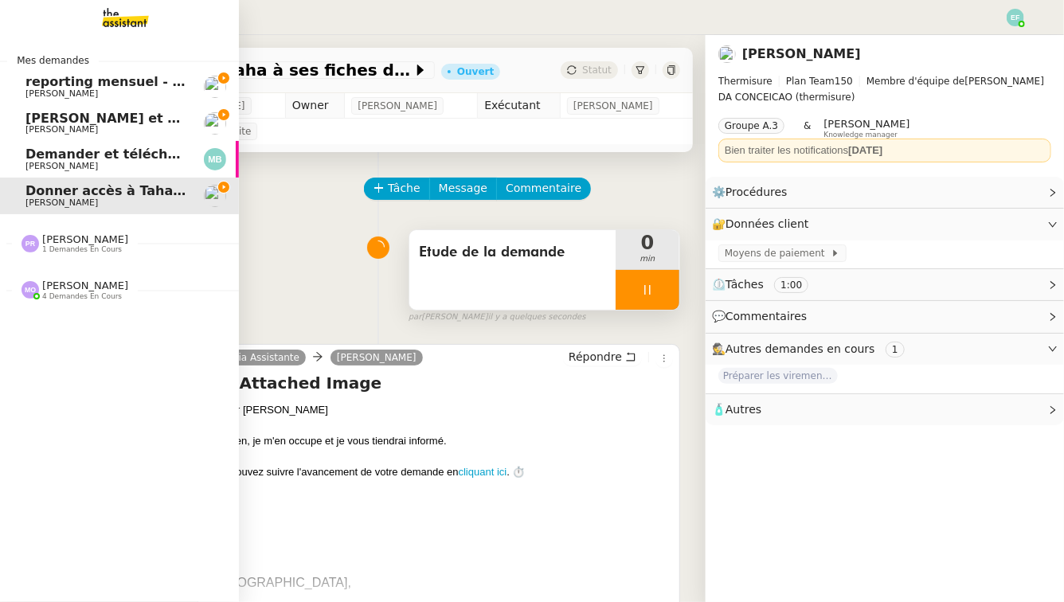
click at [41, 124] on span "[PERSON_NAME] et envoyer les réponses de résiliation" at bounding box center [222, 118] width 394 height 15
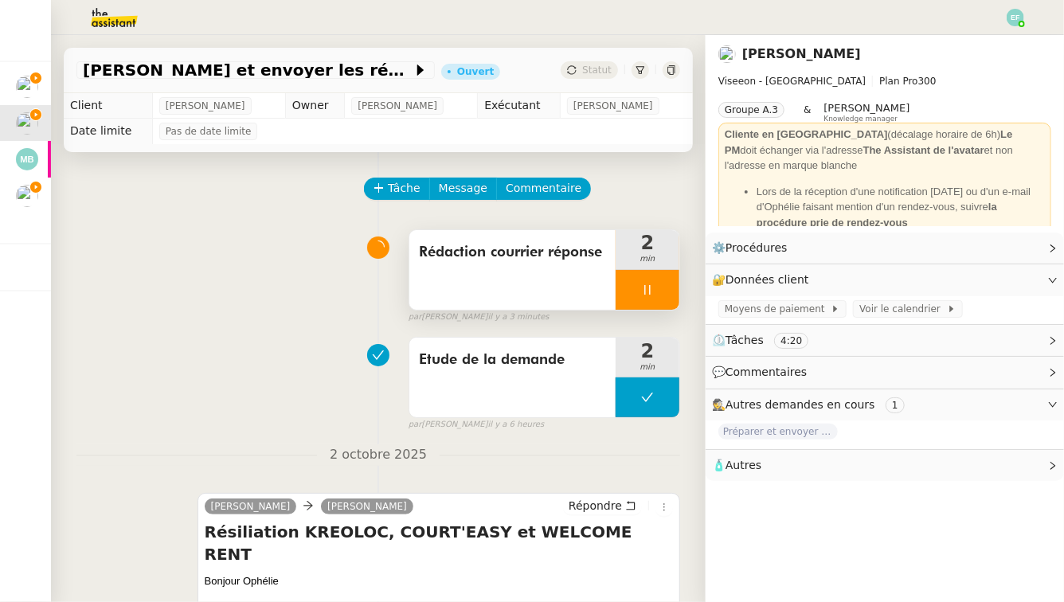
click at [620, 287] on div at bounding box center [647, 290] width 64 height 40
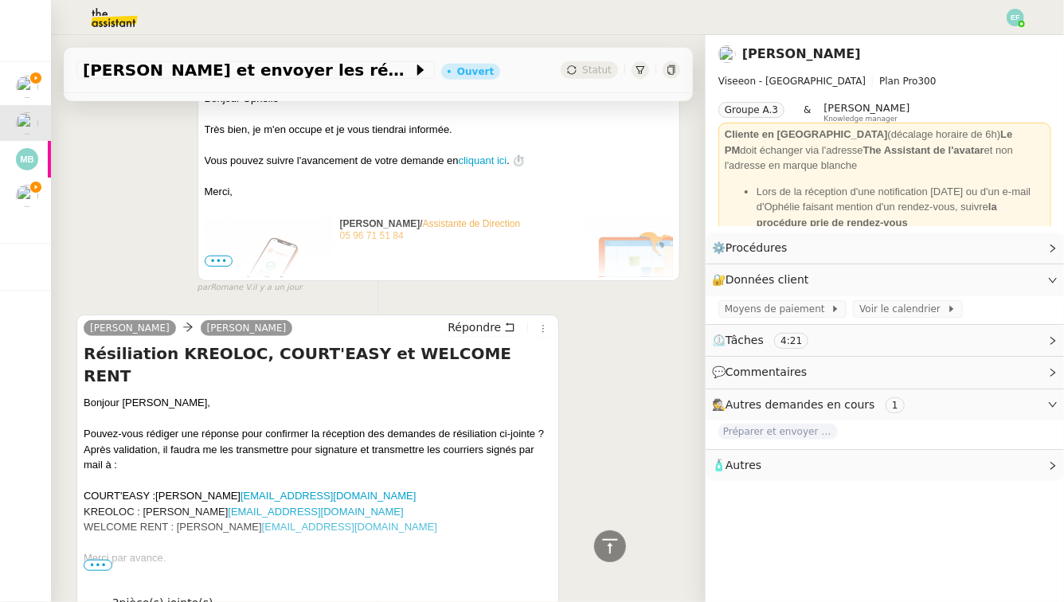
scroll to position [595, 0]
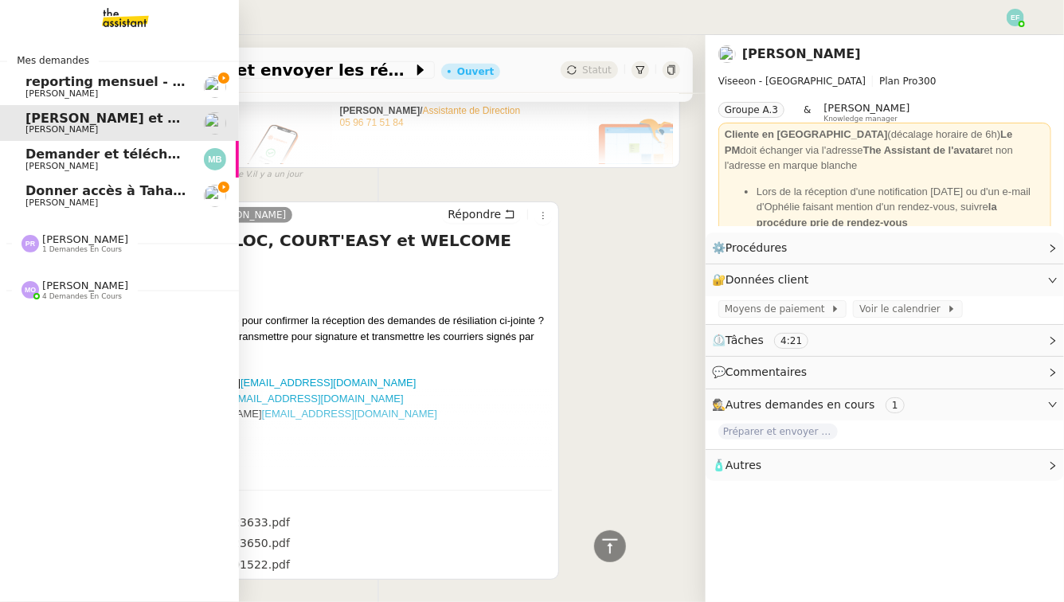
click at [27, 204] on span "[PERSON_NAME]" at bounding box center [61, 202] width 72 height 10
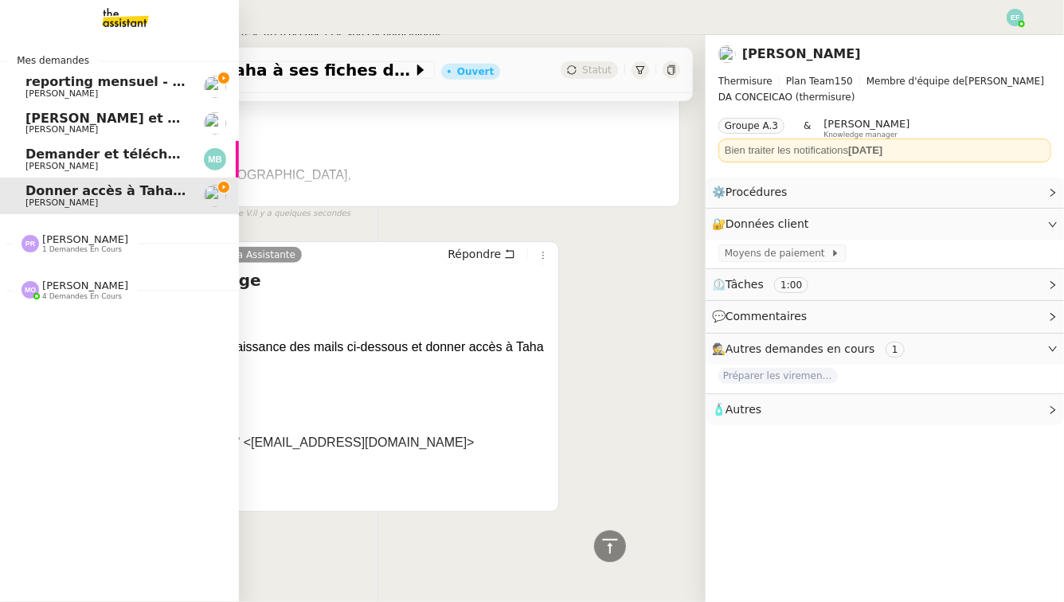
scroll to position [408, 0]
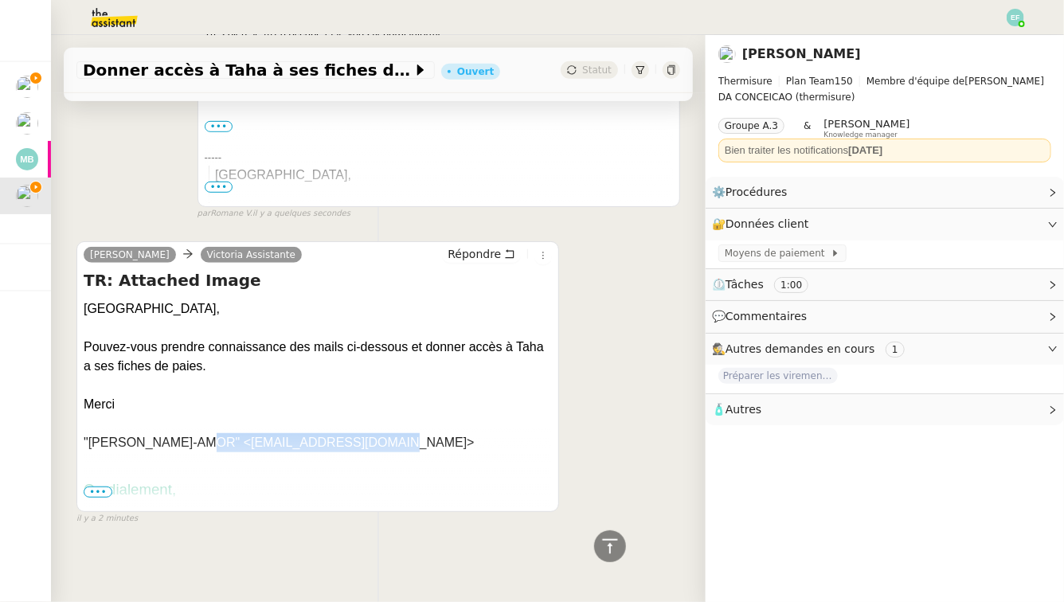
drag, startPoint x: 369, startPoint y: 443, endPoint x: 203, endPoint y: 439, distance: 166.4
click at [203, 439] on div ""Taha BEN-AMOR" <taha.ben-amor@thermisure.fr>" at bounding box center [318, 442] width 468 height 19
copy div "taha.ben-amor@thermisure.fr"
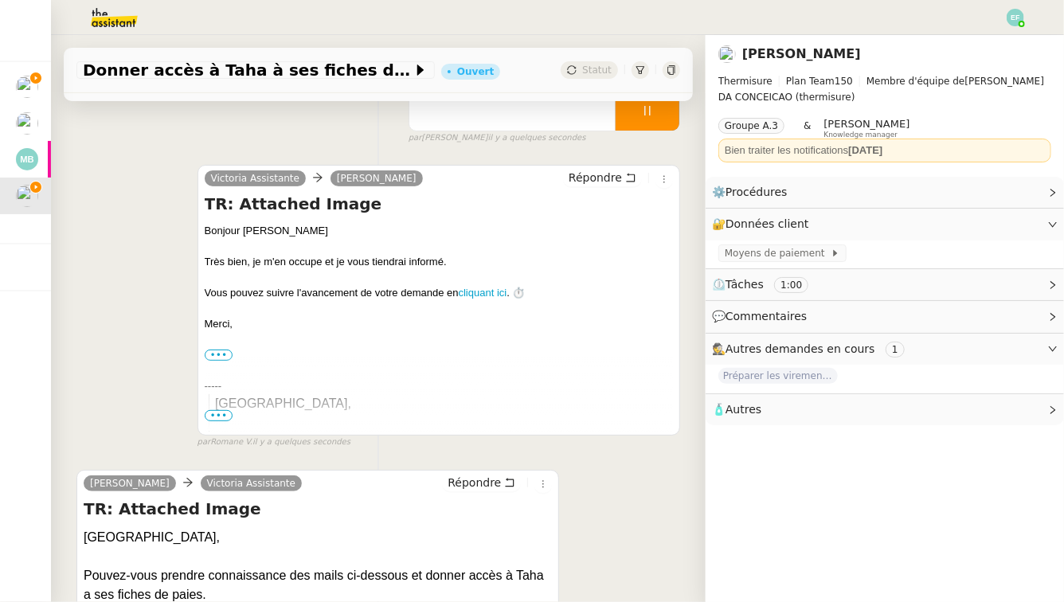
scroll to position [0, 0]
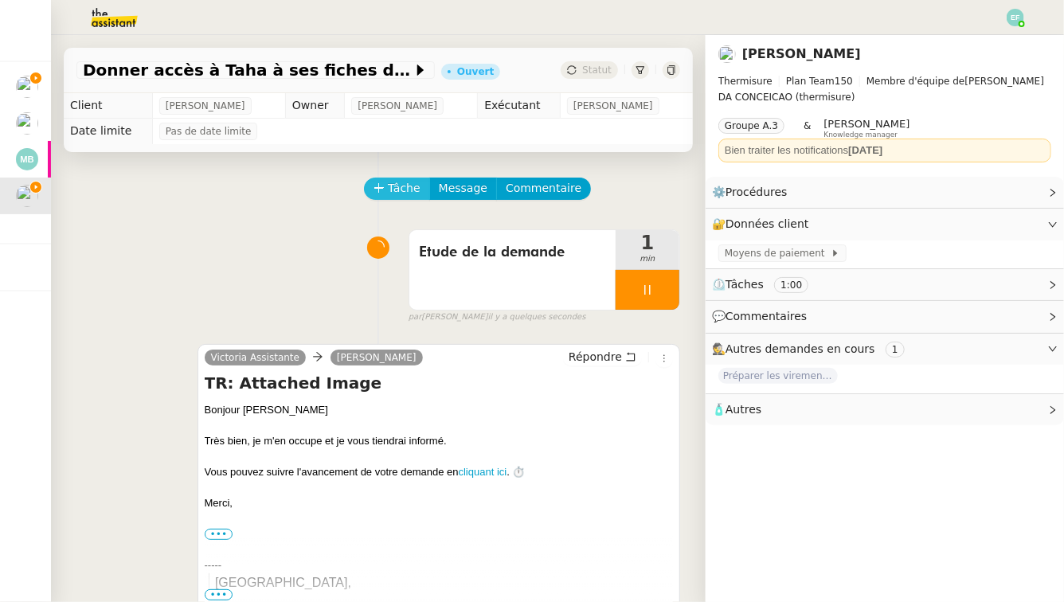
click at [375, 182] on button "Tâche" at bounding box center [397, 189] width 66 height 22
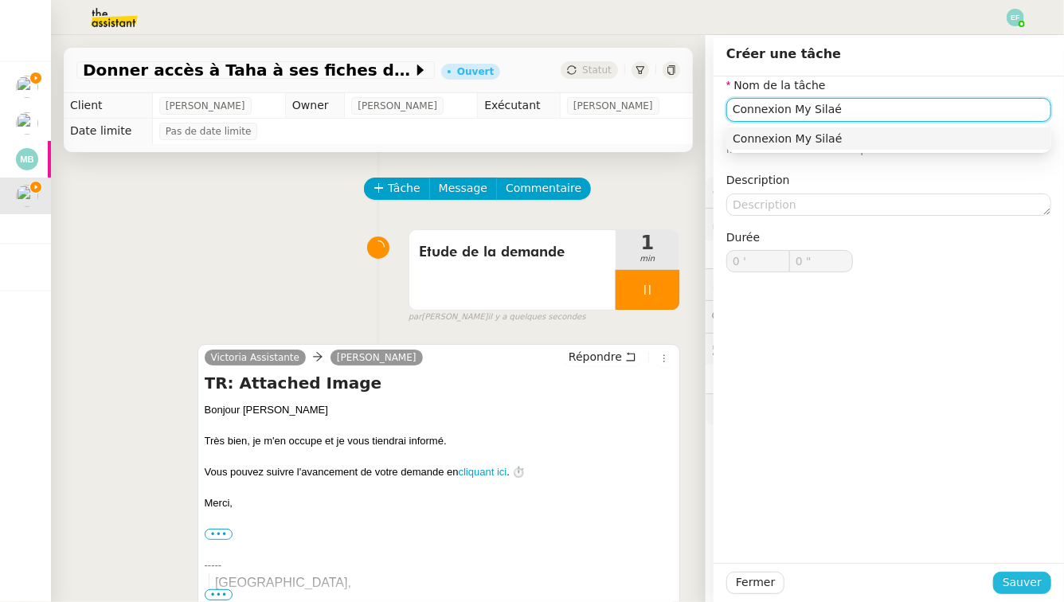
type input "Connexion My Silaé"
click at [1016, 585] on span "Sauver" at bounding box center [1021, 582] width 39 height 18
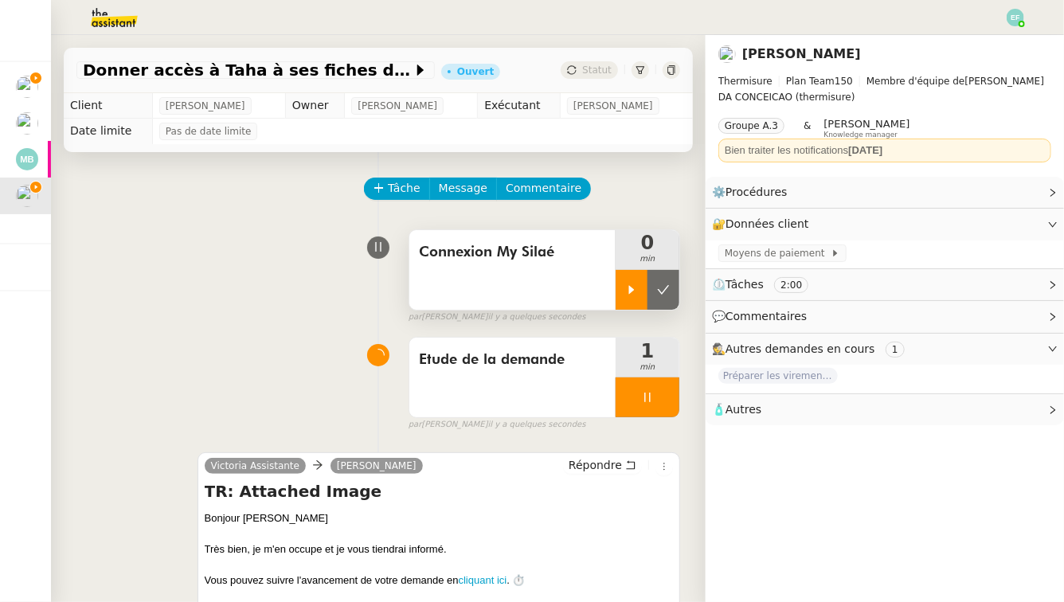
click at [644, 295] on div at bounding box center [631, 290] width 32 height 40
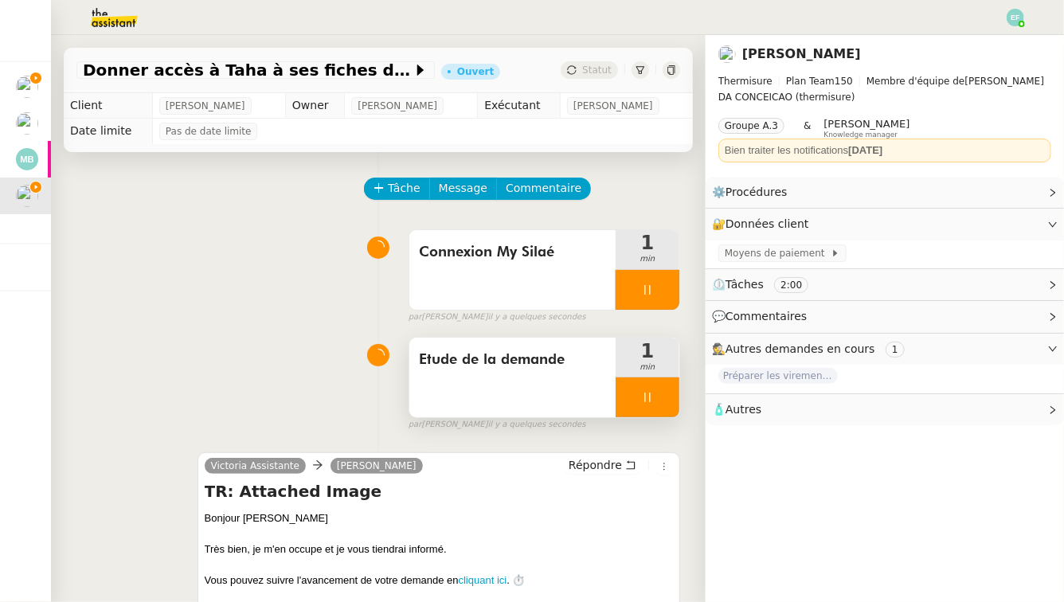
click at [648, 399] on icon at bounding box center [647, 397] width 13 height 13
click at [656, 399] on button at bounding box center [663, 397] width 32 height 40
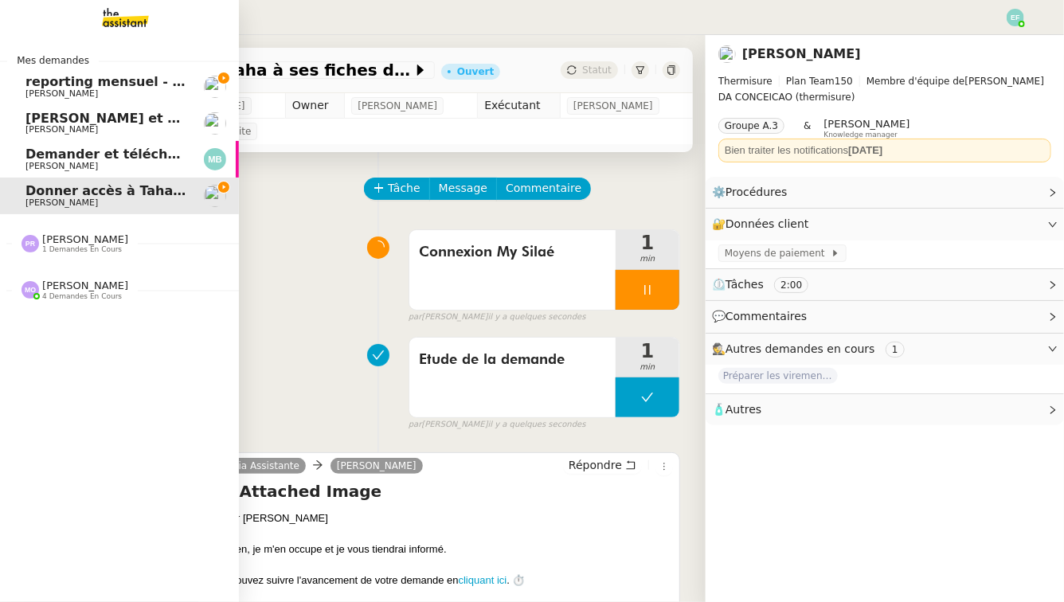
click at [61, 83] on span "reporting mensuel - [DATE]" at bounding box center [122, 81] width 195 height 15
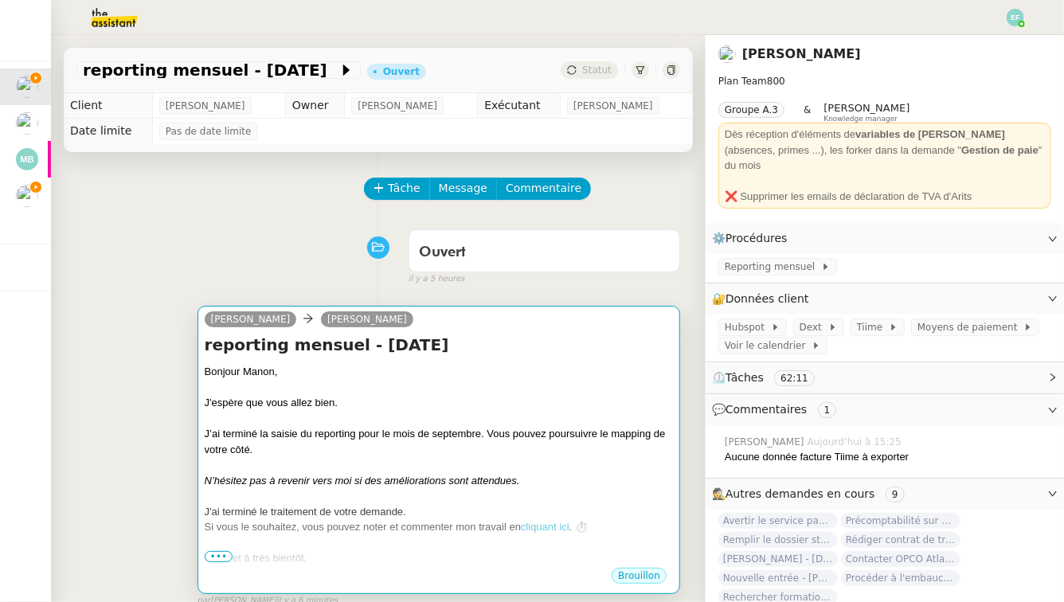
click at [577, 386] on div at bounding box center [439, 388] width 468 height 16
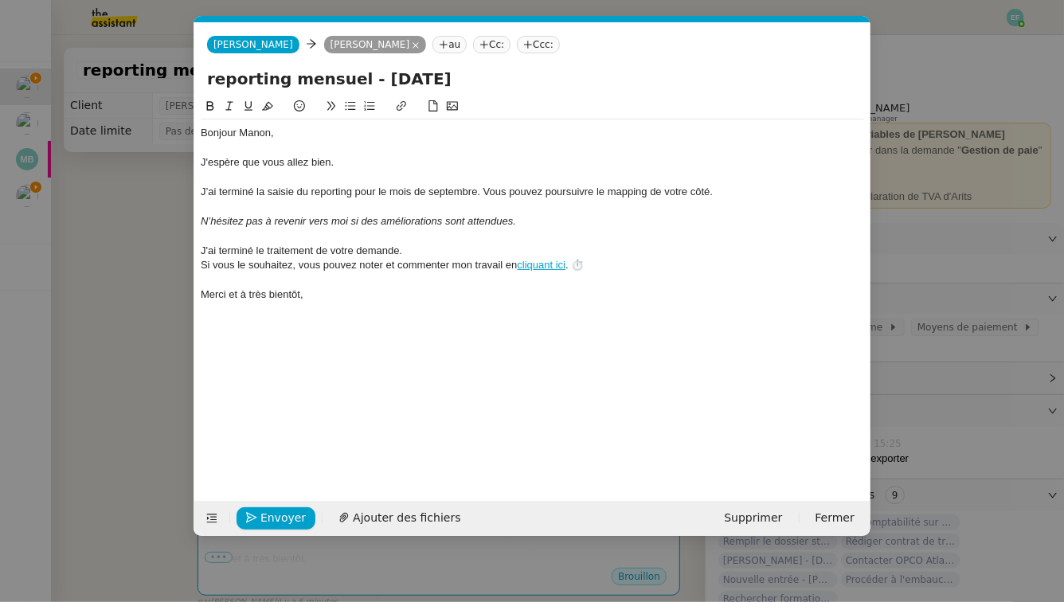
scroll to position [0, 33]
click at [289, 518] on span "Envoyer" at bounding box center [282, 518] width 45 height 18
click at [289, 518] on span "Confirmer l'envoi" at bounding box center [308, 518] width 96 height 18
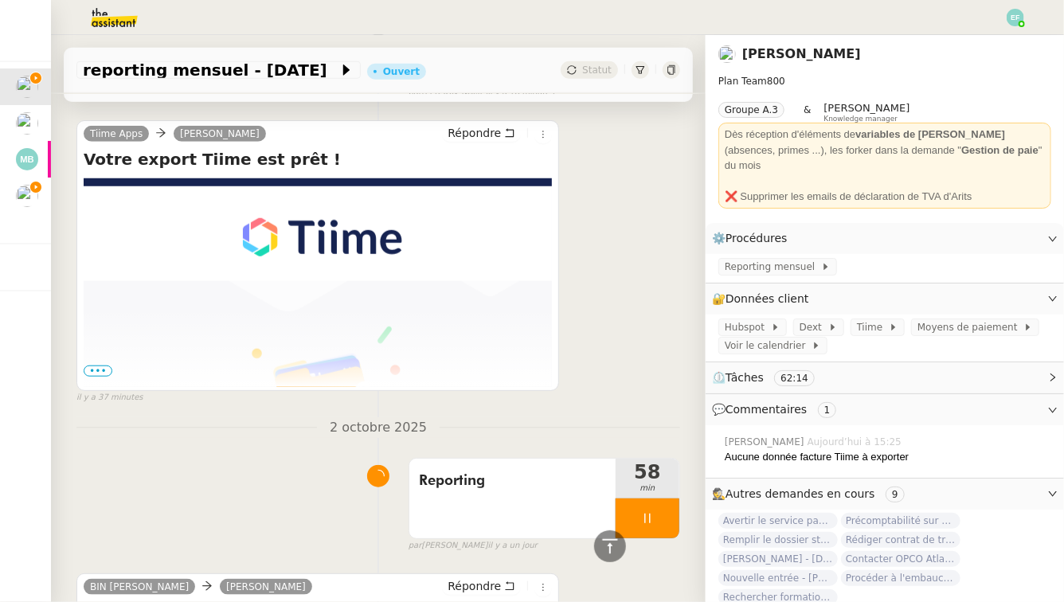
scroll to position [589, 0]
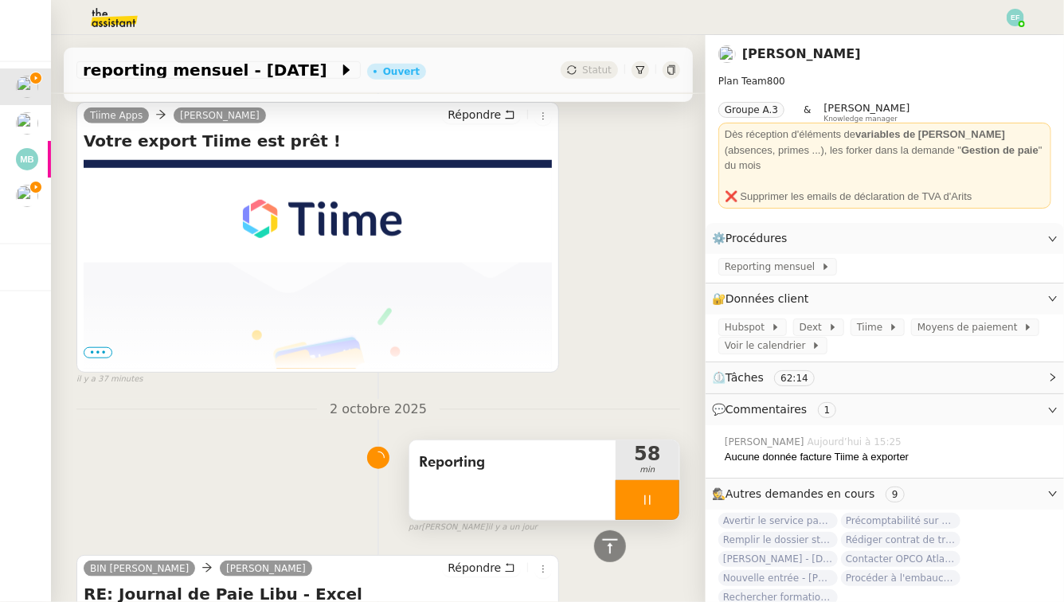
click at [567, 482] on div "Reporting" at bounding box center [512, 480] width 206 height 80
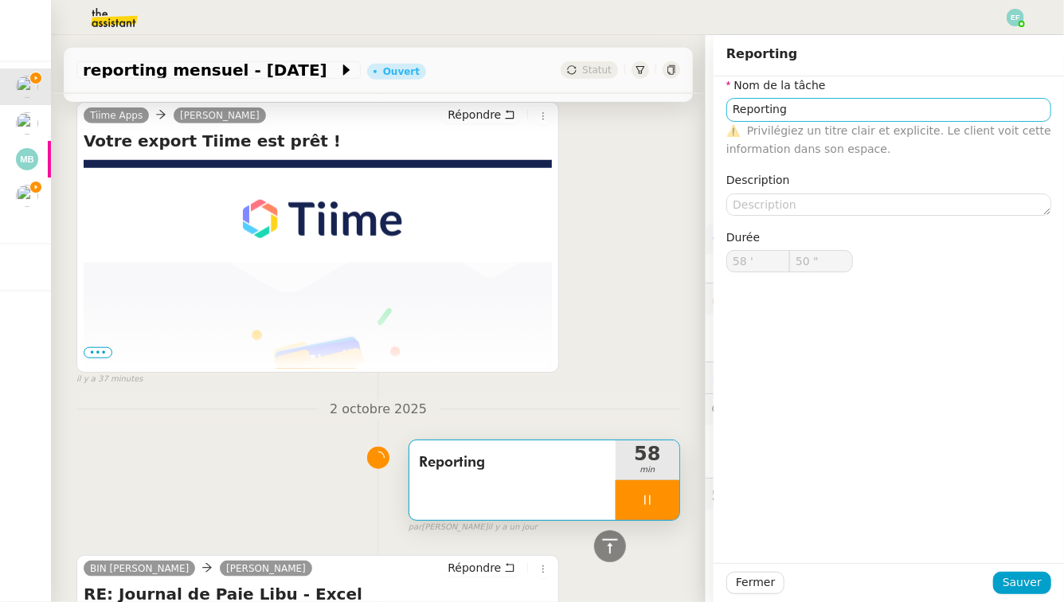
type input "Reporting"
type input "58 '"
click at [875, 116] on input "Reporting" at bounding box center [888, 109] width 325 height 23
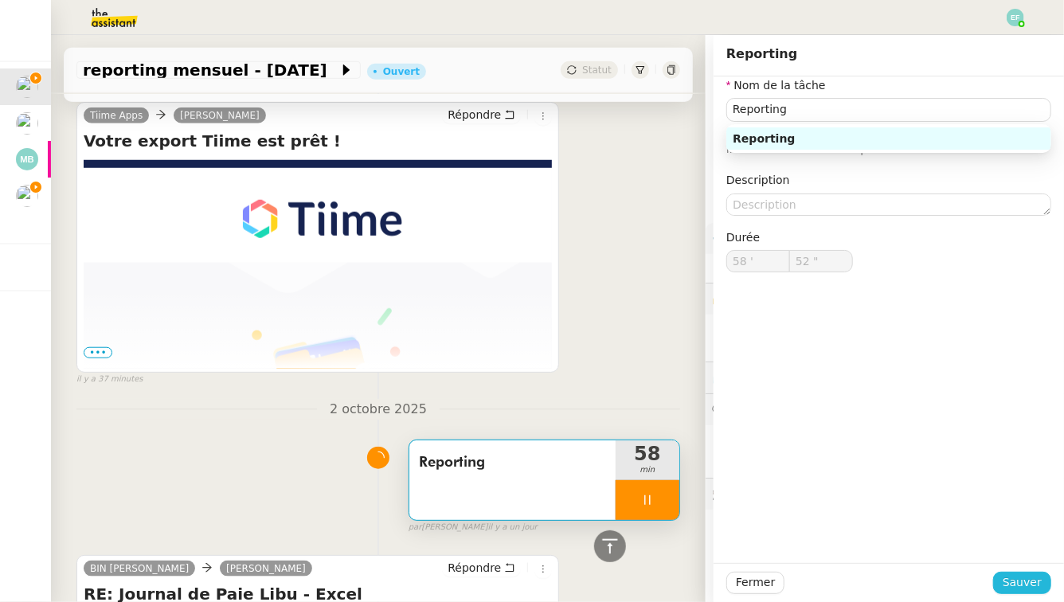
click at [1019, 592] on button "Sauver" at bounding box center [1022, 583] width 58 height 22
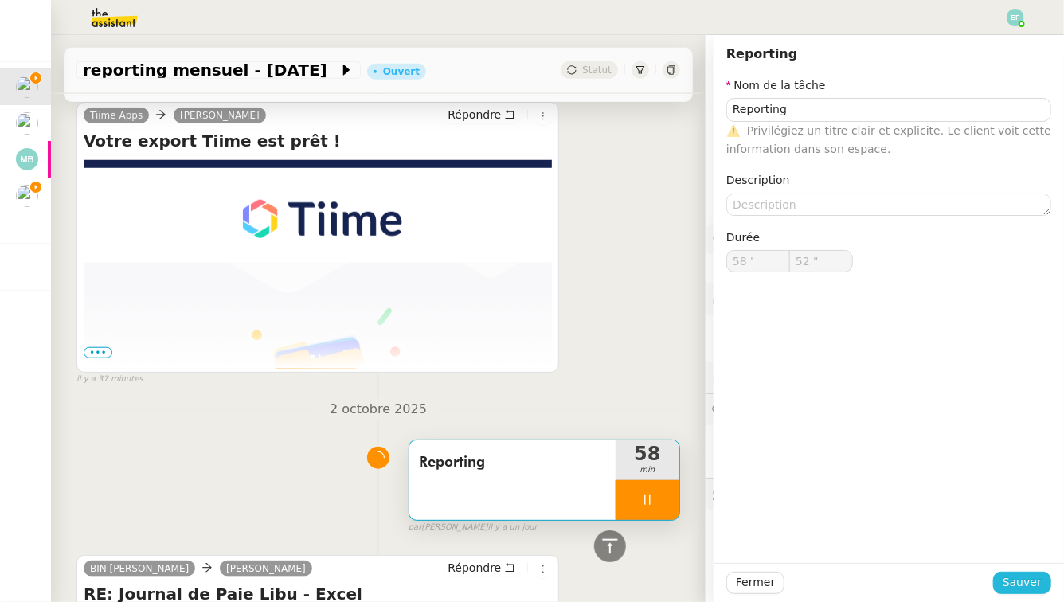
type input "53 ""
click at [665, 498] on div at bounding box center [647, 500] width 64 height 40
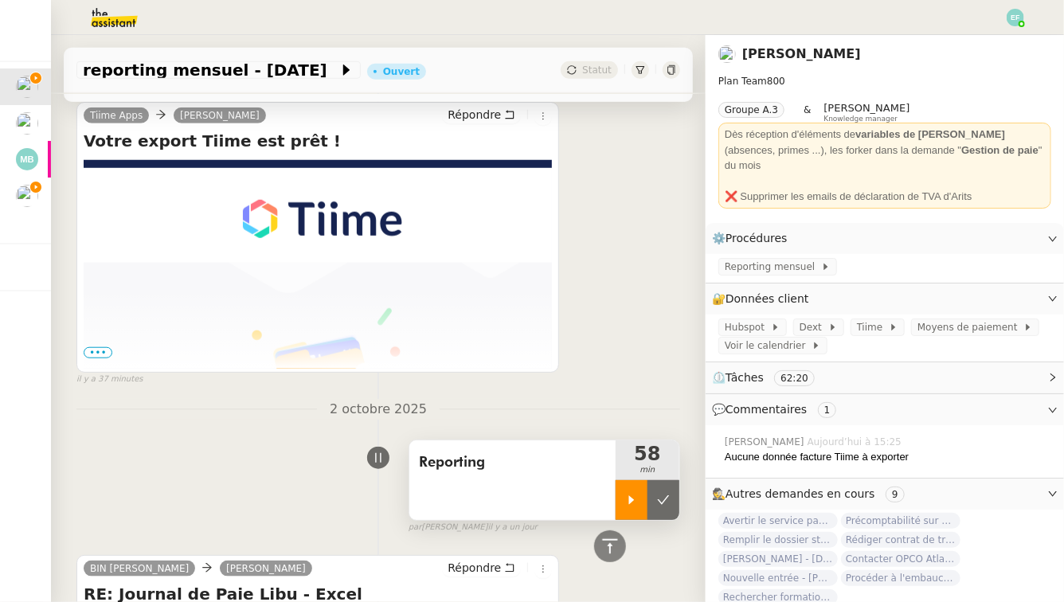
click at [665, 498] on icon at bounding box center [663, 500] width 13 height 13
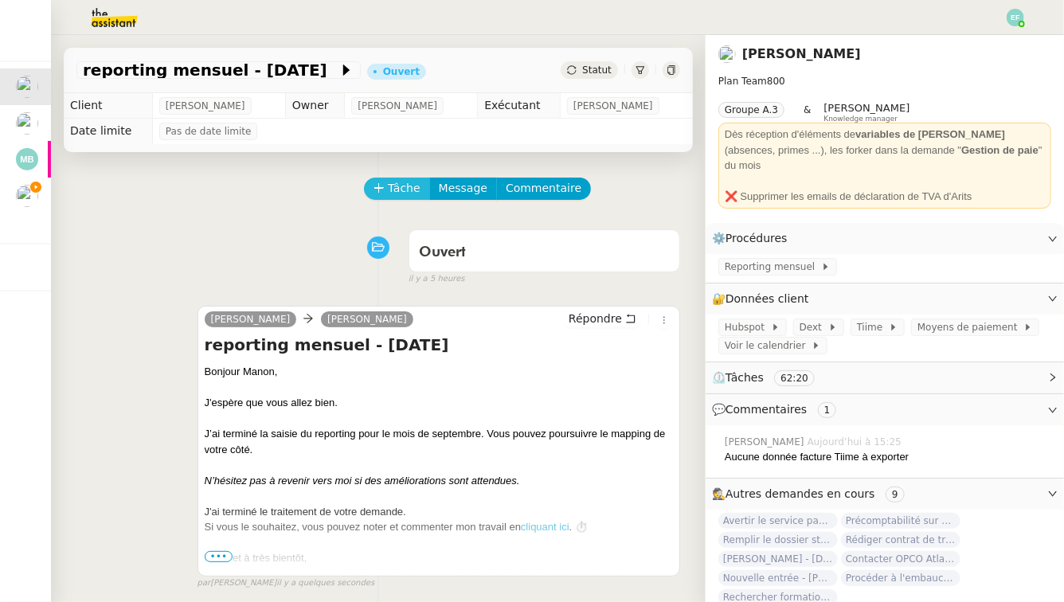
click at [414, 181] on span "Tâche" at bounding box center [404, 188] width 33 height 18
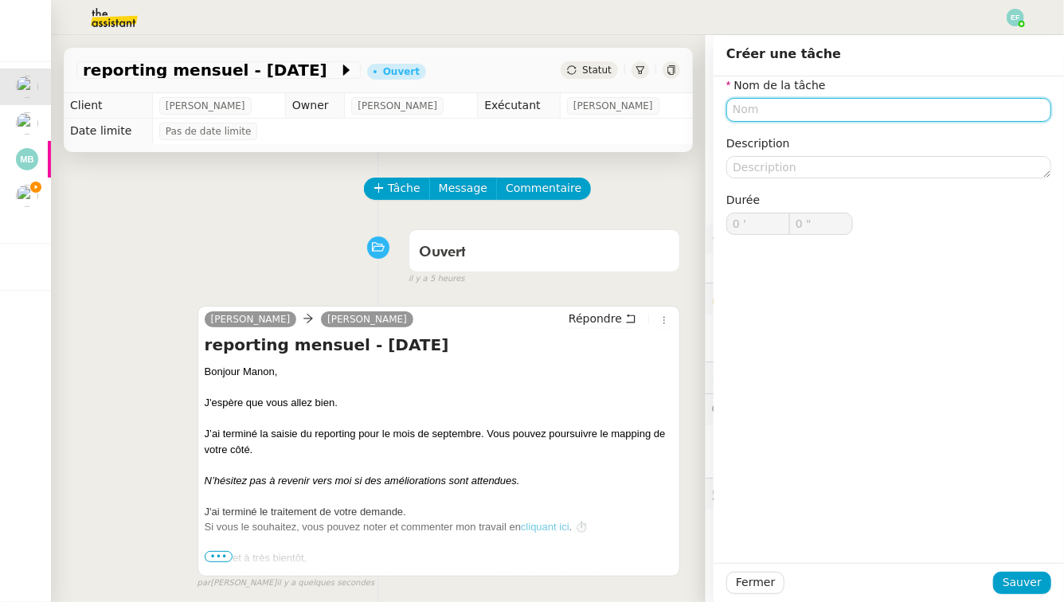
click at [794, 101] on input "text" at bounding box center [888, 109] width 325 height 23
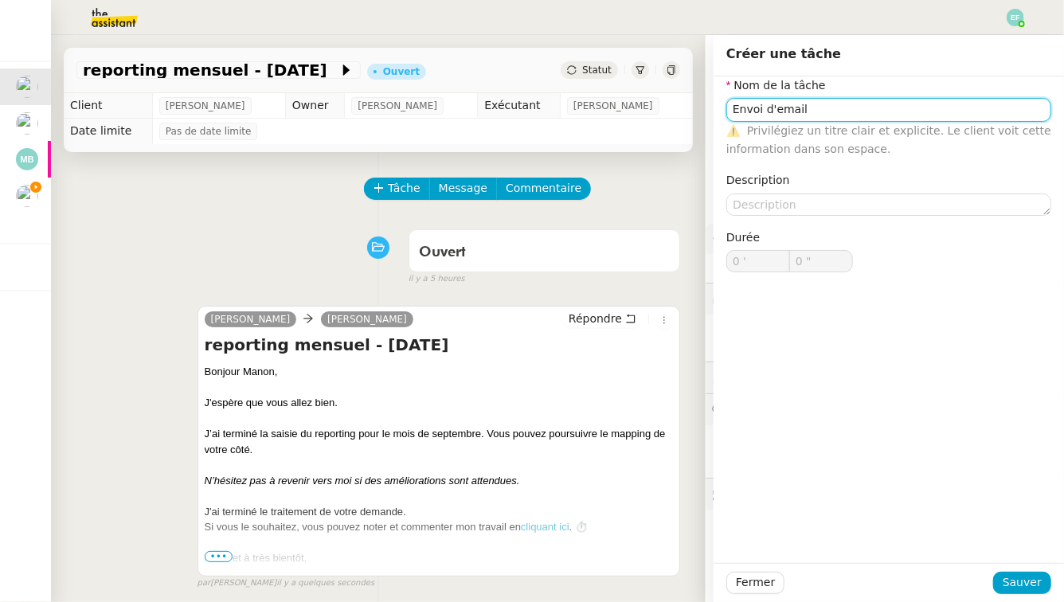
type input "Envoi d'email"
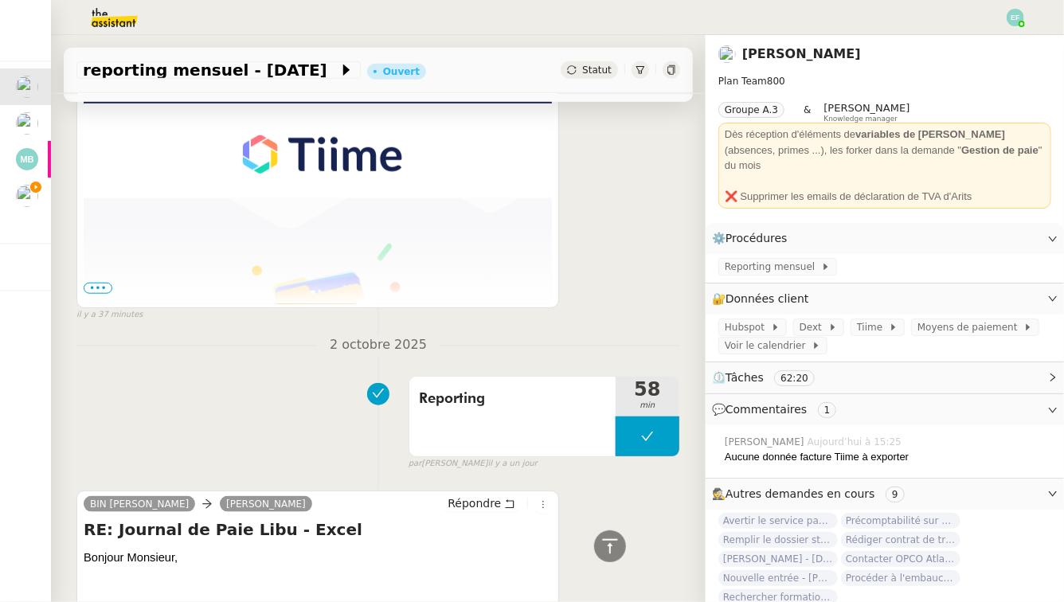
scroll to position [662, 0]
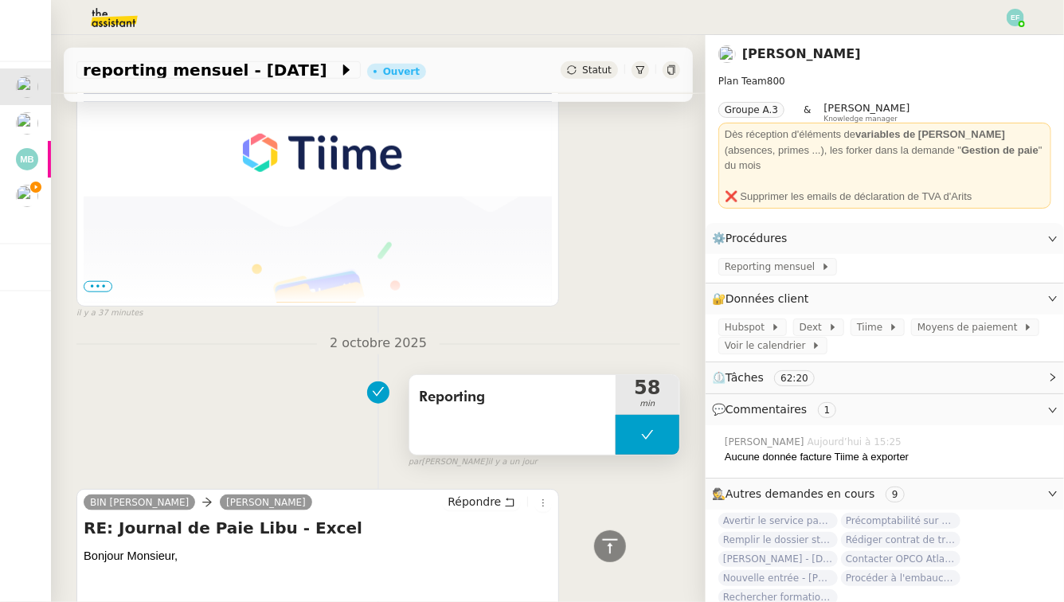
click at [583, 389] on span "Reporting" at bounding box center [512, 397] width 187 height 24
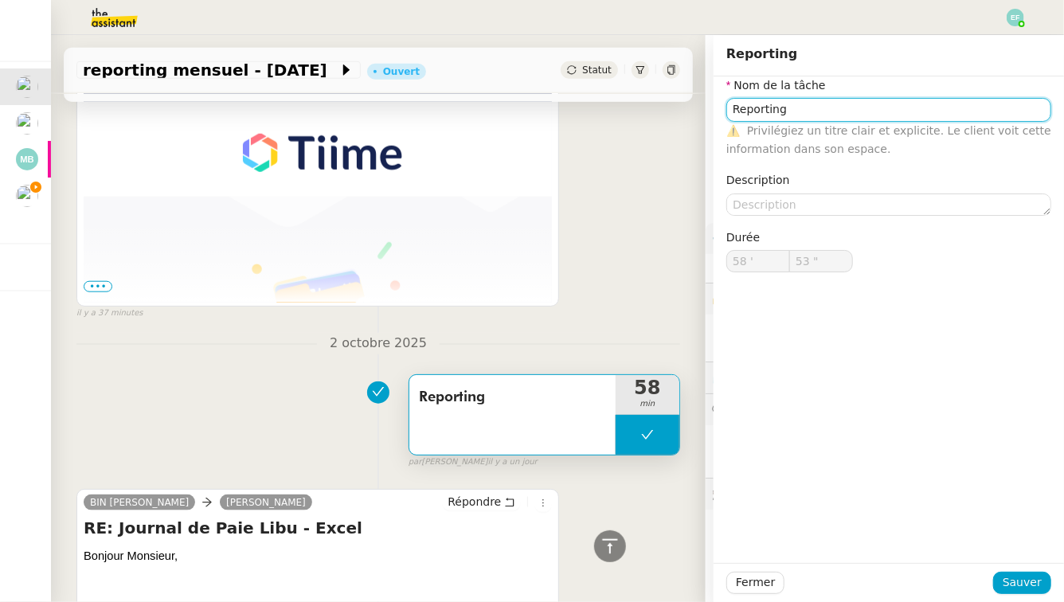
click at [884, 103] on input "Reporting" at bounding box center [888, 109] width 325 height 23
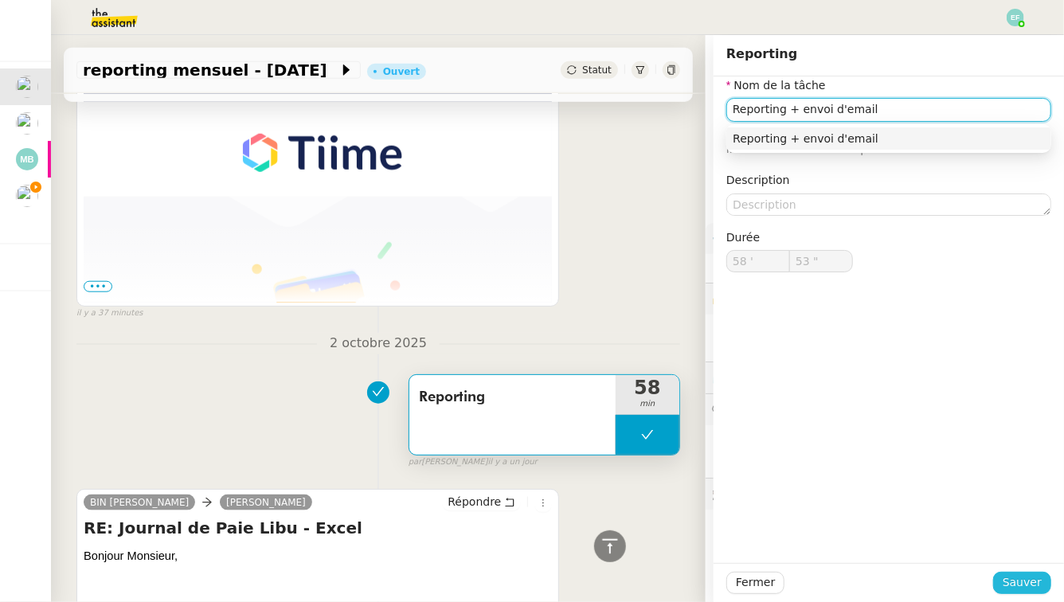
type input "Reporting + envoi d'email"
click at [1024, 580] on span "Sauver" at bounding box center [1021, 582] width 39 height 18
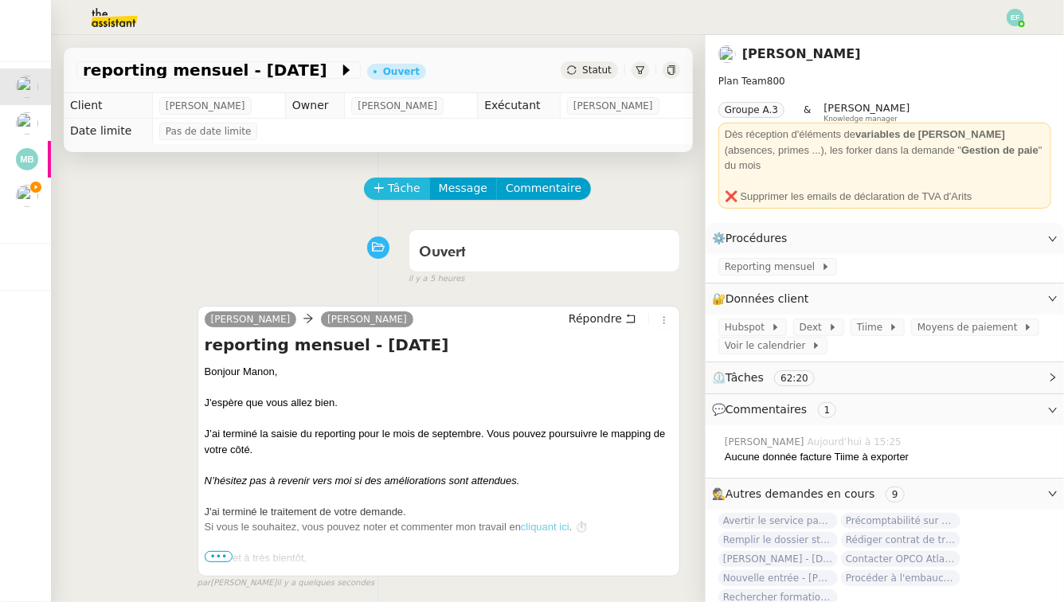
click at [400, 185] on span "Tâche" at bounding box center [404, 188] width 33 height 18
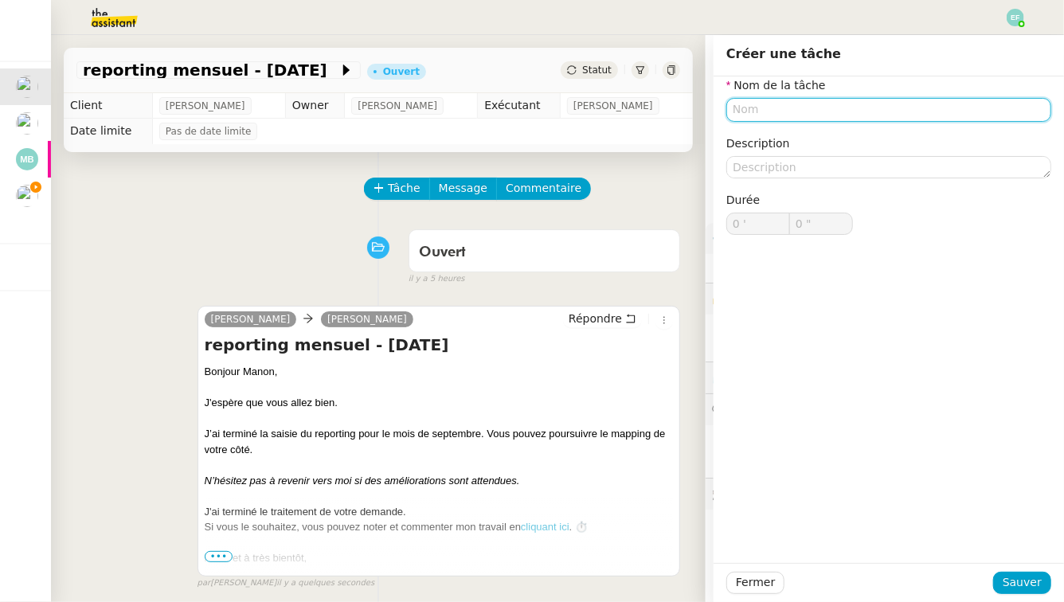
scroll to position [709, 0]
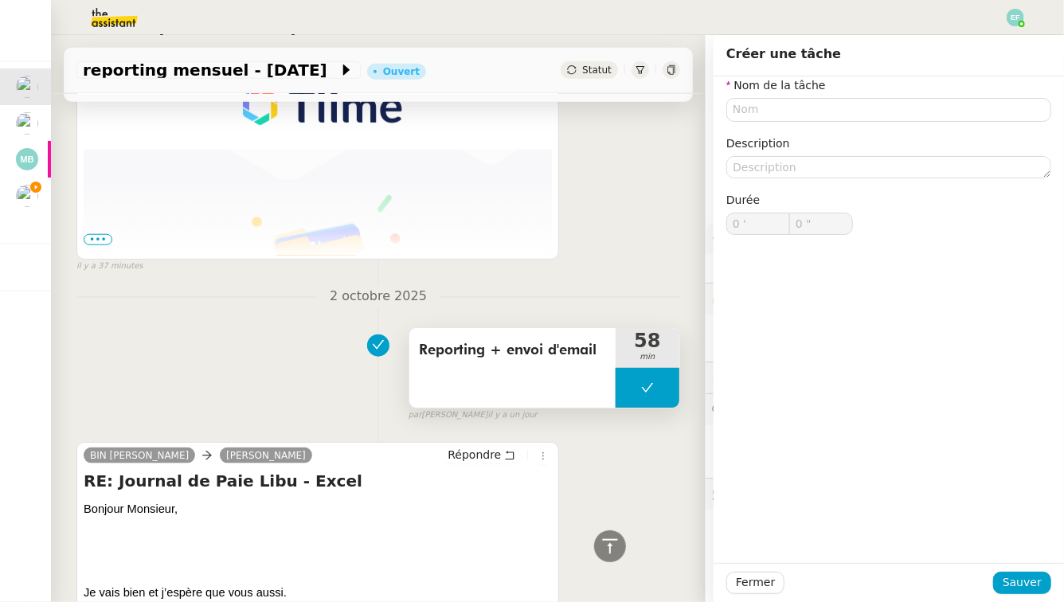
click at [585, 353] on span "Reporting + envoi d'email" at bounding box center [512, 350] width 187 height 24
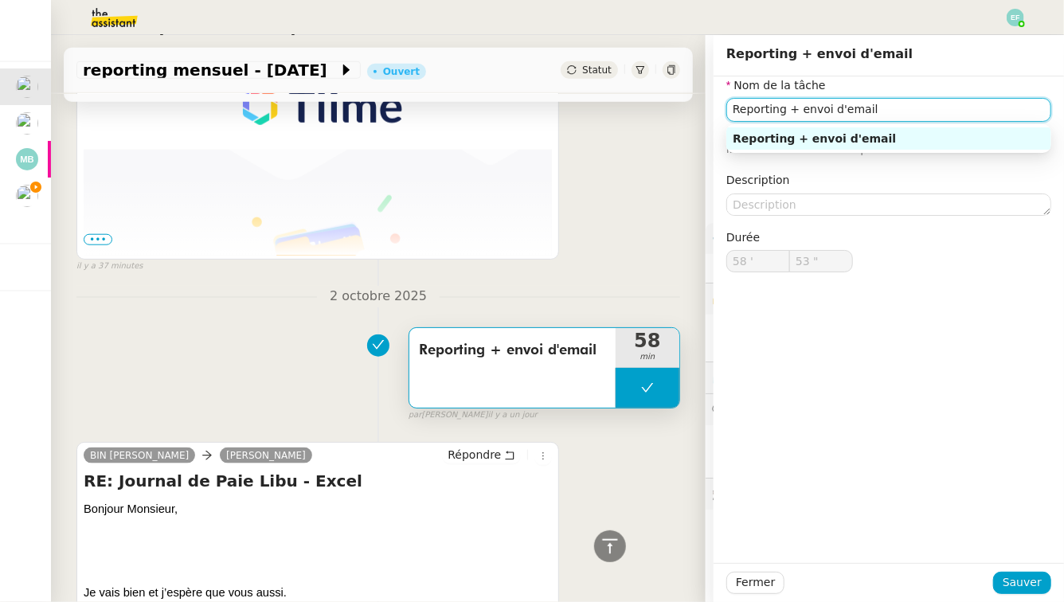
drag, startPoint x: 959, startPoint y: 111, endPoint x: 789, endPoint y: 111, distance: 169.6
click at [789, 111] on input "Reporting + envoi d'email" at bounding box center [888, 109] width 325 height 23
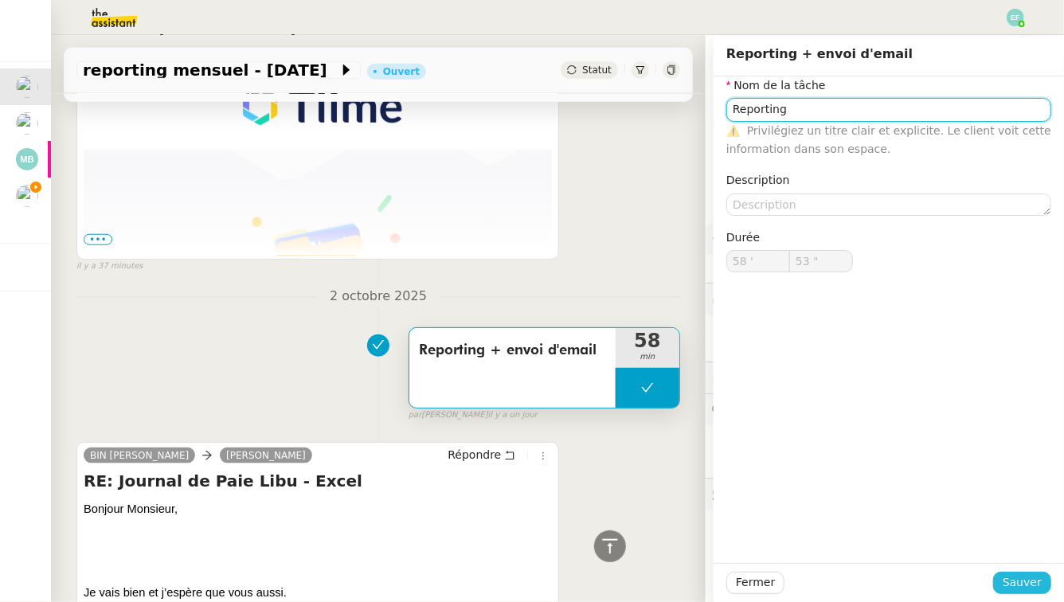
type input "Reporting"
click at [1024, 585] on span "Sauver" at bounding box center [1021, 582] width 39 height 18
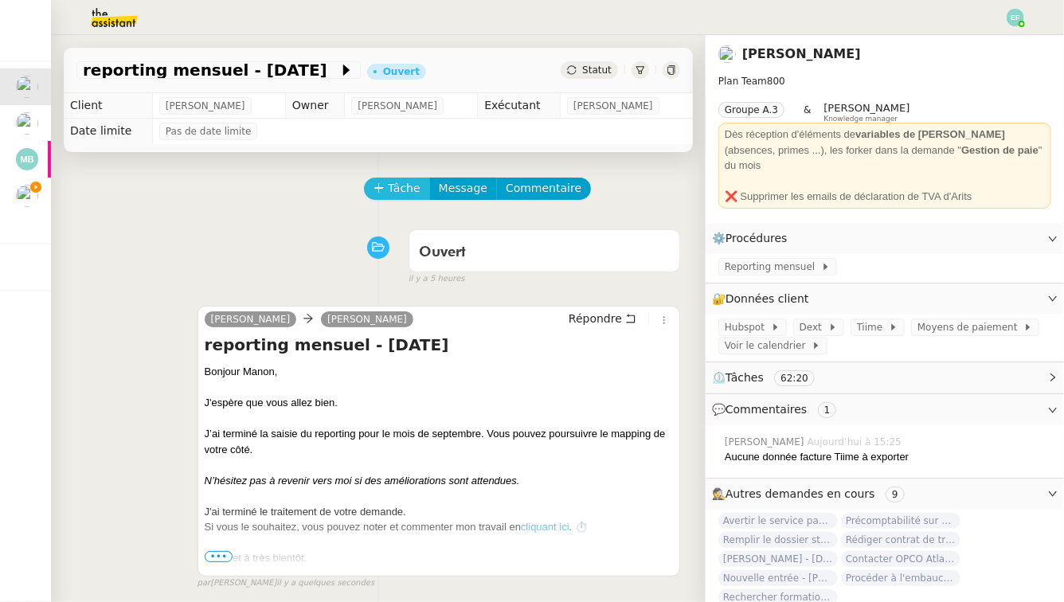
click at [398, 187] on span "Tâche" at bounding box center [404, 188] width 33 height 18
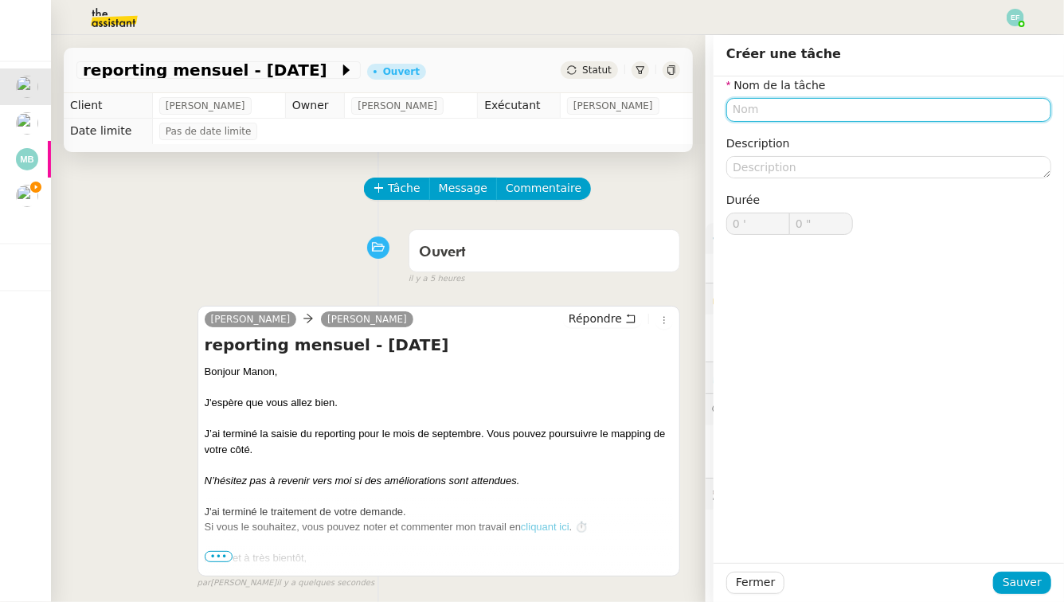
click at [832, 113] on input "text" at bounding box center [888, 109] width 325 height 23
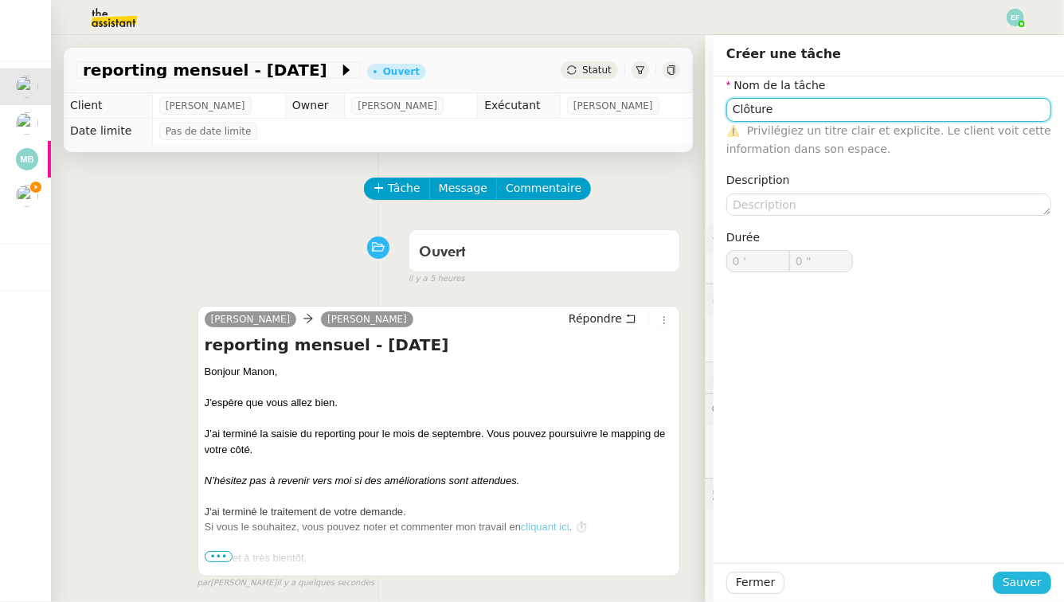
type input "Clôture"
click at [1032, 589] on span "Sauver" at bounding box center [1021, 582] width 39 height 18
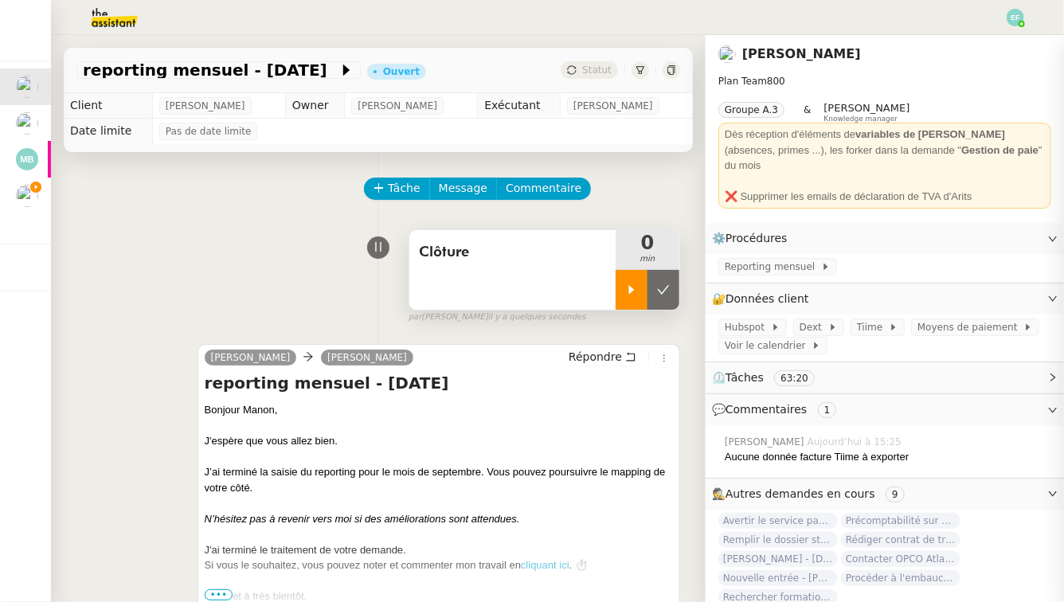
click at [627, 293] on icon at bounding box center [631, 289] width 13 height 13
click at [662, 285] on div at bounding box center [647, 290] width 64 height 40
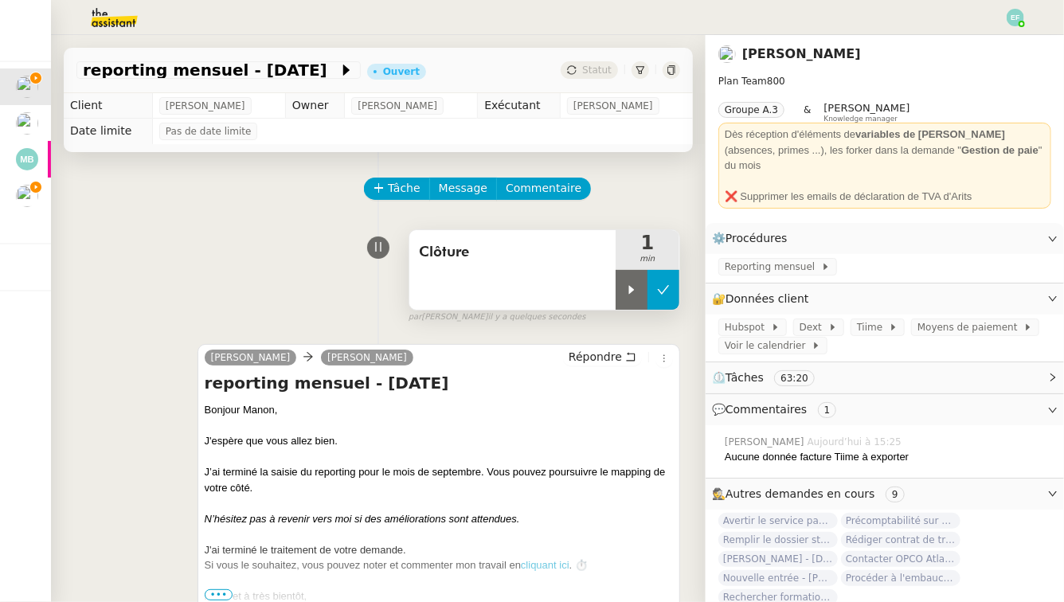
click at [669, 287] on icon at bounding box center [663, 289] width 13 height 13
click at [796, 370] on nz-tag "63:20" at bounding box center [794, 378] width 41 height 16
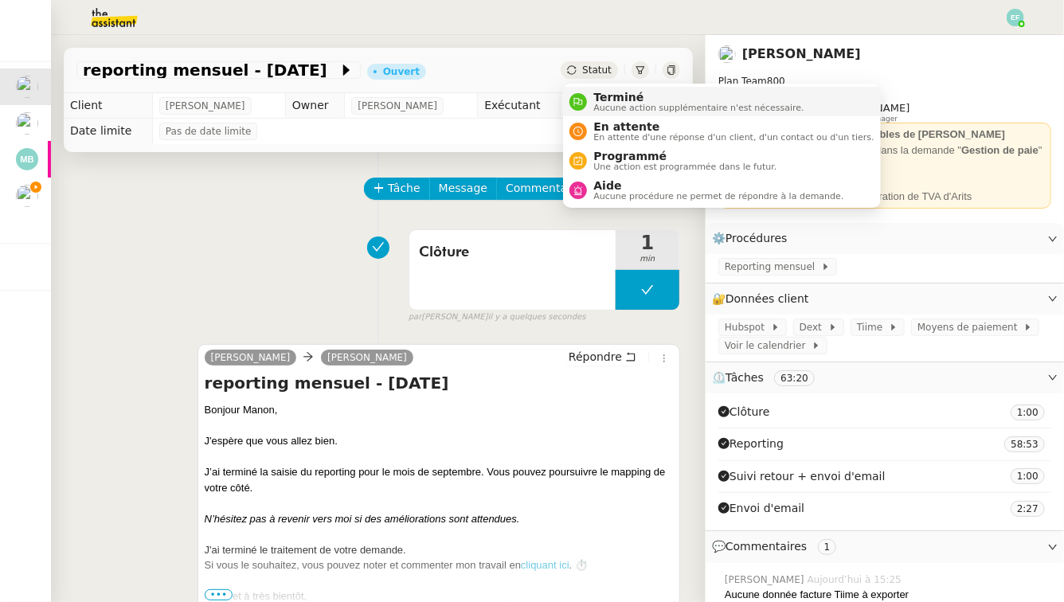
click at [612, 92] on span "Terminé" at bounding box center [698, 97] width 210 height 13
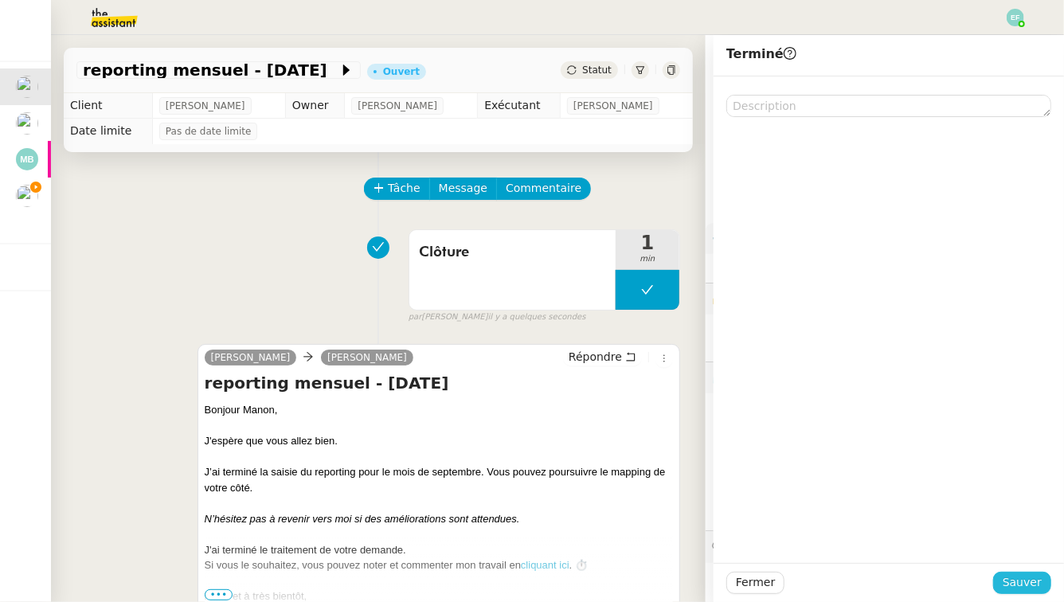
click at [1013, 576] on span "Sauver" at bounding box center [1021, 582] width 39 height 18
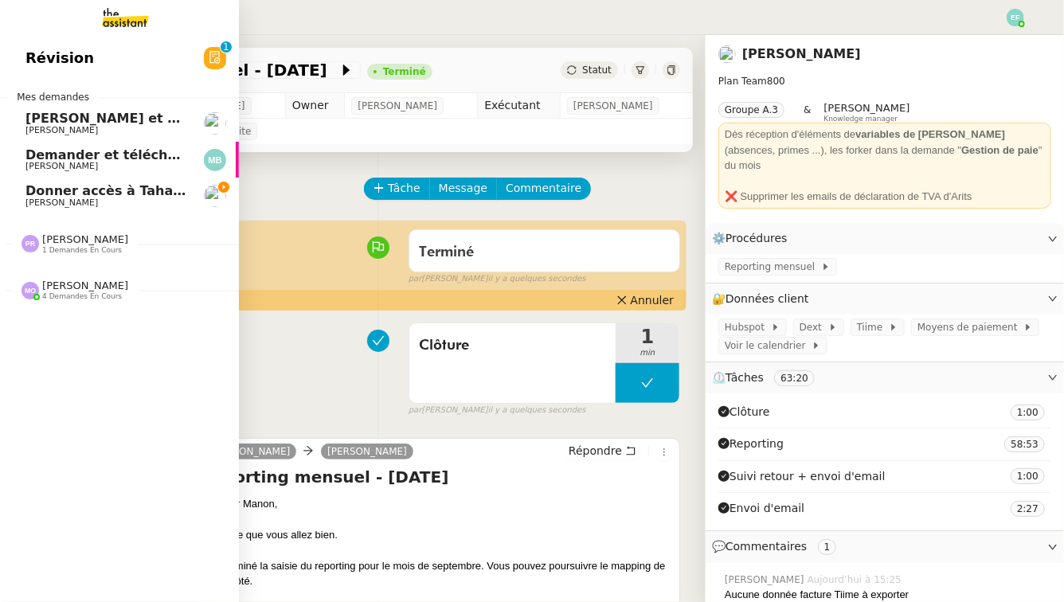
click at [56, 203] on span "[PERSON_NAME]" at bounding box center [61, 202] width 72 height 10
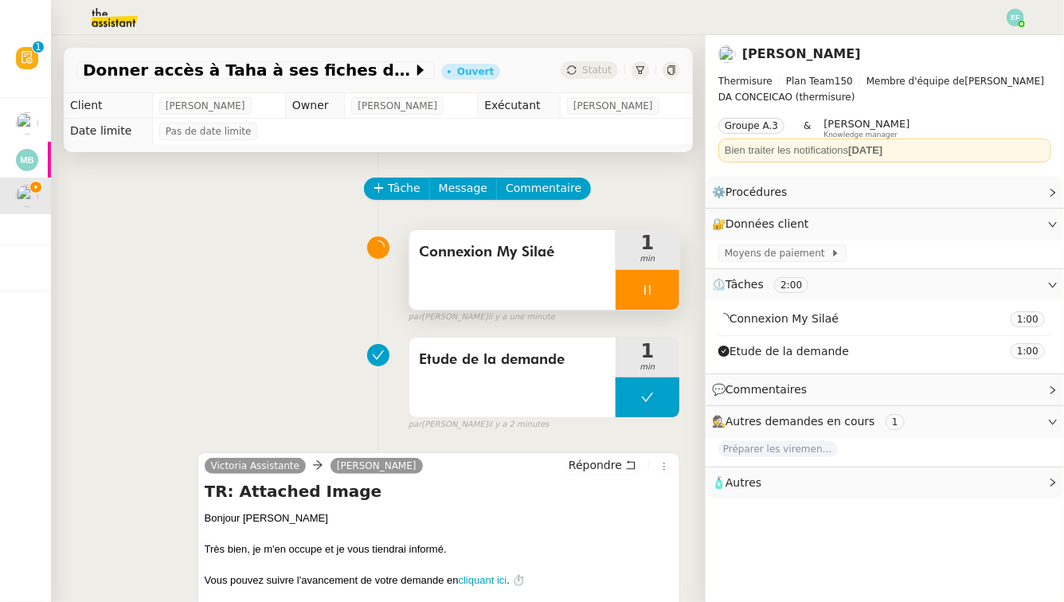
click at [649, 279] on div at bounding box center [647, 290] width 64 height 40
click at [670, 285] on icon at bounding box center [663, 289] width 13 height 13
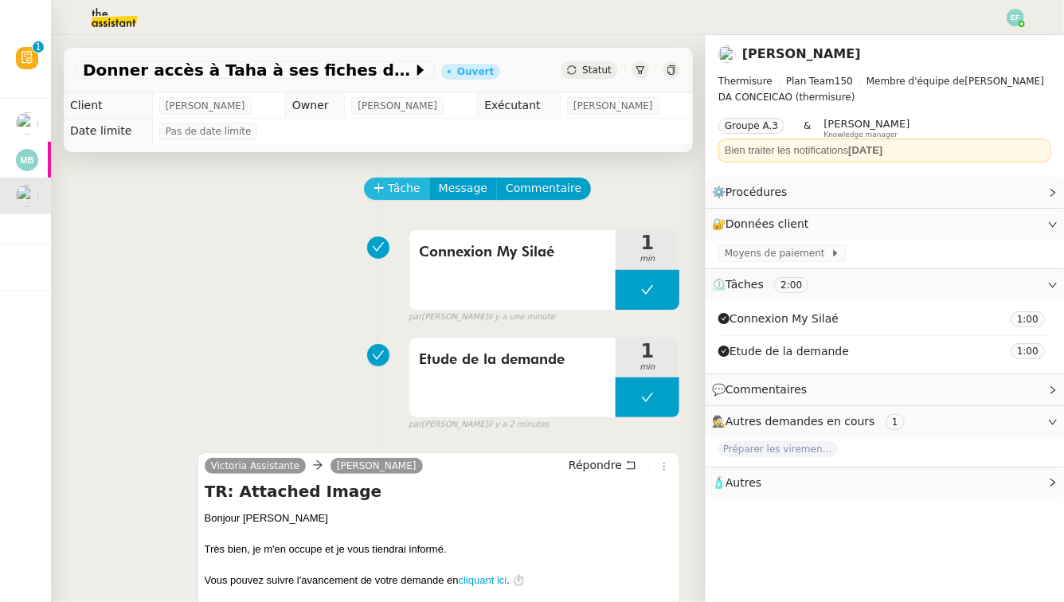
click at [407, 188] on span "Tâche" at bounding box center [404, 188] width 33 height 18
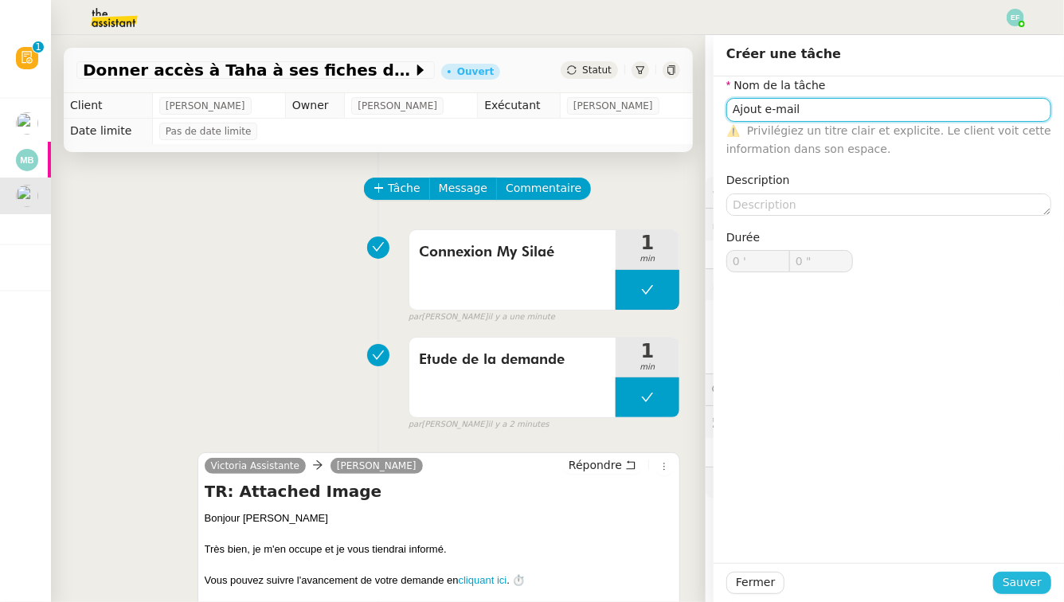
type input "Ajout e-mail"
click at [1018, 576] on span "Sauver" at bounding box center [1021, 582] width 39 height 18
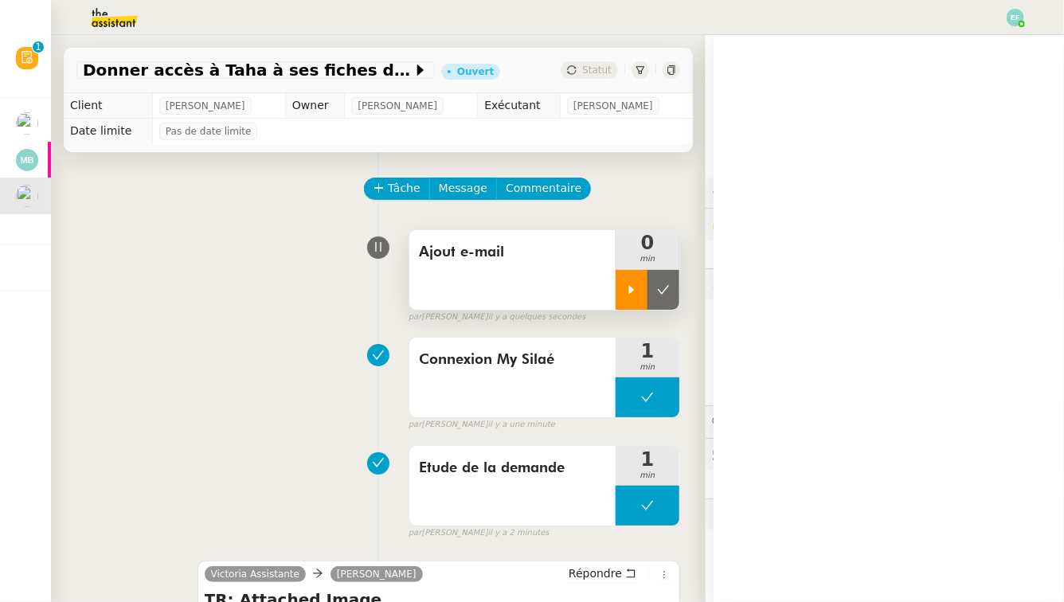
click at [638, 295] on div at bounding box center [631, 290] width 32 height 40
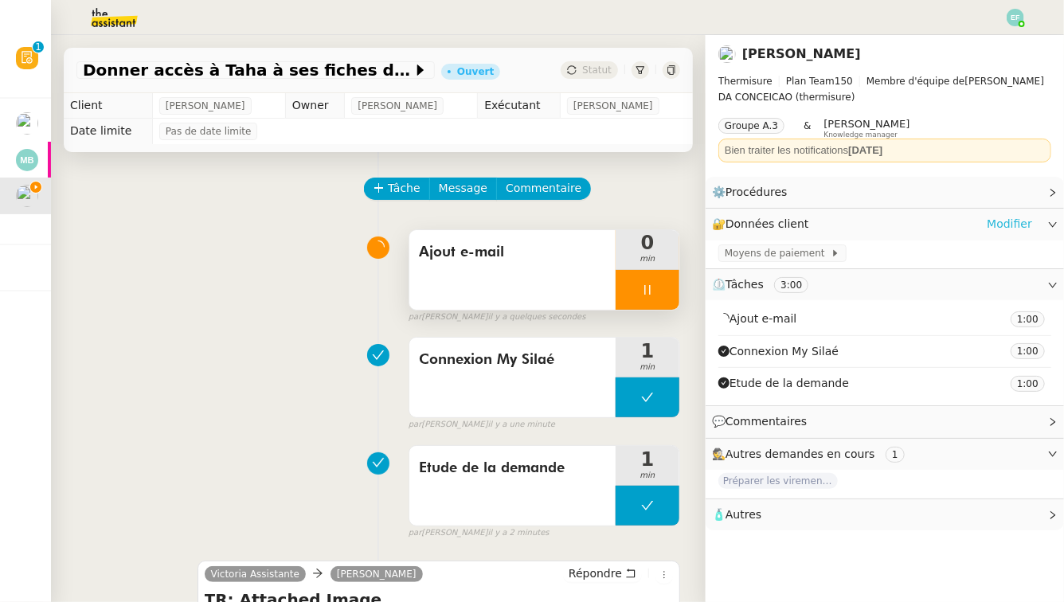
click at [1013, 230] on link "Modifier" at bounding box center [1008, 224] width 45 height 18
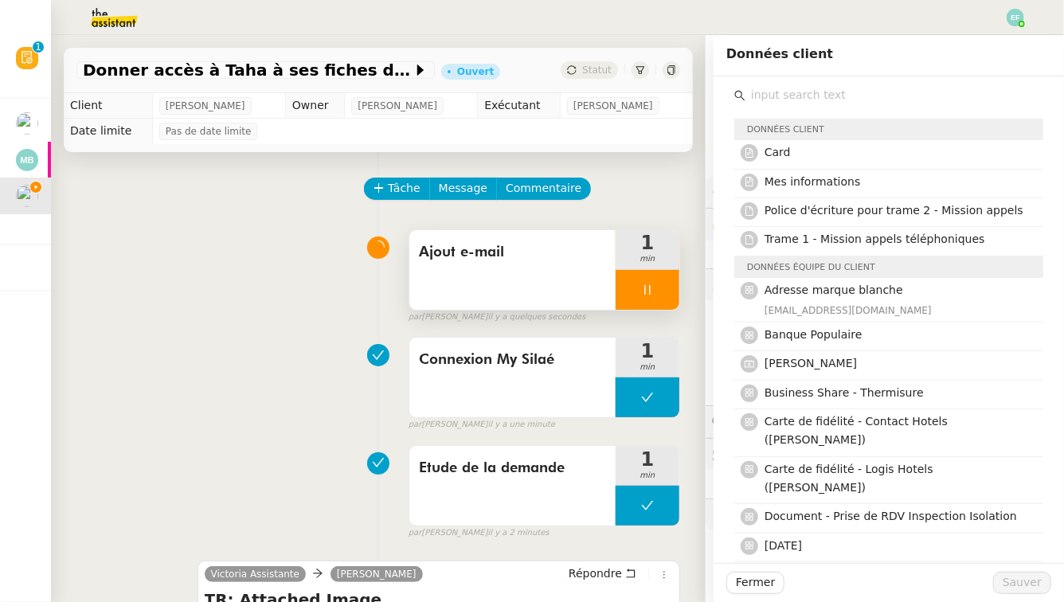
click at [858, 96] on input "text" at bounding box center [894, 94] width 298 height 21
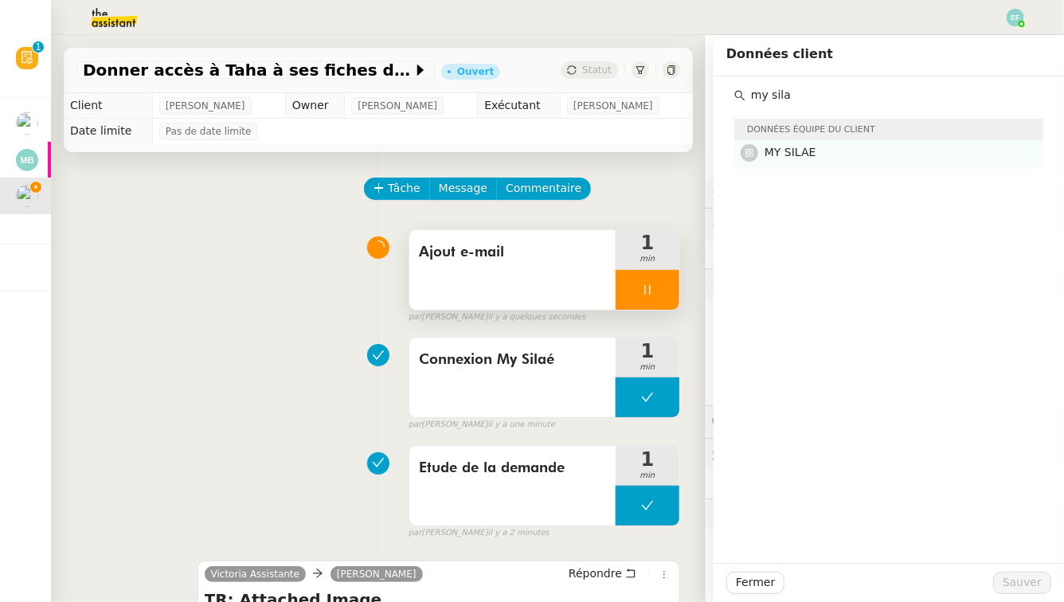
type input "my sila"
click at [825, 150] on h4 "MY SILAE" at bounding box center [898, 152] width 269 height 18
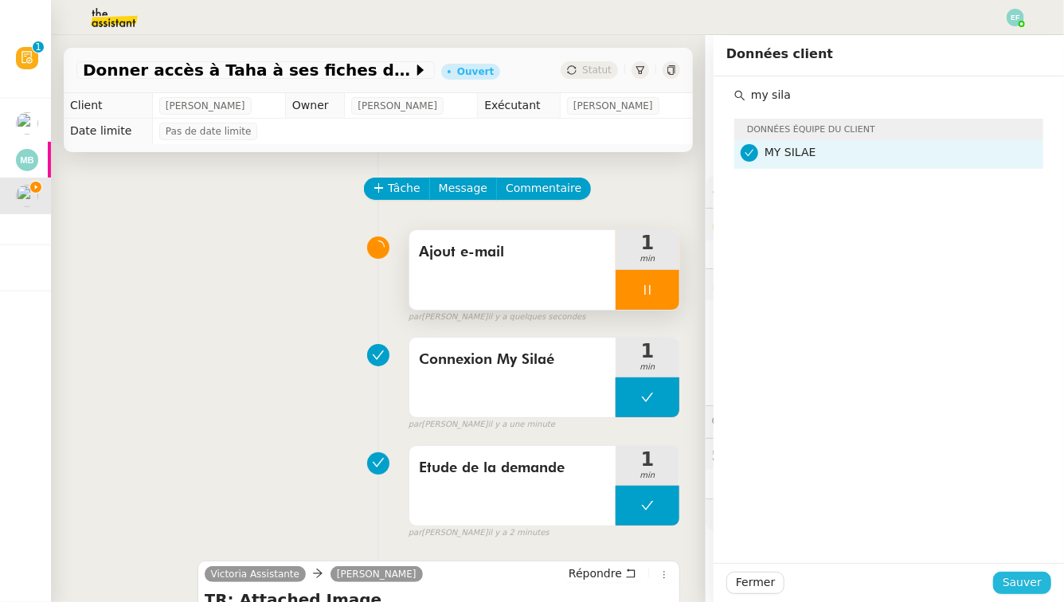
click at [1035, 574] on span "Sauver" at bounding box center [1021, 582] width 39 height 18
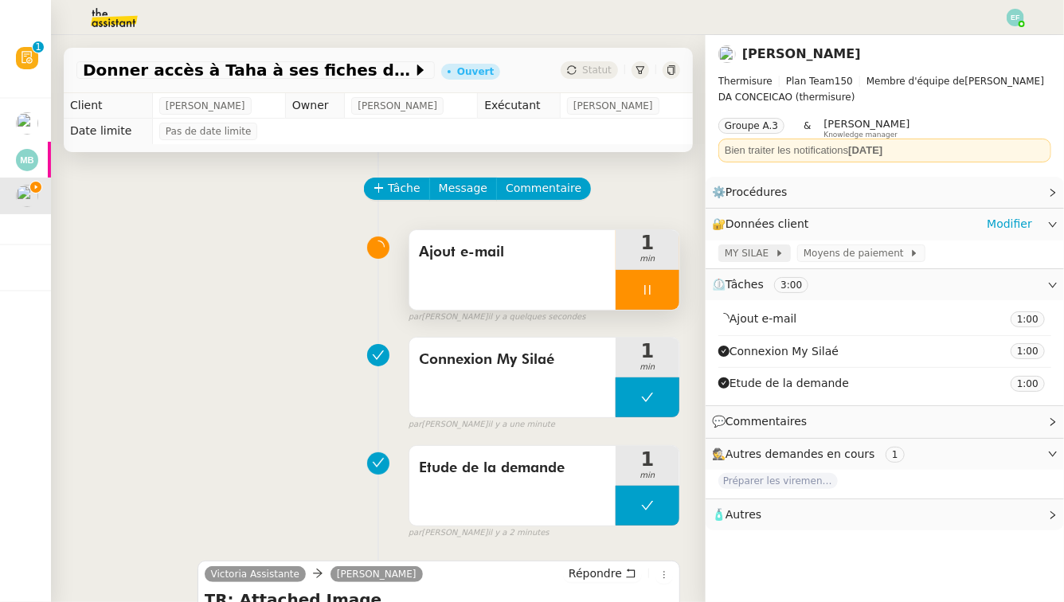
click at [780, 252] on icon at bounding box center [780, 253] width 10 height 10
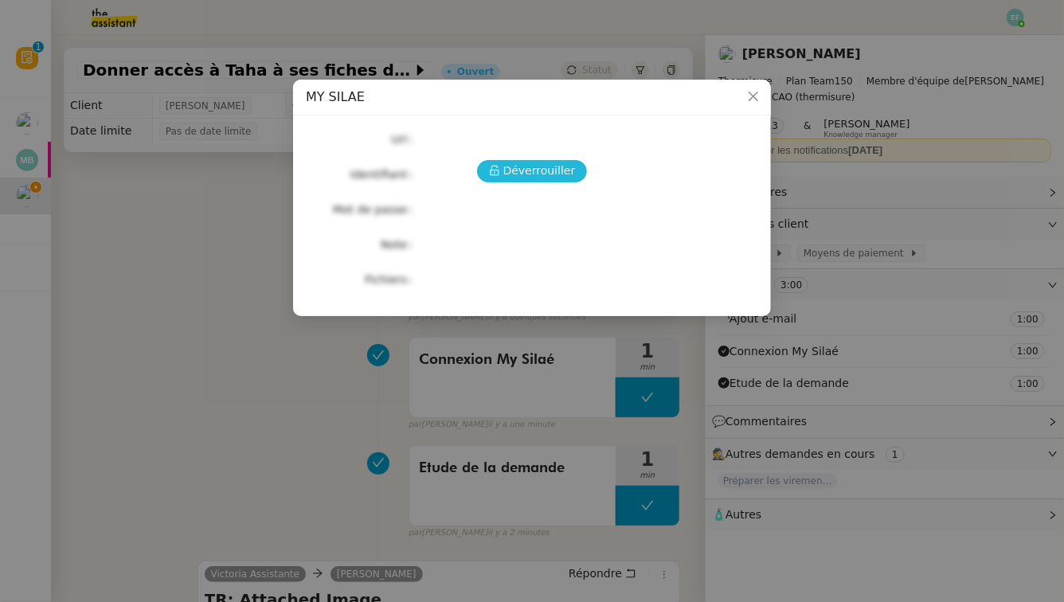
click at [540, 178] on span "Déverrouiller" at bounding box center [539, 171] width 72 height 18
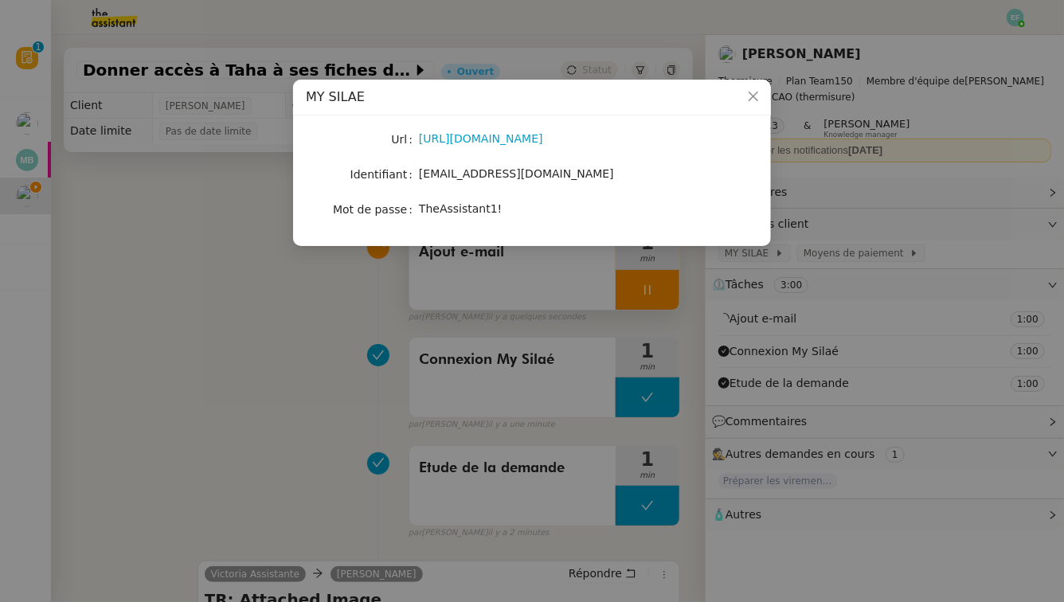
click at [526, 179] on span "[EMAIL_ADDRESS][DOMAIN_NAME]" at bounding box center [516, 173] width 195 height 13
copy span "[EMAIL_ADDRESS][DOMAIN_NAME]"
click at [451, 203] on span "TheAssistant1!" at bounding box center [460, 208] width 83 height 13
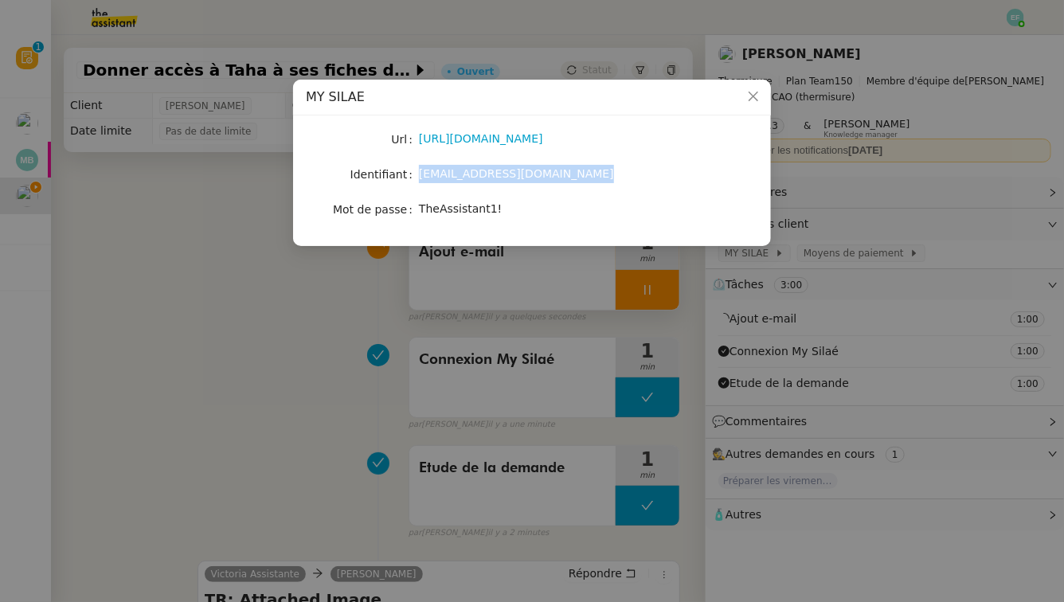
click at [451, 203] on span "TheAssistant1!" at bounding box center [460, 208] width 83 height 13
copy span "TheAssistant1!"
click at [299, 377] on nz-modal-container "MY SILAE Url https://my.silae.fr/sign-in?redirect=/home Identifiant victoria.as…" at bounding box center [532, 301] width 1064 height 602
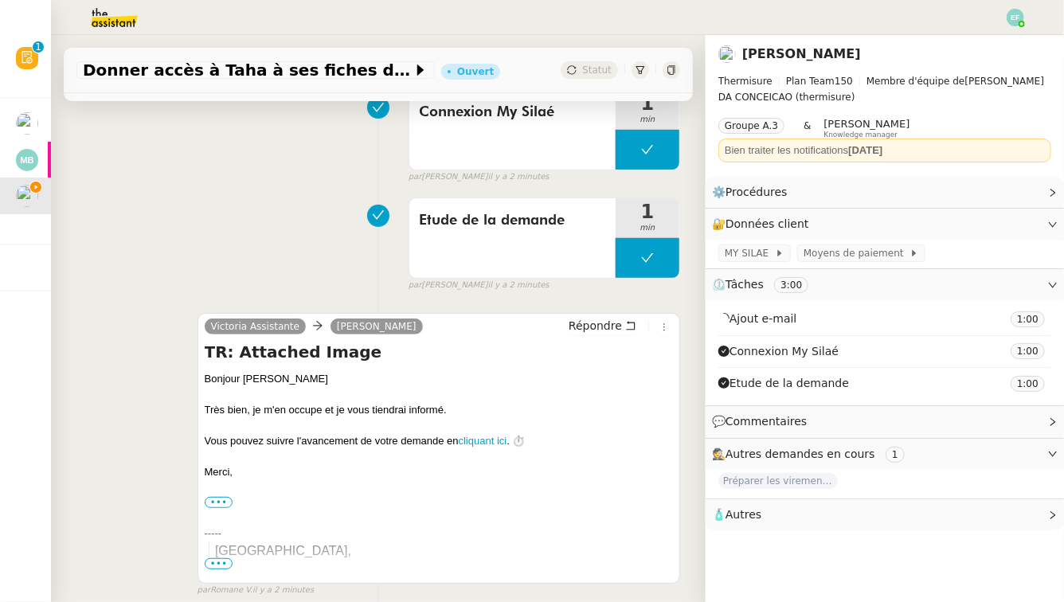
scroll to position [623, 0]
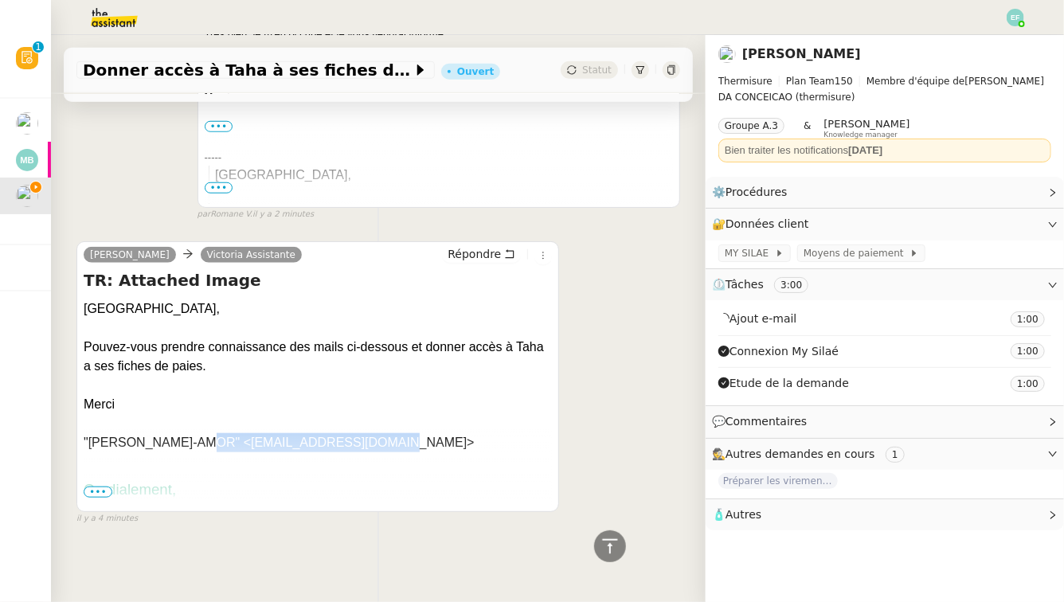
drag, startPoint x: 203, startPoint y: 440, endPoint x: 370, endPoint y: 441, distance: 167.2
click at [370, 441] on div ""Taha BEN-AMOR" <taha.ben-amor@thermisure.fr>" at bounding box center [318, 442] width 468 height 19
copy div "taha.ben-amor@thermisure.fr"
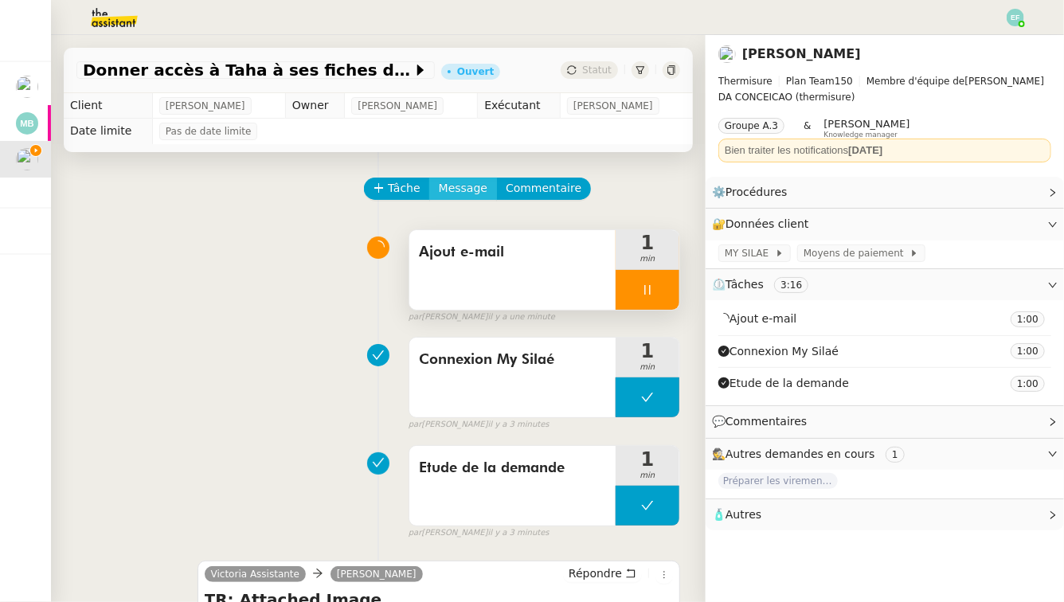
click at [458, 190] on span "Message" at bounding box center [463, 188] width 49 height 18
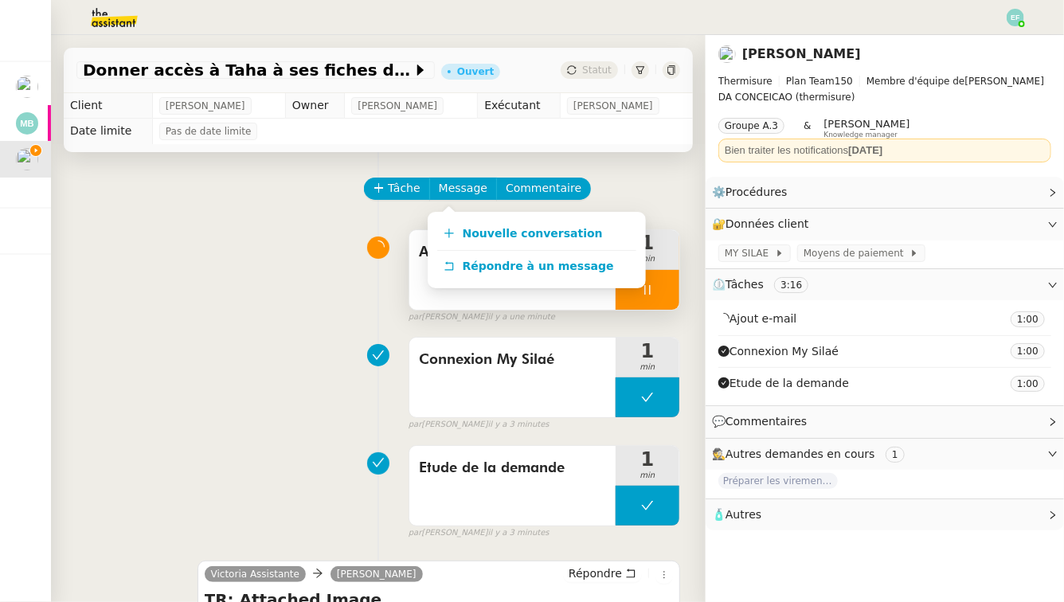
click at [403, 262] on div "Ajout e-mail 1 min false par Emelyne F. il y a une minute" at bounding box center [377, 273] width 603 height 102
click at [439, 275] on div "Ajout e-mail" at bounding box center [512, 270] width 206 height 80
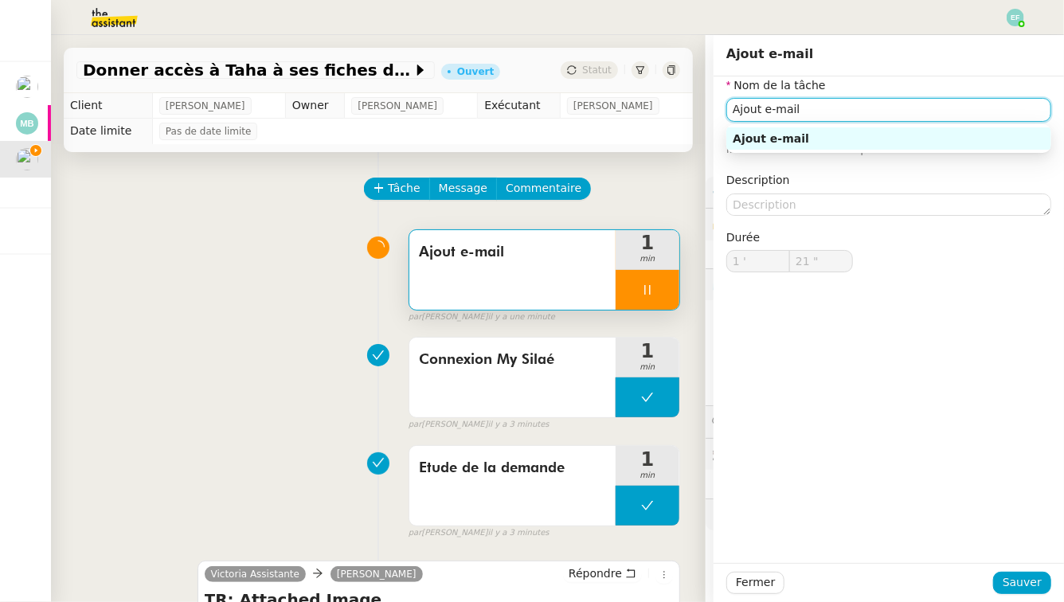
click at [752, 110] on input "Ajout e-mail" at bounding box center [888, 109] width 325 height 23
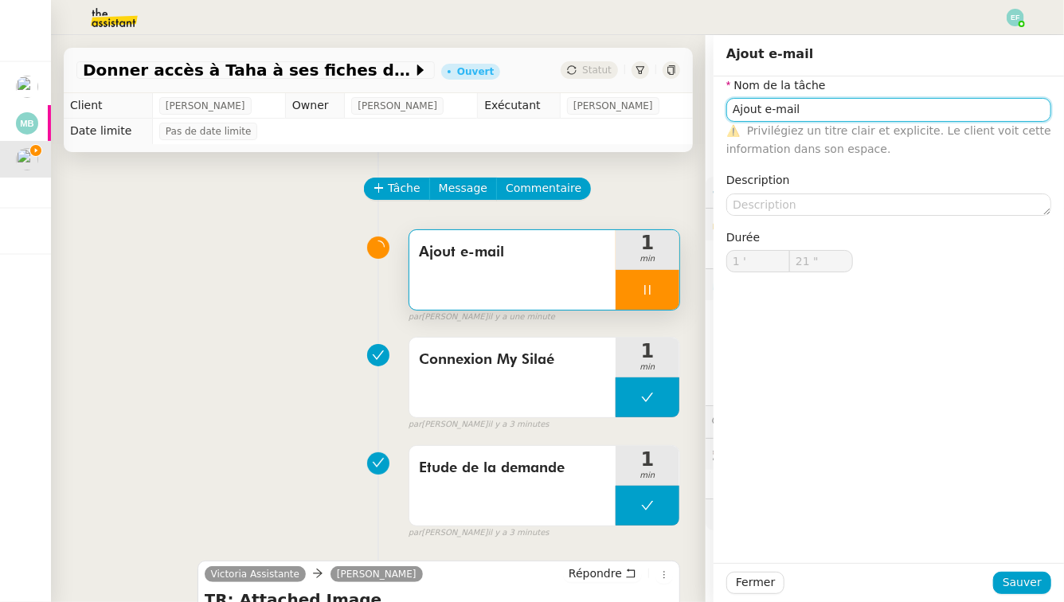
type input "C e-mail"
type input "22 ""
type input "Config e-mail"
type input "23 ""
type input "Configuration e-mail"
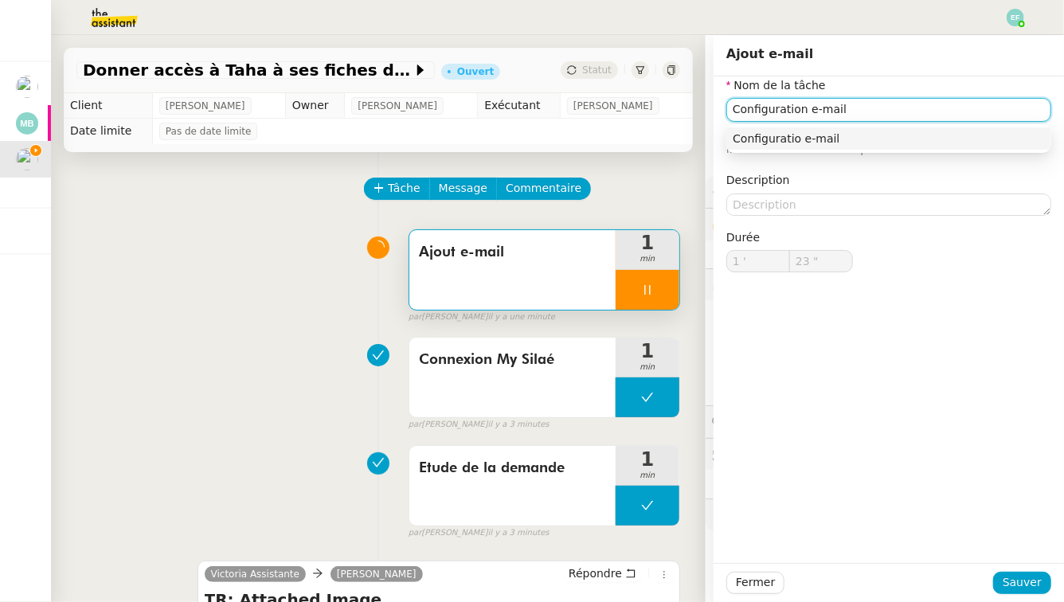
type input "24 ""
type input "Configuration e-mail"
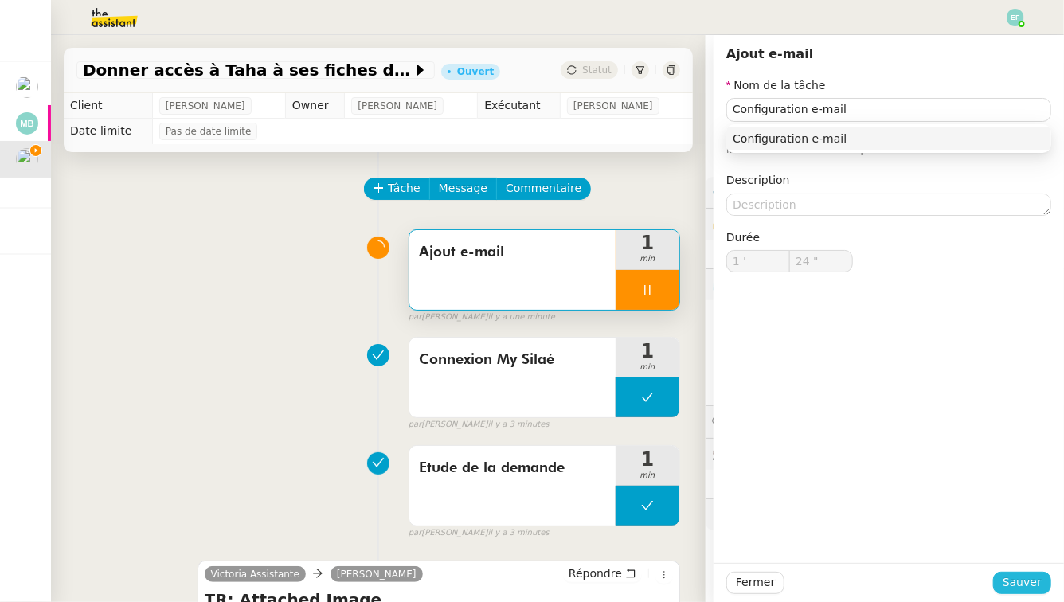
type input "25 ""
click at [1026, 576] on span "Sauver" at bounding box center [1021, 582] width 39 height 18
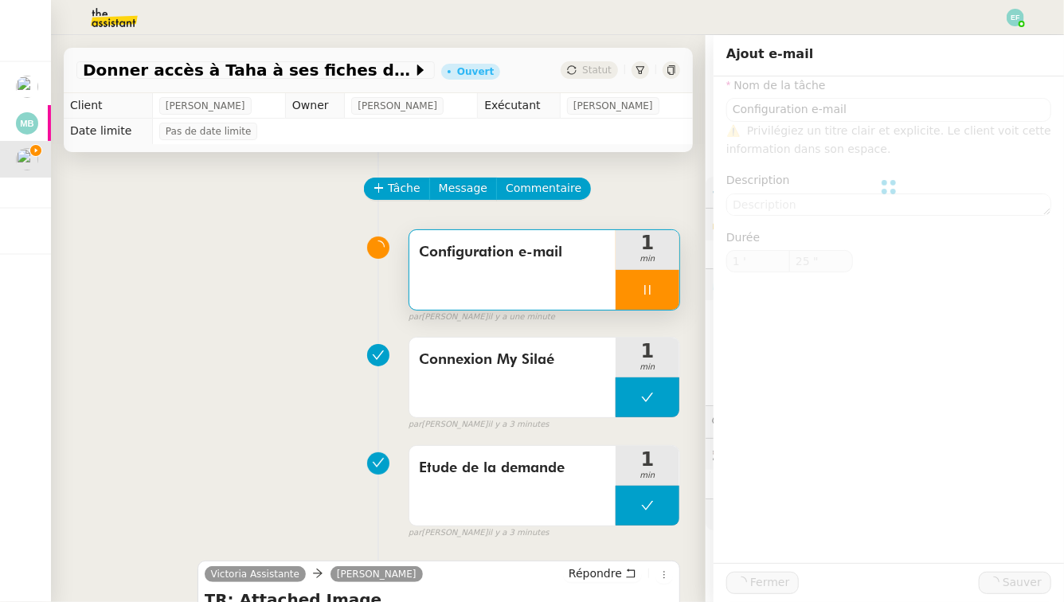
type input "Configuration e-mail"
type input "1 '"
type input "26 ""
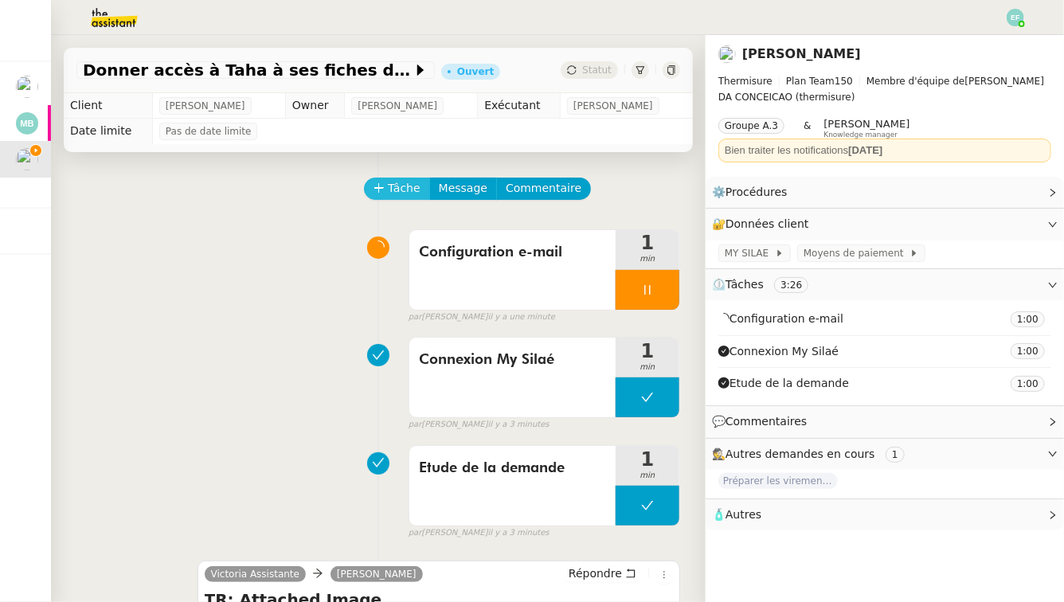
click at [380, 192] on icon at bounding box center [378, 187] width 11 height 11
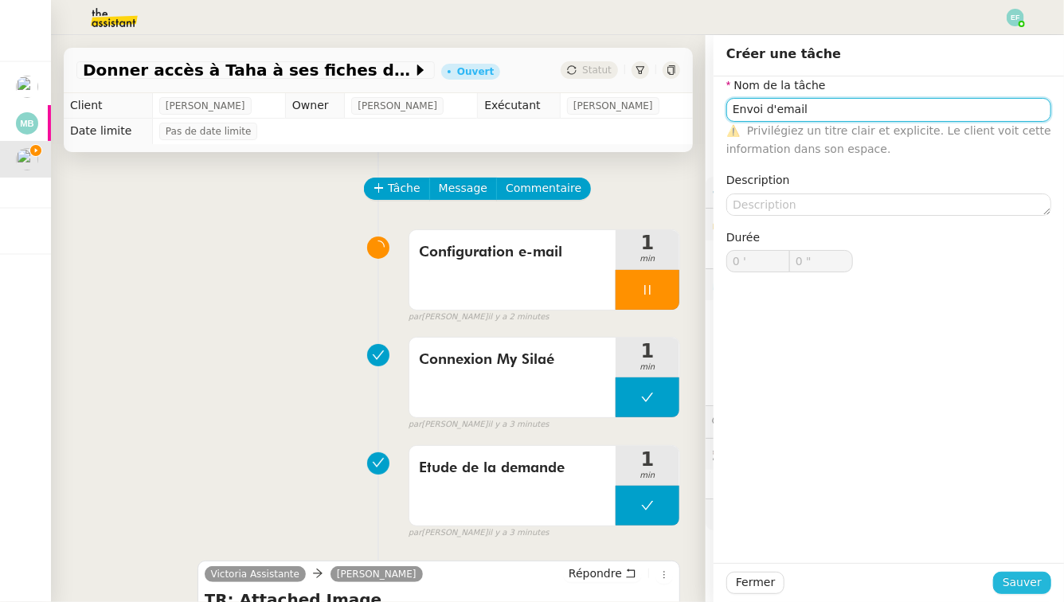
type input "Envoi d'email"
click at [1020, 584] on span "Sauver" at bounding box center [1021, 582] width 39 height 18
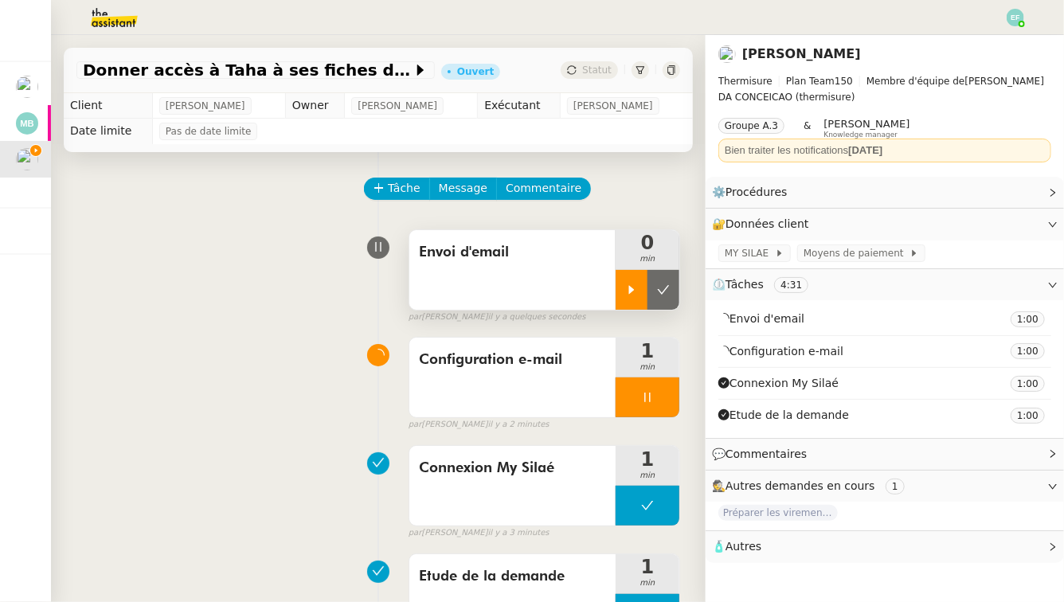
click at [623, 280] on div at bounding box center [631, 290] width 32 height 40
click at [461, 183] on span "Message" at bounding box center [463, 188] width 49 height 18
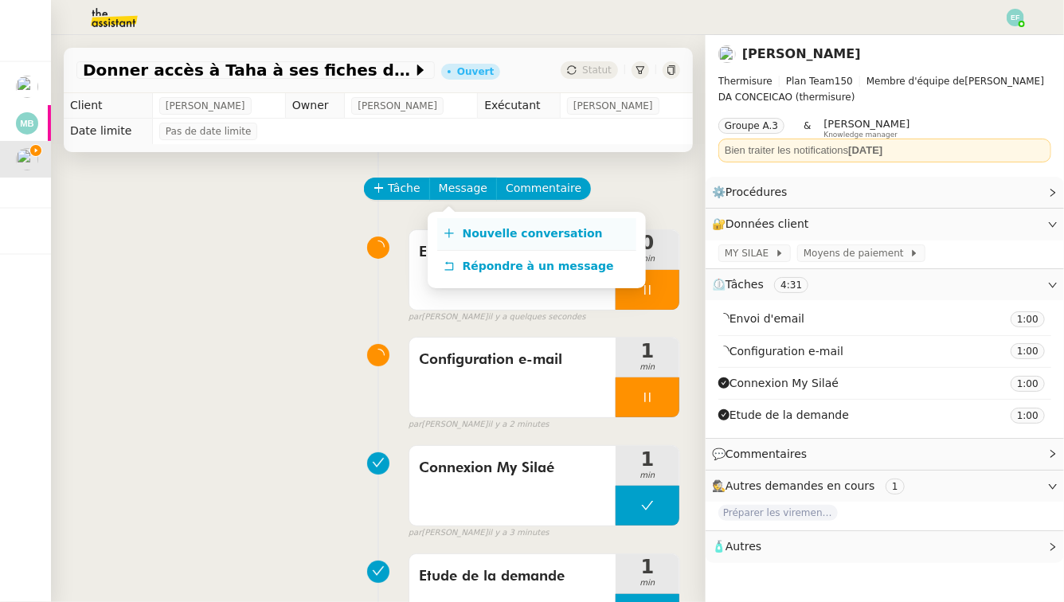
click at [525, 225] on link "Nouvelle conversation" at bounding box center [536, 234] width 199 height 32
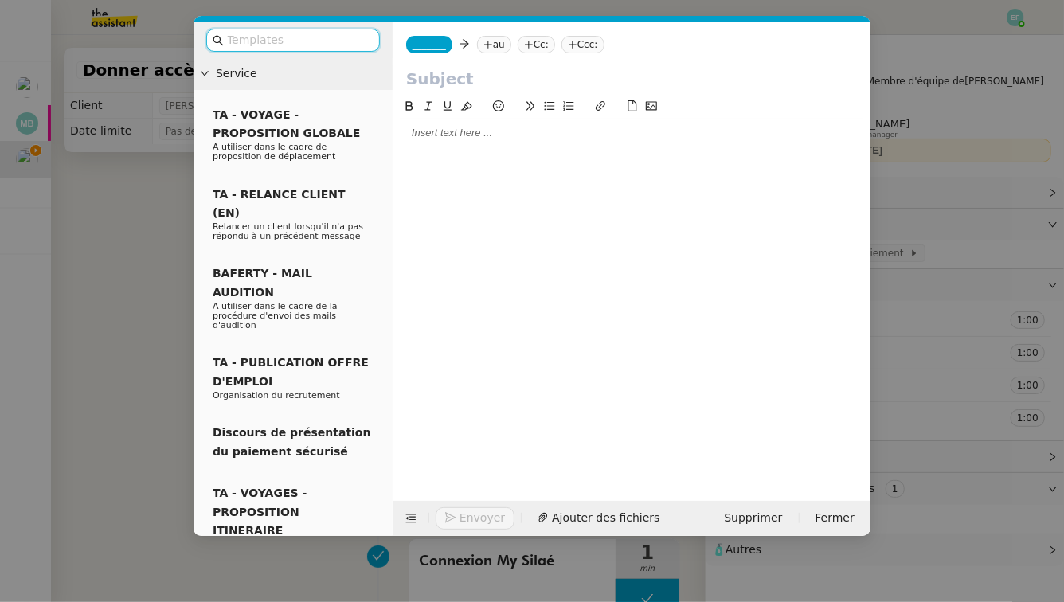
click at [498, 41] on nz-tag "au" at bounding box center [494, 45] width 34 height 18
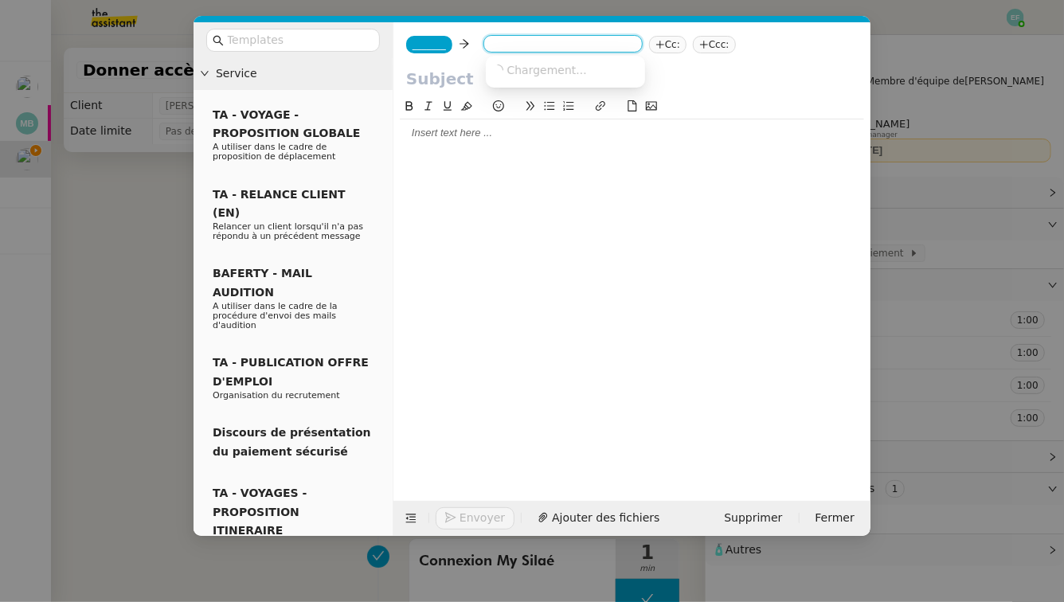
paste input "taha.ben-amor@thermisure.fr"
type input "taha.ben-amor@thermisure.fr"
click at [565, 70] on span "taha.ben-amor@thermisure.fr" at bounding box center [589, 69] width 195 height 13
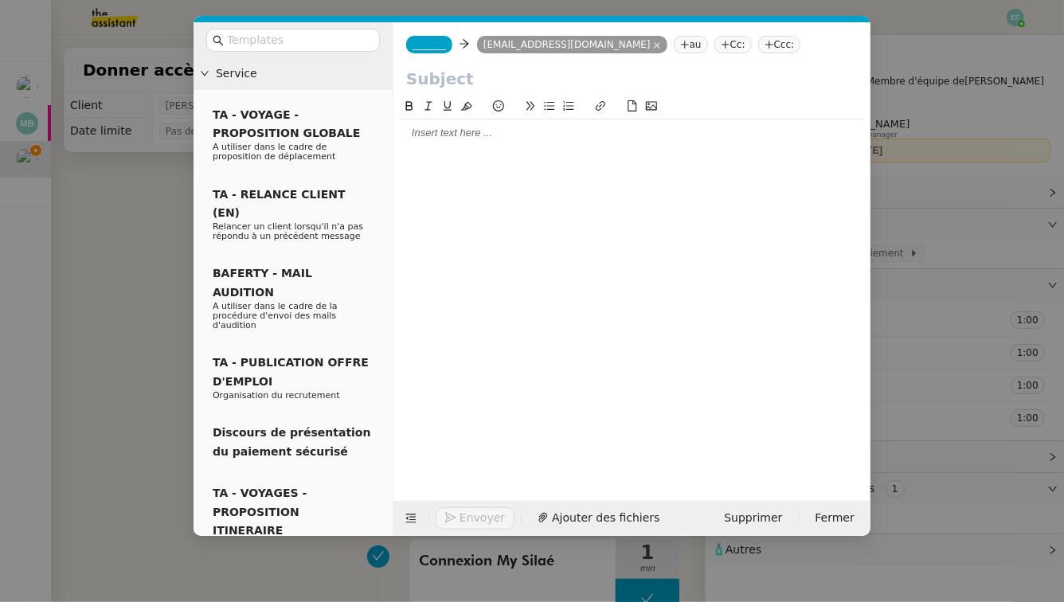
click at [435, 47] on span "_______" at bounding box center [428, 44] width 33 height 11
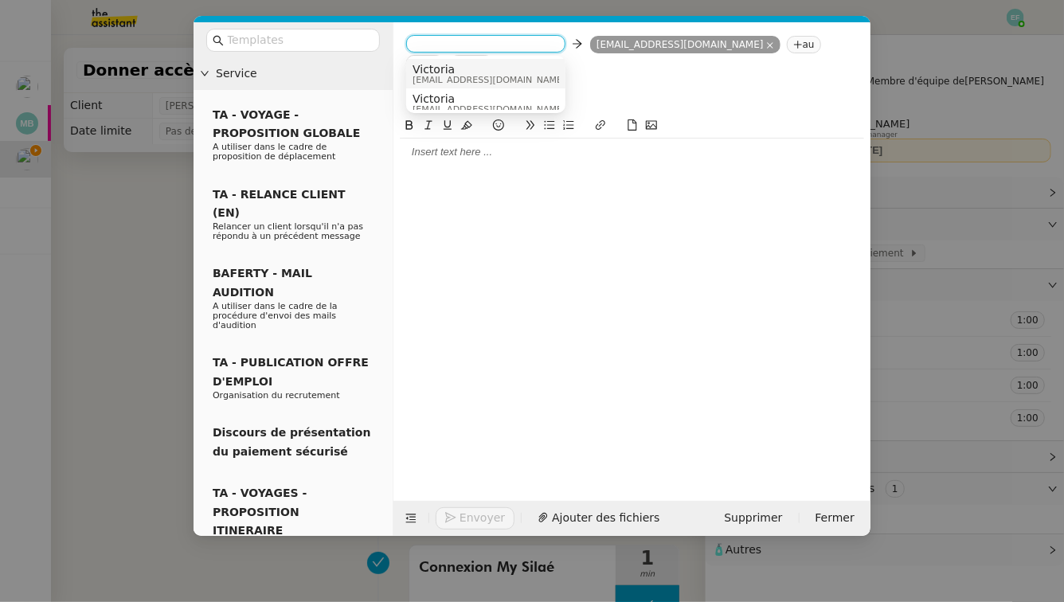
click at [486, 72] on span "Victoria" at bounding box center [488, 69] width 153 height 13
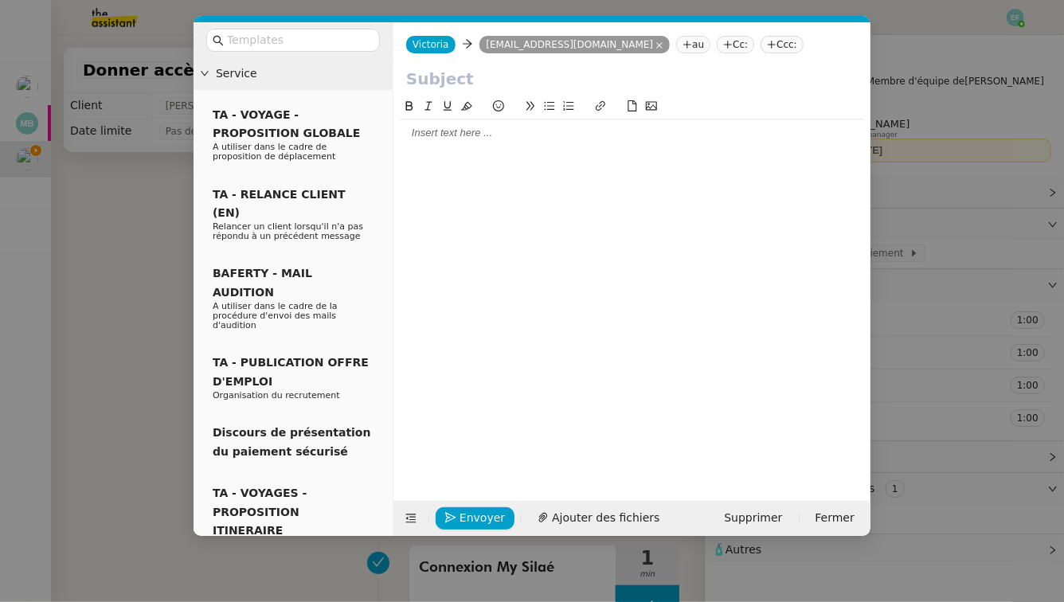
click at [446, 81] on input "text" at bounding box center [631, 79] width 451 height 24
click at [130, 209] on nz-modal-container "Service TA - VOYAGE - PROPOSITION GLOBALE A utiliser dans le cadre de propositi…" at bounding box center [532, 301] width 1064 height 602
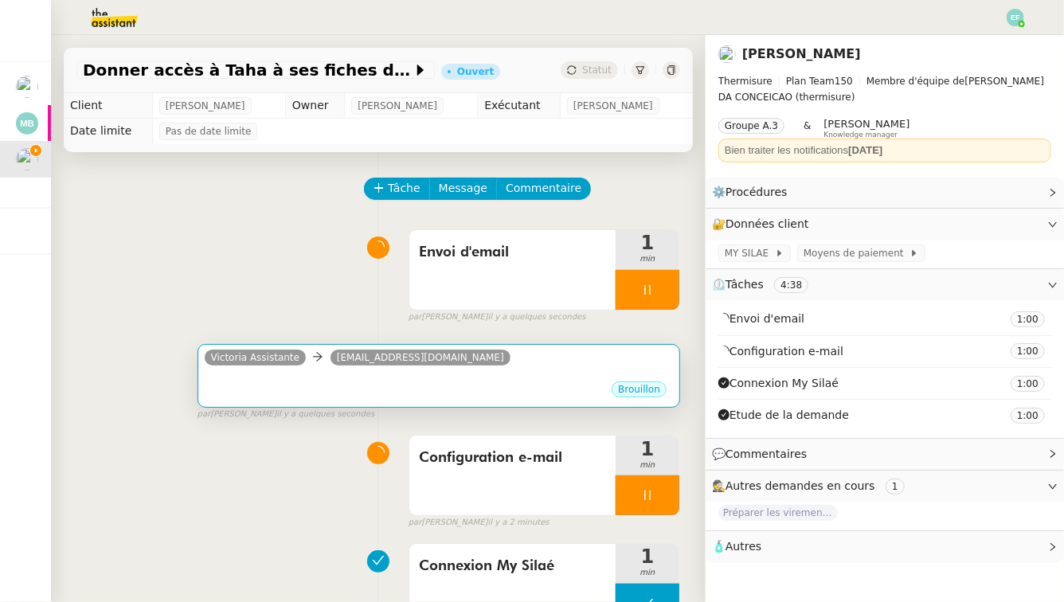
click at [548, 377] on div "•••" at bounding box center [439, 376] width 468 height 8
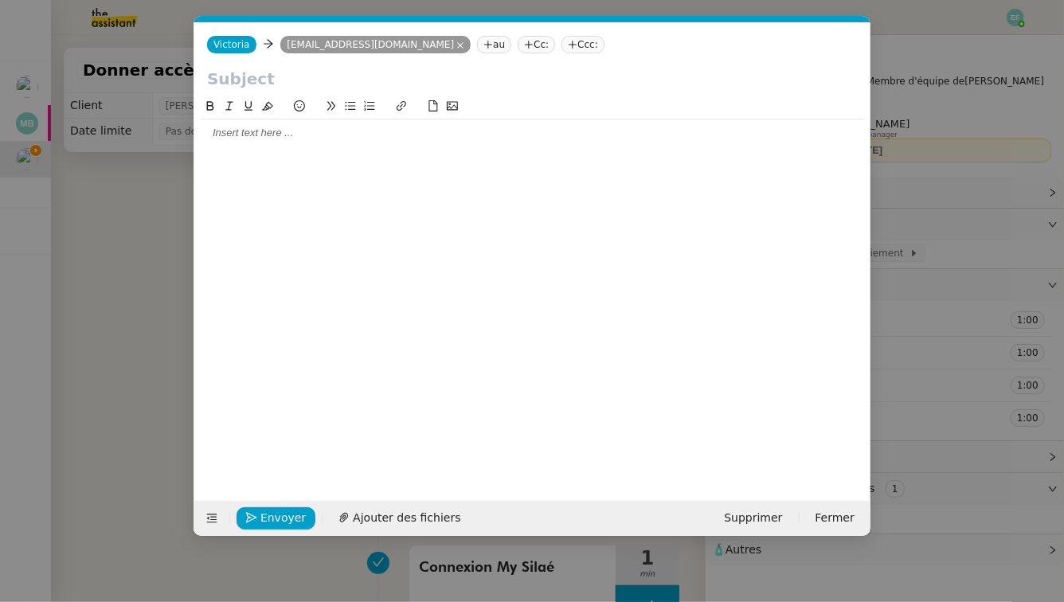
scroll to position [0, 33]
click at [338, 86] on input "text" at bounding box center [532, 79] width 650 height 24
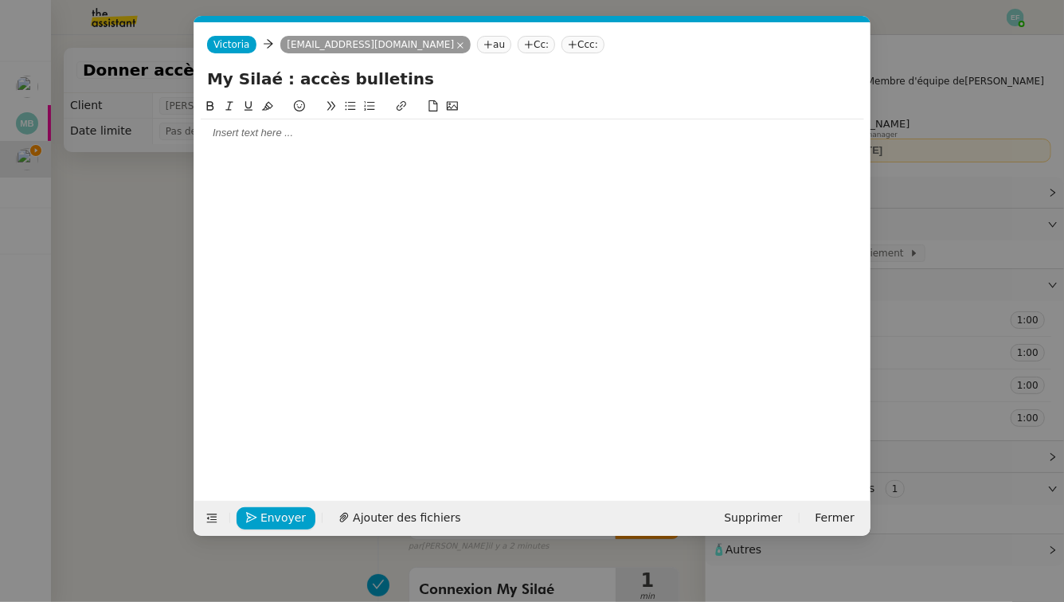
type input "My Silaé : accès bulletins"
click at [343, 142] on div at bounding box center [532, 132] width 663 height 27
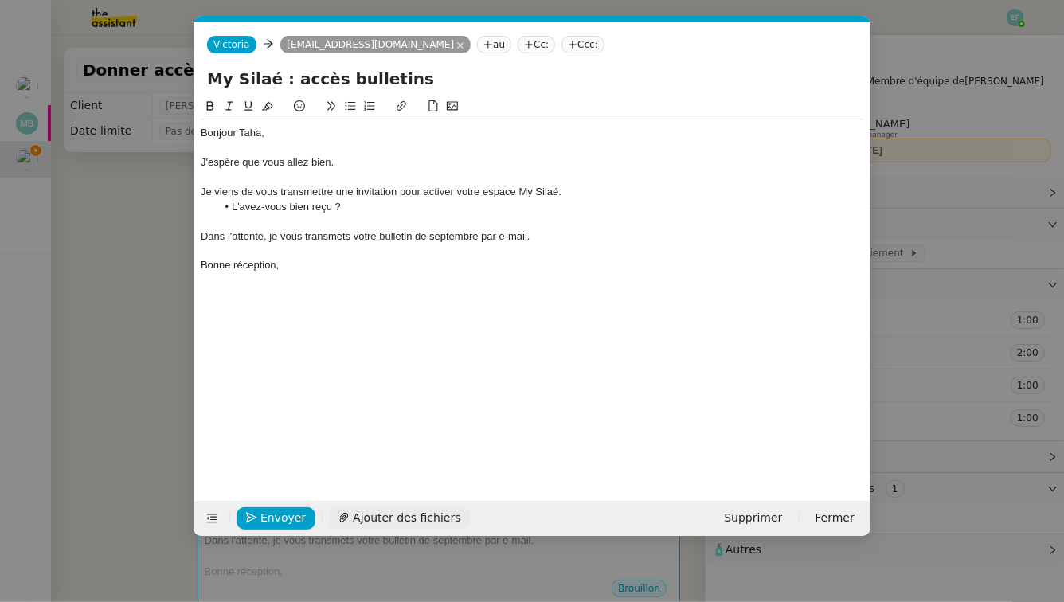
click at [402, 514] on span "Ajouter des fichiers" at bounding box center [406, 518] width 107 height 18
click at [279, 131] on div "Bonjour Taha," at bounding box center [532, 133] width 663 height 14
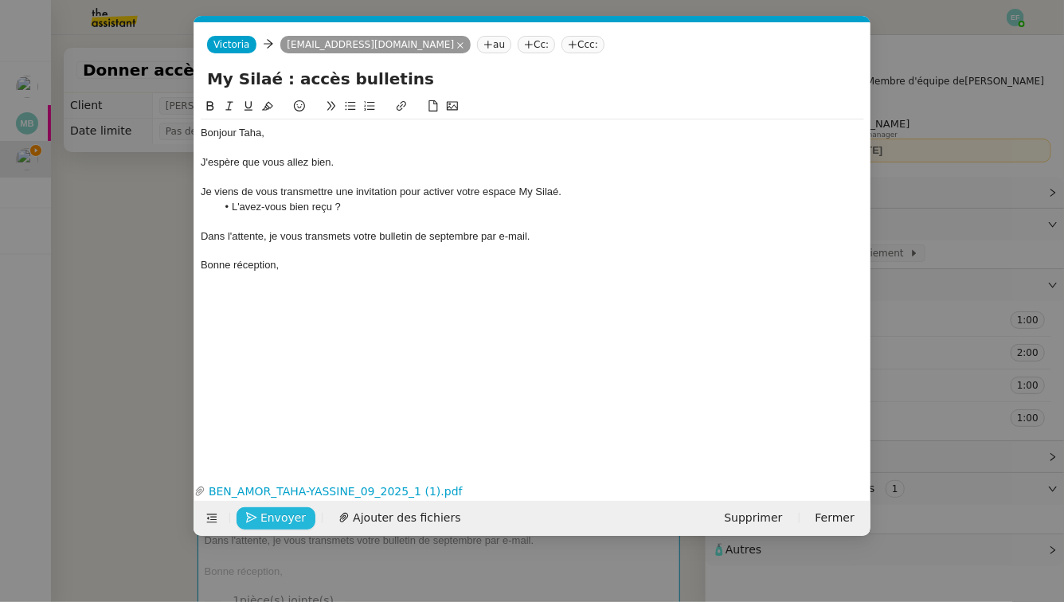
click at [279, 524] on span "Envoyer" at bounding box center [282, 518] width 45 height 18
click at [279, 524] on span "Confirmer l'envoi" at bounding box center [308, 518] width 96 height 18
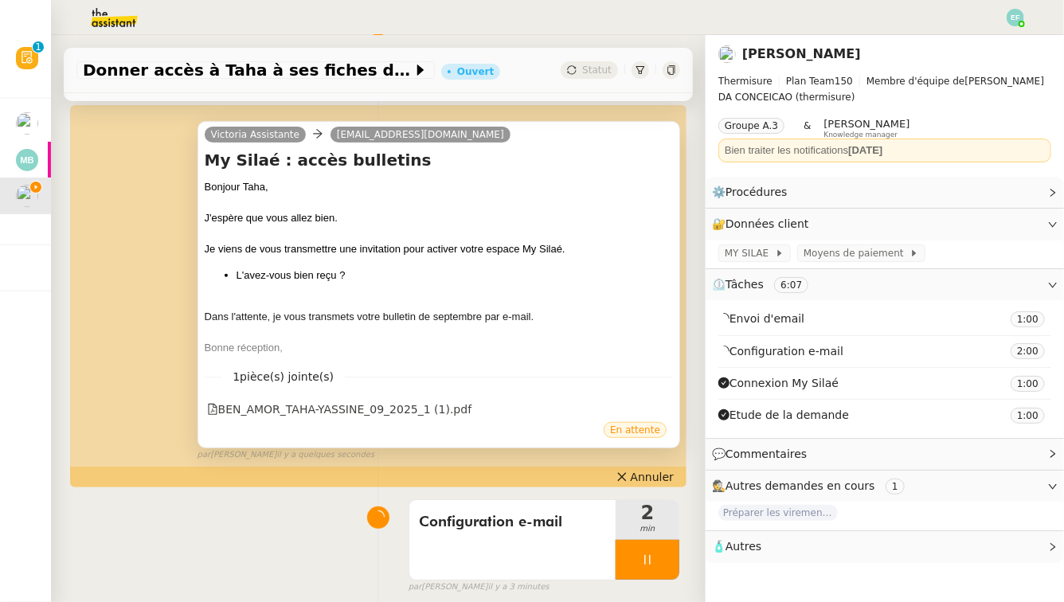
scroll to position [240, 0]
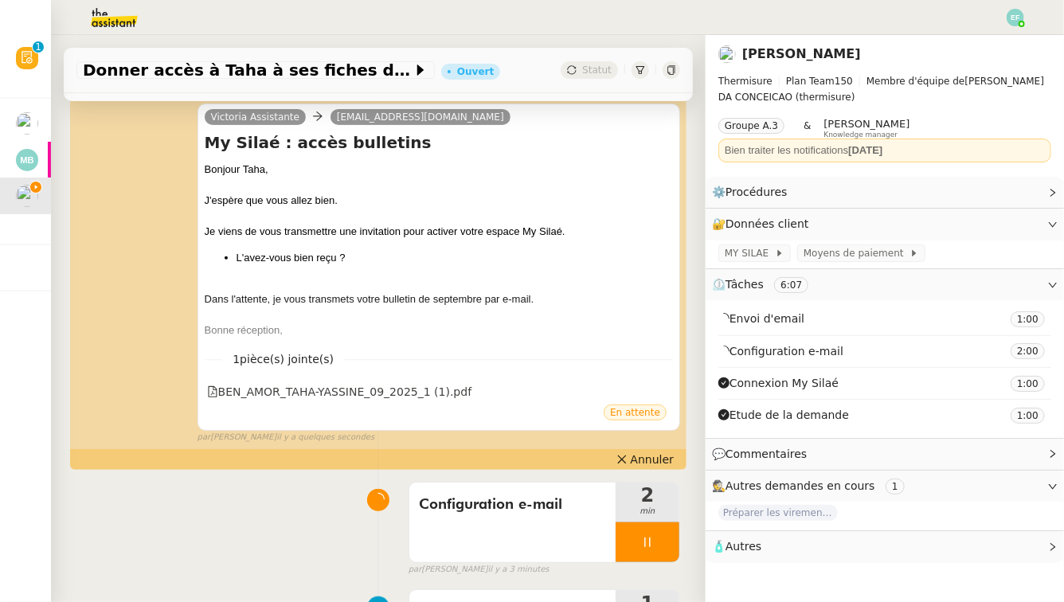
click at [653, 533] on div at bounding box center [647, 542] width 64 height 40
click at [665, 537] on icon at bounding box center [663, 542] width 13 height 13
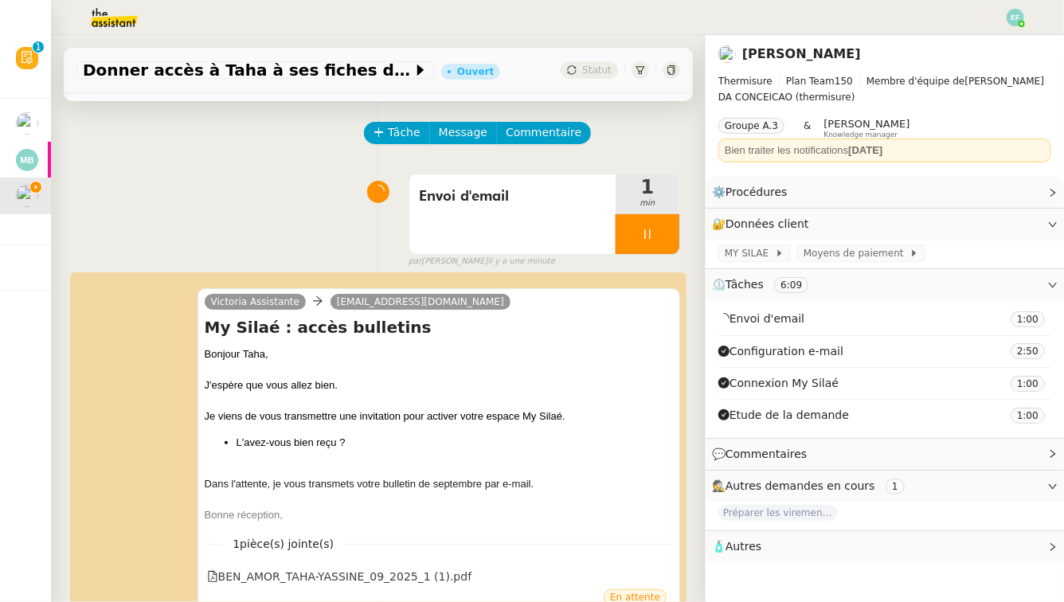
scroll to position [0, 0]
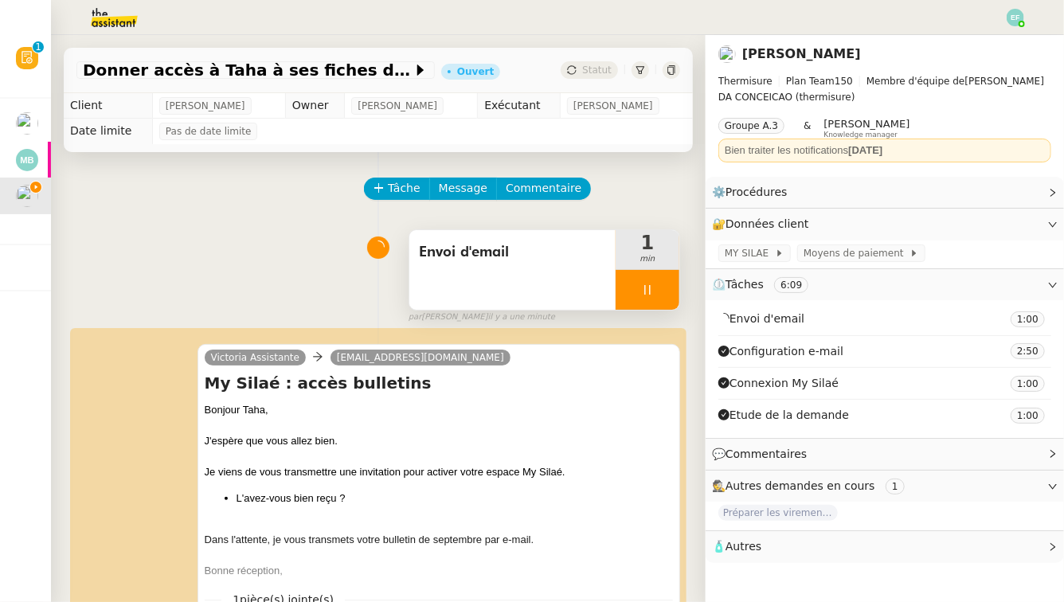
click at [650, 283] on div at bounding box center [647, 290] width 64 height 40
click at [661, 283] on icon at bounding box center [663, 289] width 13 height 13
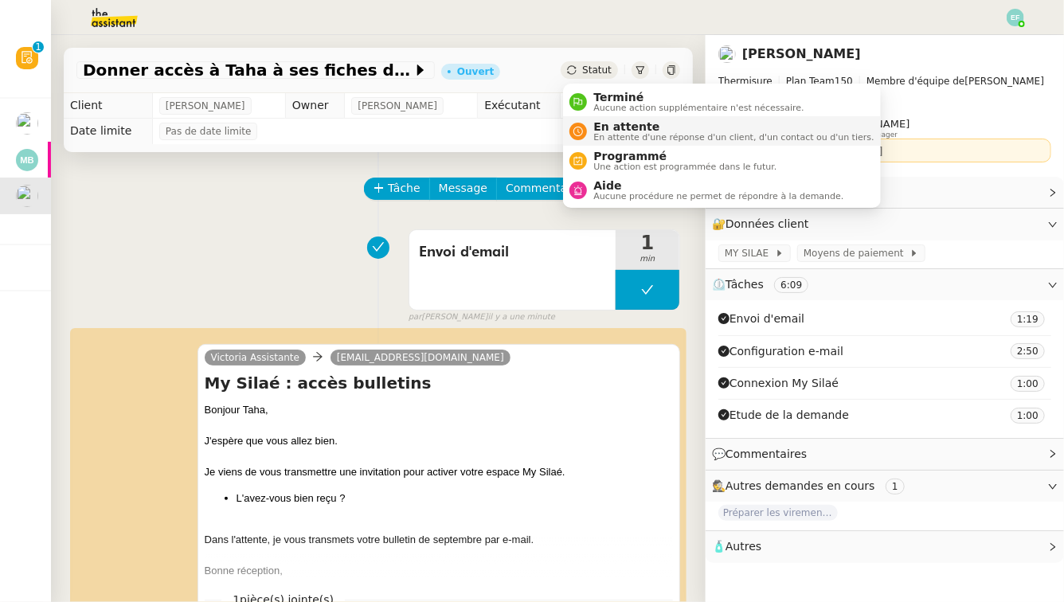
click at [603, 128] on span "En attente" at bounding box center [733, 126] width 280 height 13
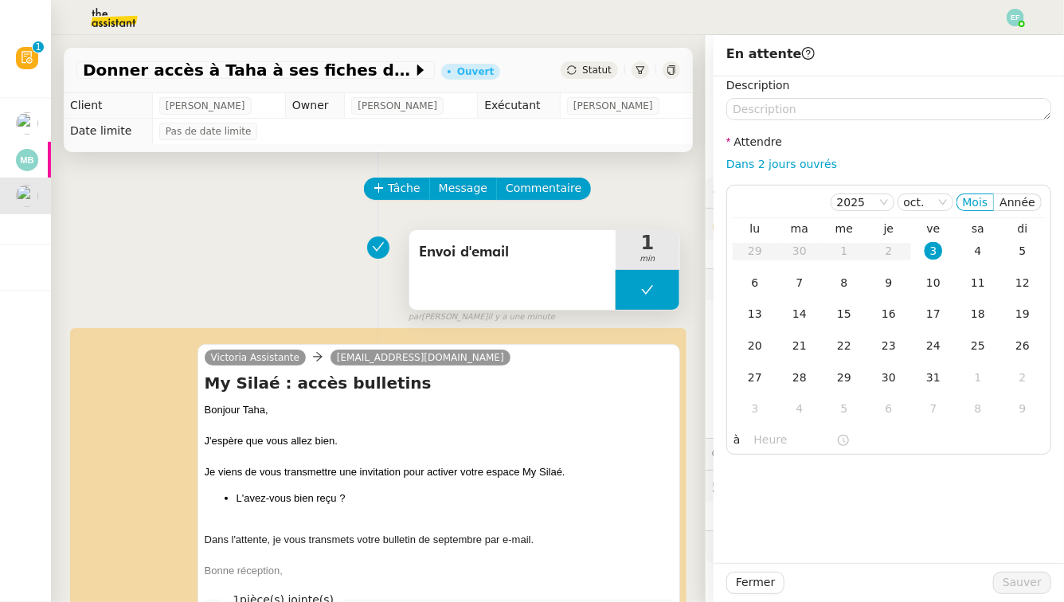
click at [653, 294] on icon at bounding box center [647, 289] width 13 height 13
click at [636, 291] on icon at bounding box center [631, 289] width 13 height 13
click at [545, 279] on div "Envoi d'email" at bounding box center [512, 270] width 206 height 80
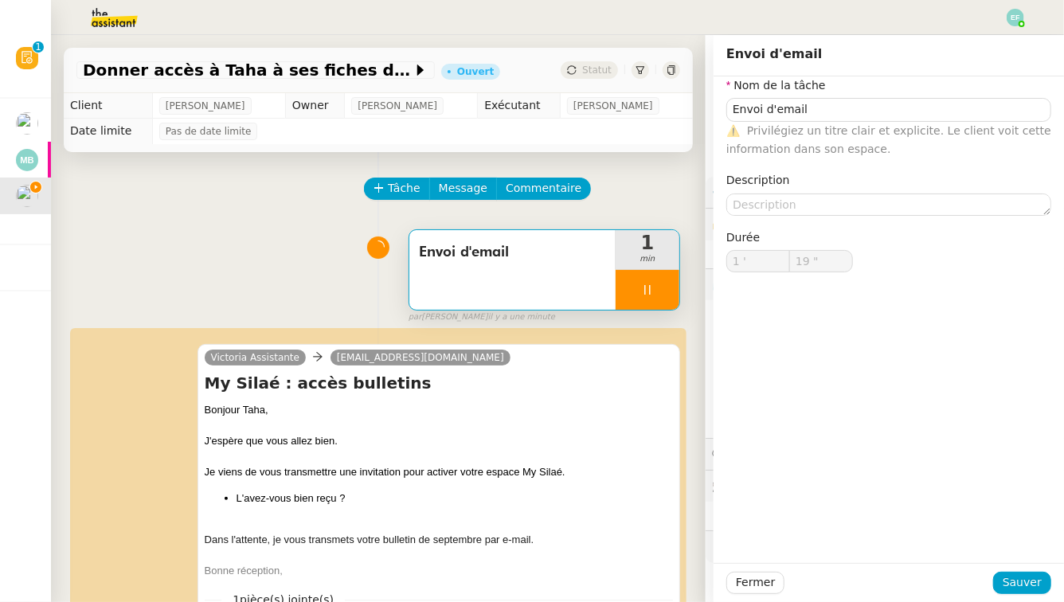
type input "20 ""
click at [831, 114] on input "Envoi d'email" at bounding box center [888, 109] width 325 height 23
type input "Envoi d'emails"
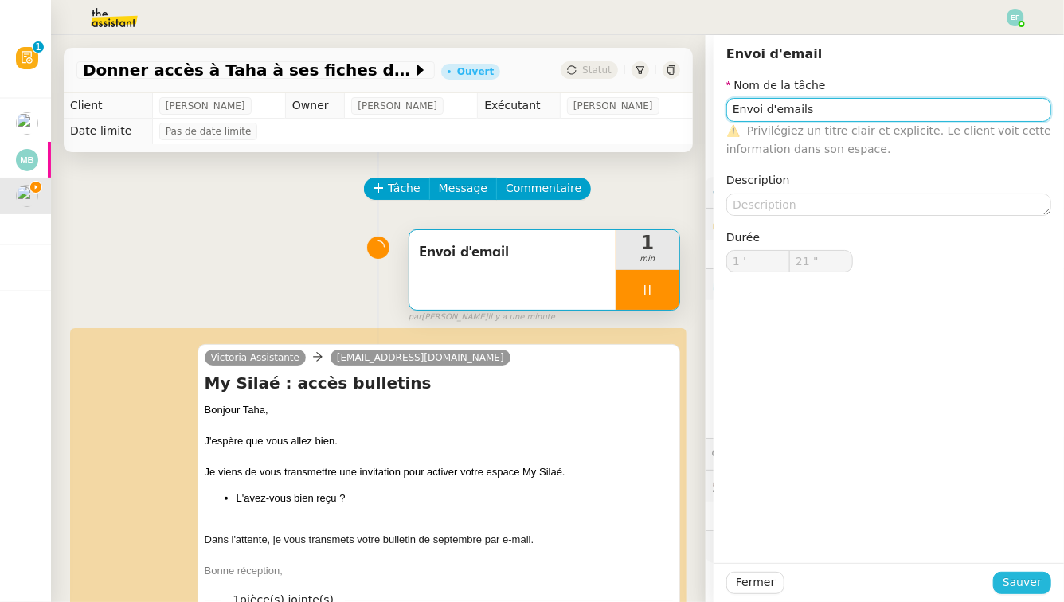
type input "22 ""
click at [1012, 582] on span "Sauver" at bounding box center [1021, 582] width 39 height 18
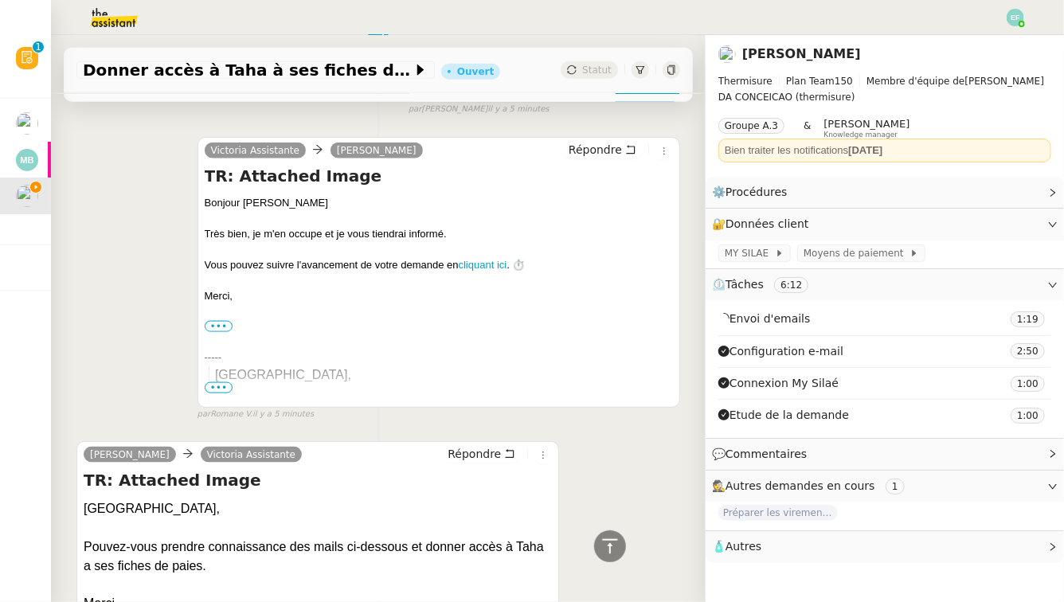
scroll to position [1056, 0]
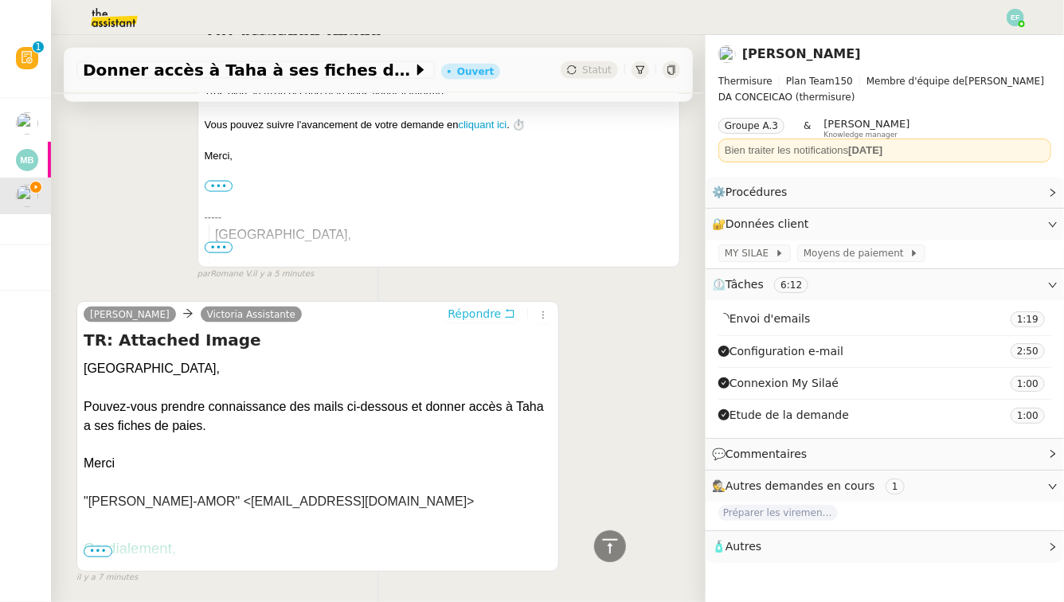
click at [498, 307] on span "Répondre" at bounding box center [473, 314] width 53 height 16
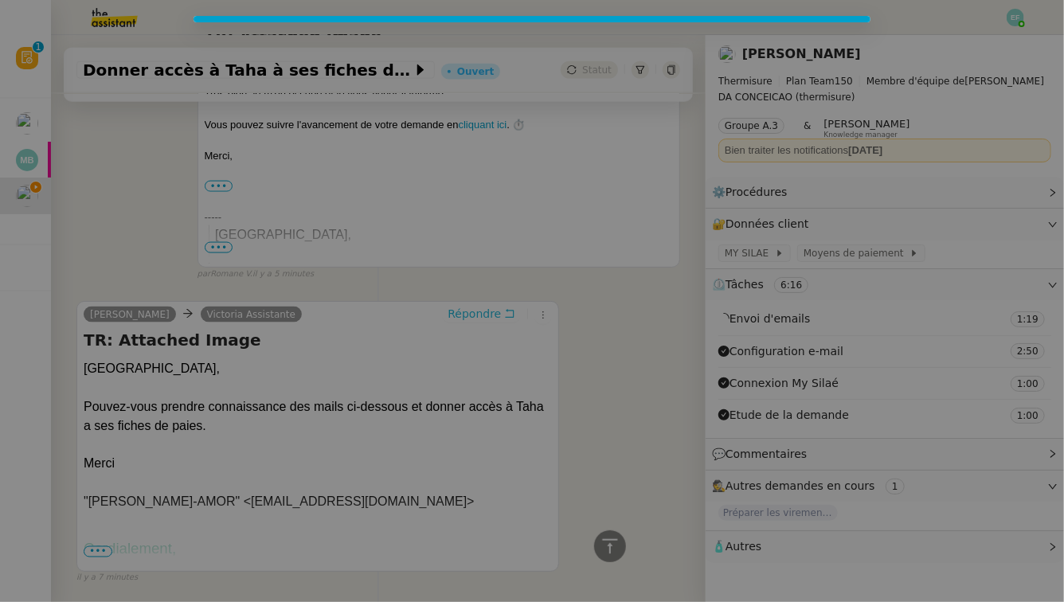
scroll to position [1181, 0]
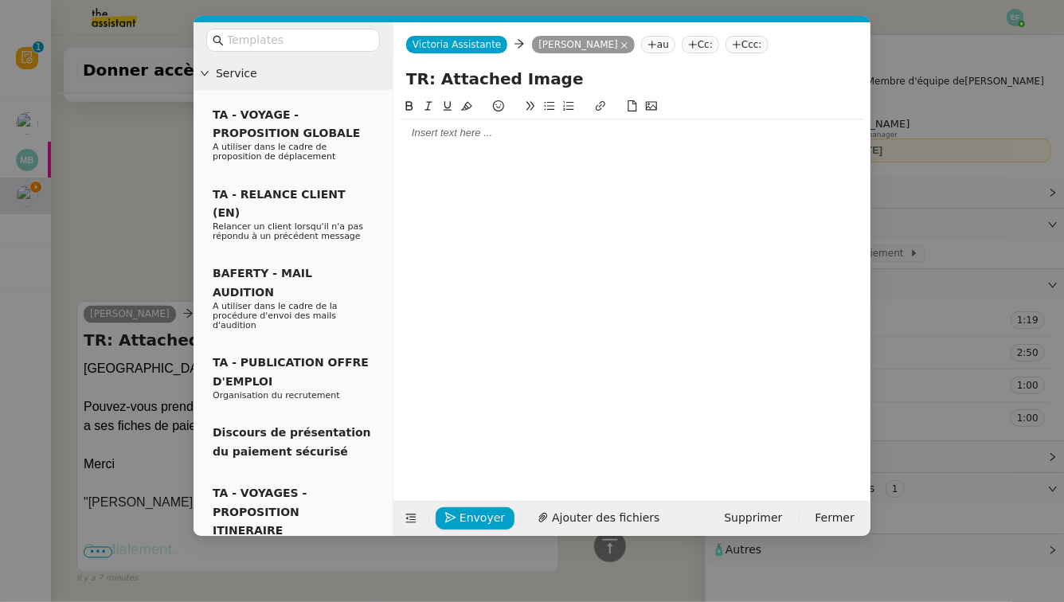
click at [424, 131] on div at bounding box center [632, 133] width 464 height 14
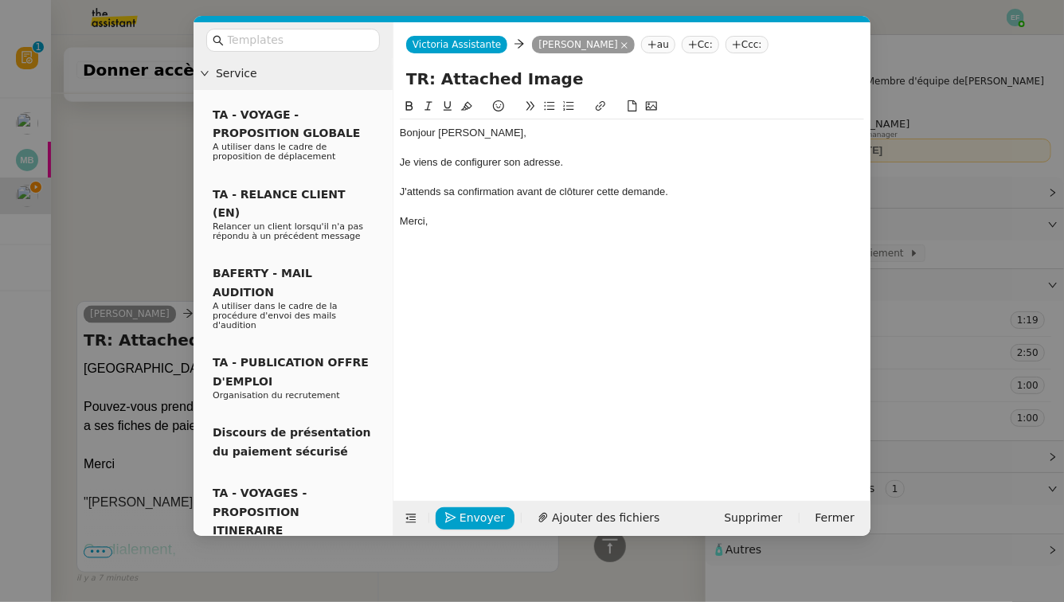
scroll to position [1290, 0]
drag, startPoint x: 401, startPoint y: 162, endPoint x: 408, endPoint y: 174, distance: 13.3
click at [402, 164] on div "Je viens de configurer son adresse." at bounding box center [632, 162] width 464 height 14
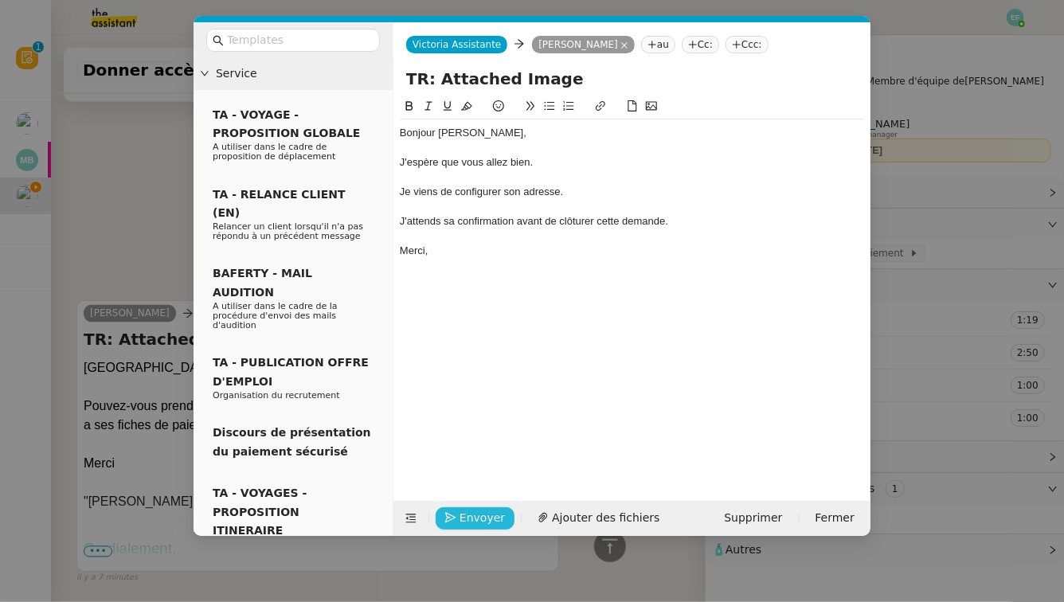
click at [466, 517] on span "Envoyer" at bounding box center [481, 518] width 45 height 18
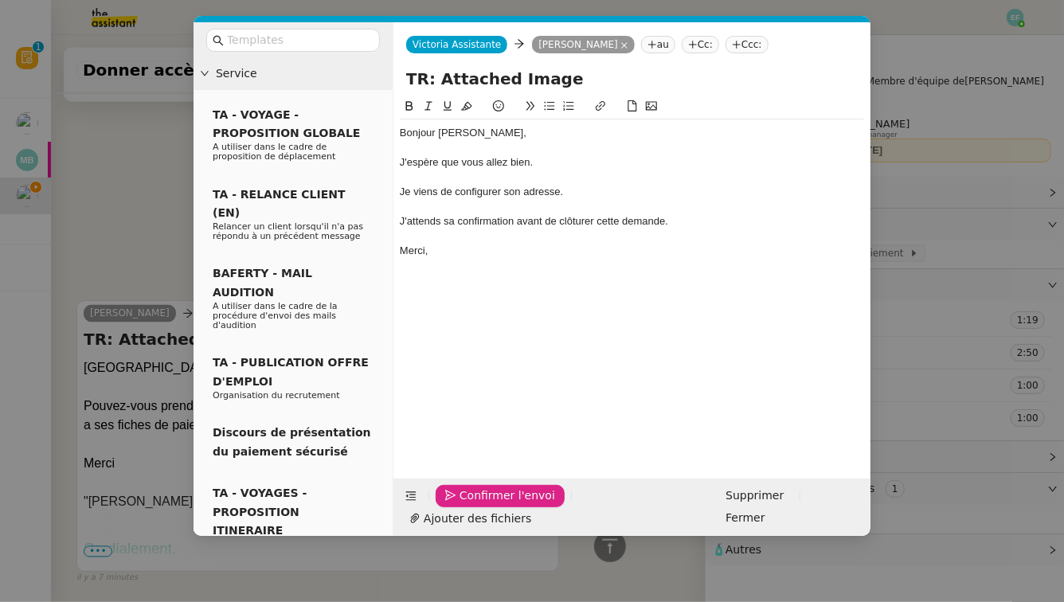
click at [466, 505] on span "Confirmer l'envoi" at bounding box center [507, 495] width 96 height 18
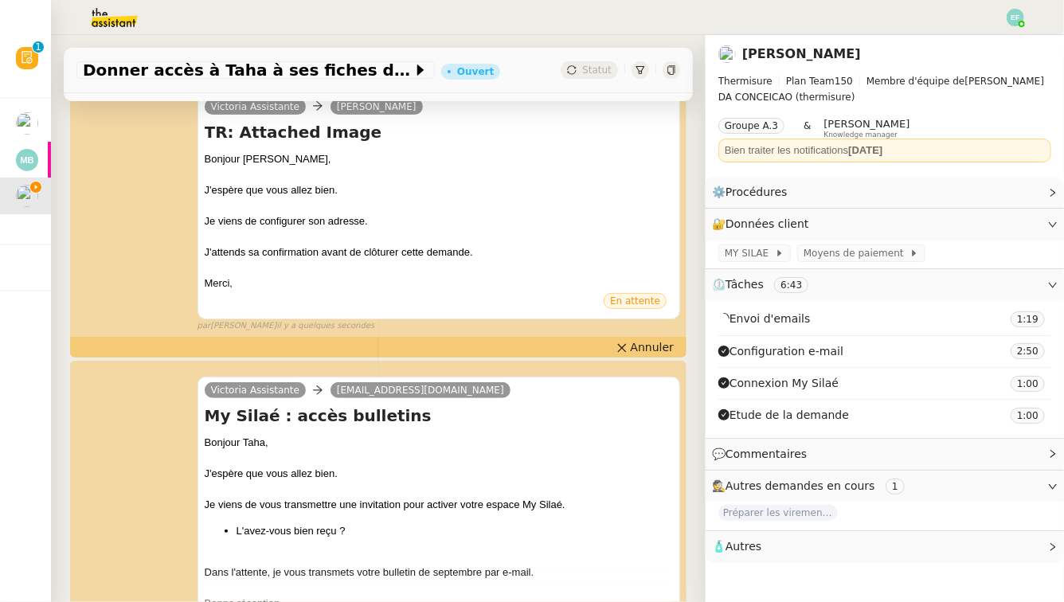
scroll to position [0, 0]
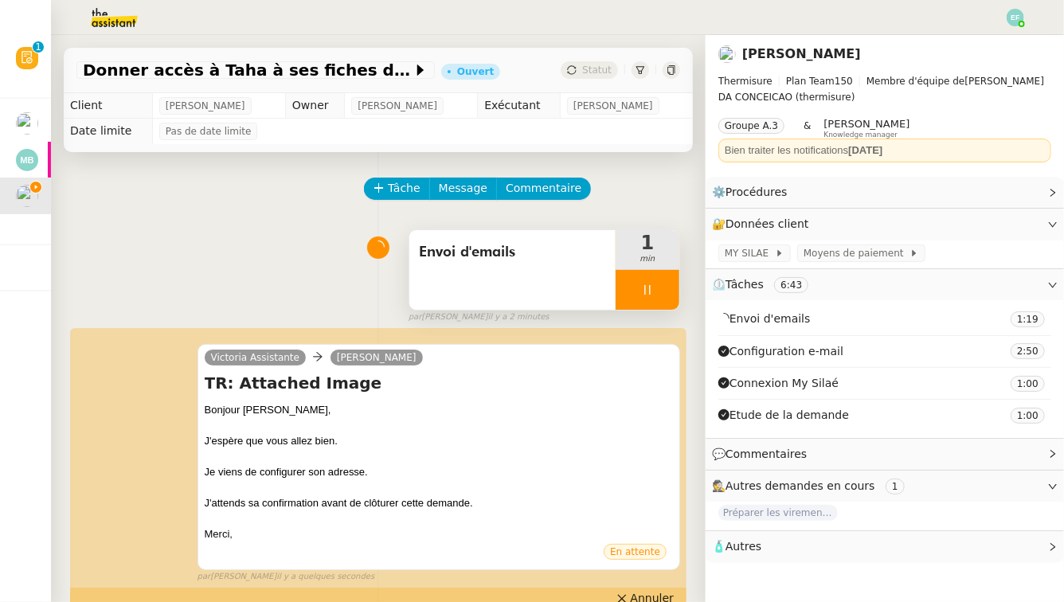
click at [559, 262] on span "Envoi d'emails" at bounding box center [512, 252] width 187 height 24
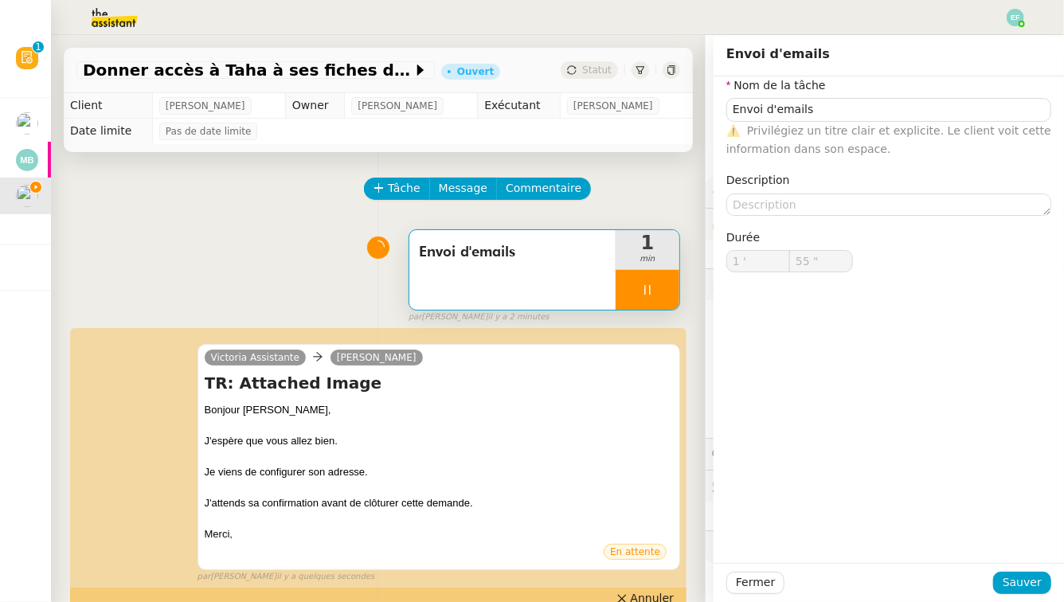
click at [313, 243] on div "Envoi d'emails 1 min false par Emelyne F. il y a 2 minutes" at bounding box center [377, 273] width 603 height 102
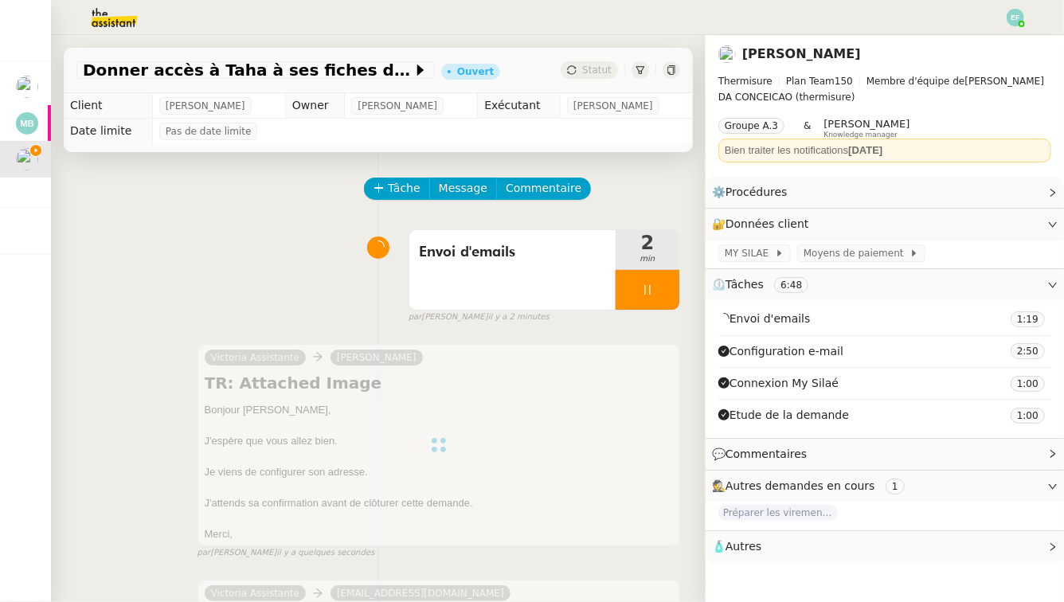
click at [655, 294] on div at bounding box center [647, 290] width 64 height 40
click at [666, 294] on icon at bounding box center [663, 289] width 13 height 13
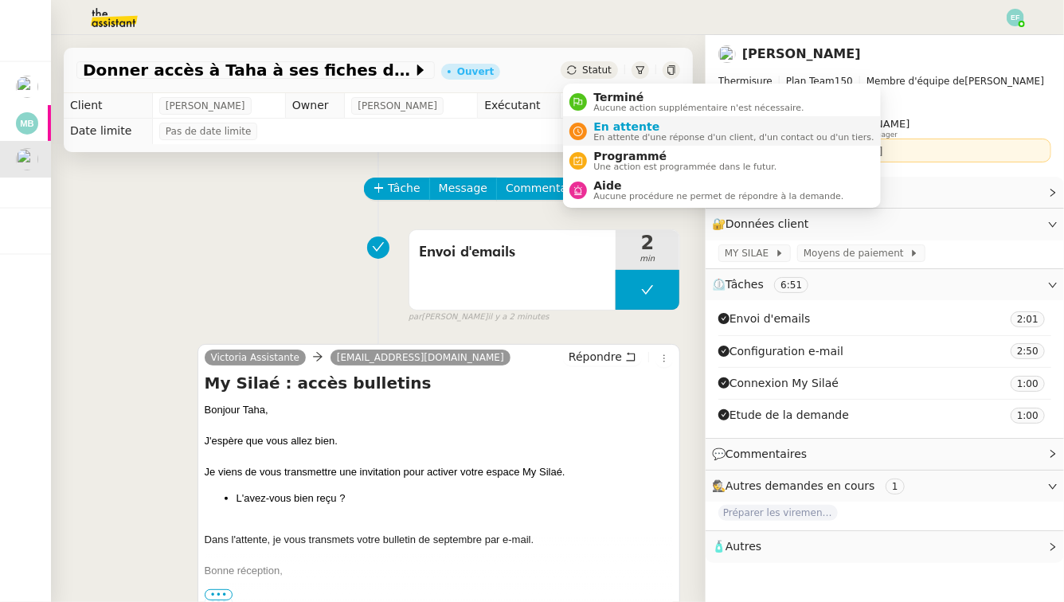
click at [617, 127] on span "En attente" at bounding box center [733, 126] width 280 height 13
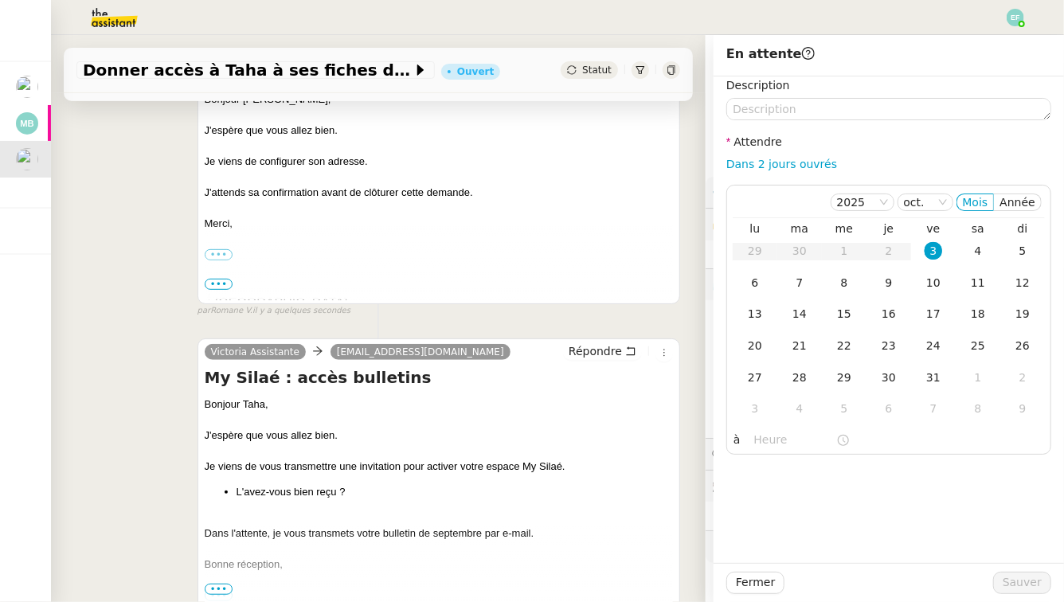
scroll to position [325, 0]
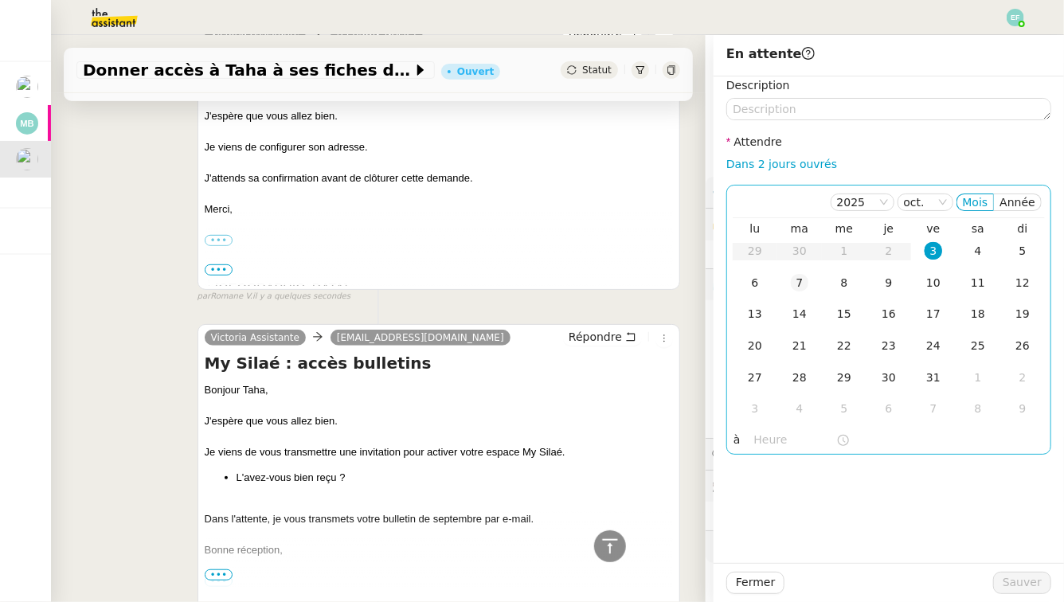
click at [807, 282] on div "7" at bounding box center [800, 283] width 18 height 18
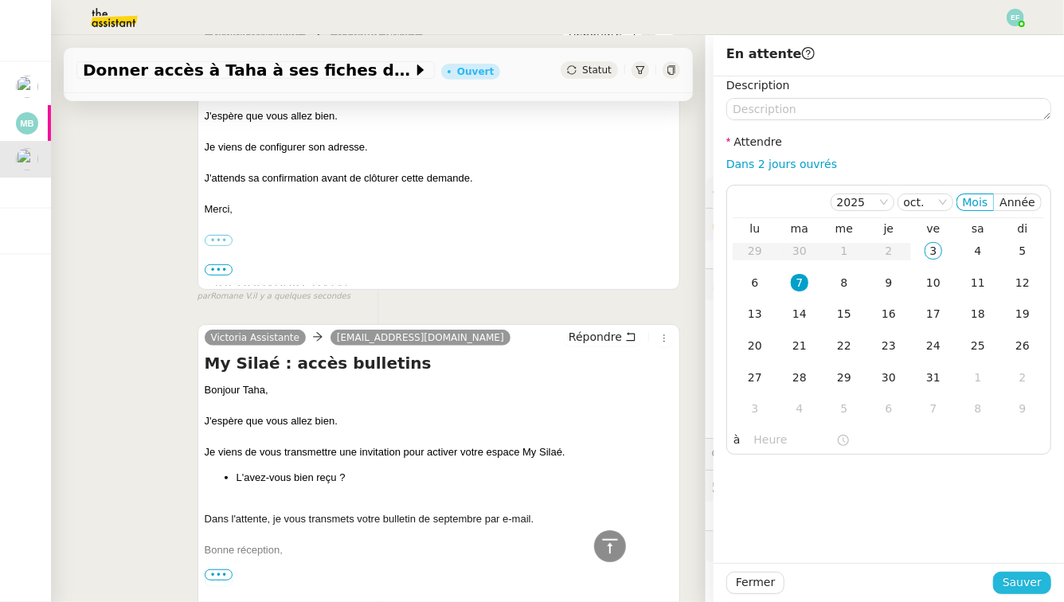
click at [1013, 575] on span "Sauver" at bounding box center [1021, 582] width 39 height 18
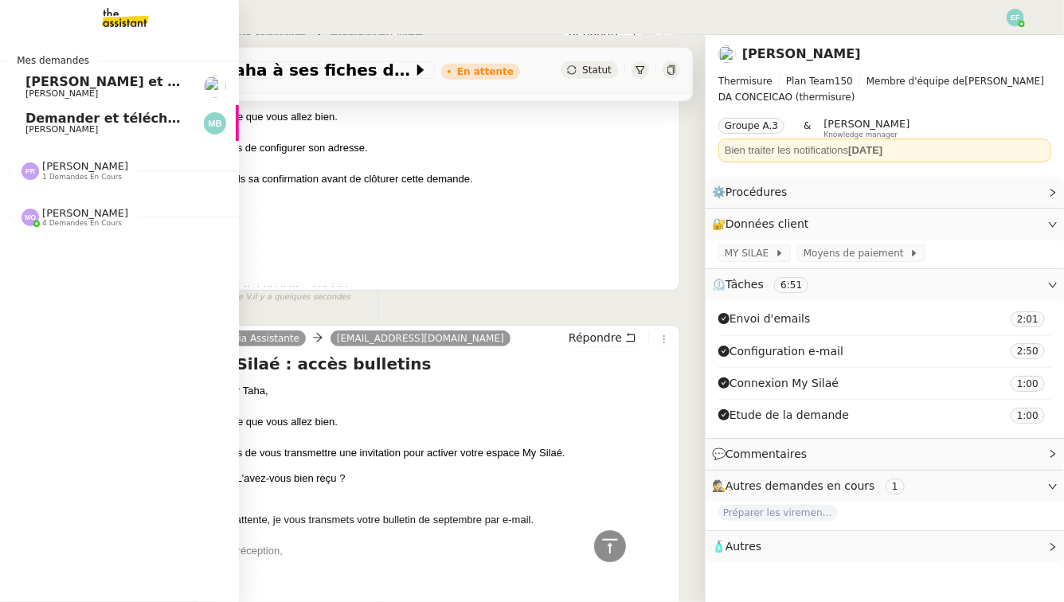
click at [11, 122] on link "Demander et télécharger les factures pour Qonto [PERSON_NAME]" at bounding box center [119, 123] width 239 height 37
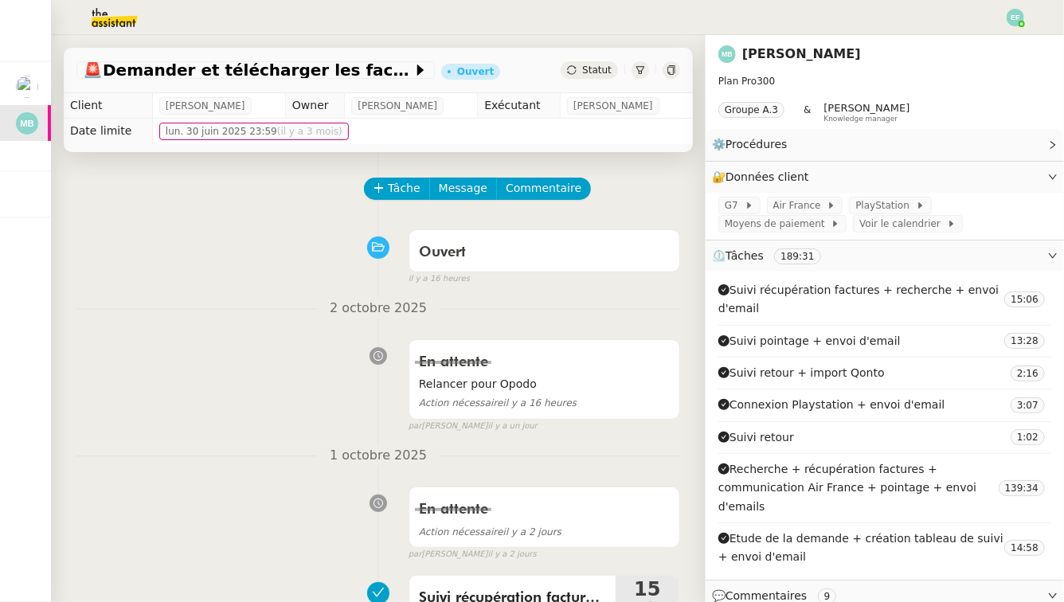
click at [1019, 19] on img at bounding box center [1015, 18] width 18 height 18
click at [1006, 41] on li "Suivi" at bounding box center [971, 45] width 103 height 22
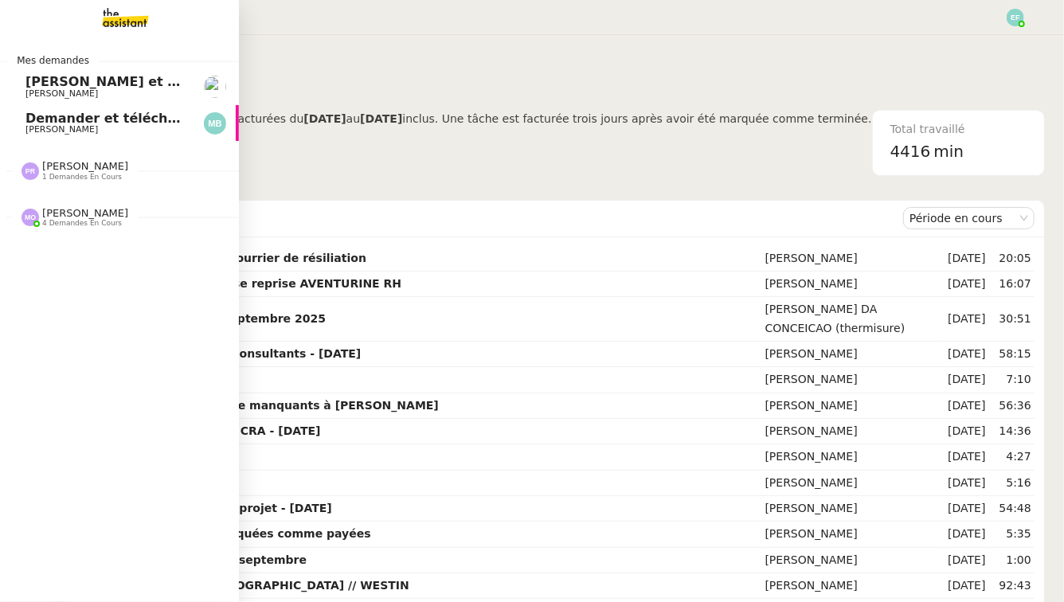
click at [33, 82] on span "[PERSON_NAME] et envoyer les réponses de résiliation" at bounding box center [222, 81] width 394 height 15
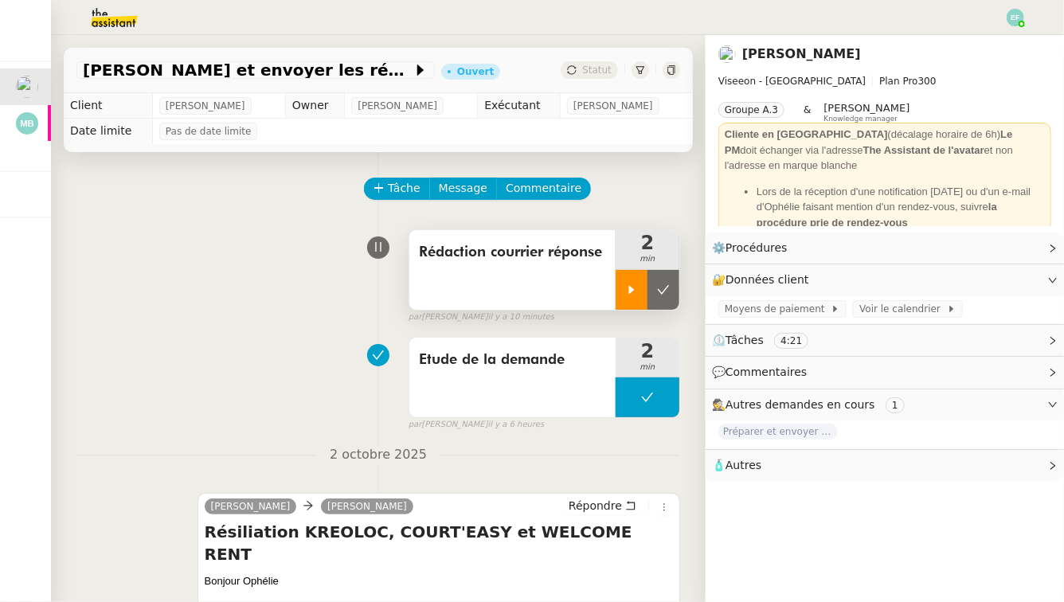
click at [623, 283] on div at bounding box center [631, 290] width 32 height 40
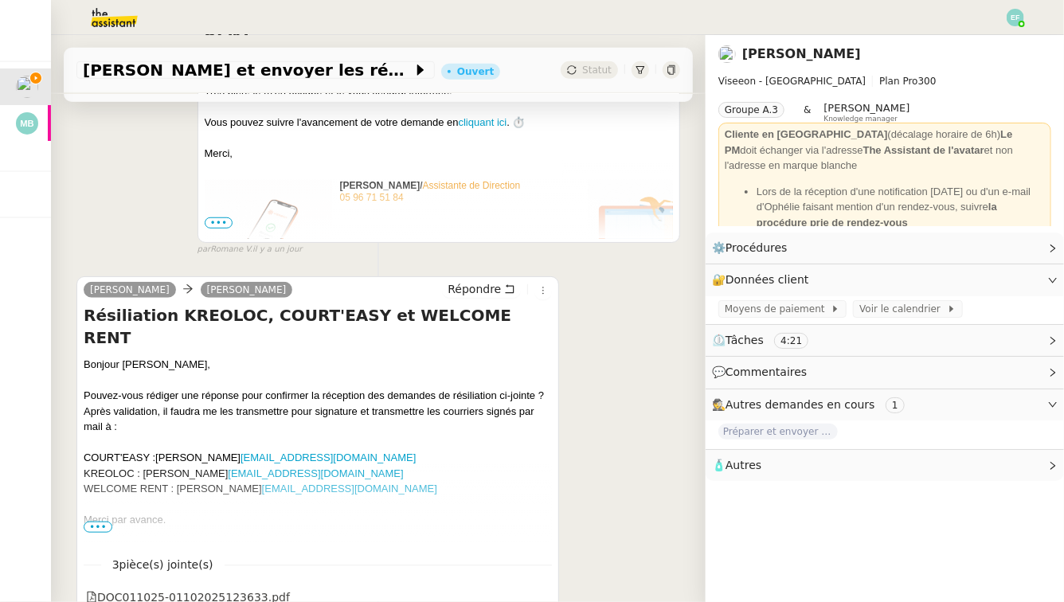
scroll to position [646, 0]
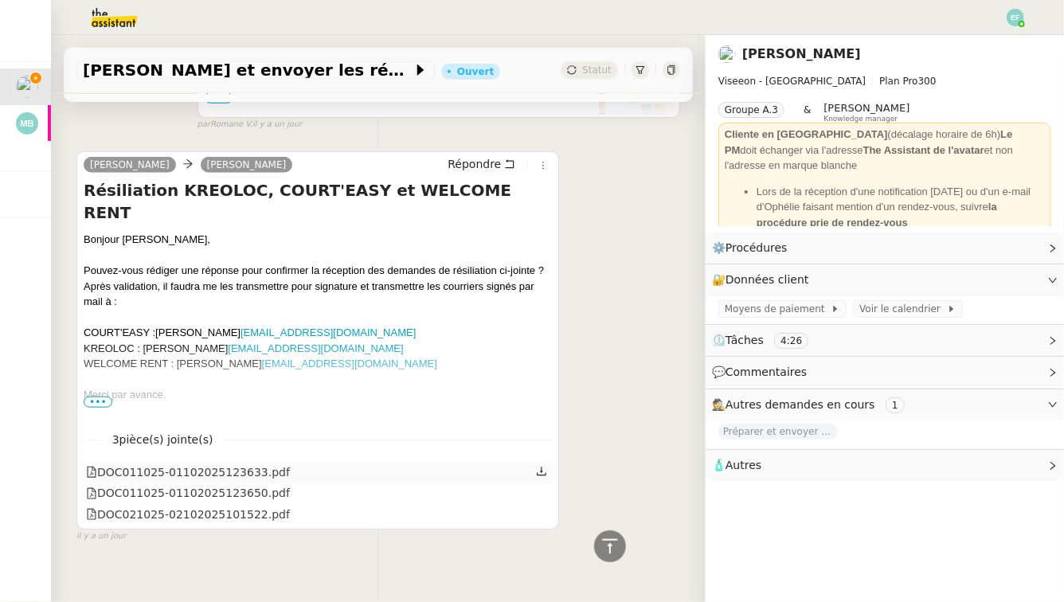
click at [544, 467] on icon at bounding box center [541, 471] width 11 height 11
click at [544, 473] on icon at bounding box center [541, 471] width 11 height 11
click at [99, 404] on span "•••" at bounding box center [98, 401] width 29 height 11
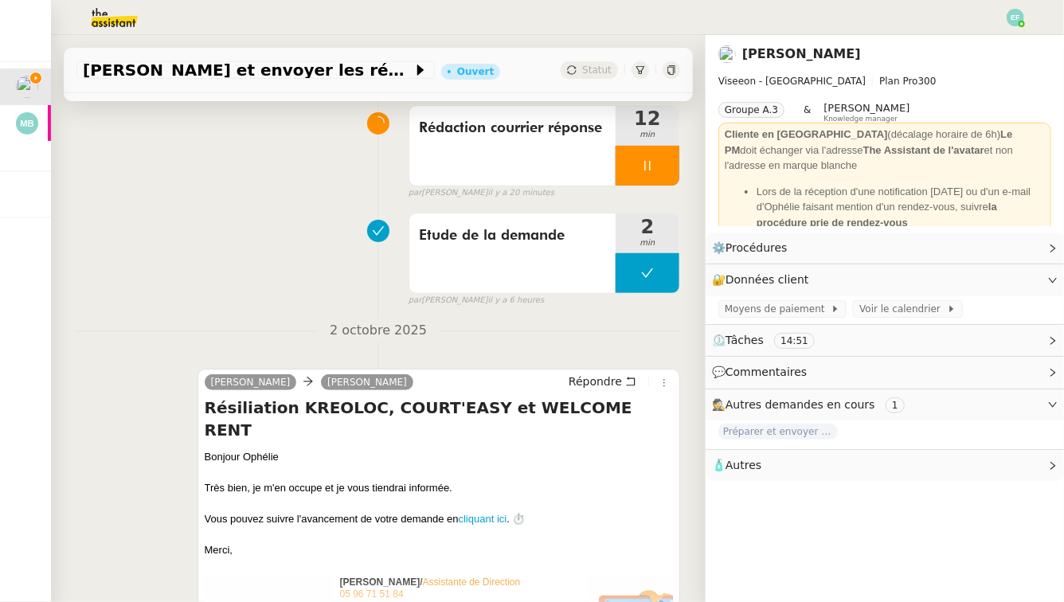
scroll to position [195, 0]
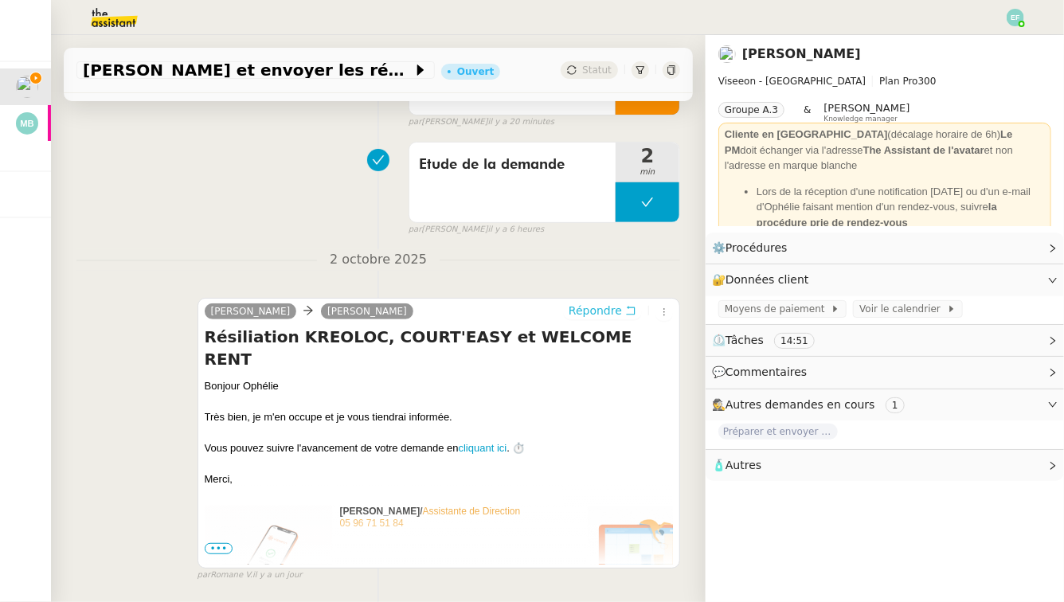
click at [626, 311] on icon at bounding box center [630, 310] width 11 height 11
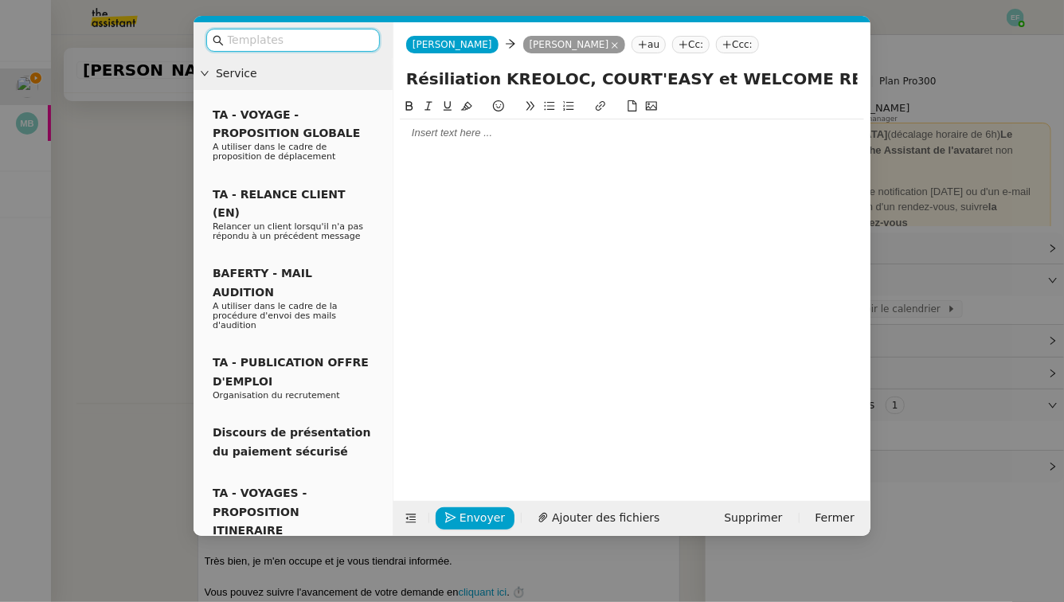
click at [488, 138] on div at bounding box center [632, 133] width 464 height 14
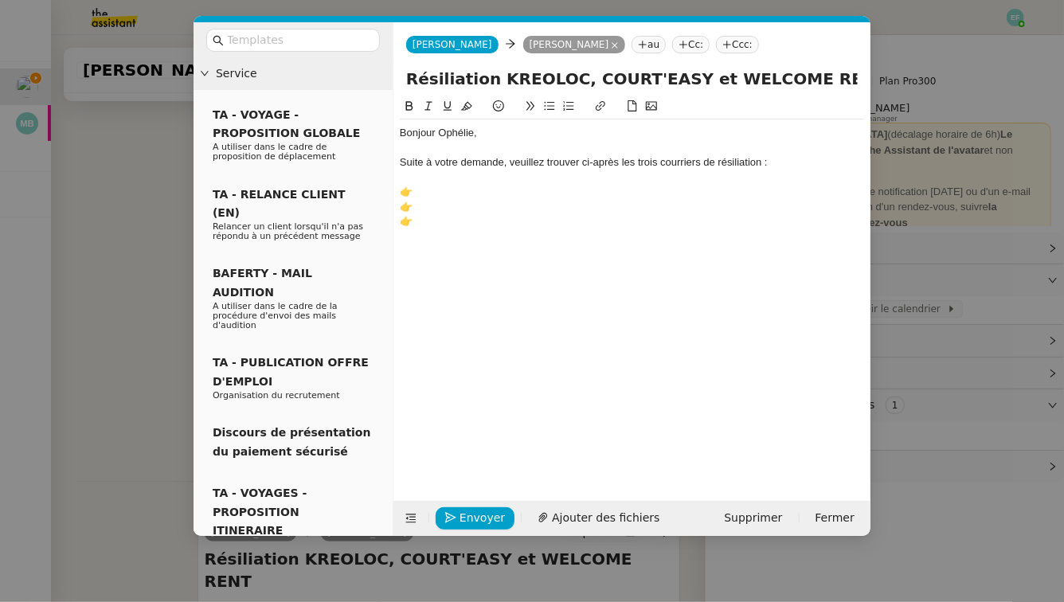
scroll to position [0, 0]
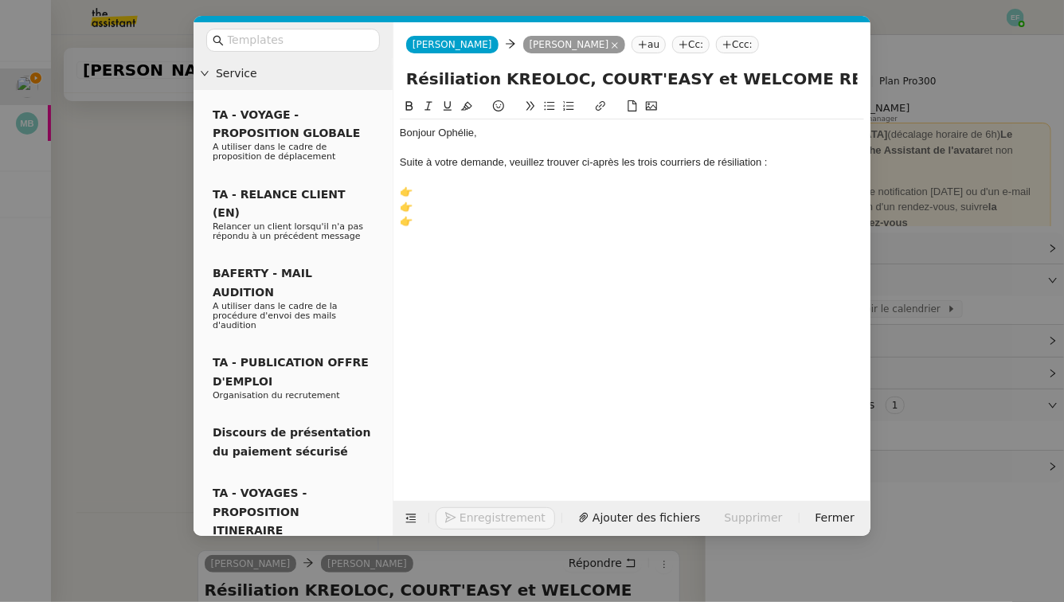
click at [439, 194] on div "👉" at bounding box center [632, 192] width 464 height 14
click at [454, 193] on div "👉 KREOLOC" at bounding box center [632, 192] width 464 height 14
drag, startPoint x: 472, startPoint y: 193, endPoint x: 413, endPoint y: 193, distance: 58.9
click at [413, 193] on div "👉 KREOLOC" at bounding box center [632, 192] width 464 height 14
click at [416, 194] on div "👉 KREOLOC" at bounding box center [632, 192] width 464 height 14
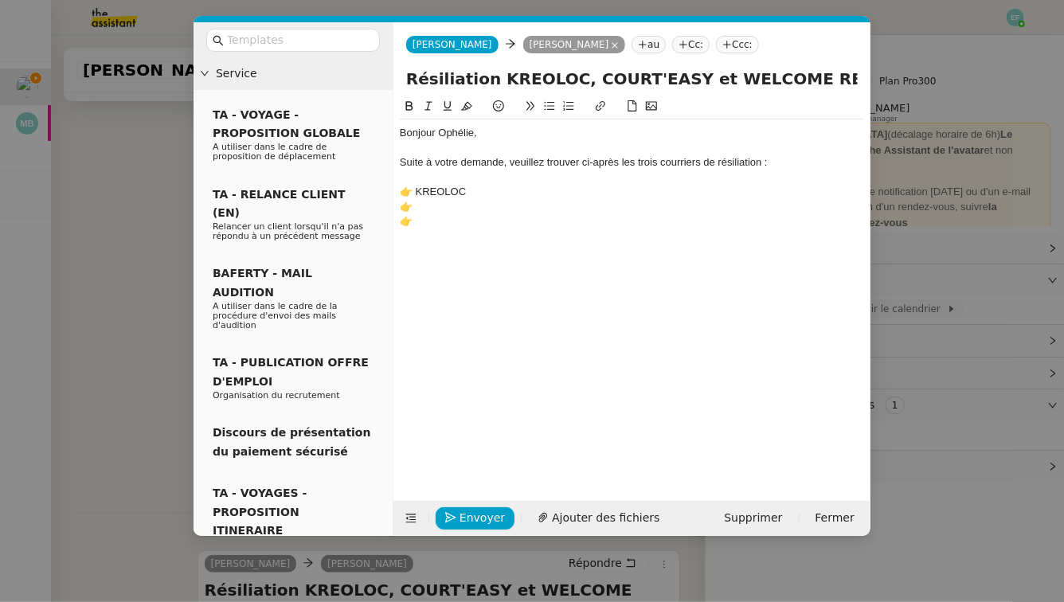
click at [492, 196] on div "👉 KREOLOC" at bounding box center [632, 192] width 464 height 14
click at [635, 161] on div "Suite à votre demande, veuillez trouver ci-après les trois courriers de résilia…" at bounding box center [632, 162] width 464 height 14
drag, startPoint x: 861, startPoint y: 164, endPoint x: 740, endPoint y: 163, distance: 120.2
click at [740, 163] on div "Suite à votre demande, veuillez trouver ci-après les accusés de réception trois…" at bounding box center [632, 169] width 464 height 29
drag, startPoint x: 472, startPoint y: 197, endPoint x: 414, endPoint y: 197, distance: 58.1
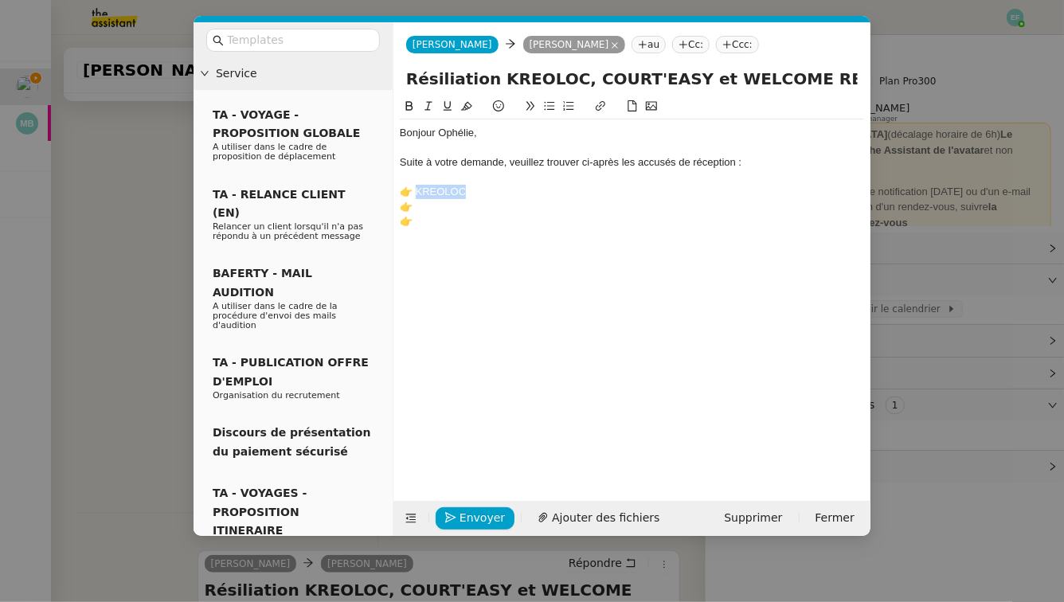
click at [414, 197] on div "👉 KREOLOC" at bounding box center [632, 192] width 464 height 14
click at [603, 103] on icon at bounding box center [600, 106] width 10 height 10
click at [506, 184] on div at bounding box center [632, 177] width 464 height 14
drag, startPoint x: 479, startPoint y: 192, endPoint x: 420, endPoint y: 194, distance: 59.8
click at [420, 194] on div "👉 KREOLOC" at bounding box center [632, 192] width 464 height 14
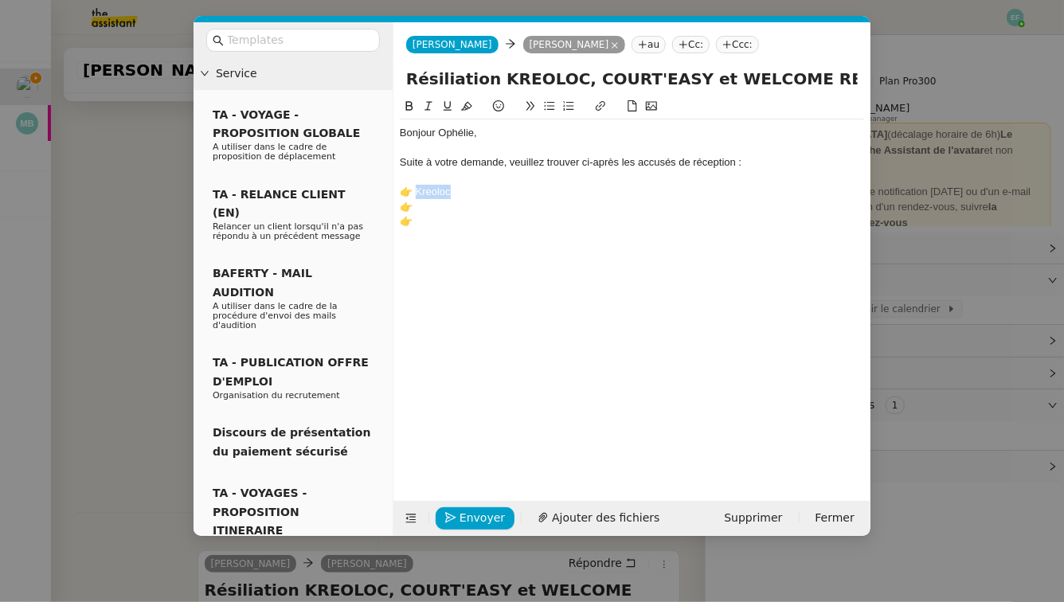
drag, startPoint x: 456, startPoint y: 192, endPoint x: 416, endPoint y: 192, distance: 40.6
click at [416, 192] on div "👉 Kreoloc" at bounding box center [632, 192] width 464 height 14
click at [599, 104] on icon at bounding box center [600, 105] width 11 height 11
paste input "👉"
click at [465, 200] on div "👉" at bounding box center [632, 207] width 464 height 14
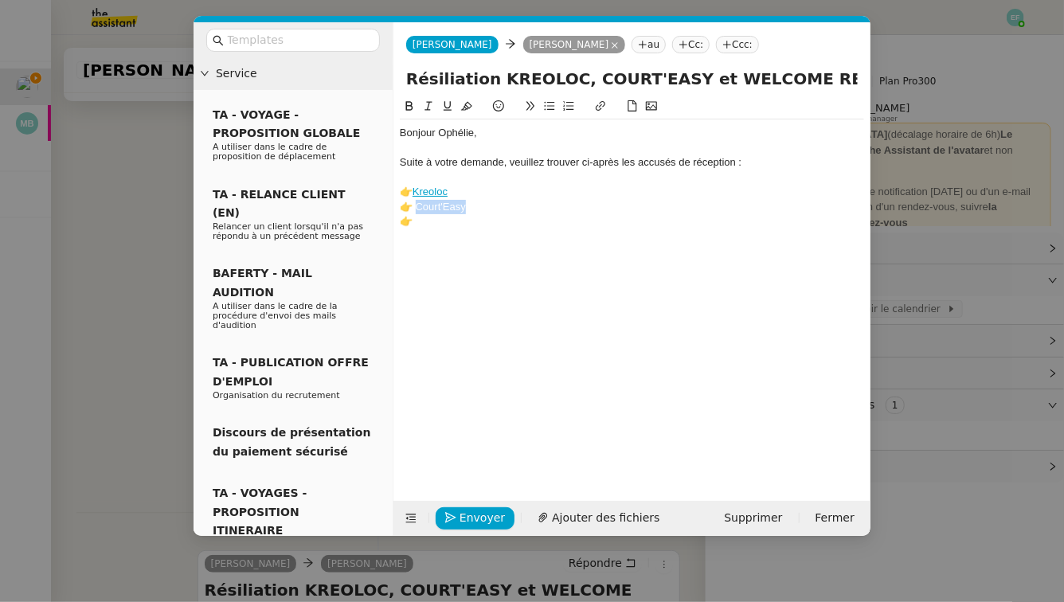
drag, startPoint x: 473, startPoint y: 201, endPoint x: 415, endPoint y: 206, distance: 58.3
click at [415, 206] on div "👉 Court'Easy" at bounding box center [632, 207] width 464 height 14
click at [598, 104] on icon at bounding box center [600, 105] width 11 height 11
paste input "👉"
click at [488, 223] on div "👉" at bounding box center [632, 221] width 464 height 14
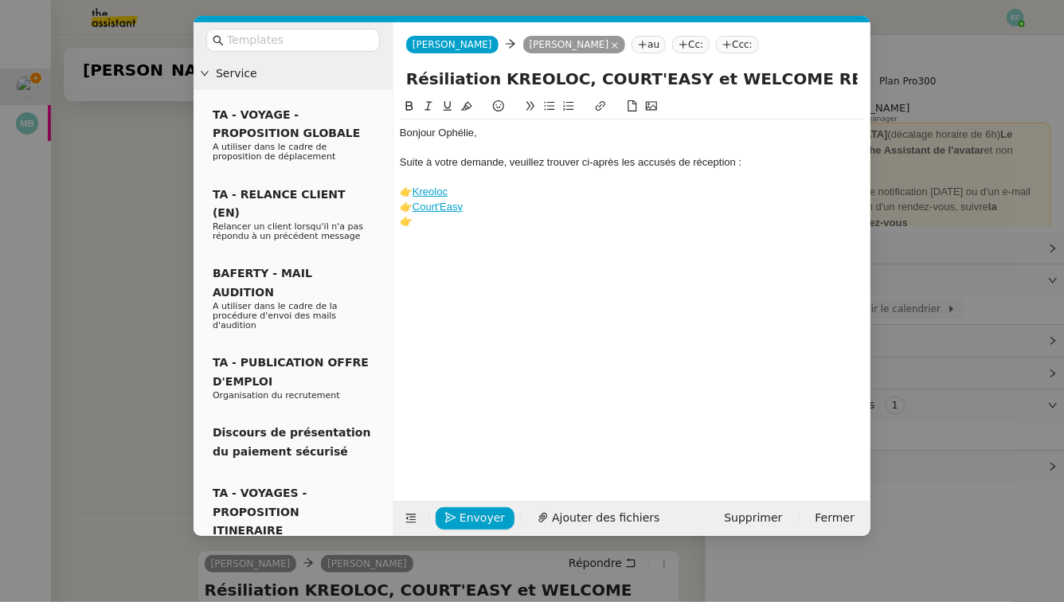
click at [461, 224] on div "👉" at bounding box center [632, 221] width 464 height 14
drag, startPoint x: 506, startPoint y: 224, endPoint x: 414, endPoint y: 224, distance: 92.3
click at [414, 224] on div "👉 Welcome Rent" at bounding box center [632, 221] width 464 height 14
click at [599, 105] on icon at bounding box center [600, 105] width 11 height 11
paste input "https://docs.google.com/document/d/1hVgzhJOg0pcsIAOY0mgvG2r_kWewqbPQXkybieKpNvI…"
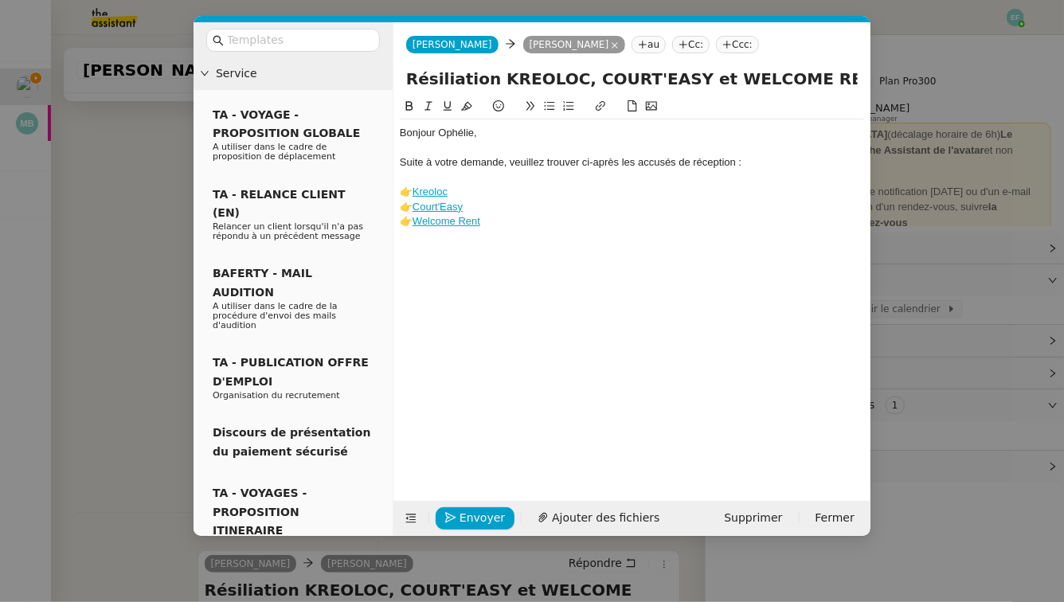
click at [745, 166] on div "Suite à votre demande, veuillez trouver ci-après les accusés de réception :" at bounding box center [632, 162] width 464 height 14
click at [549, 232] on div "Bonjour Ophélie, Suite à votre demande, veuillez trouver ci-après les accusés d…" at bounding box center [632, 176] width 464 height 115
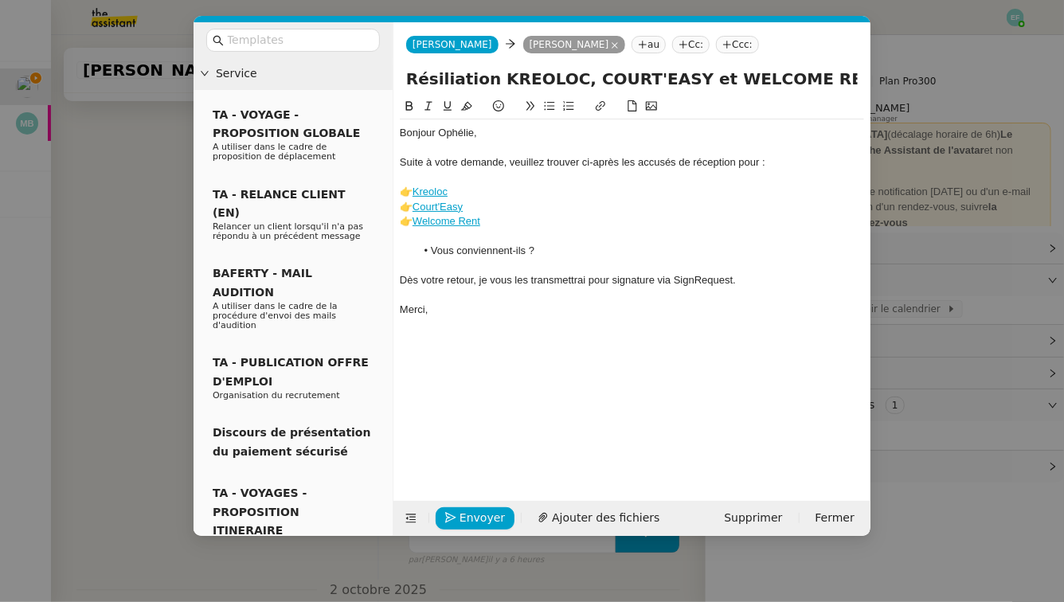
click at [483, 280] on div "Dès votre retour, je vous les transmettrai pour signature via SignRequest." at bounding box center [632, 280] width 464 height 14
click at [428, 110] on icon at bounding box center [427, 106] width 7 height 9
click at [451, 307] on div "Merci," at bounding box center [632, 310] width 464 height 14
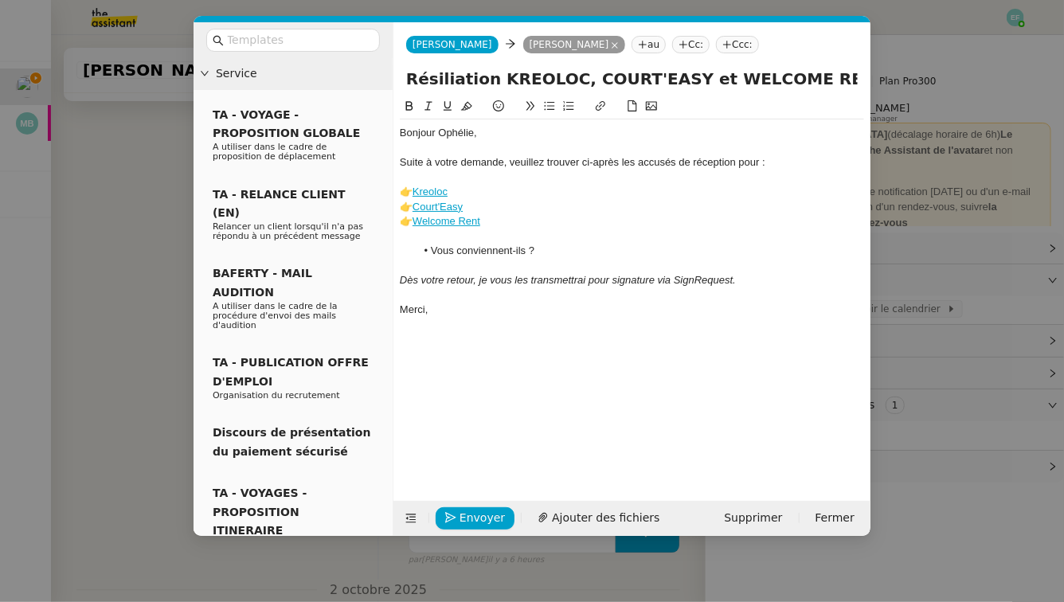
click at [458, 283] on em "Dès votre retour, je vous les transmettrai pour signature via SignRequest." at bounding box center [568, 280] width 336 height 12
click at [440, 194] on link "Kreoloc" at bounding box center [429, 191] width 35 height 12
click at [411, 222] on link "👉" at bounding box center [416, 220] width 13 height 21
click at [493, 176] on div at bounding box center [632, 177] width 464 height 14
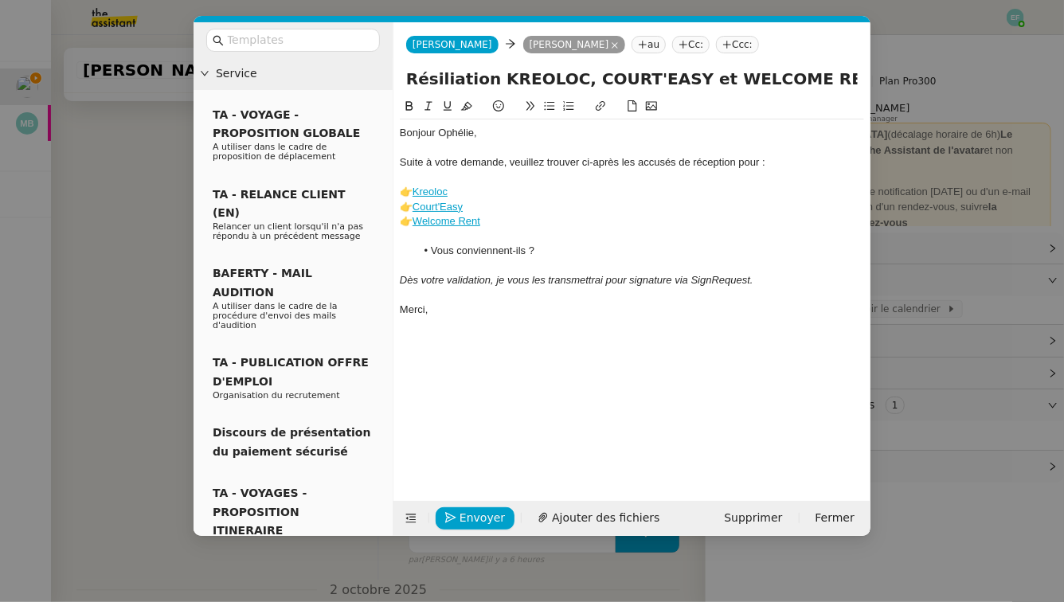
click at [431, 193] on link "Kreoloc" at bounding box center [429, 191] width 35 height 12
click at [443, 194] on link "Kreoloc" at bounding box center [429, 191] width 35 height 12
click at [439, 192] on link "Kreoloc" at bounding box center [429, 191] width 35 height 12
click at [478, 195] on div "👉 Kreoloc" at bounding box center [632, 192] width 464 height 14
click at [429, 191] on link "Kreoloc" at bounding box center [429, 191] width 35 height 12
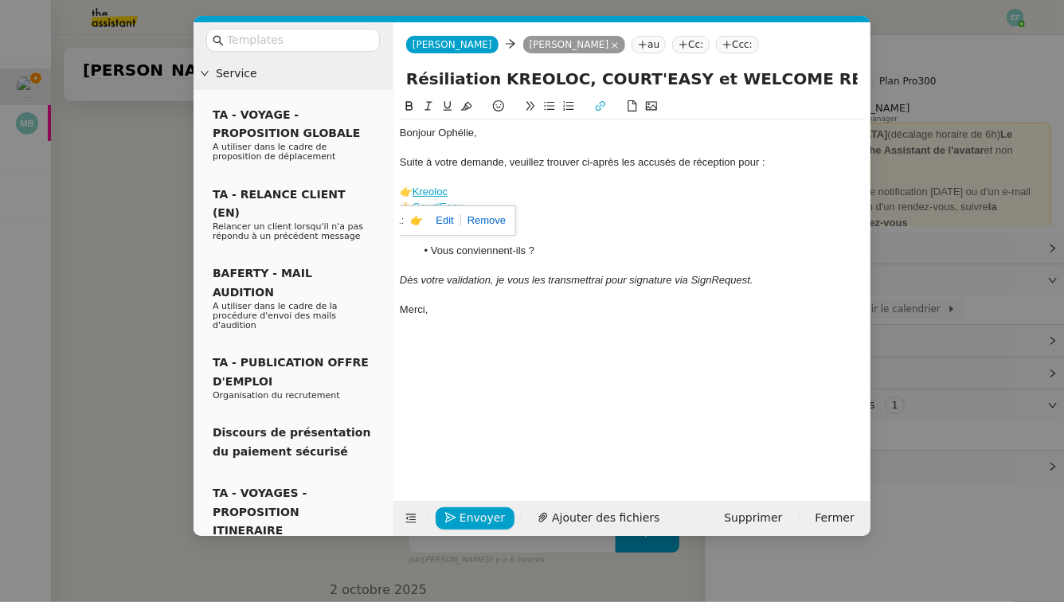
click at [441, 220] on link at bounding box center [441, 220] width 37 height 12
click at [477, 193] on div "👉 Kreoloc" at bounding box center [632, 192] width 464 height 14
click at [431, 195] on link "Kreoloc" at bounding box center [429, 191] width 35 height 12
click at [478, 192] on div "👉 Kreoloc" at bounding box center [632, 192] width 464 height 14
click at [462, 222] on link "Welcome Rent" at bounding box center [446, 221] width 68 height 12
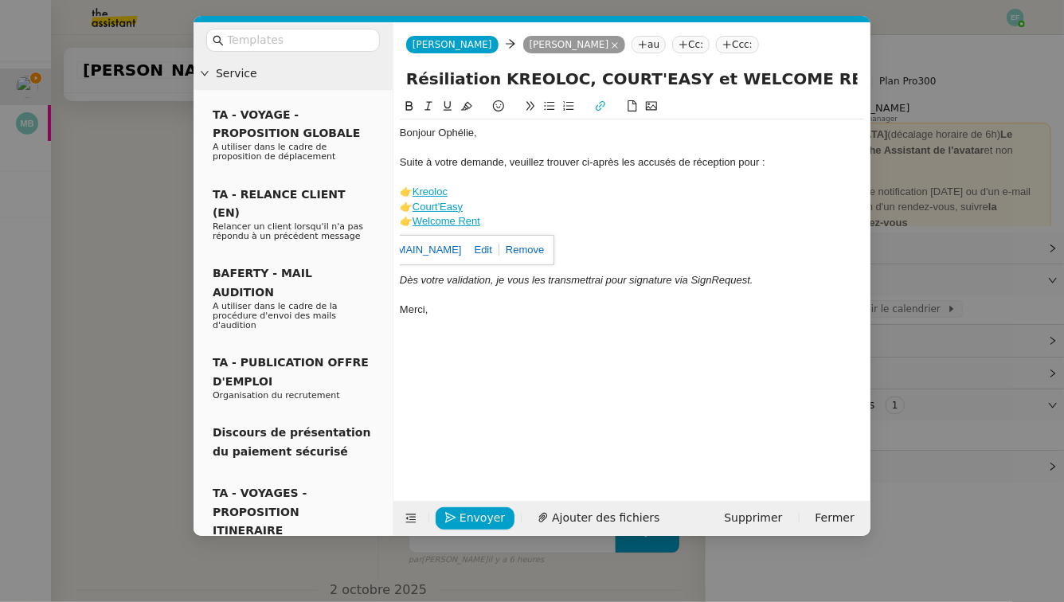
click at [442, 207] on link "Court'Easy" at bounding box center [437, 207] width 50 height 12
click at [448, 224] on div "👉 👉" at bounding box center [439, 236] width 168 height 30
click at [450, 237] on link at bounding box center [449, 235] width 37 height 12
click at [471, 228] on input "👉" at bounding box center [448, 235] width 135 height 21
paste input "👉"
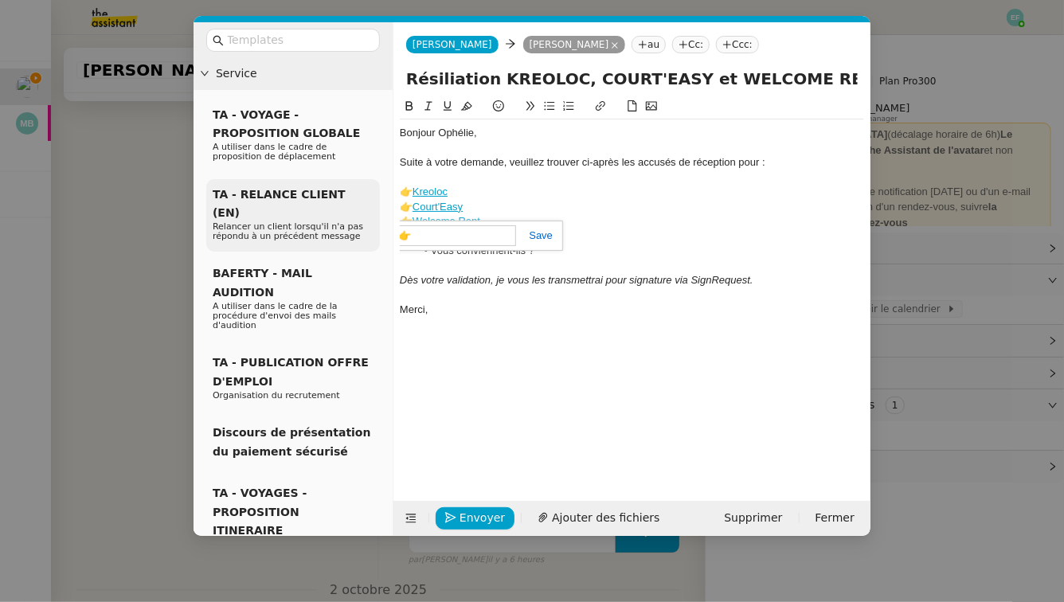
drag, startPoint x: 458, startPoint y: 237, endPoint x: 341, endPoint y: 232, distance: 117.2
click at [341, 232] on nz-layout "Service TA - VOYAGE - PROPOSITION GLOBALE A utiliser dans le cadre de propositi…" at bounding box center [531, 278] width 677 height 513
paste input "text"
type input "👉"
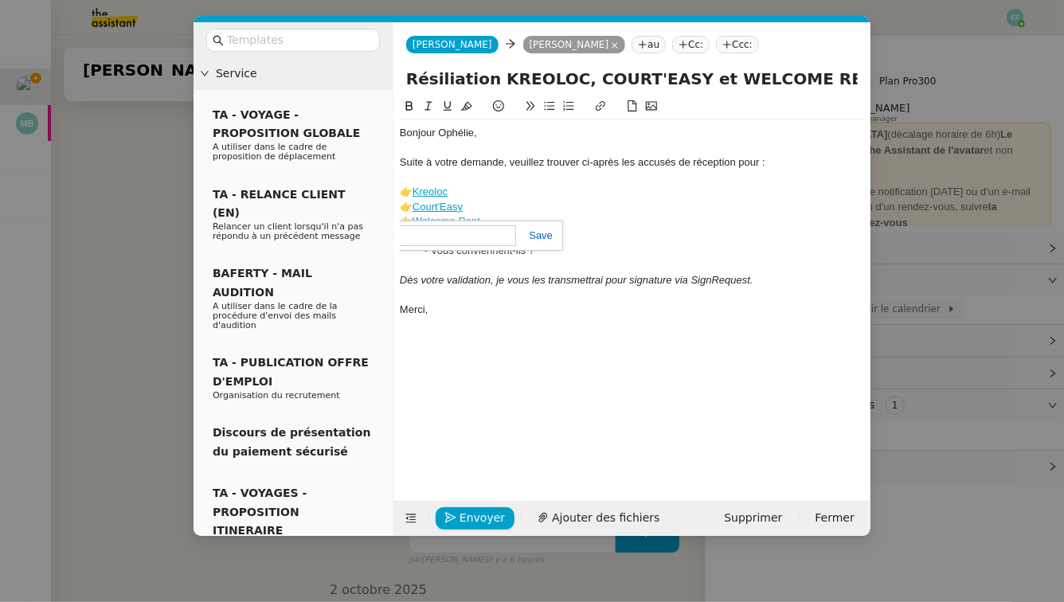
click at [456, 225] on input "👉" at bounding box center [448, 235] width 135 height 21
drag, startPoint x: 456, startPoint y: 234, endPoint x: 312, endPoint y: 223, distance: 144.5
click at [312, 223] on nz-layout "Service TA - VOYAGE - PROPOSITION GLOBALE A utiliser dans le cadre de propositi…" at bounding box center [531, 278] width 677 height 513
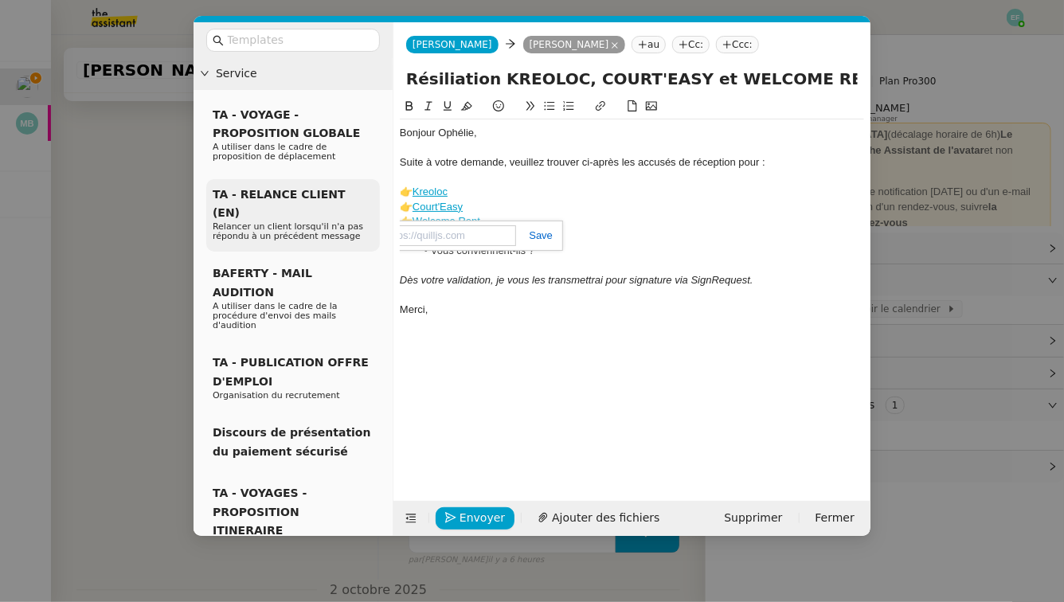
paste input "👉"
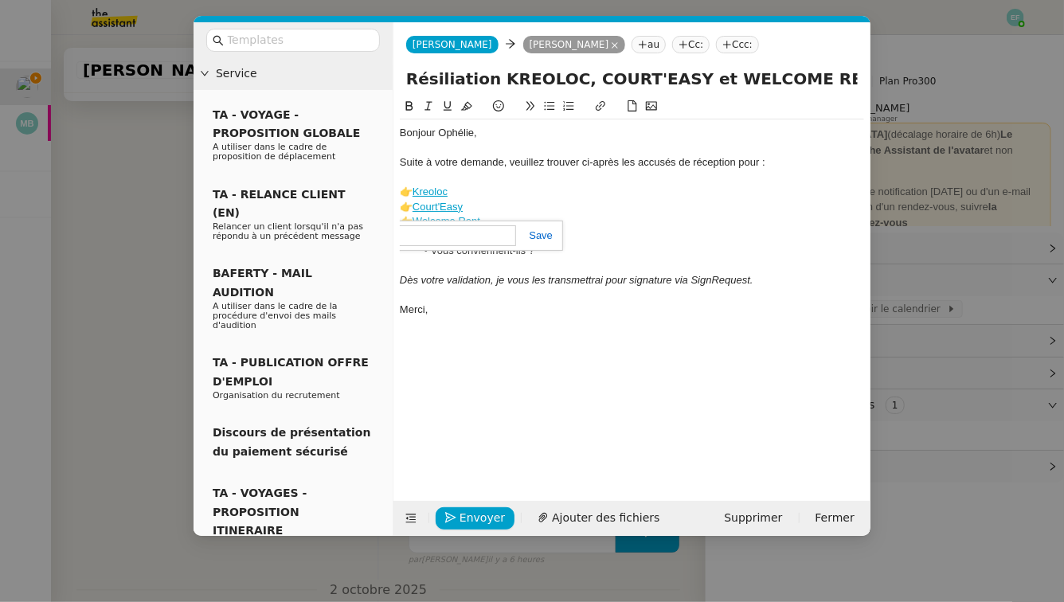
click at [541, 231] on link at bounding box center [534, 235] width 37 height 12
click at [455, 206] on link "Court'Easy" at bounding box center [437, 207] width 50 height 12
click at [537, 191] on div "👉 Kreoloc" at bounding box center [632, 192] width 464 height 14
click at [432, 202] on link "Court'Easy" at bounding box center [437, 207] width 50 height 12
click at [480, 236] on link at bounding box center [490, 235] width 45 height 12
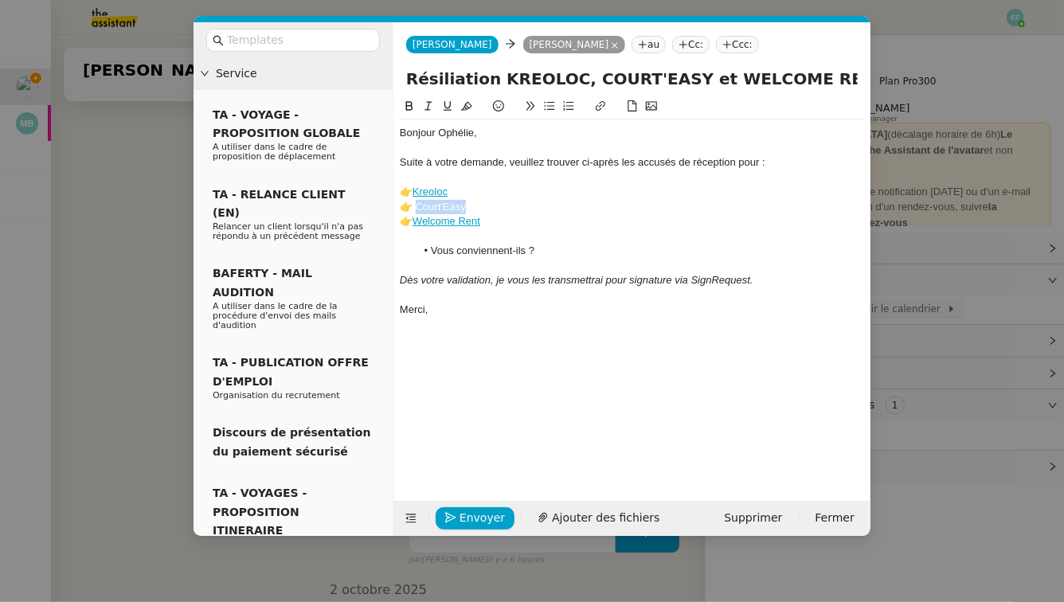
drag, startPoint x: 474, startPoint y: 212, endPoint x: 415, endPoint y: 213, distance: 59.7
click at [415, 213] on div "👉 Court'Easy" at bounding box center [632, 207] width 464 height 14
click at [603, 103] on icon at bounding box center [600, 105] width 11 height 11
paste input "👉"
click at [486, 244] on li "Vous conviennent-ils ?" at bounding box center [640, 251] width 449 height 14
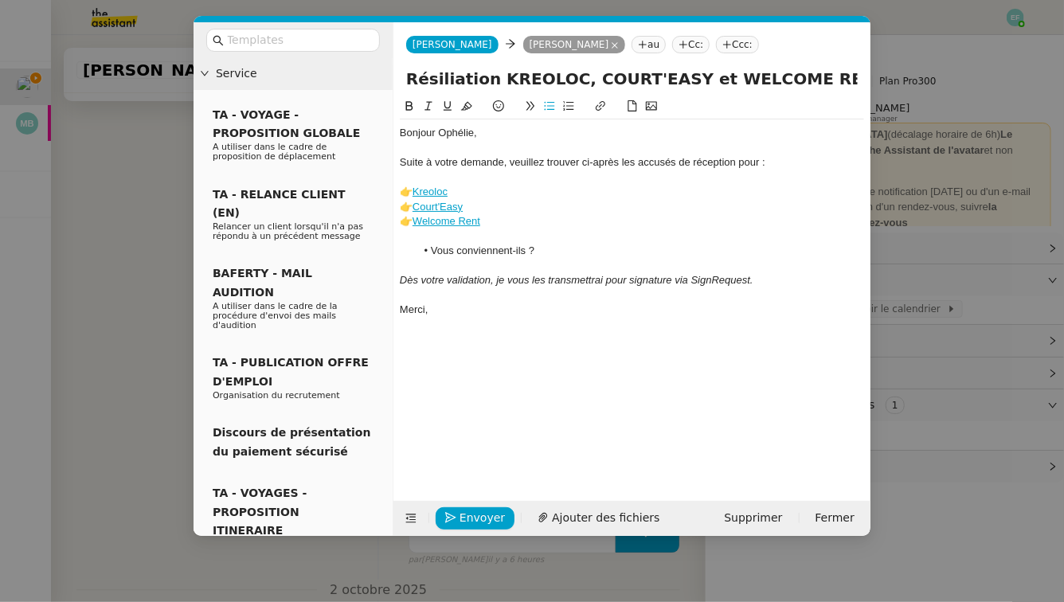
click at [447, 206] on link "Court'Easy" at bounding box center [437, 207] width 50 height 12
click at [487, 234] on link at bounding box center [490, 235] width 45 height 12
drag, startPoint x: 467, startPoint y: 206, endPoint x: 415, endPoint y: 206, distance: 51.7
click at [415, 206] on div "👉 Court'Easy" at bounding box center [632, 207] width 464 height 14
click at [601, 105] on icon at bounding box center [600, 106] width 10 height 10
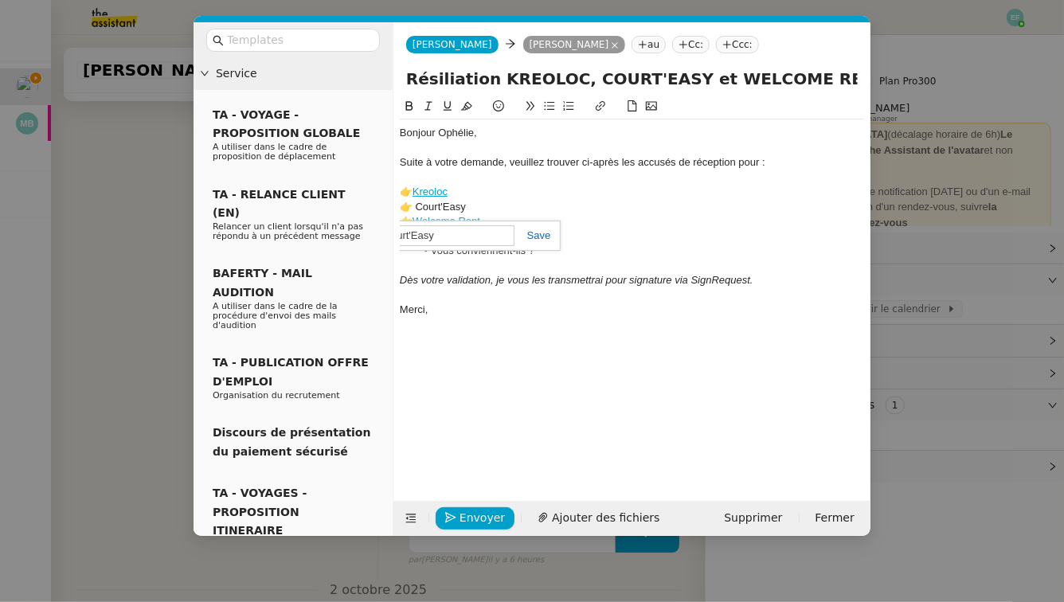
paste input "https://docs.google.com/document/d/1BVFgICrbBHPg4storGhbzBSwnHL7YBqzeXcrm6cJwV8…"
click at [428, 193] on link "Kreoloc" at bounding box center [429, 191] width 35 height 12
click at [480, 221] on link at bounding box center [483, 220] width 45 height 12
click at [455, 227] on link "Welcome Rent" at bounding box center [446, 221] width 68 height 12
click at [446, 252] on link "https://docs.google.com/document/d/1hVgzhJOg0pcsIAOY0mgvG2r_kWewqbPQXkybieKpNvI…" at bounding box center [406, 250] width 109 height 21
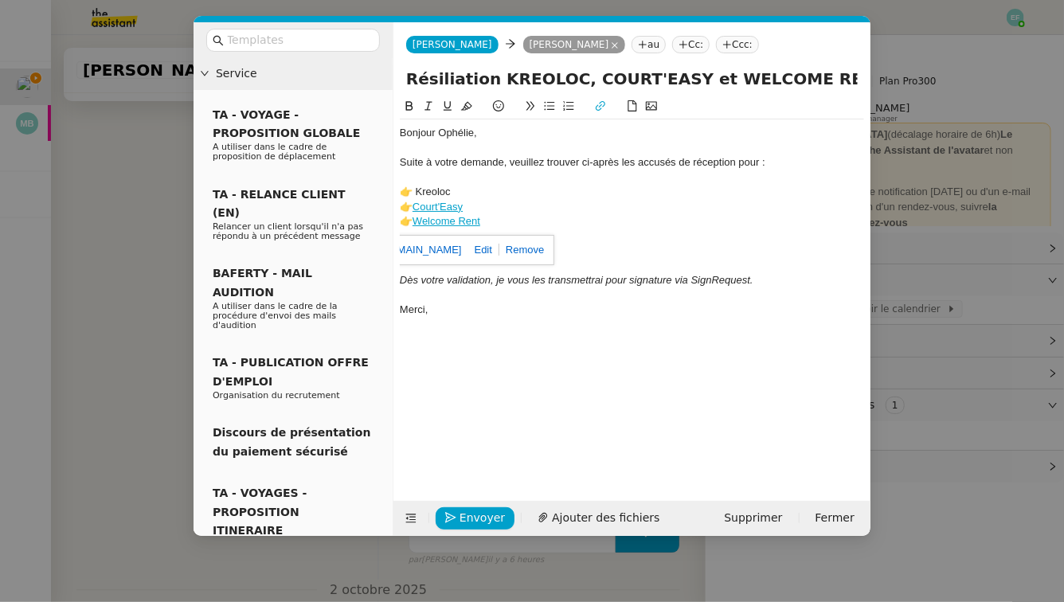
click at [459, 185] on div "👉 Kreoloc" at bounding box center [632, 192] width 464 height 14
drag, startPoint x: 449, startPoint y: 189, endPoint x: 416, endPoint y: 189, distance: 33.4
click at [416, 189] on div "👉 Kreoloc" at bounding box center [632, 192] width 464 height 14
click at [599, 103] on icon at bounding box center [600, 106] width 10 height 10
paste input "https://docs.google.com/document/d/1EuQ6SON2nW5r7VuYn9PO_lDOruTjRzh-fZoLztFFBiQ…"
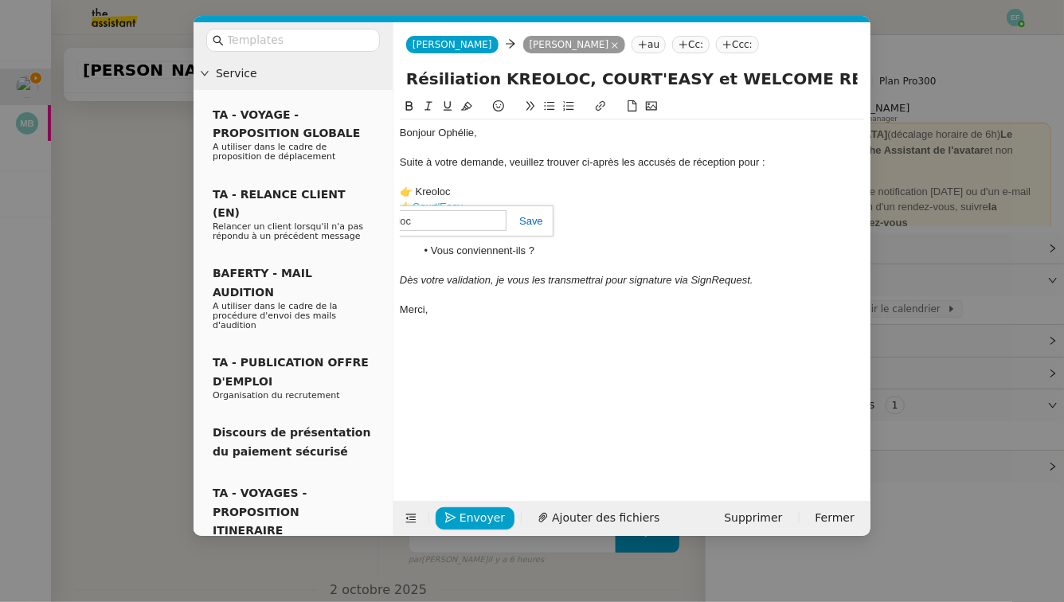
type input "https://docs.google.com/document/d/1EuQ6SON2nW5r7VuYn9PO_lDOruTjRzh-fZoLztFFBiQ…"
click at [430, 191] on link "Kreoloc" at bounding box center [429, 191] width 35 height 12
click at [478, 185] on div "👉 Kreoloc" at bounding box center [632, 192] width 464 height 14
click at [439, 195] on link "Kreoloc" at bounding box center [429, 191] width 35 height 12
click at [426, 220] on link "https://docs.google.com/document/d/1EuQ6SON2nW5r7VuYn9PO_lDOruTjRzh-fZoLztFFBiQ…" at bounding box center [390, 220] width 109 height 21
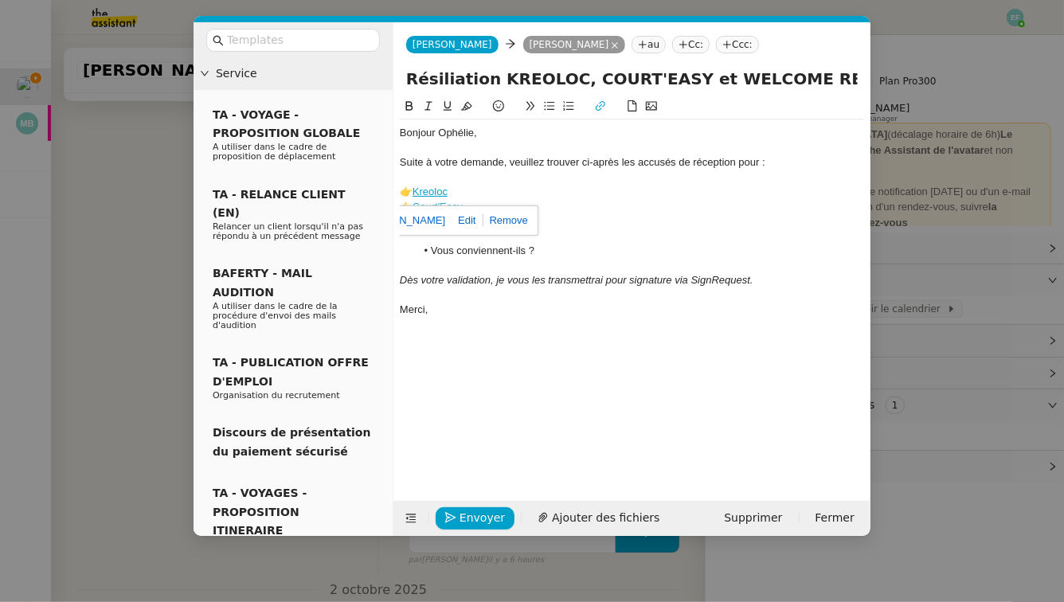
click at [463, 176] on div at bounding box center [632, 177] width 464 height 14
click at [446, 205] on link "Court'Easy" at bounding box center [437, 207] width 50 height 12
click at [433, 239] on link "https://docs.google.com/document/d/1BVFgICrbBHPg4storGhbzBSwnHL7YBqzeXcrm6cJwV8…" at bounding box center [397, 235] width 109 height 21
drag, startPoint x: 453, startPoint y: 372, endPoint x: 416, endPoint y: 373, distance: 36.7
click at [453, 372] on div "Bonjour Ophélie, Suite à votre demande, veuillez trouver ci-après les accusés d…" at bounding box center [632, 286] width 464 height 379
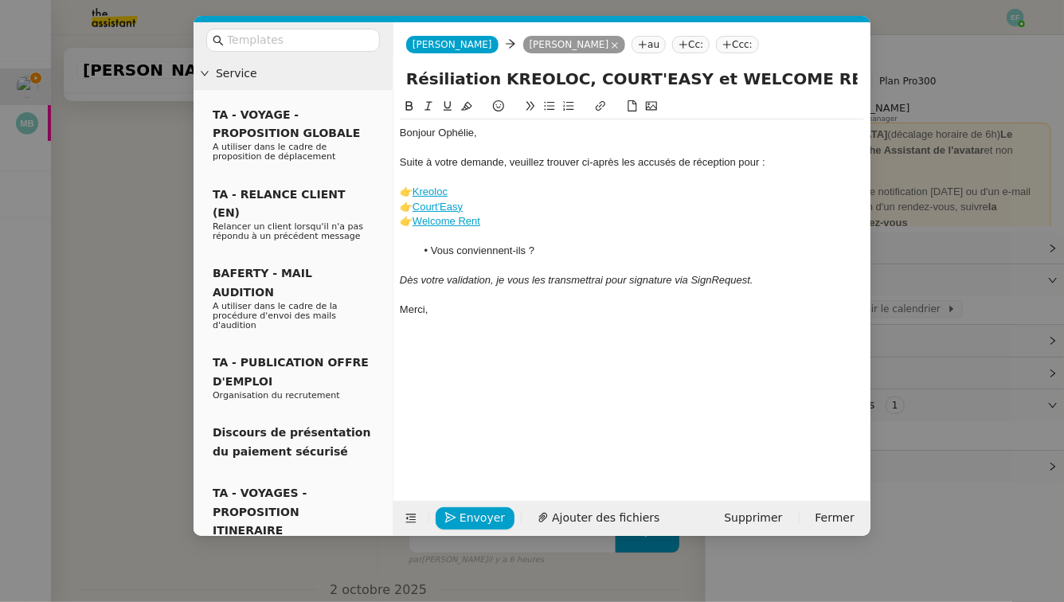
click at [762, 279] on div "Dès votre validation, je vous les transmettrai pour signature via SignRequest." at bounding box center [632, 280] width 464 height 14
click at [465, 521] on span "Envoyer" at bounding box center [481, 518] width 45 height 18
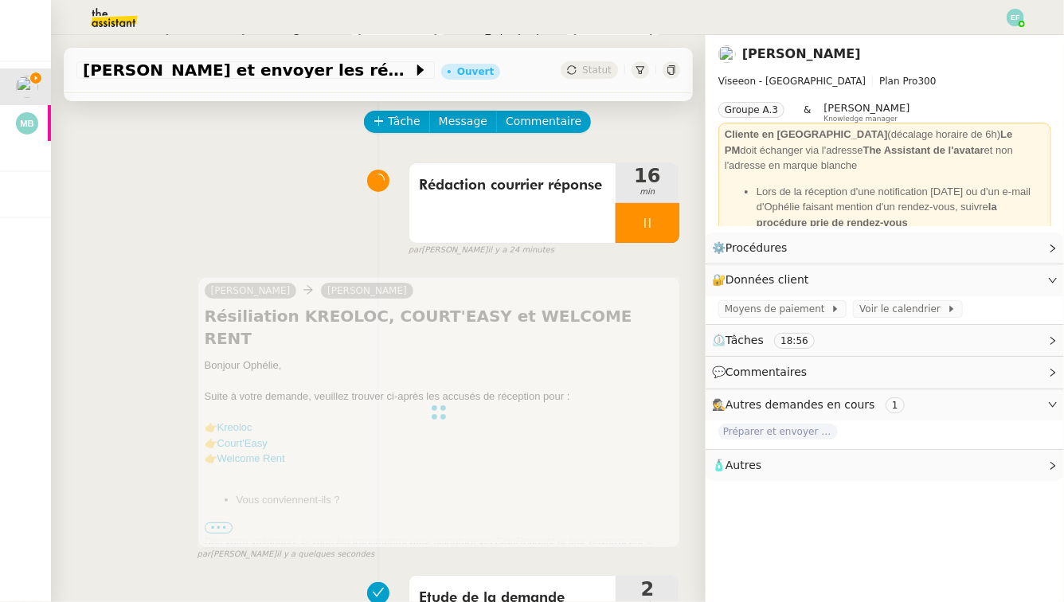
scroll to position [80, 0]
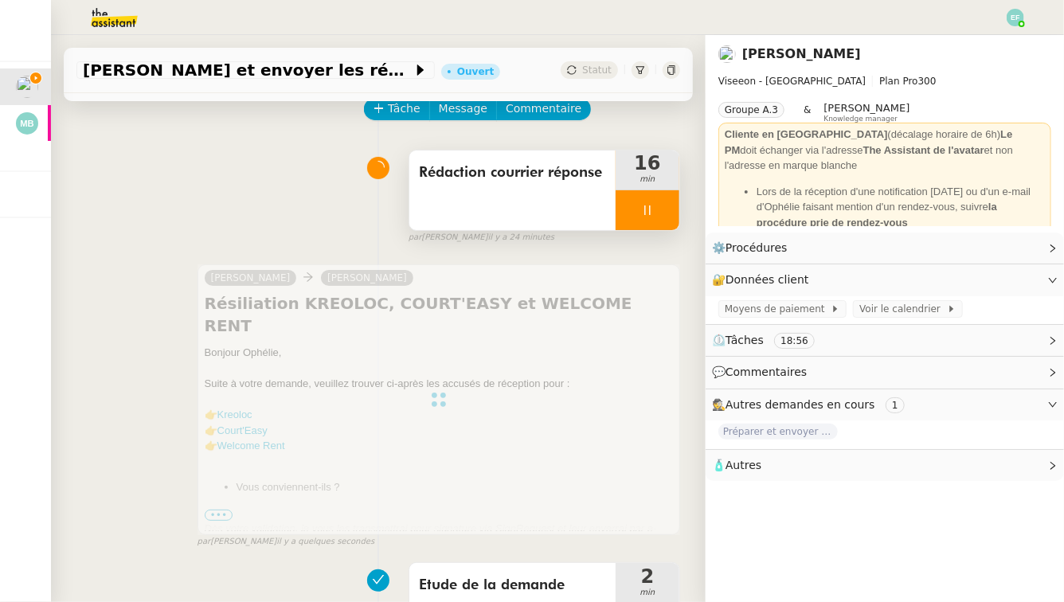
click at [566, 193] on div "Rédaction courrier réponse" at bounding box center [512, 190] width 206 height 80
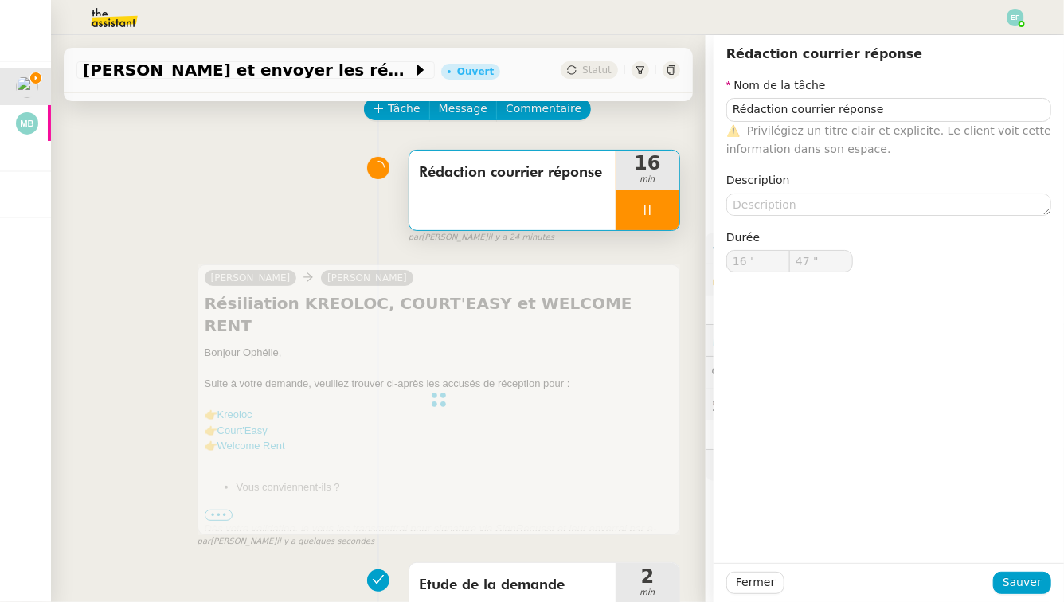
type input "48 ""
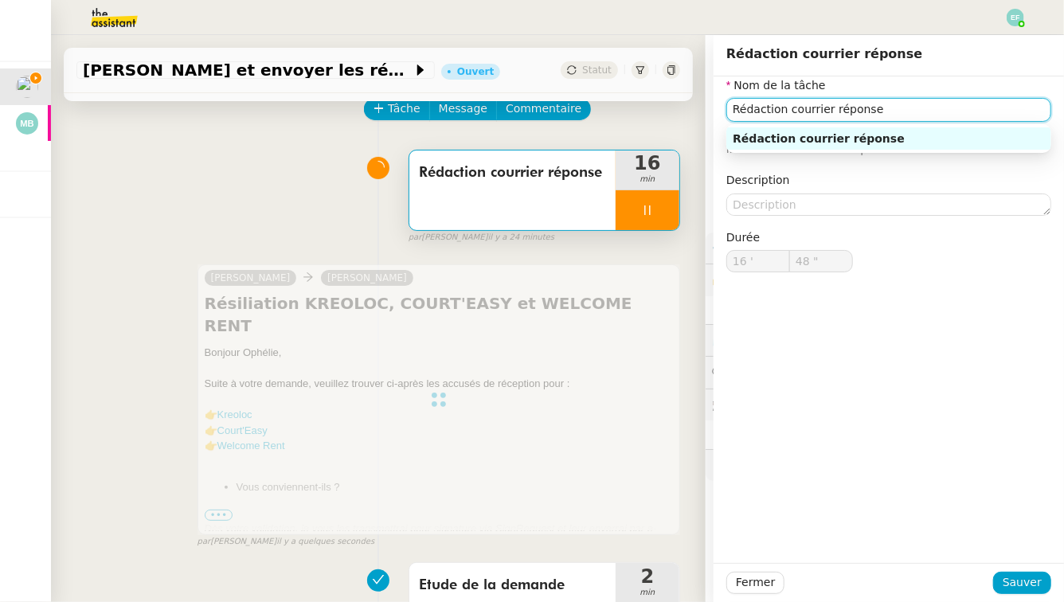
click at [937, 115] on input "Rédaction courrier réponse" at bounding box center [888, 109] width 325 height 23
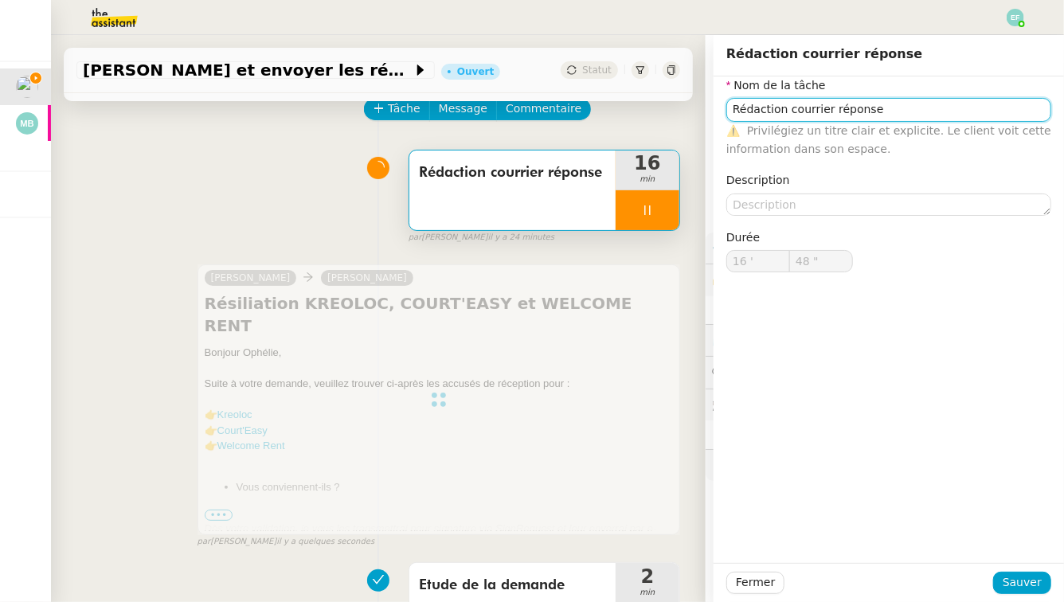
type input "Rédaction courrier réponse"
type input "49 ""
type input "Rédaction courrier réponse + envoi d'"
type input "50 ""
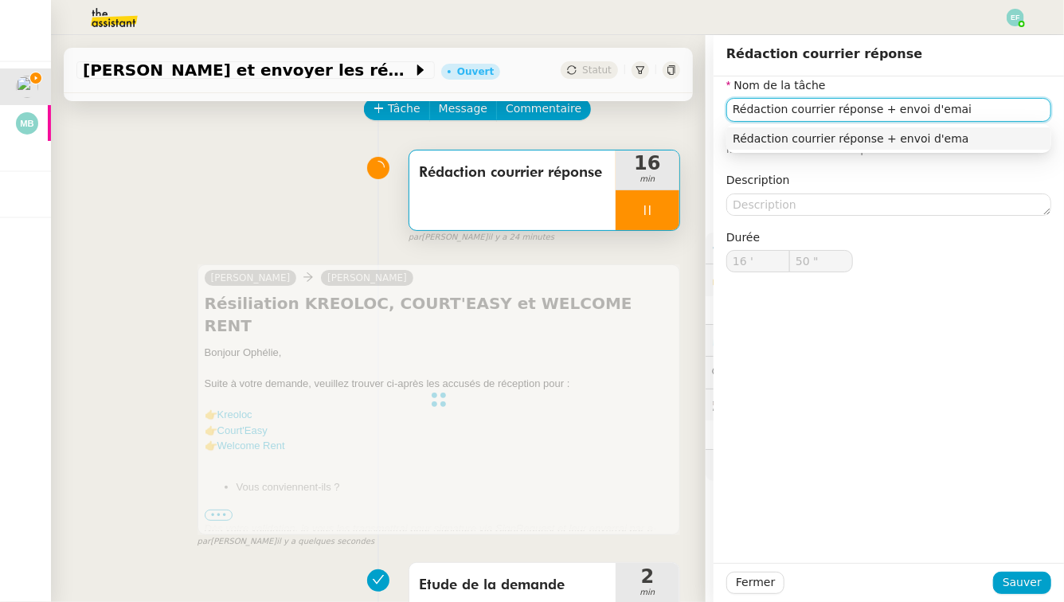
type input "Rédaction courrier réponse + envoi d'email"
type input "52 ""
type input "Rédaction courrier réponse + envoi d'email"
click at [1015, 579] on span "Sauver" at bounding box center [1021, 582] width 39 height 18
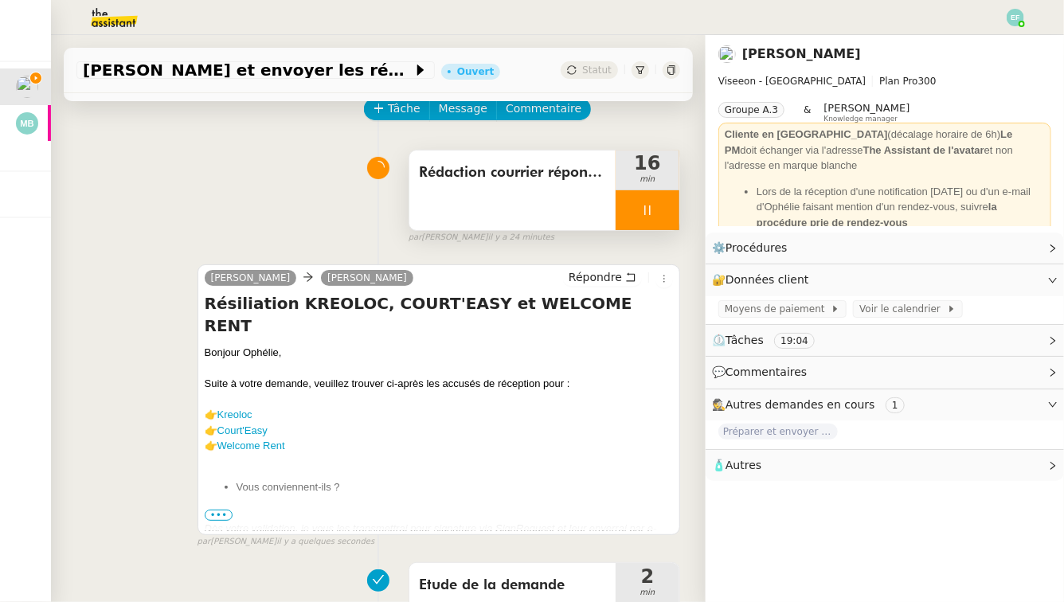
click at [654, 215] on div at bounding box center [647, 210] width 64 height 40
click at [664, 215] on icon at bounding box center [663, 210] width 13 height 13
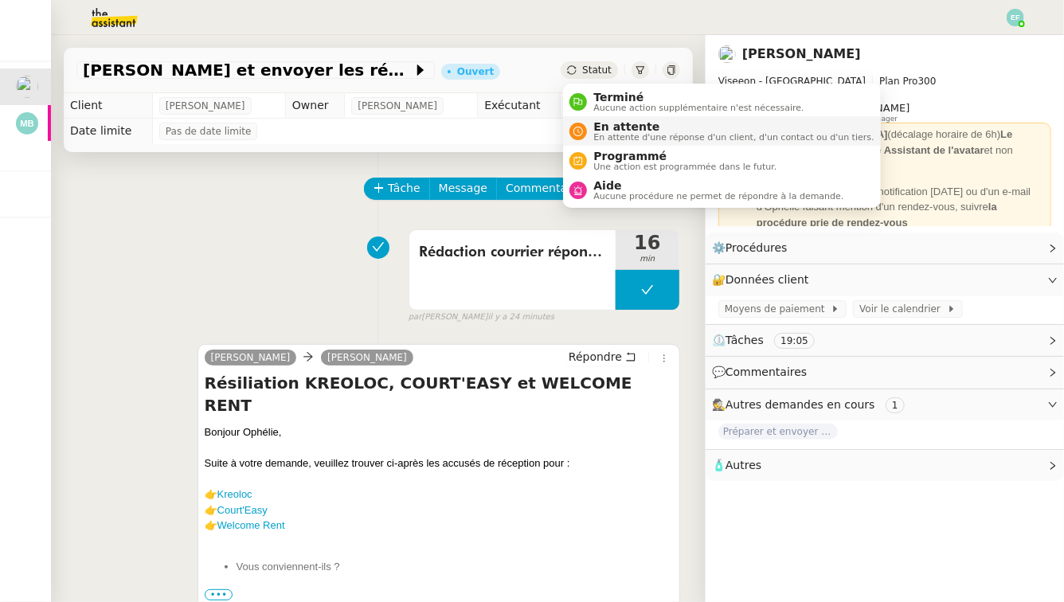
click at [604, 129] on span "En attente" at bounding box center [733, 126] width 280 height 13
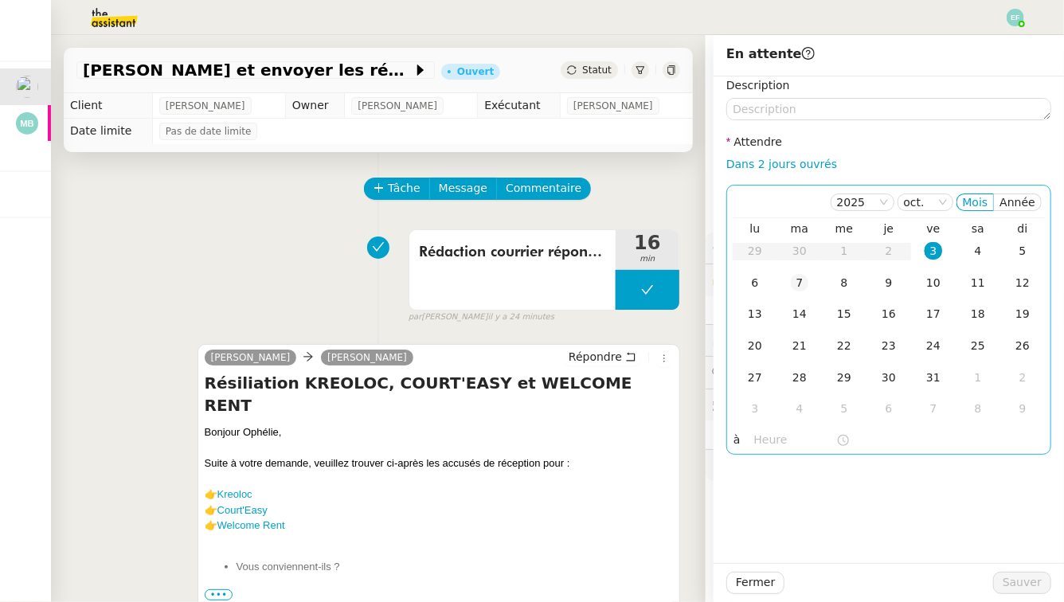
click at [792, 287] on div "7" at bounding box center [800, 283] width 18 height 18
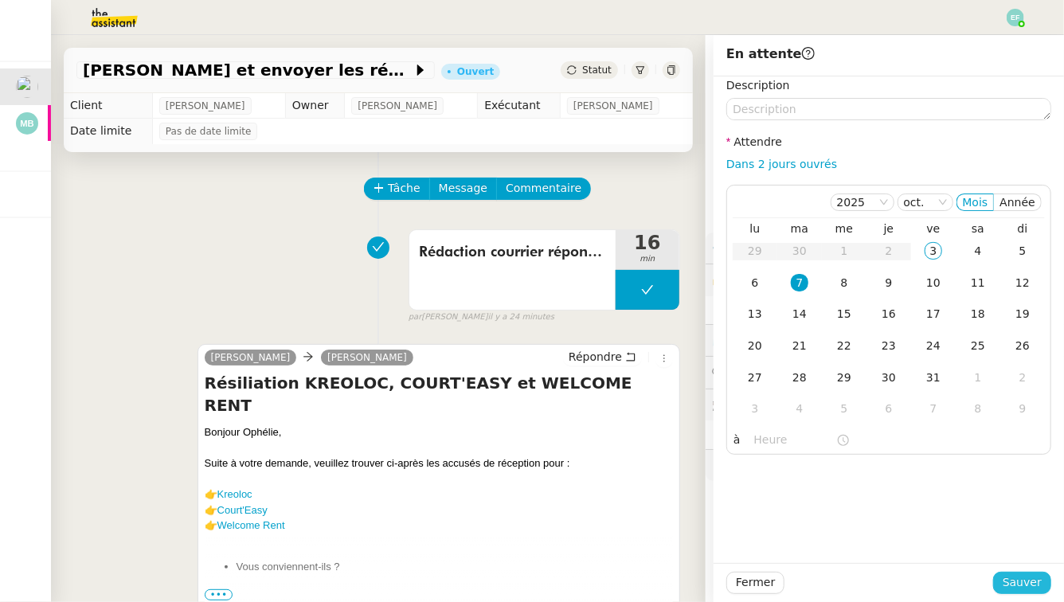
click at [1011, 587] on span "Sauver" at bounding box center [1021, 582] width 39 height 18
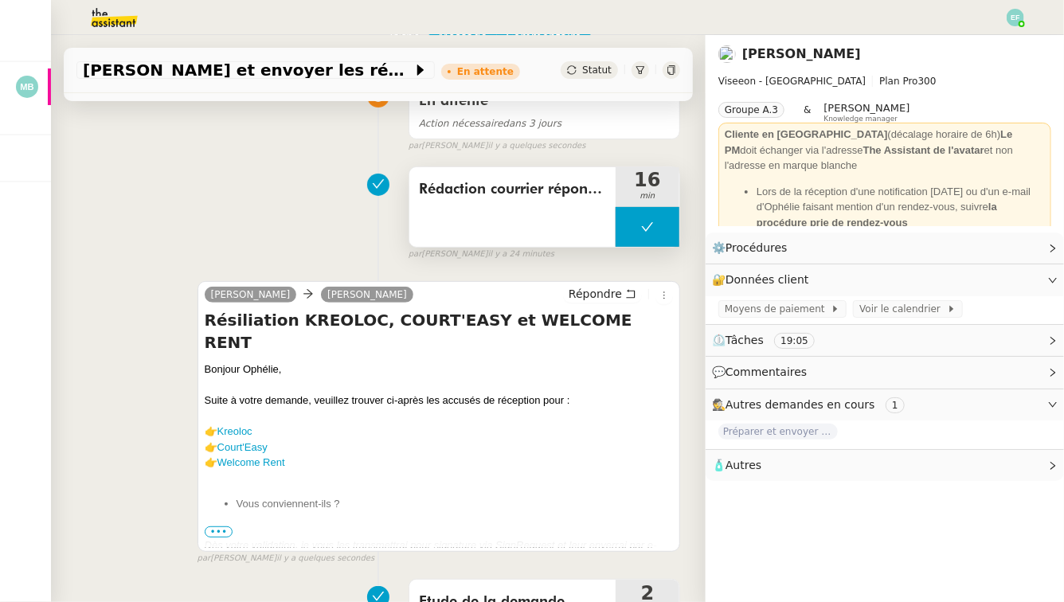
scroll to position [166, 0]
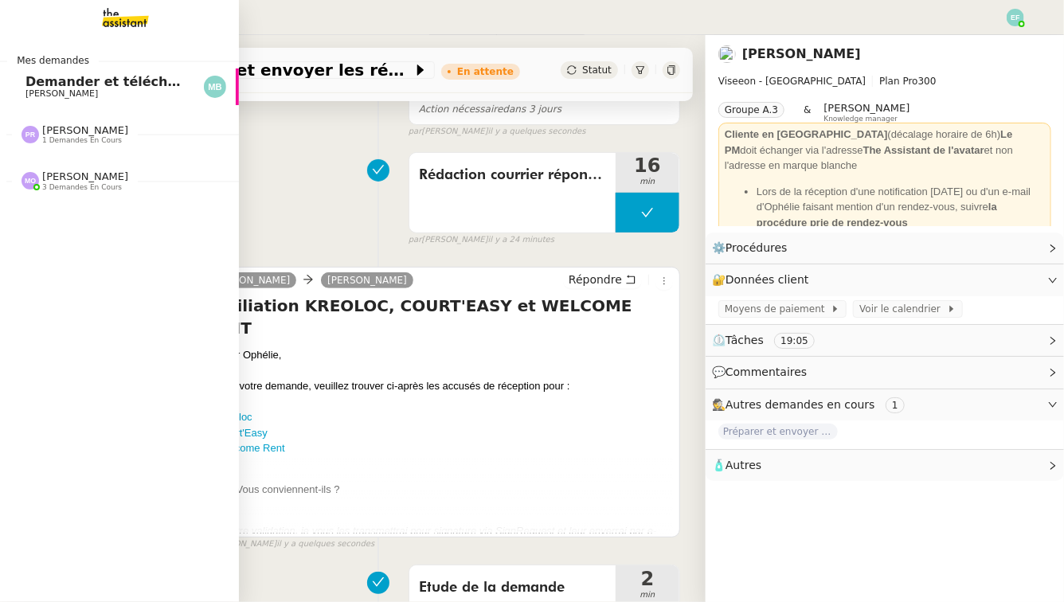
click at [34, 86] on span "Demander et télécharger les factures pour Qonto" at bounding box center [202, 81] width 355 height 15
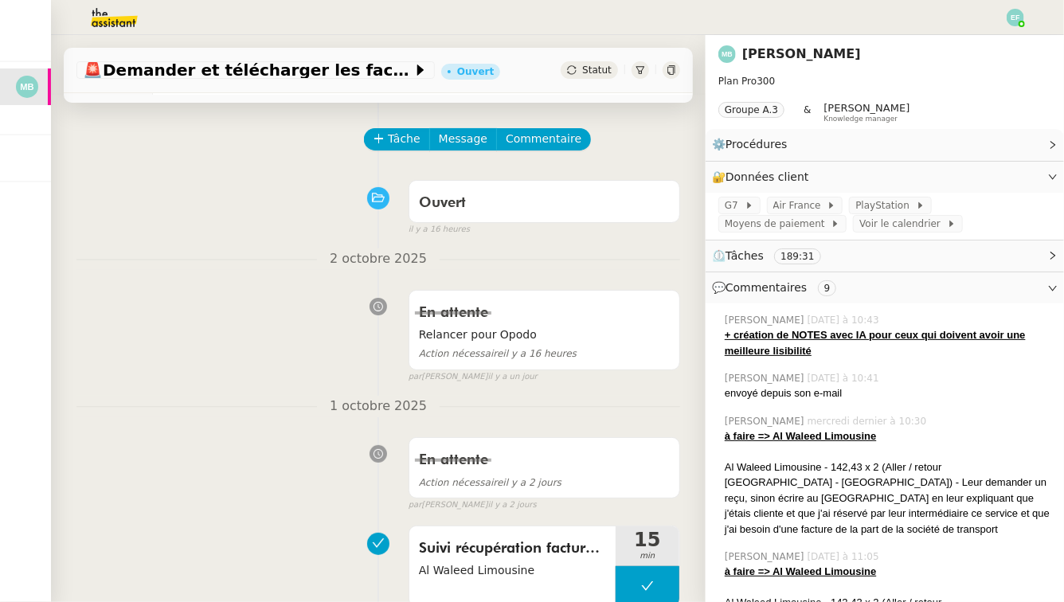
scroll to position [48, 0]
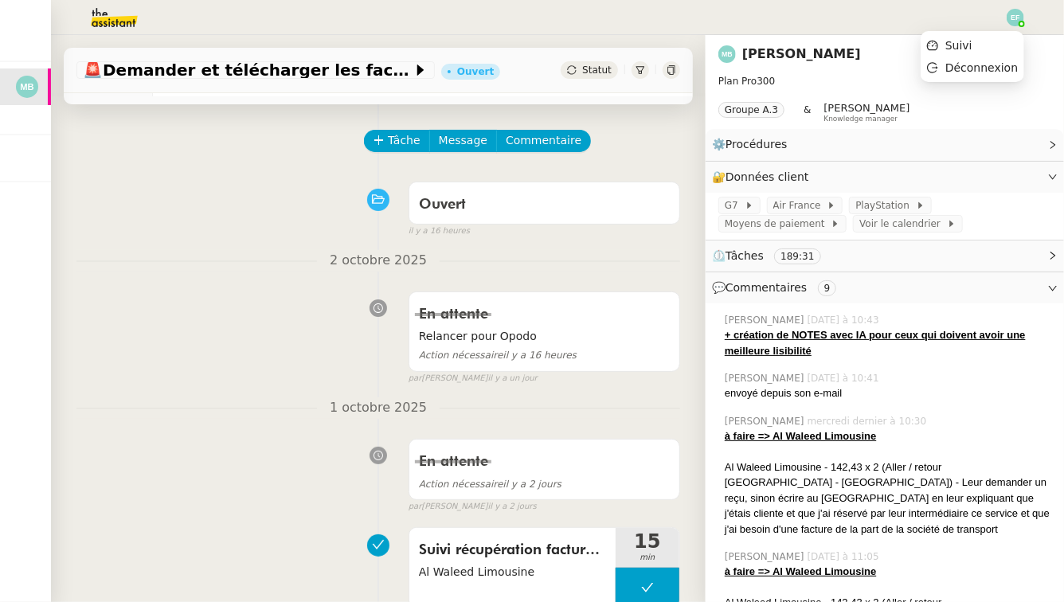
click at [1017, 16] on img at bounding box center [1015, 18] width 18 height 18
click at [997, 38] on li "Suivi" at bounding box center [971, 45] width 103 height 22
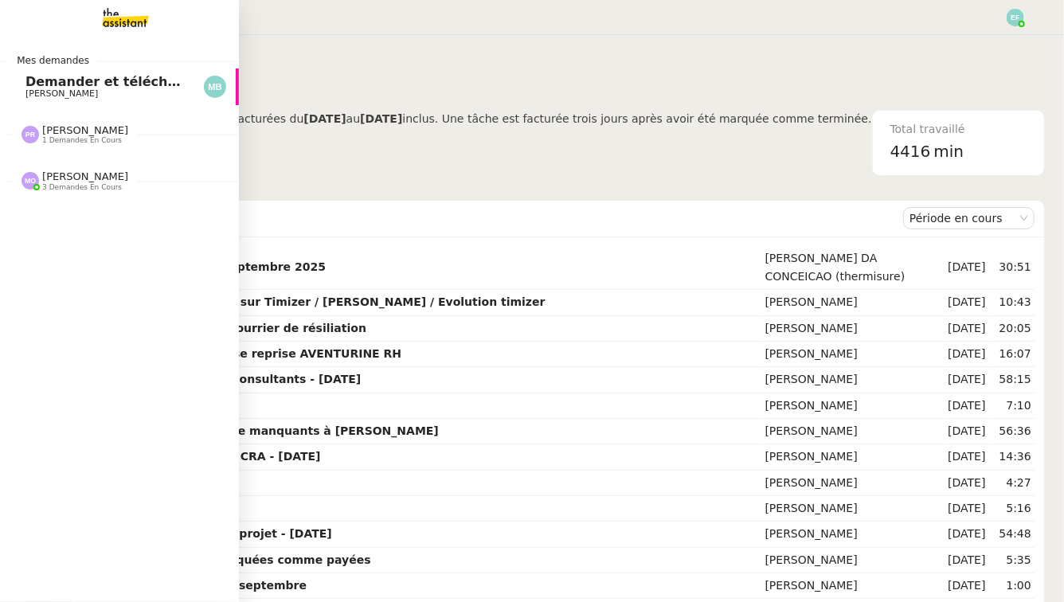
click at [96, 88] on span "Demander et télécharger les factures pour Qonto" at bounding box center [202, 81] width 355 height 15
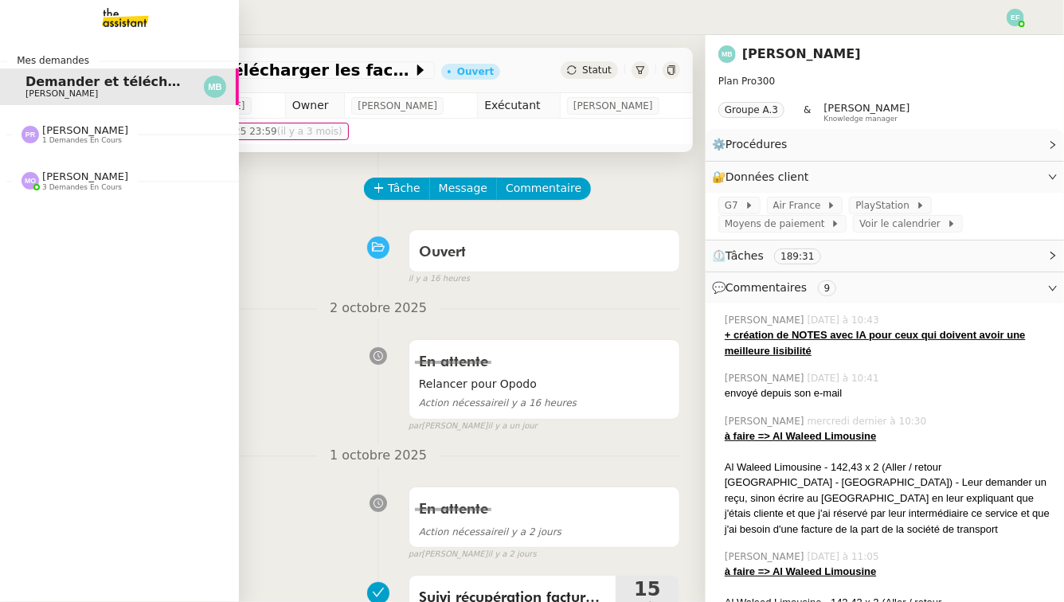
click at [108, 87] on span "Demander et télécharger les factures pour Qonto" at bounding box center [202, 81] width 355 height 15
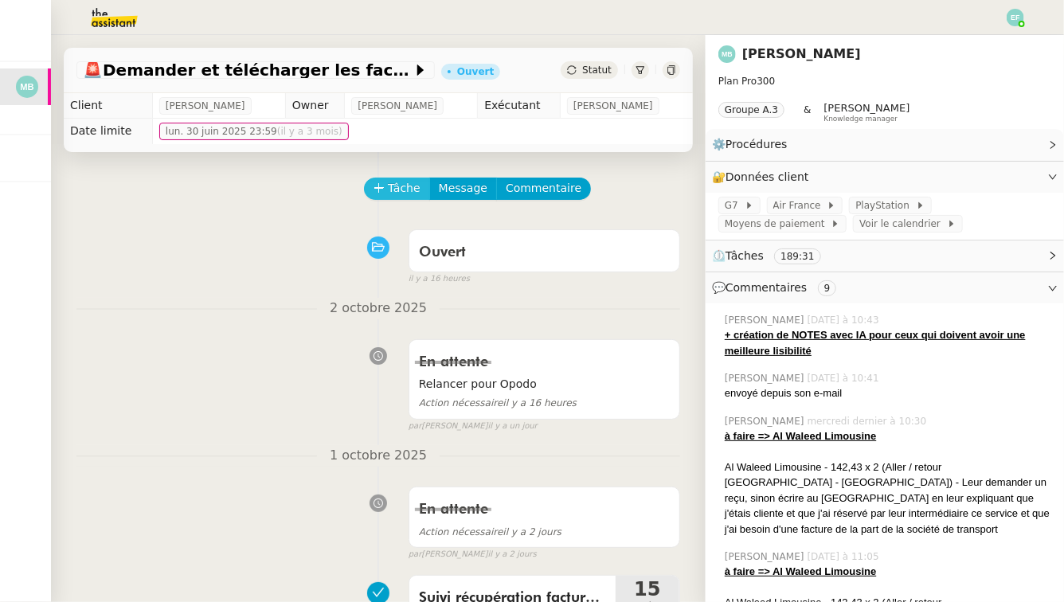
click at [400, 184] on span "Tâche" at bounding box center [404, 188] width 33 height 18
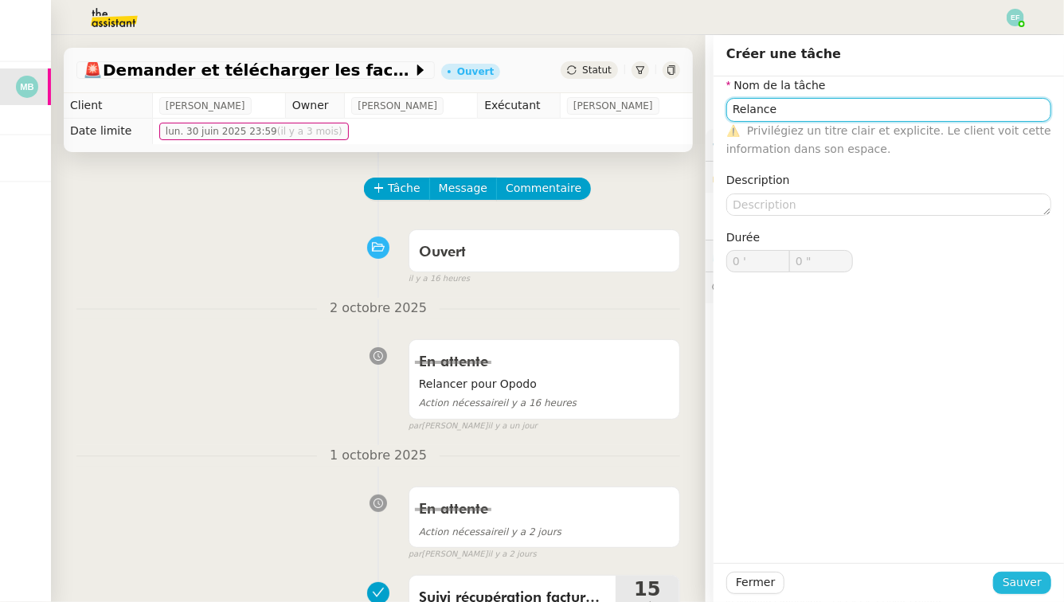
type input "Relance"
click at [1006, 580] on span "Sauver" at bounding box center [1021, 582] width 39 height 18
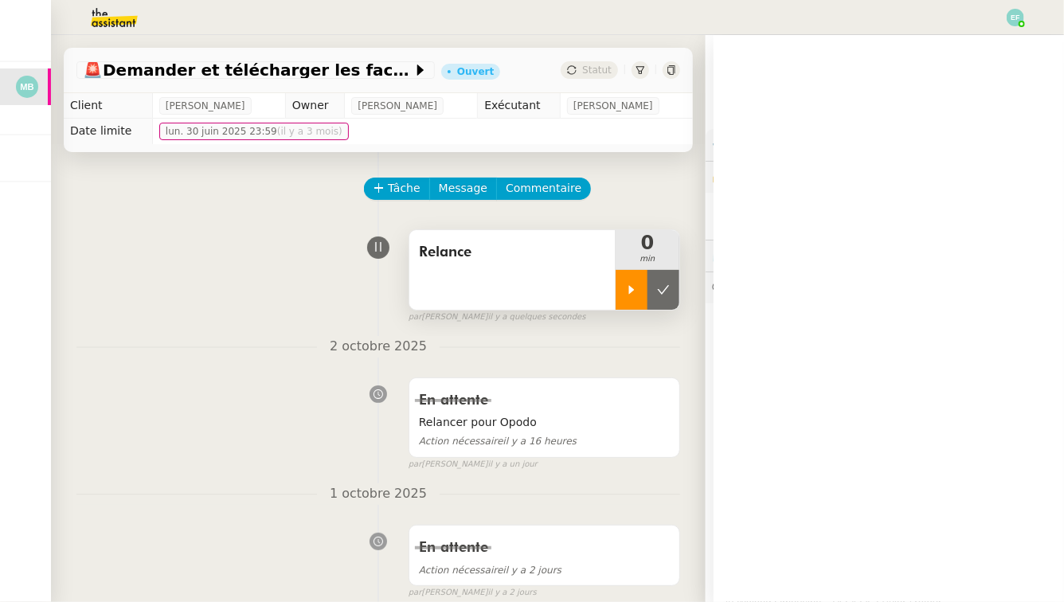
click at [631, 303] on div at bounding box center [631, 290] width 32 height 40
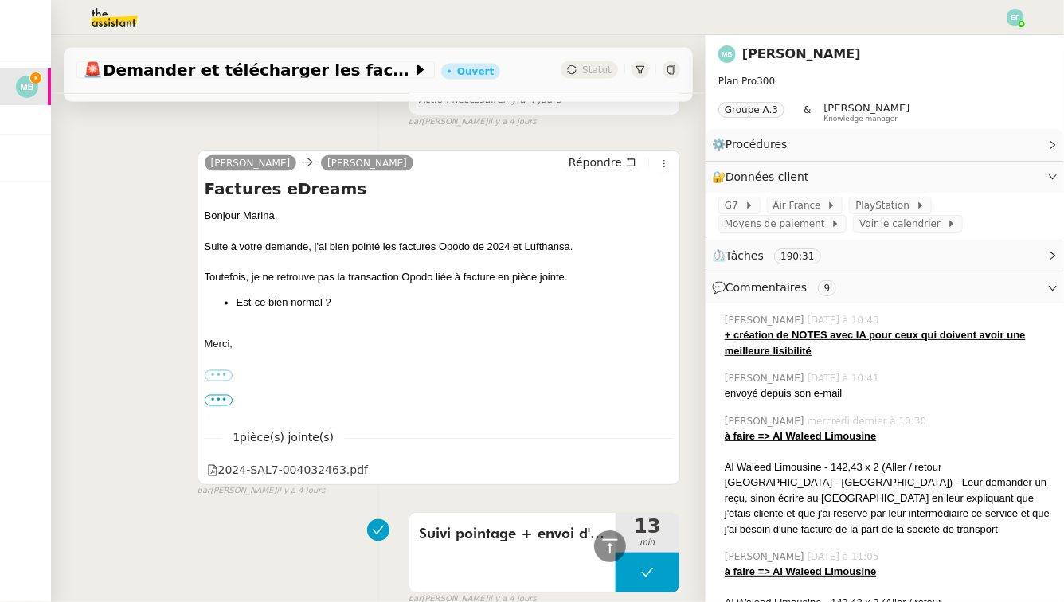
scroll to position [1161, 0]
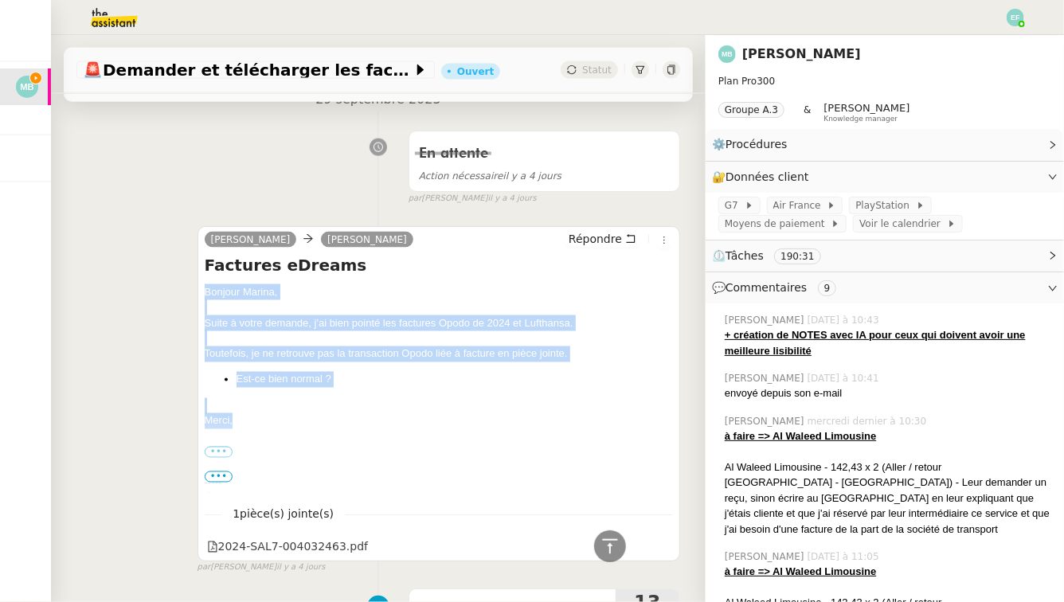
drag, startPoint x: 200, startPoint y: 271, endPoint x: 306, endPoint y: 401, distance: 168.1
click at [306, 401] on div "Hélène Marina Barthelemy Répondre Factures eDreams Bonjour Marina, Suite à votr…" at bounding box center [438, 394] width 482 height 336
copy div "Bonjour Marina, Suite à votre demande, j'ai bien pointé les factures Opodo de 2…"
click at [663, 540] on icon at bounding box center [662, 545] width 11 height 11
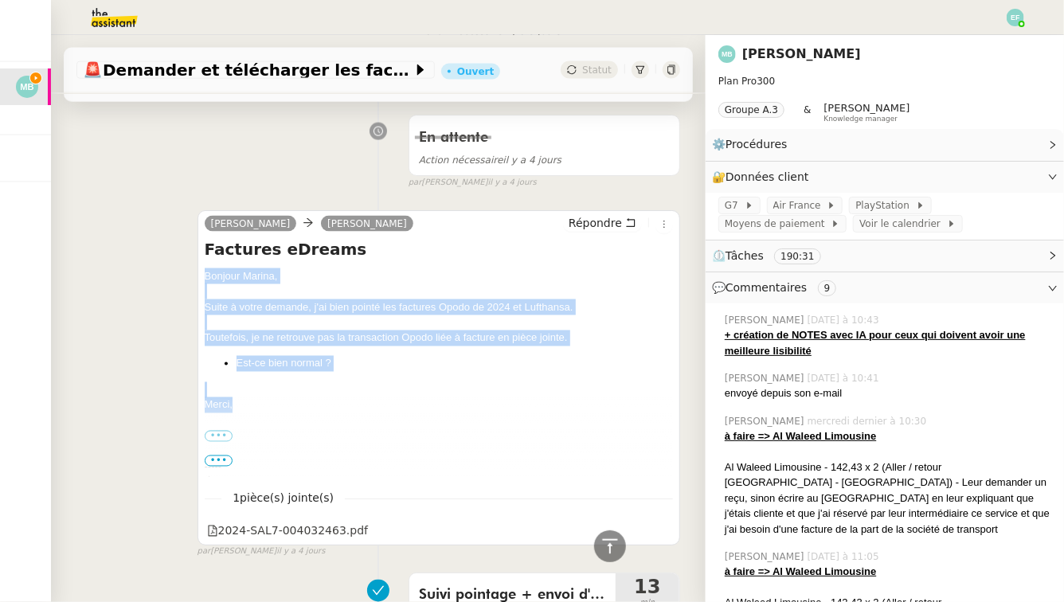
scroll to position [1177, 0]
click at [628, 217] on icon at bounding box center [630, 222] width 11 height 11
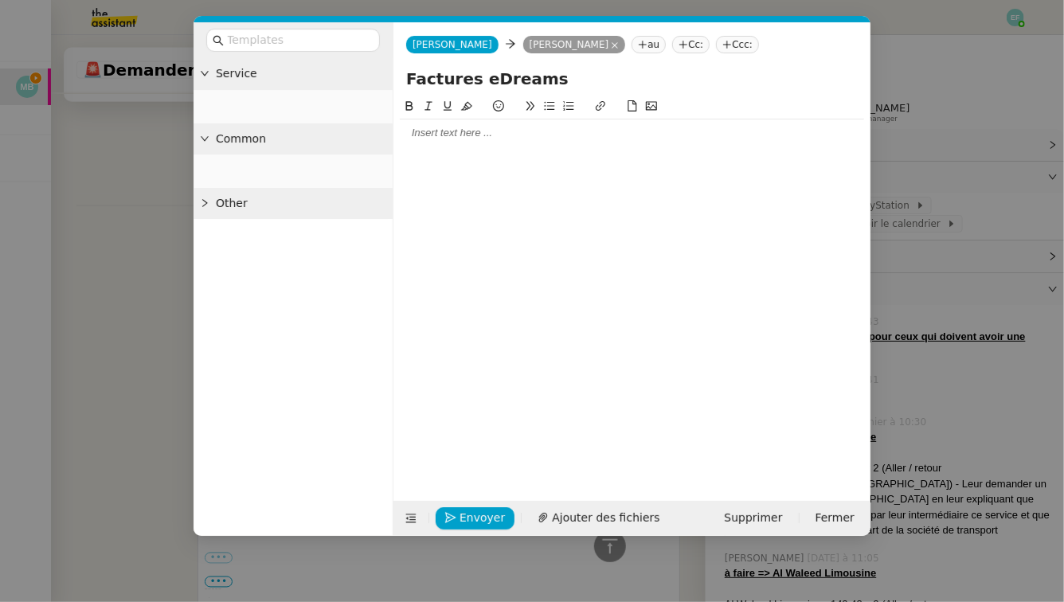
scroll to position [1299, 0]
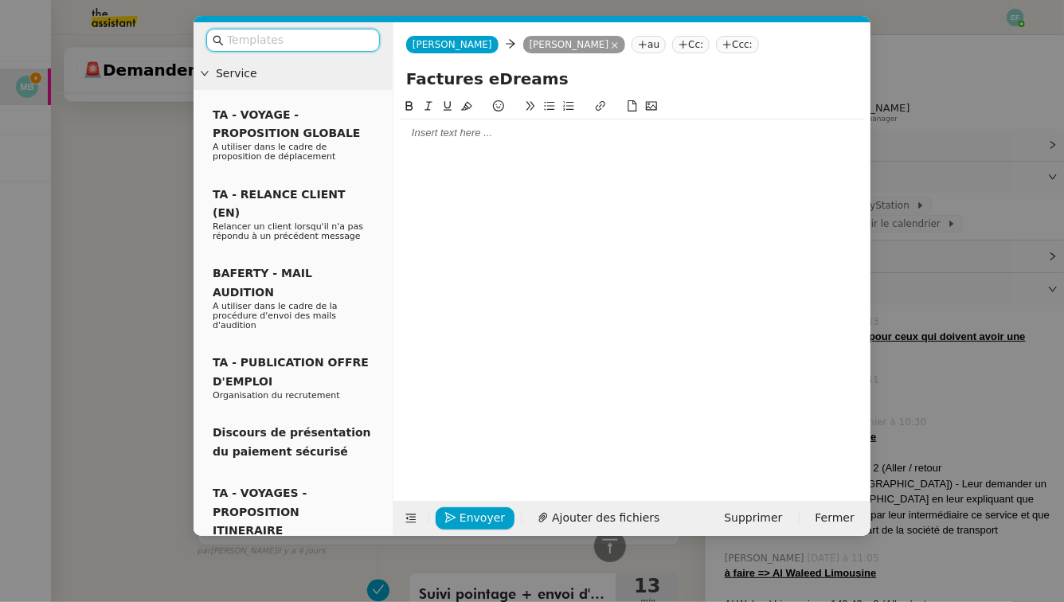
click at [506, 142] on div at bounding box center [632, 132] width 464 height 27
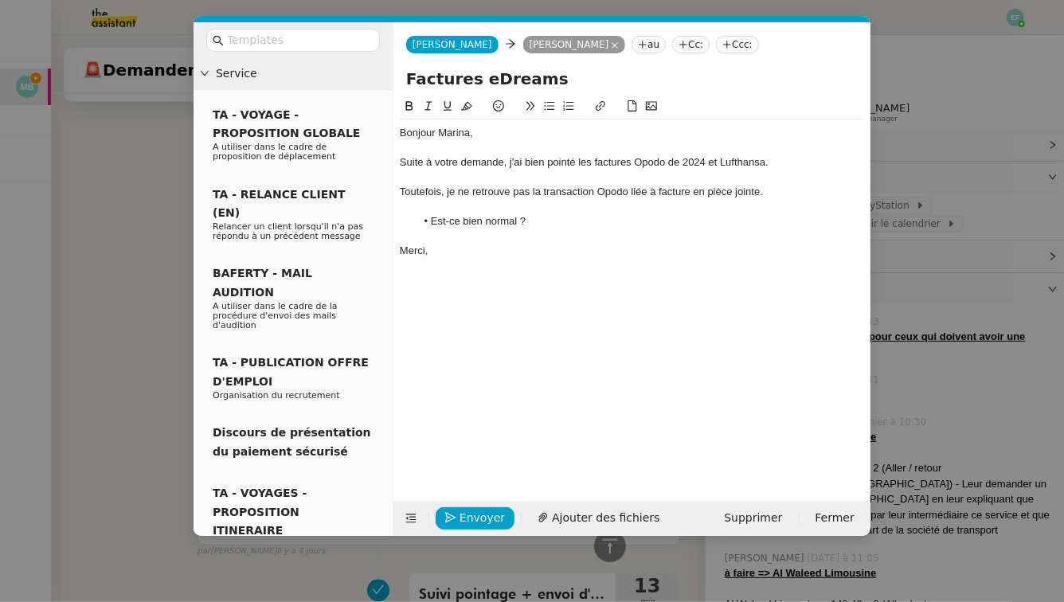
scroll to position [1460, 0]
click at [570, 522] on span "Ajouter des fichiers" at bounding box center [605, 518] width 107 height 18
click at [489, 162] on div "Suite à votre demande, j'ai bien pointé les factures Opodo de 2024 et Lufthansa." at bounding box center [632, 162] width 464 height 14
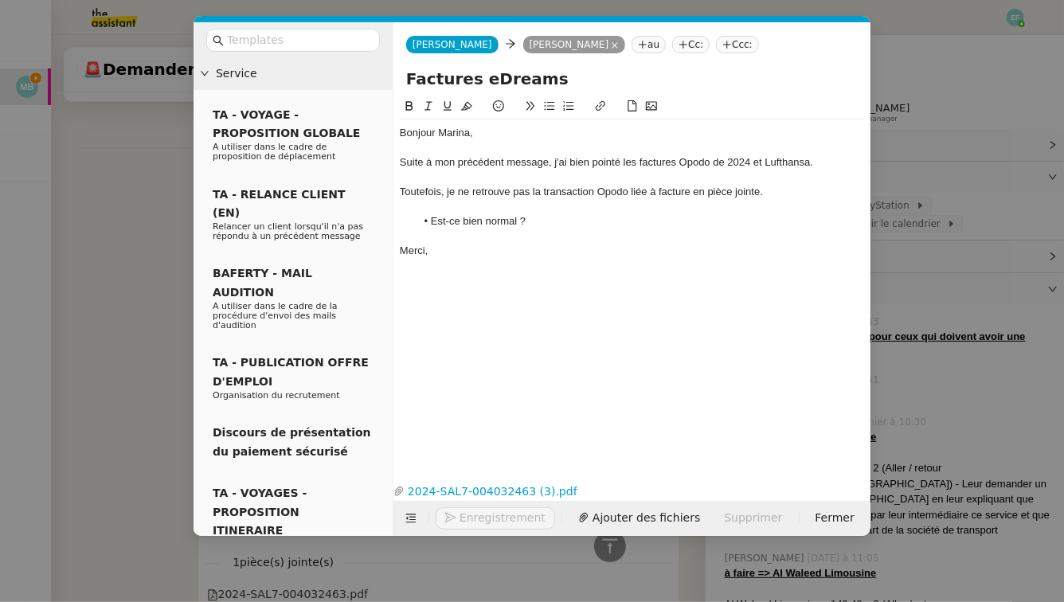
scroll to position [1525, 0]
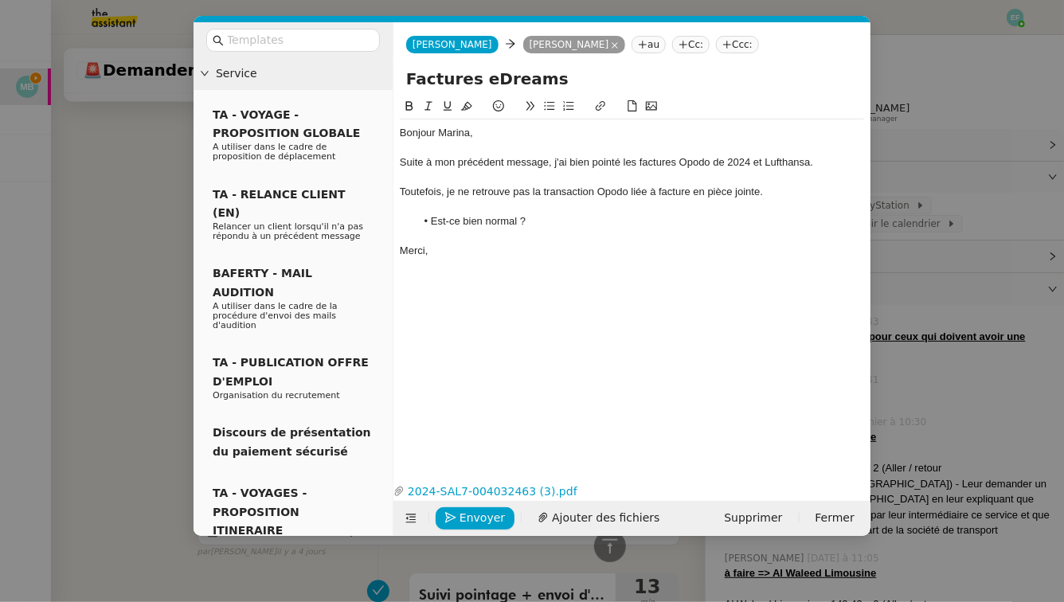
click at [537, 209] on div at bounding box center [632, 207] width 464 height 14
click at [482, 517] on span "Envoyer" at bounding box center [481, 518] width 45 height 18
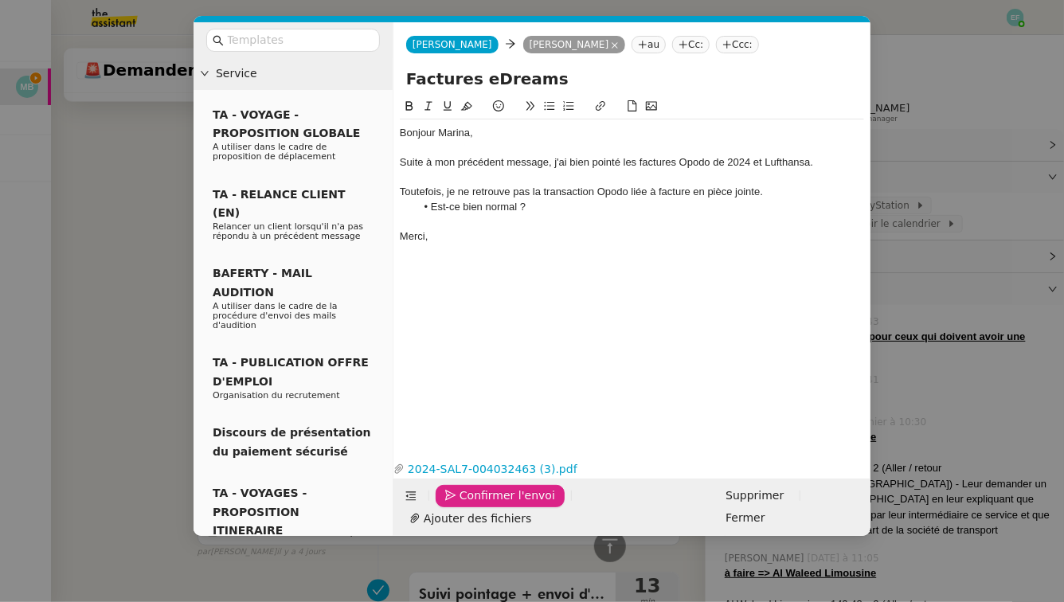
click at [482, 505] on span "Confirmer l'envoi" at bounding box center [507, 495] width 96 height 18
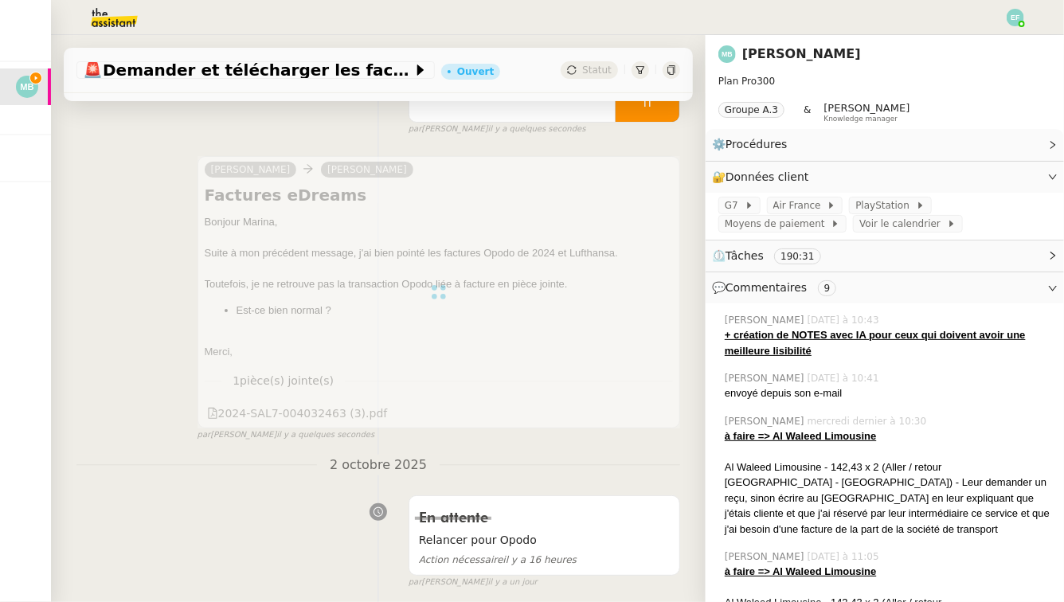
scroll to position [0, 0]
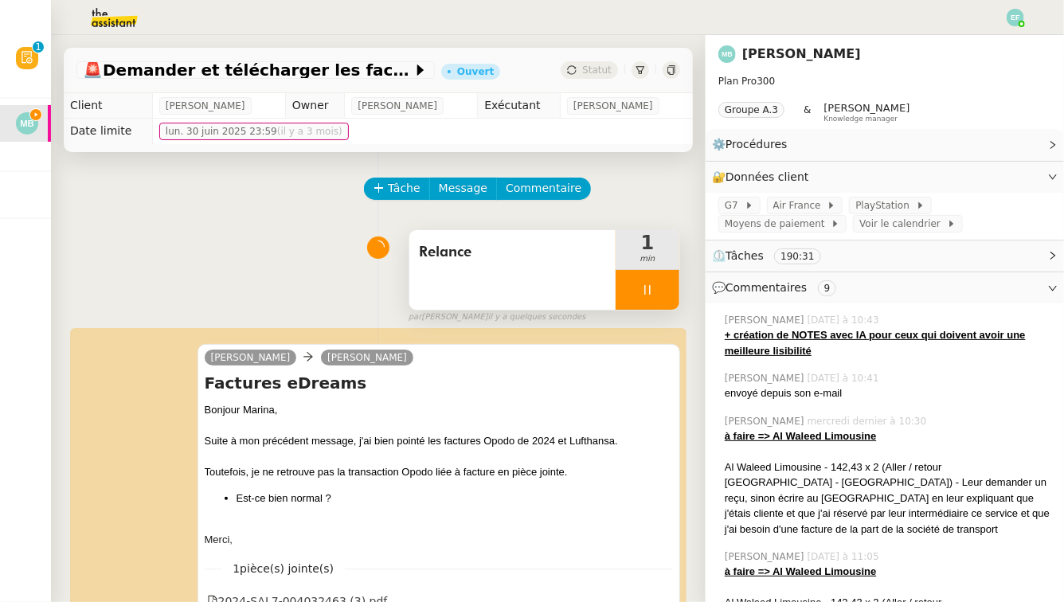
click at [657, 284] on div at bounding box center [647, 290] width 64 height 40
click at [667, 285] on icon at bounding box center [663, 289] width 13 height 13
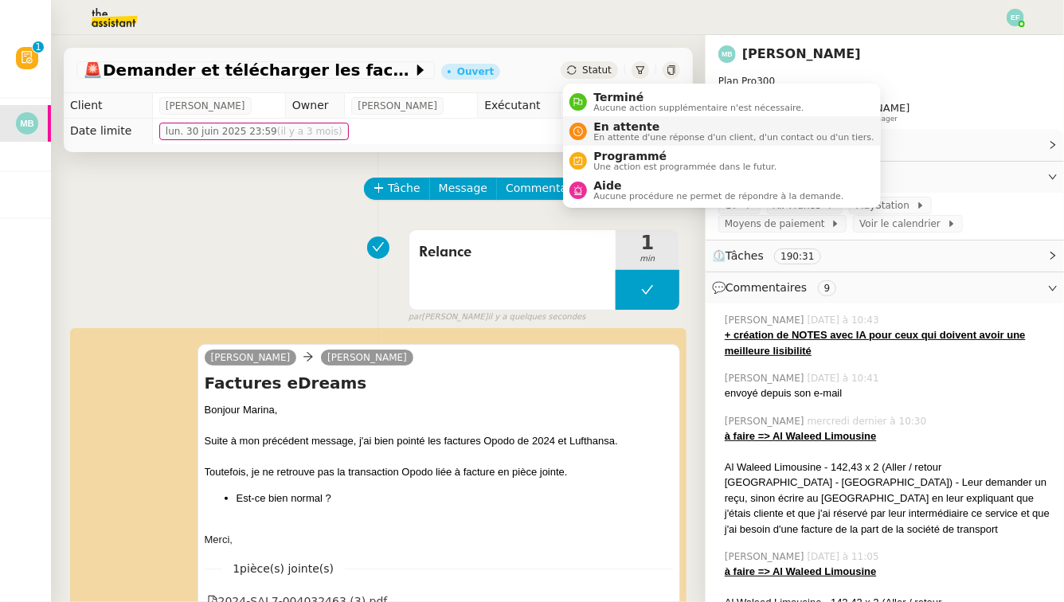
click at [607, 128] on span "En attente" at bounding box center [733, 126] width 280 height 13
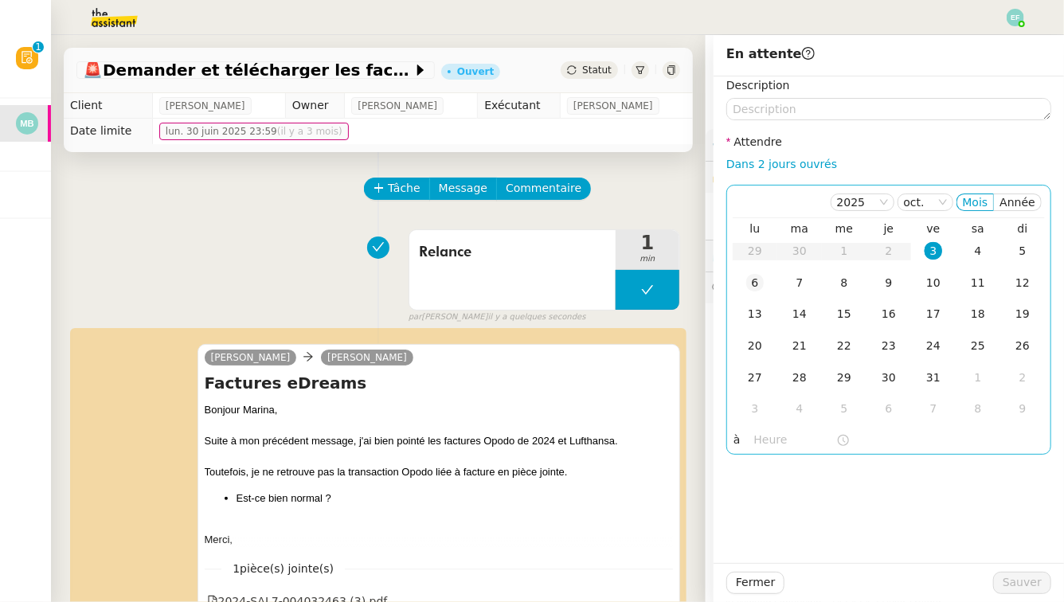
click at [766, 287] on td "6" at bounding box center [754, 283] width 45 height 32
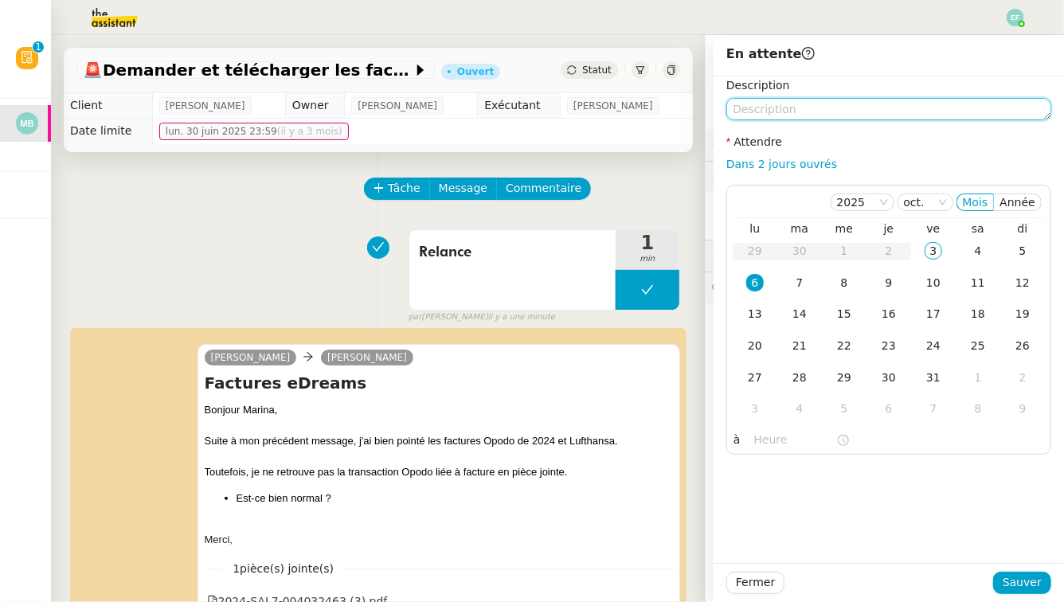
click at [886, 108] on textarea at bounding box center [888, 109] width 325 height 22
type textarea "v"
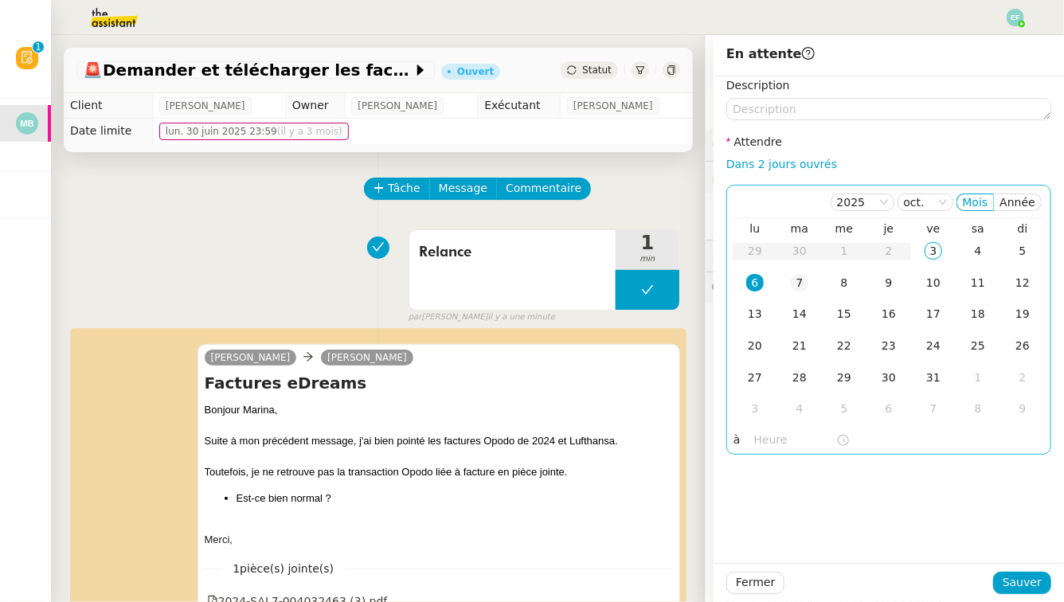
click at [804, 290] on div "7" at bounding box center [800, 283] width 18 height 18
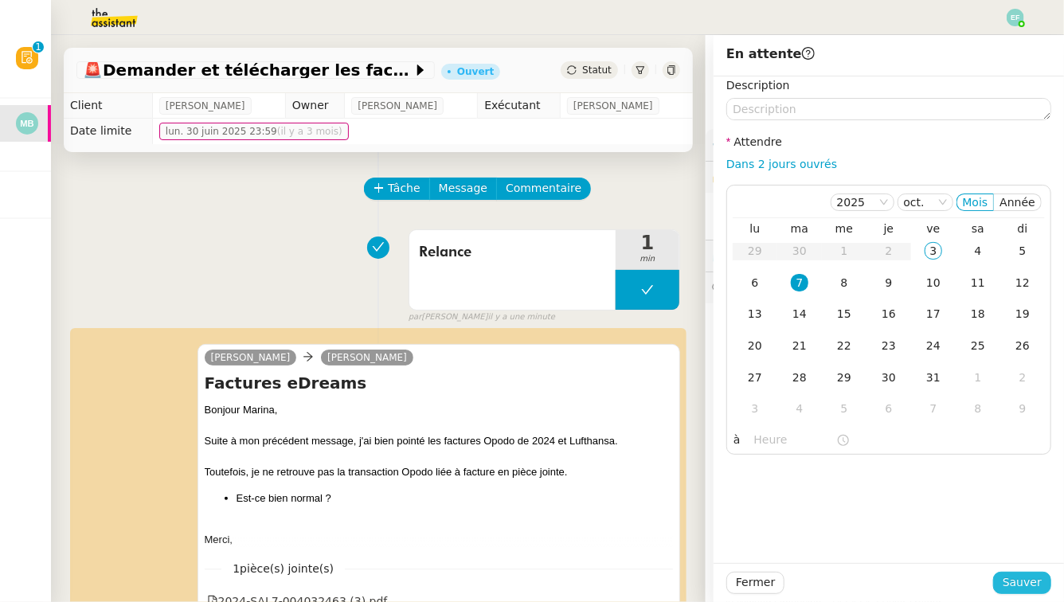
click at [1018, 575] on span "Sauver" at bounding box center [1021, 582] width 39 height 18
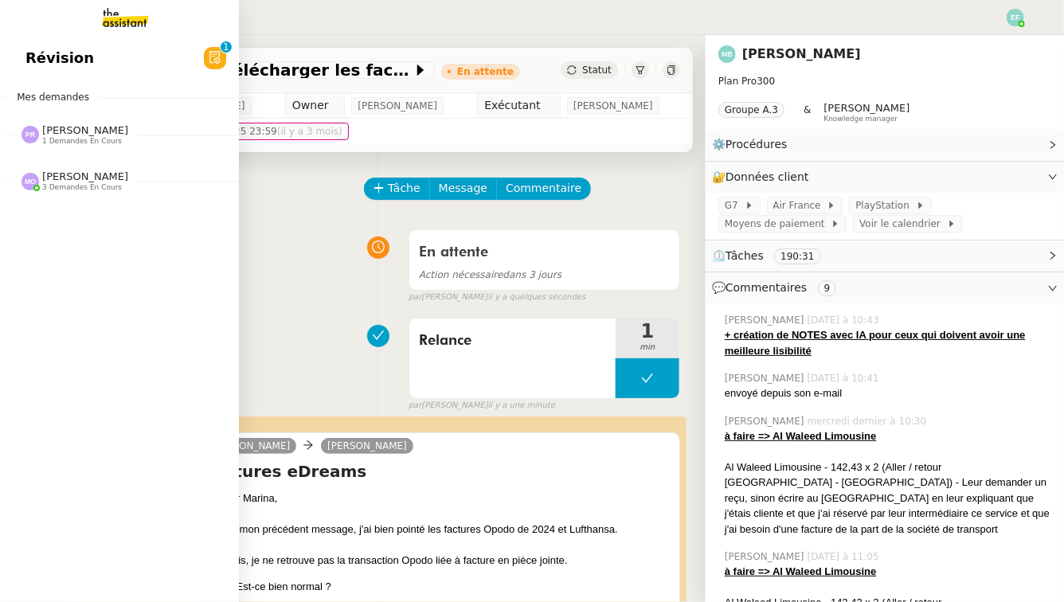
click at [72, 132] on span "[PERSON_NAME]" at bounding box center [85, 130] width 86 height 12
click at [87, 174] on span "[PERSON_NAME]" at bounding box center [61, 176] width 72 height 10
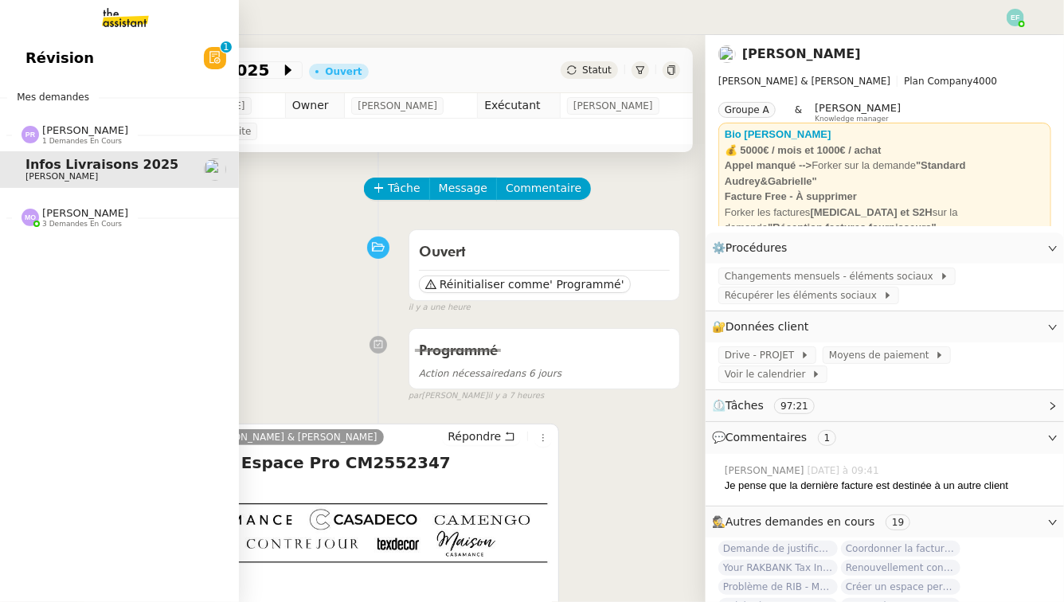
click at [53, 224] on span "3 demandes en cours" at bounding box center [82, 224] width 80 height 9
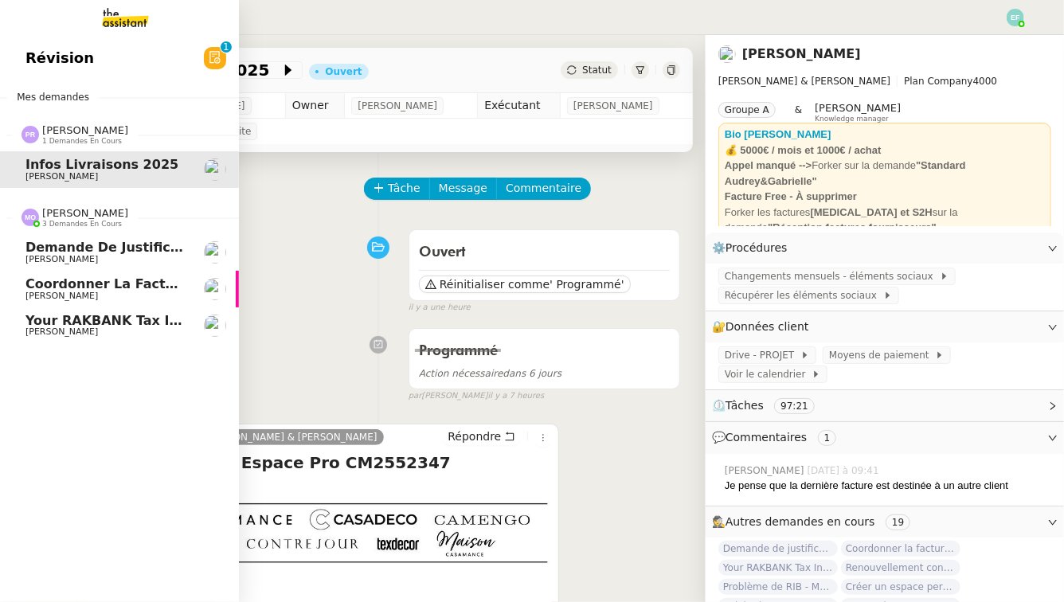
click at [130, 257] on span "[PERSON_NAME]" at bounding box center [105, 260] width 161 height 10
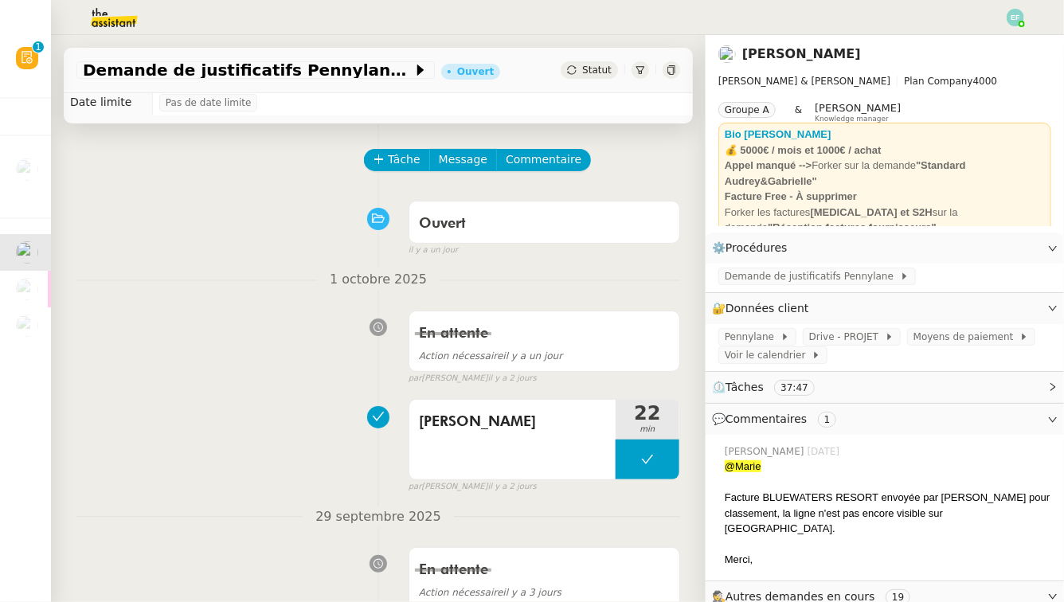
scroll to position [42, 0]
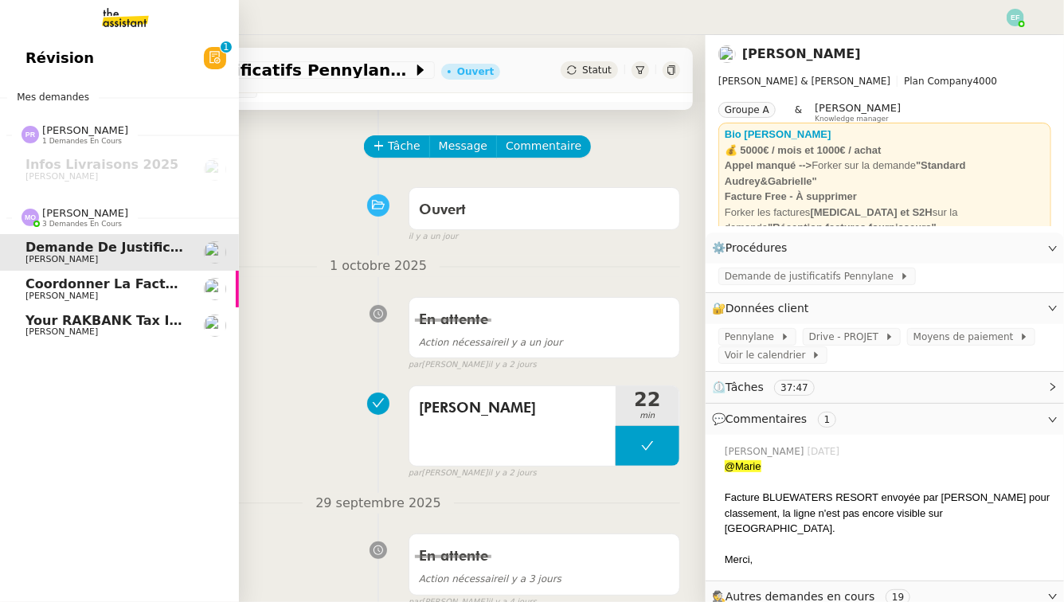
click at [39, 283] on span "Coordonner la facturation à [GEOGRAPHIC_DATA]" at bounding box center [205, 283] width 360 height 15
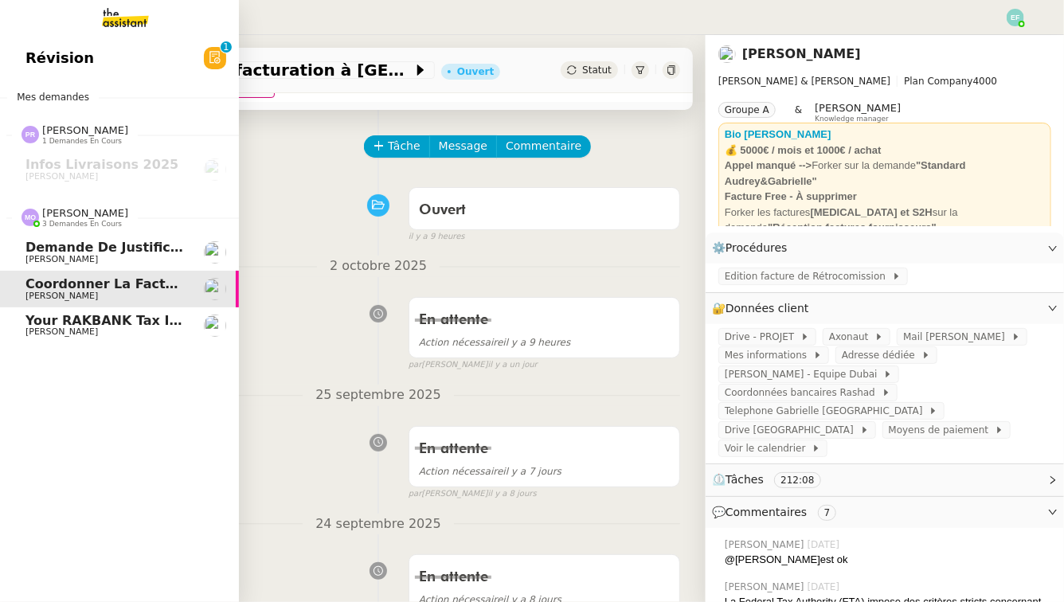
click at [28, 329] on span "[PERSON_NAME]" at bounding box center [61, 331] width 72 height 10
